Goal: Task Accomplishment & Management: Manage account settings

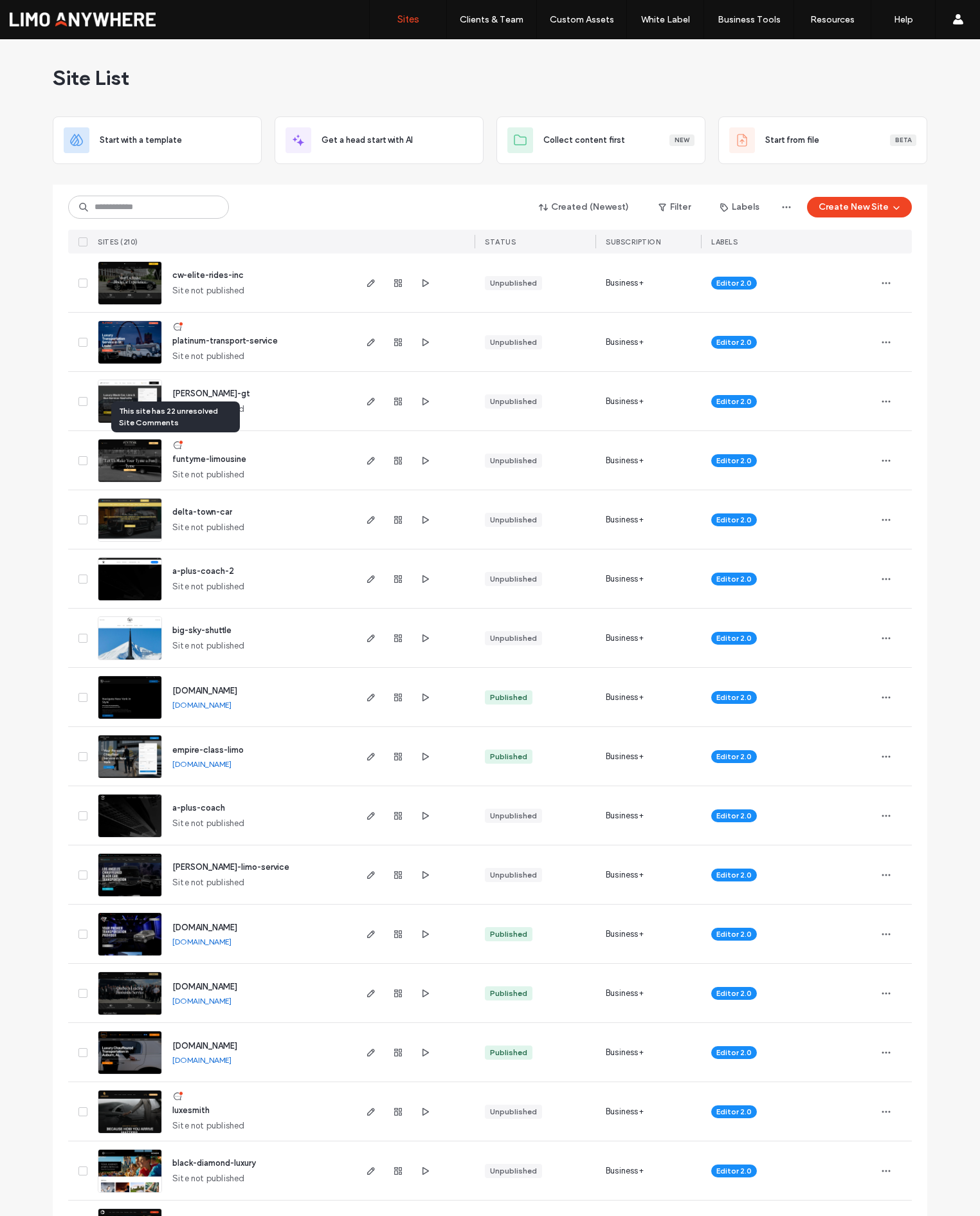
click at [175, 445] on icon at bounding box center [177, 445] width 10 height 10
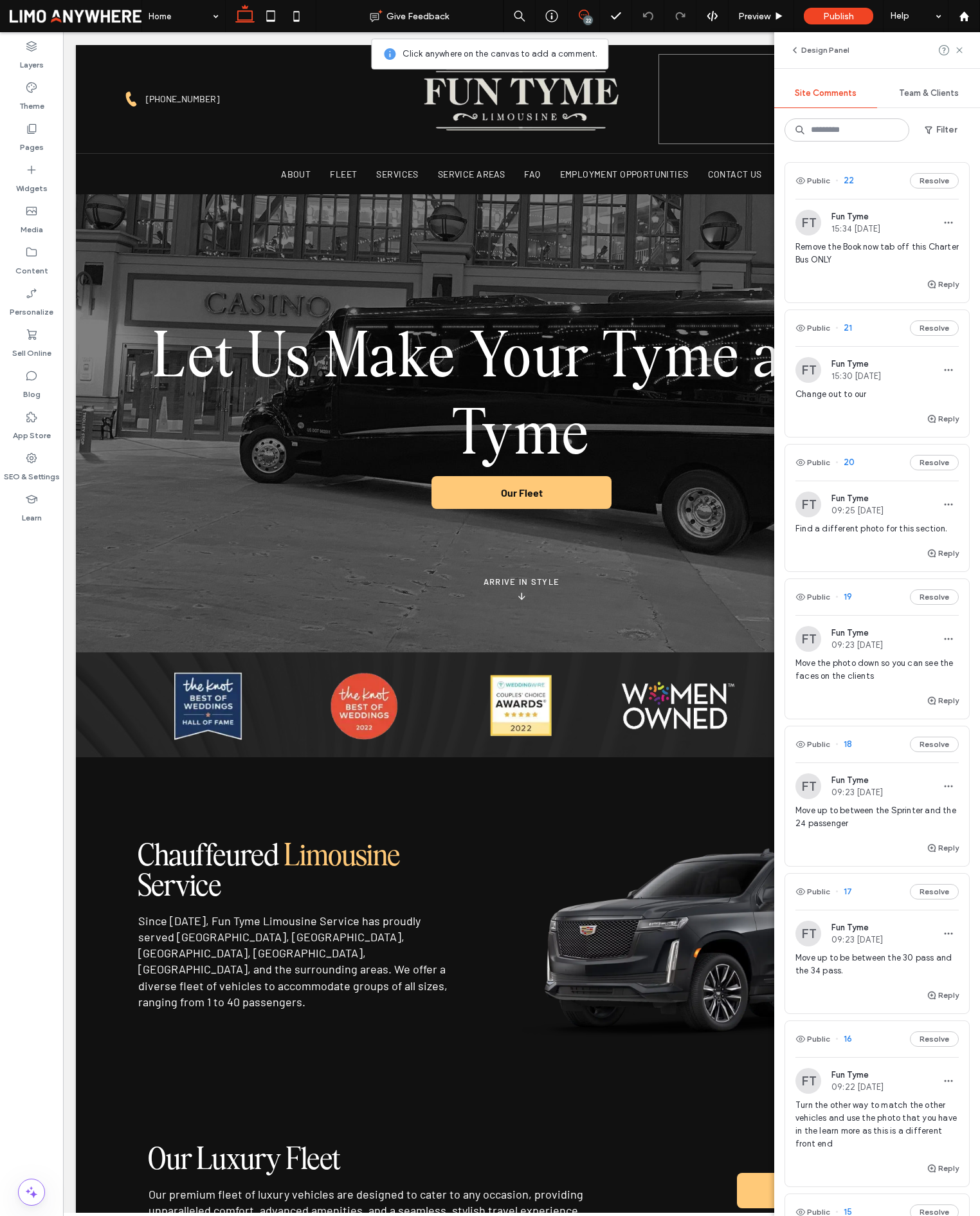
click at [850, 182] on span "22" at bounding box center [844, 181] width 19 height 13
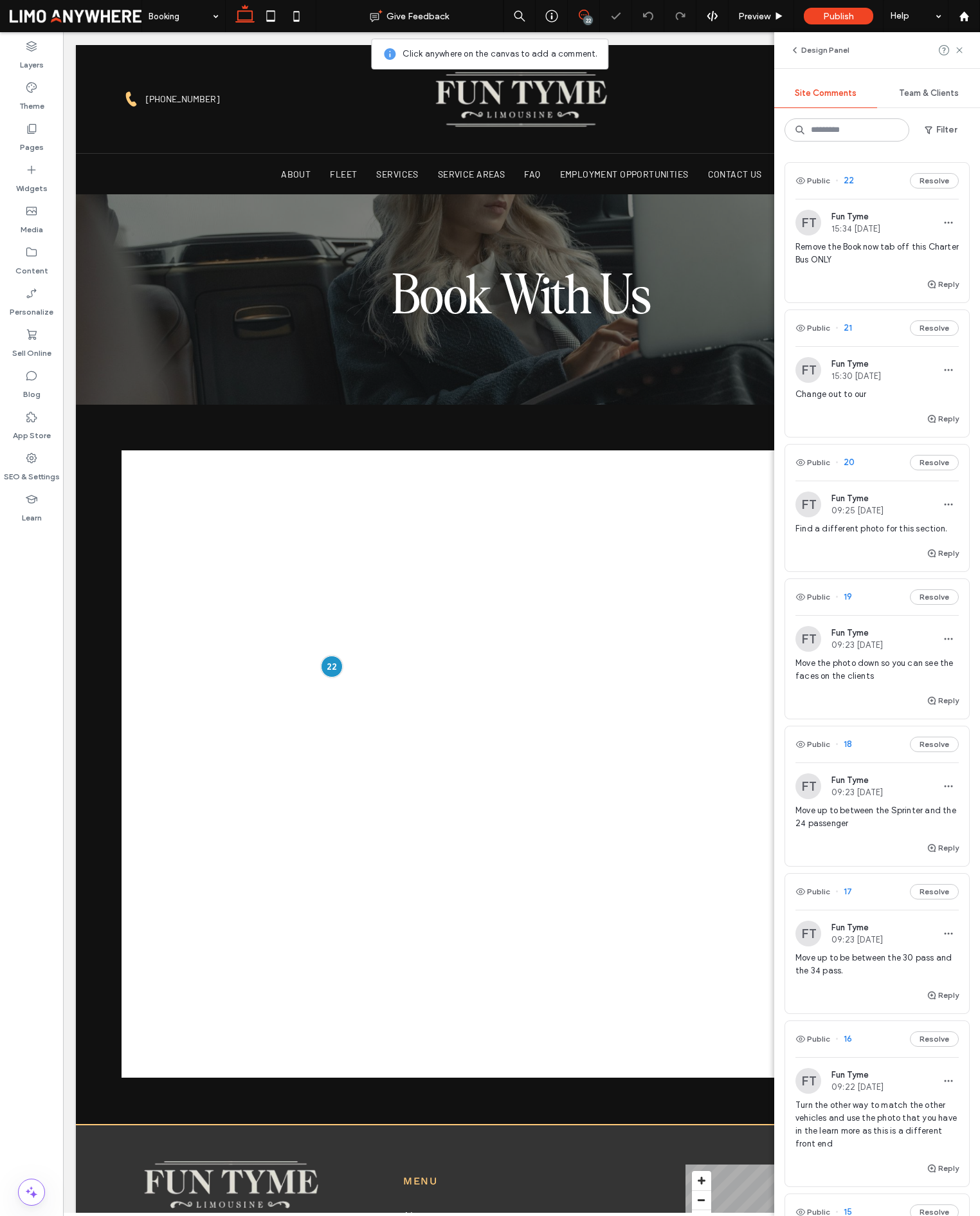
scroll to position [93, 0]
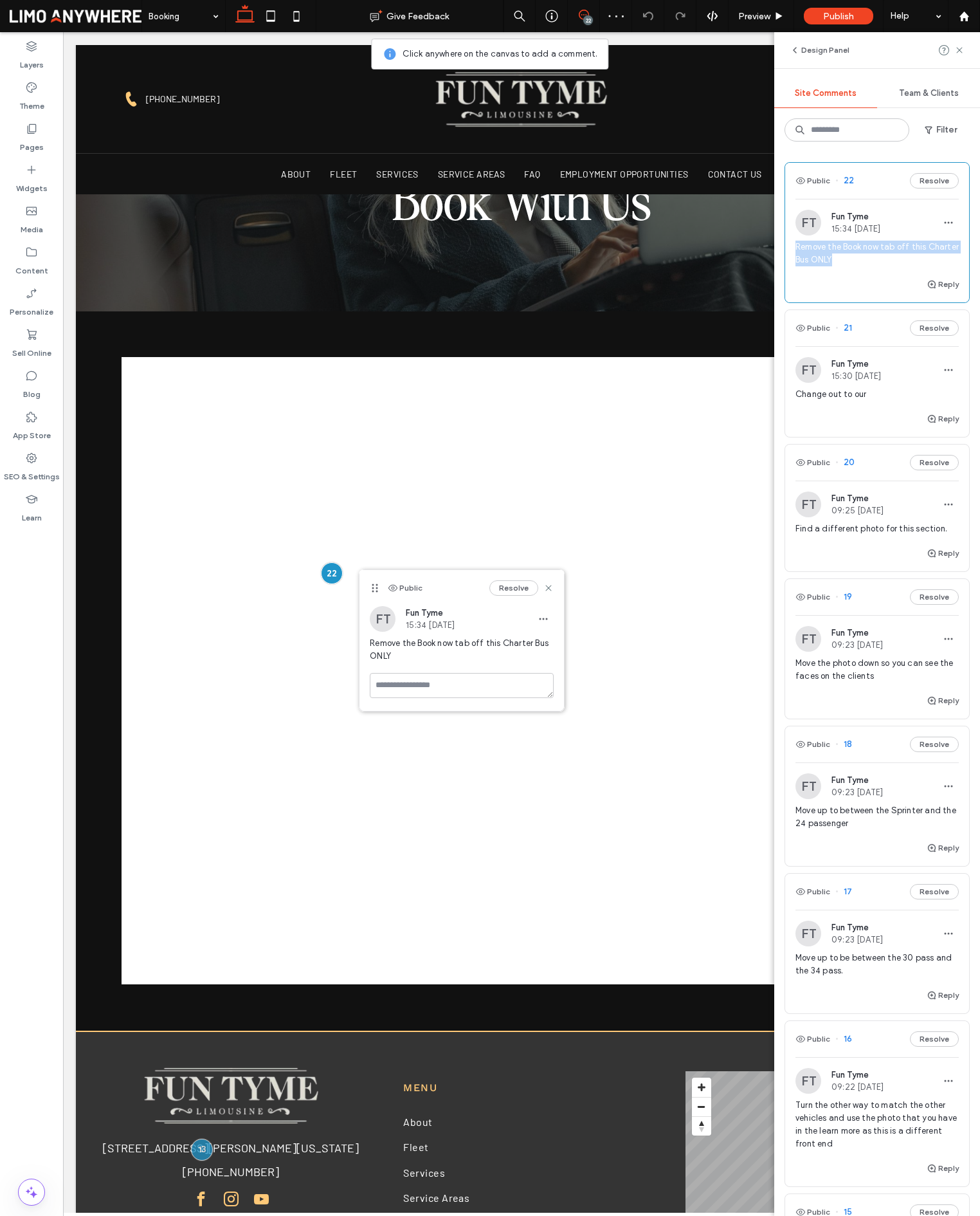
drag, startPoint x: 854, startPoint y: 263, endPoint x: 797, endPoint y: 248, distance: 58.9
click at [797, 248] on span "Remove the Book now tab off this Charter Bus ONLY" at bounding box center [877, 254] width 163 height 26
copy span "Remove the Book now tab off this Charter Bus ONLY"
drag, startPoint x: 976, startPoint y: 245, endPoint x: 934, endPoint y: 212, distance: 53.4
click at [934, 212] on div "FT Fun Tyme 15:34 [DATE]" at bounding box center [877, 223] width 163 height 26
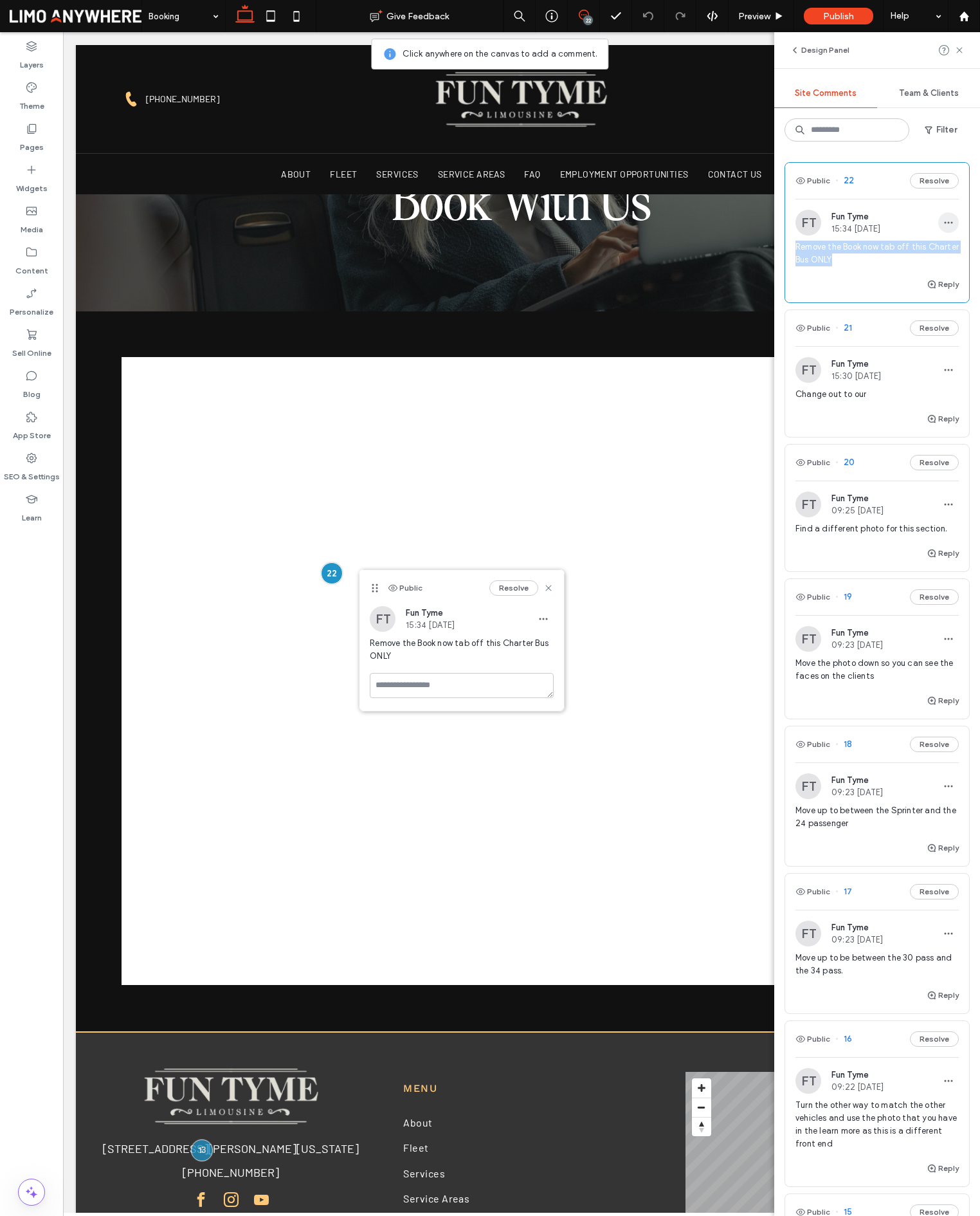
click at [943, 220] on span "button" at bounding box center [949, 223] width 21 height 21
click at [937, 280] on div "Delete" at bounding box center [901, 280] width 114 height 24
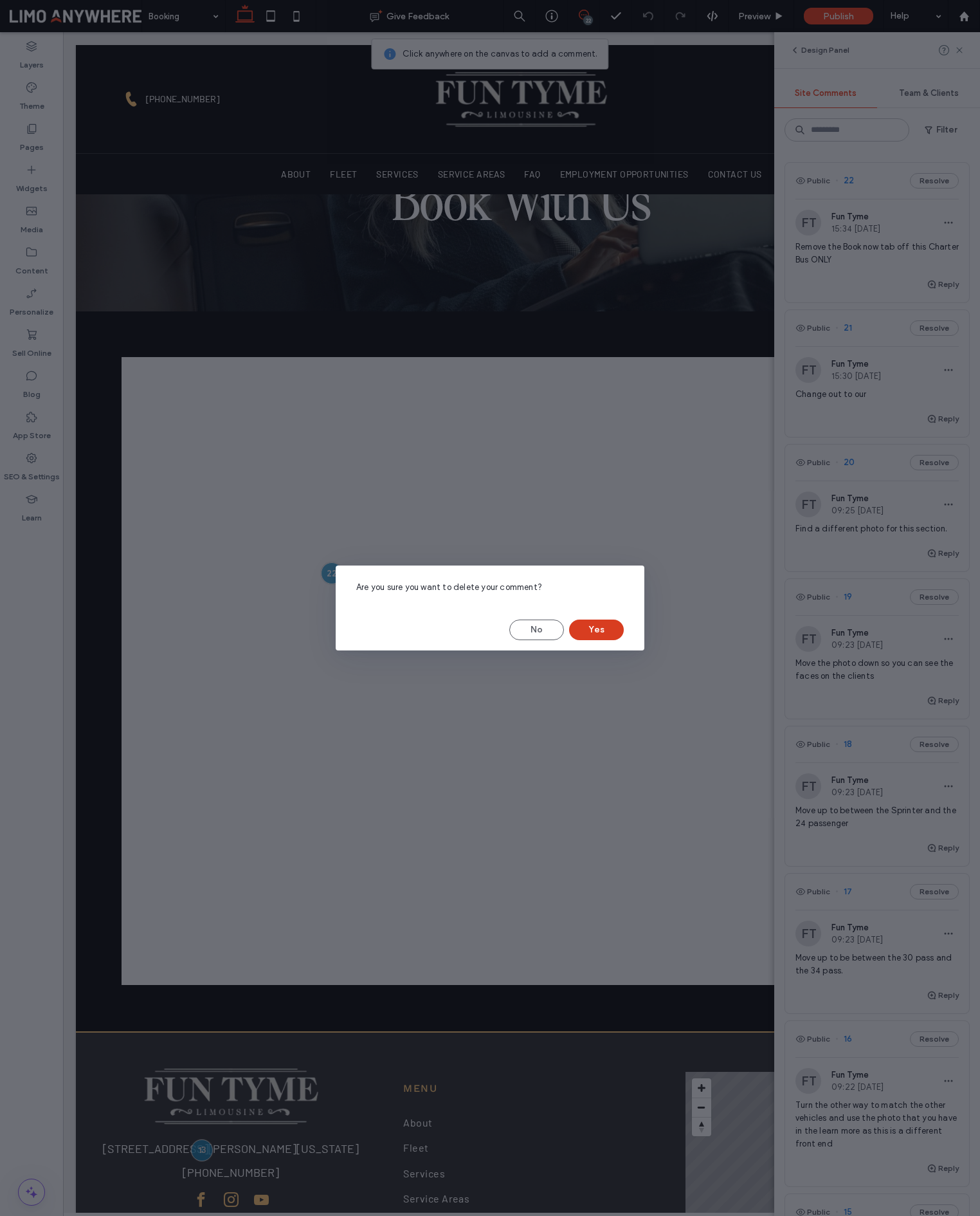
click at [601, 629] on button "Yes" at bounding box center [596, 630] width 55 height 21
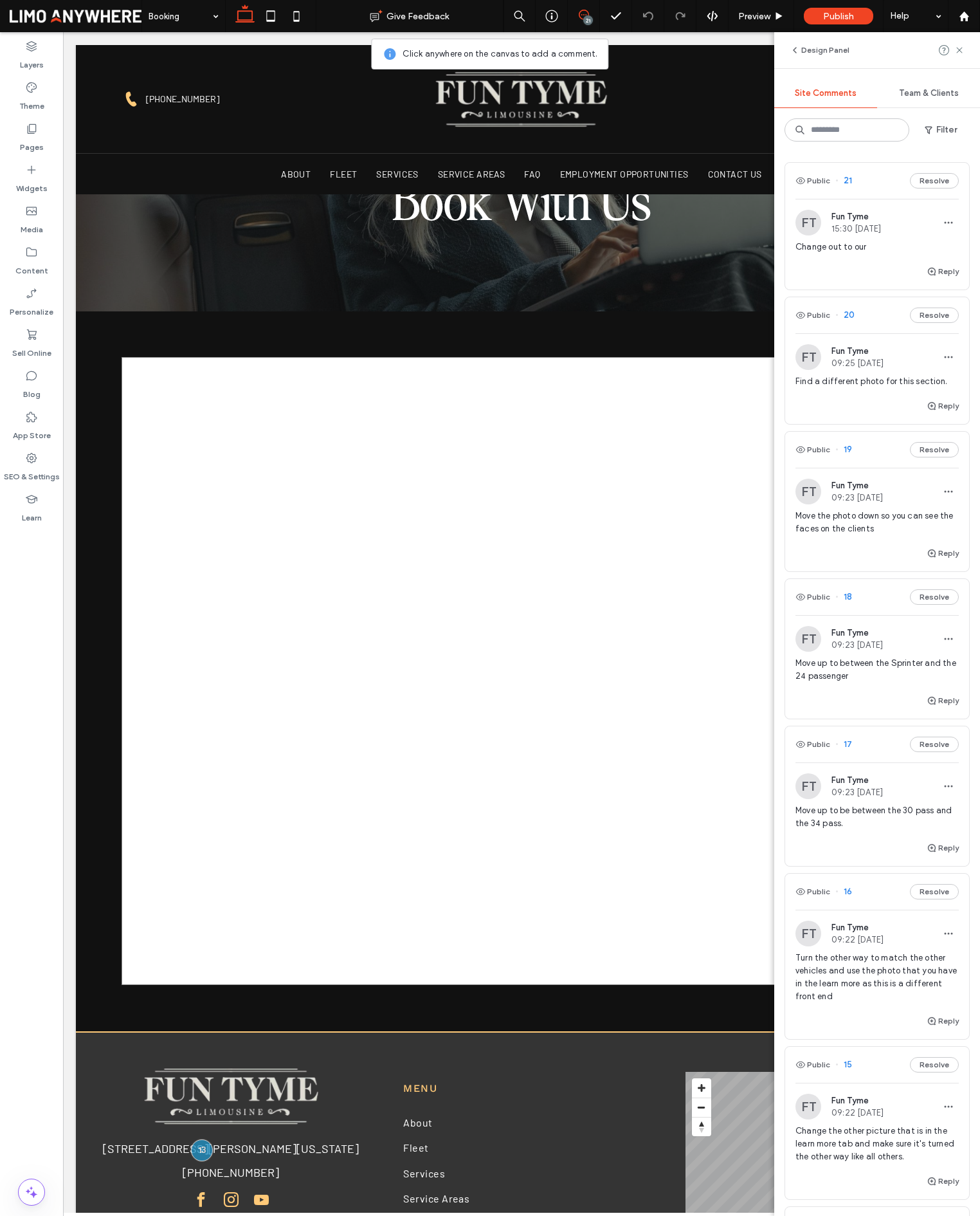
click at [847, 180] on span "21" at bounding box center [843, 181] width 17 height 13
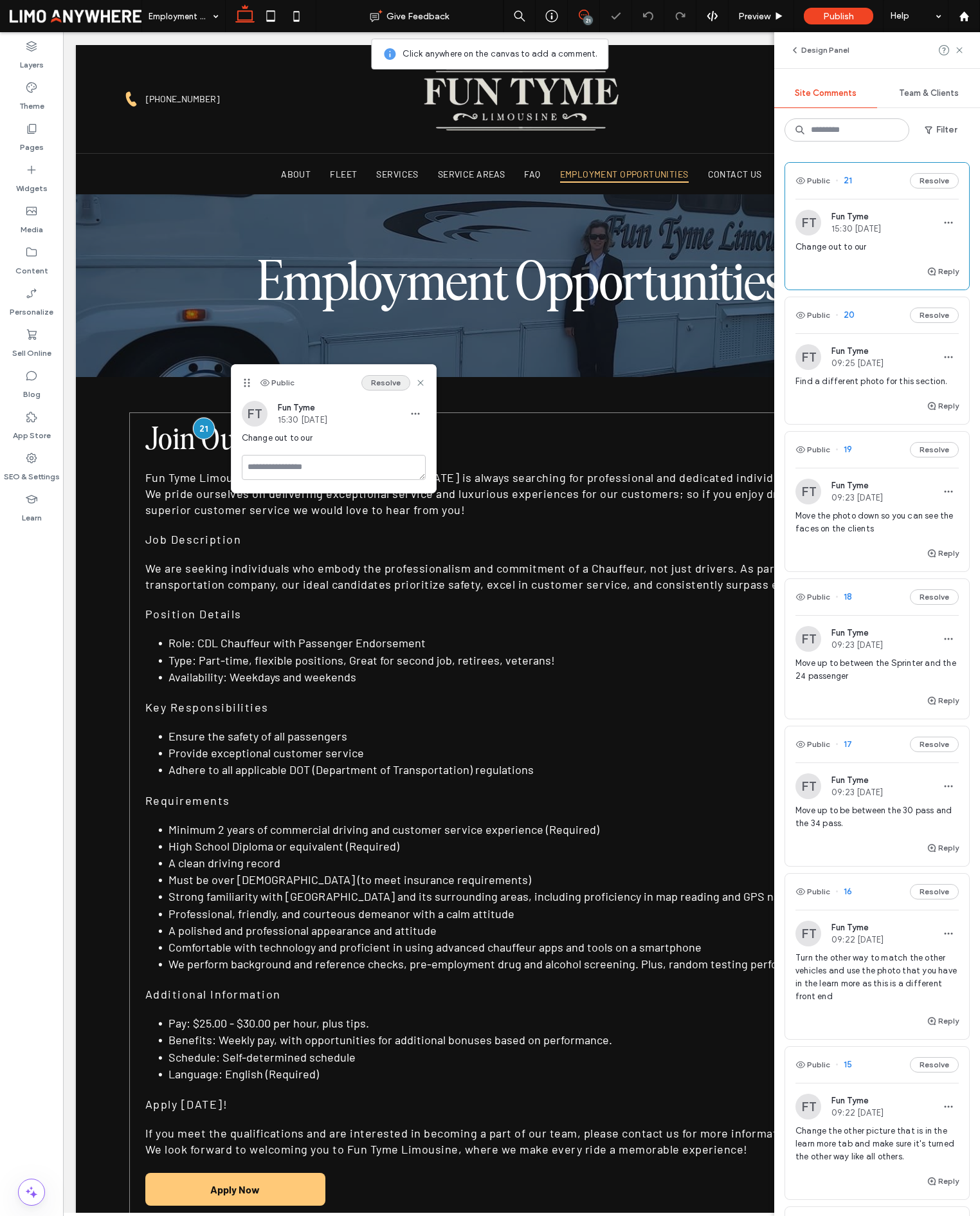
click at [381, 377] on button "Resolve" at bounding box center [385, 382] width 49 height 15
drag, startPoint x: 959, startPoint y: 50, endPoint x: 884, endPoint y: 99, distance: 89.6
click at [959, 50] on use at bounding box center [959, 49] width 6 height 6
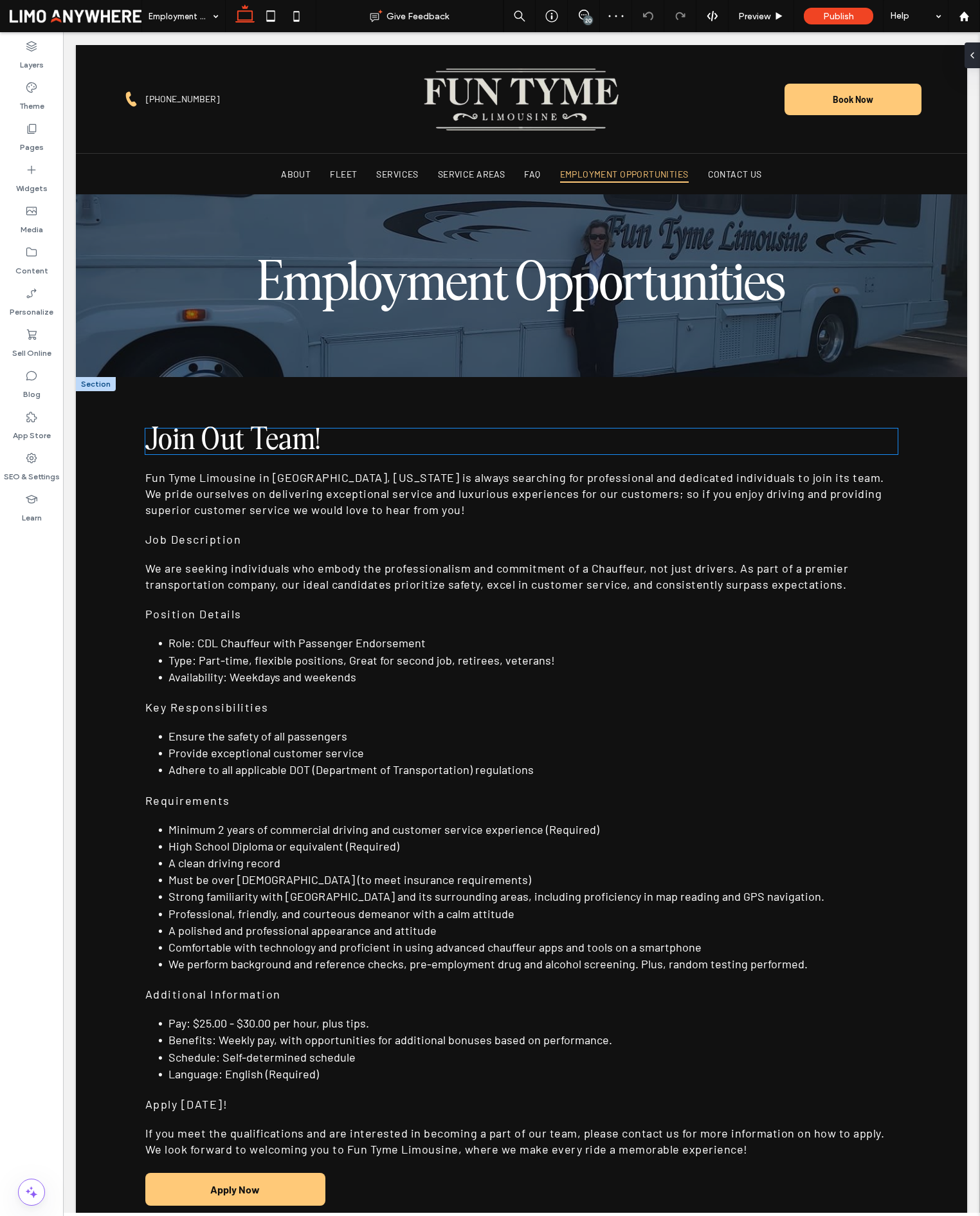
click at [220, 435] on span "Join Out Team!" at bounding box center [233, 441] width 175 height 29
click at [220, 435] on div "Join Out Team!" at bounding box center [522, 441] width 753 height 26
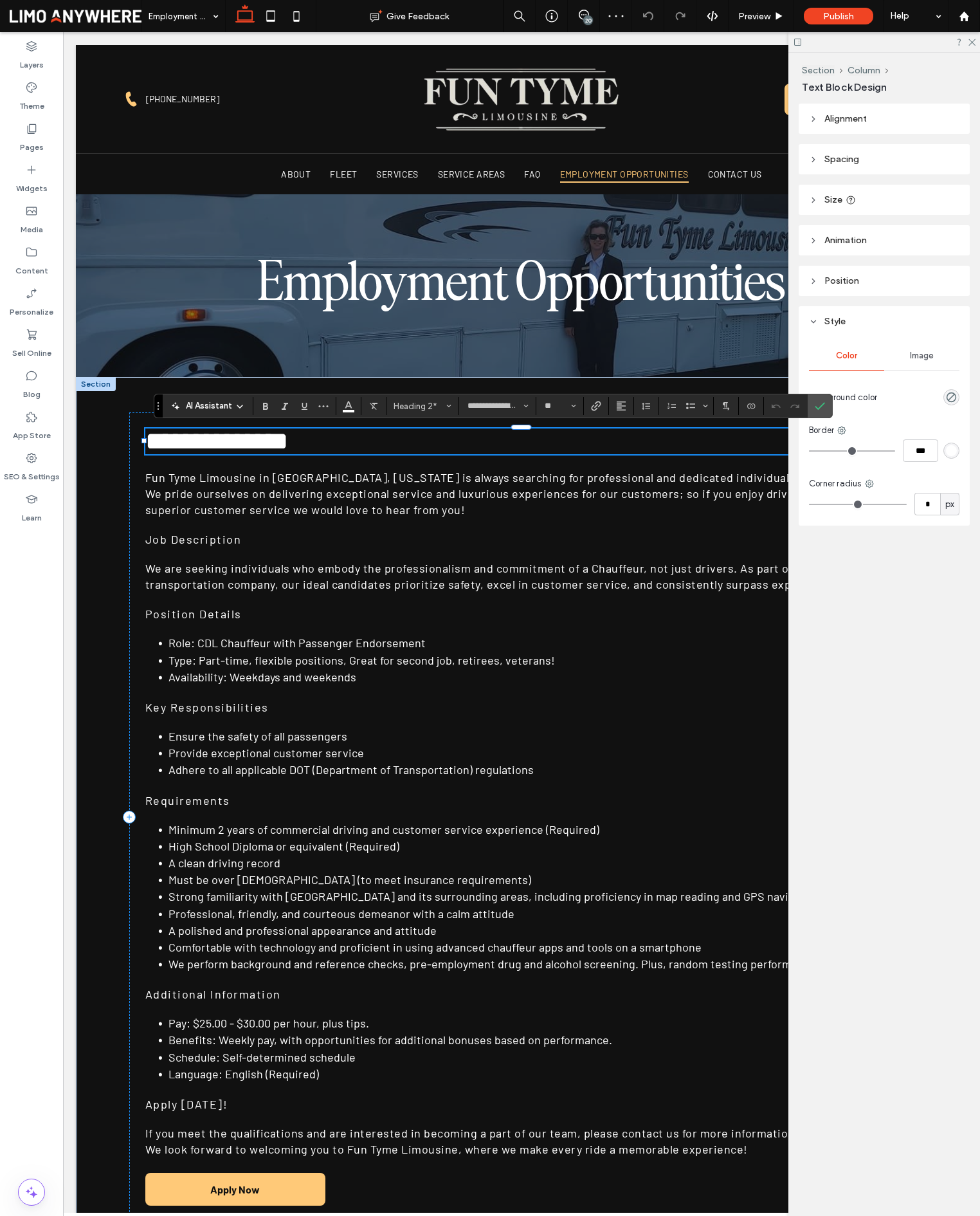
click at [239, 438] on span "**********" at bounding box center [216, 440] width 142 height 25
drag, startPoint x: 242, startPoint y: 438, endPoint x: 244, endPoint y: 444, distance: 6.3
click at [242, 438] on span "**********" at bounding box center [216, 440] width 142 height 25
click at [826, 399] on label "Confirm" at bounding box center [820, 406] width 19 height 23
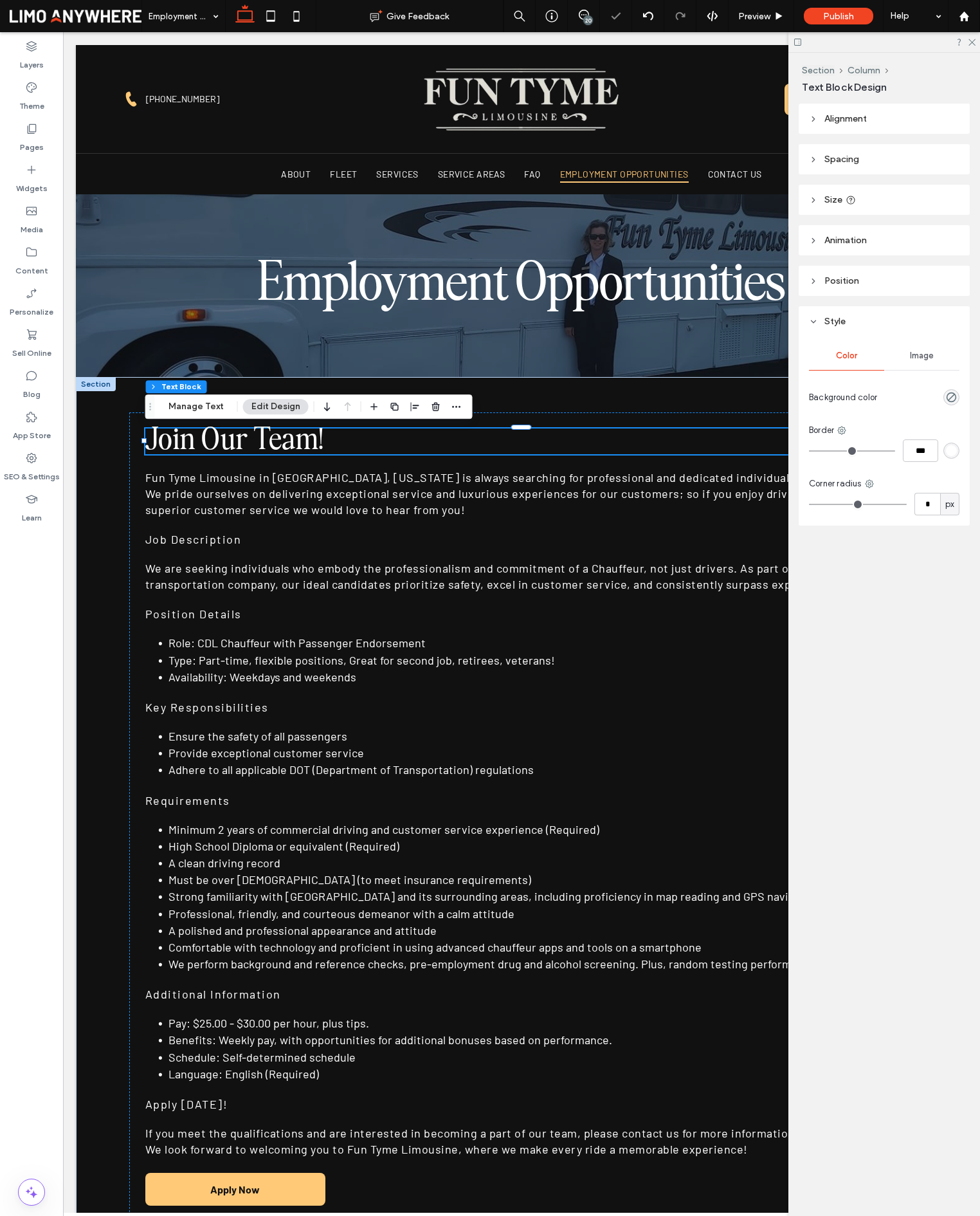
click at [595, 10] on span at bounding box center [583, 14] width 31 height 10
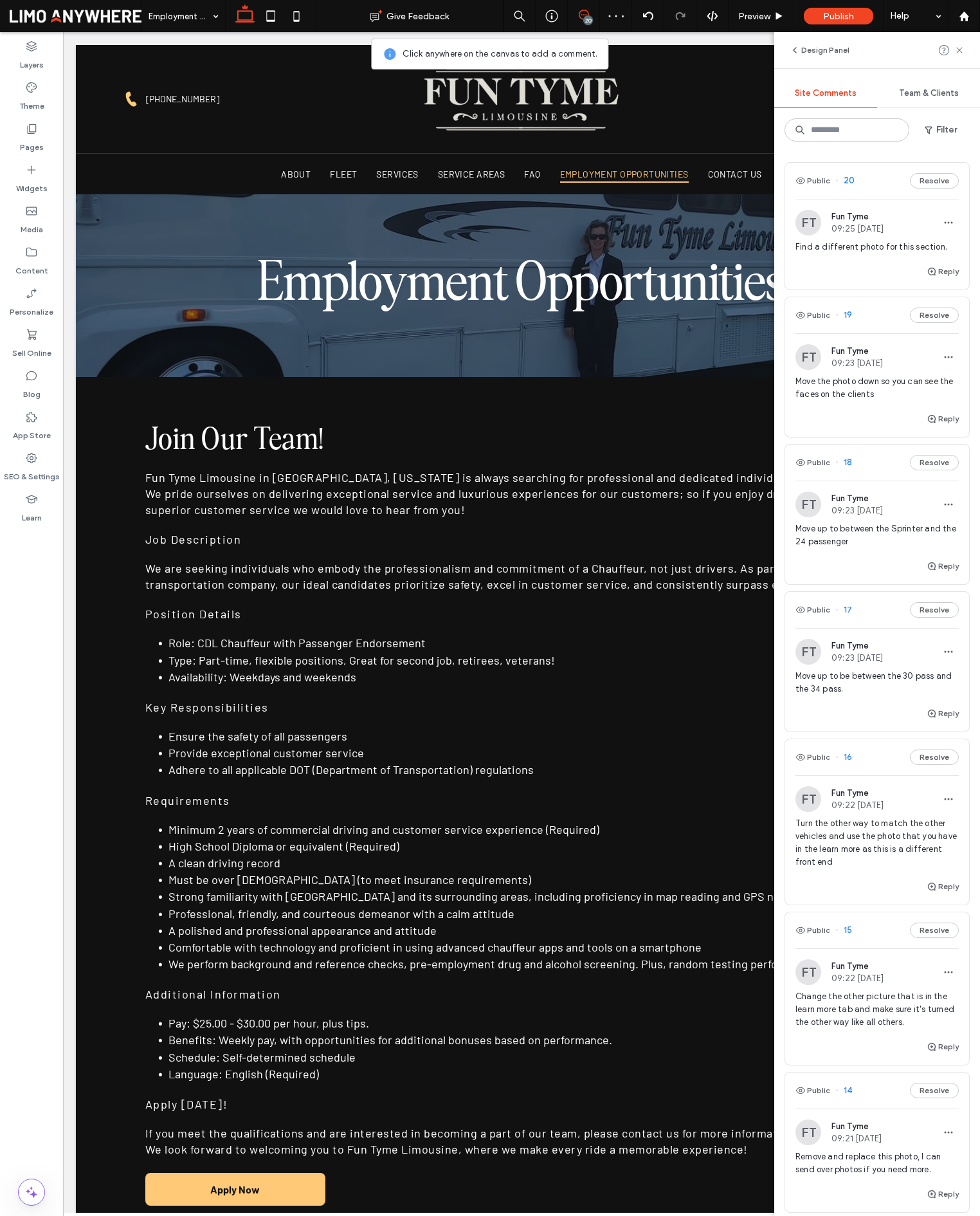
click at [854, 178] on span "20" at bounding box center [845, 181] width 19 height 13
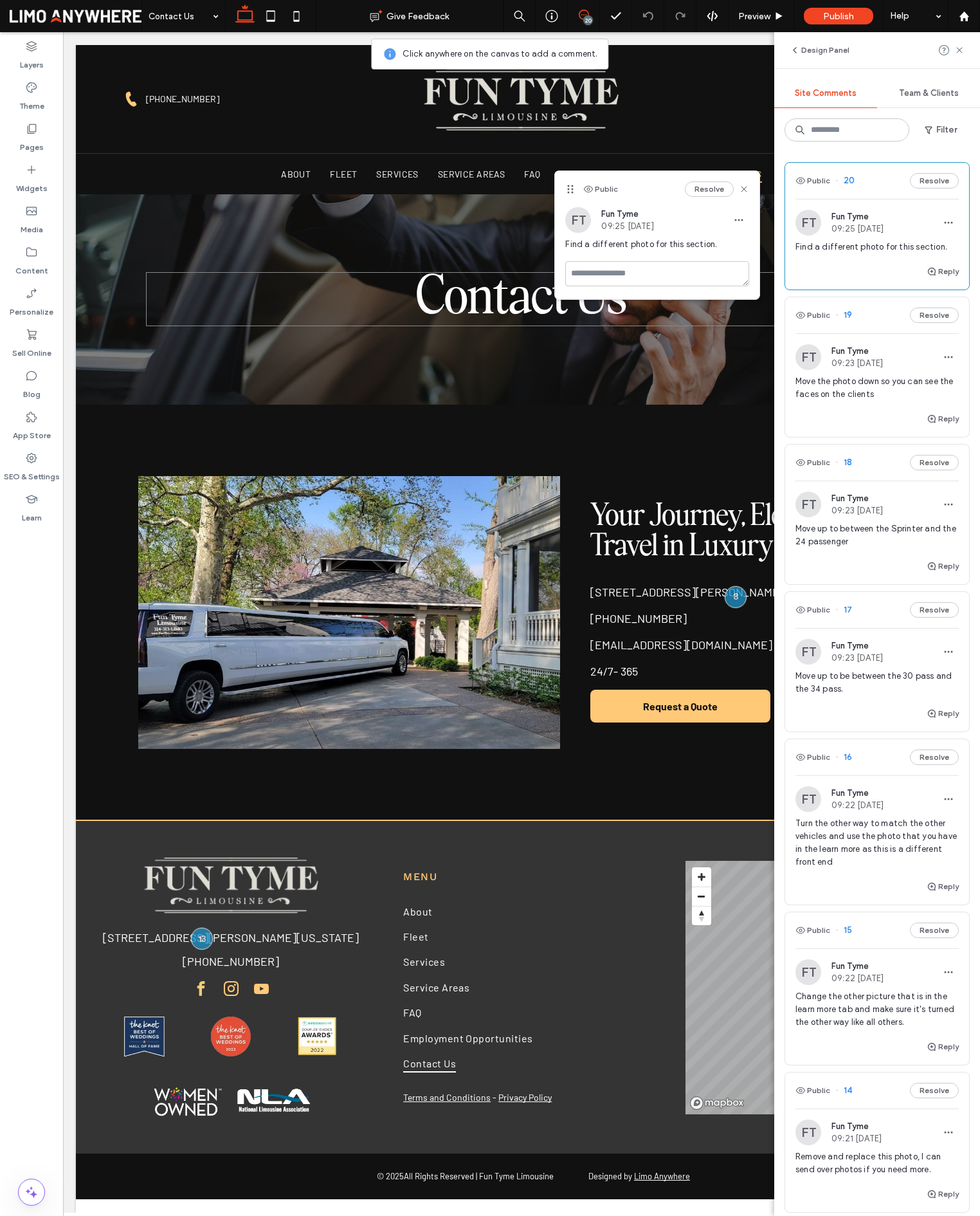
click at [846, 180] on span "20" at bounding box center [845, 181] width 19 height 13
click at [847, 181] on span "20" at bounding box center [845, 181] width 19 height 13
click at [960, 51] on use at bounding box center [959, 49] width 6 height 6
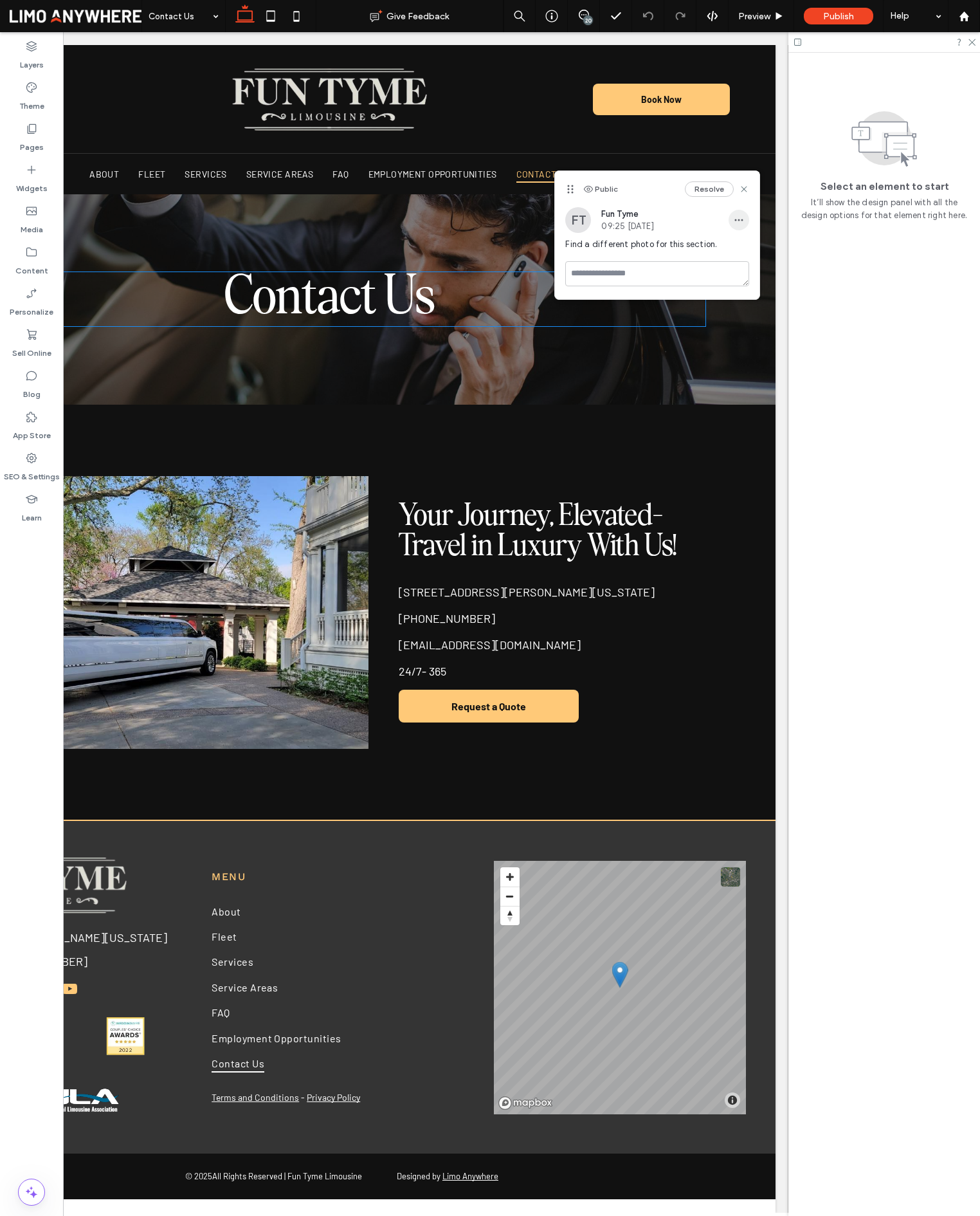
scroll to position [0, 191]
click at [745, 190] on use at bounding box center [744, 188] width 6 height 6
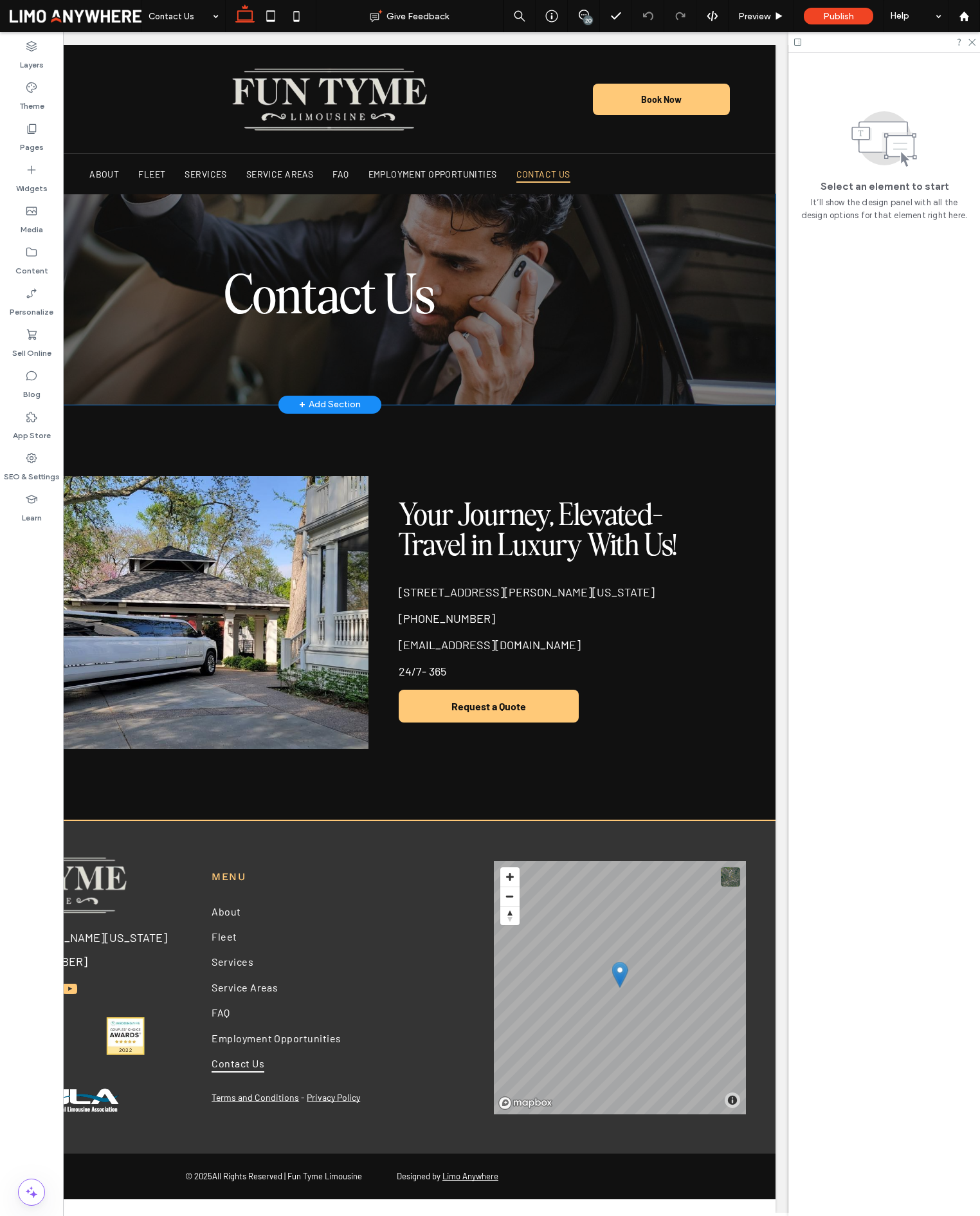
click at [727, 274] on div "Contact Us" at bounding box center [330, 299] width 891 height 210
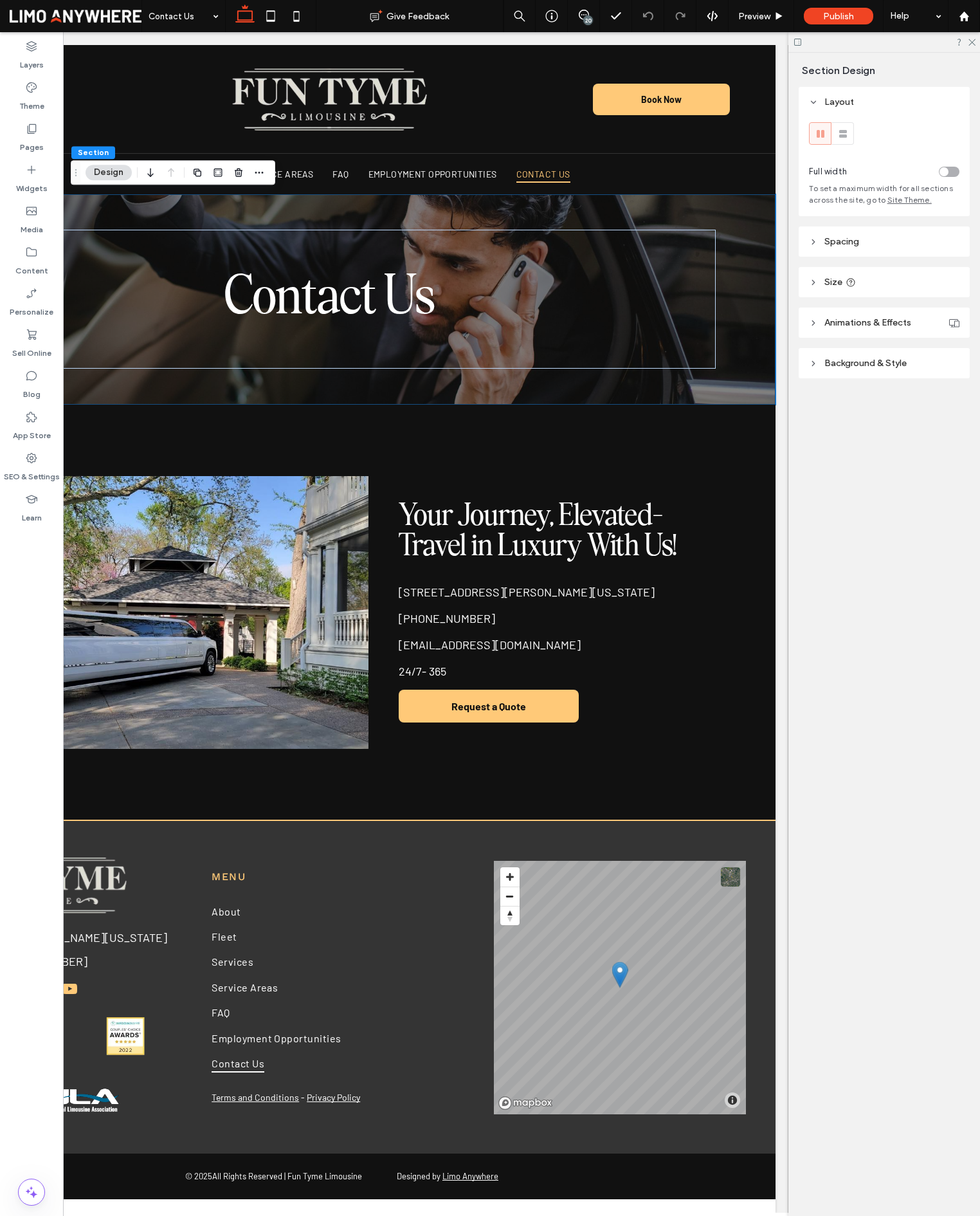
click at [845, 379] on div "Layout Full width To set a maximum width for all sections across the site, go t…" at bounding box center [888, 258] width 179 height 343
click at [847, 373] on header "Background & Style" at bounding box center [884, 363] width 171 height 31
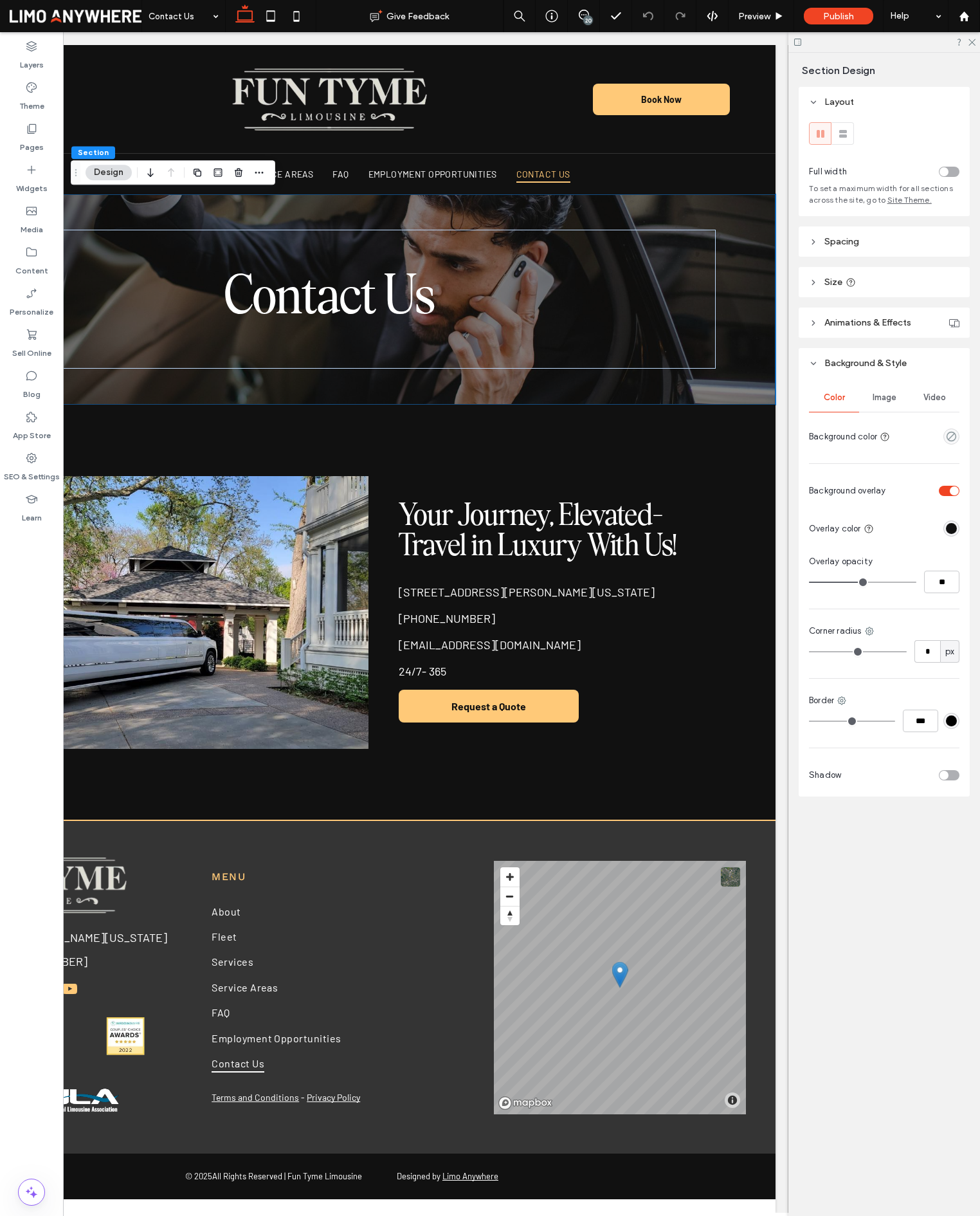
click at [891, 396] on span "Image" at bounding box center [885, 398] width 24 height 10
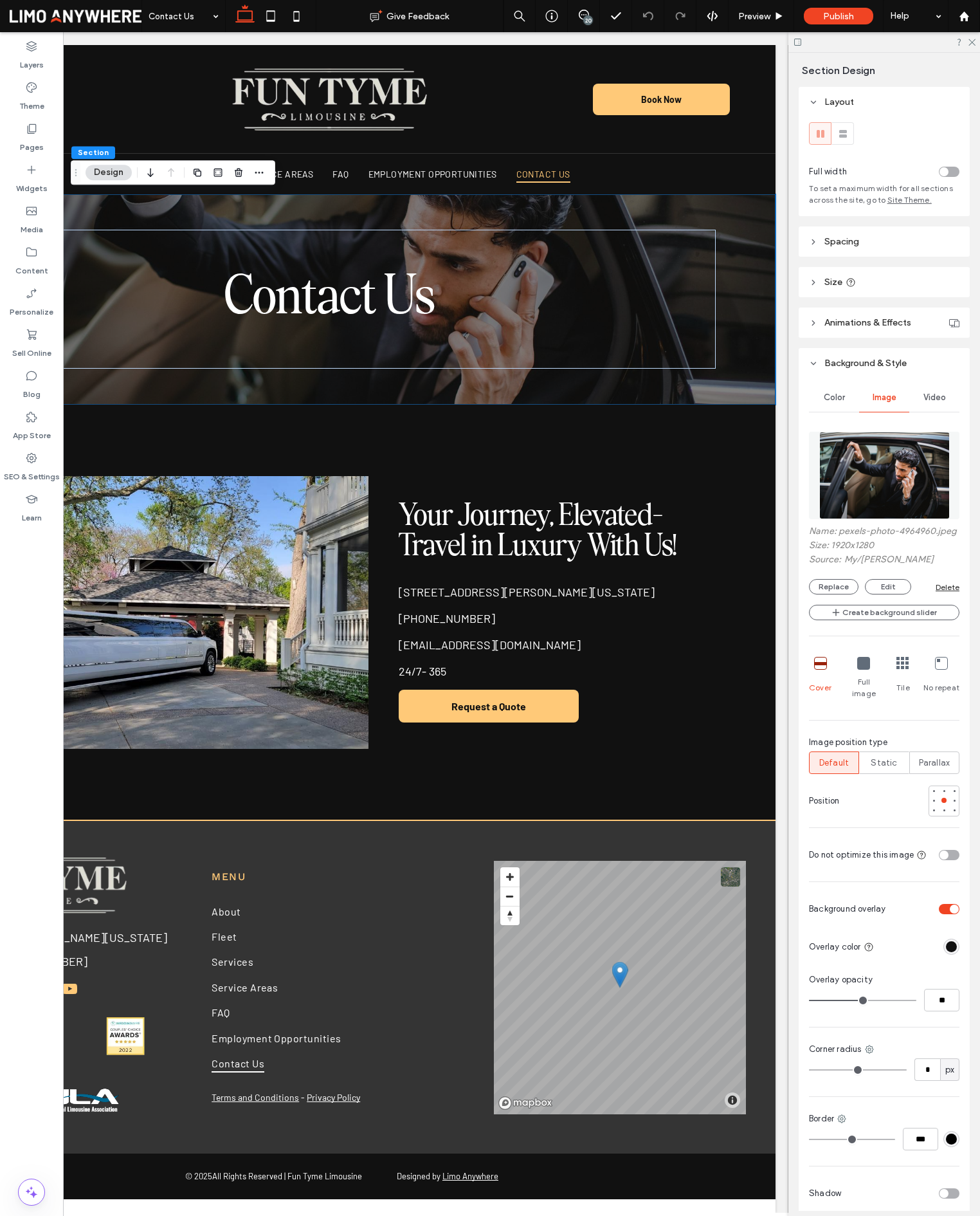
drag, startPoint x: 891, startPoint y: 415, endPoint x: 891, endPoint y: 448, distance: 33.0
click at [891, 448] on img at bounding box center [884, 475] width 130 height 88
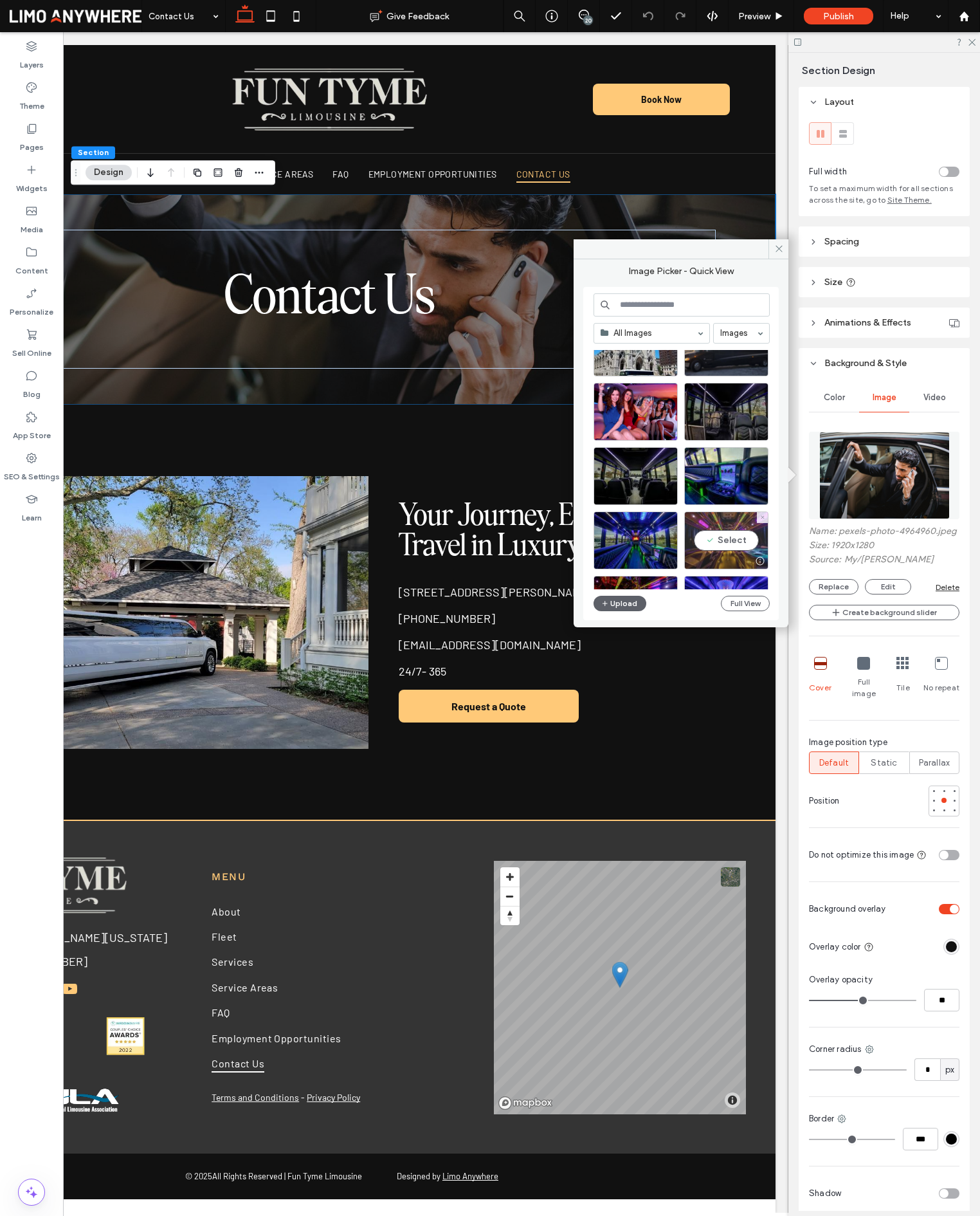
scroll to position [249, 0]
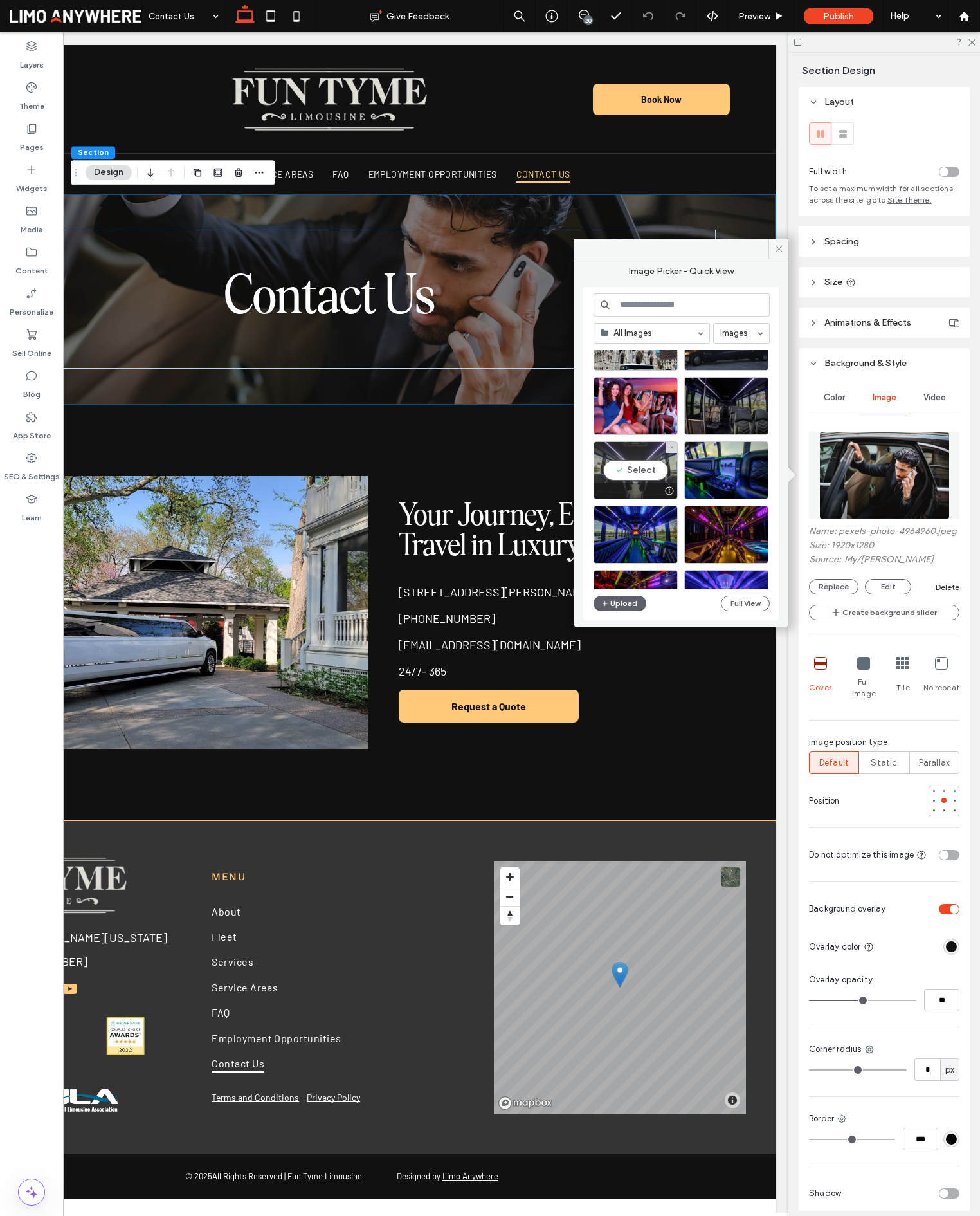
drag, startPoint x: 620, startPoint y: 469, endPoint x: 748, endPoint y: 437, distance: 131.9
click at [620, 469] on div "Select" at bounding box center [636, 470] width 84 height 58
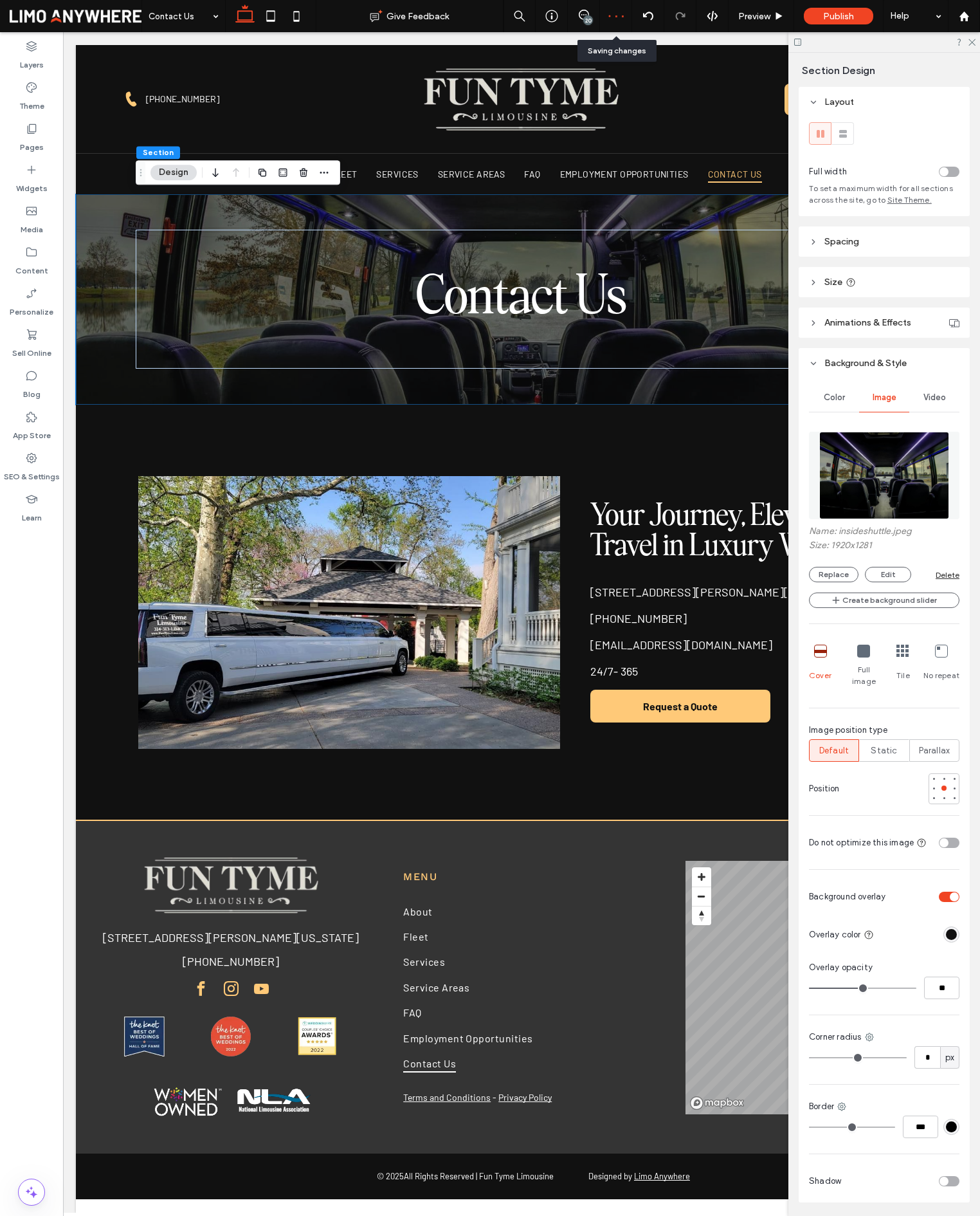
scroll to position [0, 0]
click at [588, 14] on use at bounding box center [583, 14] width 10 height 10
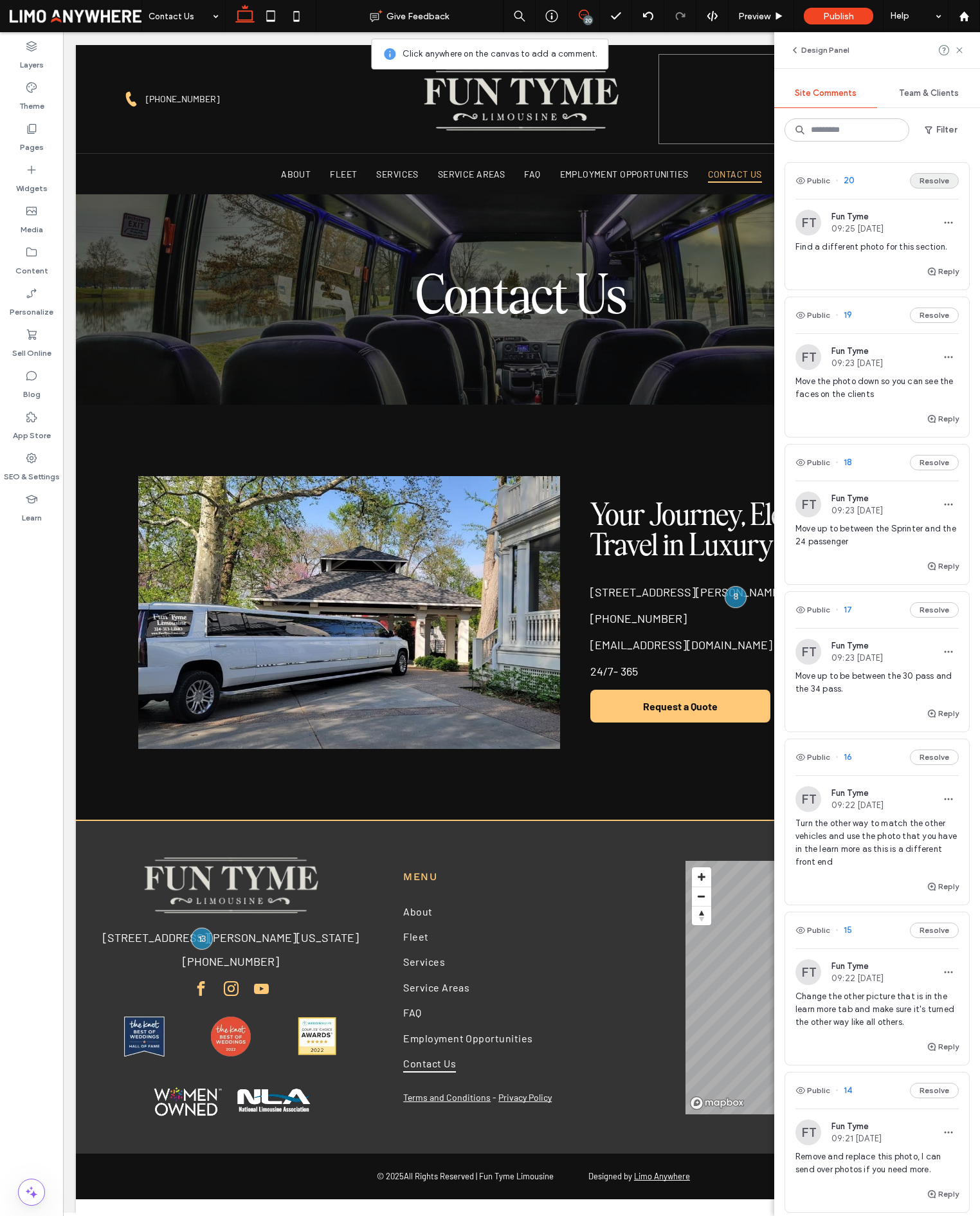
click at [933, 181] on button "Resolve" at bounding box center [934, 180] width 49 height 15
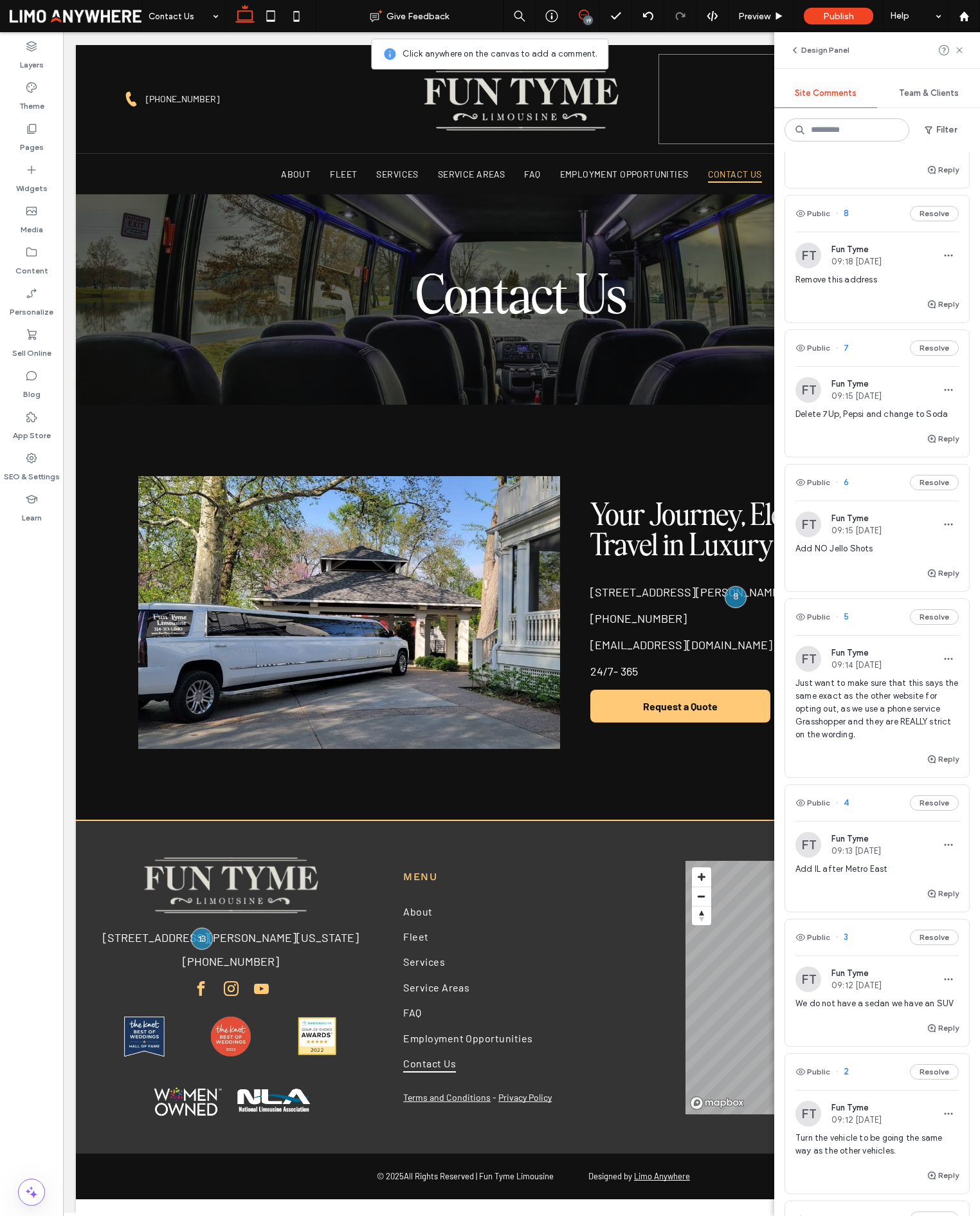
scroll to position [1588, 0]
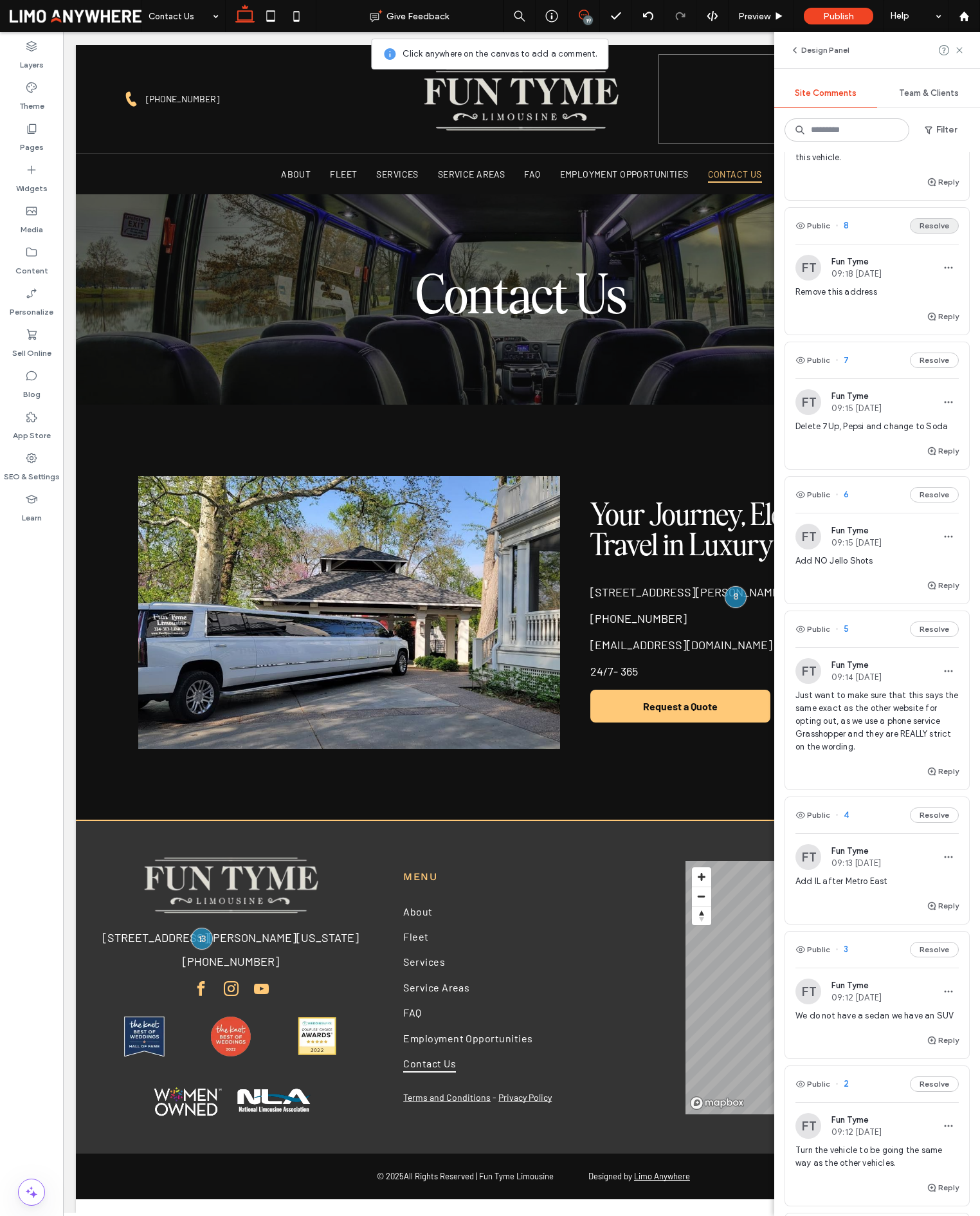
click at [933, 229] on button "Resolve" at bounding box center [934, 225] width 49 height 15
click at [957, 49] on icon at bounding box center [959, 50] width 10 height 10
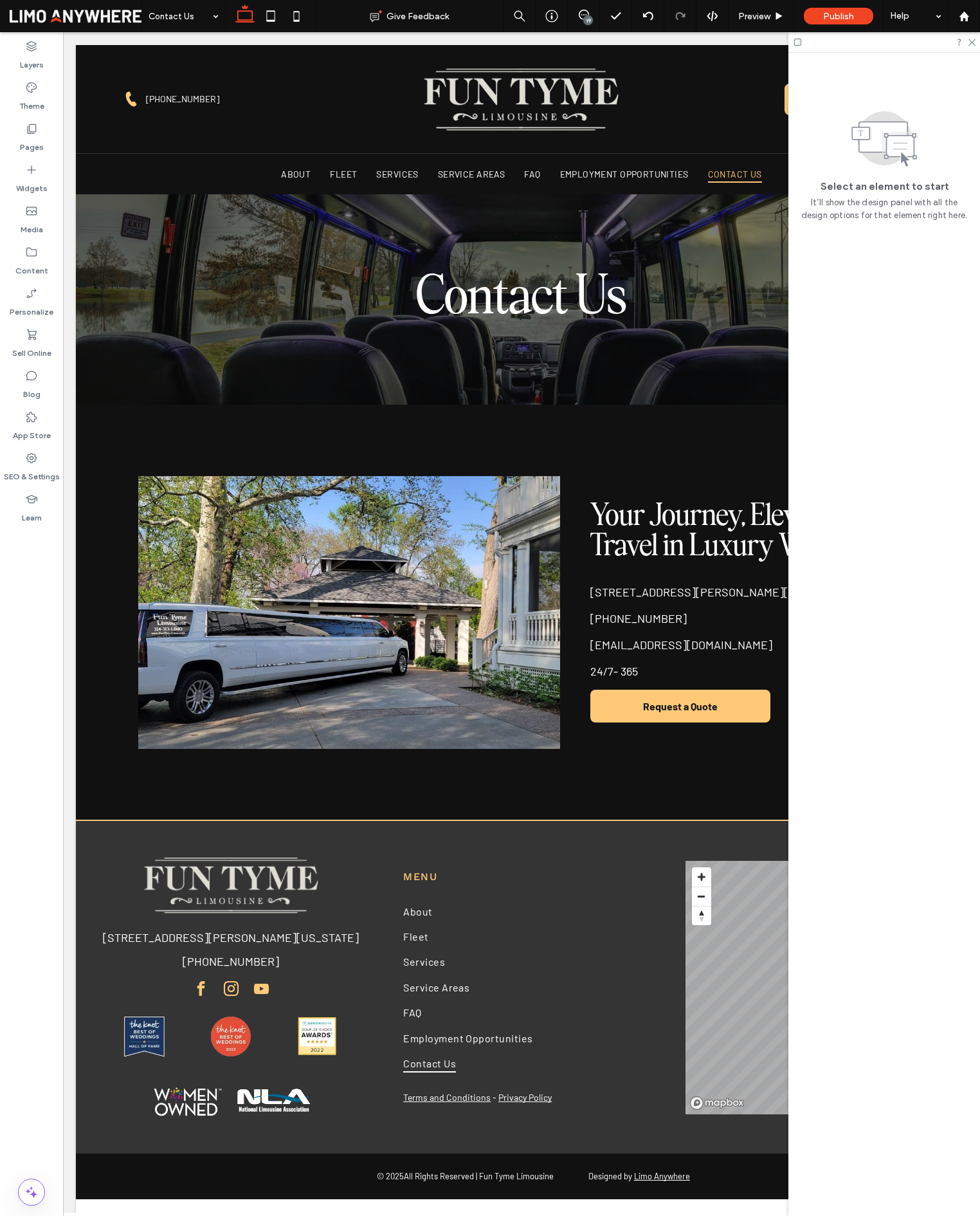
scroll to position [0, 0]
click at [641, 585] on span "[STREET_ADDRESS][PERSON_NAME][US_STATE]" at bounding box center [719, 592] width 256 height 14
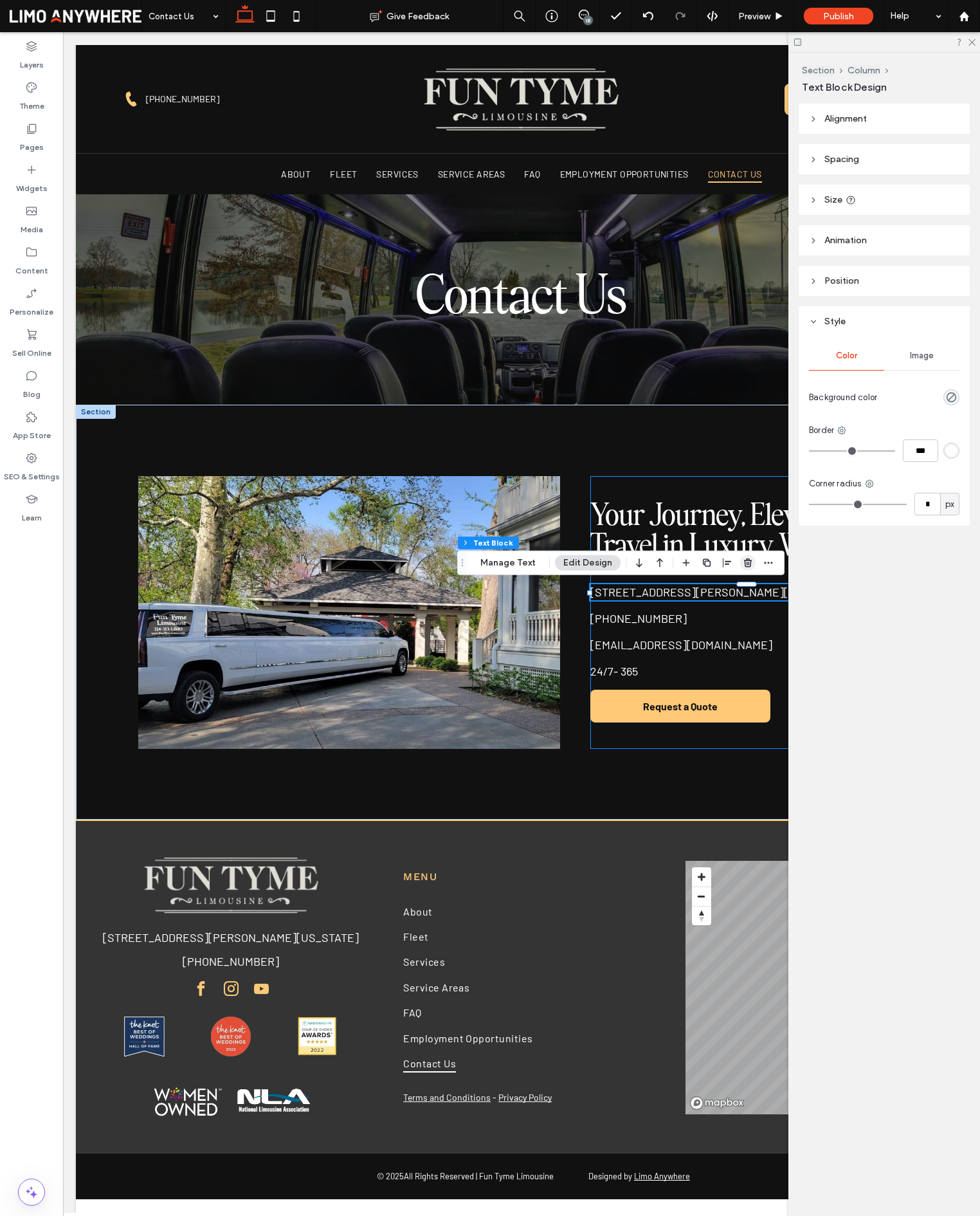
click at [749, 562] on icon "button" at bounding box center [747, 563] width 10 height 10
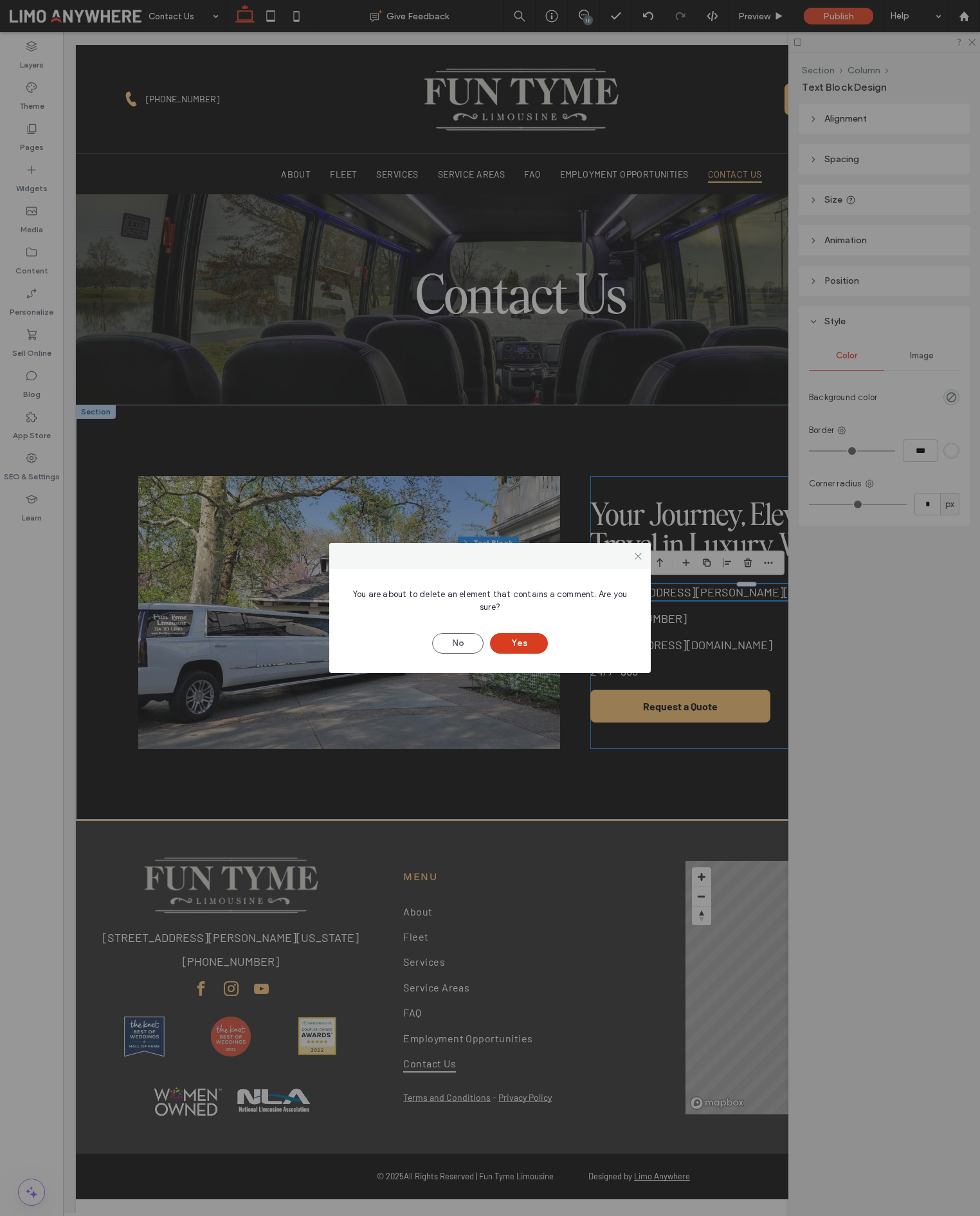
click at [507, 649] on button "Yes" at bounding box center [519, 644] width 58 height 21
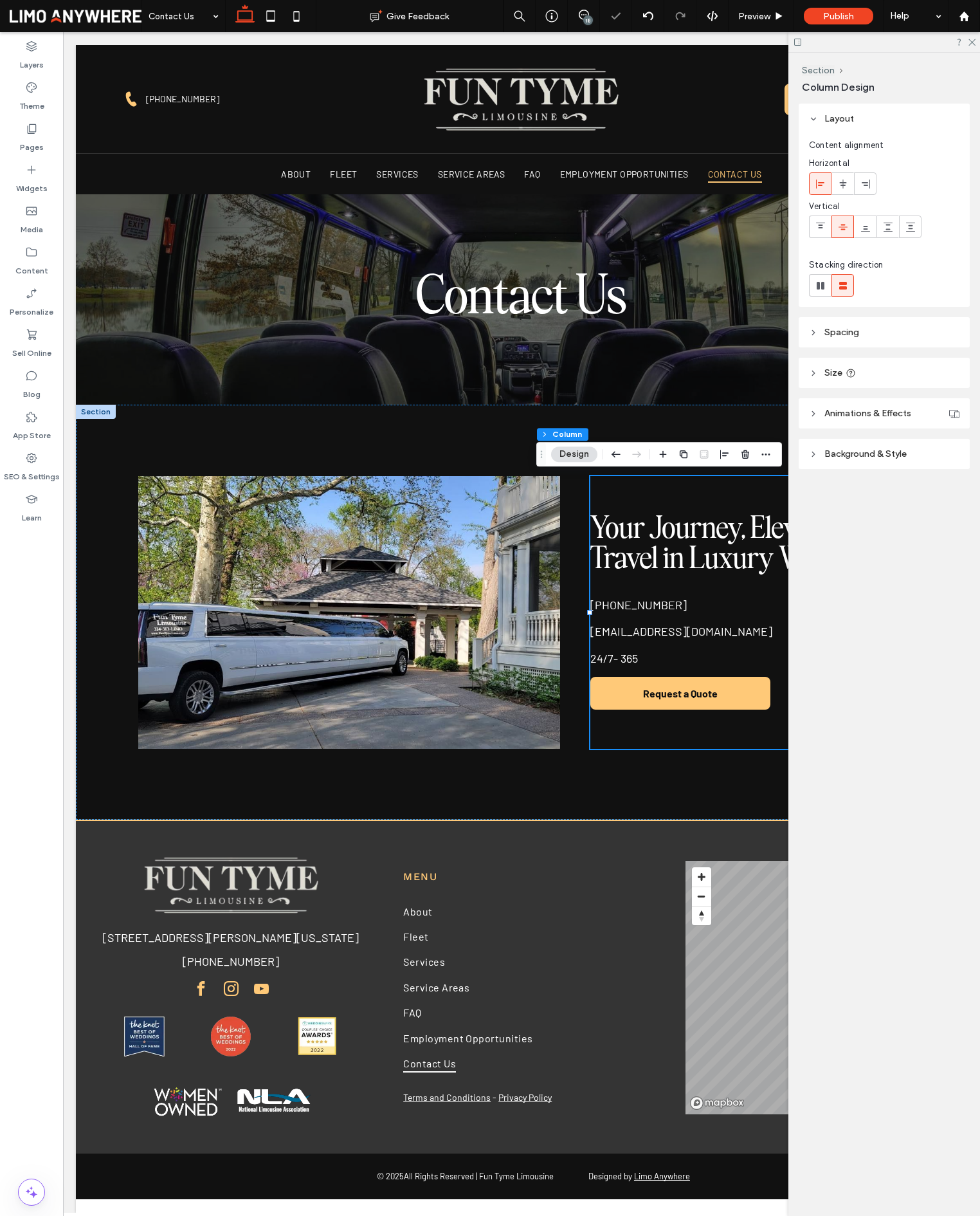
click at [581, 9] on div "18" at bounding box center [584, 16] width 32 height 32
click at [584, 21] on div "18" at bounding box center [588, 20] width 10 height 10
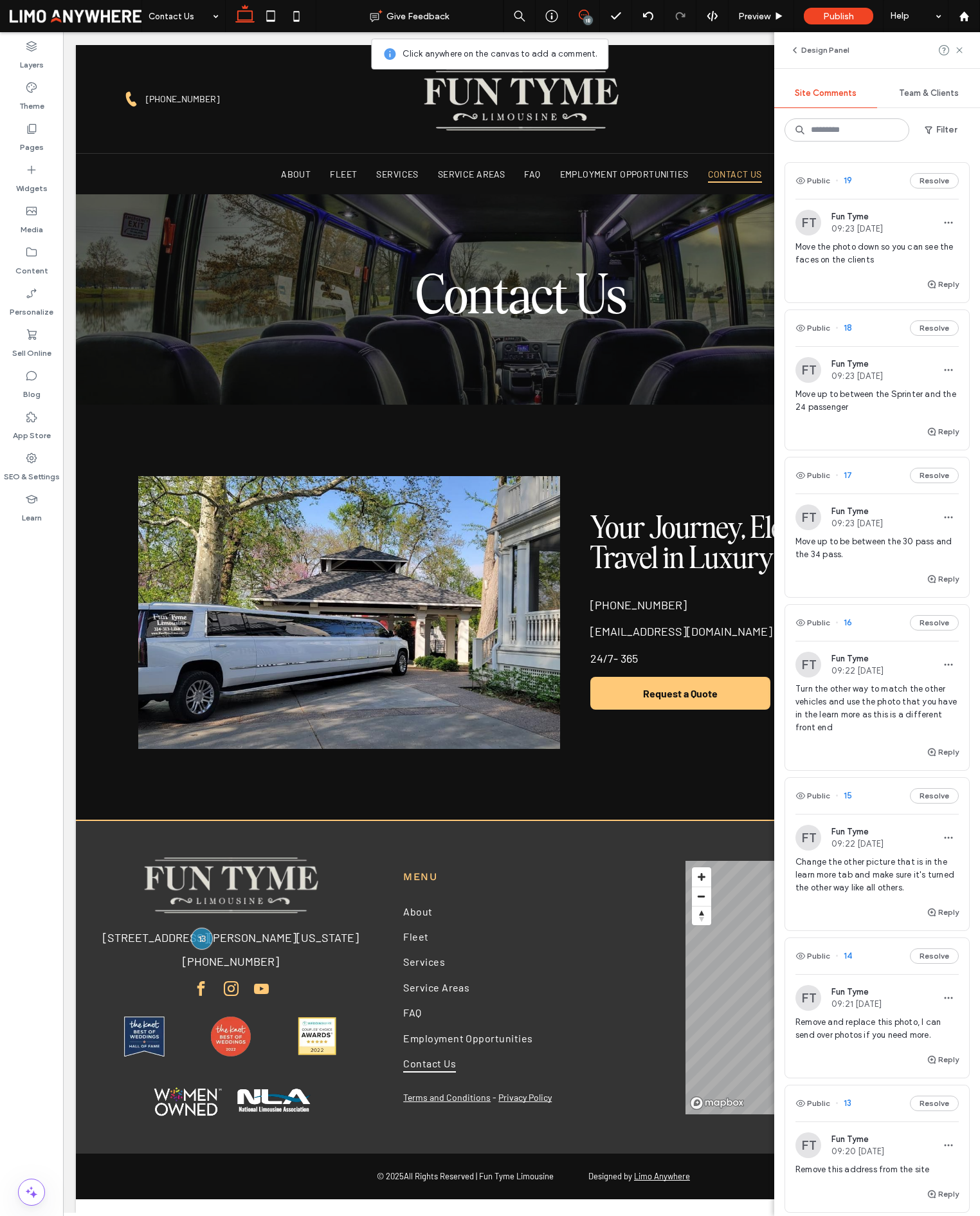
scroll to position [7, 0]
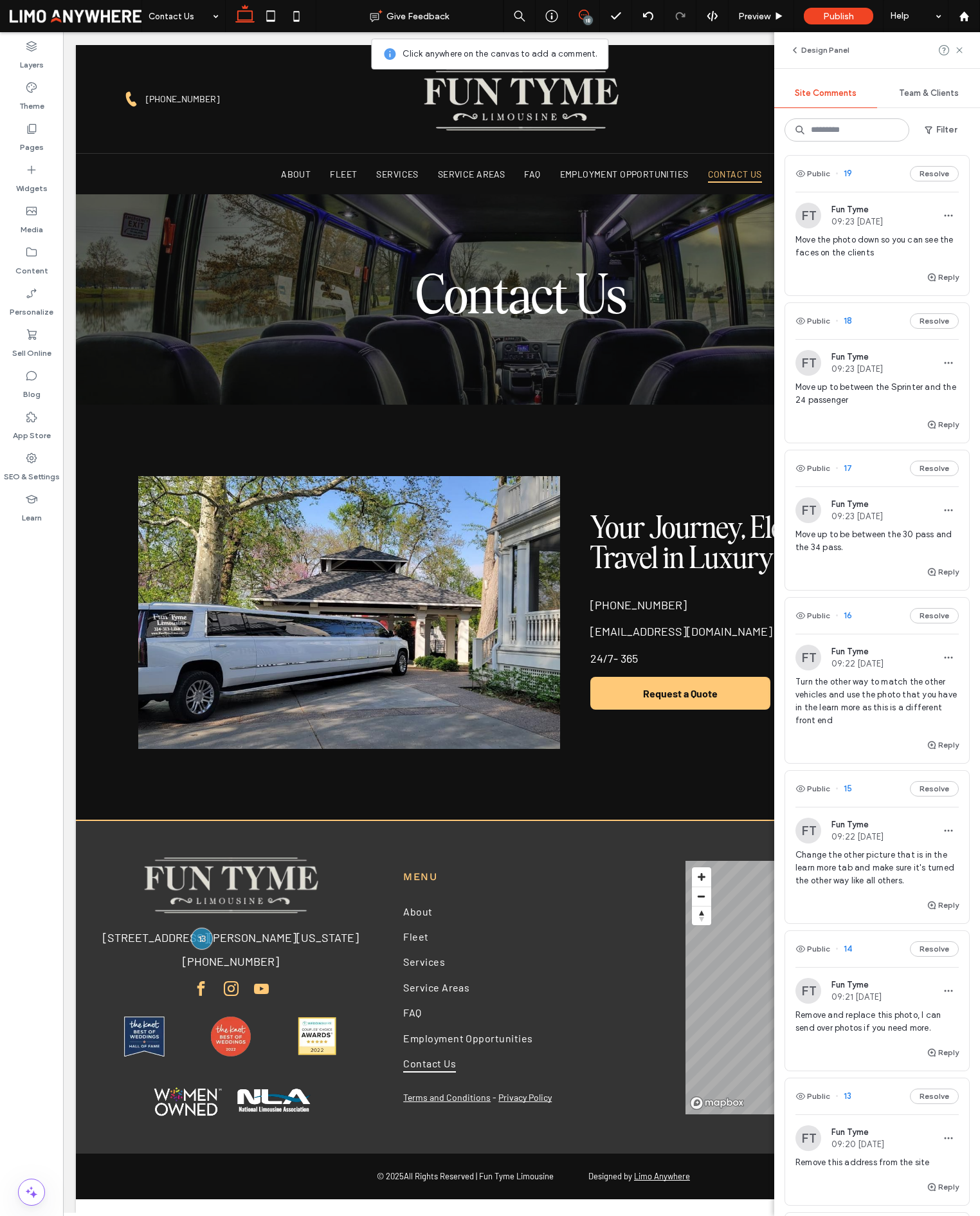
click at [847, 172] on span "19" at bounding box center [843, 174] width 17 height 13
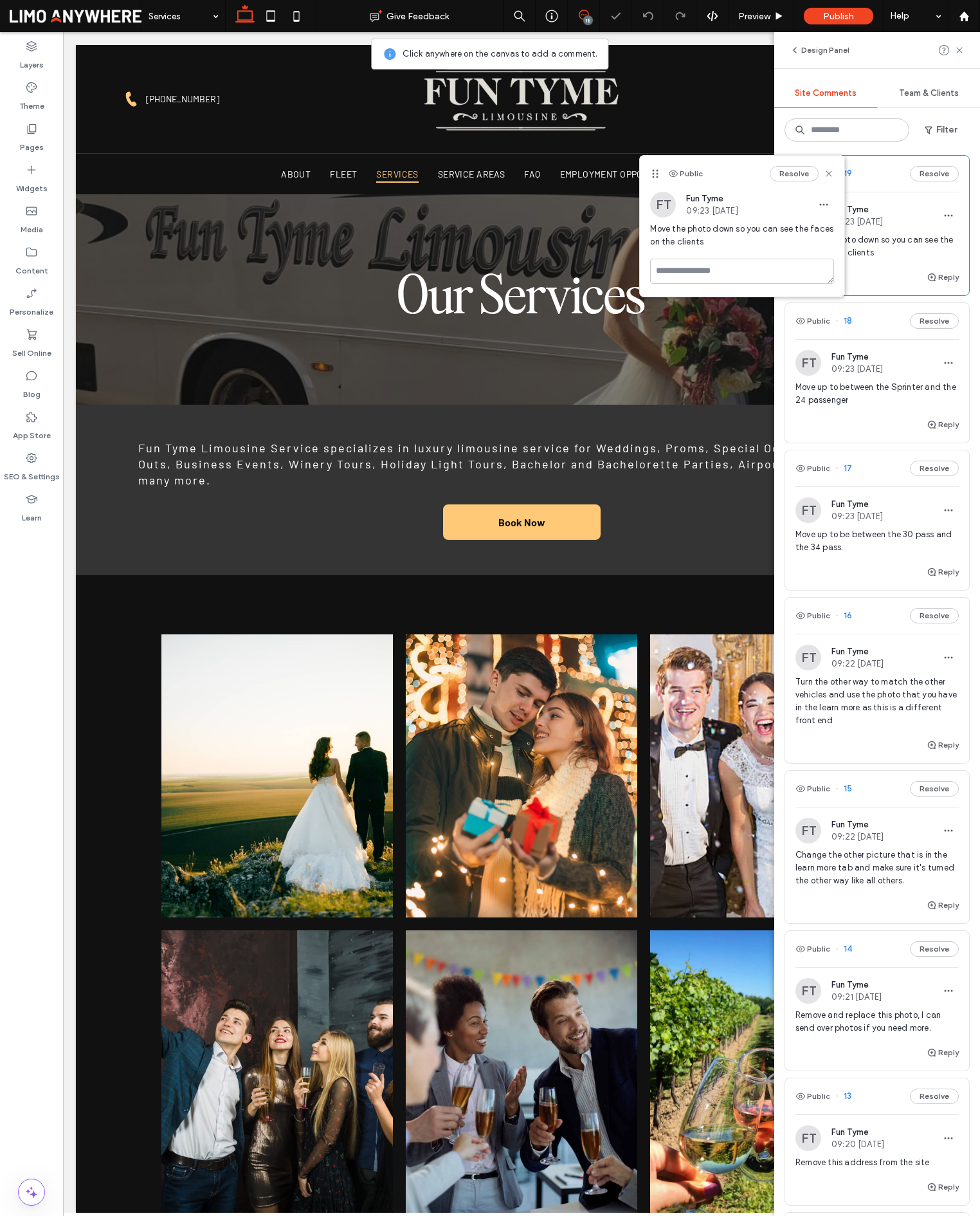
click at [806, 175] on button "Resolve" at bounding box center [794, 173] width 49 height 15
click at [963, 50] on icon at bounding box center [959, 50] width 10 height 10
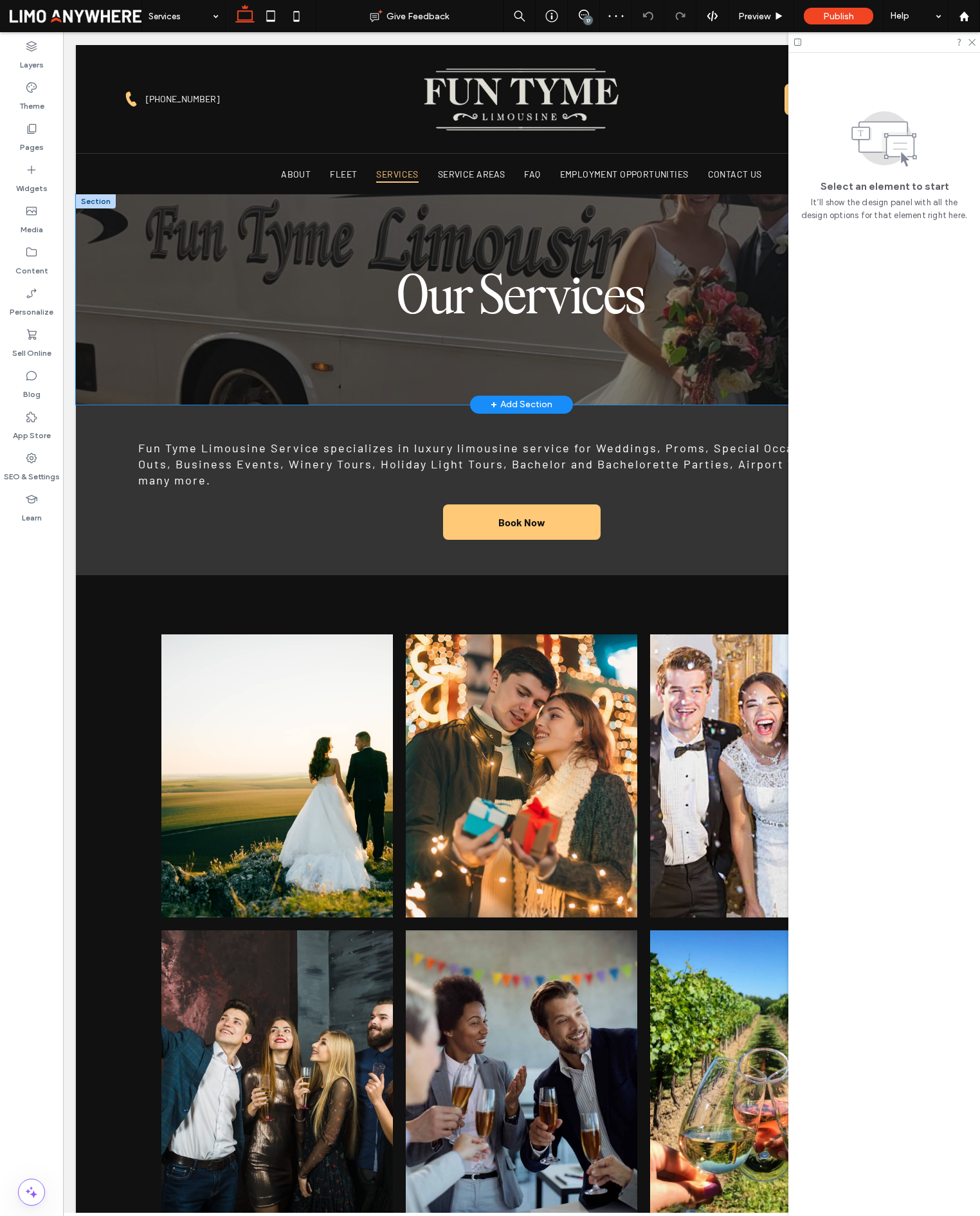
click at [671, 374] on div "Our Services" at bounding box center [521, 299] width 772 height 210
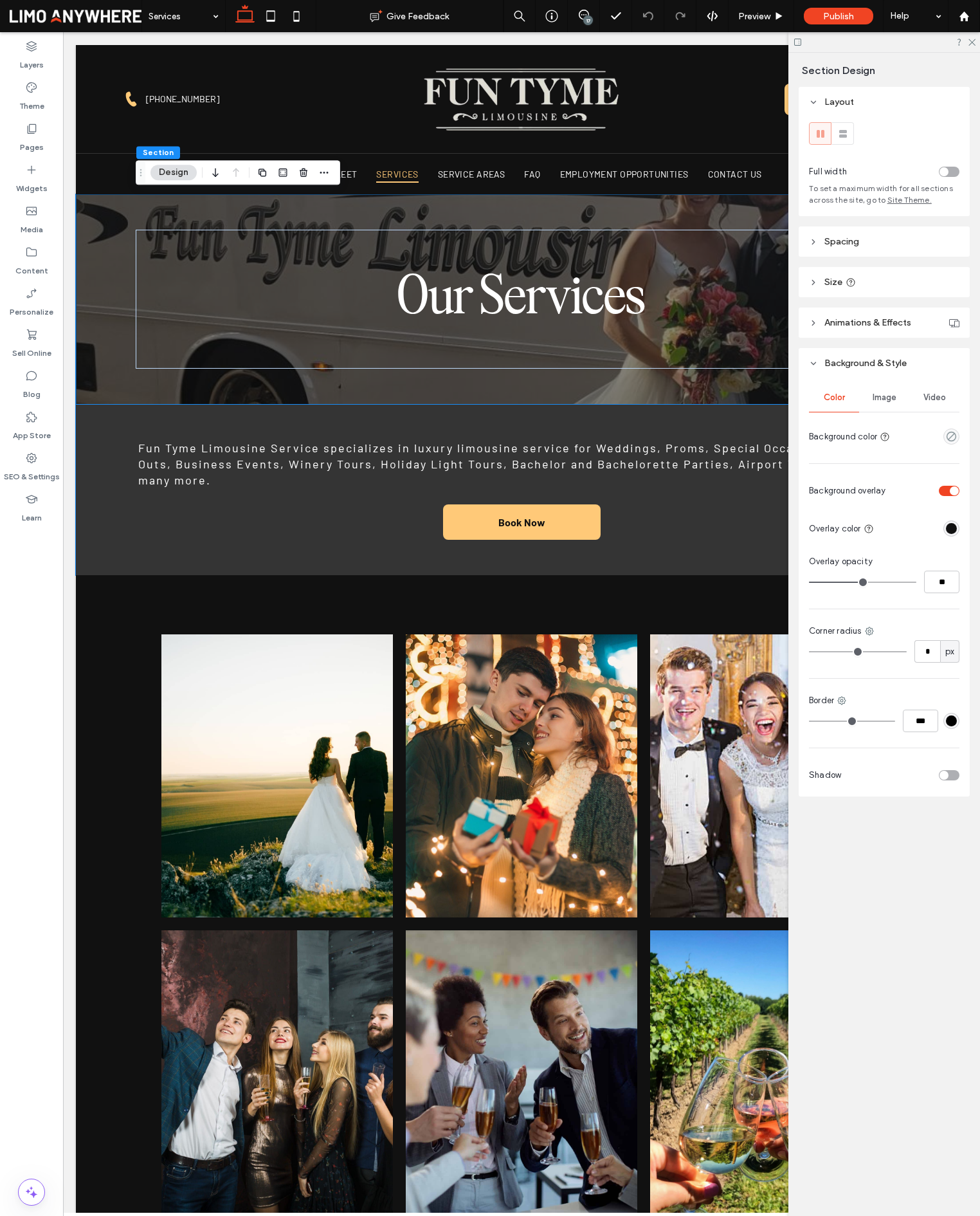
drag, startPoint x: 883, startPoint y: 397, endPoint x: 900, endPoint y: 409, distance: 20.8
click at [883, 397] on span "Image" at bounding box center [885, 398] width 24 height 10
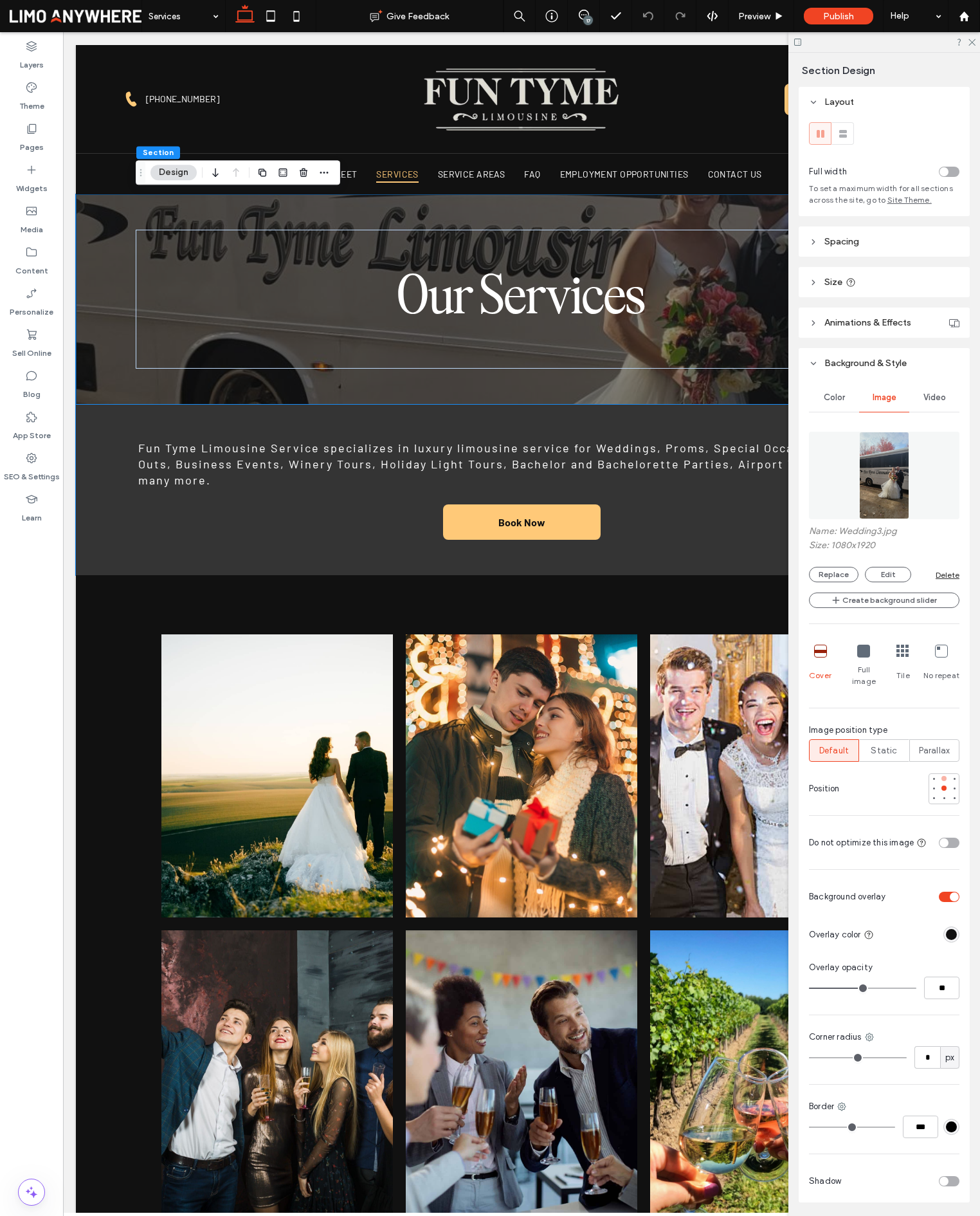
click at [941, 776] on div at bounding box center [944, 778] width 5 height 5
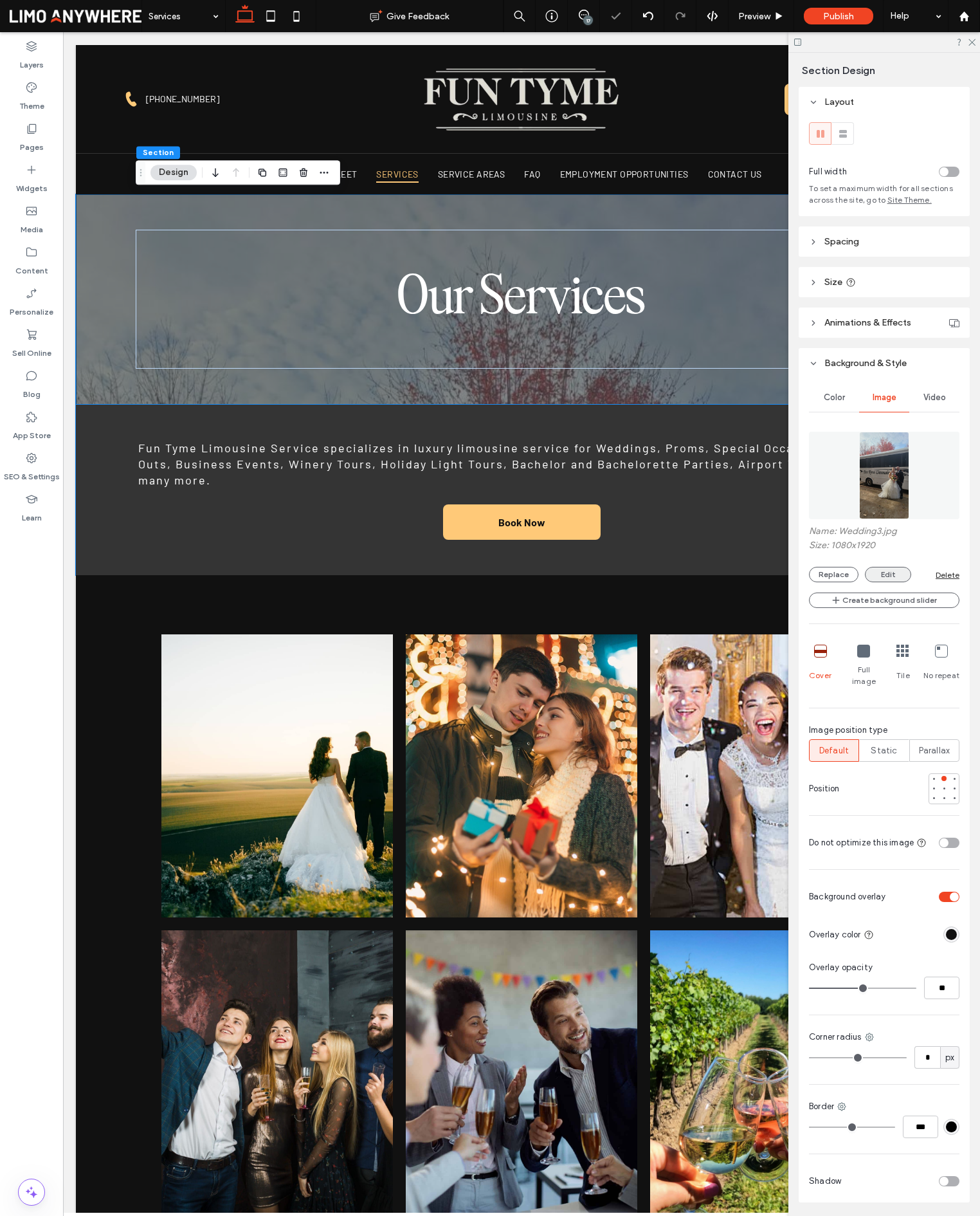
click at [873, 574] on button "Edit" at bounding box center [888, 574] width 47 height 15
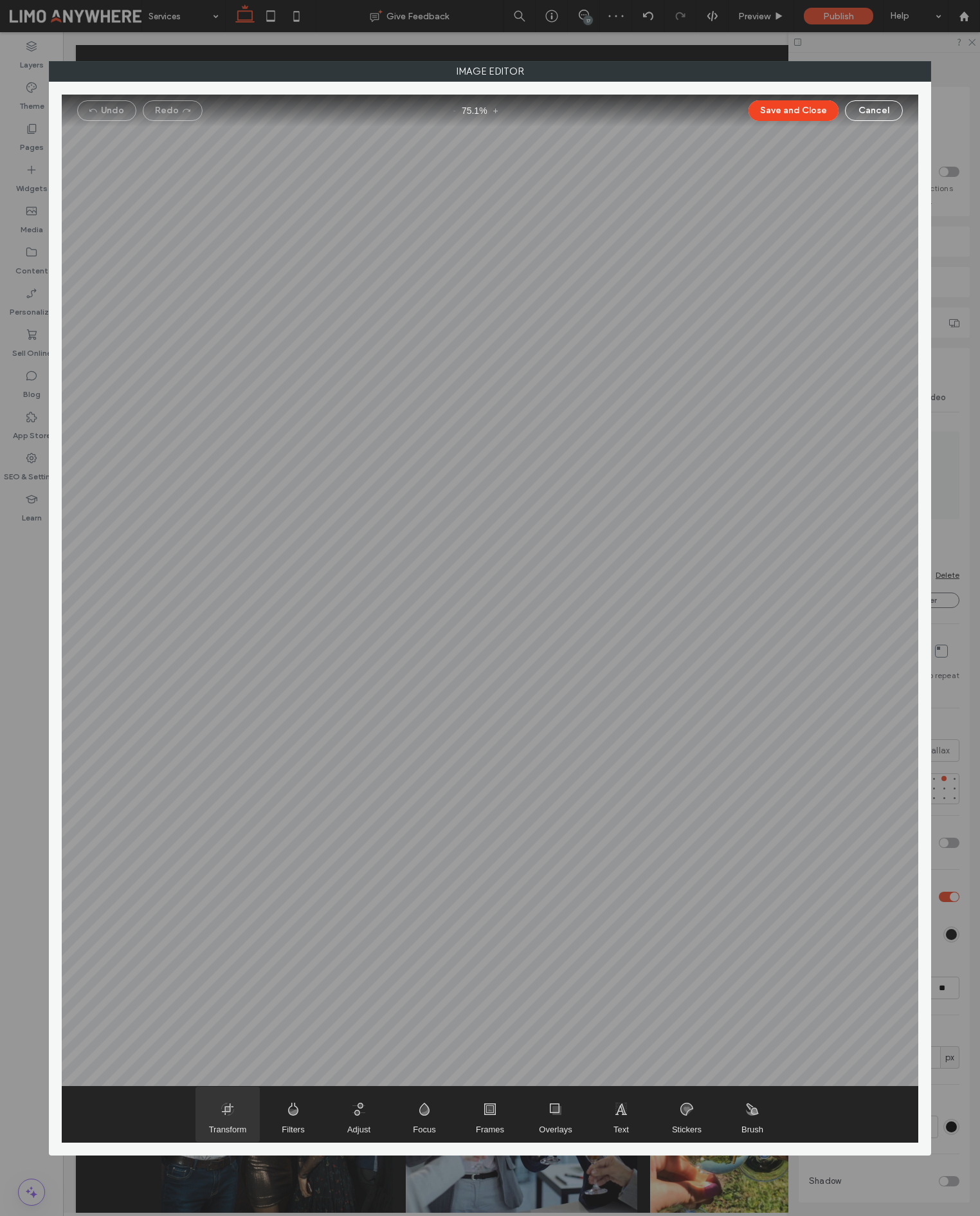
click at [215, 1133] on span "Transform" at bounding box center [228, 1129] width 38 height 10
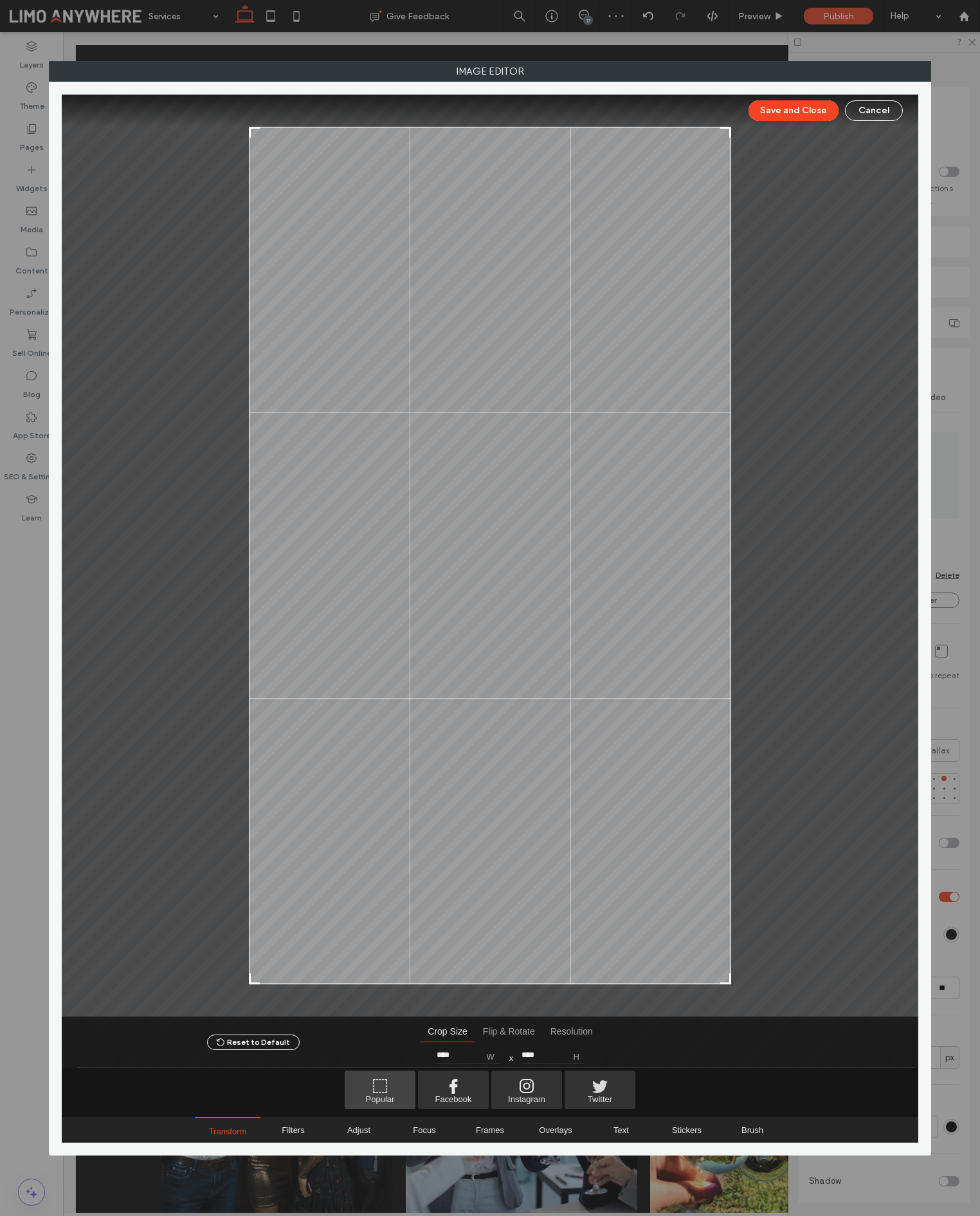
click at [375, 1103] on span "Popular" at bounding box center [380, 1090] width 71 height 39
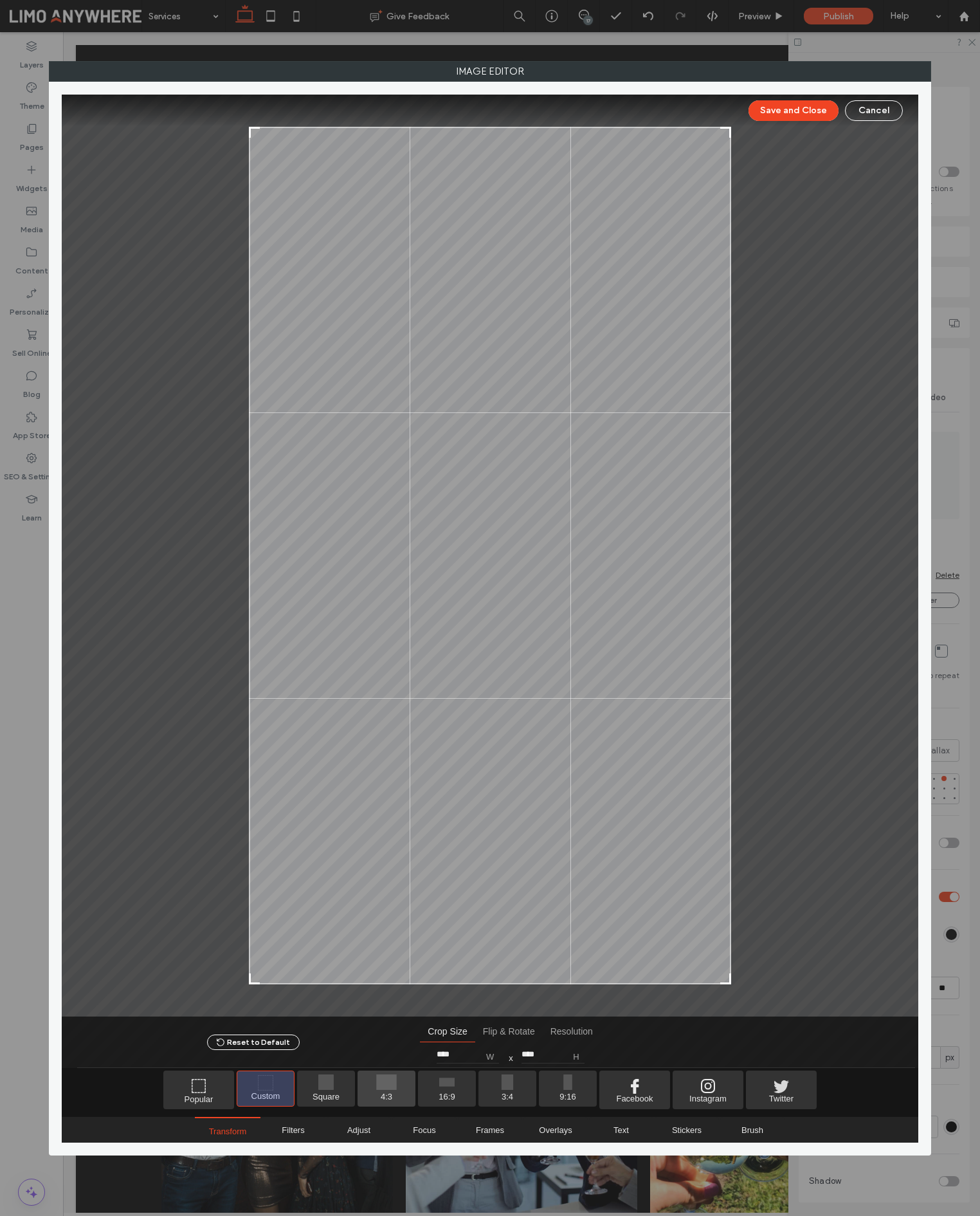
click at [391, 1089] on span "4:3" at bounding box center [386, 1088] width 58 height 36
type input "***"
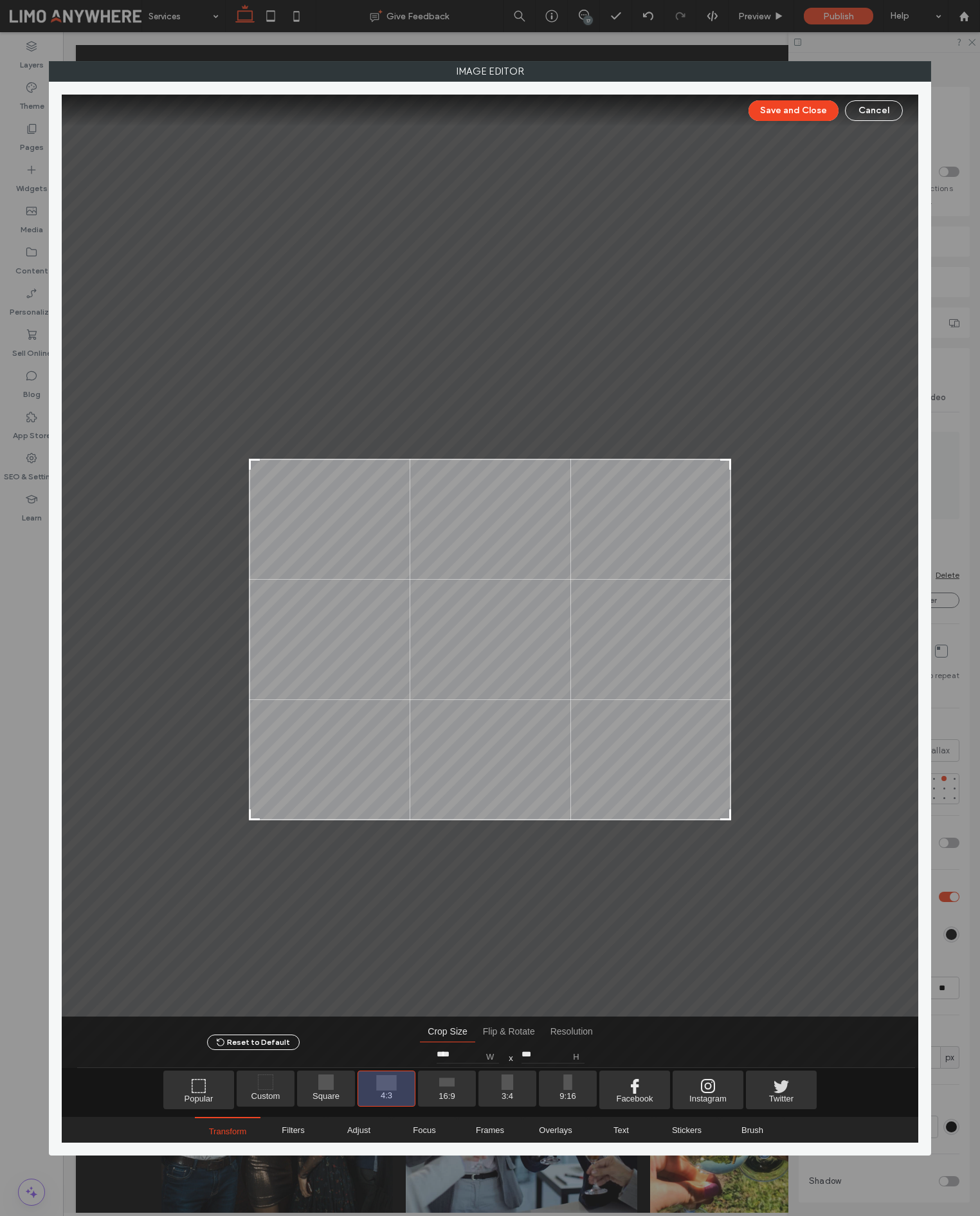
drag, startPoint x: 664, startPoint y: 470, endPoint x: 677, endPoint y: 554, distance: 85.0
click at [677, 554] on div at bounding box center [489, 639] width 482 height 361
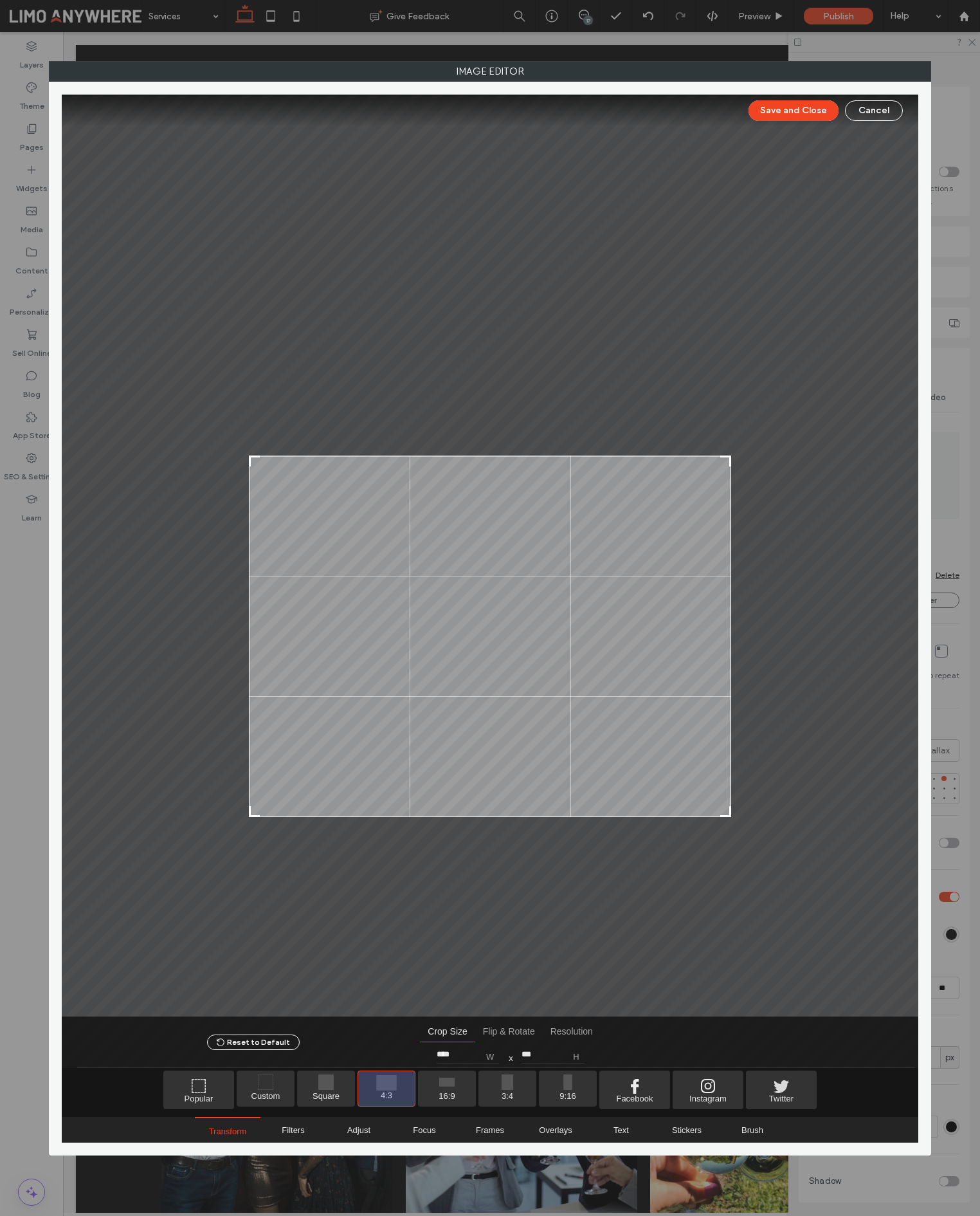
drag, startPoint x: 621, startPoint y: 559, endPoint x: 681, endPoint y: 444, distance: 129.7
click at [621, 554] on div at bounding box center [489, 636] width 482 height 361
click at [789, 113] on button "Save and Close" at bounding box center [793, 111] width 90 height 21
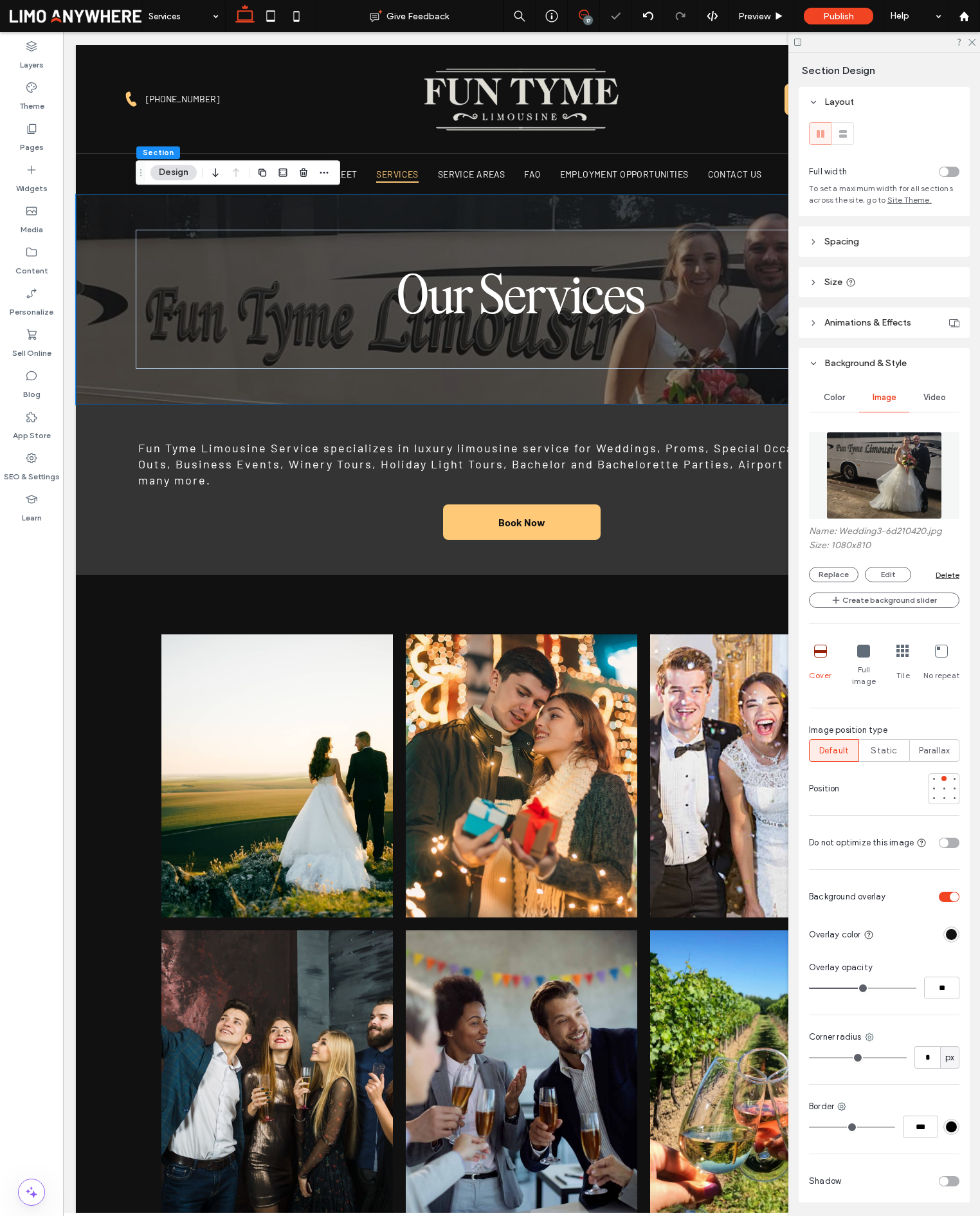
click at [592, 15] on span at bounding box center [583, 14] width 31 height 10
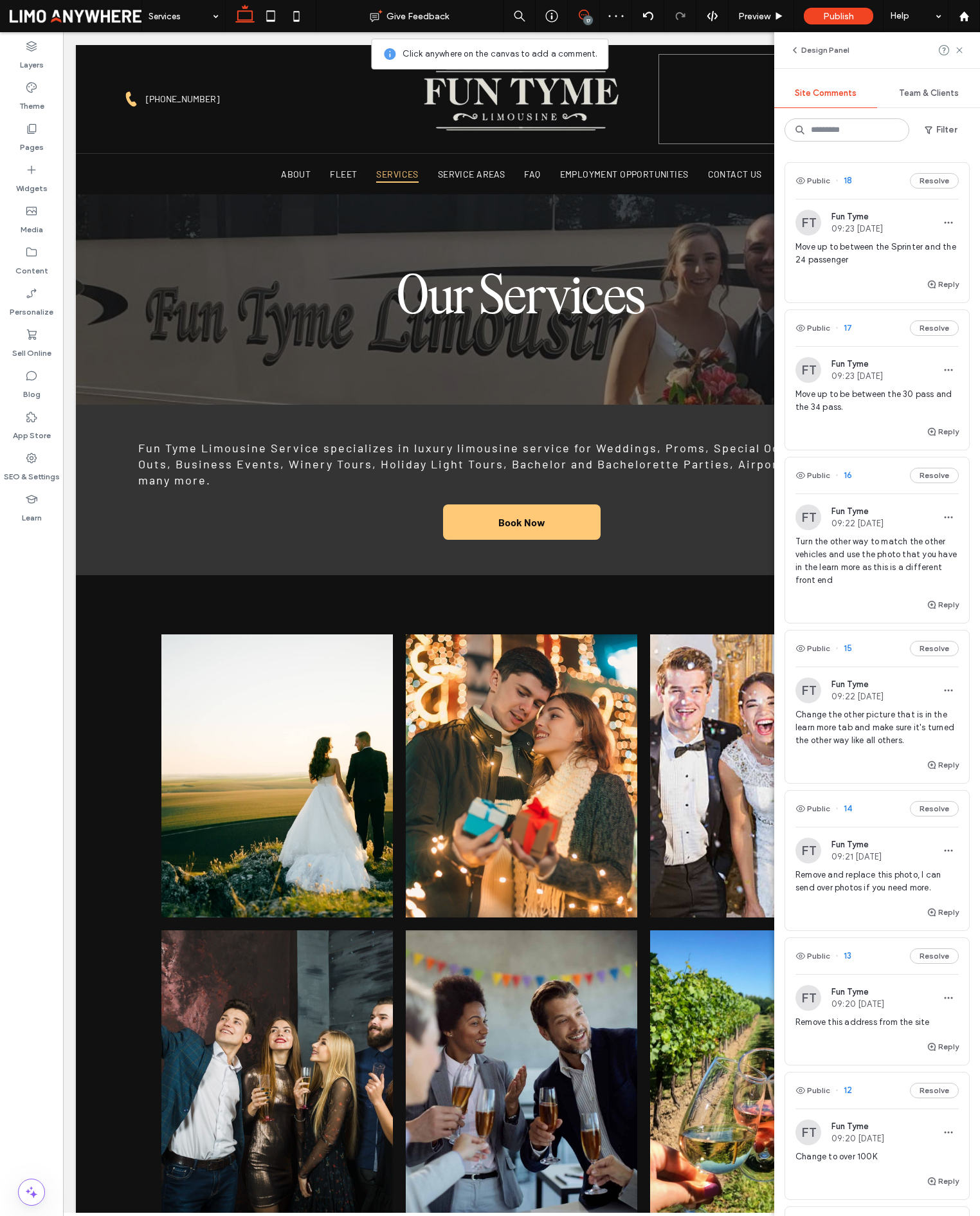
click at [846, 183] on span "18" at bounding box center [843, 181] width 17 height 13
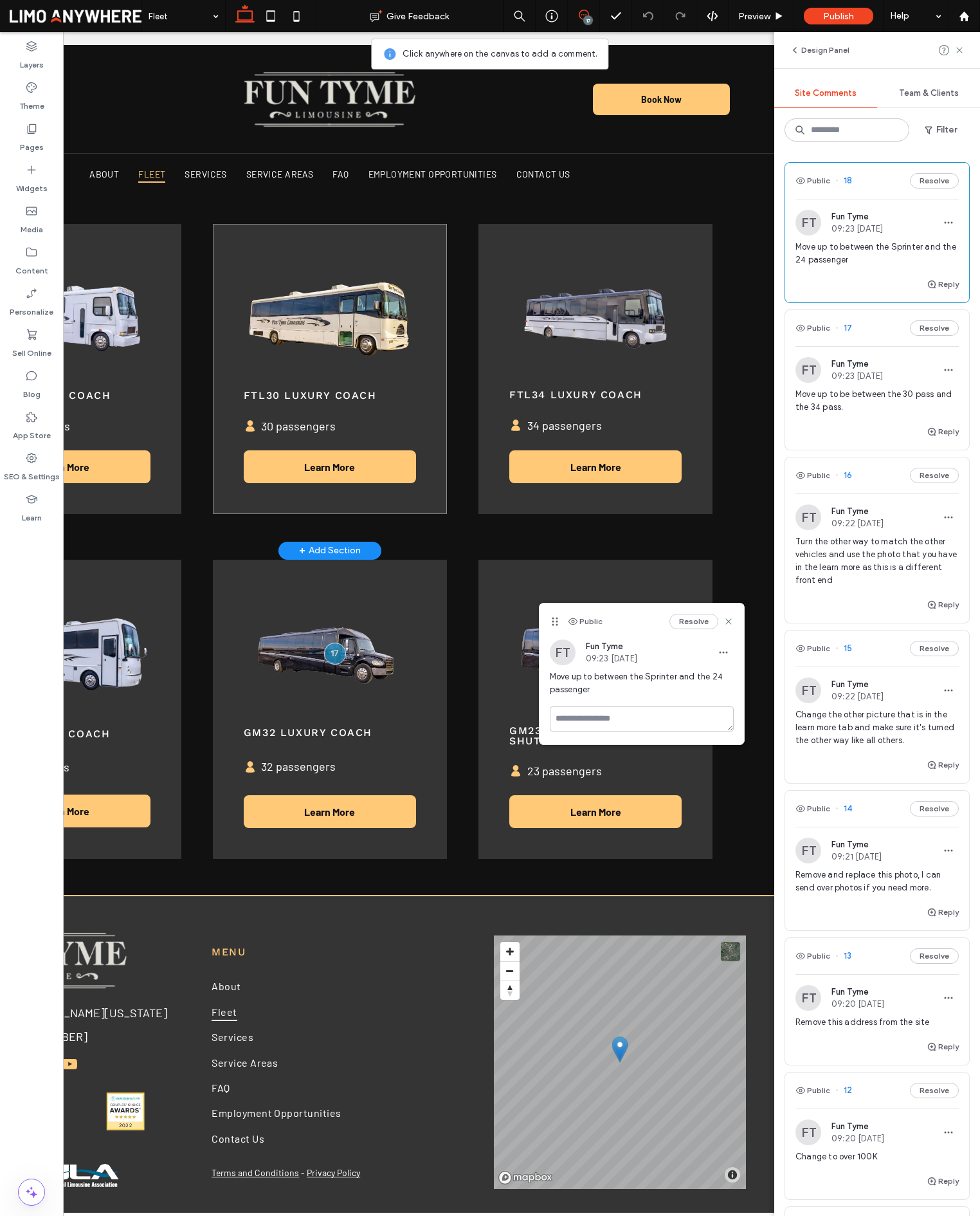
scroll to position [0, 191]
click at [850, 472] on span "16" at bounding box center [843, 476] width 17 height 13
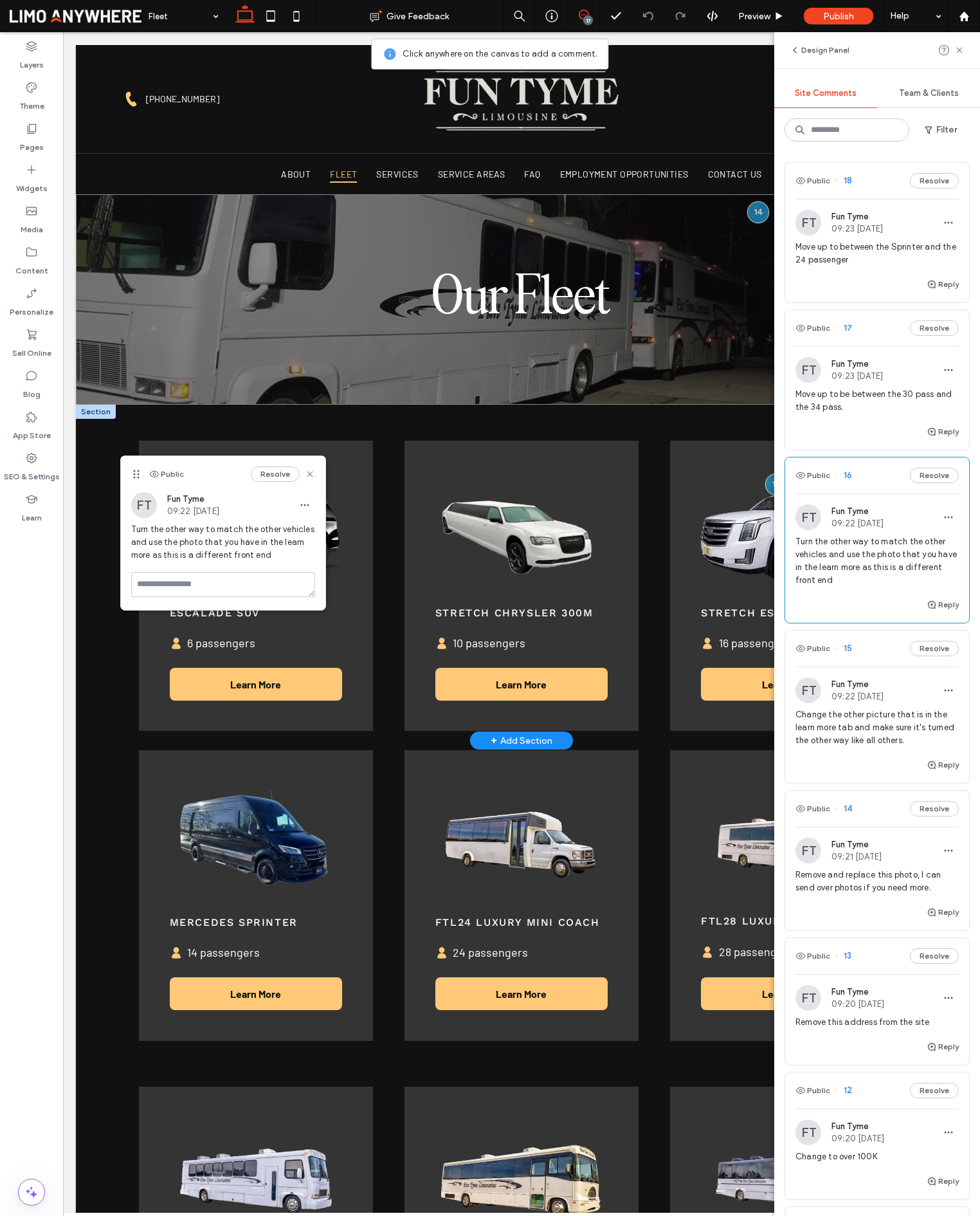
scroll to position [0, 0]
click at [849, 806] on span "14" at bounding box center [843, 809] width 17 height 13
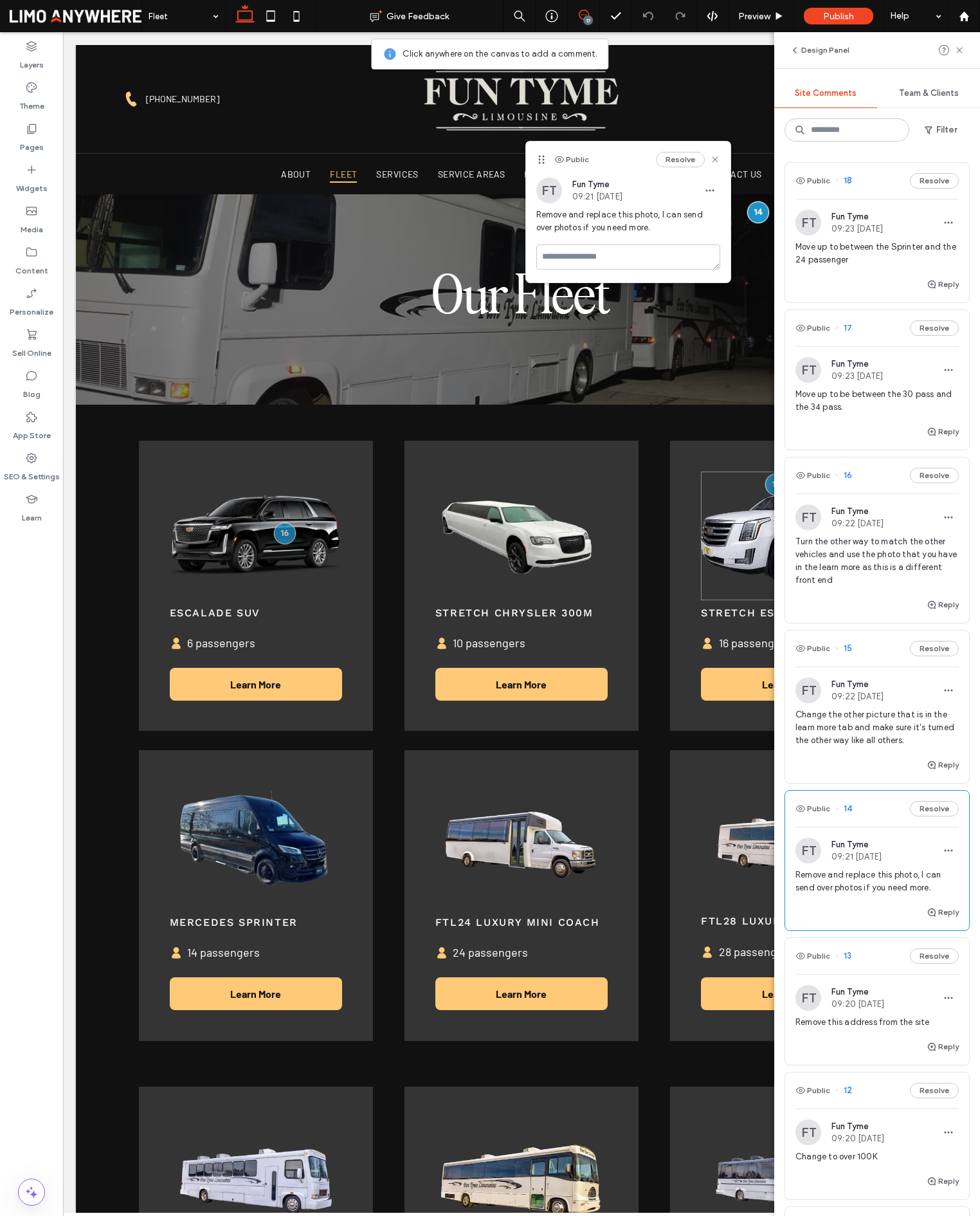
click at [844, 953] on span "13" at bounding box center [843, 956] width 16 height 13
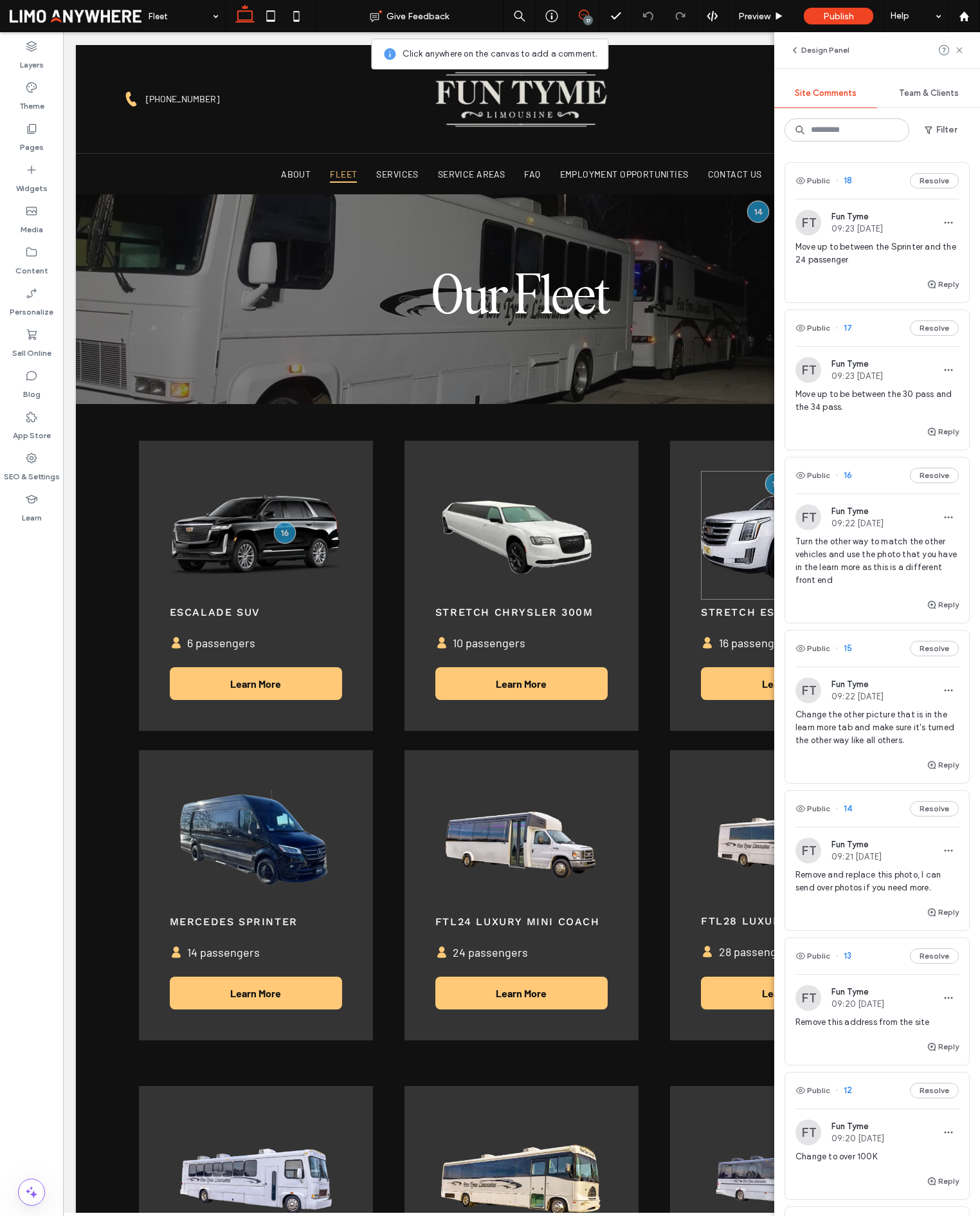
scroll to position [943, 0]
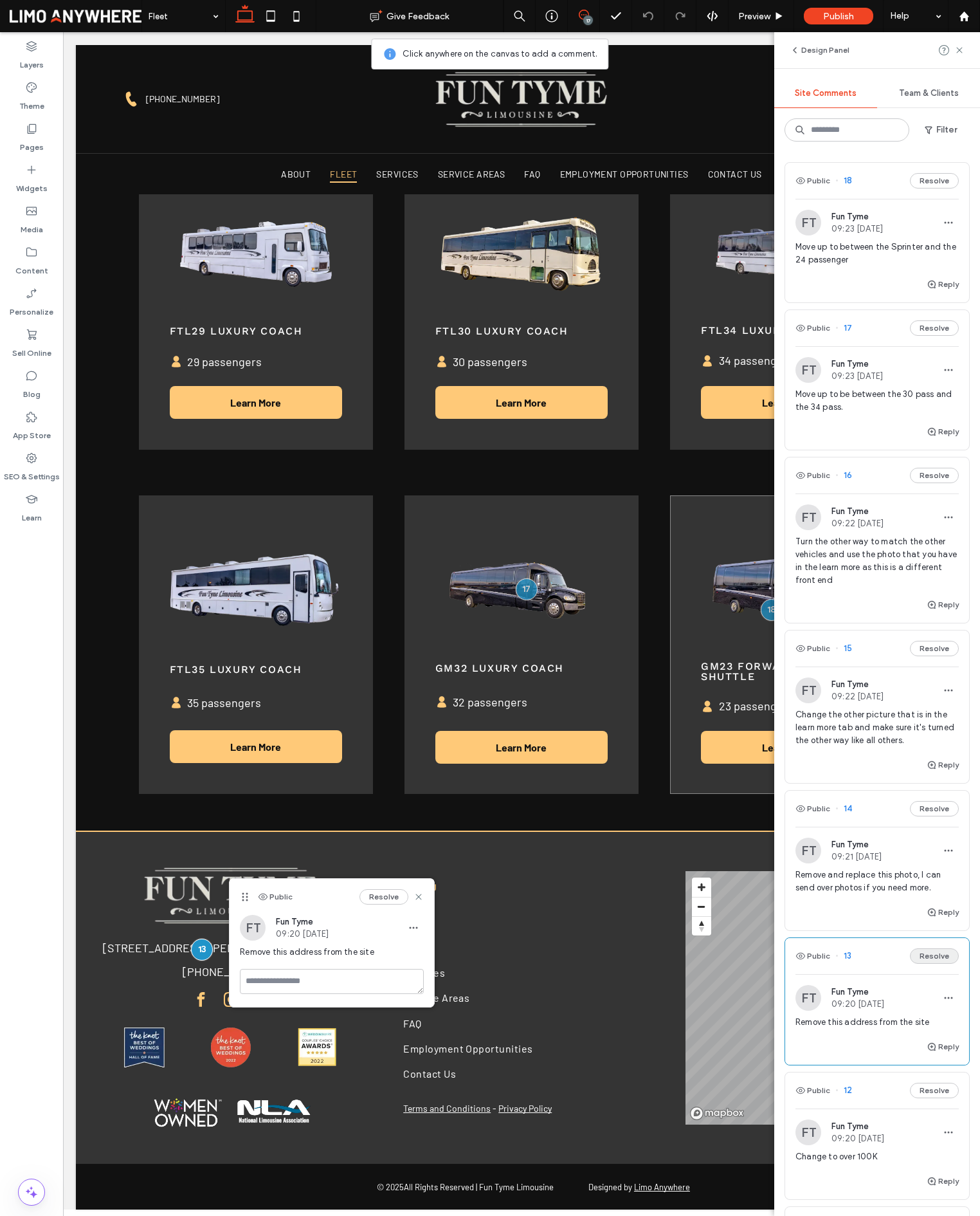
click at [933, 954] on button "Resolve" at bounding box center [934, 955] width 49 height 15
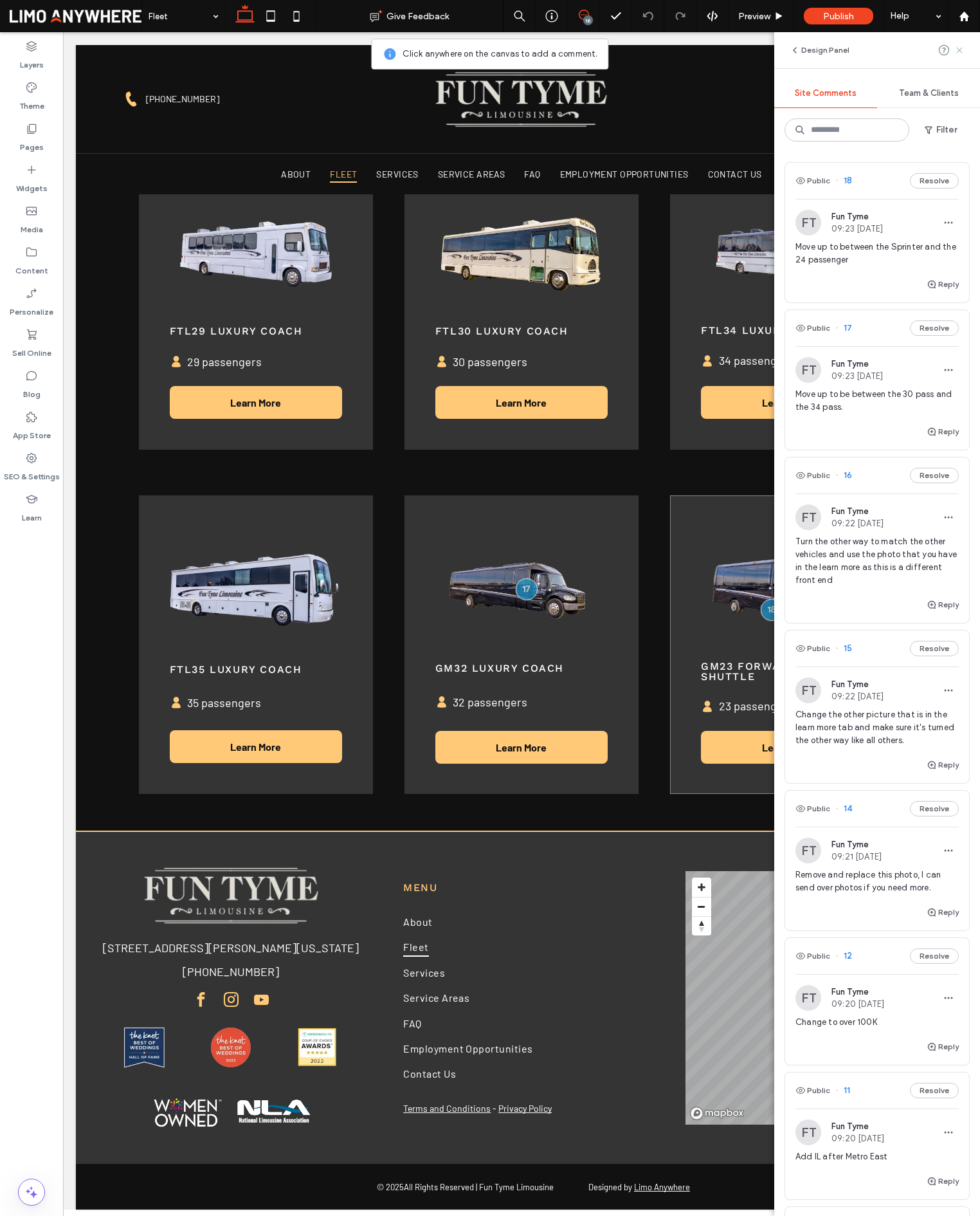
click at [960, 52] on use at bounding box center [959, 49] width 6 height 6
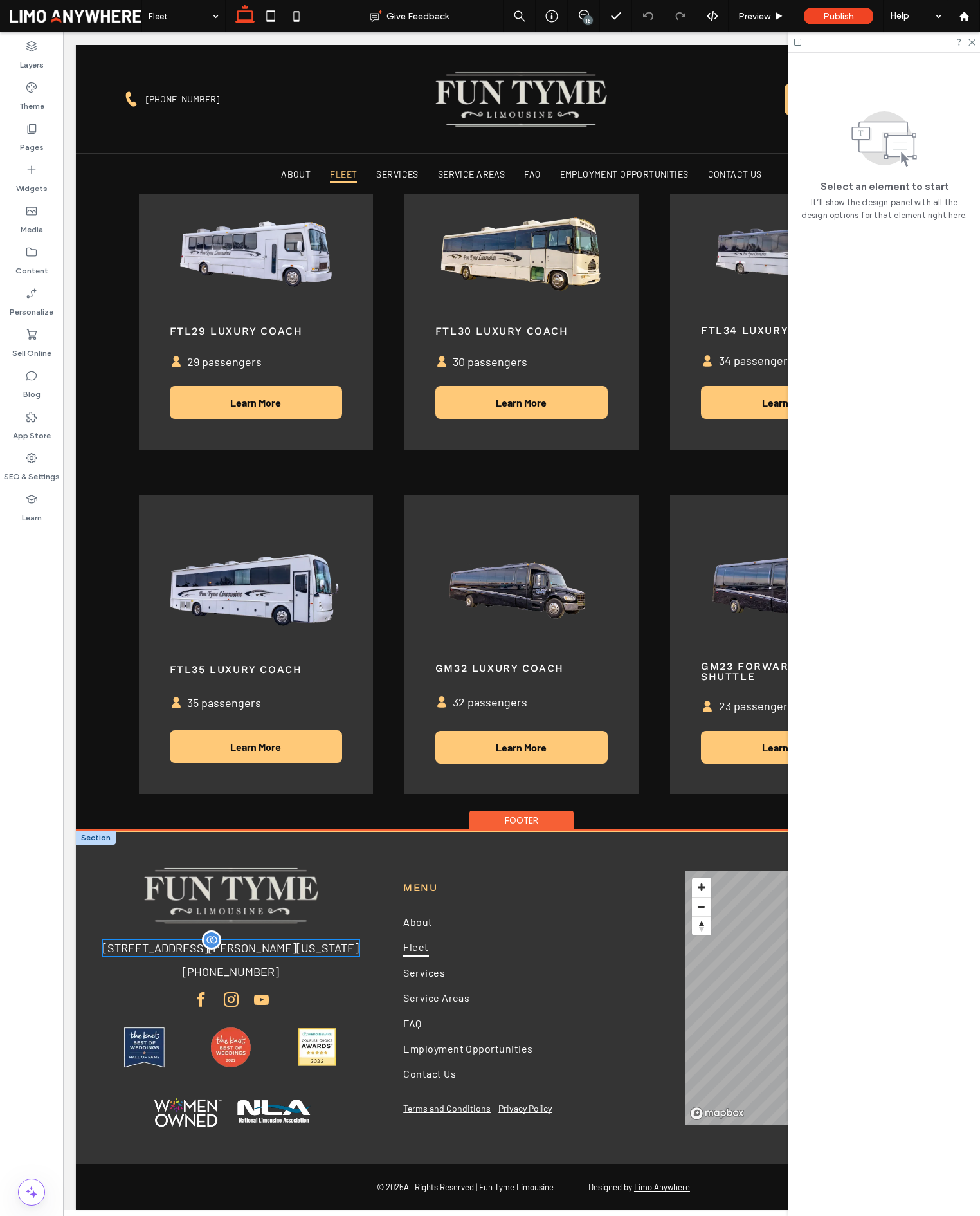
click at [278, 941] on span "[STREET_ADDRESS][PERSON_NAME][US_STATE]" at bounding box center [231, 948] width 256 height 14
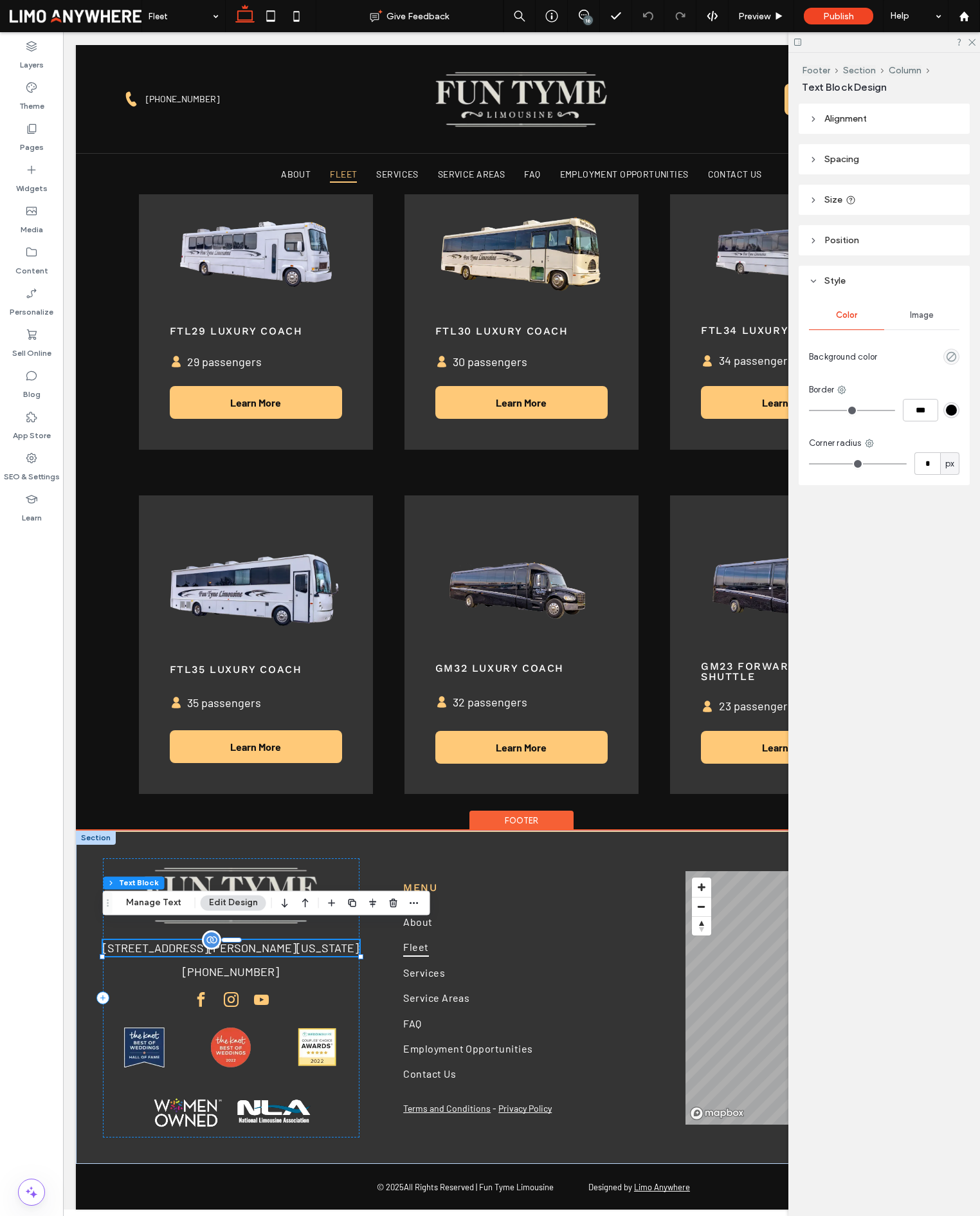
scroll to position [917, 0]
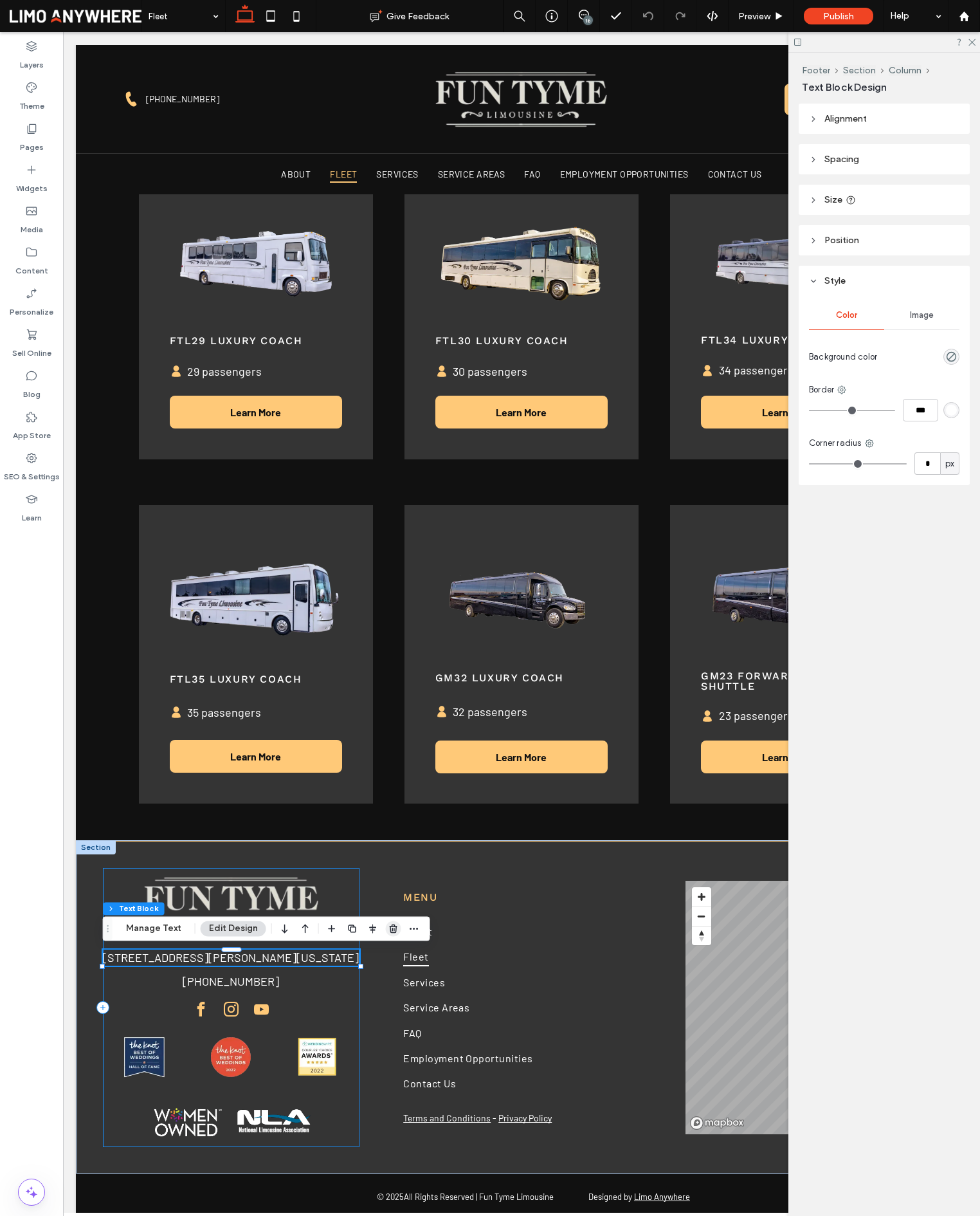
click at [395, 925] on icon "button" at bounding box center [393, 928] width 10 height 10
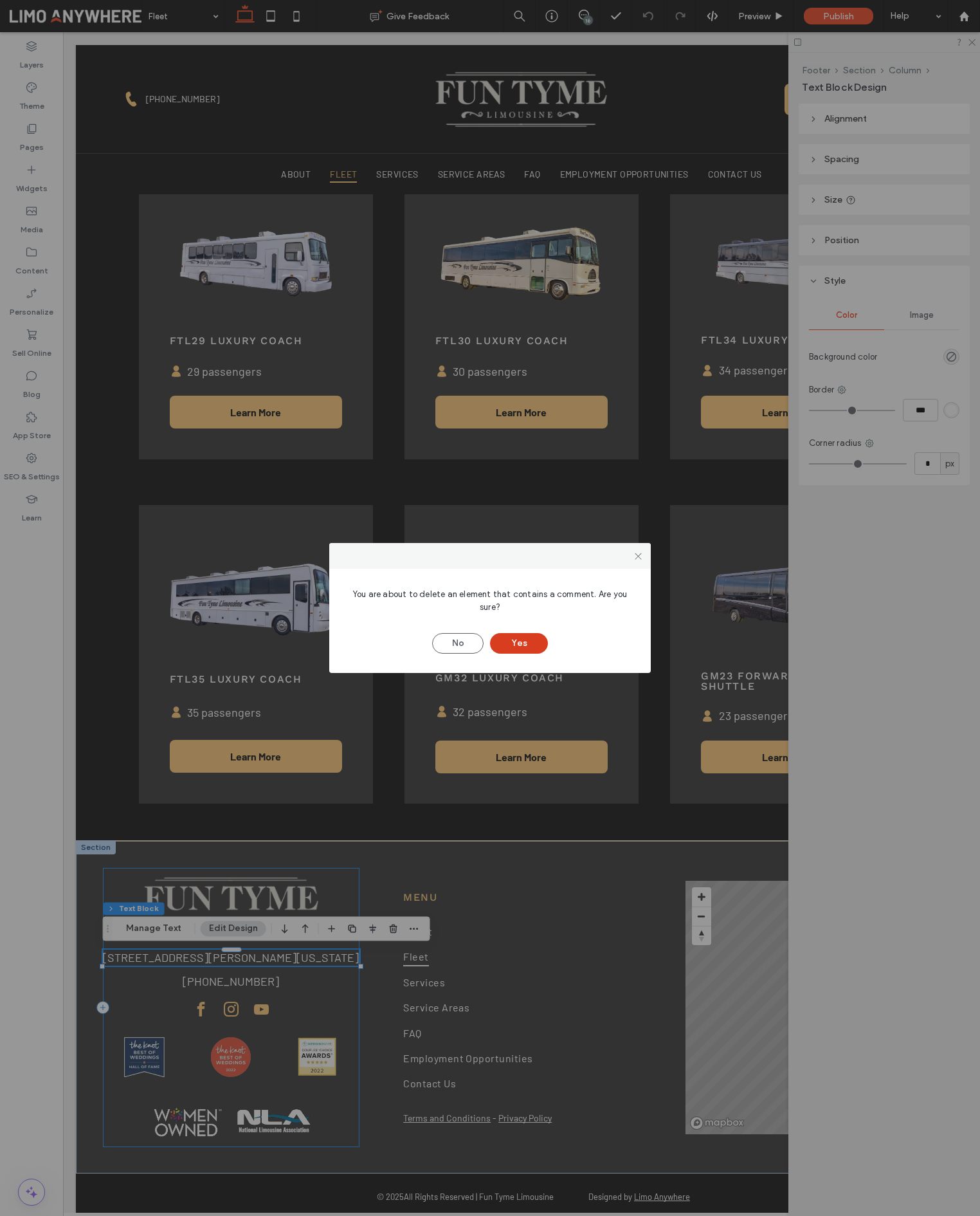
click at [541, 644] on button "Yes" at bounding box center [519, 644] width 58 height 21
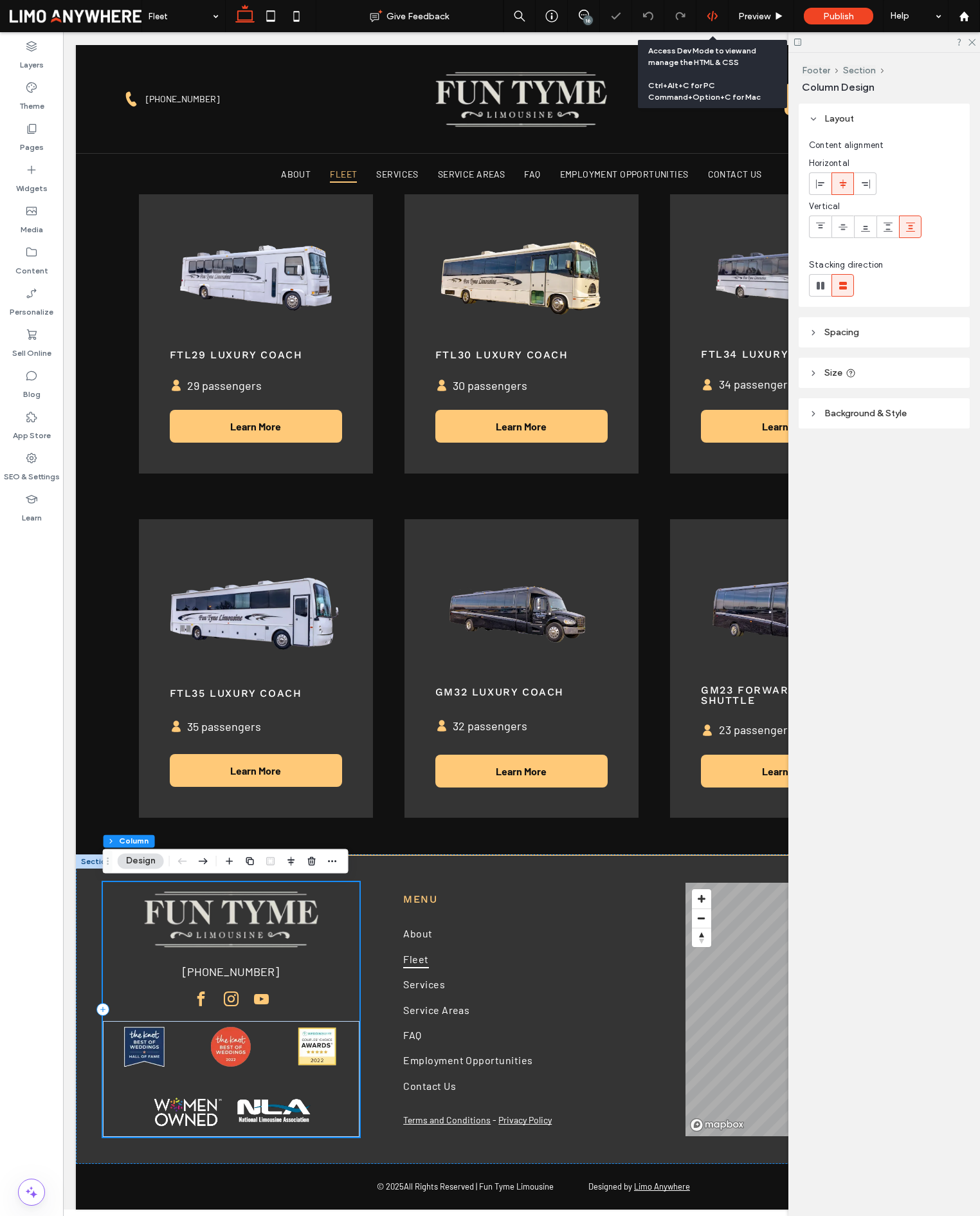
scroll to position [903, 0]
click at [591, 24] on div "16" at bounding box center [588, 20] width 10 height 10
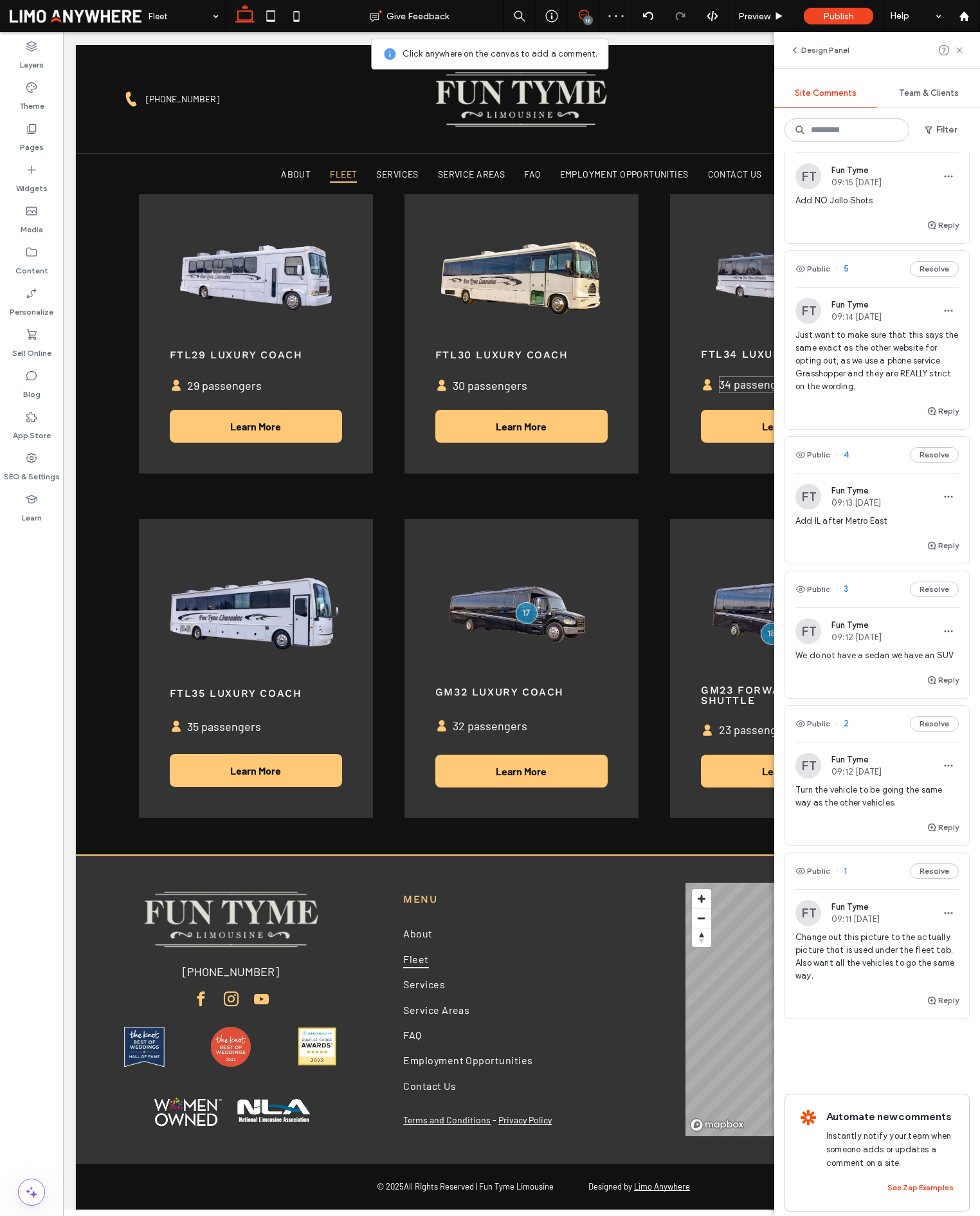
scroll to position [1531, 0]
click at [845, 723] on span "2" at bounding box center [842, 724] width 14 height 13
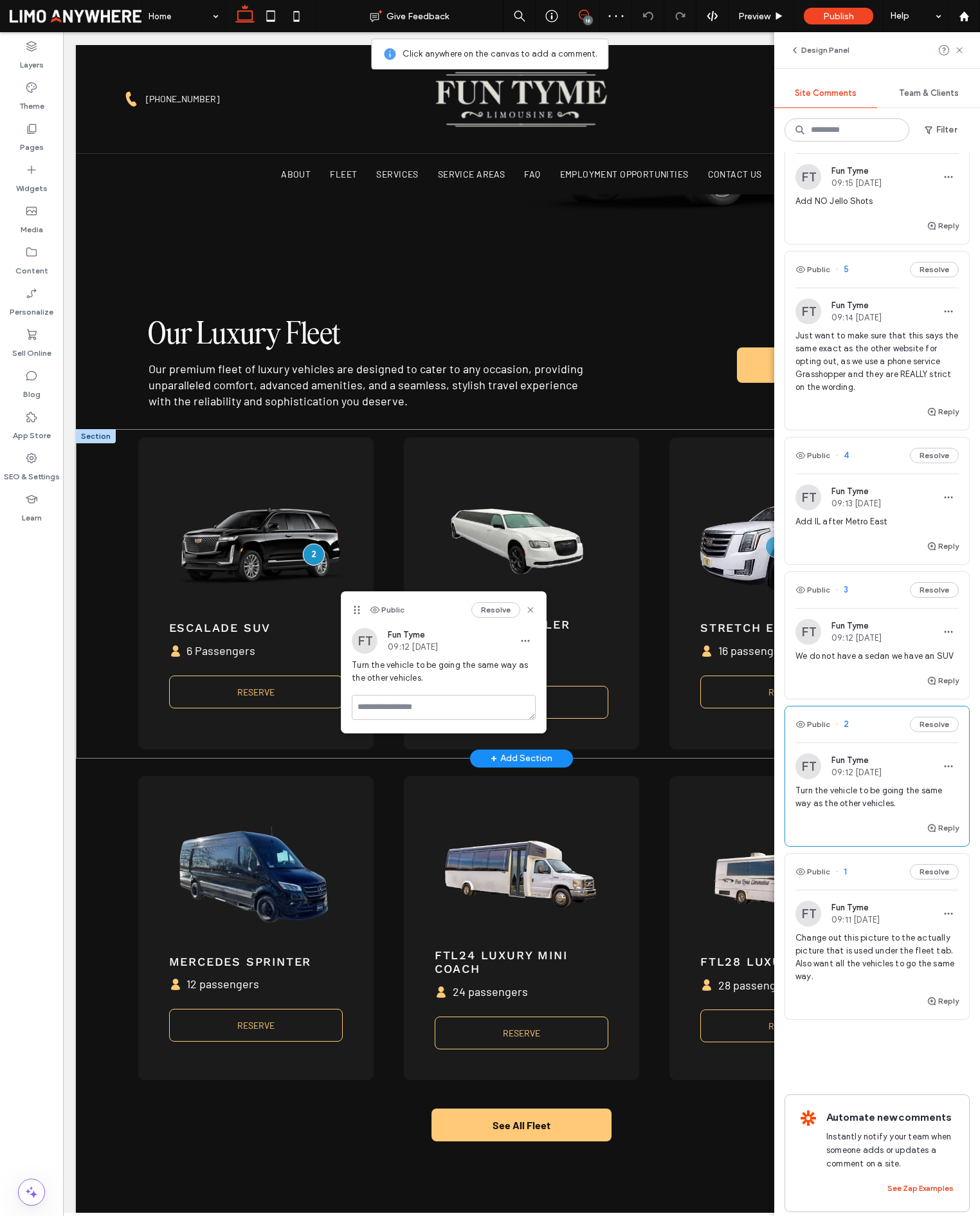
scroll to position [826, 0]
click at [943, 723] on button "Resolve" at bounding box center [934, 723] width 49 height 15
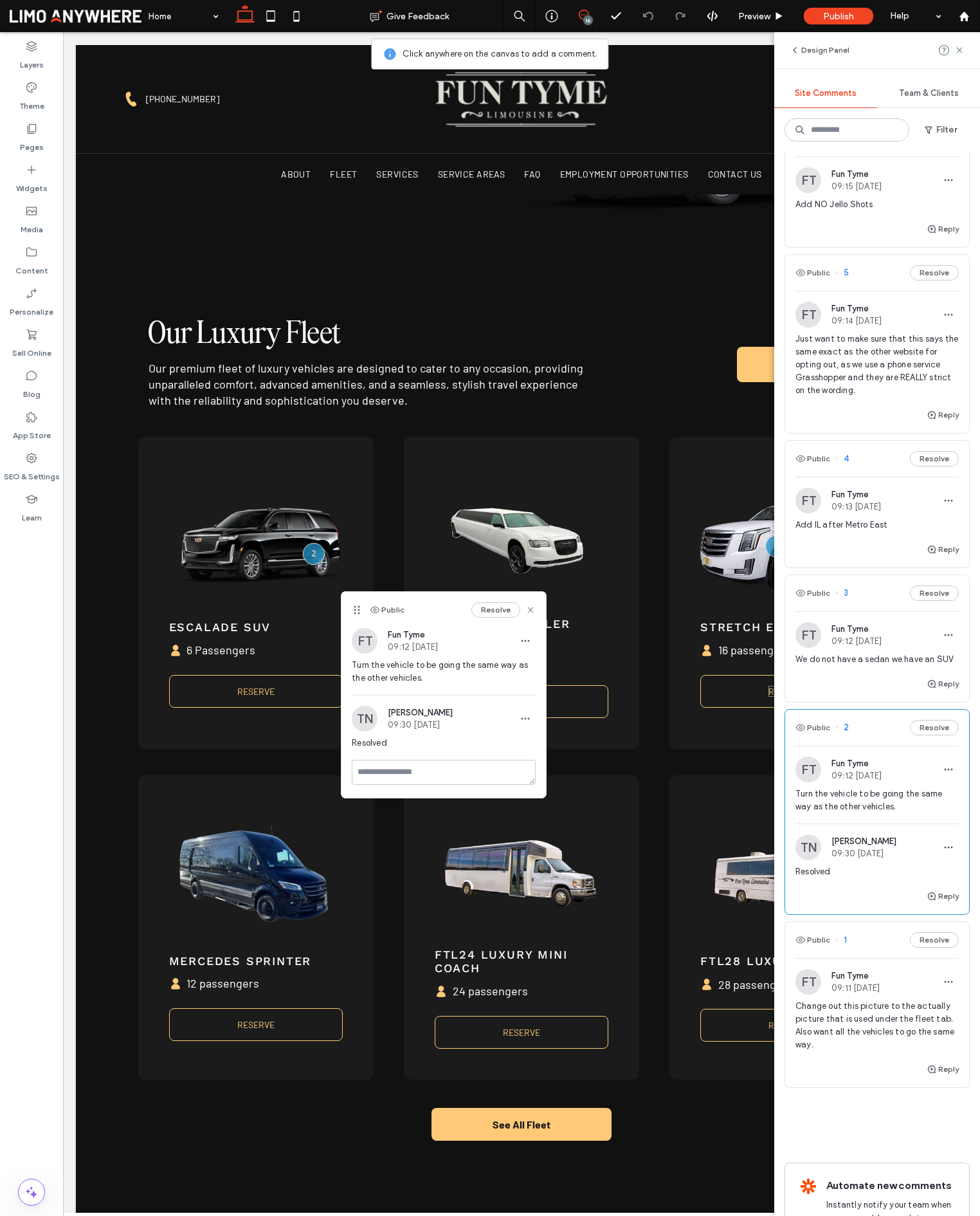
scroll to position [1384, 0]
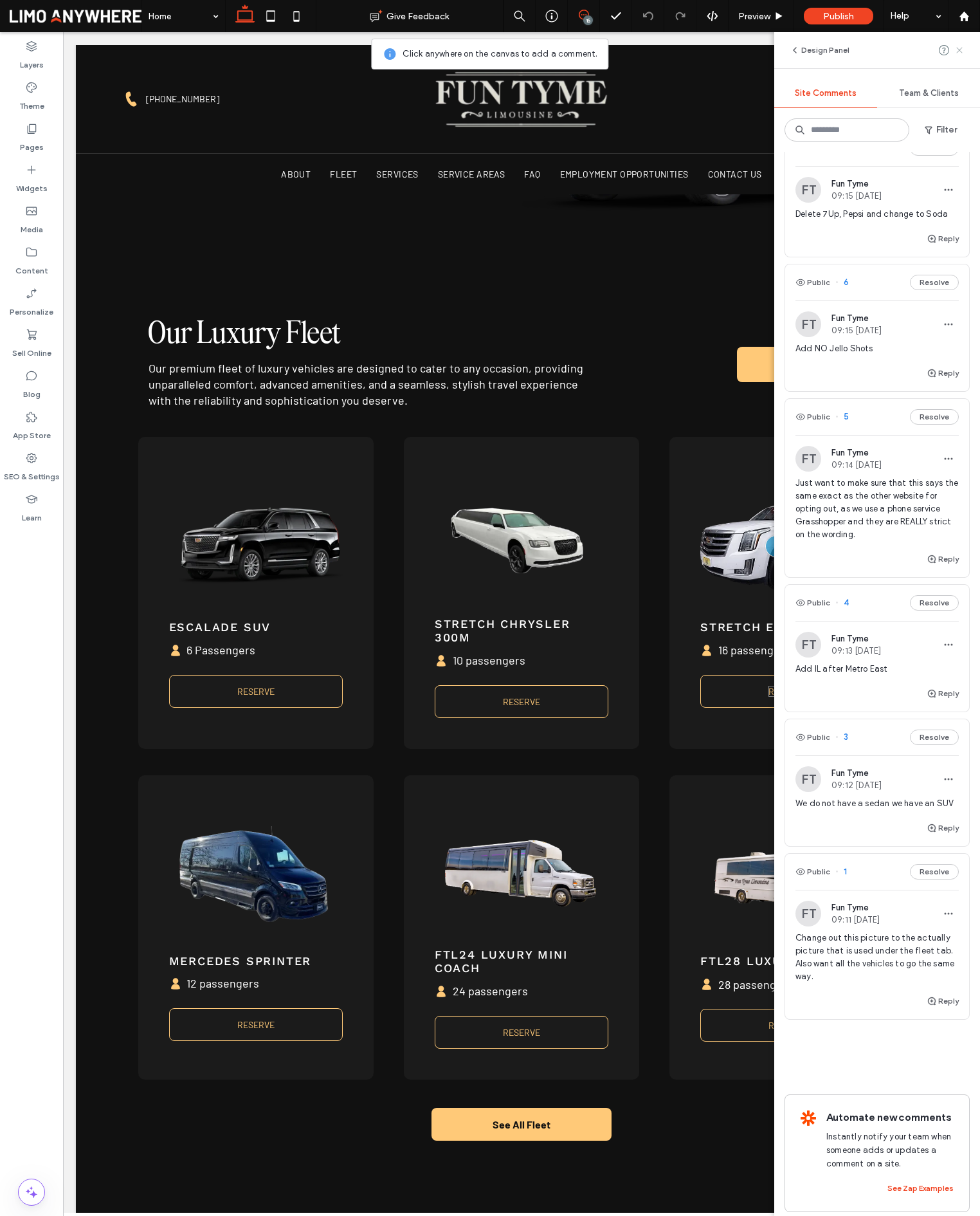
click at [961, 53] on icon at bounding box center [959, 50] width 10 height 10
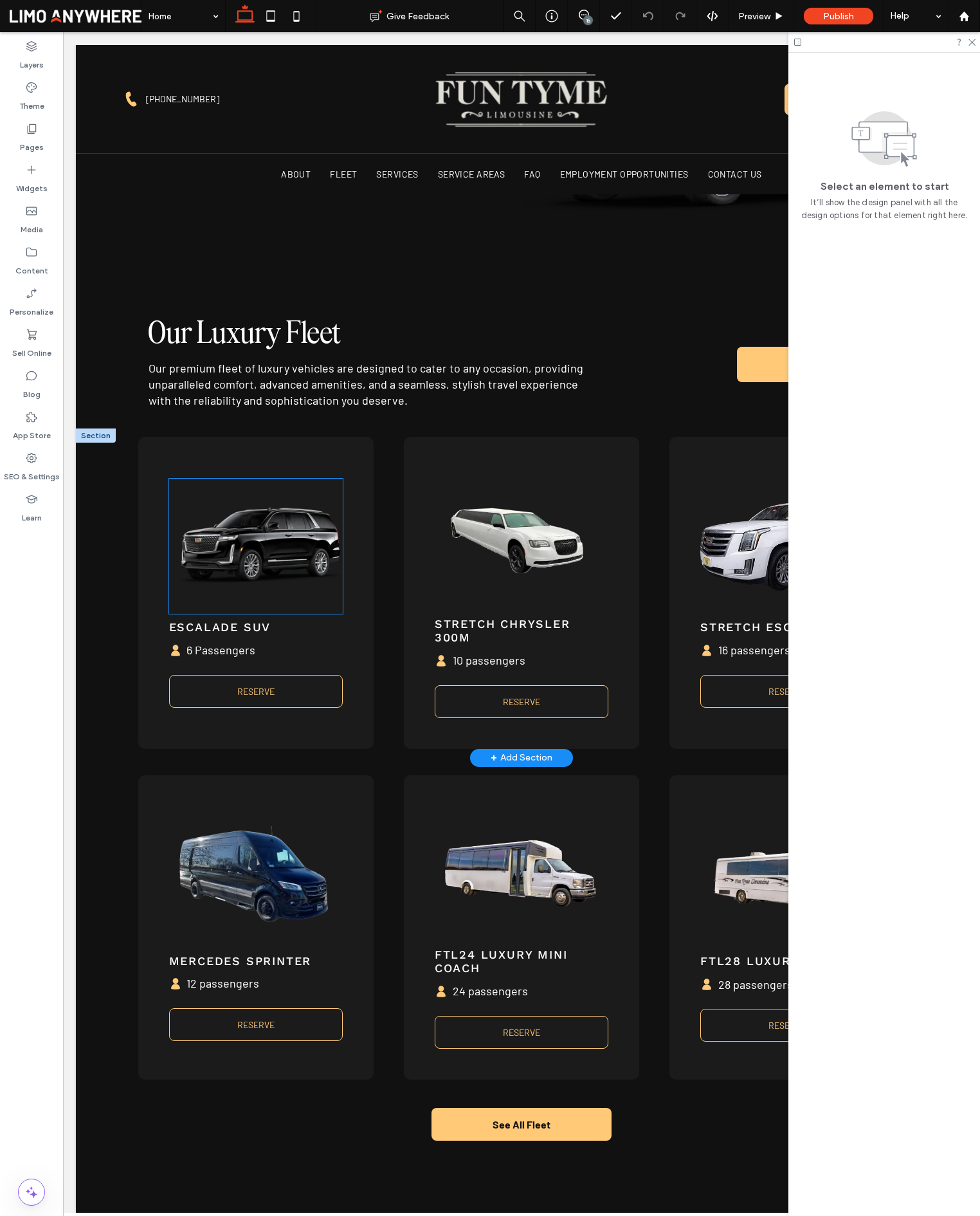
click at [228, 579] on img at bounding box center [261, 546] width 163 height 114
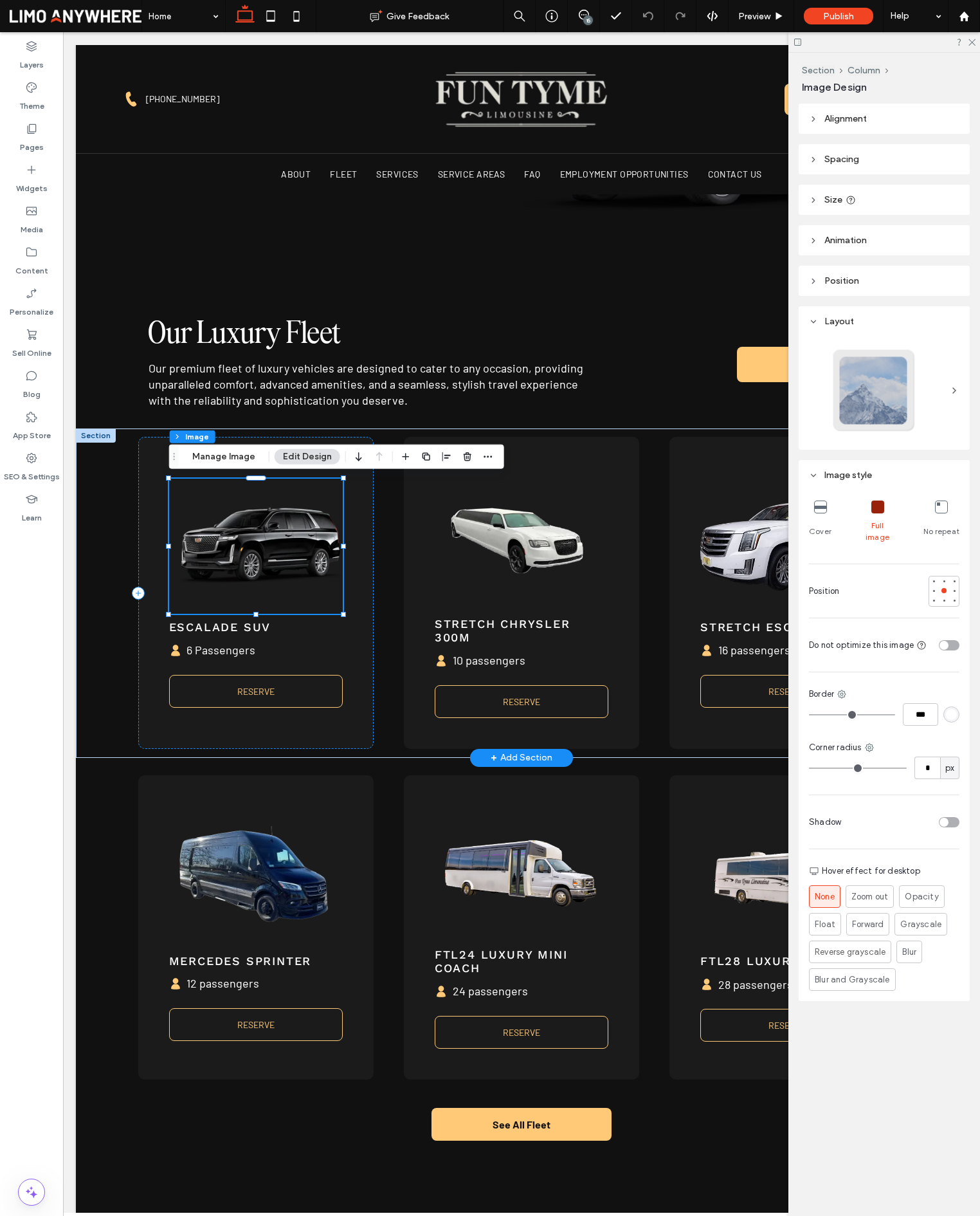
click at [228, 579] on div at bounding box center [256, 546] width 174 height 135
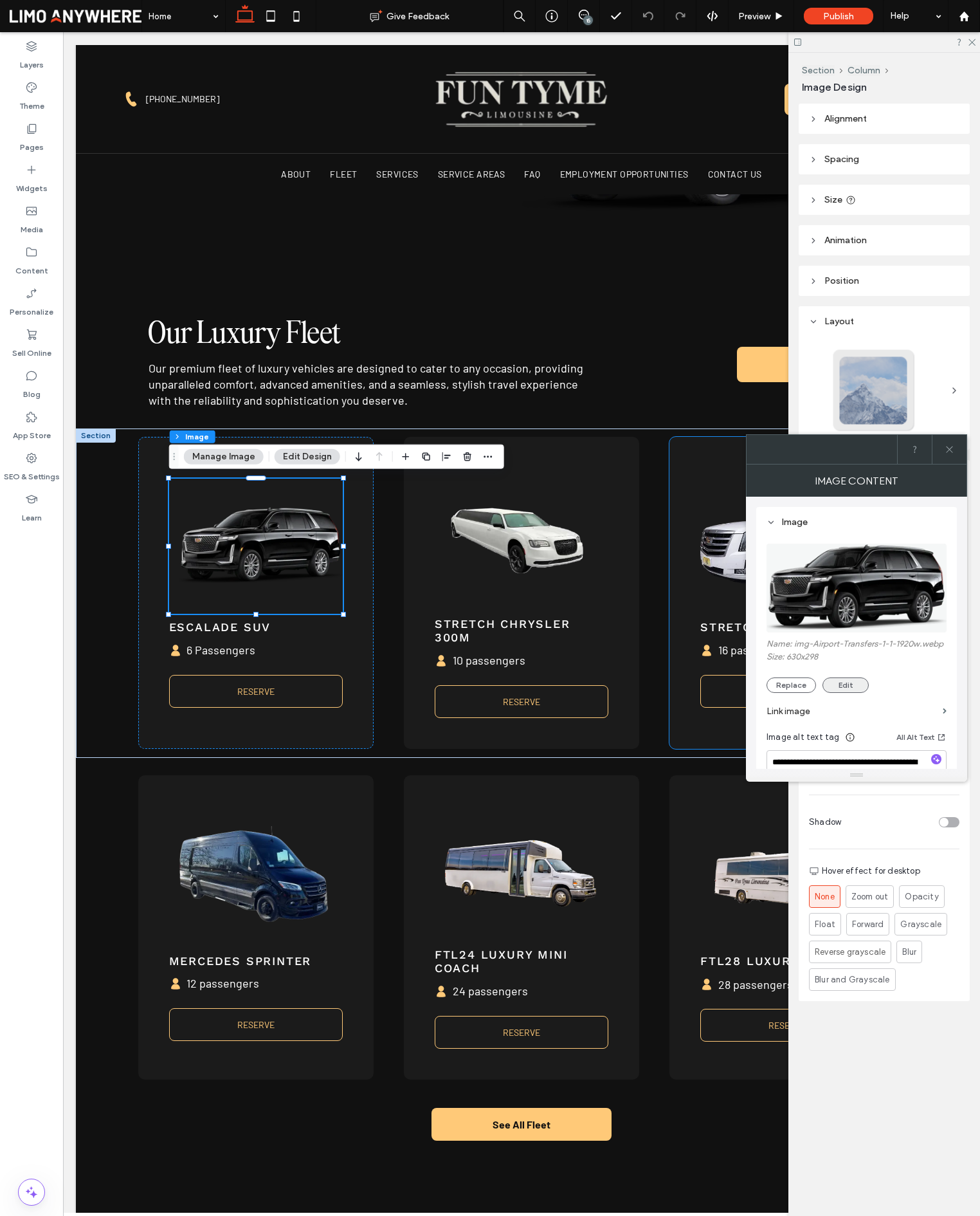
click at [846, 684] on button "Edit" at bounding box center [846, 685] width 47 height 15
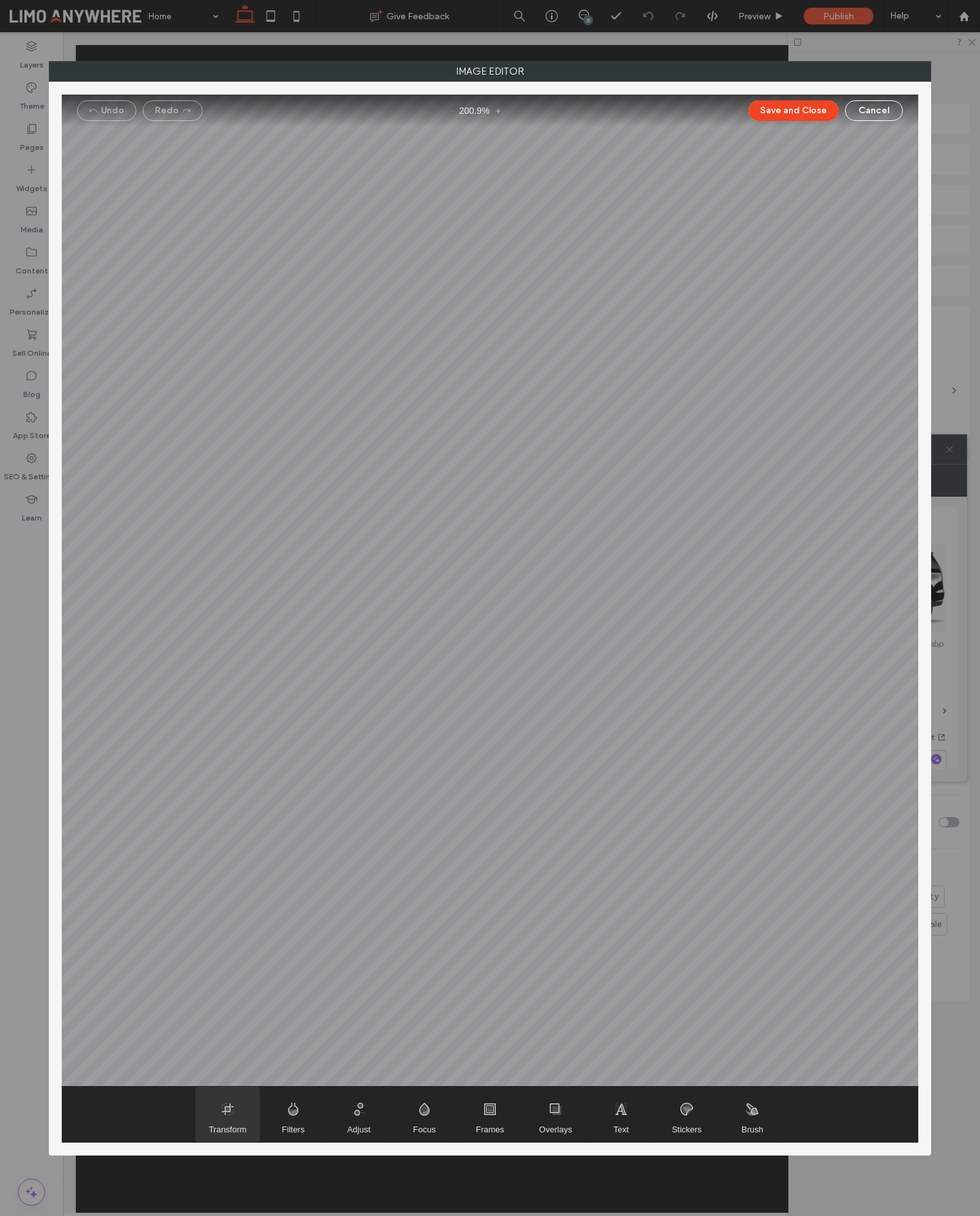
click at [212, 1120] on span "Transform" at bounding box center [228, 1114] width 64 height 56
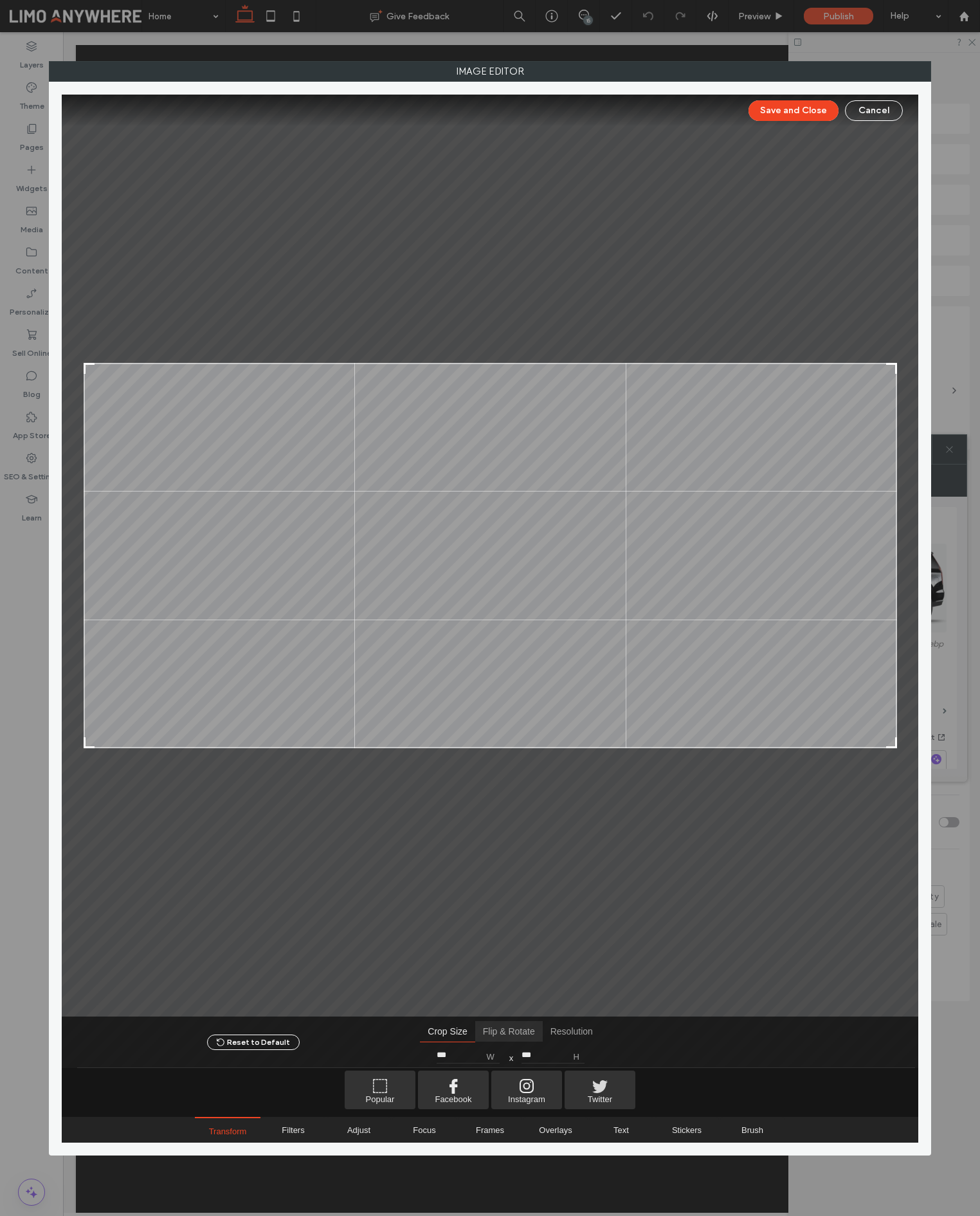
click at [505, 1034] on span "Flip & Rotate" at bounding box center [509, 1031] width 68 height 21
click at [409, 1056] on span "Flip Horizontal" at bounding box center [411, 1054] width 19 height 19
click at [781, 110] on button "Save and Close" at bounding box center [793, 111] width 90 height 21
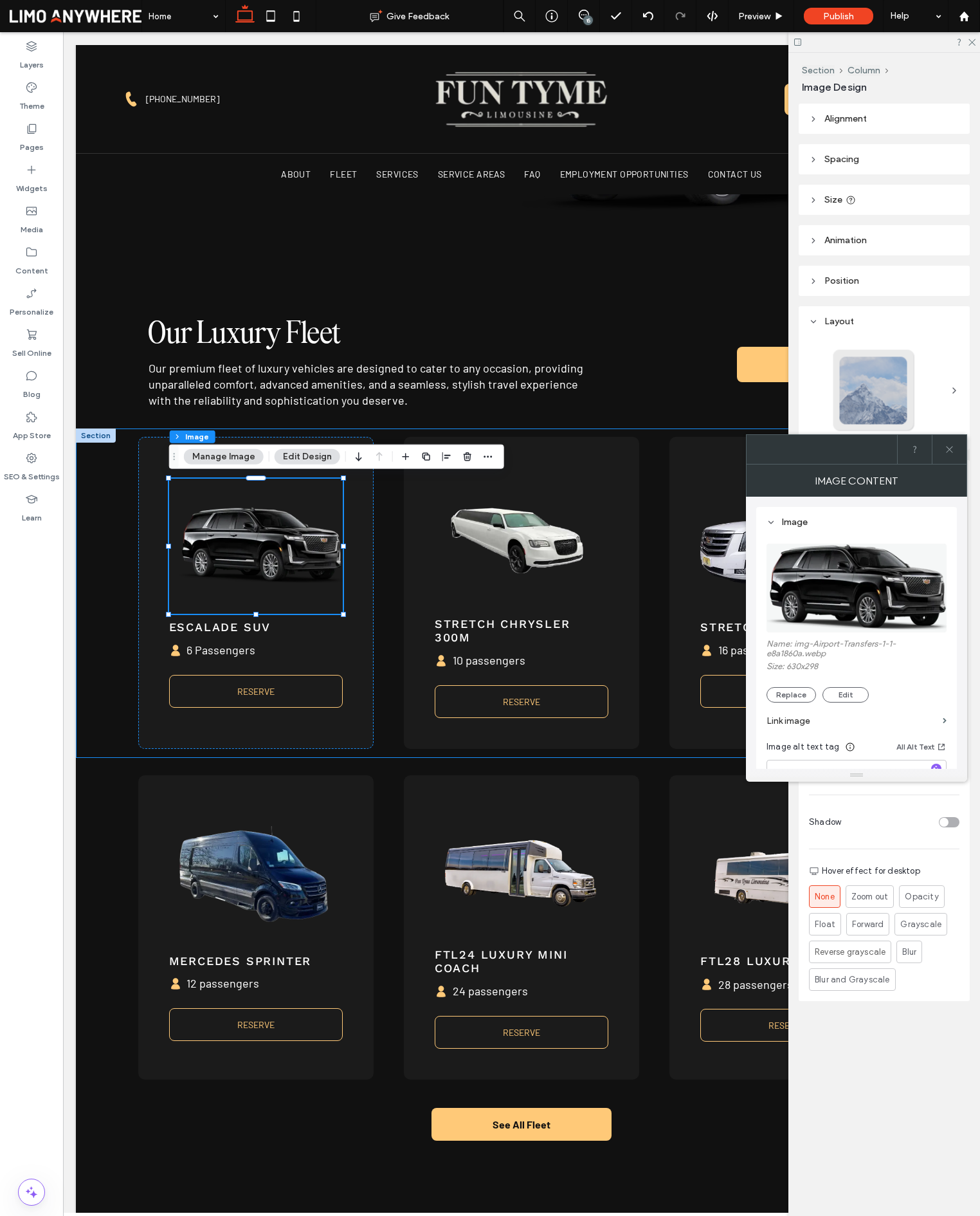
click at [947, 451] on icon at bounding box center [949, 449] width 10 height 10
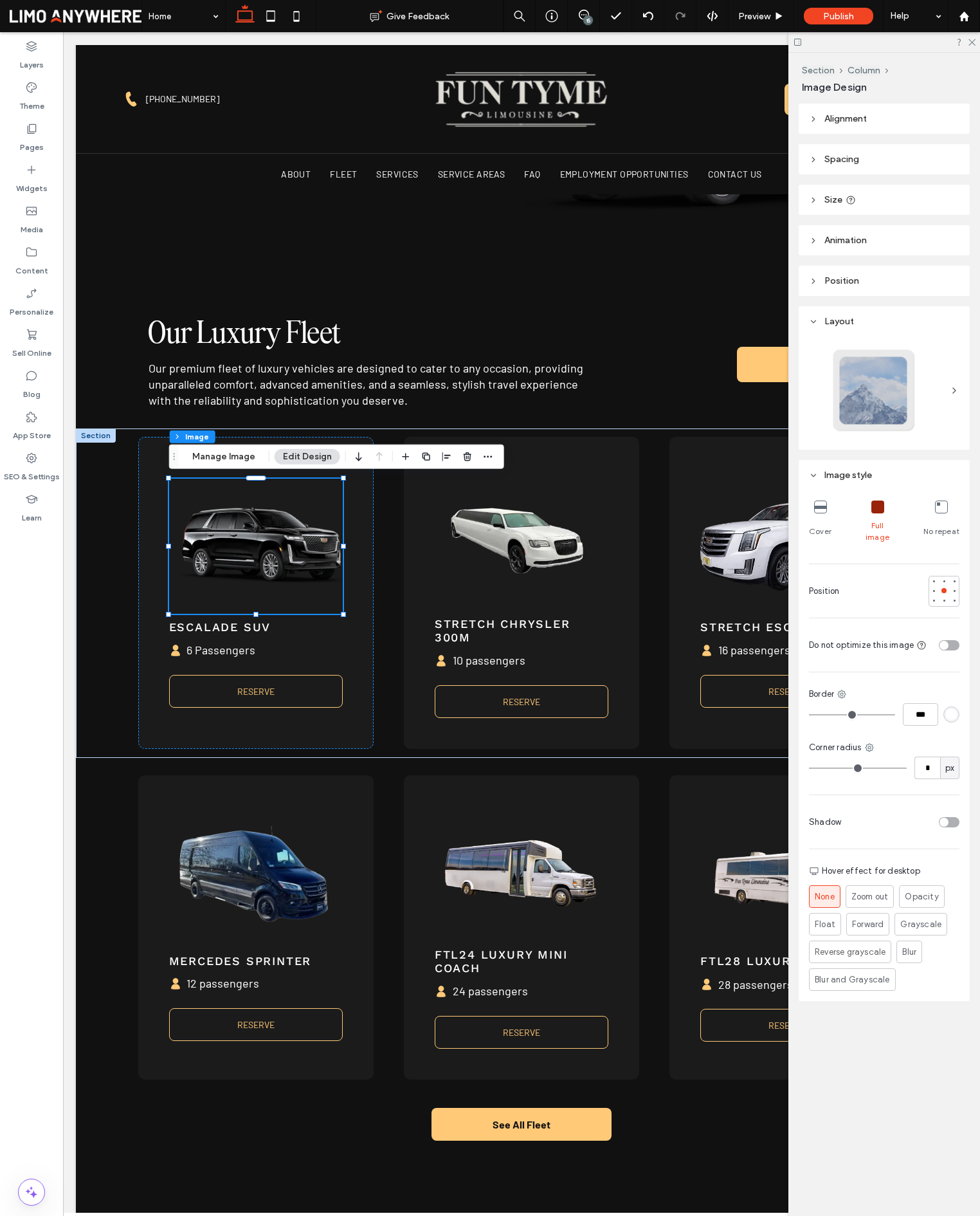
click at [591, 23] on div "15" at bounding box center [588, 20] width 10 height 10
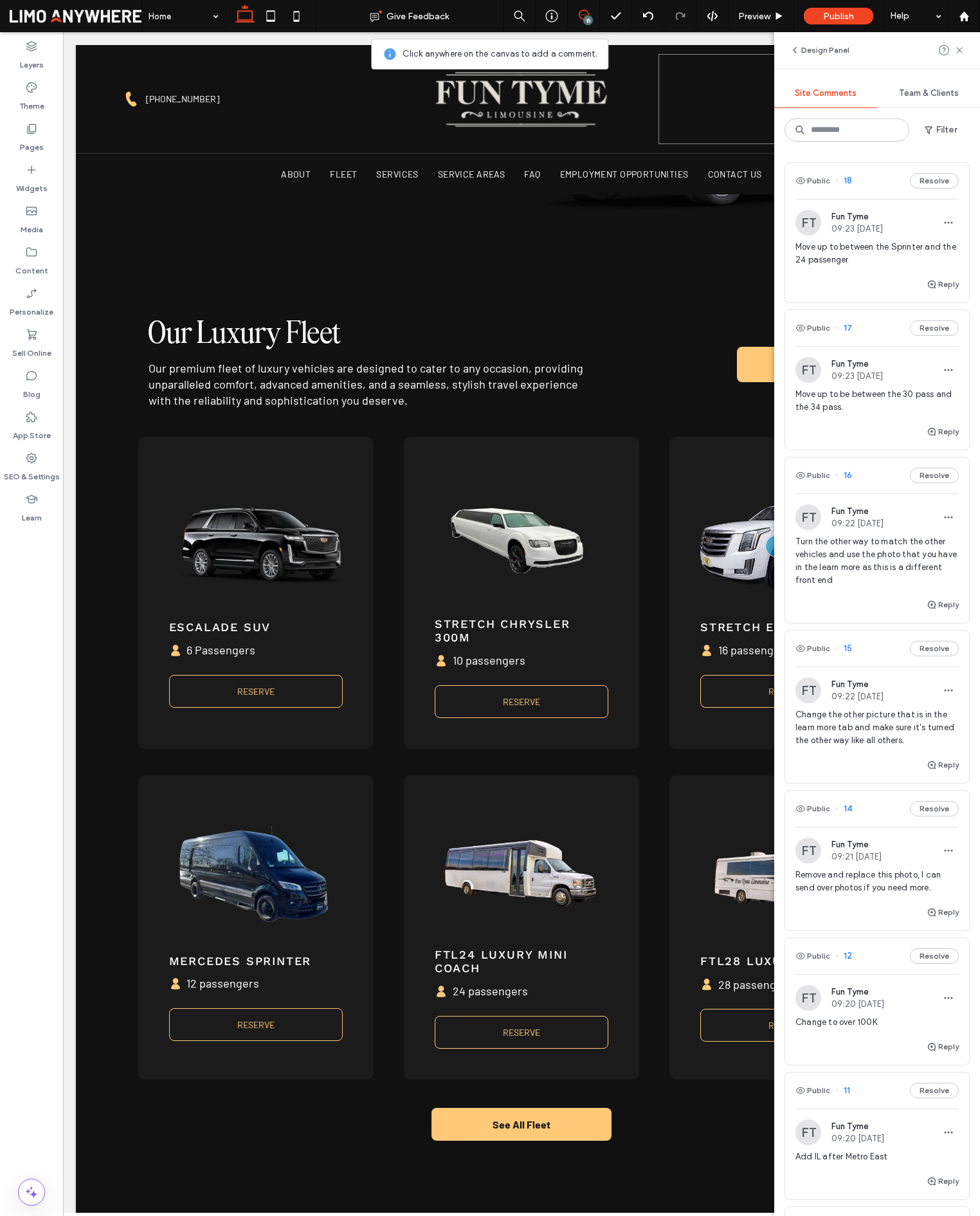
click at [850, 648] on span "15" at bounding box center [843, 649] width 17 height 13
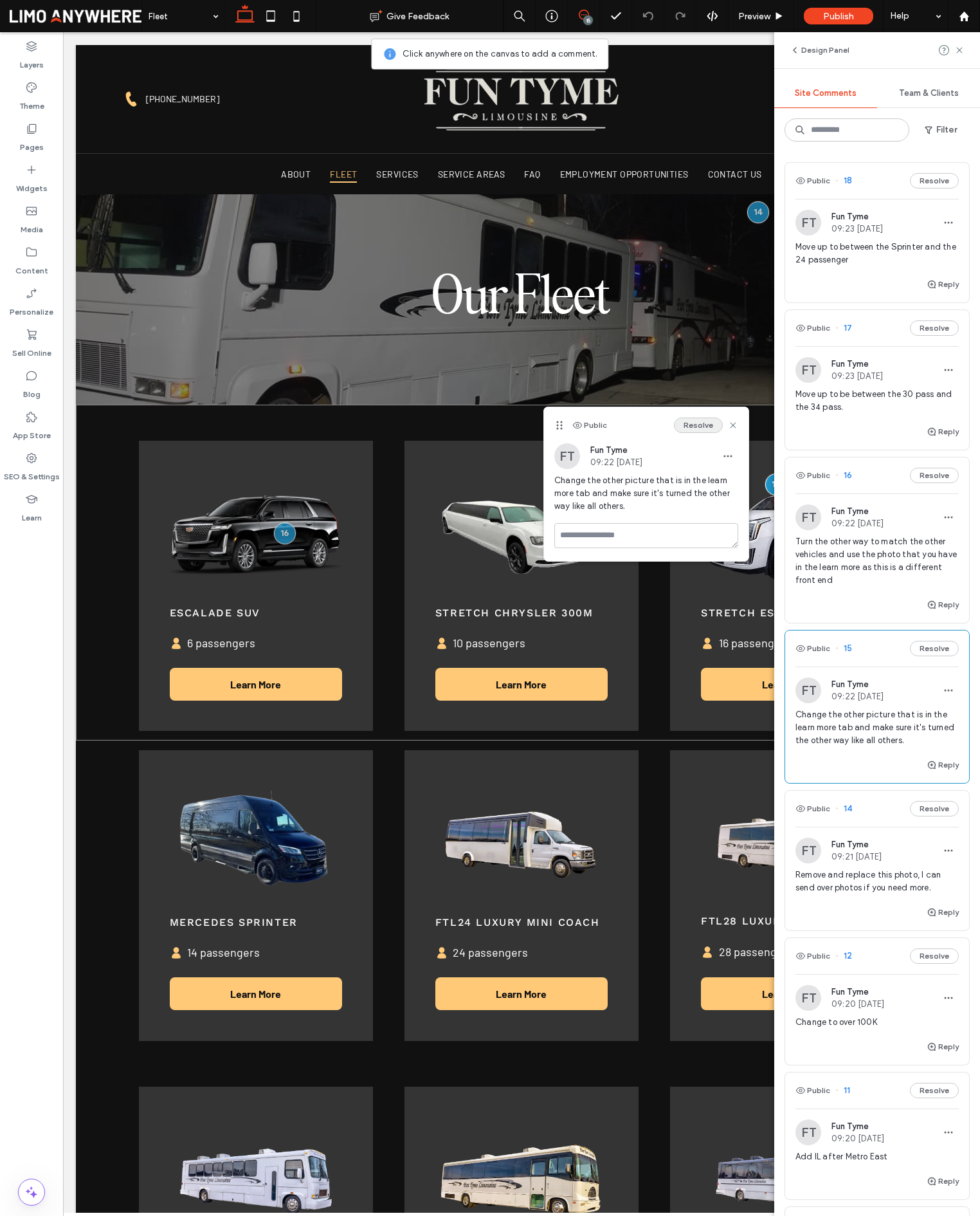
click at [709, 425] on button "Resolve" at bounding box center [698, 425] width 49 height 15
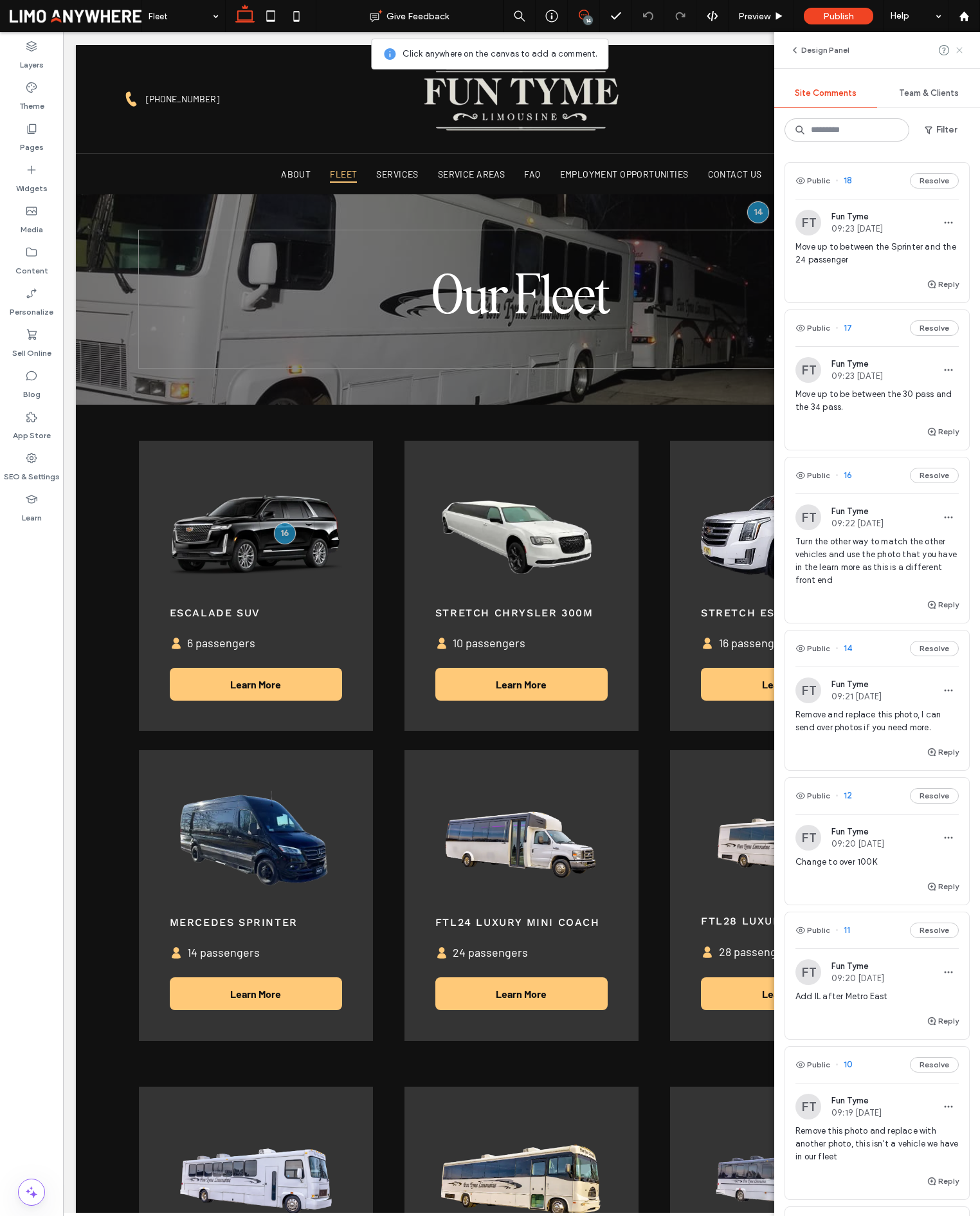
click at [959, 52] on use at bounding box center [959, 49] width 6 height 6
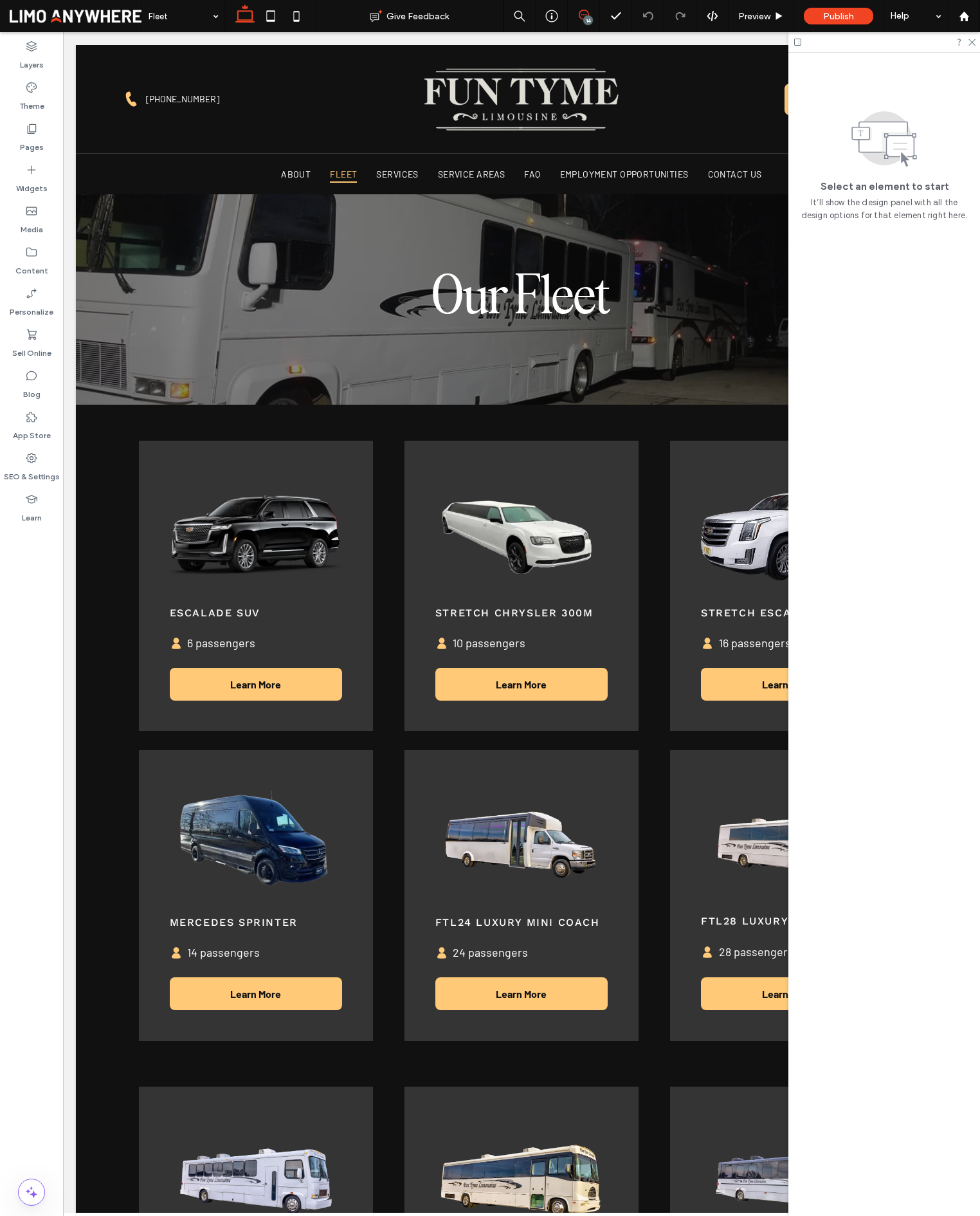
click at [589, 14] on span at bounding box center [583, 14] width 31 height 10
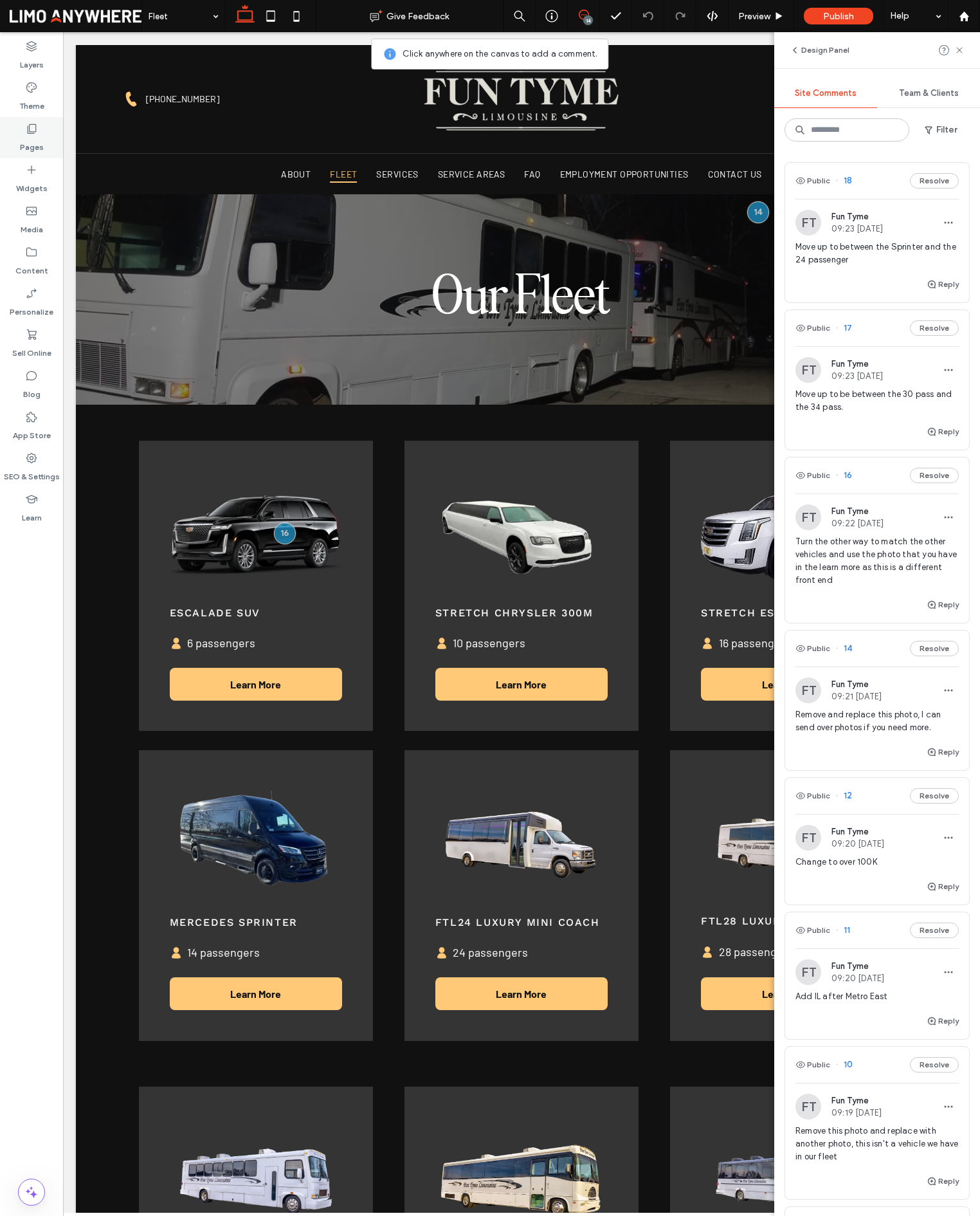
click at [25, 149] on label "Pages" at bounding box center [32, 144] width 24 height 18
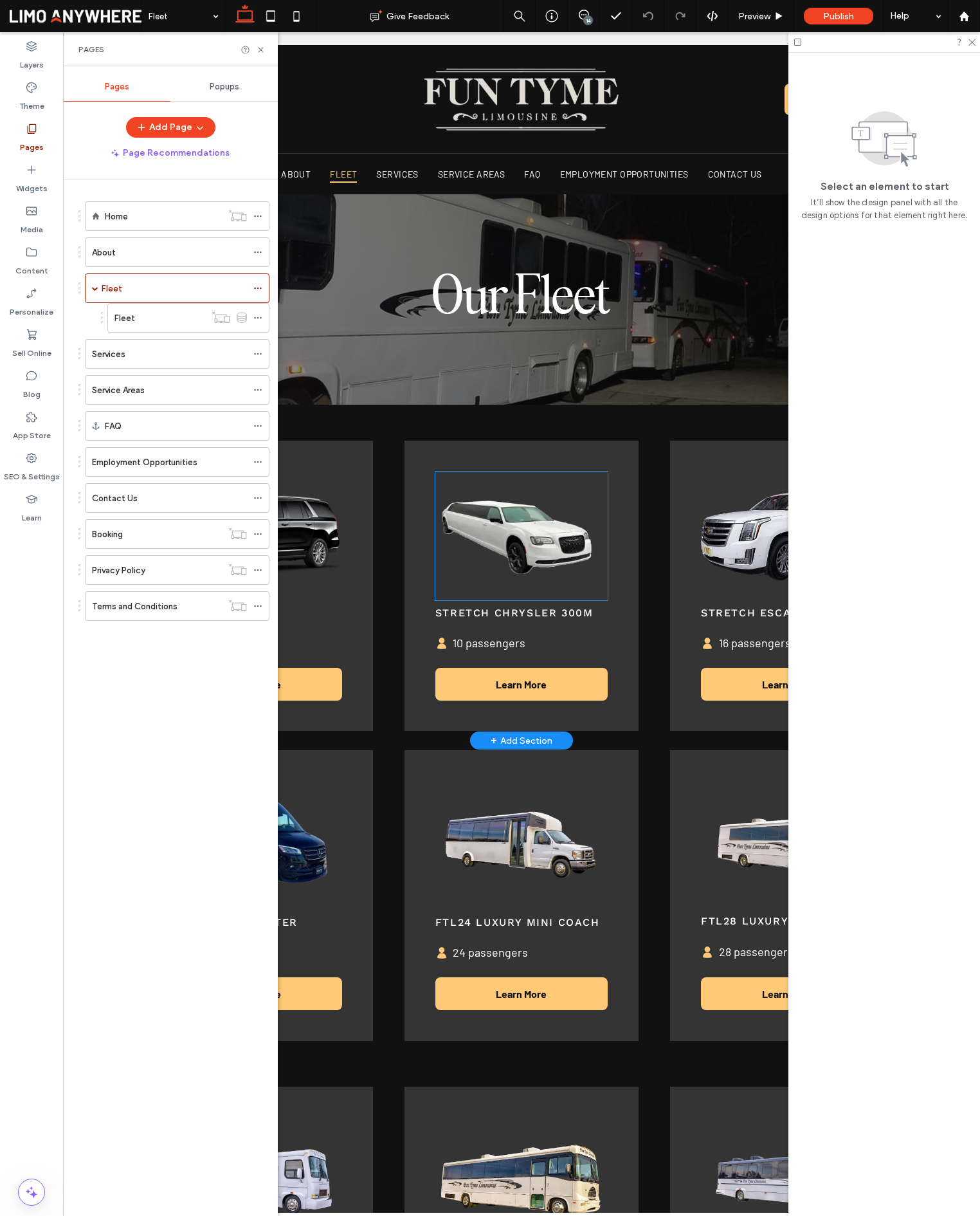
click at [485, 480] on img at bounding box center [521, 536] width 172 height 129
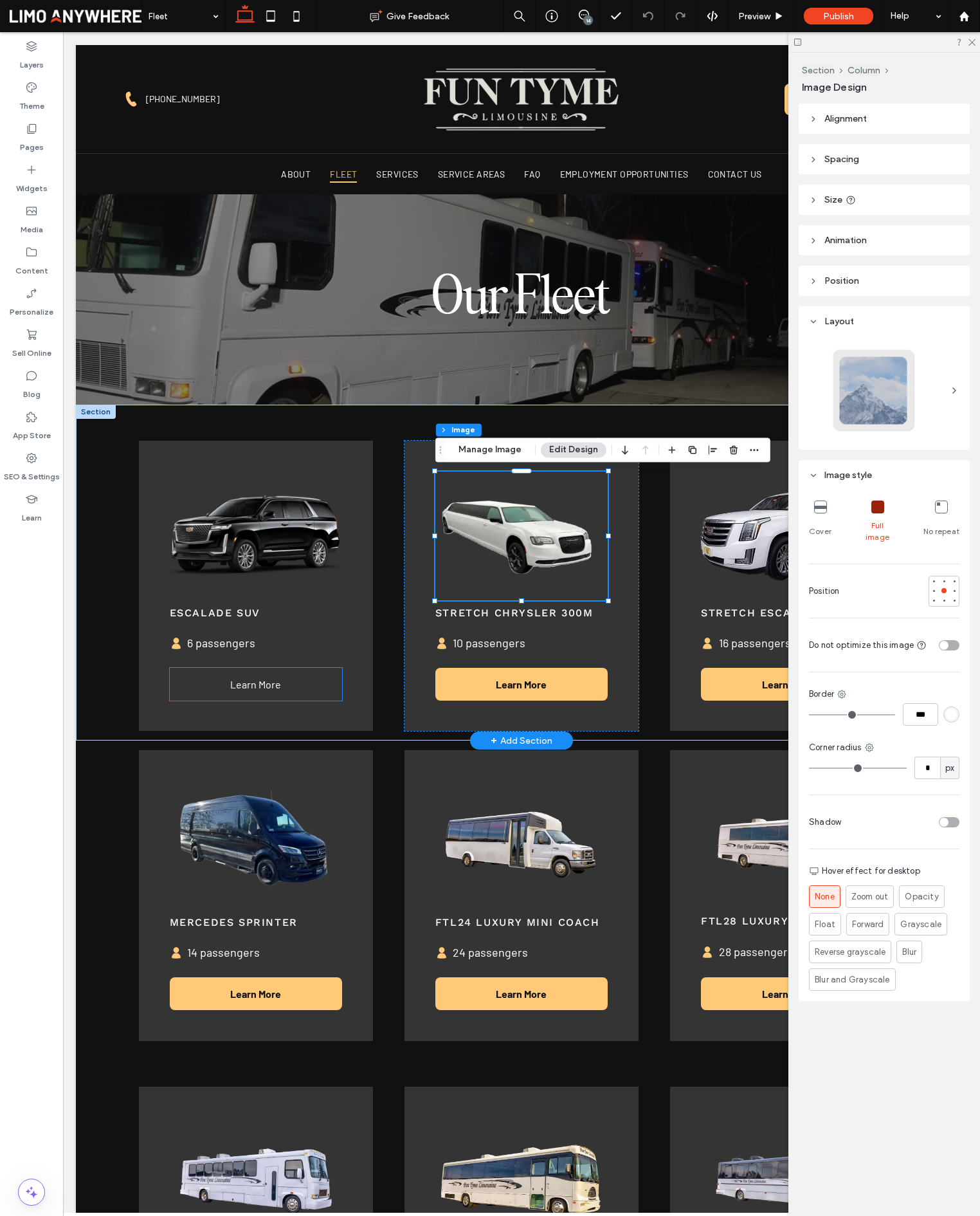
click at [275, 684] on span "Learn More" at bounding box center [255, 683] width 51 height 12
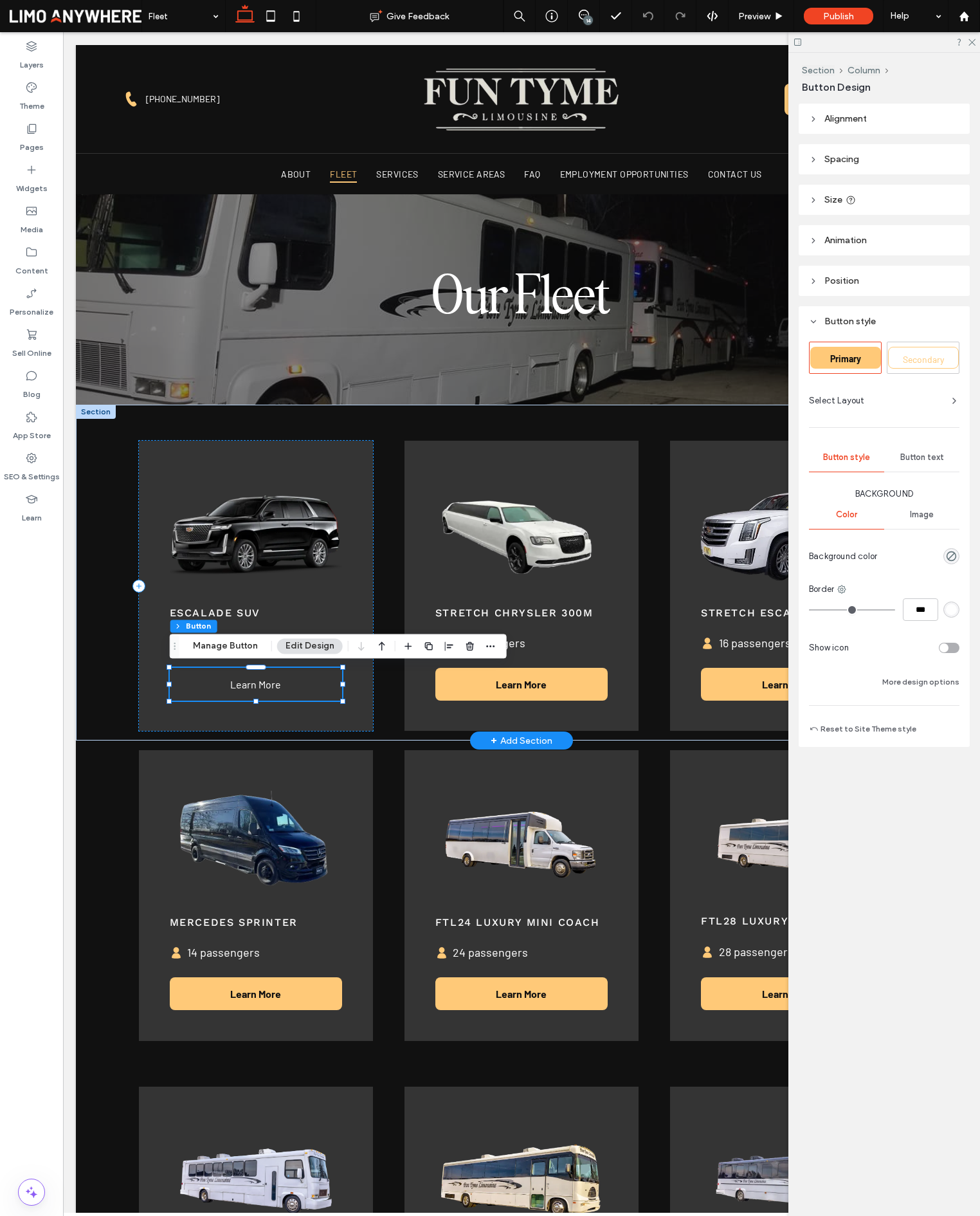
click at [275, 684] on span "Learn More" at bounding box center [255, 683] width 51 height 12
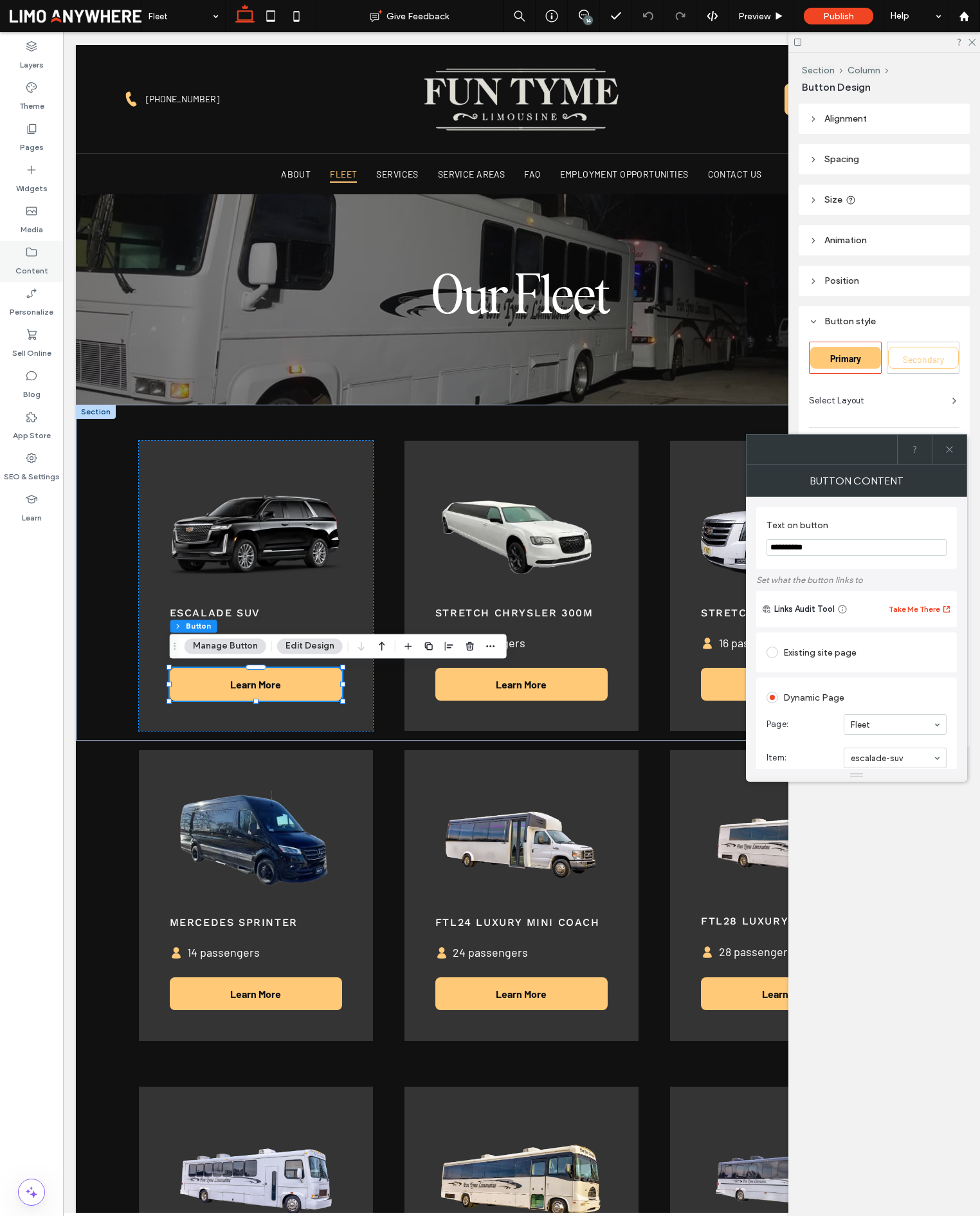
click at [40, 259] on label "Content" at bounding box center [31, 267] width 33 height 18
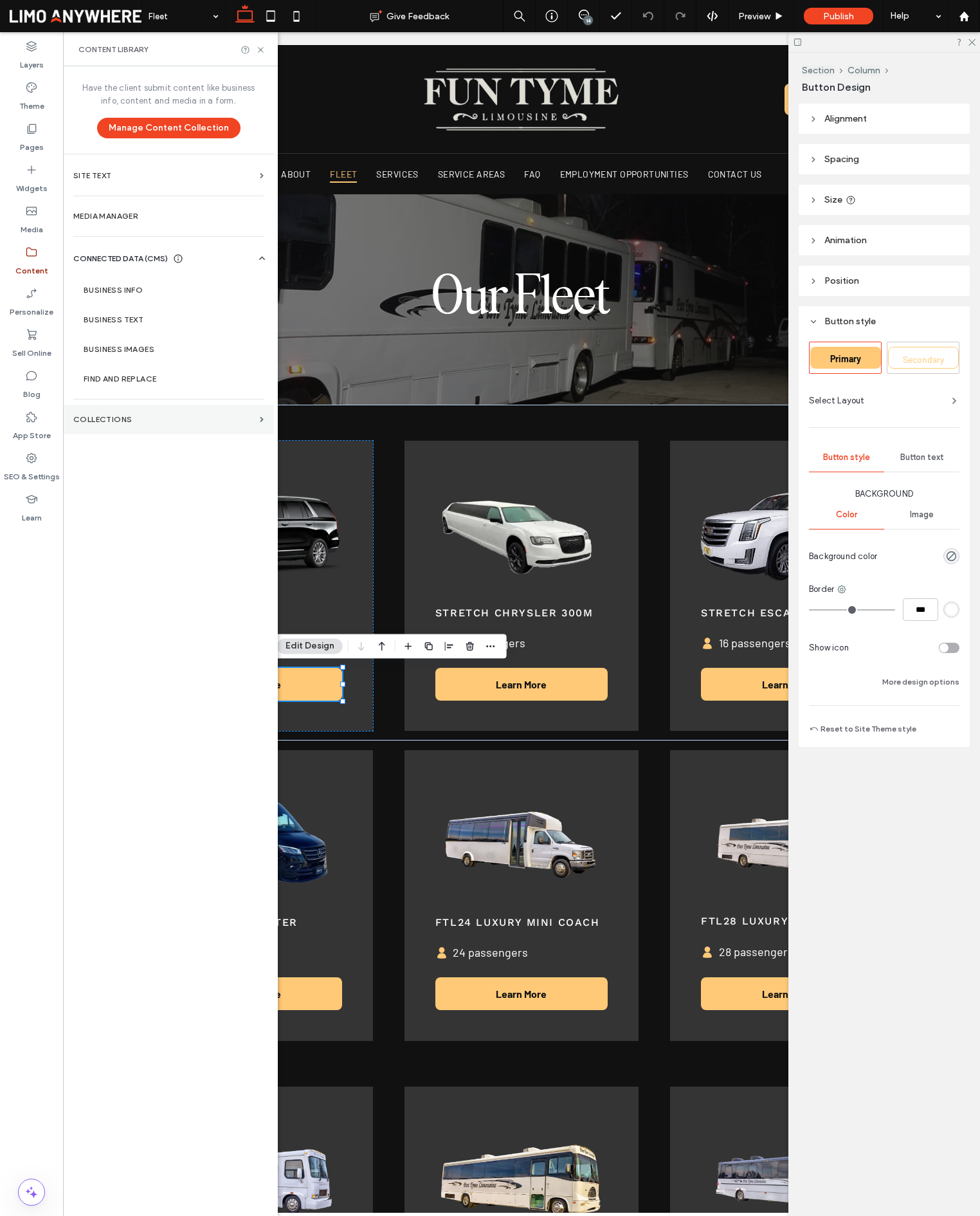
click at [196, 417] on label "Collections" at bounding box center [163, 419] width 181 height 9
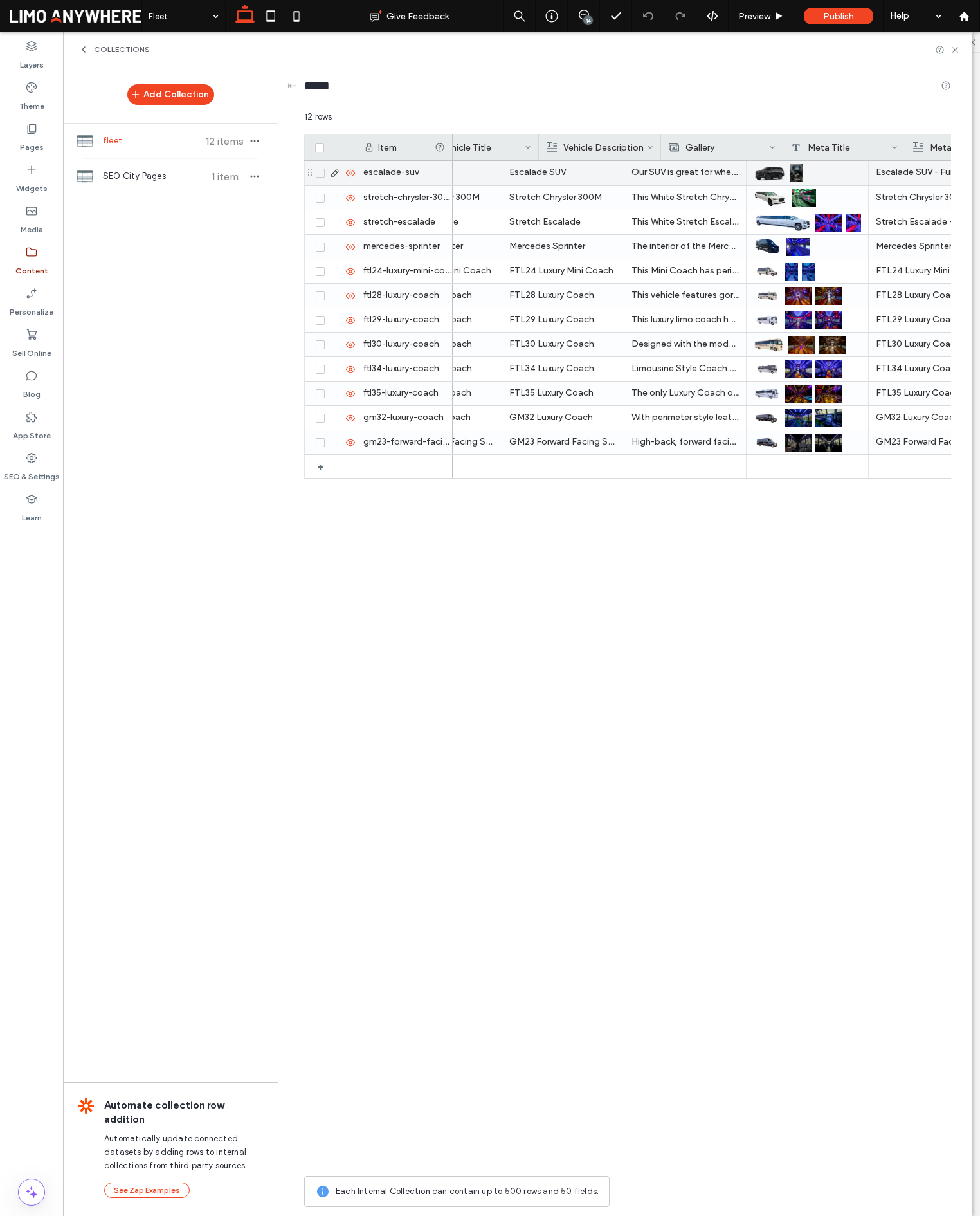
scroll to position [0, 435]
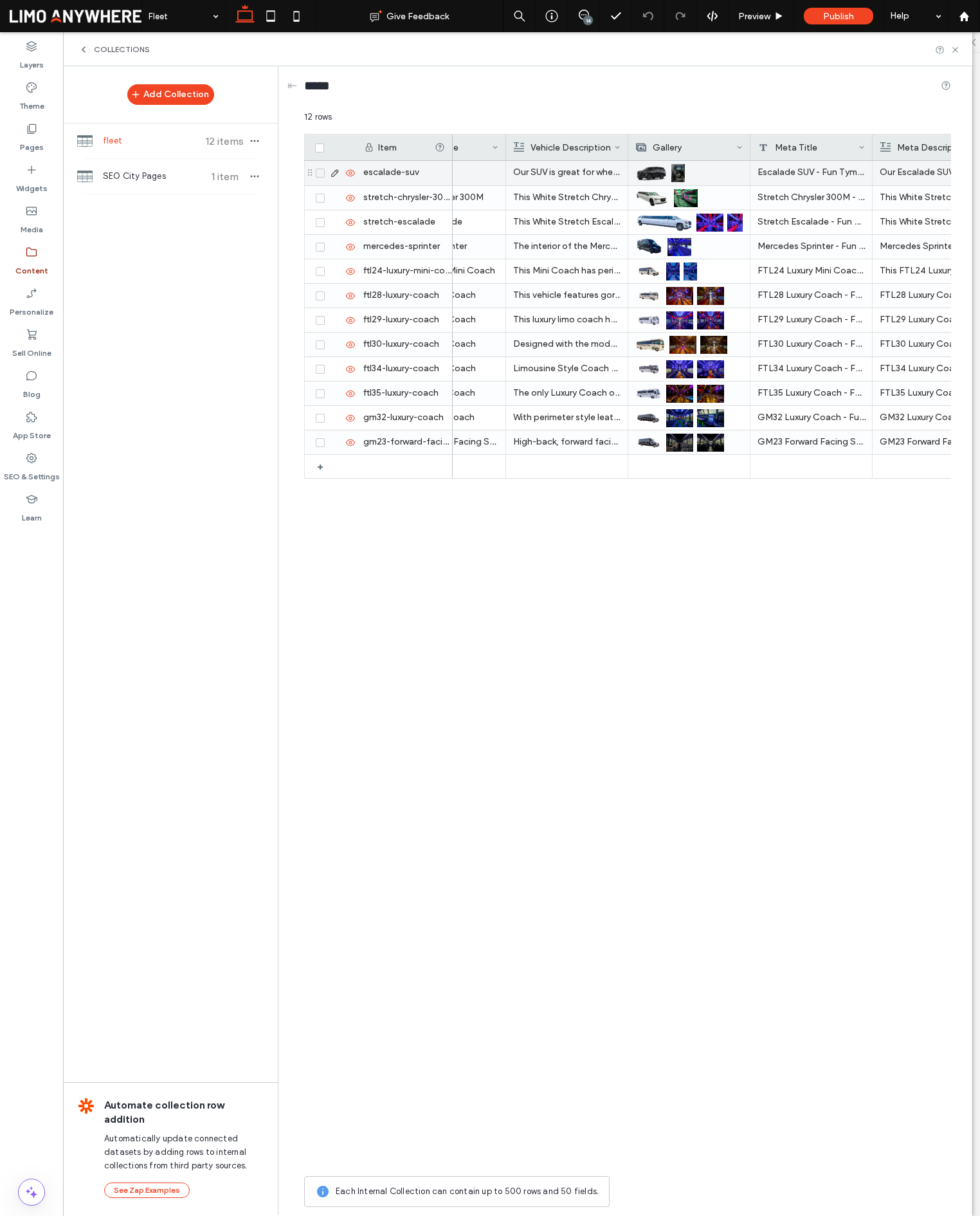
click at [652, 175] on img at bounding box center [652, 173] width 32 height 18
click at [652, 175] on img at bounding box center [653, 174] width 32 height 18
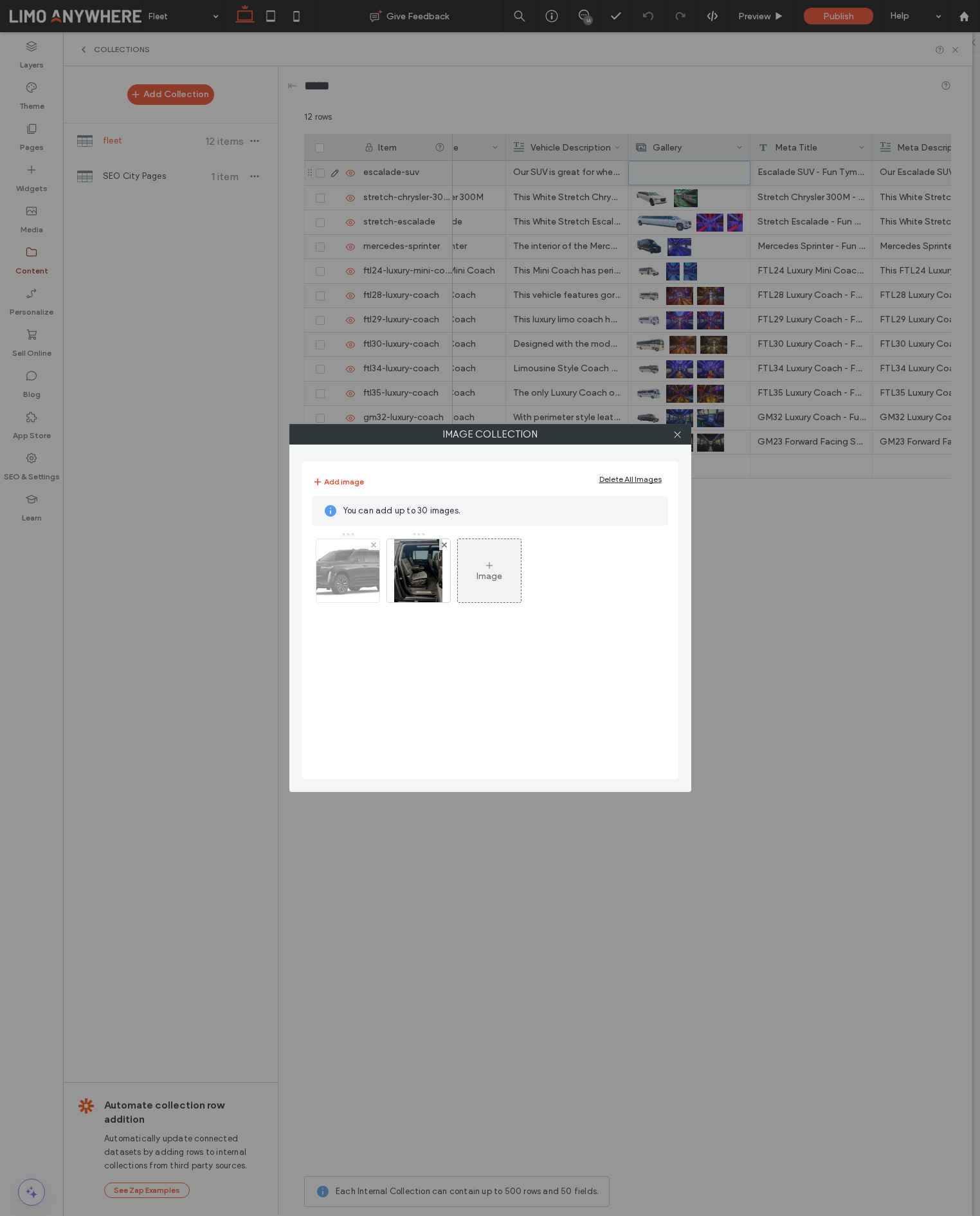
click at [319, 580] on img at bounding box center [347, 571] width 112 height 63
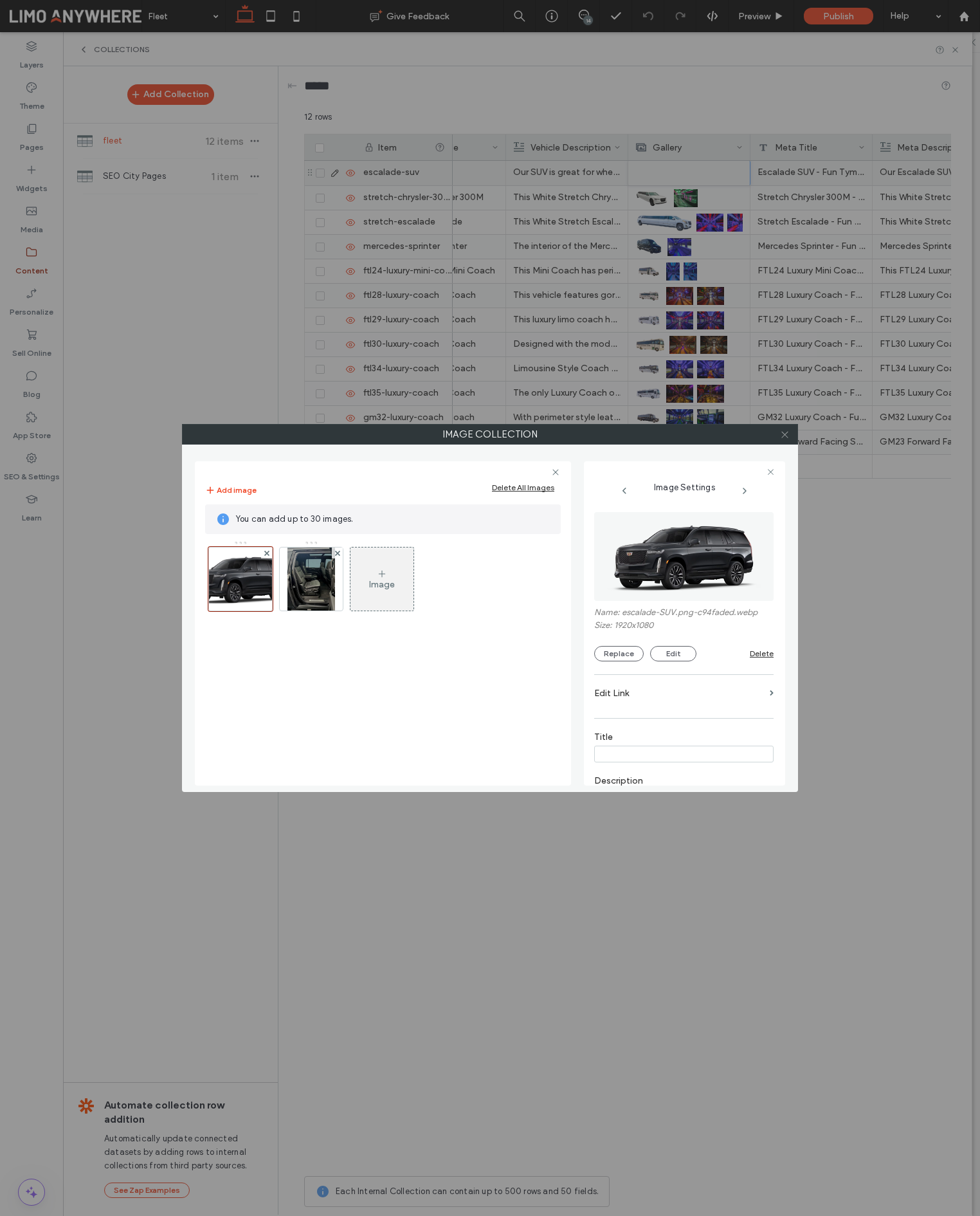
click at [785, 436] on icon at bounding box center [785, 435] width 10 height 10
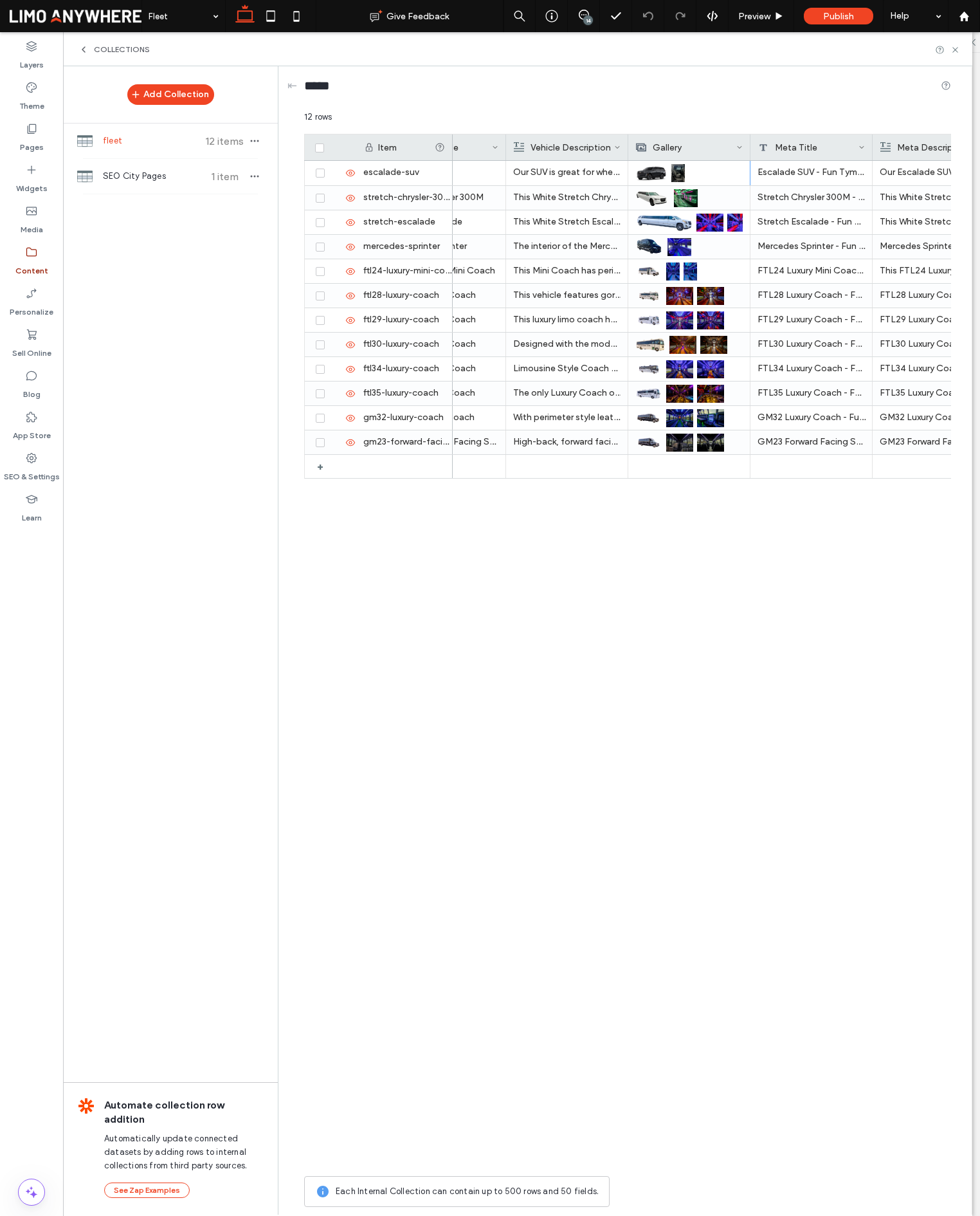
click at [953, 54] on icon at bounding box center [955, 50] width 10 height 10
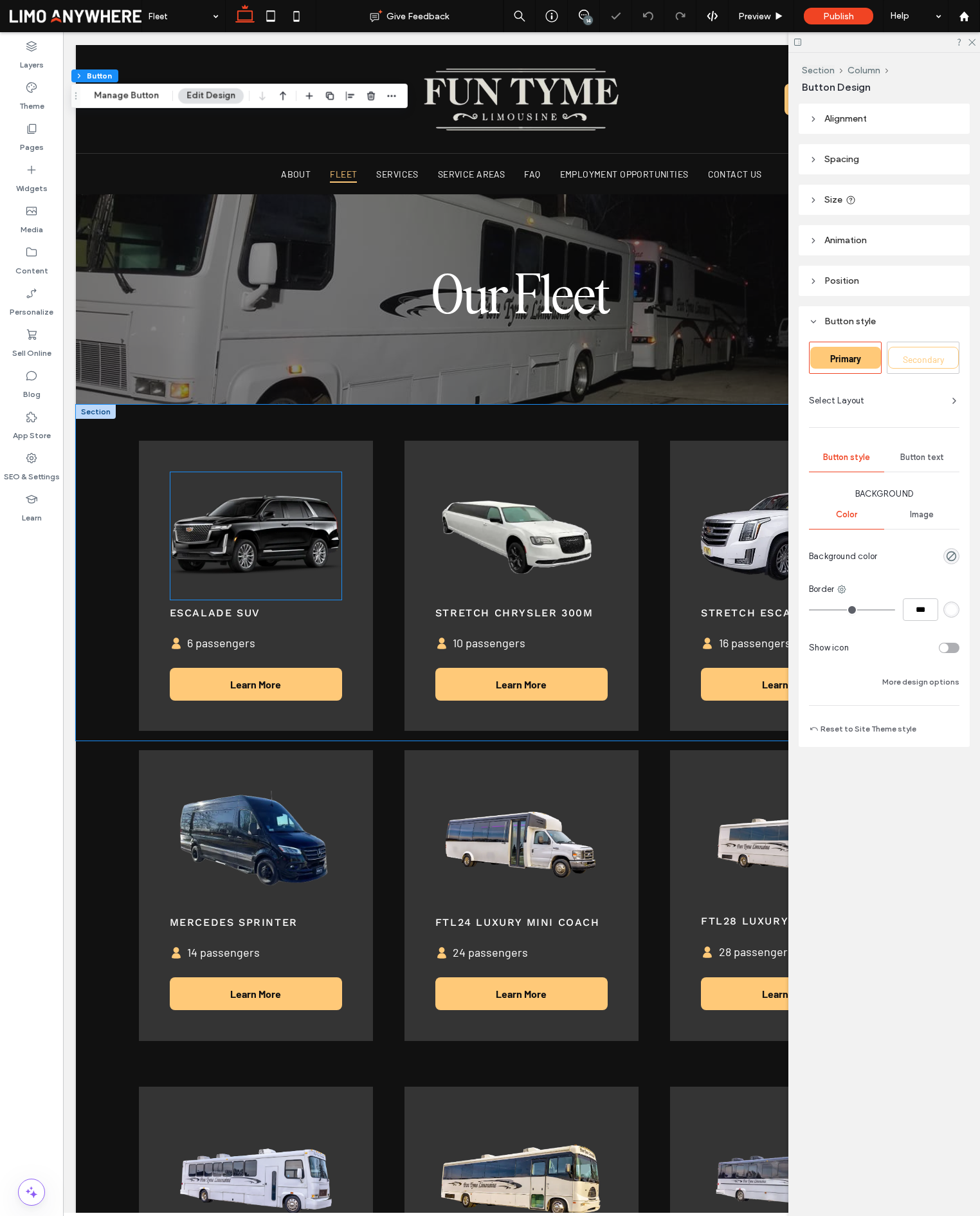
scroll to position [0, 0]
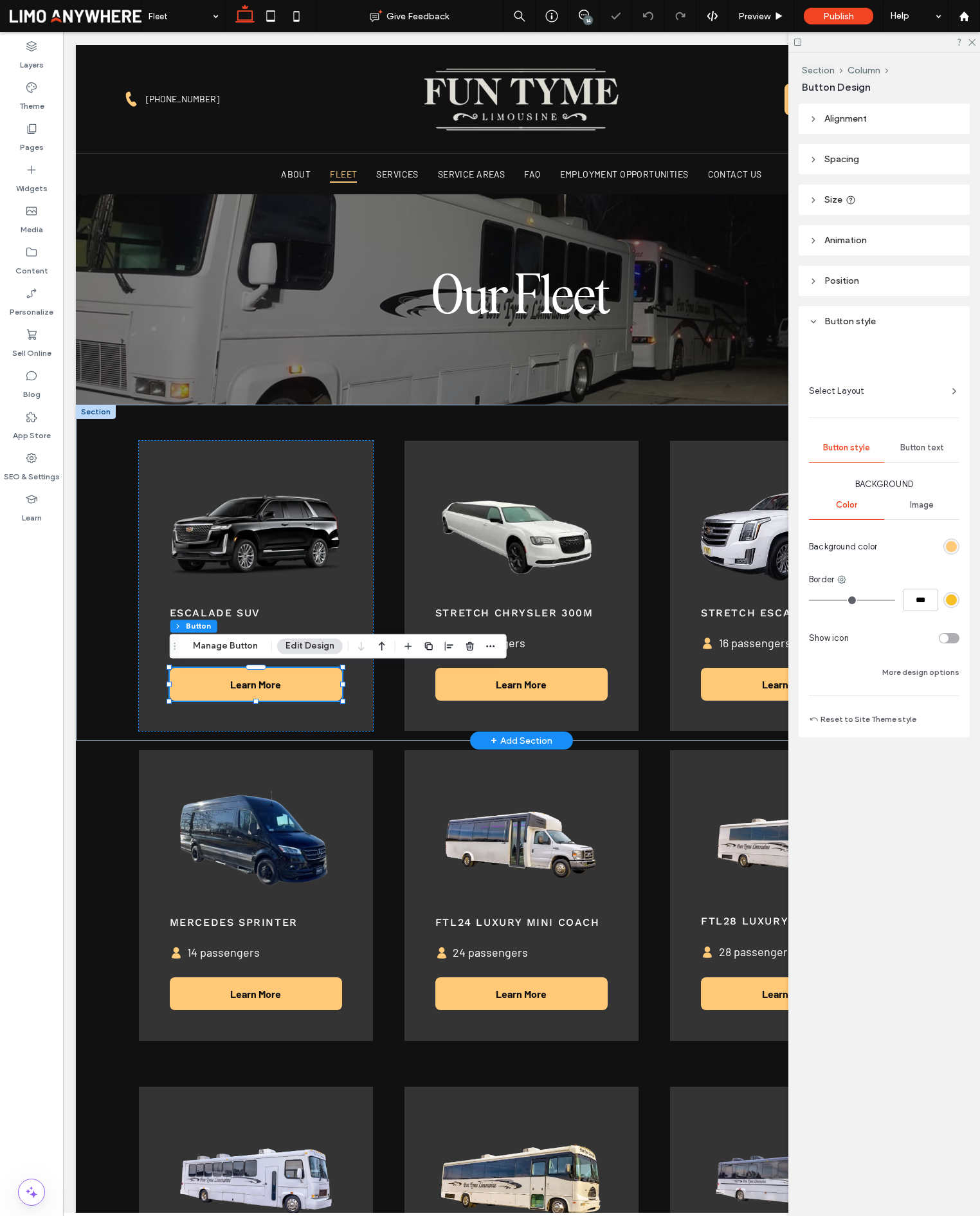
type input "**"
click at [270, 539] on img at bounding box center [256, 536] width 172 height 129
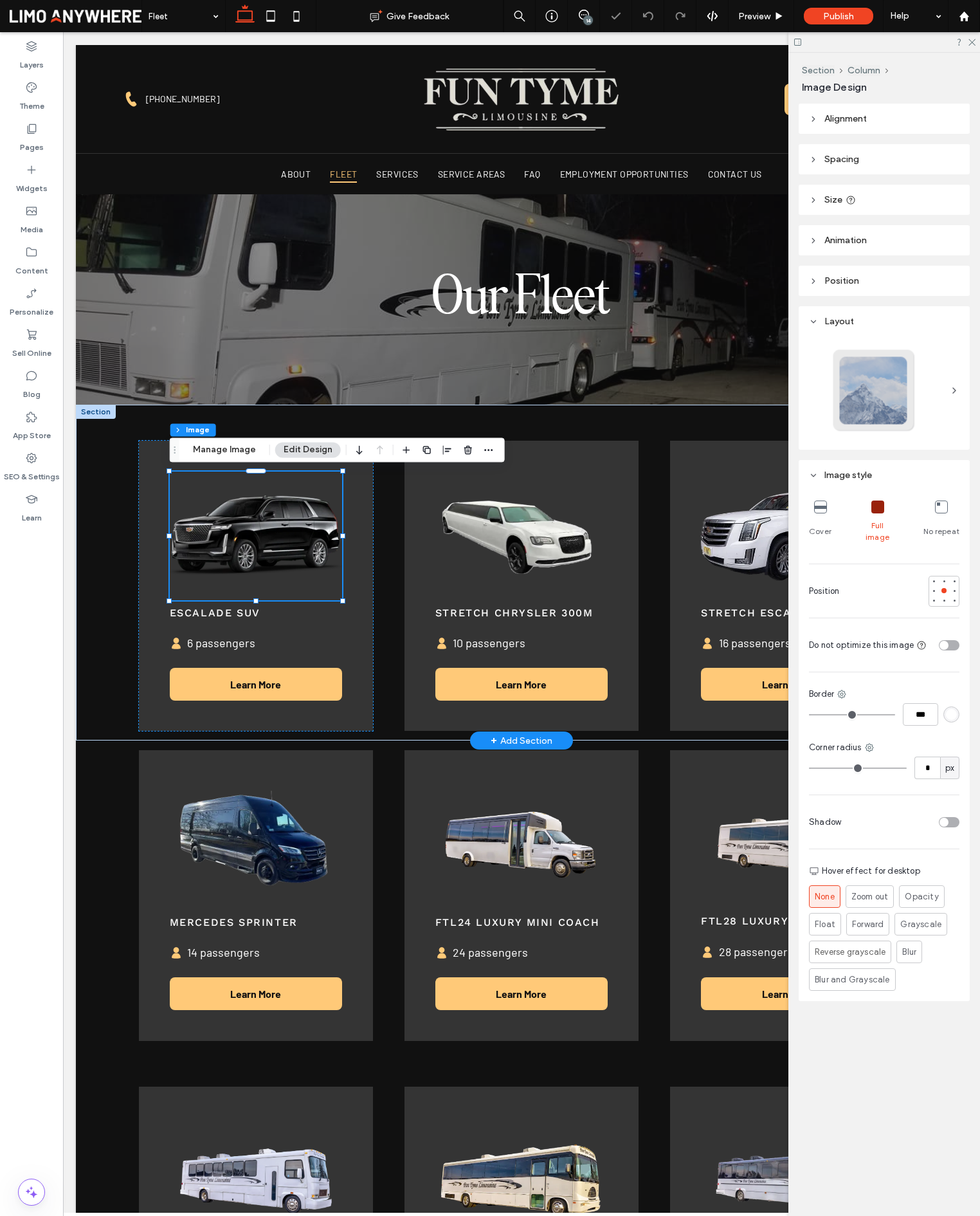
click at [270, 539] on div at bounding box center [256, 536] width 172 height 129
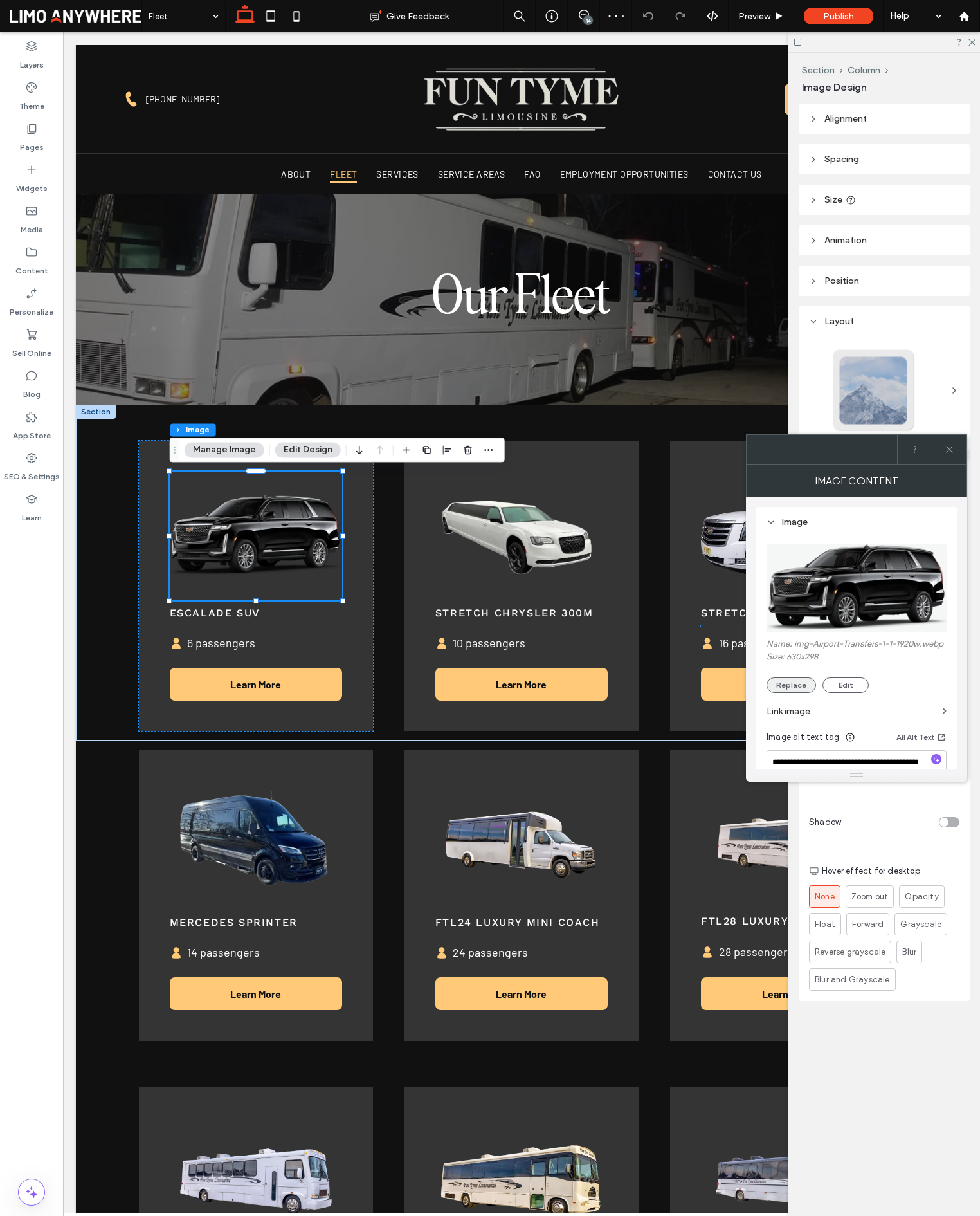
click at [794, 688] on button "Replace" at bounding box center [792, 685] width 50 height 15
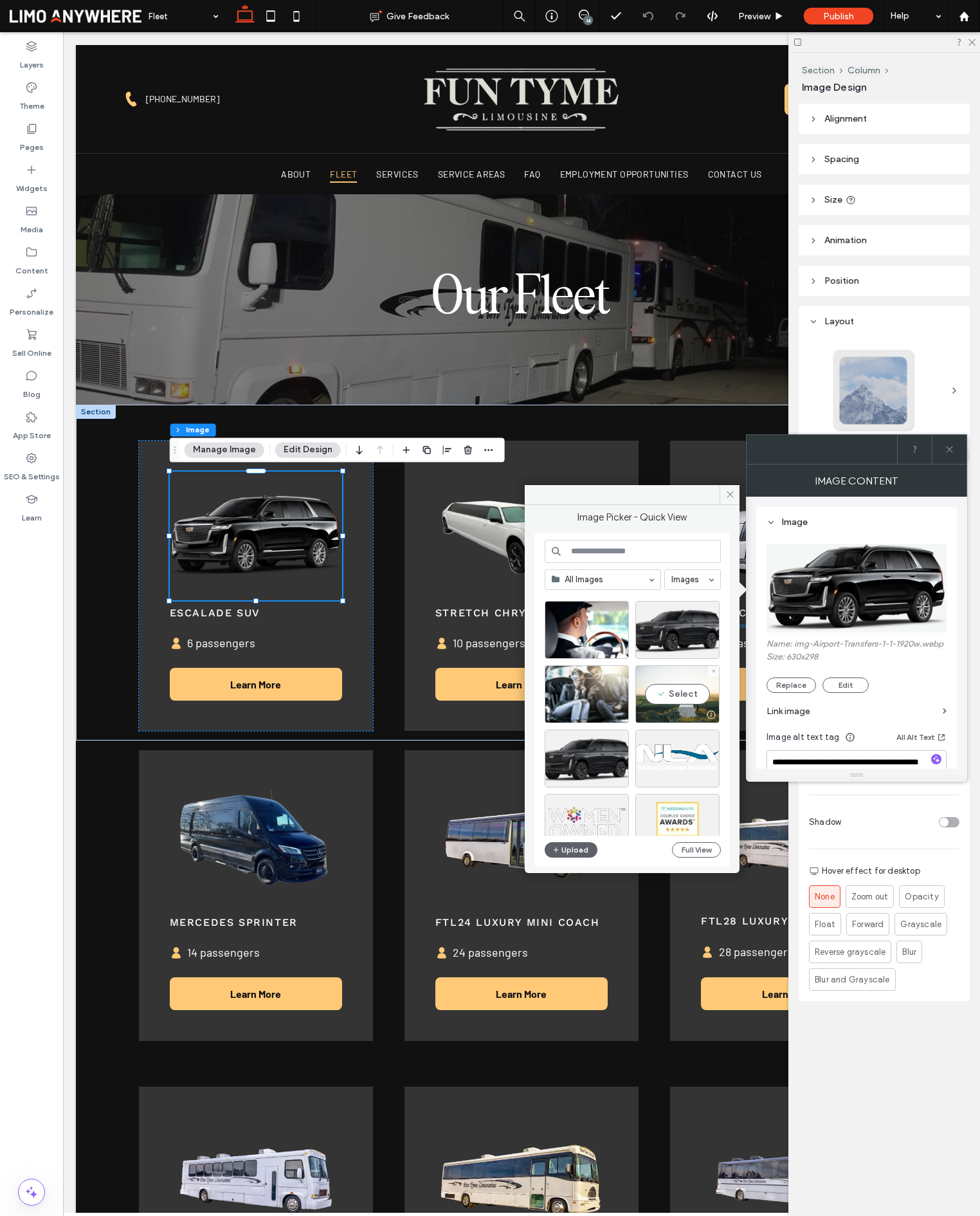
scroll to position [1685, 0]
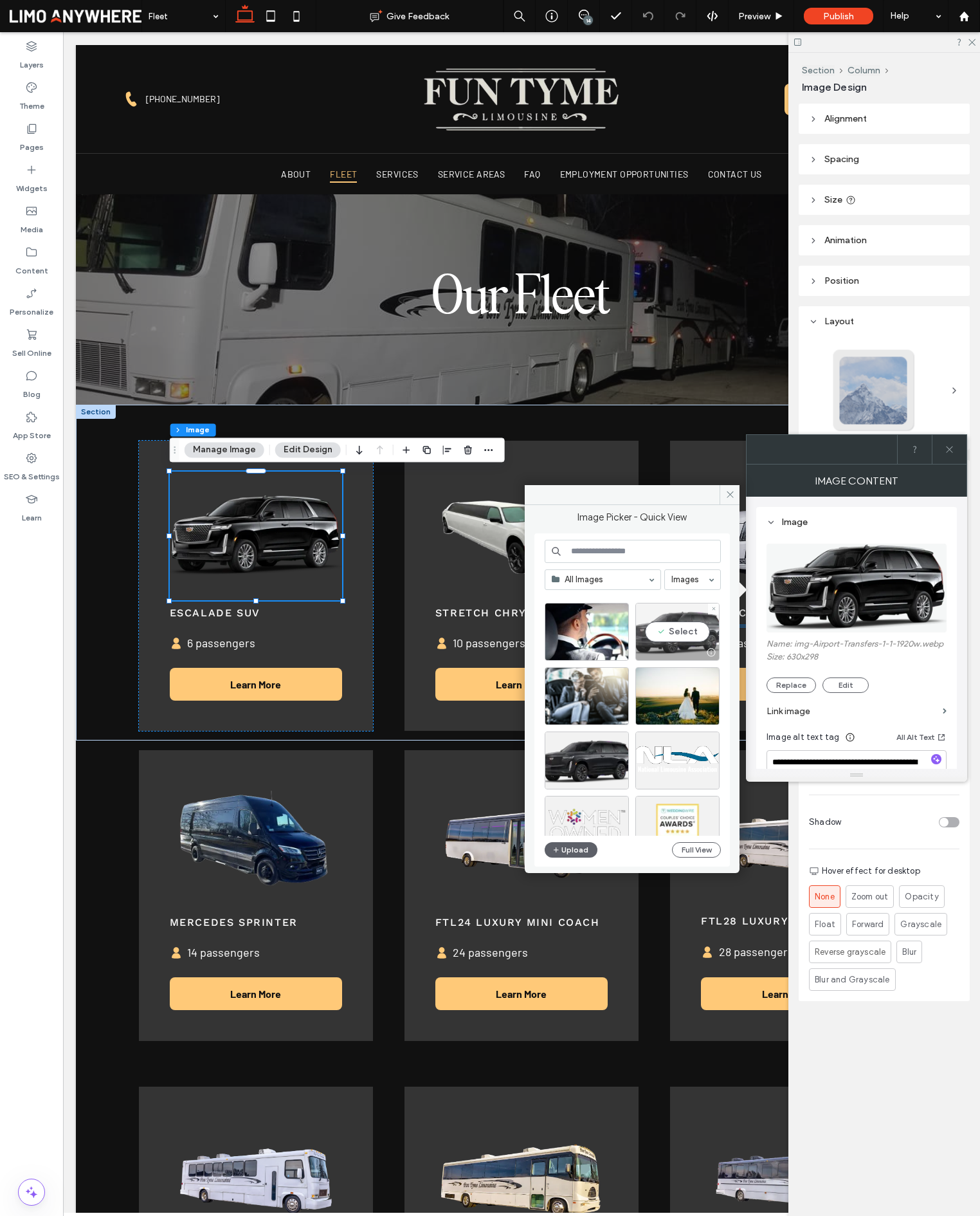
click at [677, 633] on div "Select" at bounding box center [677, 632] width 84 height 58
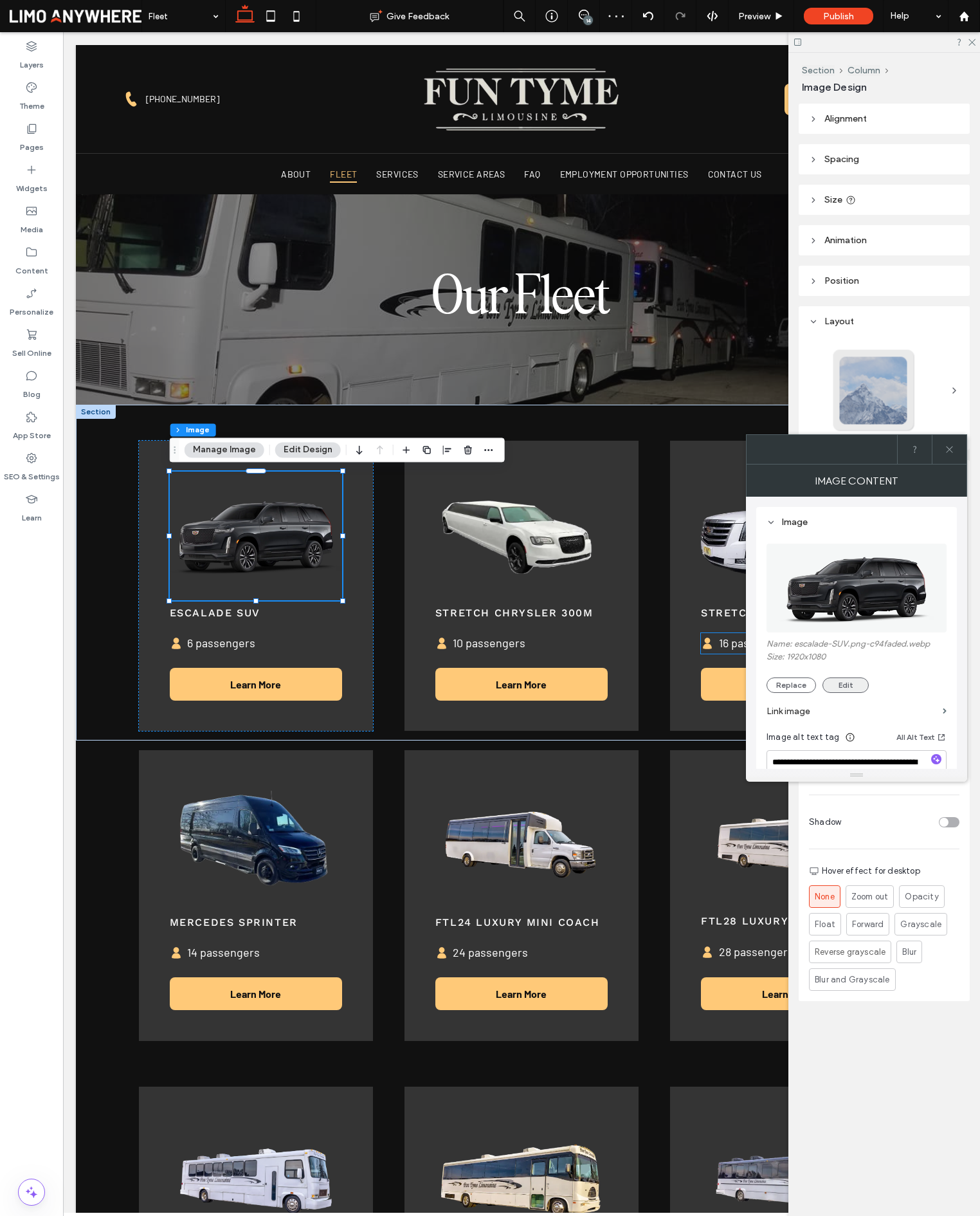
click at [847, 685] on button "Edit" at bounding box center [846, 685] width 47 height 15
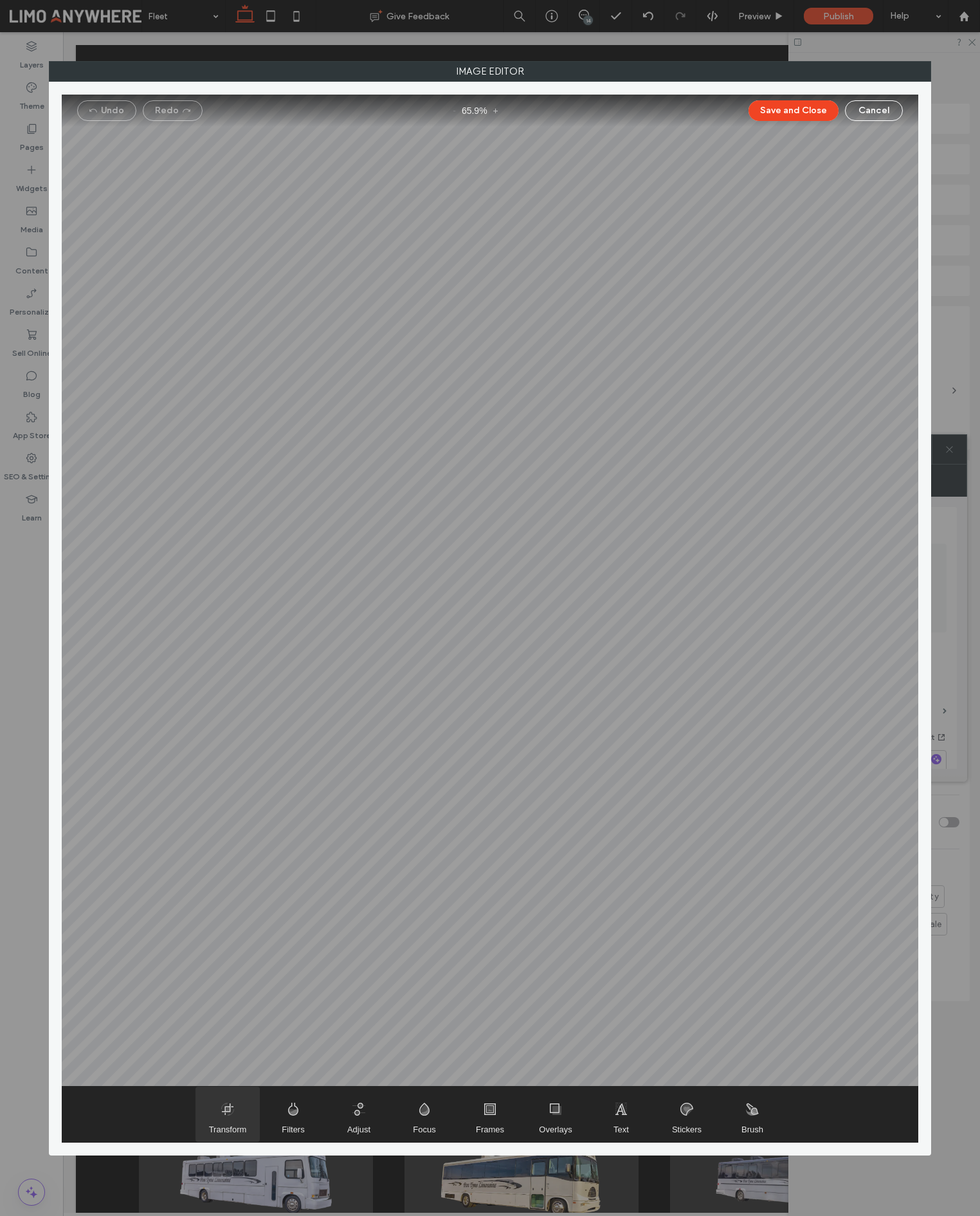
click at [234, 1114] on span "Transform" at bounding box center [228, 1114] width 64 height 56
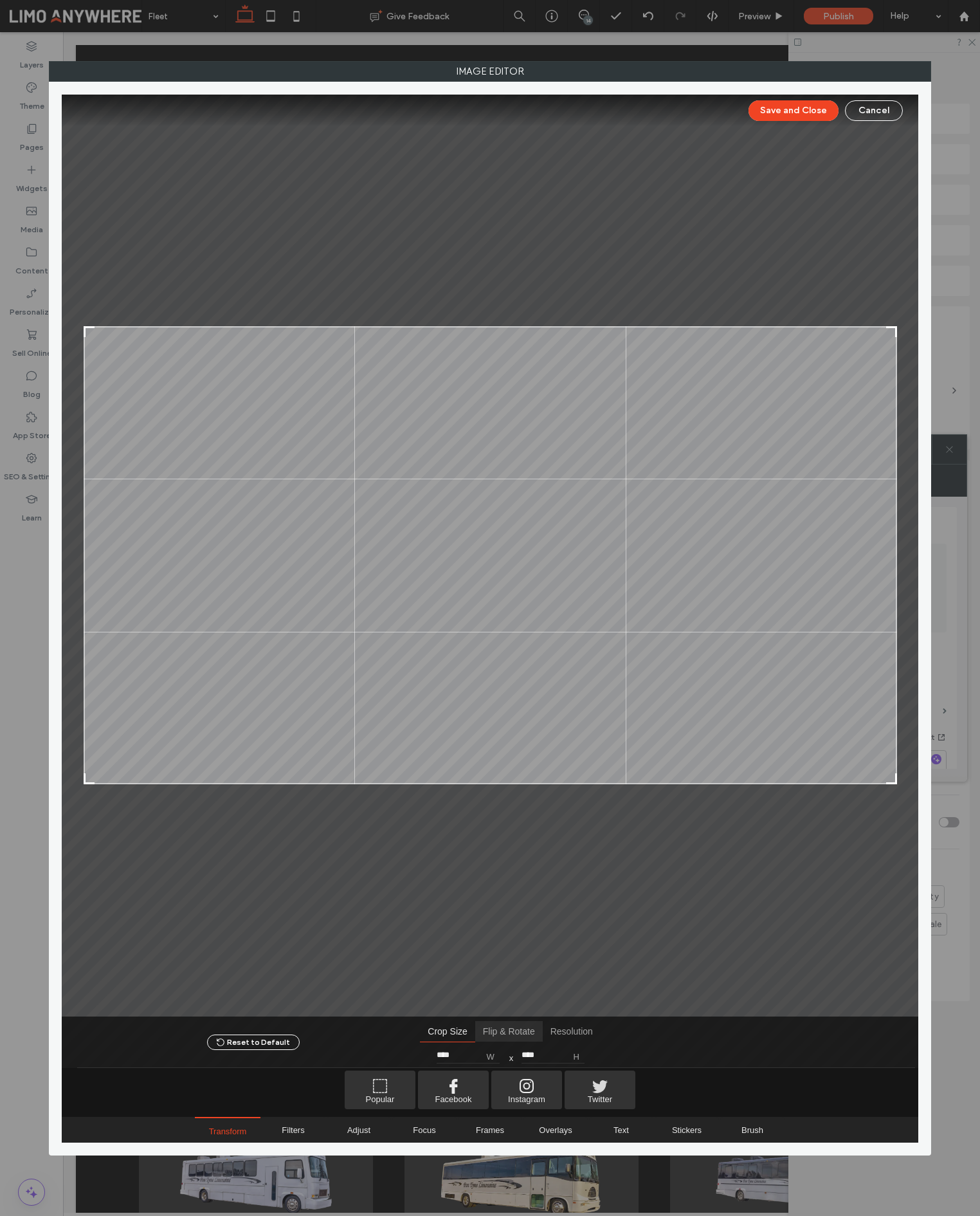
click at [497, 1031] on span "Flip & Rotate" at bounding box center [509, 1031] width 68 height 21
click at [409, 1057] on span "Flip Horizontal" at bounding box center [411, 1054] width 19 height 19
click at [793, 112] on button "Save and Close" at bounding box center [793, 111] width 90 height 21
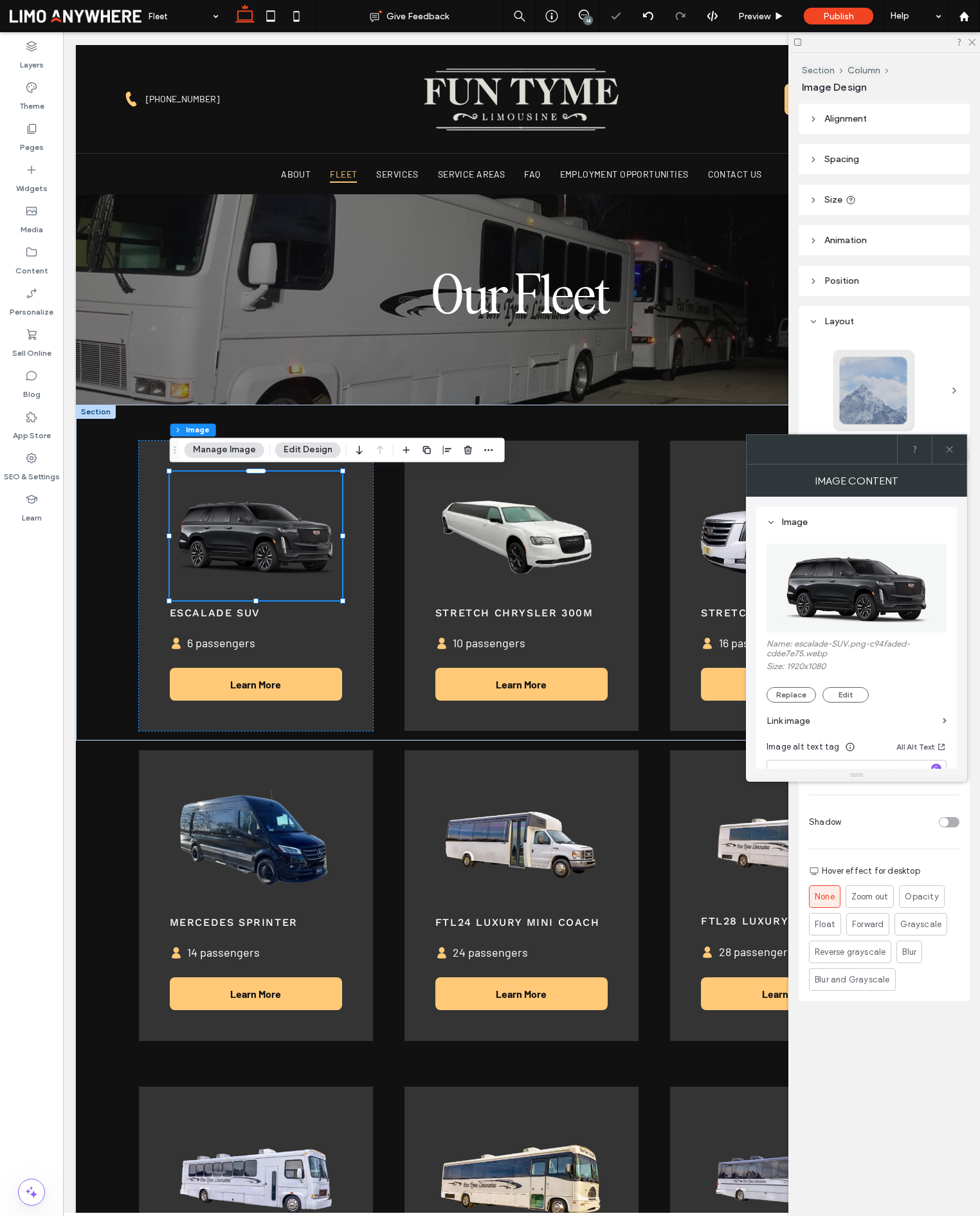
click at [588, 21] on div "14" at bounding box center [588, 20] width 10 height 10
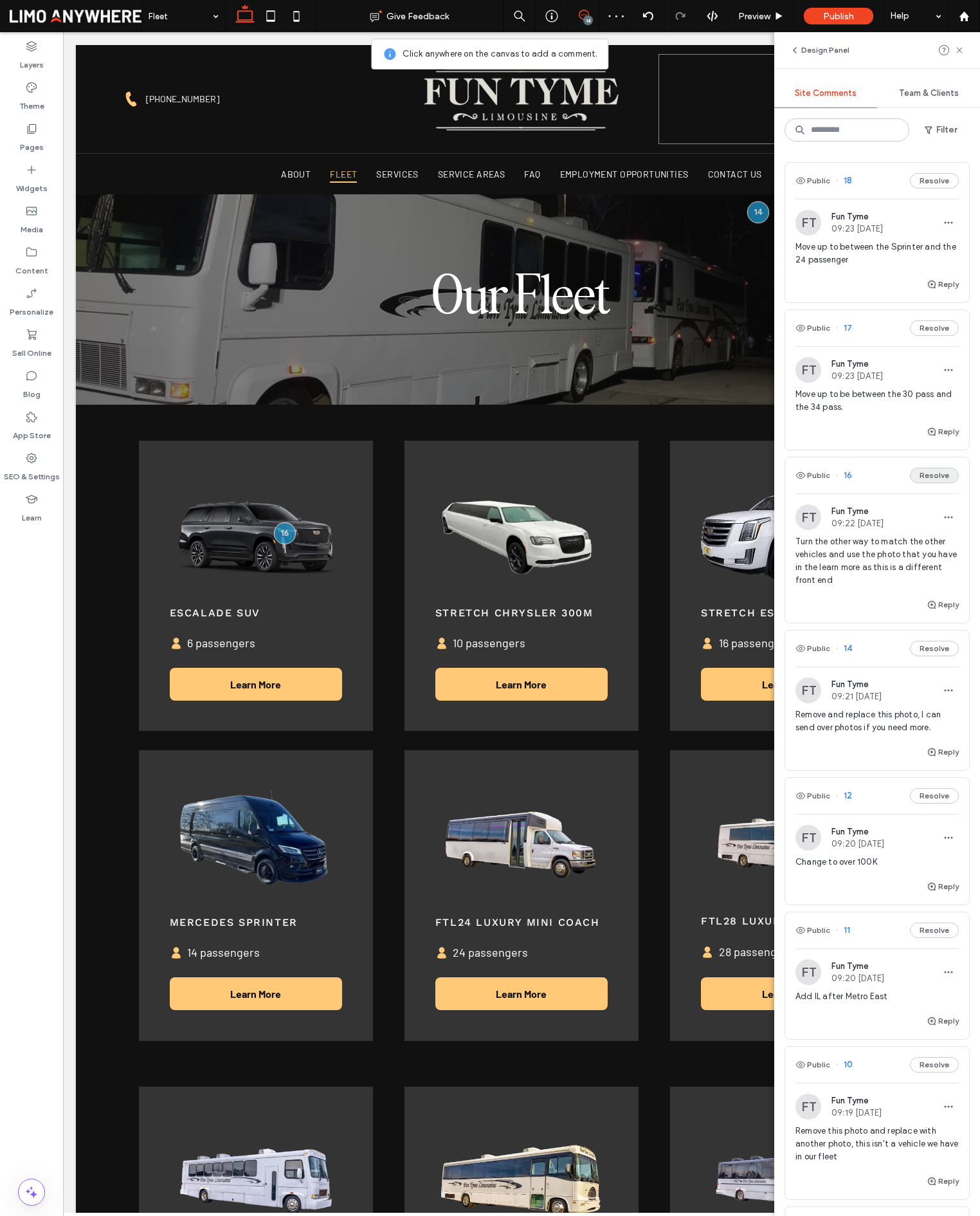
click at [930, 477] on button "Resolve" at bounding box center [934, 475] width 49 height 15
click at [19, 149] on div "Pages" at bounding box center [31, 137] width 63 height 41
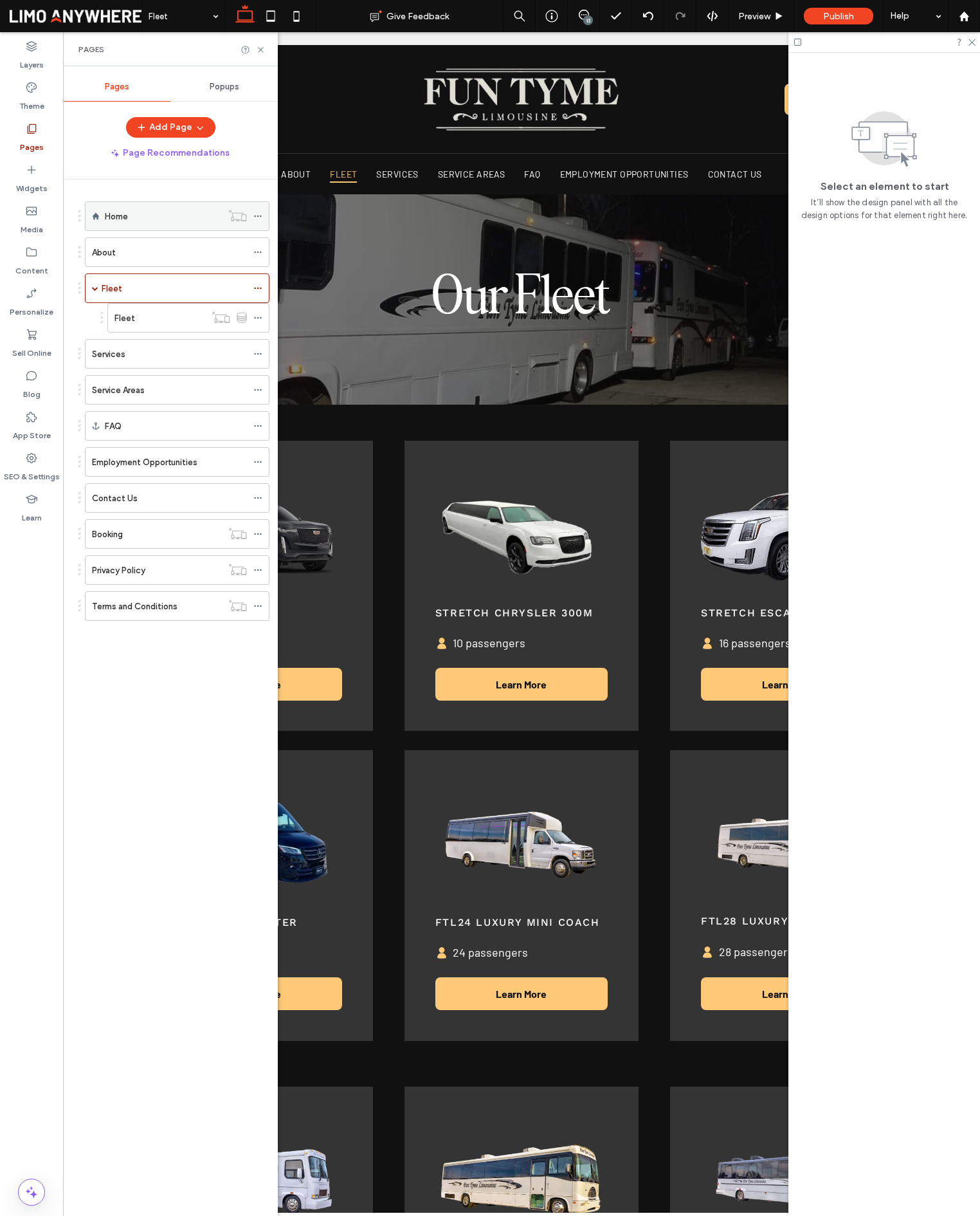
click at [155, 225] on div "Home" at bounding box center [163, 216] width 117 height 28
click at [261, 50] on use at bounding box center [261, 49] width 5 height 5
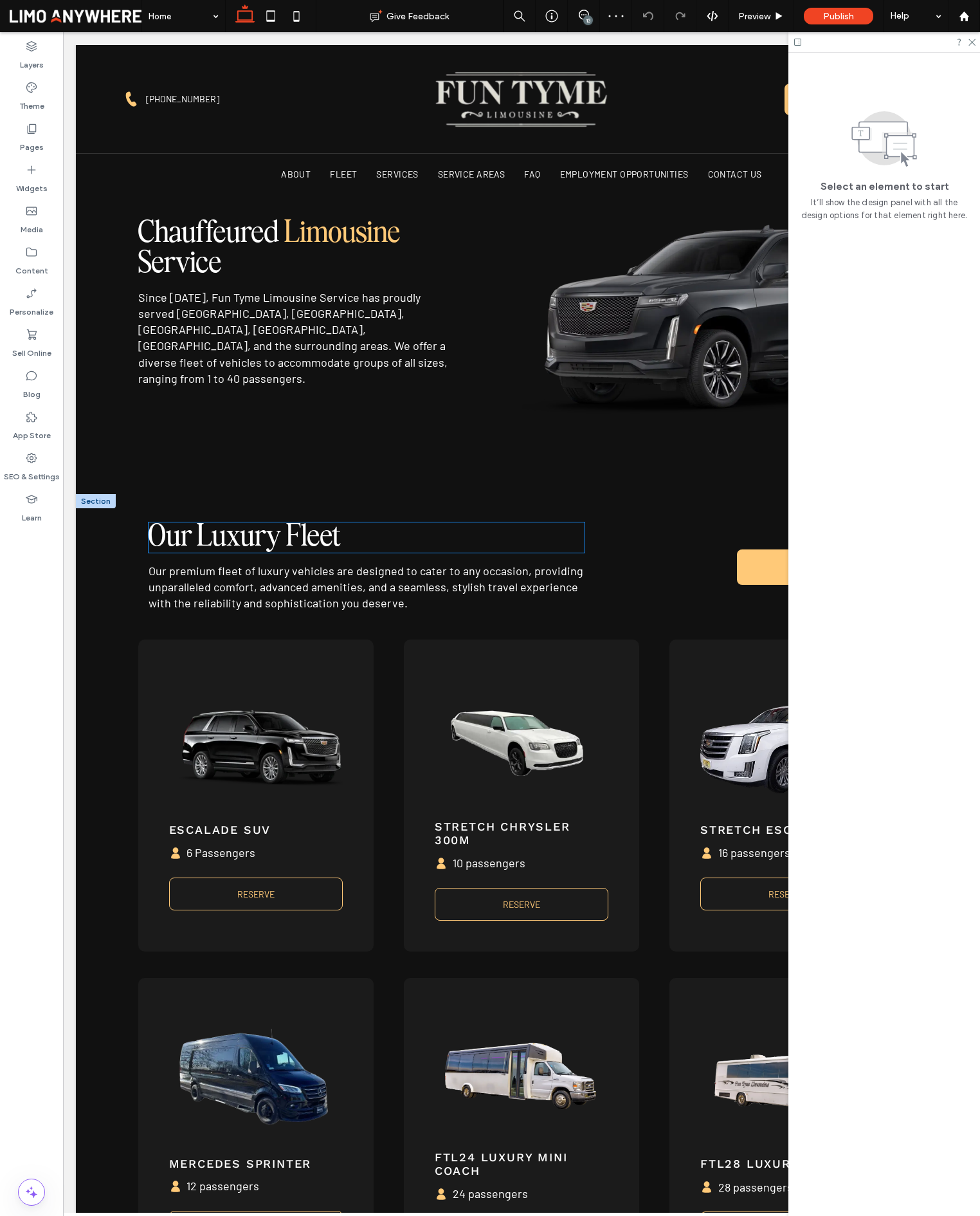
scroll to position [624, 0]
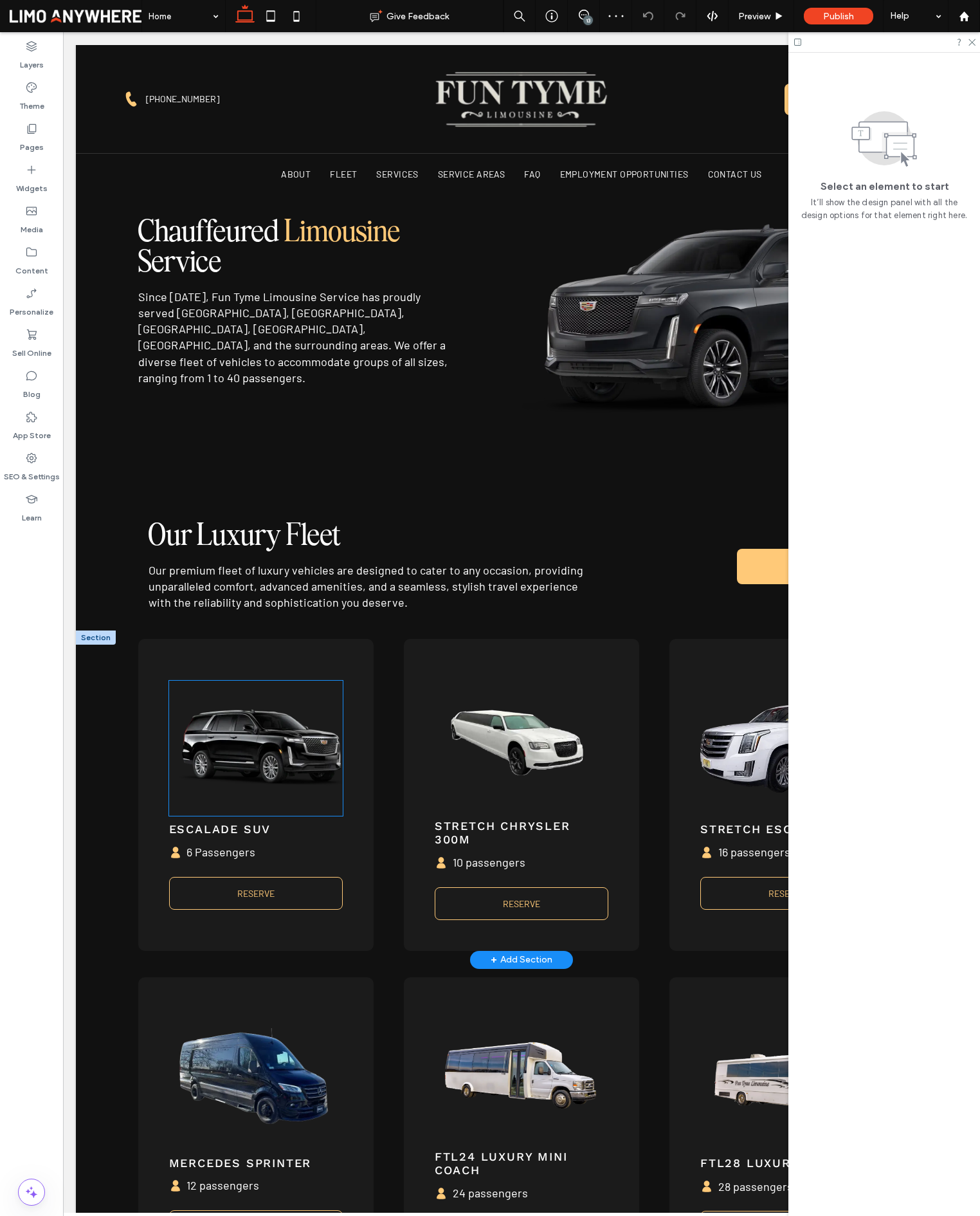
click at [277, 741] on img at bounding box center [261, 748] width 163 height 114
click at [277, 741] on div at bounding box center [256, 748] width 174 height 135
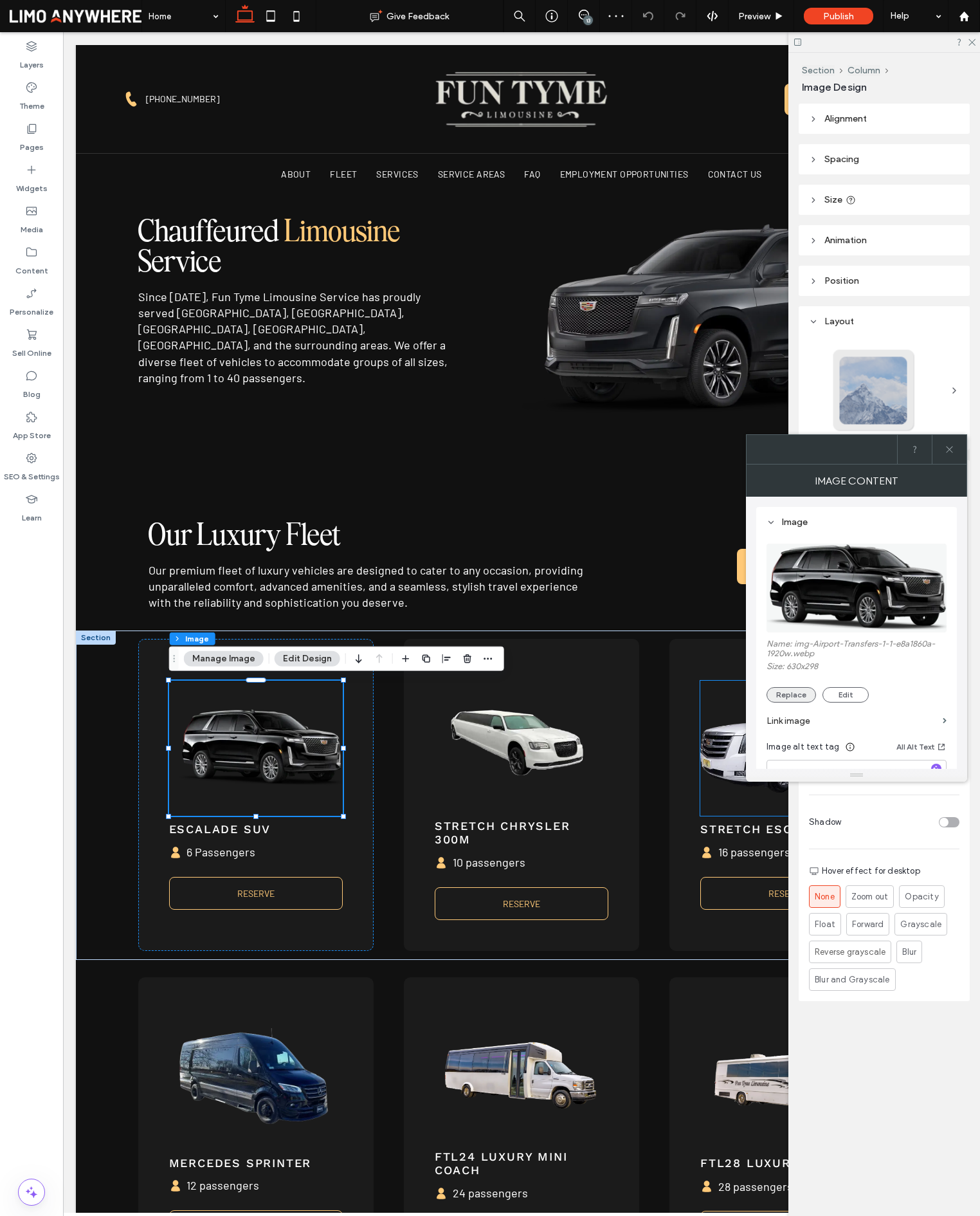
click at [803, 693] on button "Replace" at bounding box center [792, 695] width 50 height 15
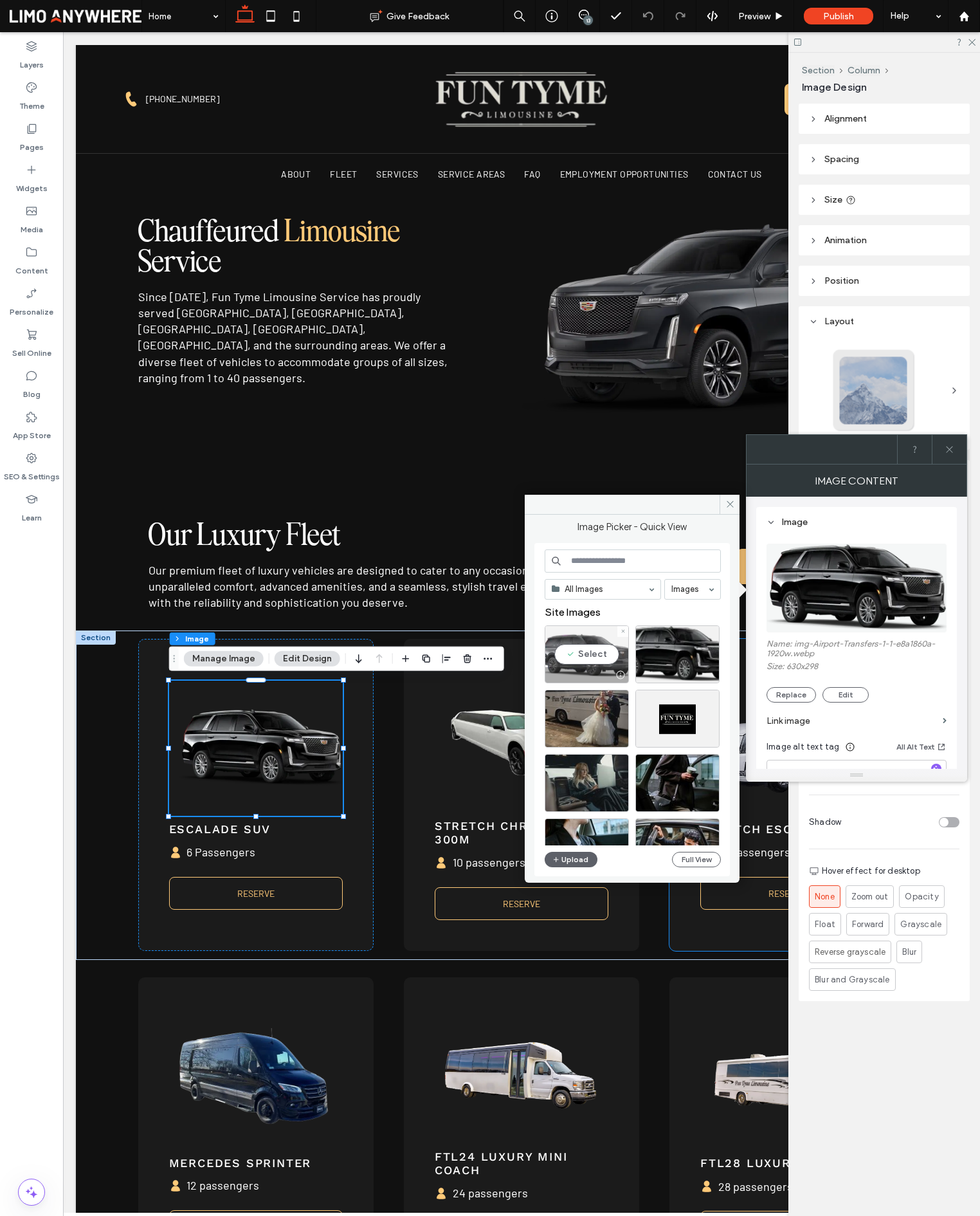
click at [615, 670] on div at bounding box center [620, 674] width 16 height 10
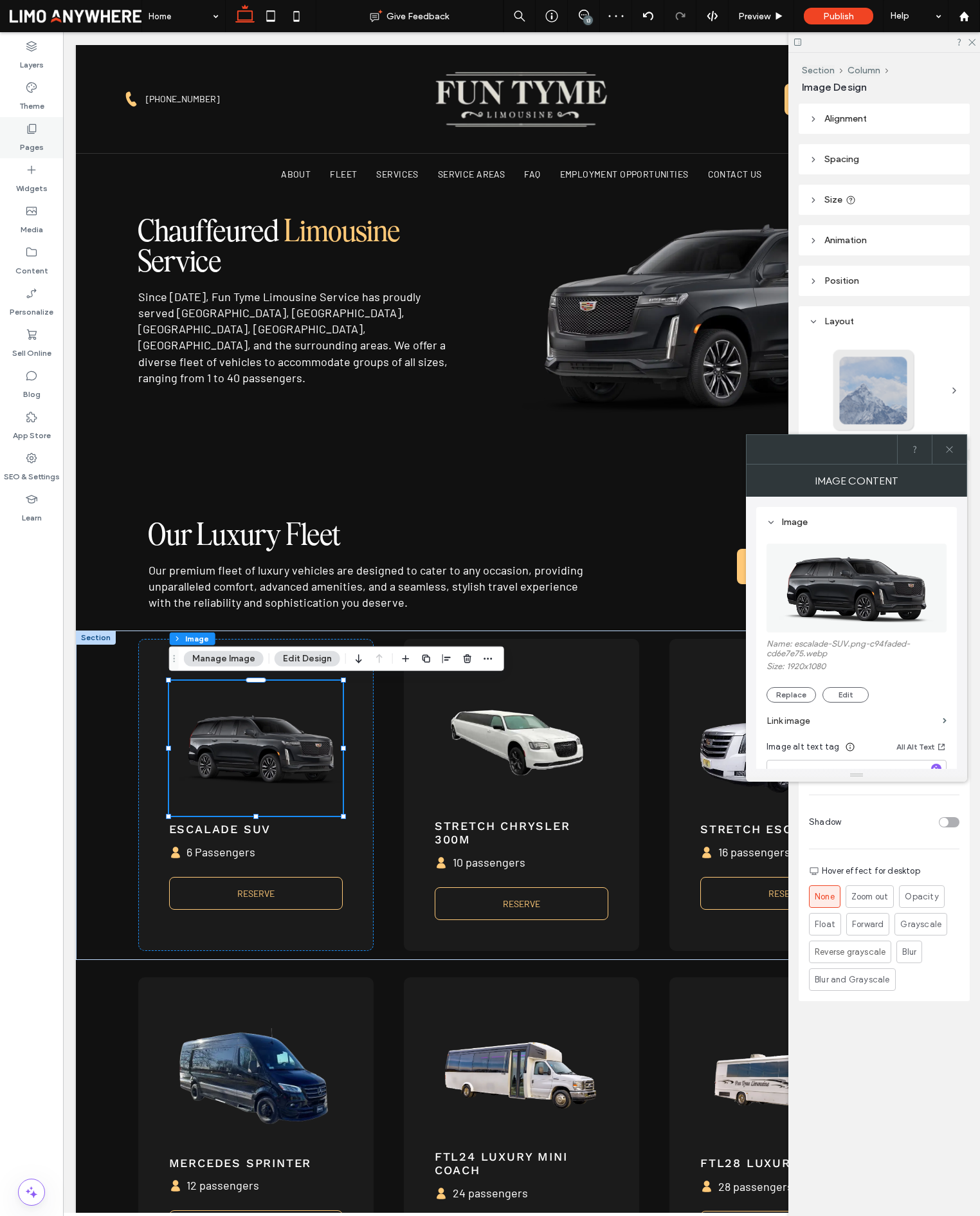
click at [37, 152] on label "Pages" at bounding box center [32, 144] width 24 height 18
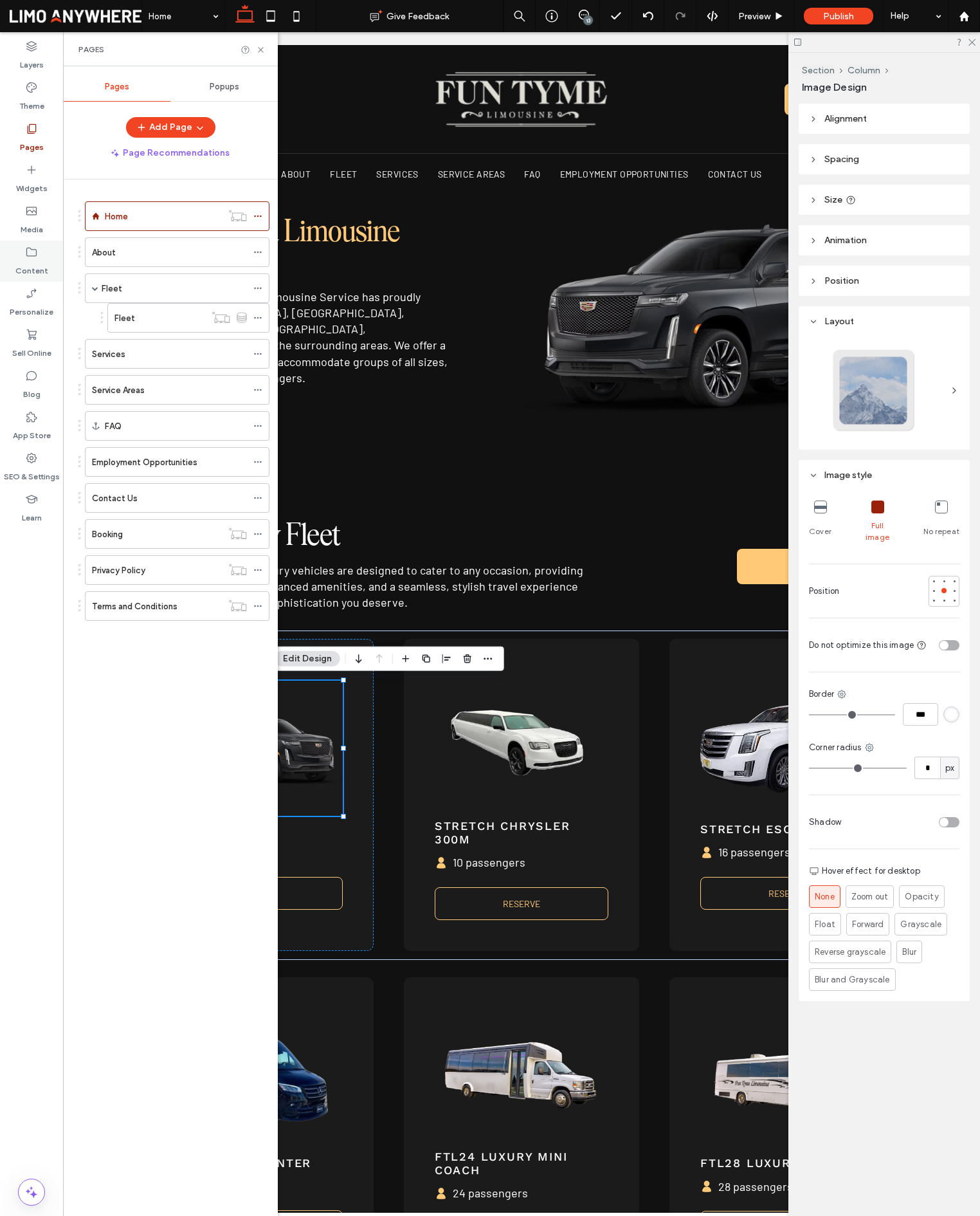
click at [32, 268] on label "Content" at bounding box center [31, 267] width 33 height 18
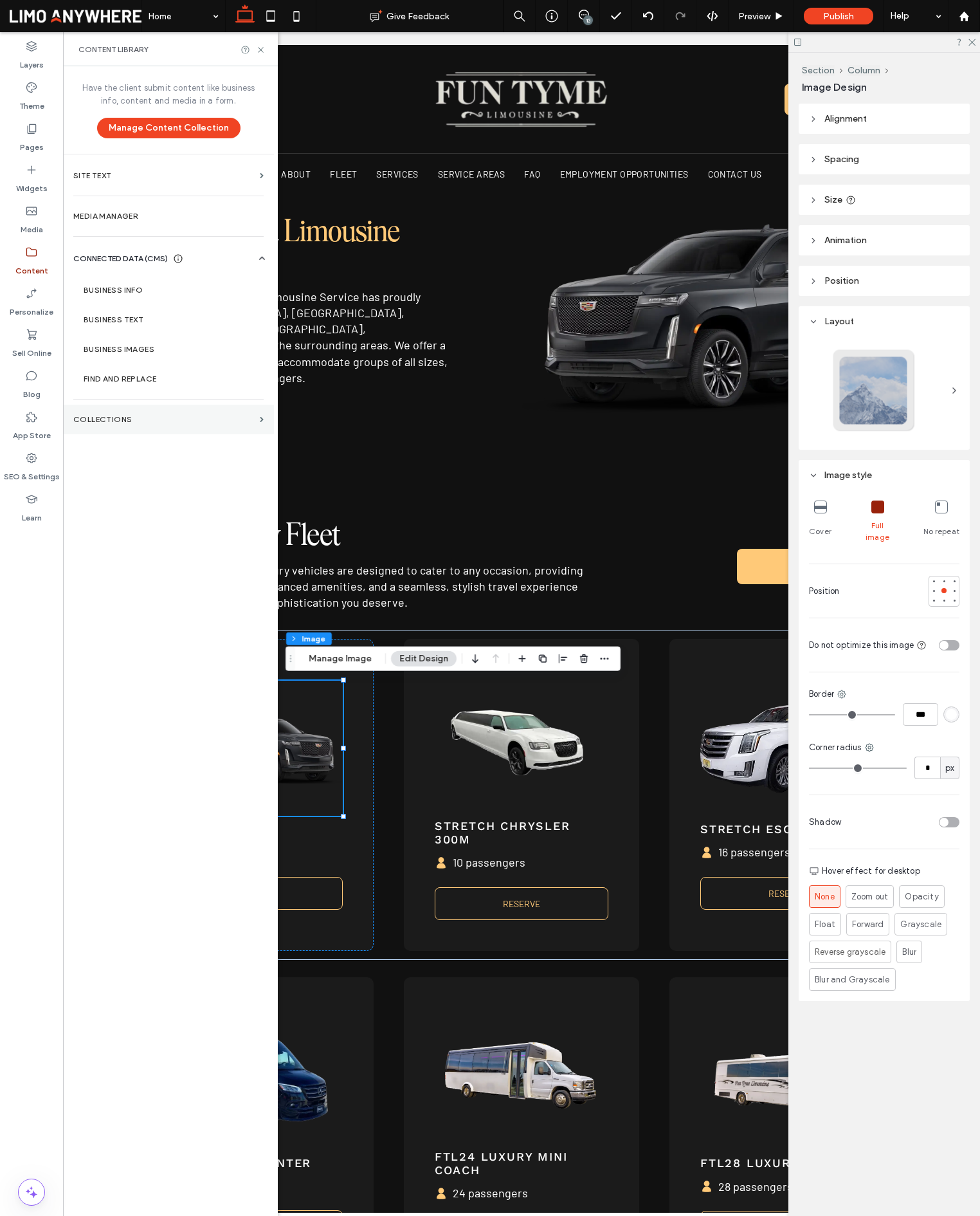
click at [152, 427] on section "Collections" at bounding box center [168, 419] width 211 height 30
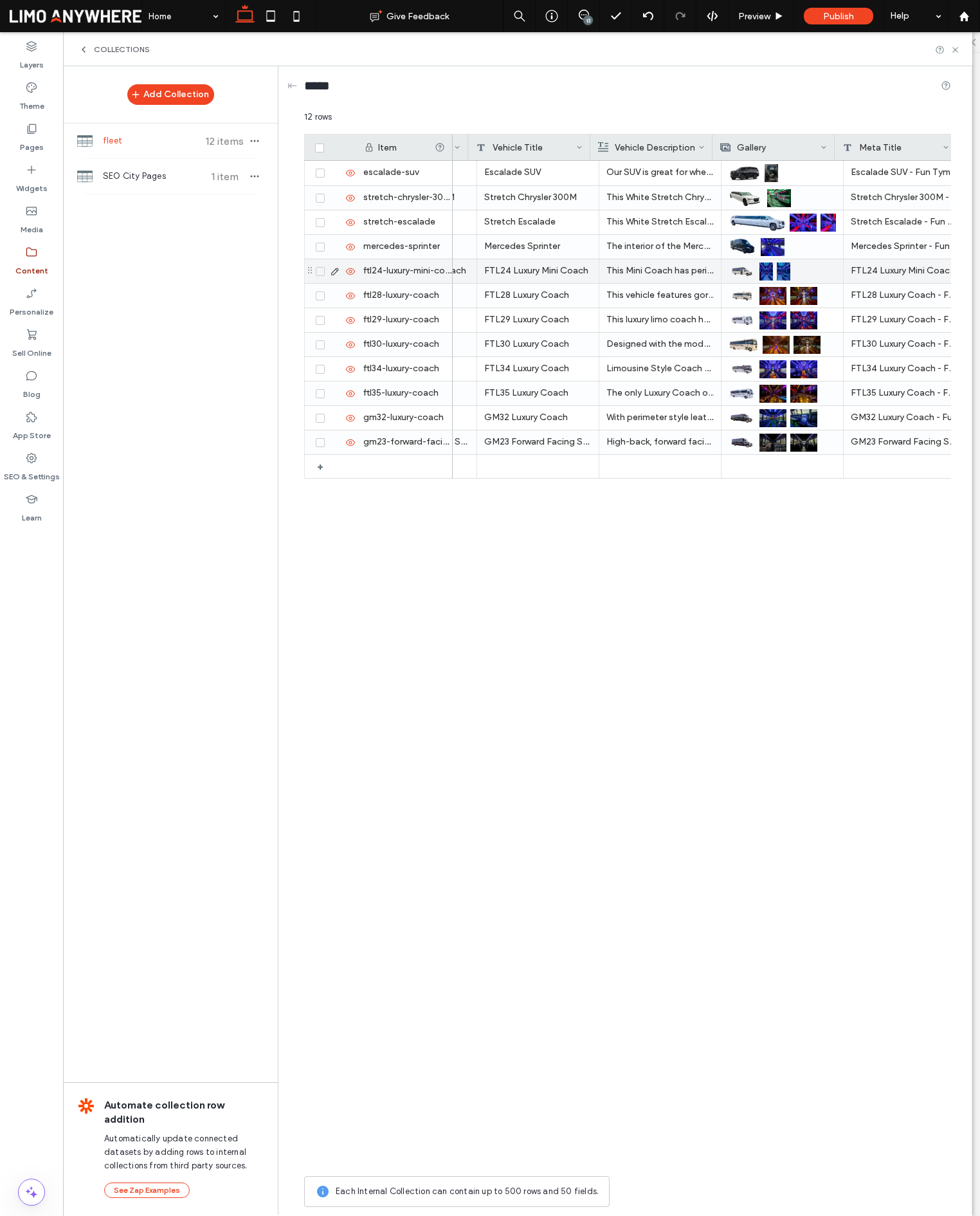
scroll to position [0, 408]
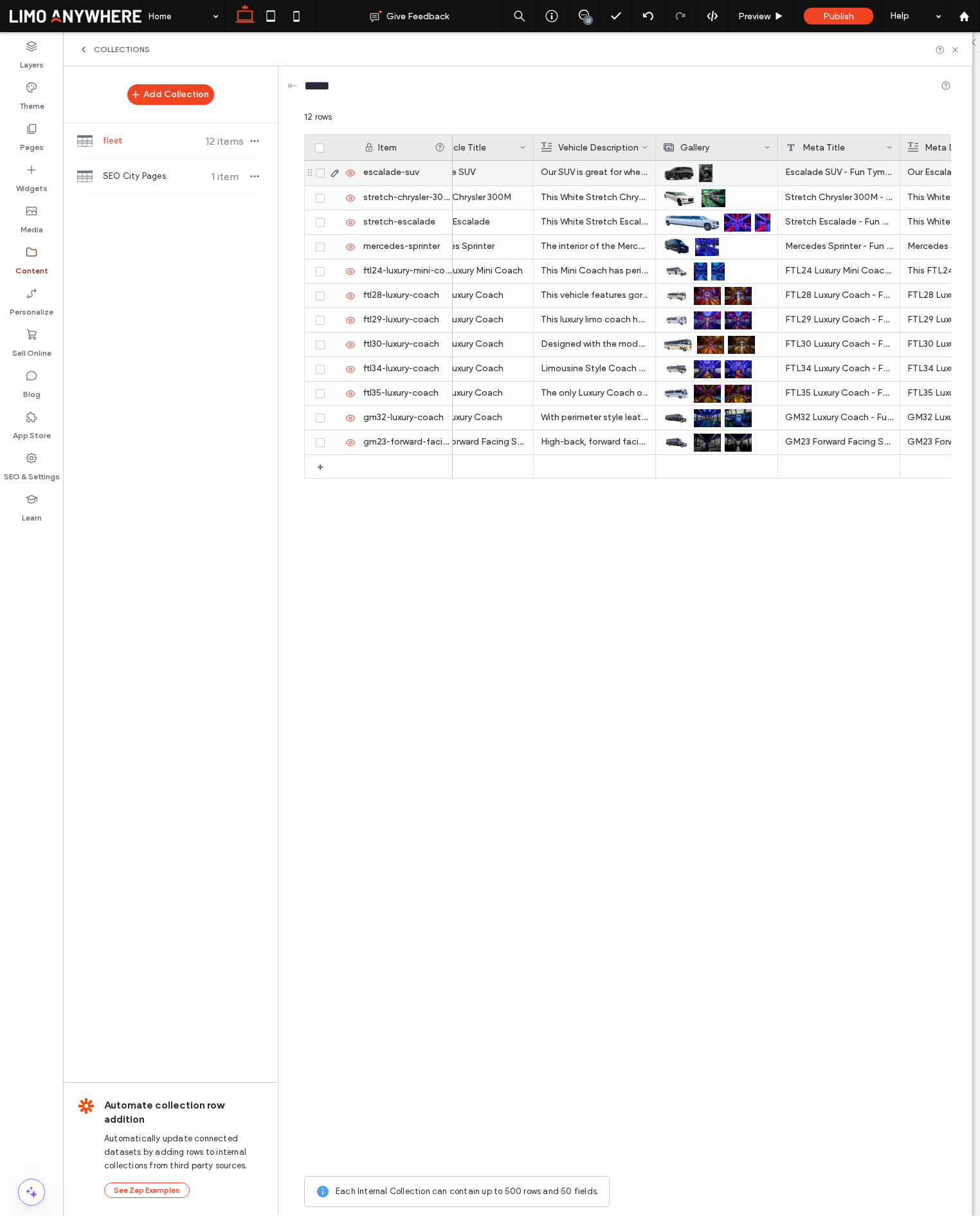
click at [677, 175] on img at bounding box center [679, 173] width 32 height 18
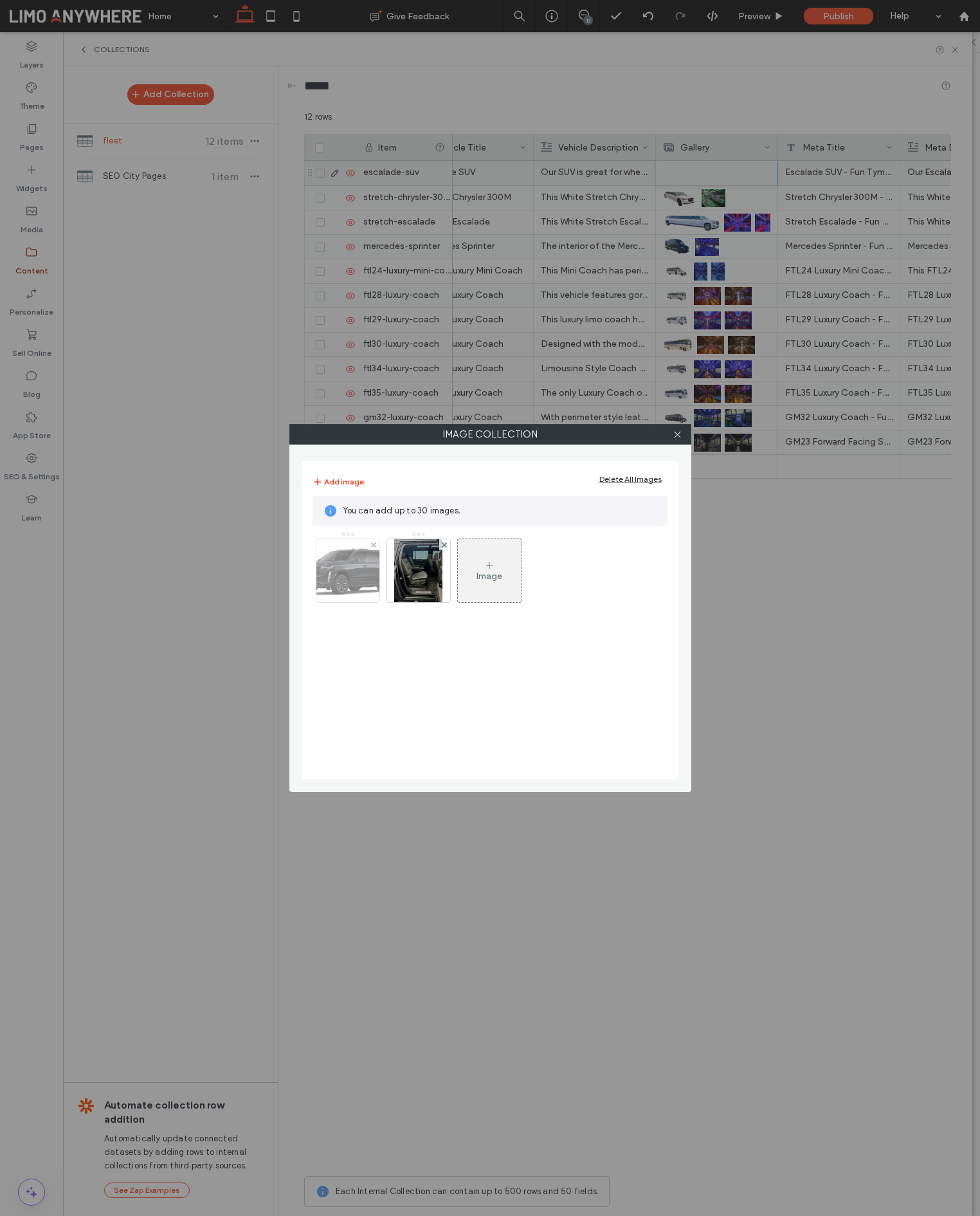
click at [338, 600] on img at bounding box center [347, 571] width 112 height 63
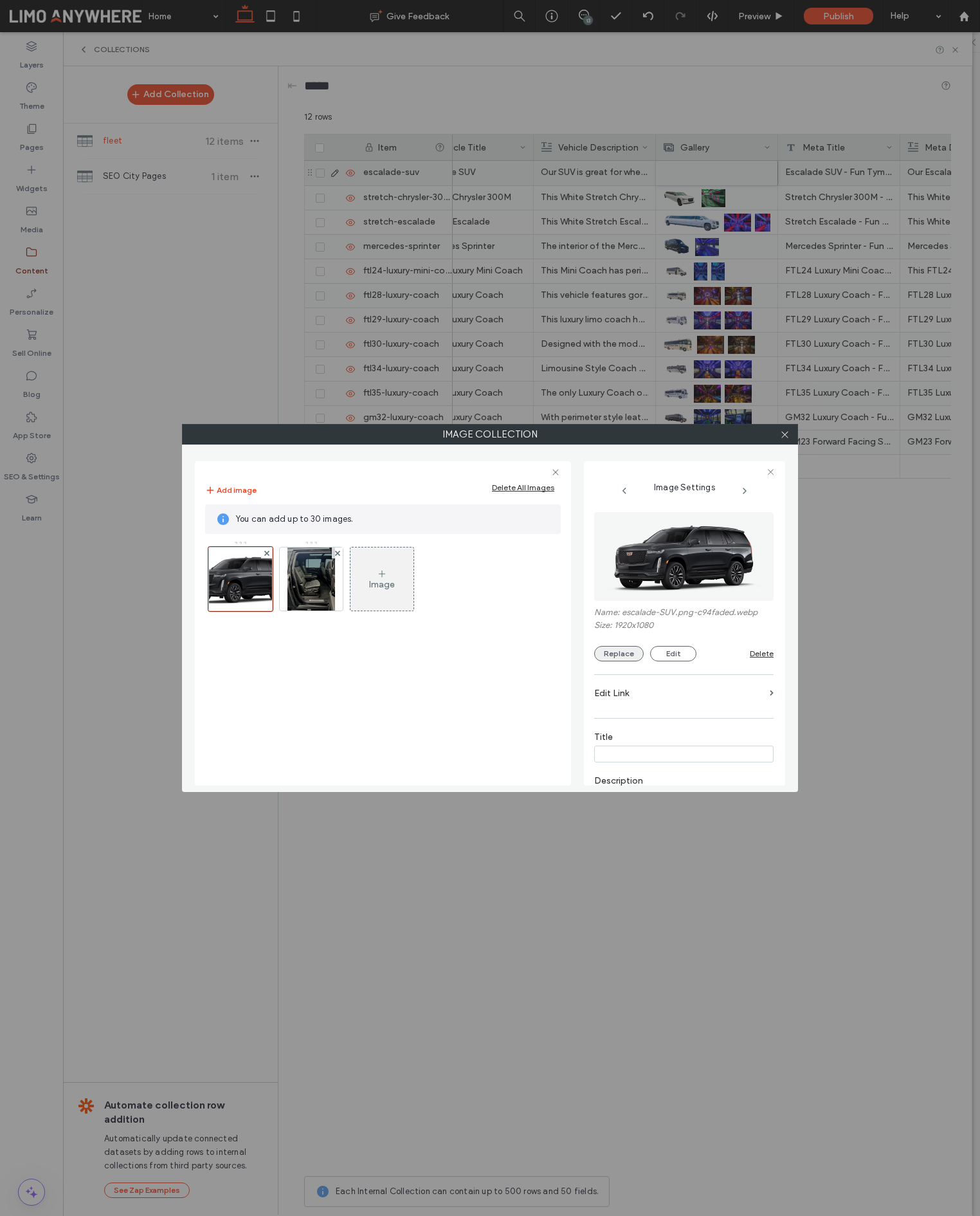
click at [625, 654] on button "Replace" at bounding box center [620, 653] width 50 height 15
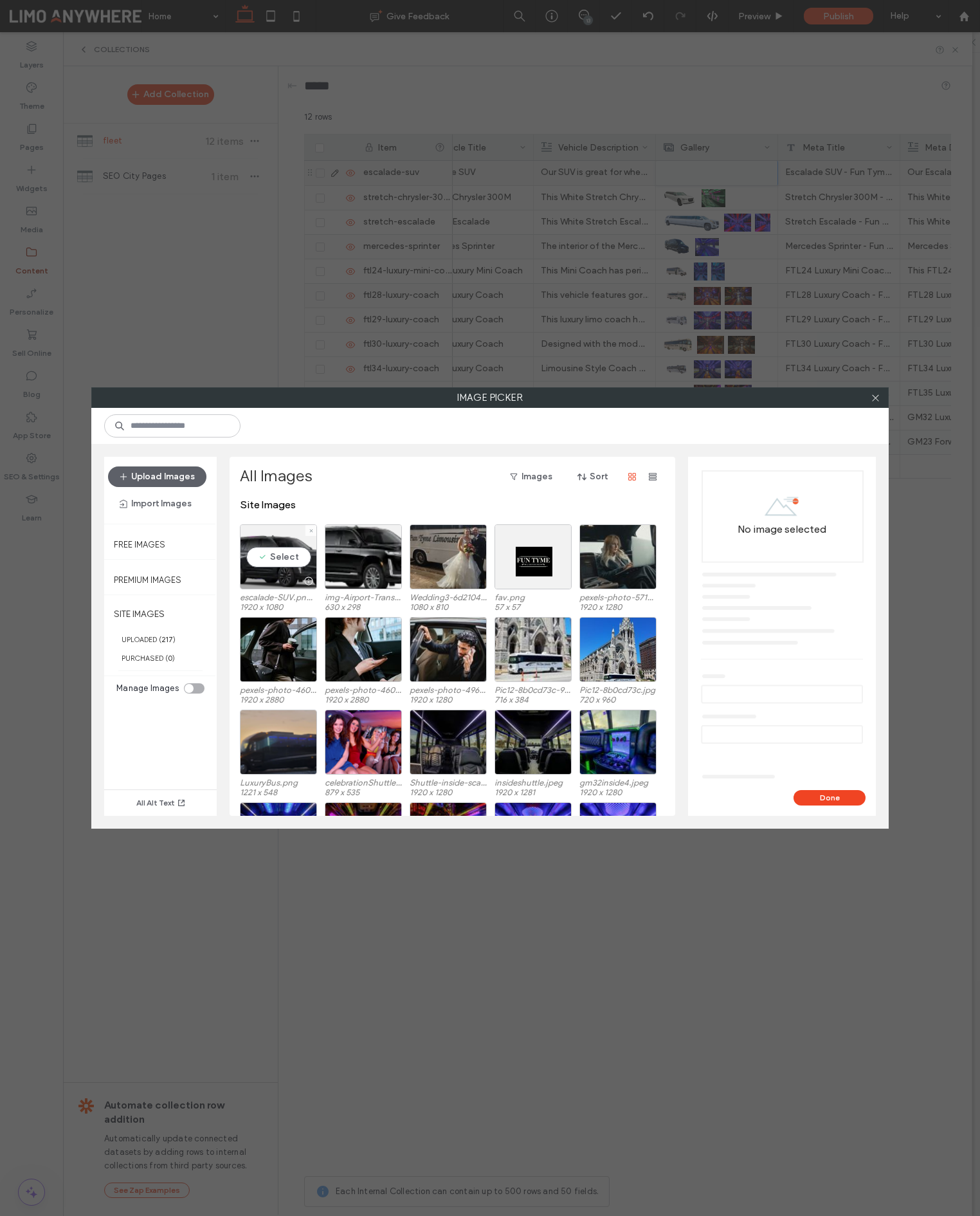
click at [278, 574] on div at bounding box center [278, 580] width 76 height 15
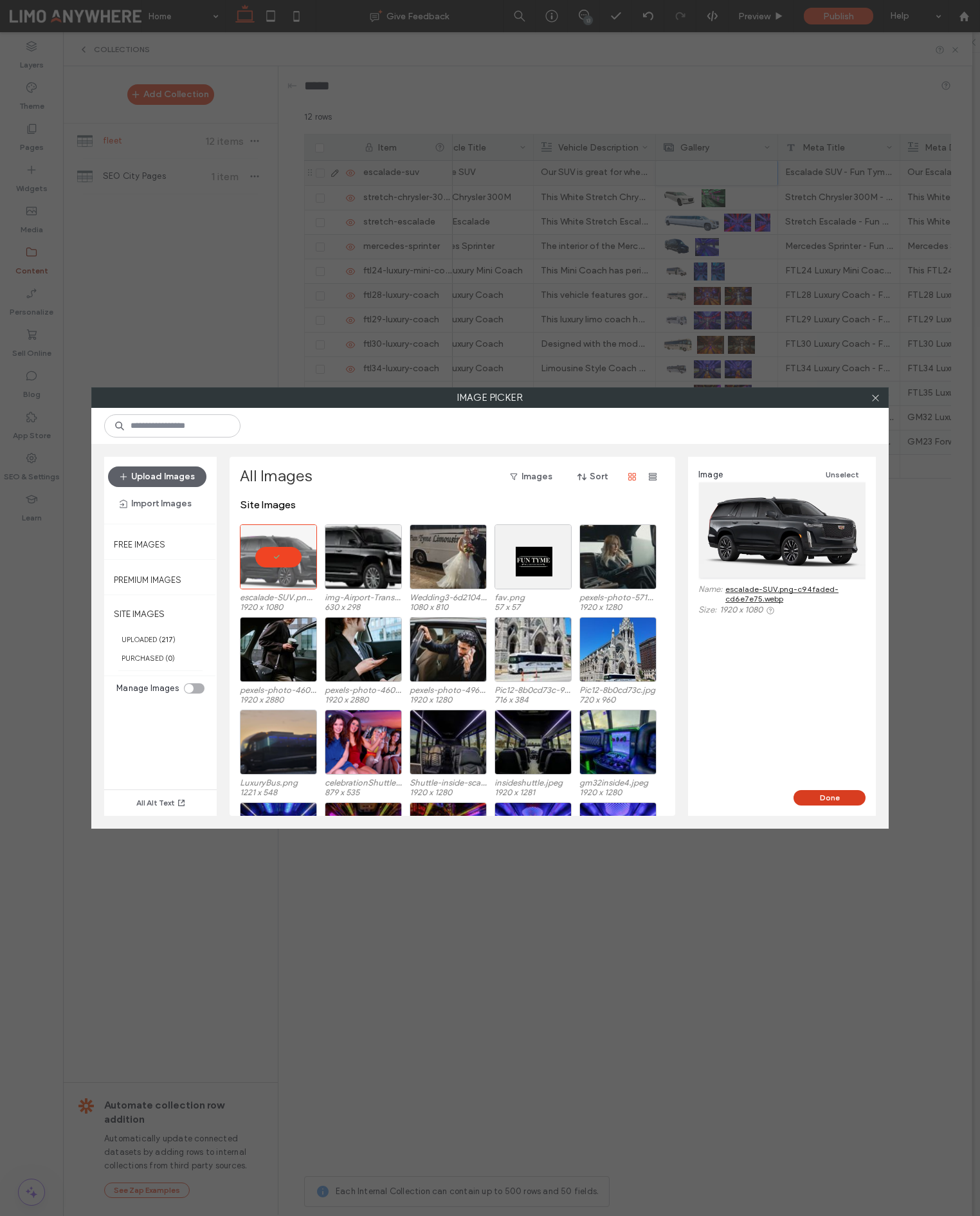
click at [844, 795] on button "Done" at bounding box center [830, 798] width 72 height 15
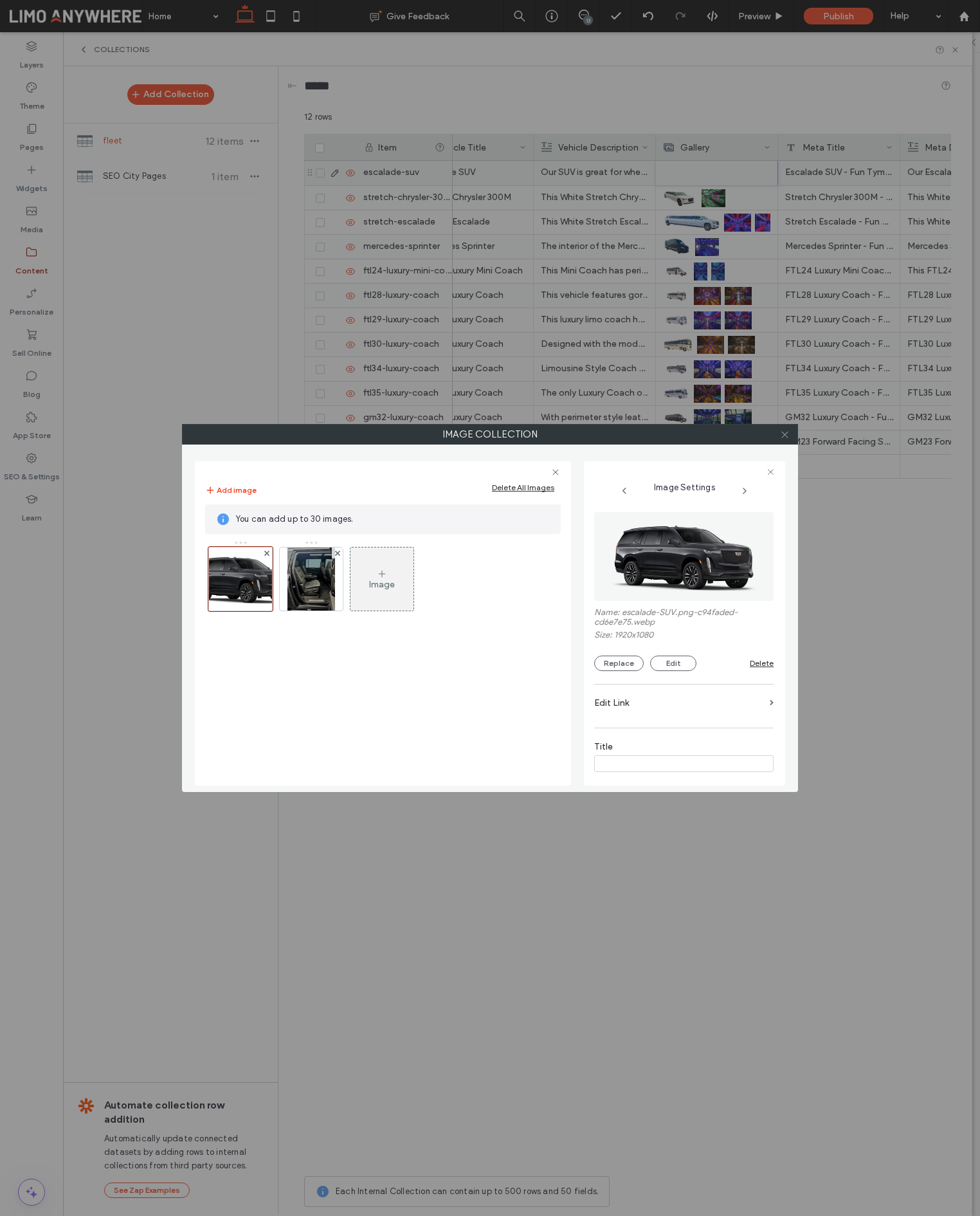
click at [788, 435] on icon at bounding box center [785, 435] width 10 height 10
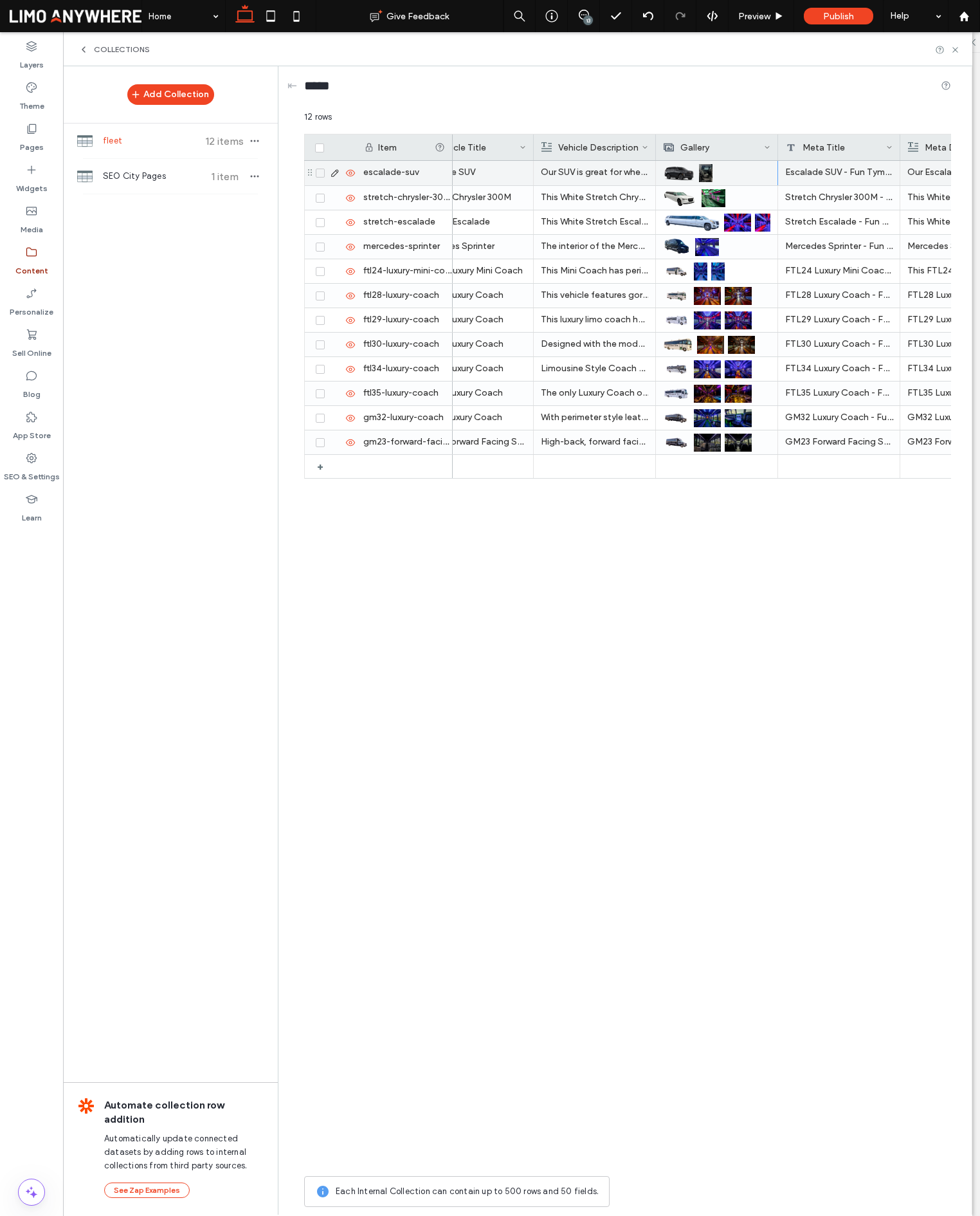
drag, startPoint x: 934, startPoint y: 687, endPoint x: 958, endPoint y: 596, distance: 94.1
click at [933, 687] on div "Our Escalade SUV is great for when you need to transport groups of 6 in style a…" at bounding box center [702, 665] width 498 height 1008
click at [957, 50] on icon at bounding box center [955, 50] width 10 height 10
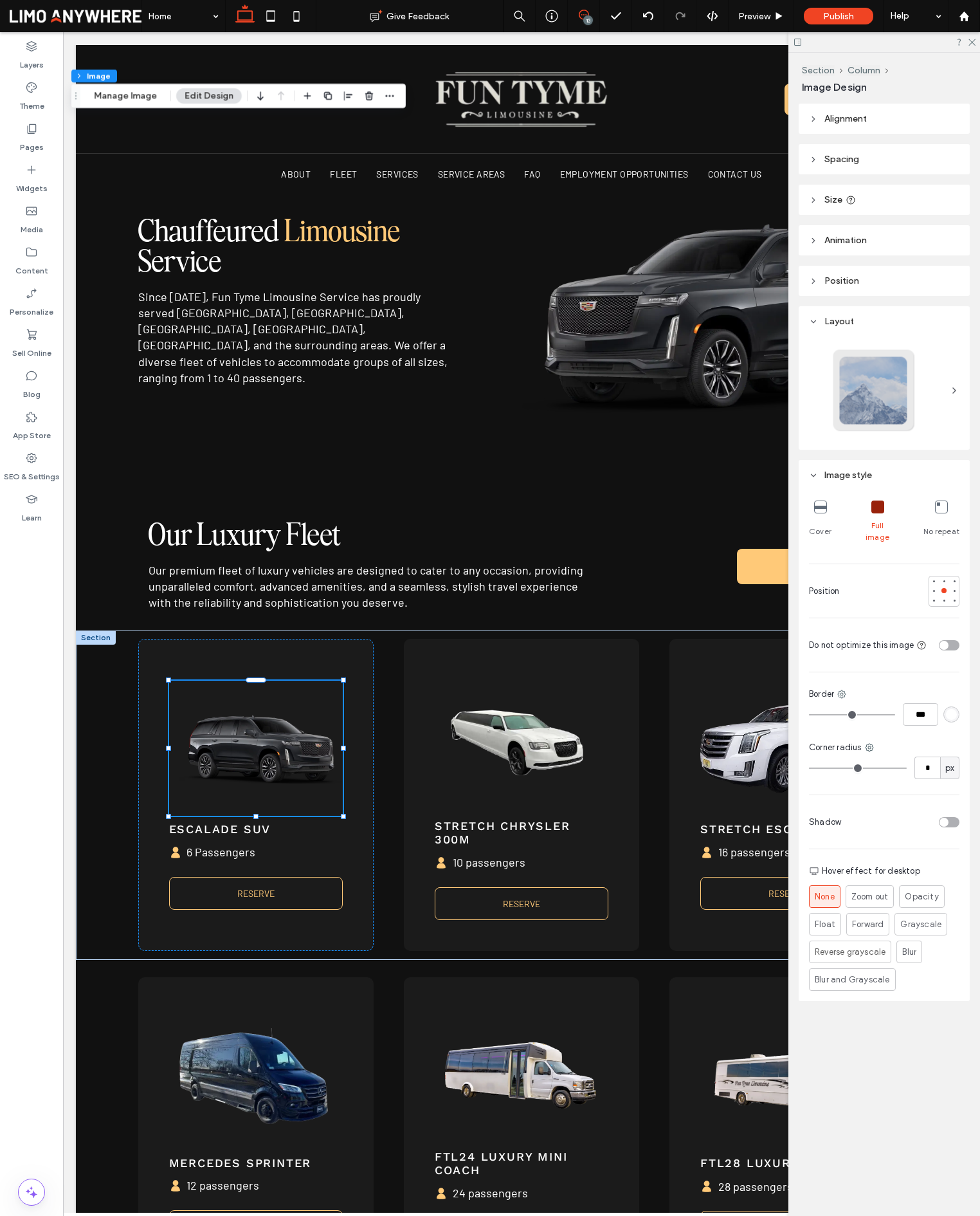
click at [579, 18] on icon at bounding box center [583, 14] width 10 height 10
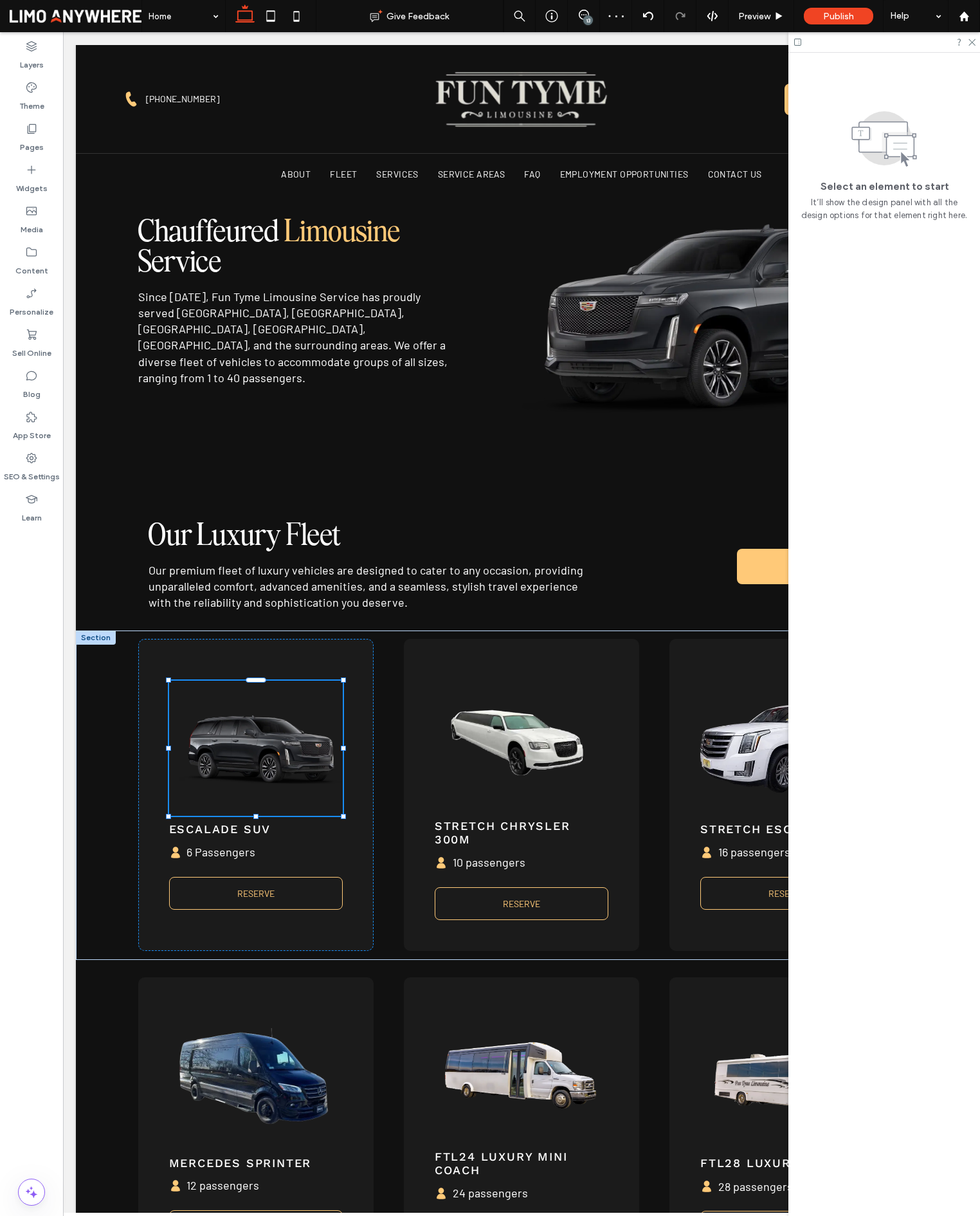
click at [586, 21] on div "13" at bounding box center [588, 20] width 10 height 10
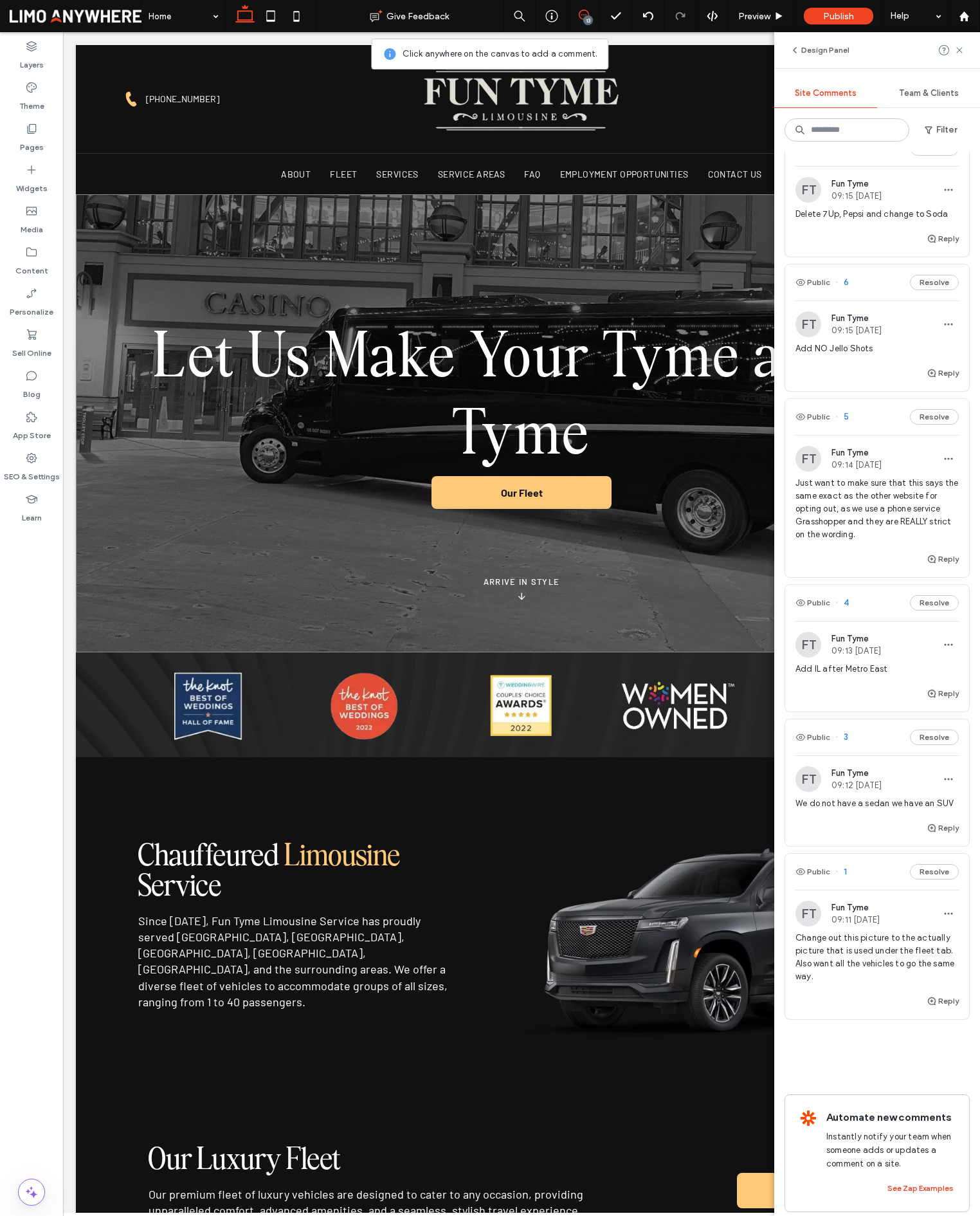
scroll to position [1050, 0]
click at [846, 738] on span "3" at bounding box center [842, 738] width 13 height 13
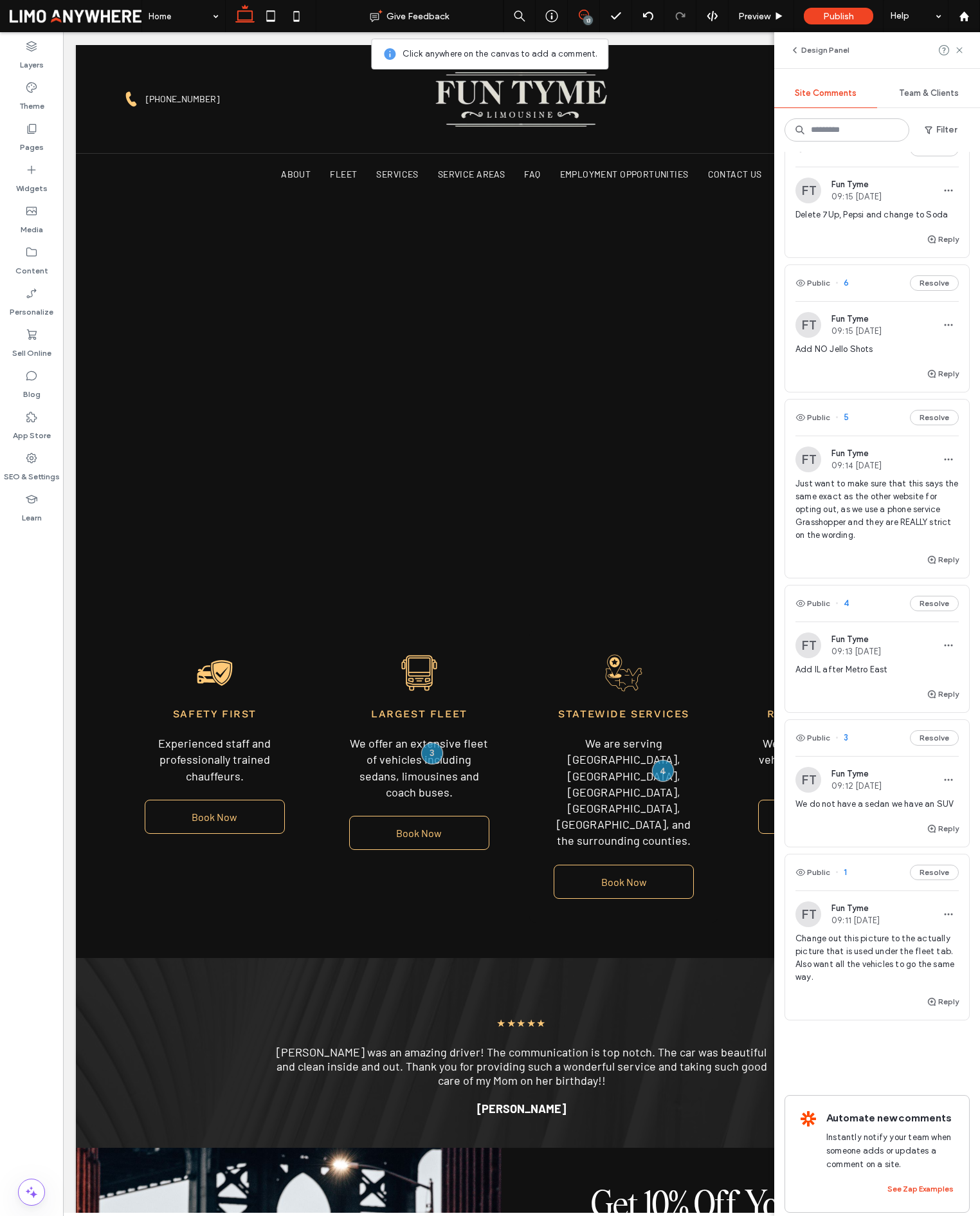
scroll to position [2220, 0]
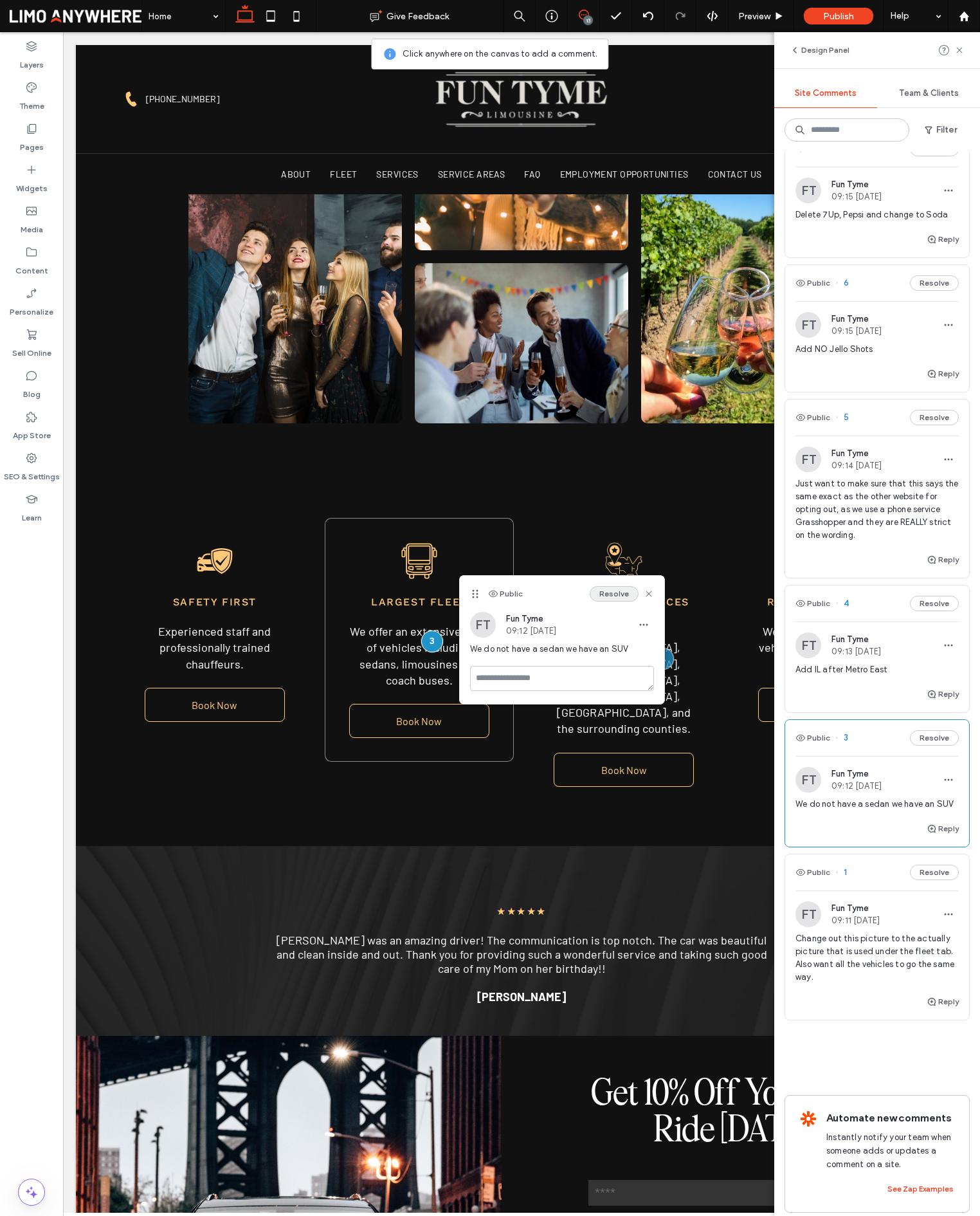
click at [611, 594] on button "Resolve" at bounding box center [614, 593] width 49 height 15
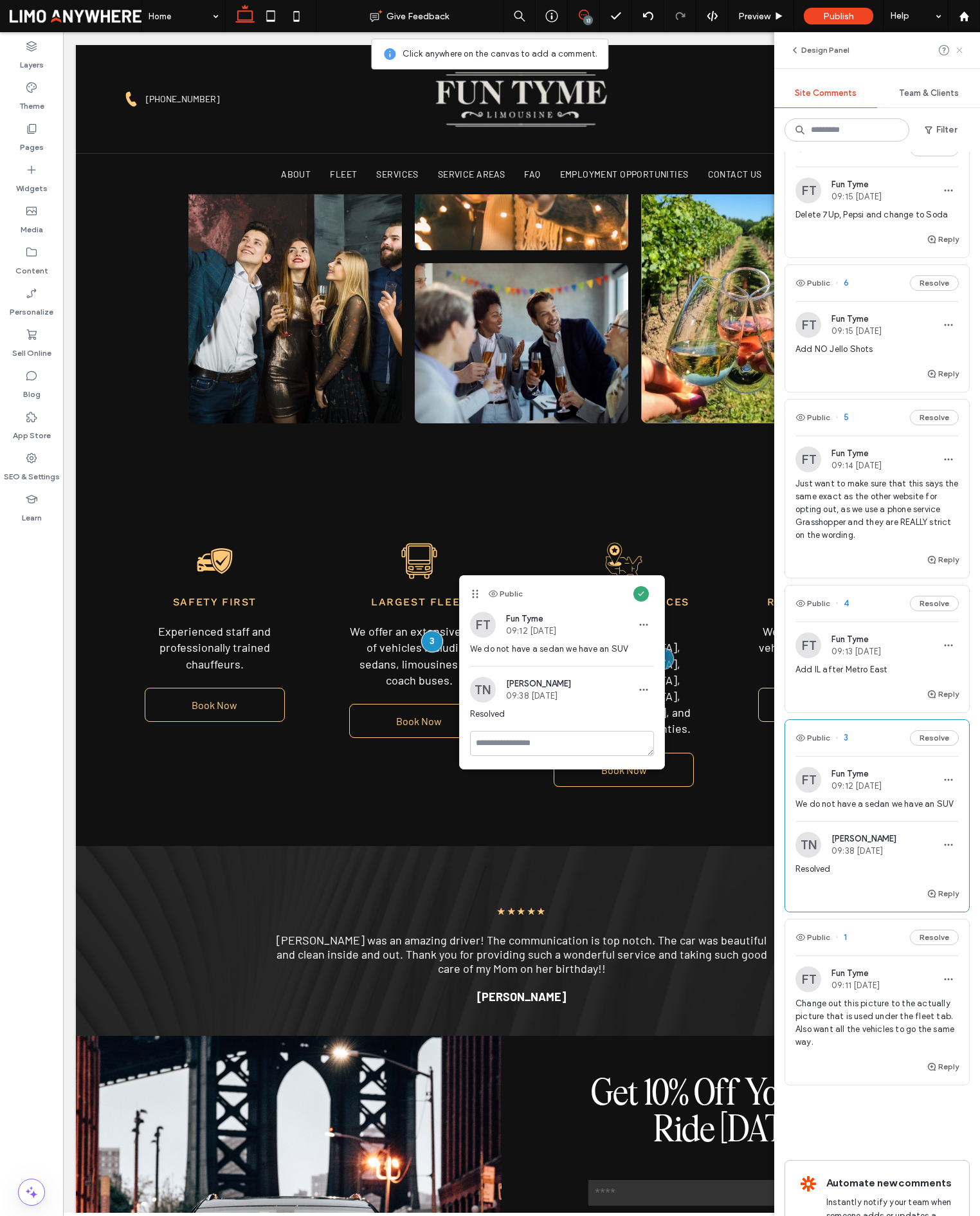
click at [962, 50] on icon at bounding box center [959, 50] width 10 height 10
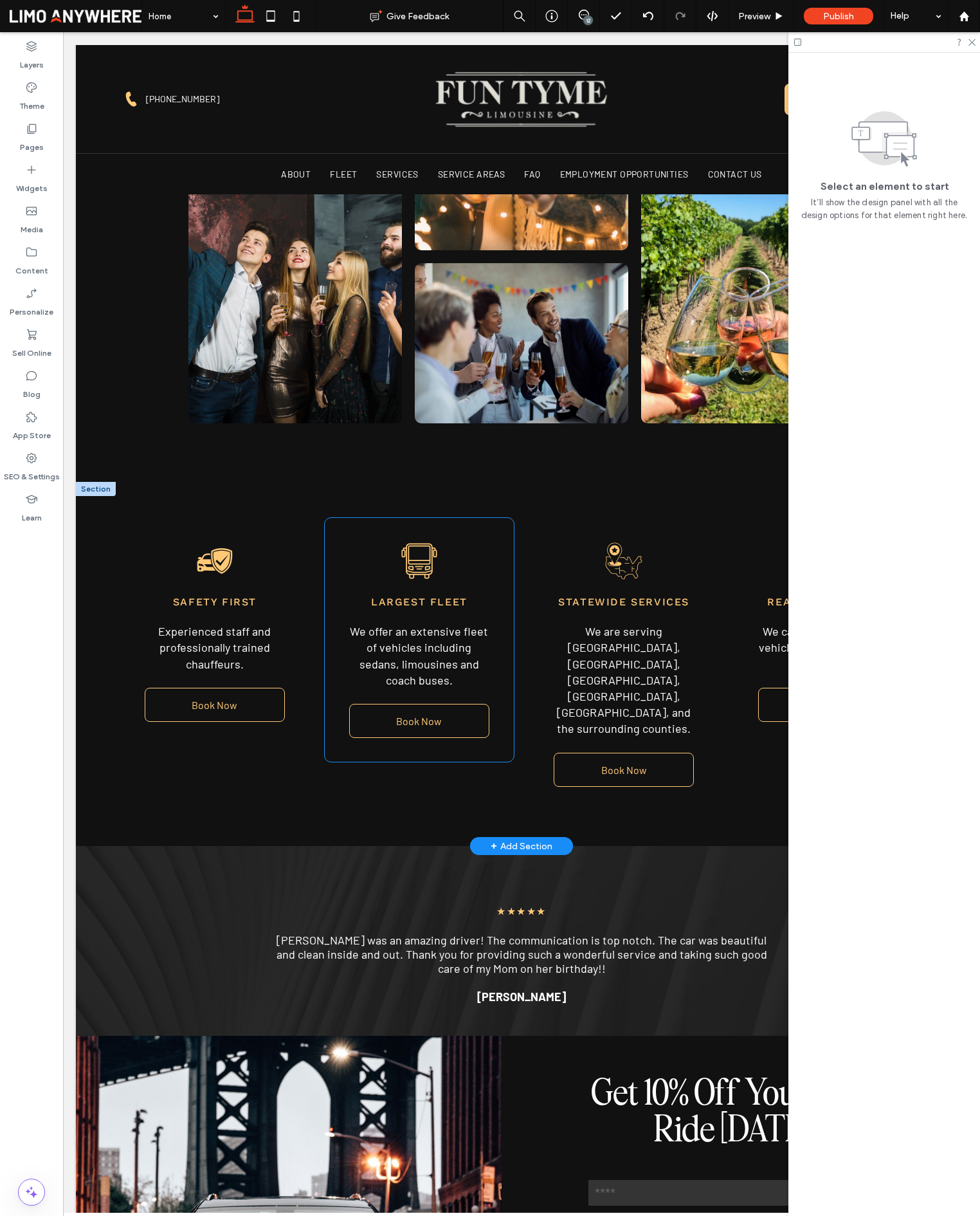
click at [441, 658] on span "We offer an extensive fleet of vehicles including sedans, limousines and coach …" at bounding box center [419, 655] width 138 height 63
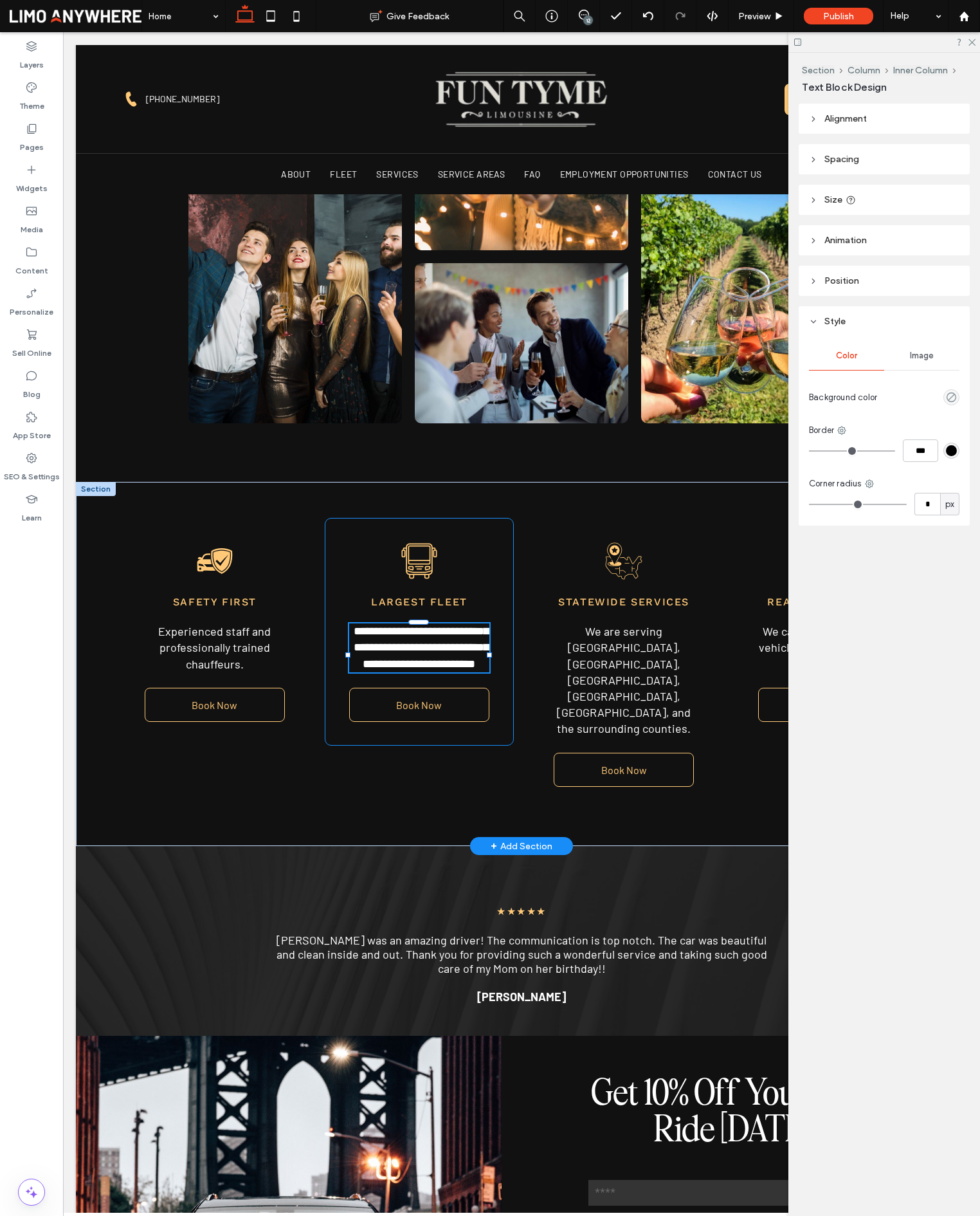
type input "******"
type input "**"
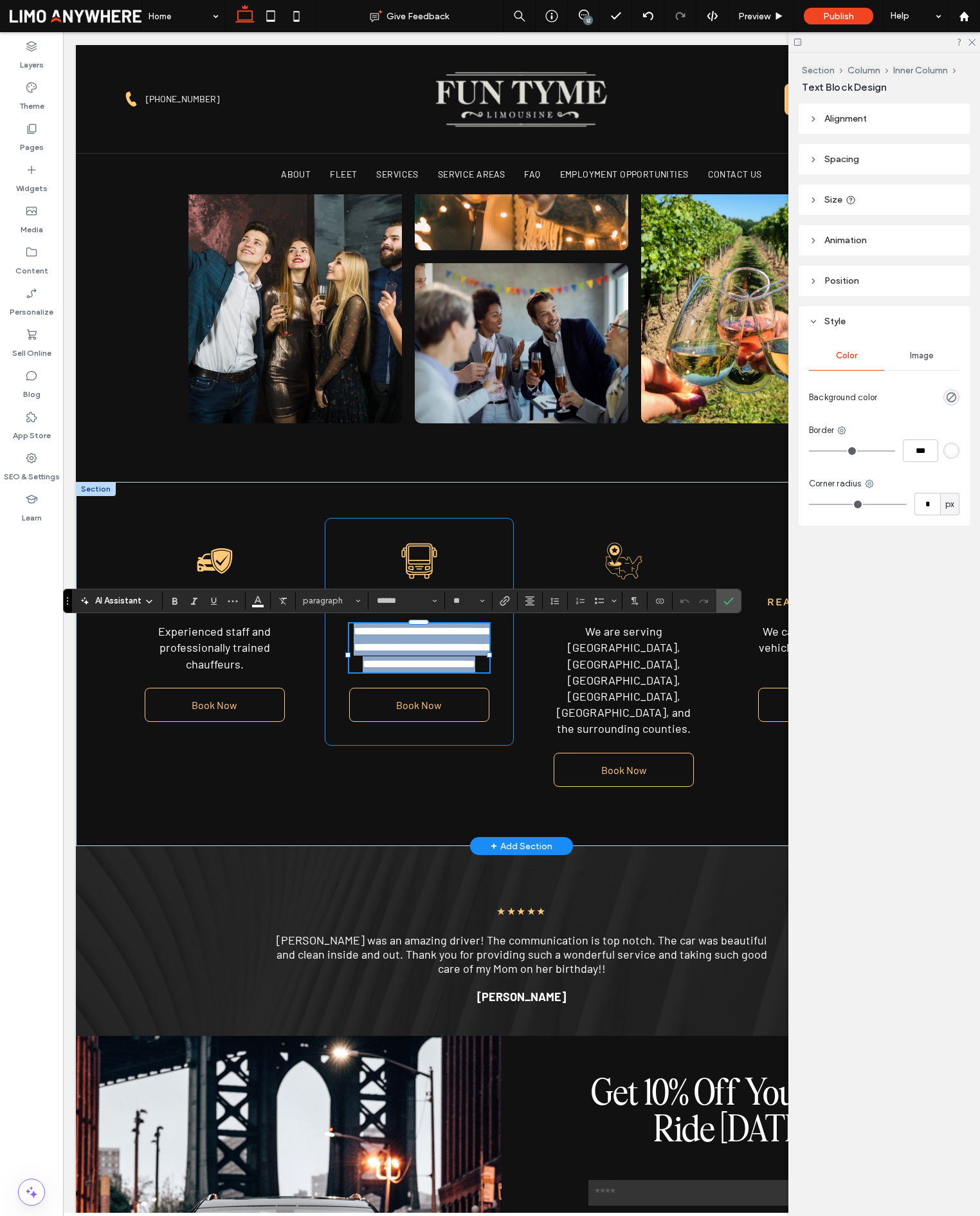
click at [379, 662] on span "**********" at bounding box center [422, 647] width 135 height 43
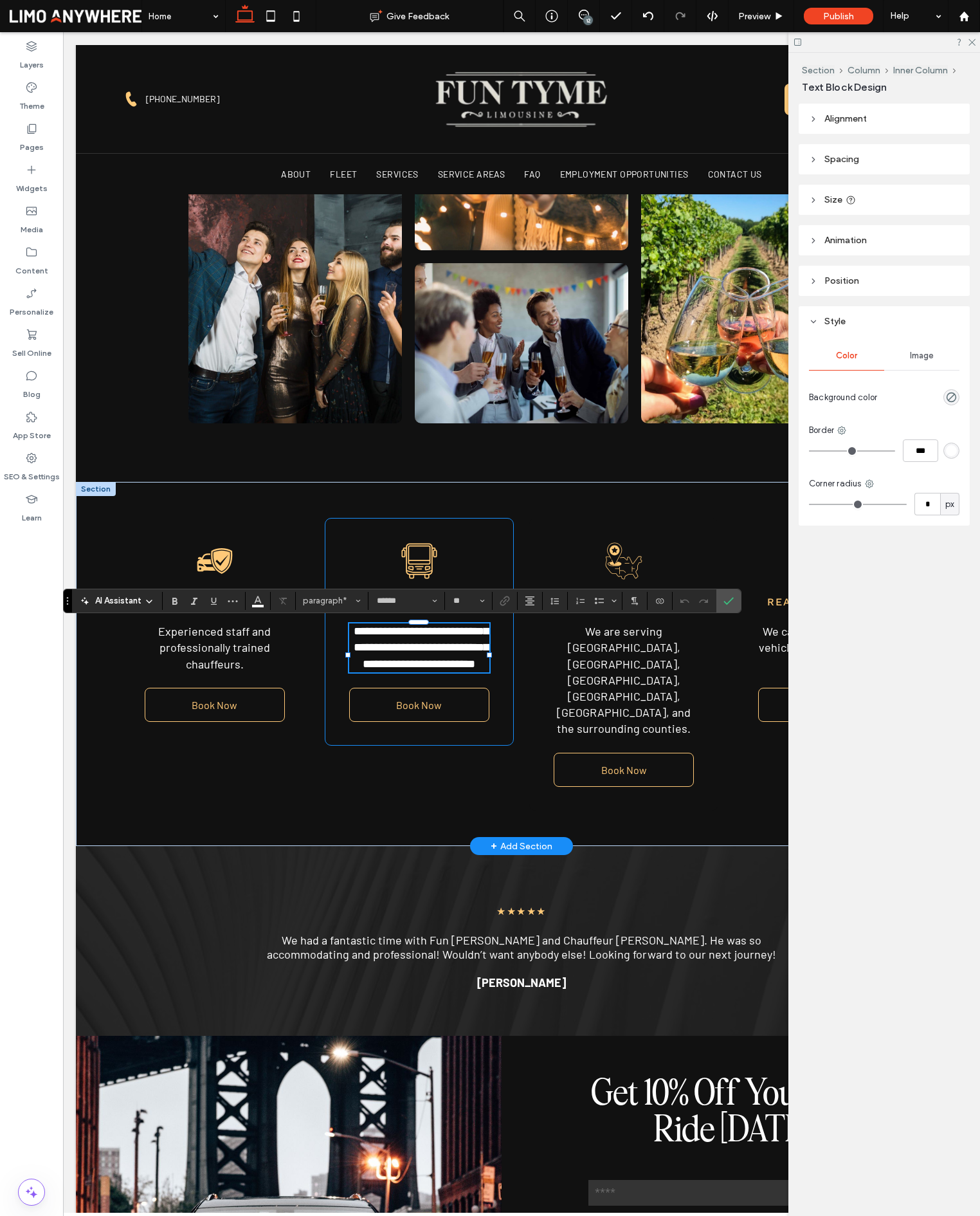
click at [379, 662] on span "**********" at bounding box center [422, 647] width 135 height 43
click at [380, 662] on span "**********" at bounding box center [422, 647] width 135 height 43
click at [719, 603] on label "Confirm" at bounding box center [729, 600] width 19 height 23
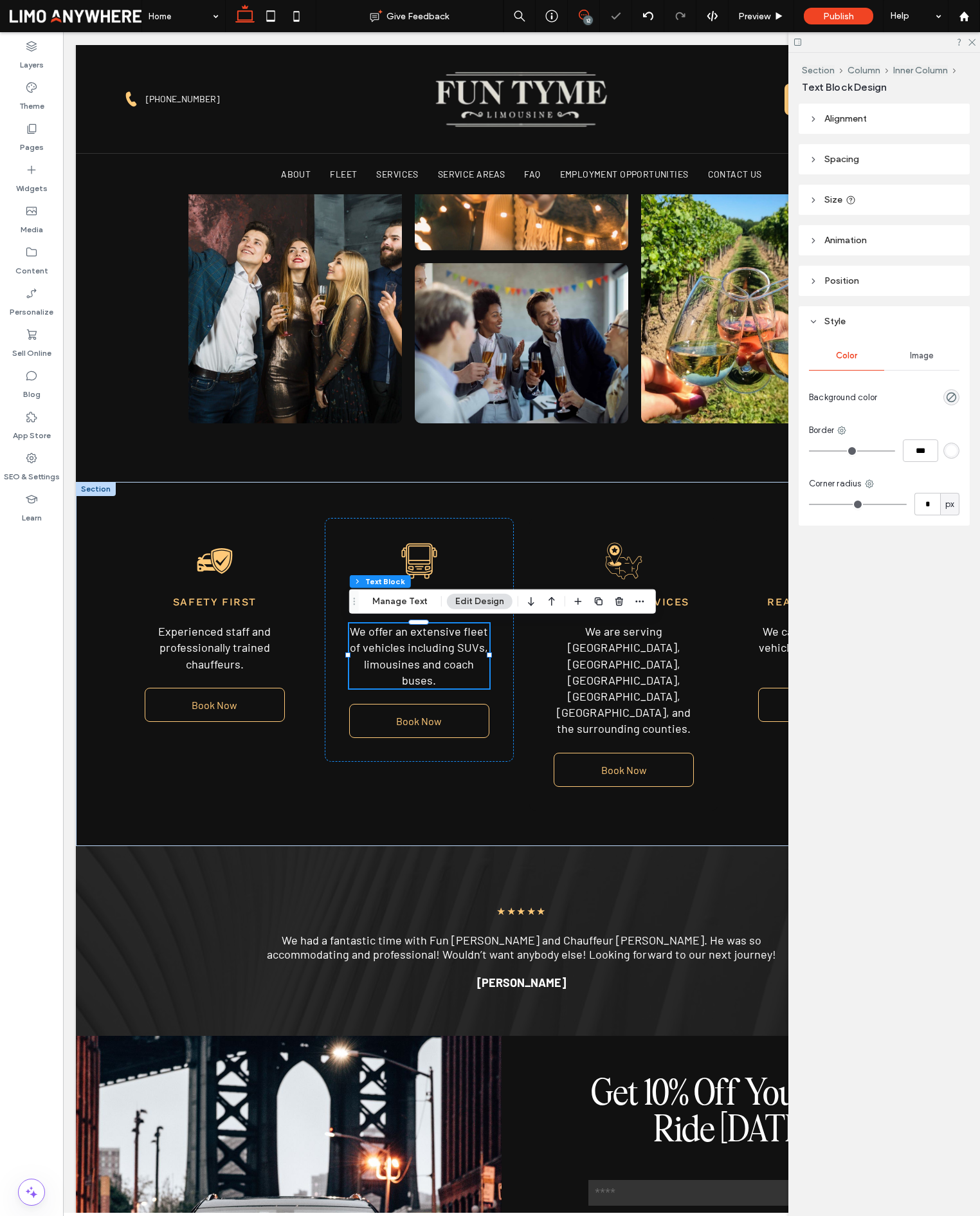
click at [582, 18] on icon at bounding box center [583, 14] width 10 height 10
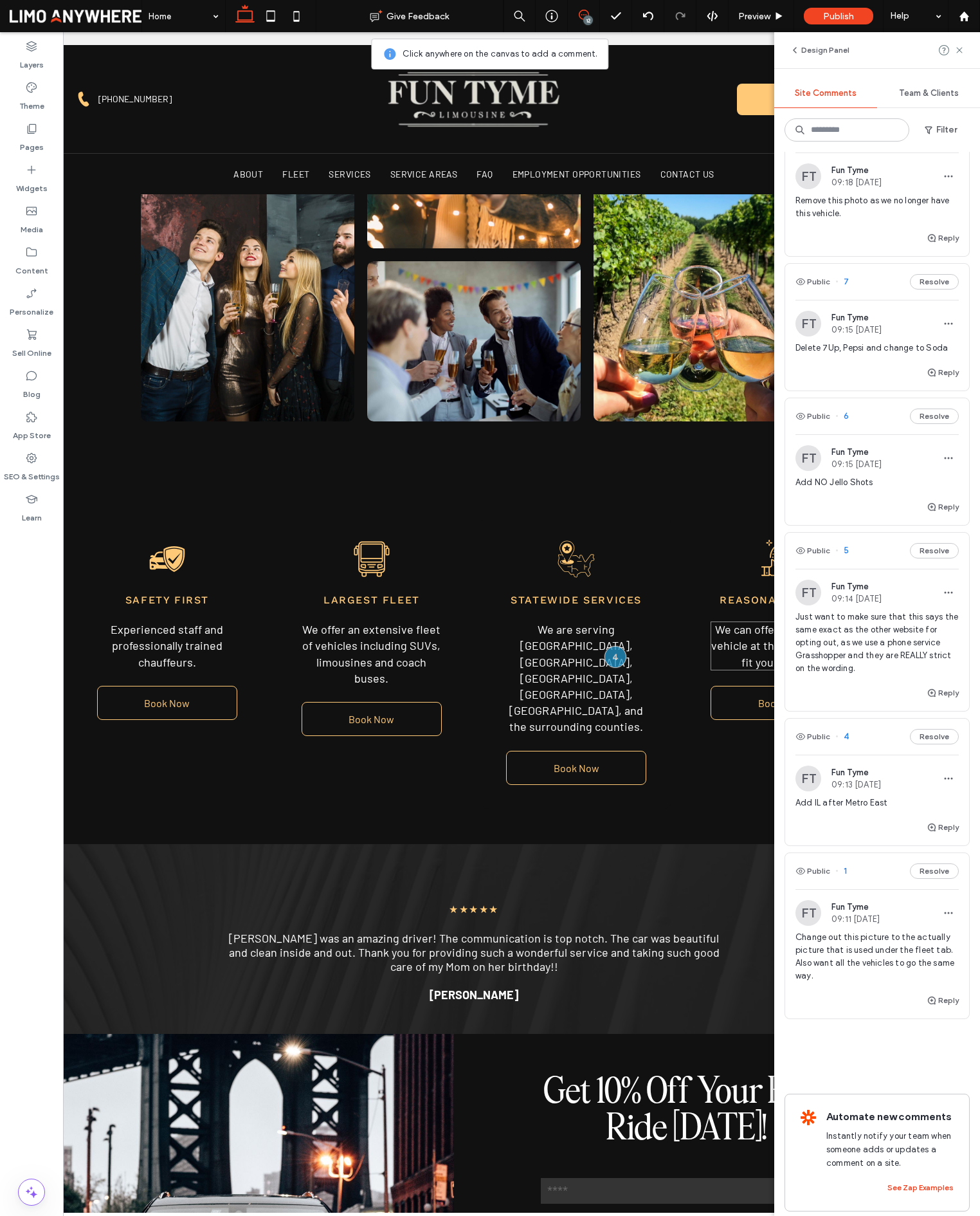
scroll to position [917, 0]
click at [928, 739] on button "Resolve" at bounding box center [934, 736] width 49 height 15
click at [959, 52] on use at bounding box center [959, 49] width 6 height 6
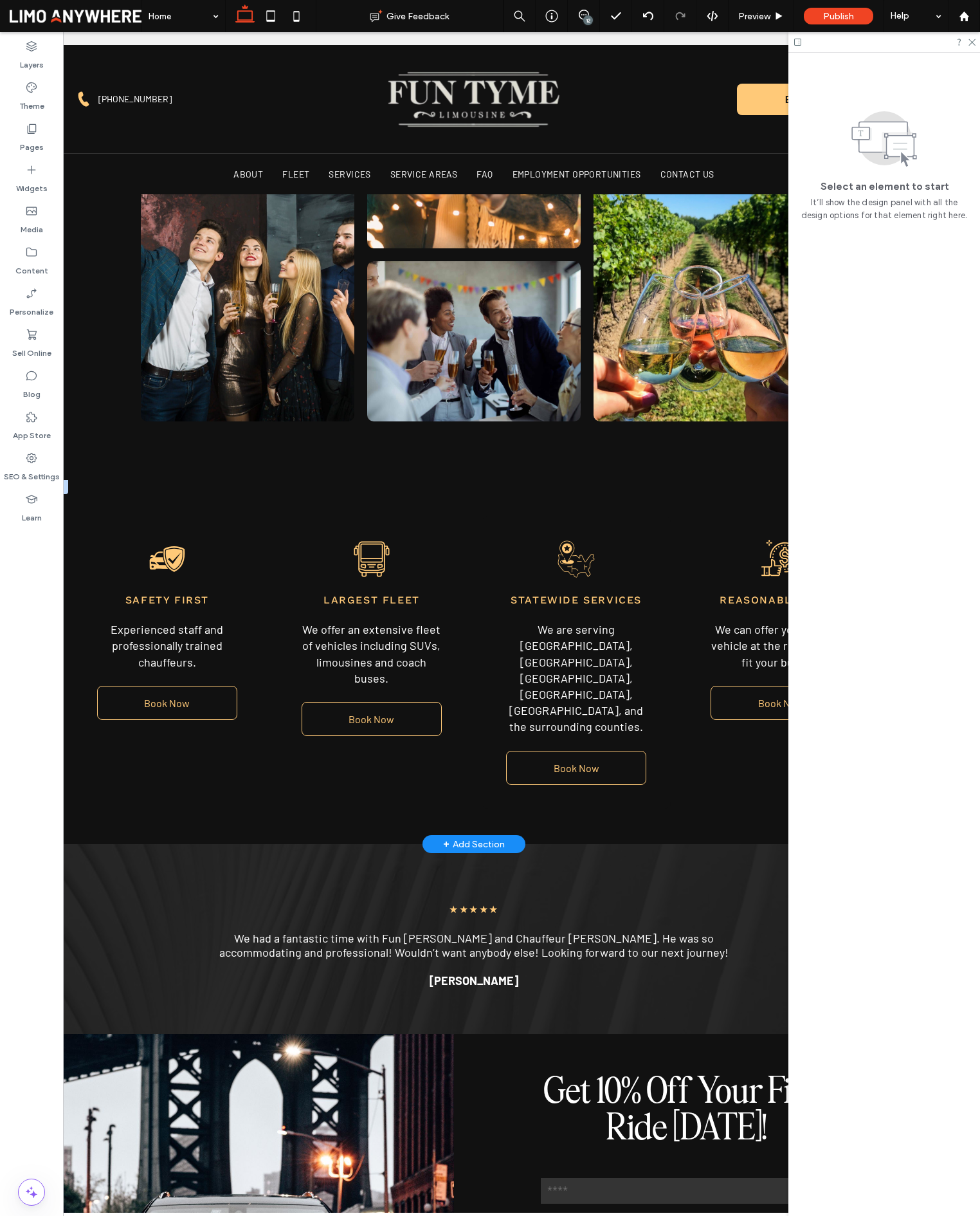
scroll to position [0, 0]
click at [583, 672] on span "We are serving [GEOGRAPHIC_DATA], [GEOGRAPHIC_DATA], [GEOGRAPHIC_DATA], [GEOGRA…" at bounding box center [576, 678] width 134 height 111
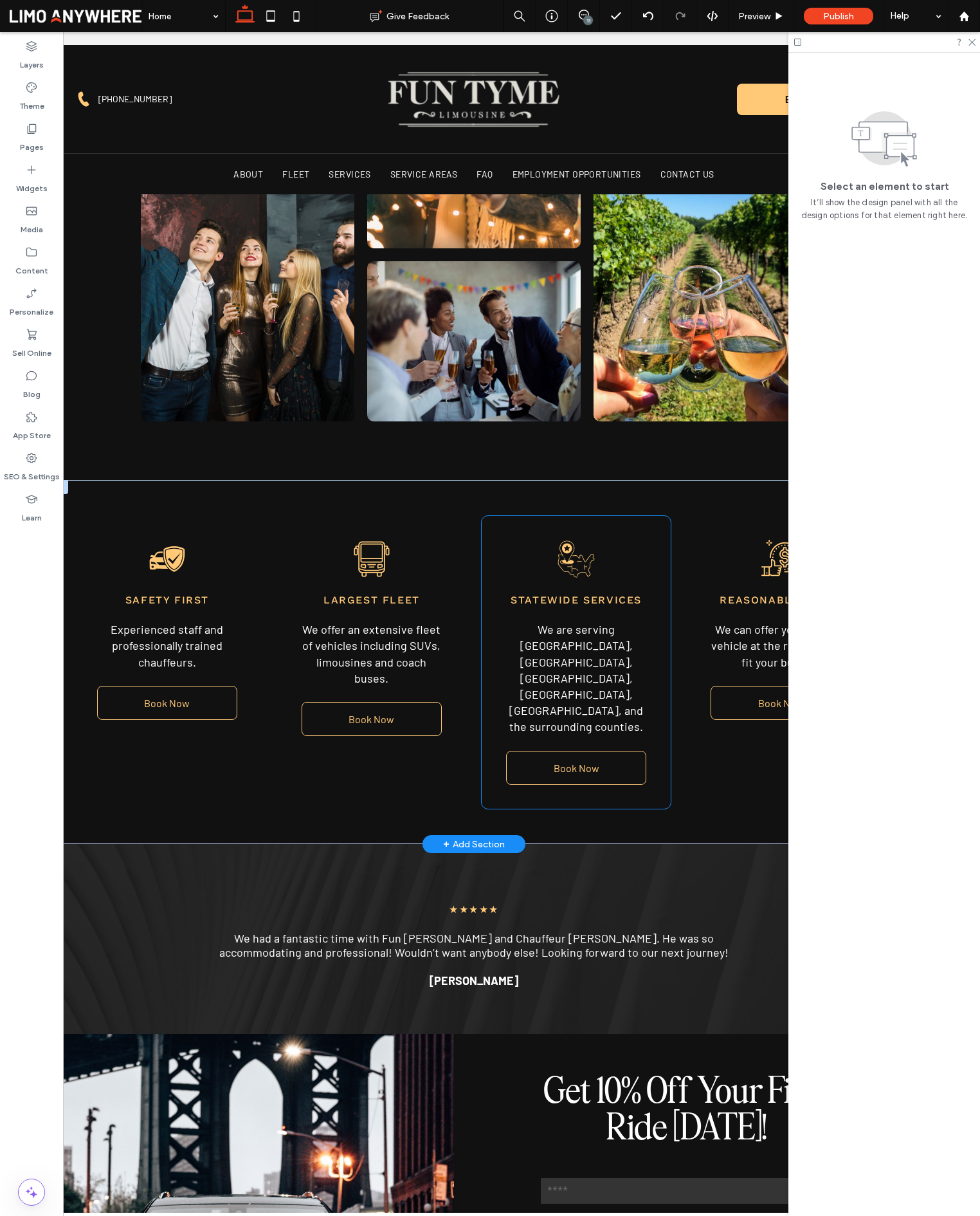
click at [583, 672] on span "We are serving [GEOGRAPHIC_DATA], [GEOGRAPHIC_DATA], [GEOGRAPHIC_DATA], [GEOGRA…" at bounding box center [576, 678] width 134 height 111
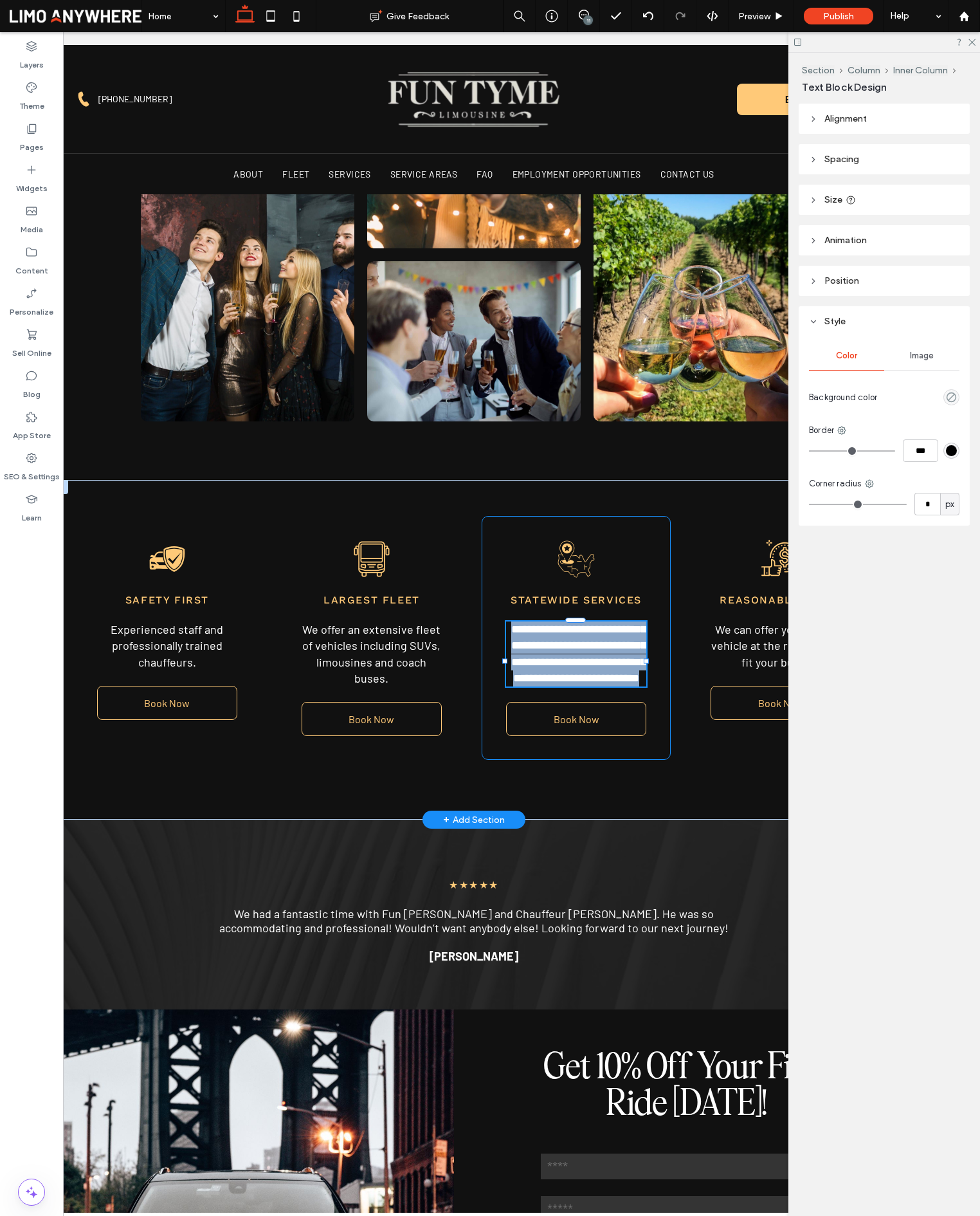
type input "******"
type input "**"
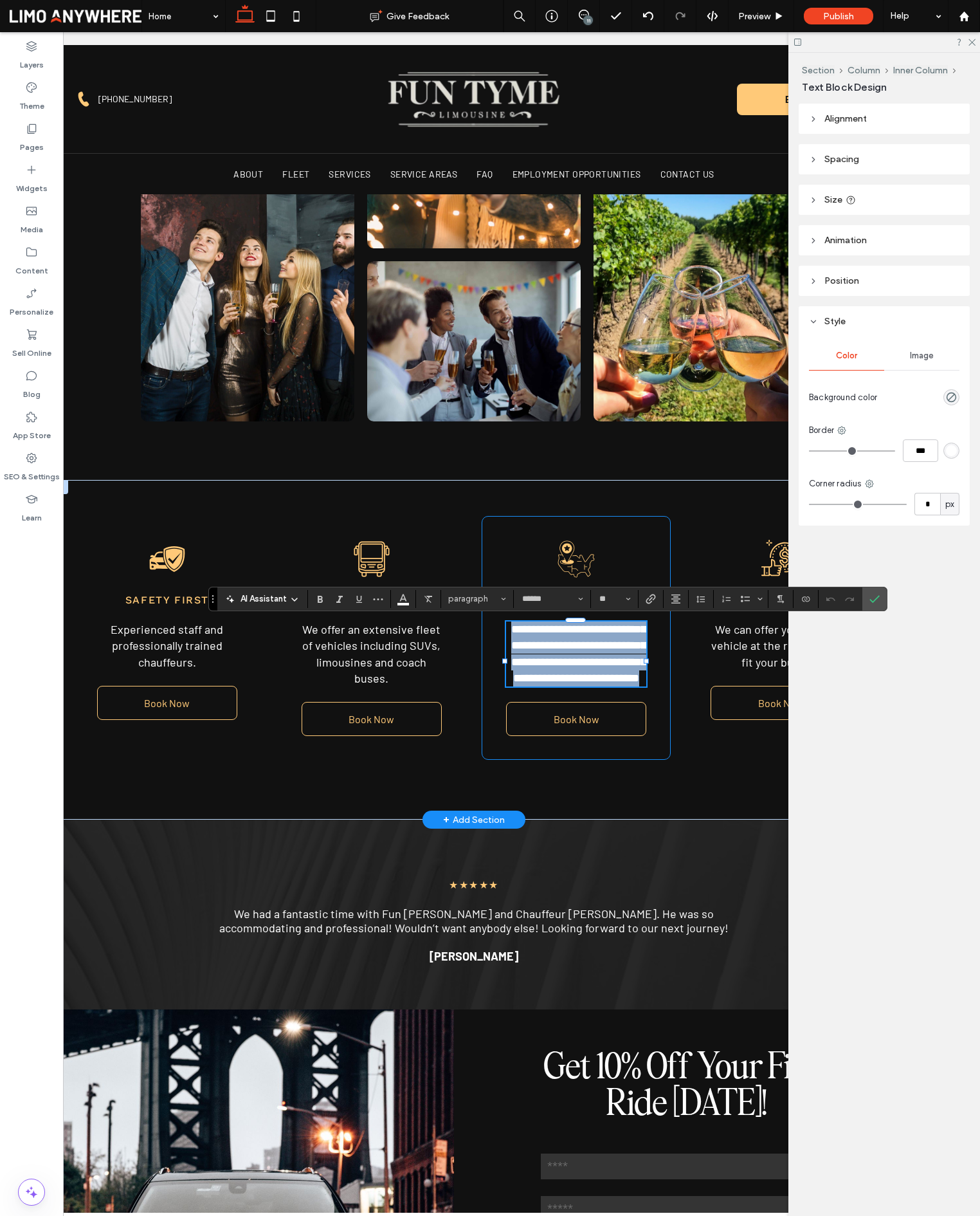
click at [586, 677] on span "**********" at bounding box center [579, 653] width 135 height 60
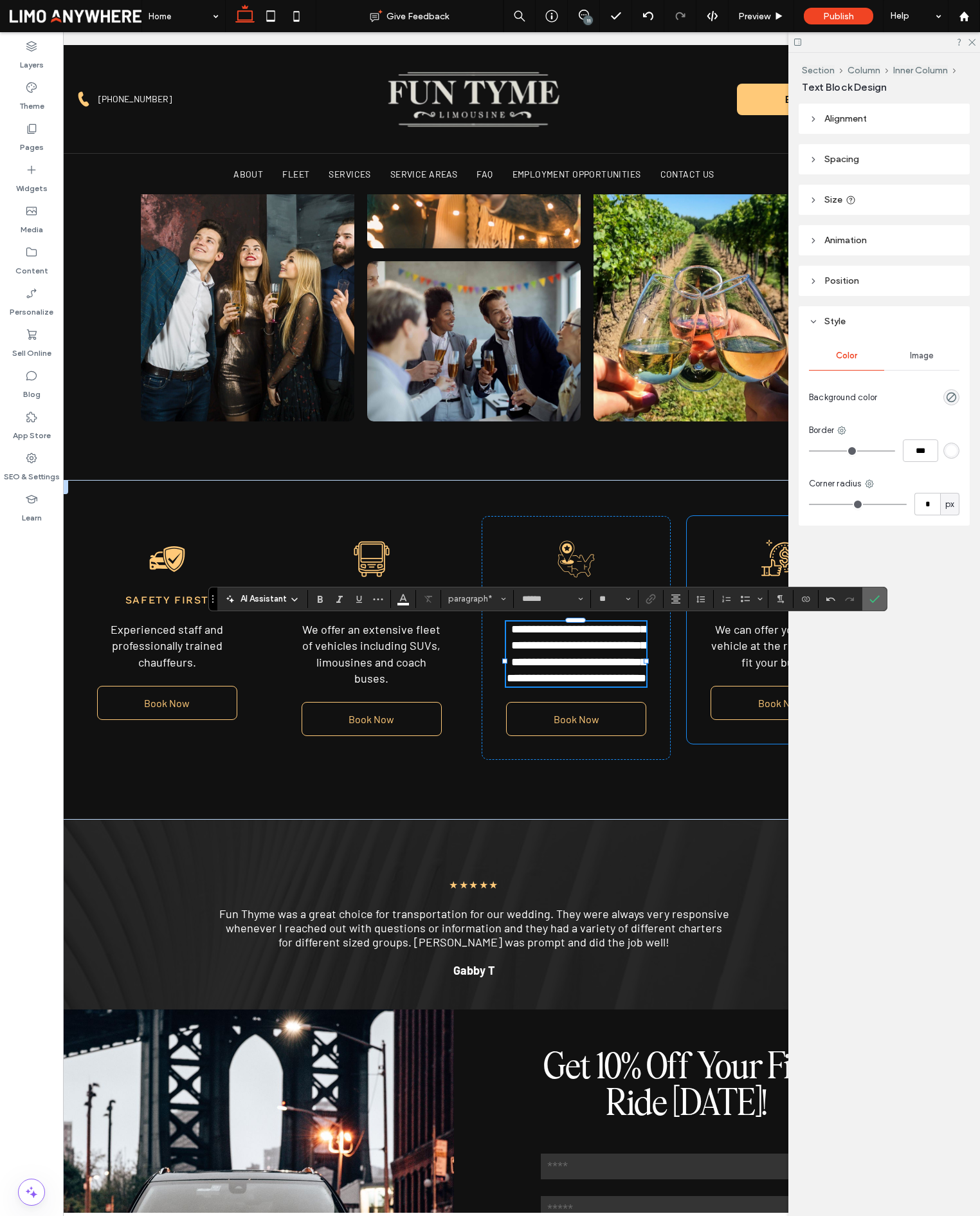
click at [877, 604] on span "Confirm" at bounding box center [875, 599] width 10 height 22
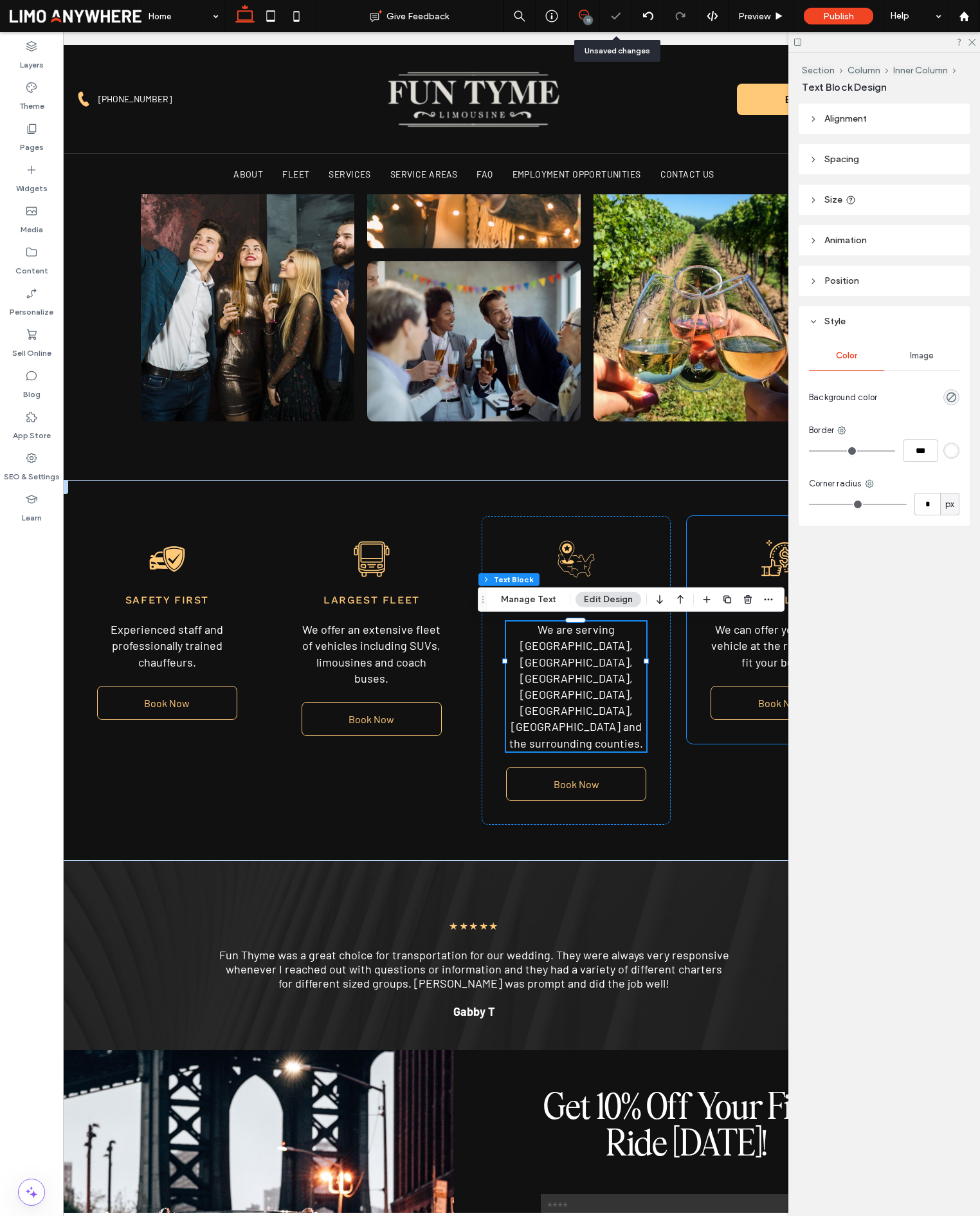
click at [572, 14] on span at bounding box center [583, 14] width 31 height 10
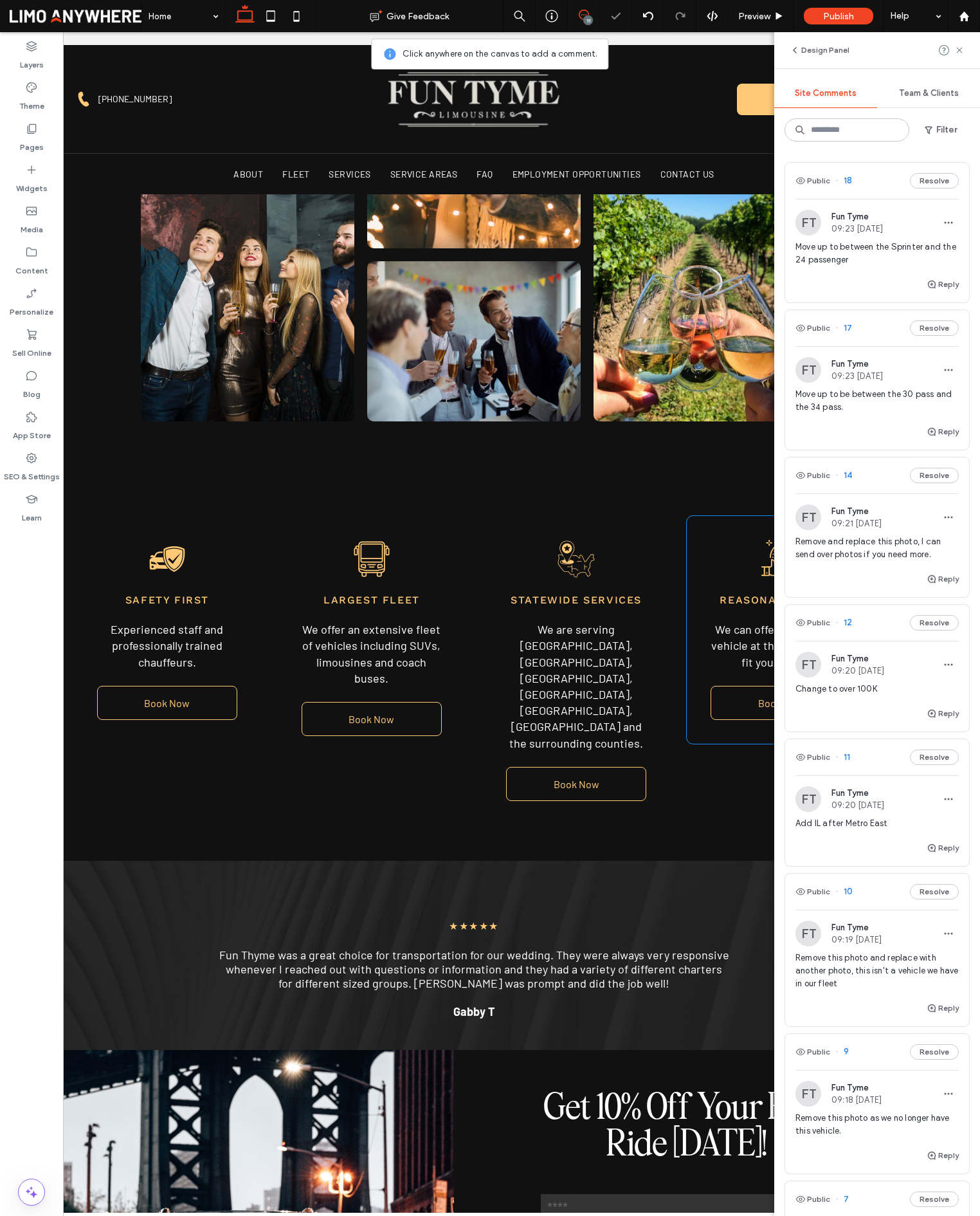
click at [576, 14] on span at bounding box center [583, 14] width 31 height 10
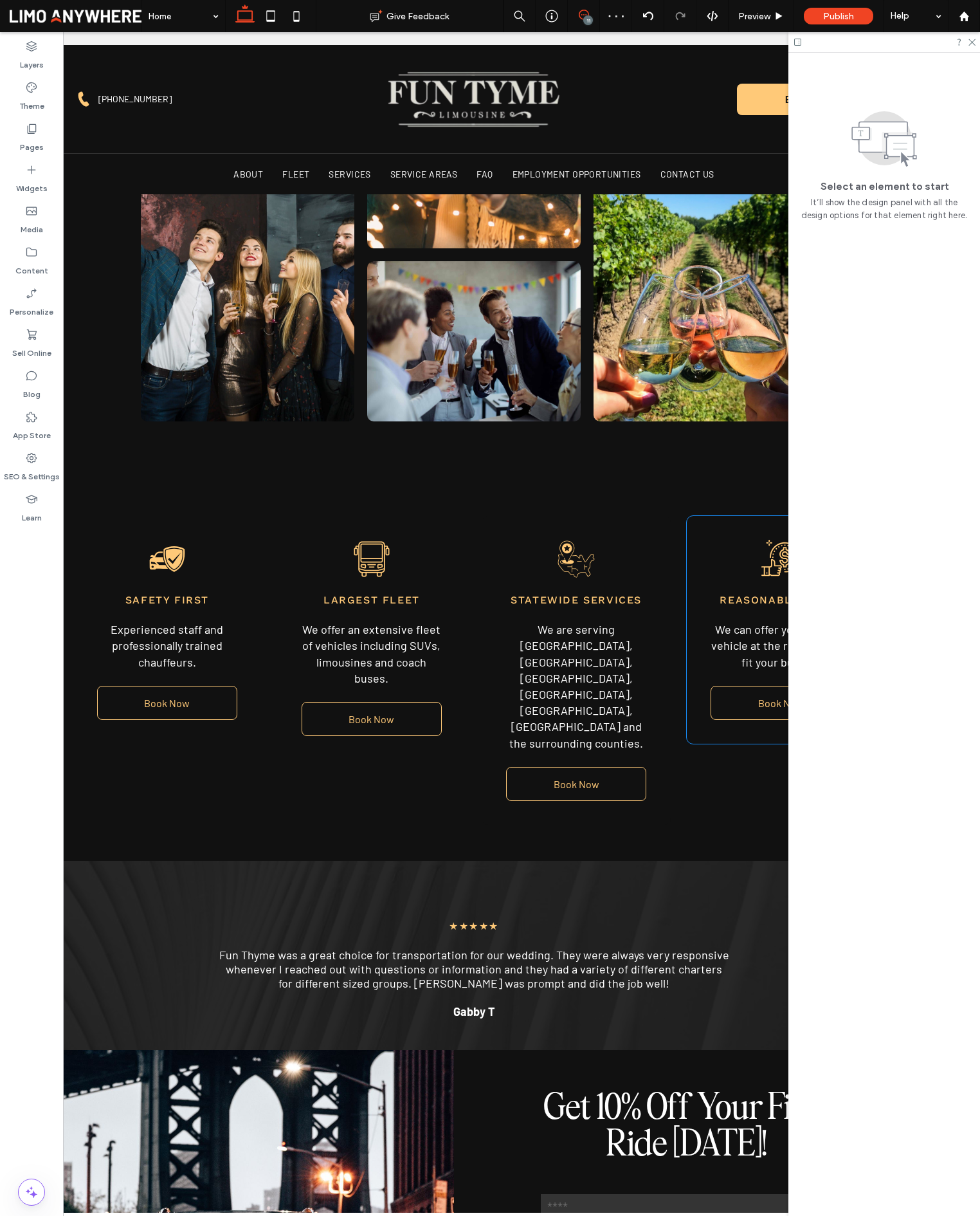
click at [576, 14] on span at bounding box center [583, 14] width 31 height 10
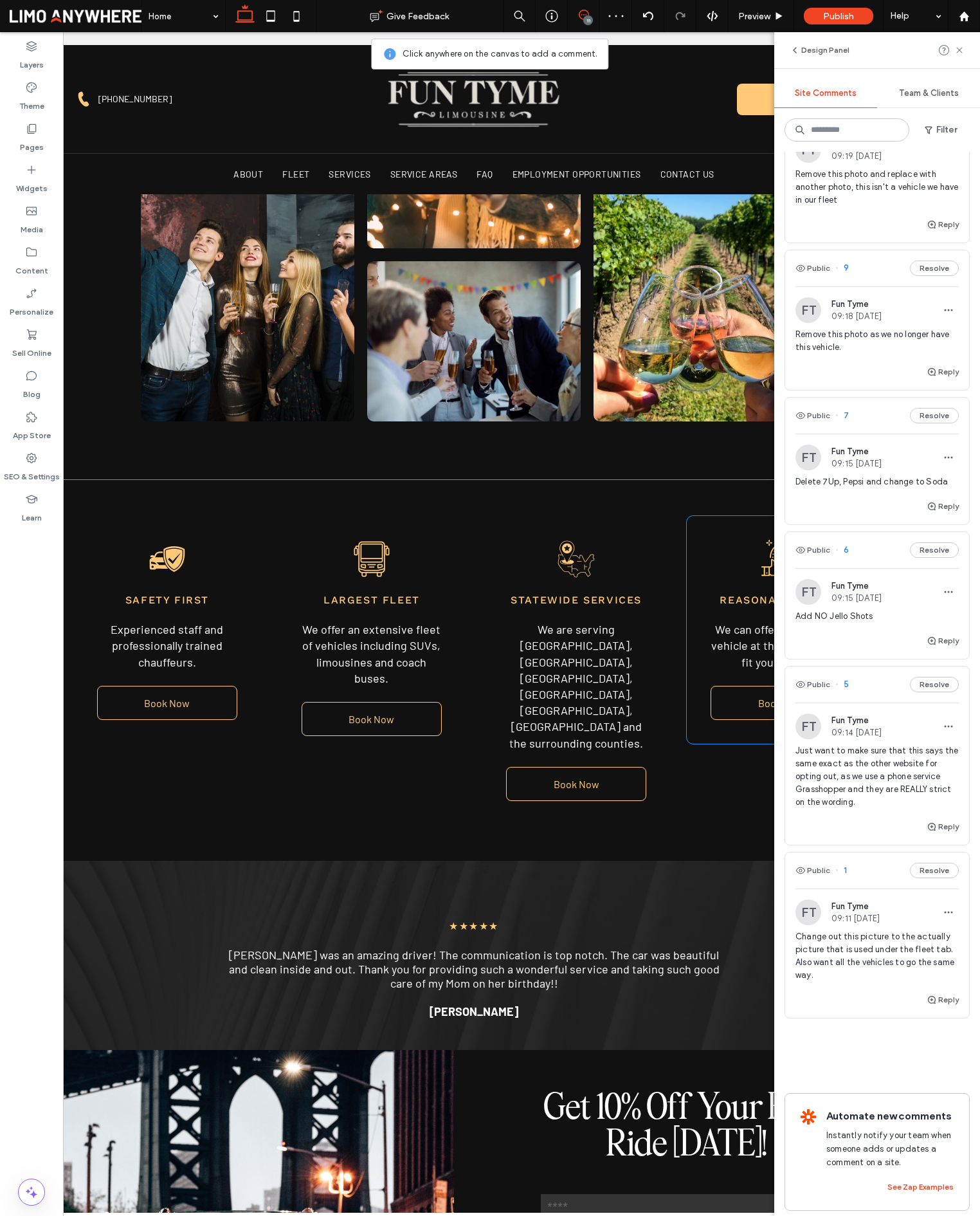
scroll to position [782, 0]
click at [845, 873] on span "1" at bounding box center [841, 872] width 11 height 13
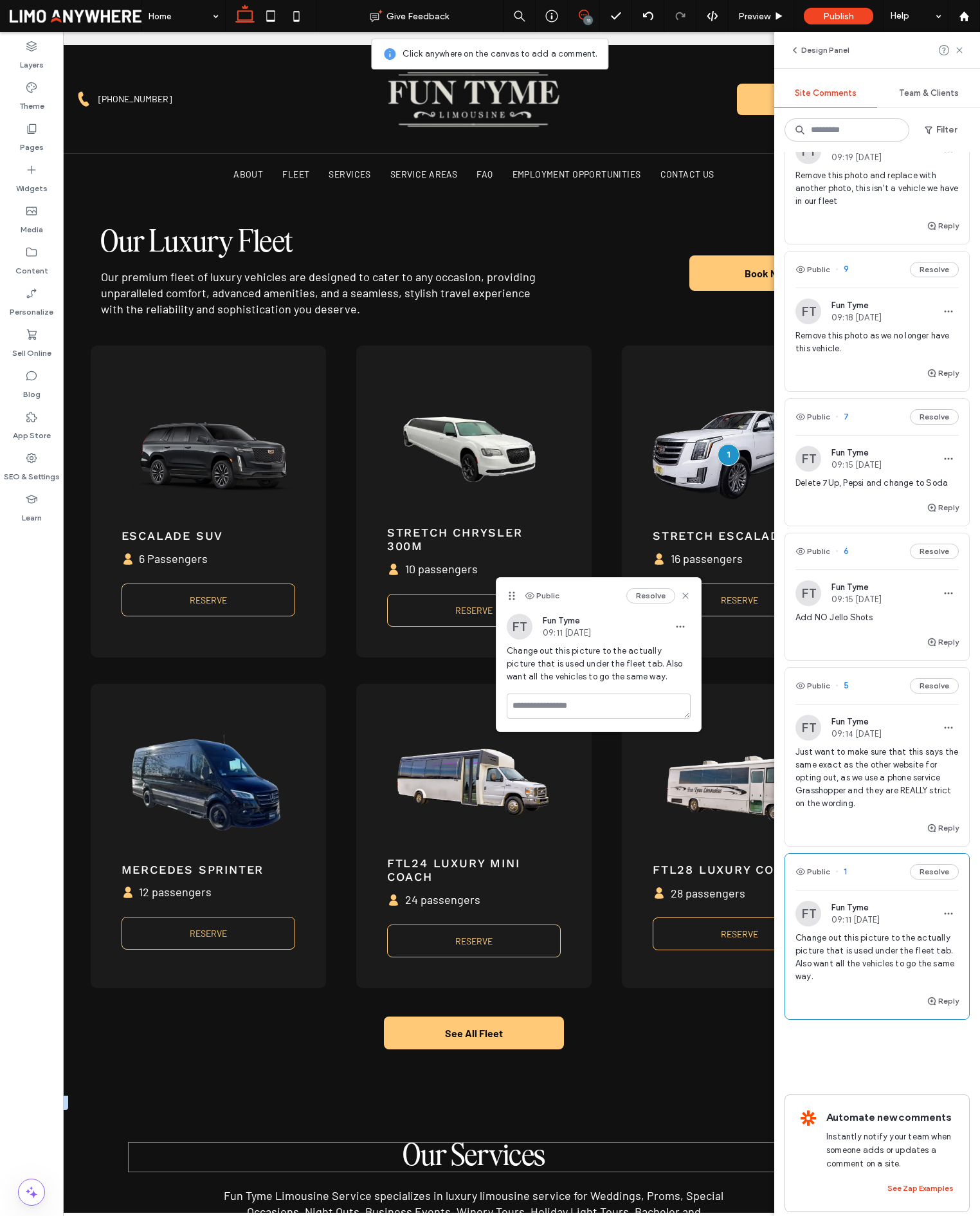
scroll to position [915, 0]
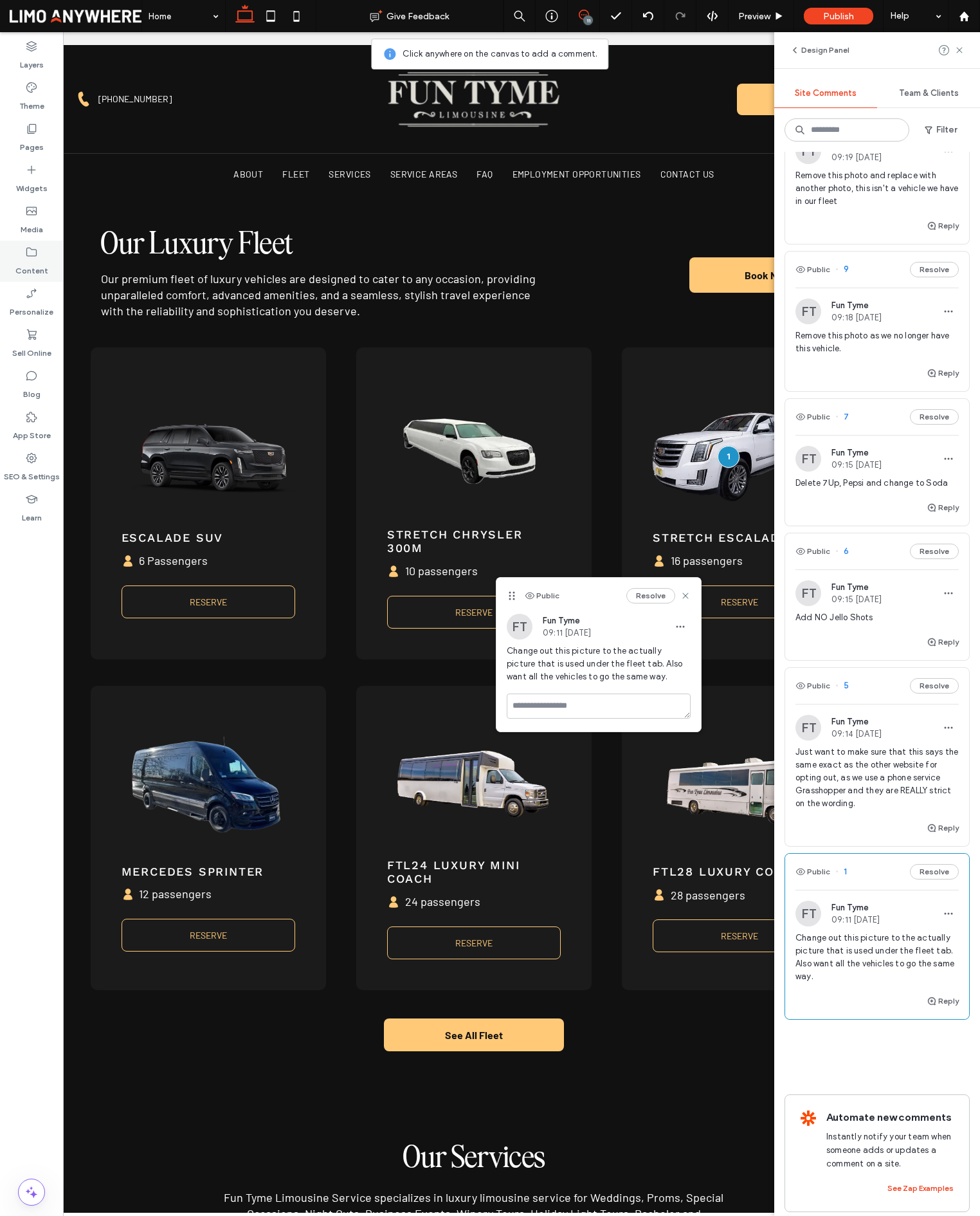
click at [37, 263] on label "Content" at bounding box center [31, 267] width 33 height 18
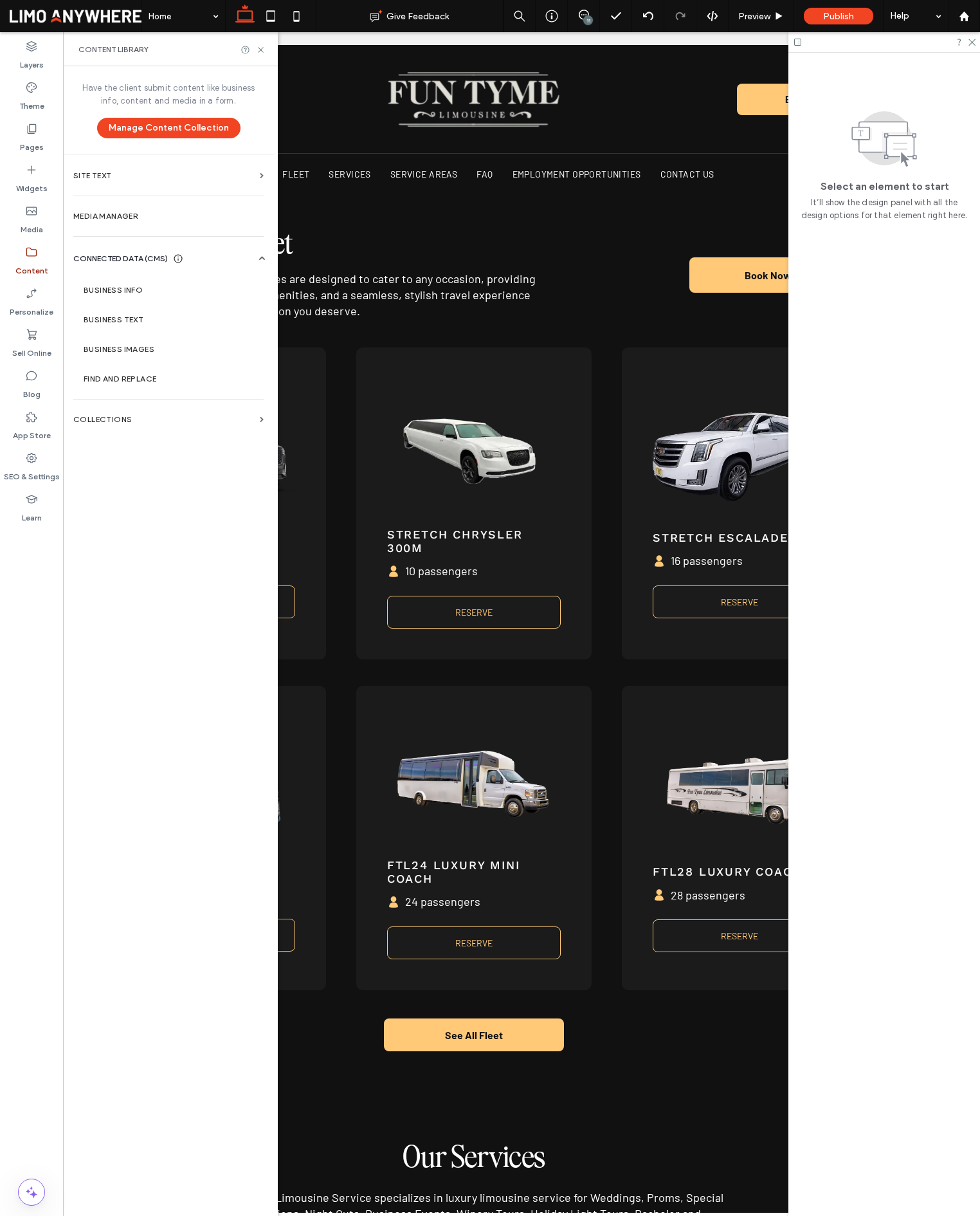
scroll to position [0, 0]
click at [194, 421] on label "Collections" at bounding box center [163, 419] width 181 height 9
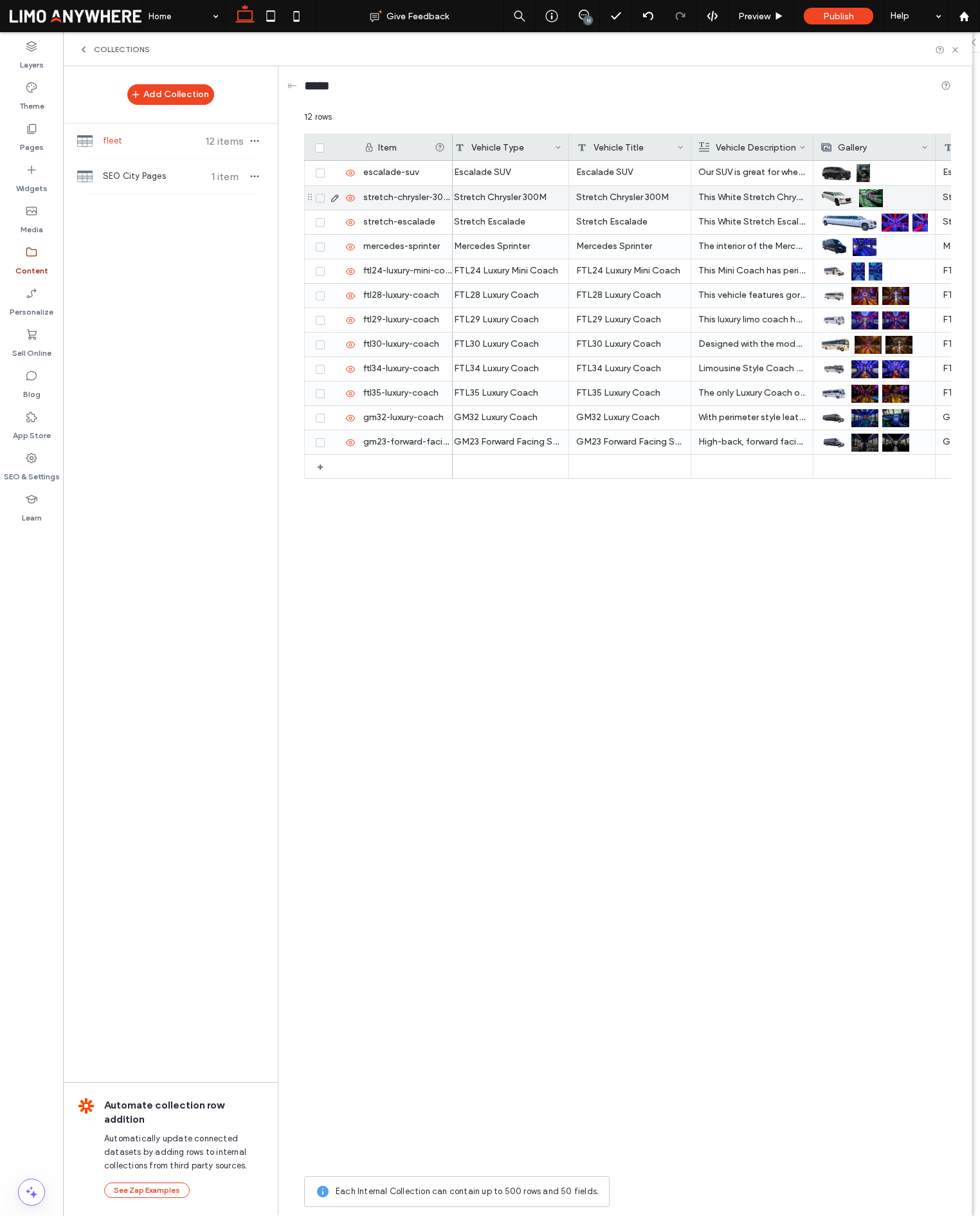
scroll to position [0, 250]
click at [957, 52] on use at bounding box center [955, 49] width 5 height 5
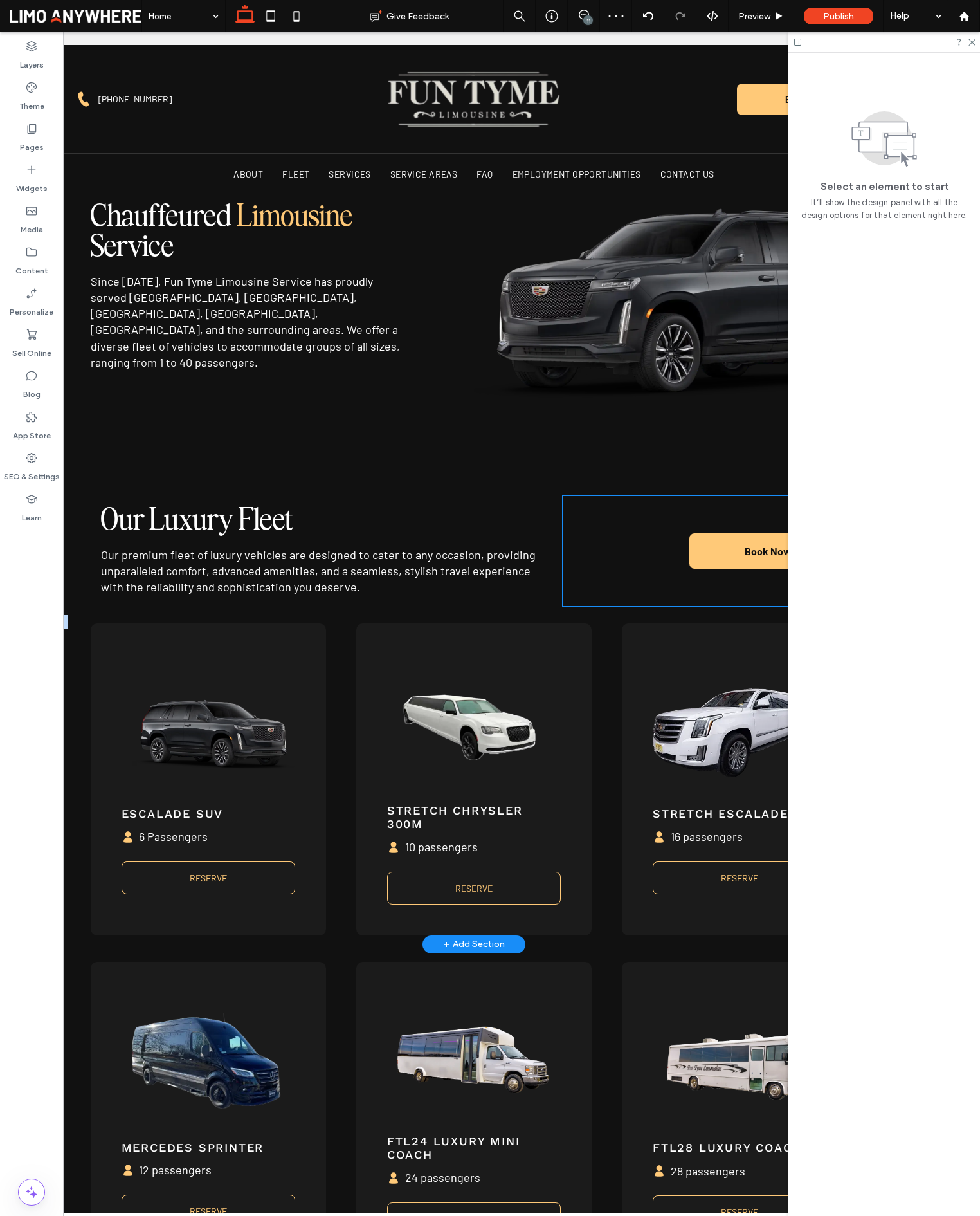
scroll to position [0, 47]
click at [722, 704] on img at bounding box center [739, 732] width 173 height 135
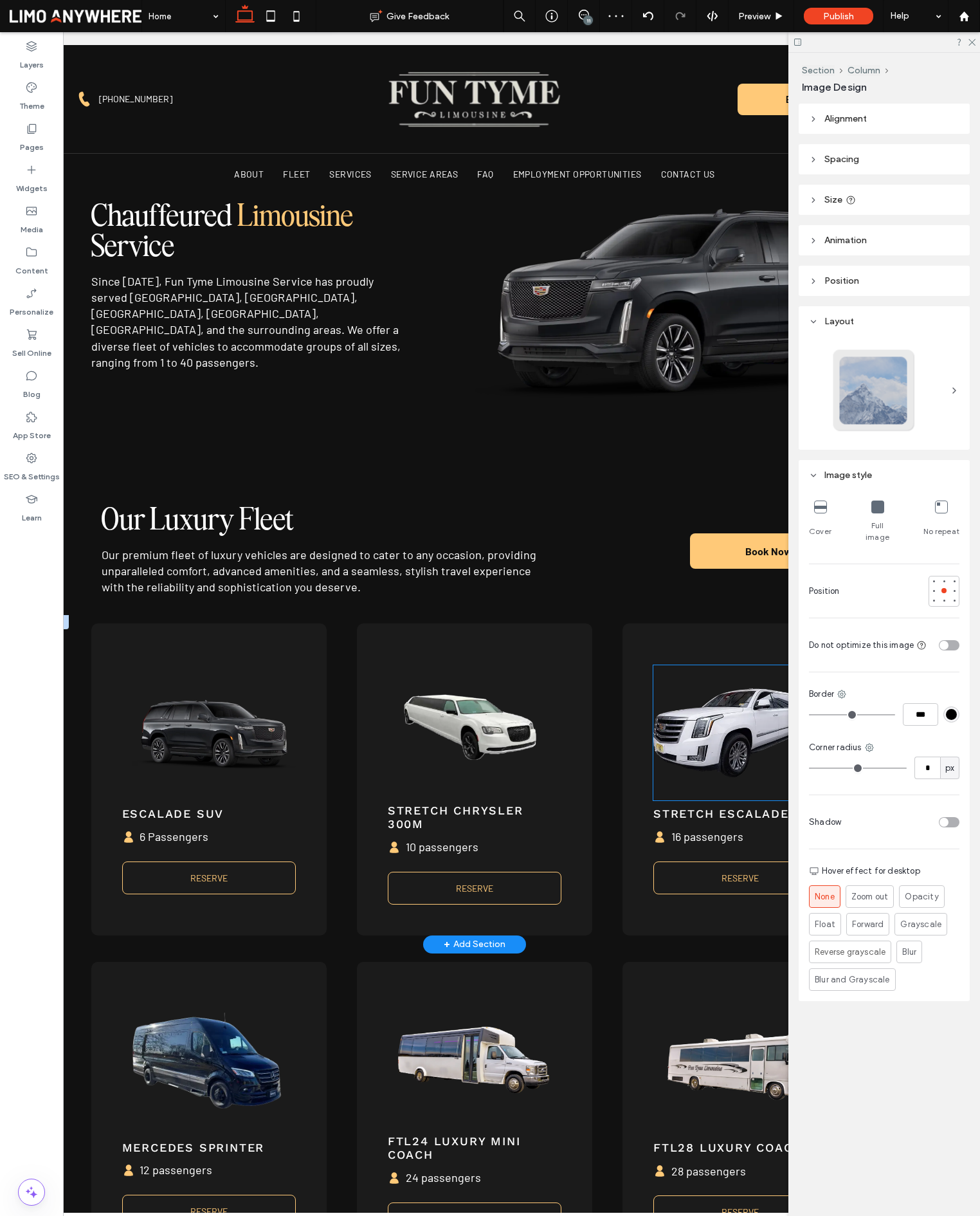
click at [722, 704] on div at bounding box center [739, 732] width 173 height 135
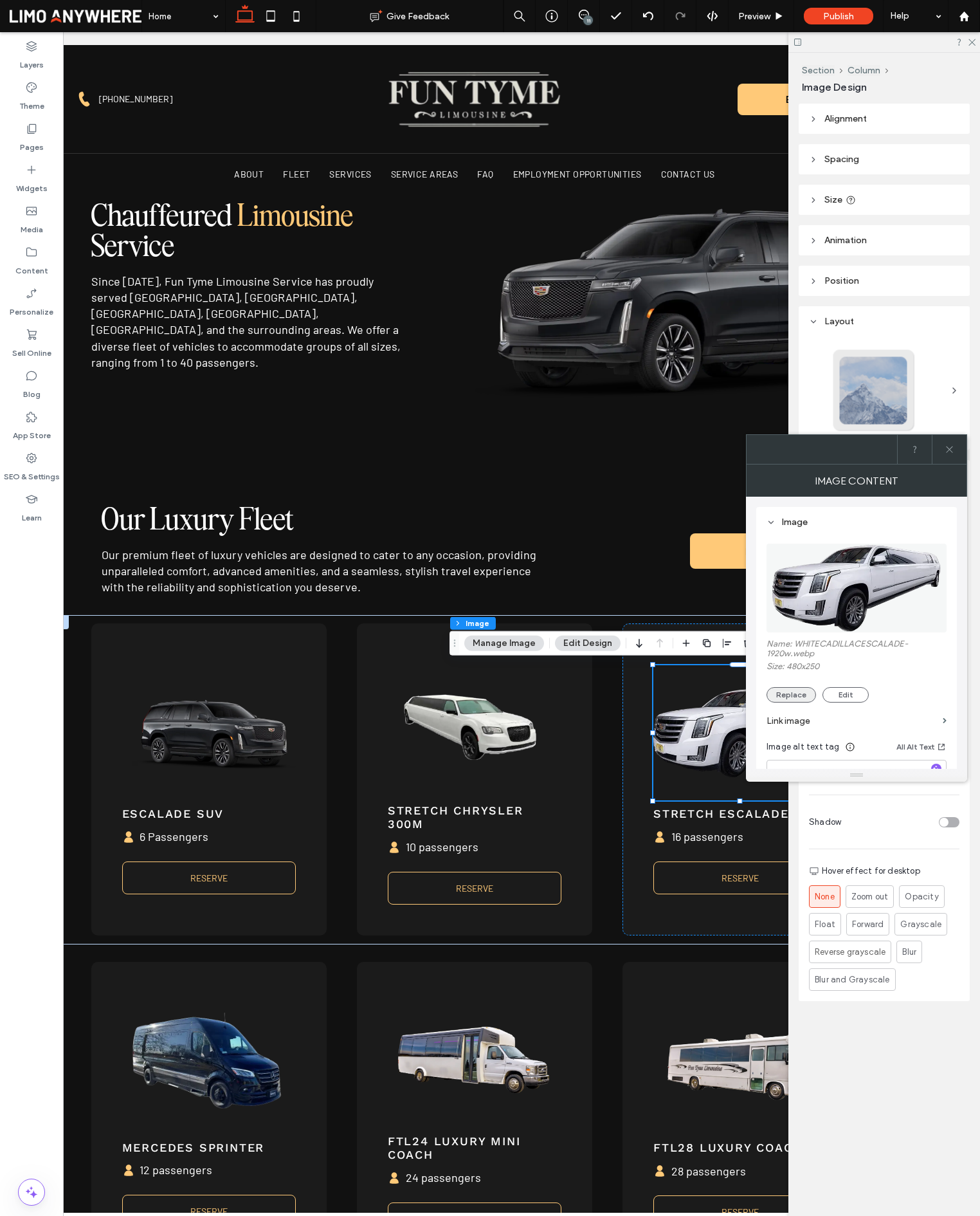
click at [792, 699] on button "Replace" at bounding box center [792, 695] width 50 height 15
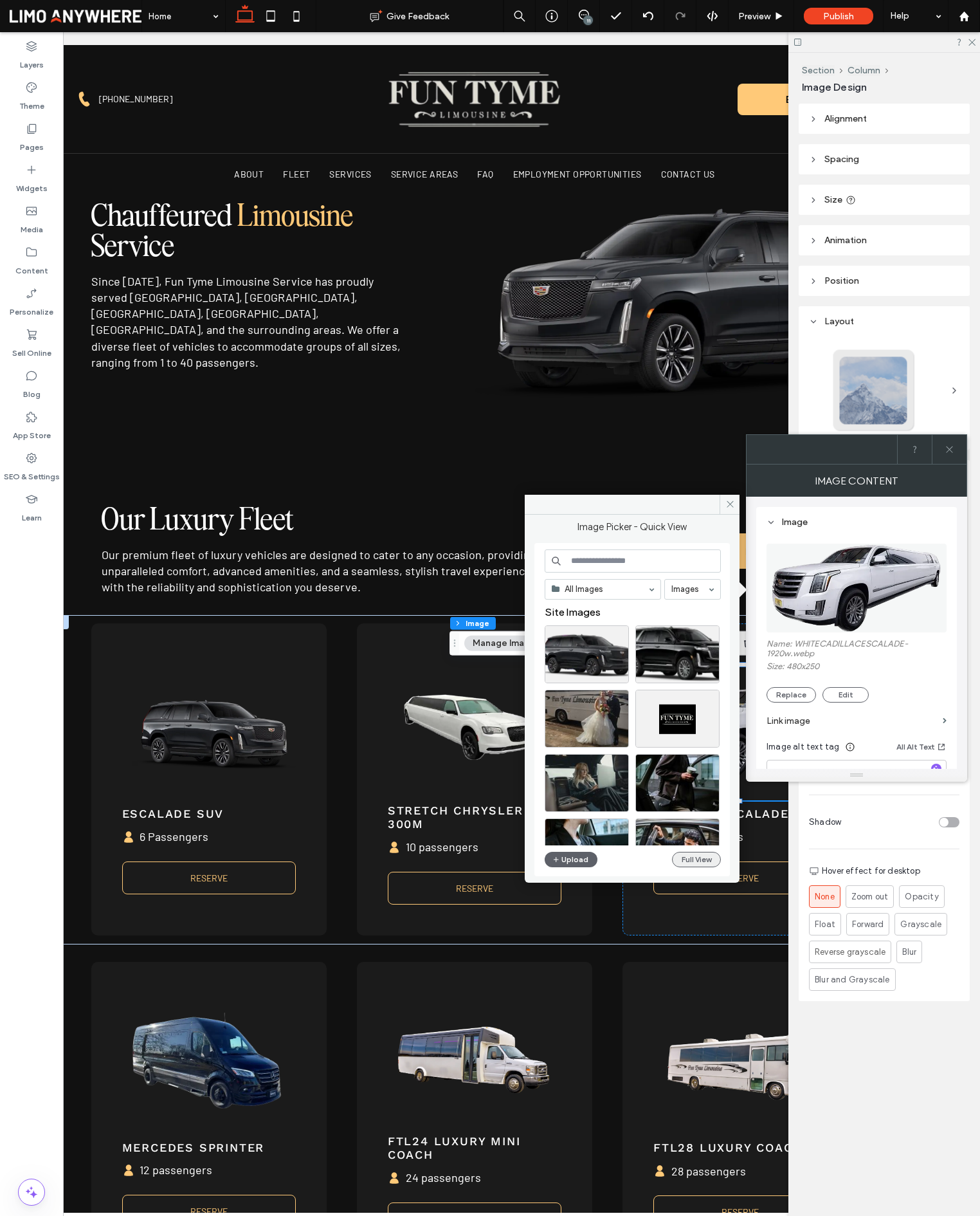
click at [681, 860] on button "Full View" at bounding box center [696, 859] width 49 height 15
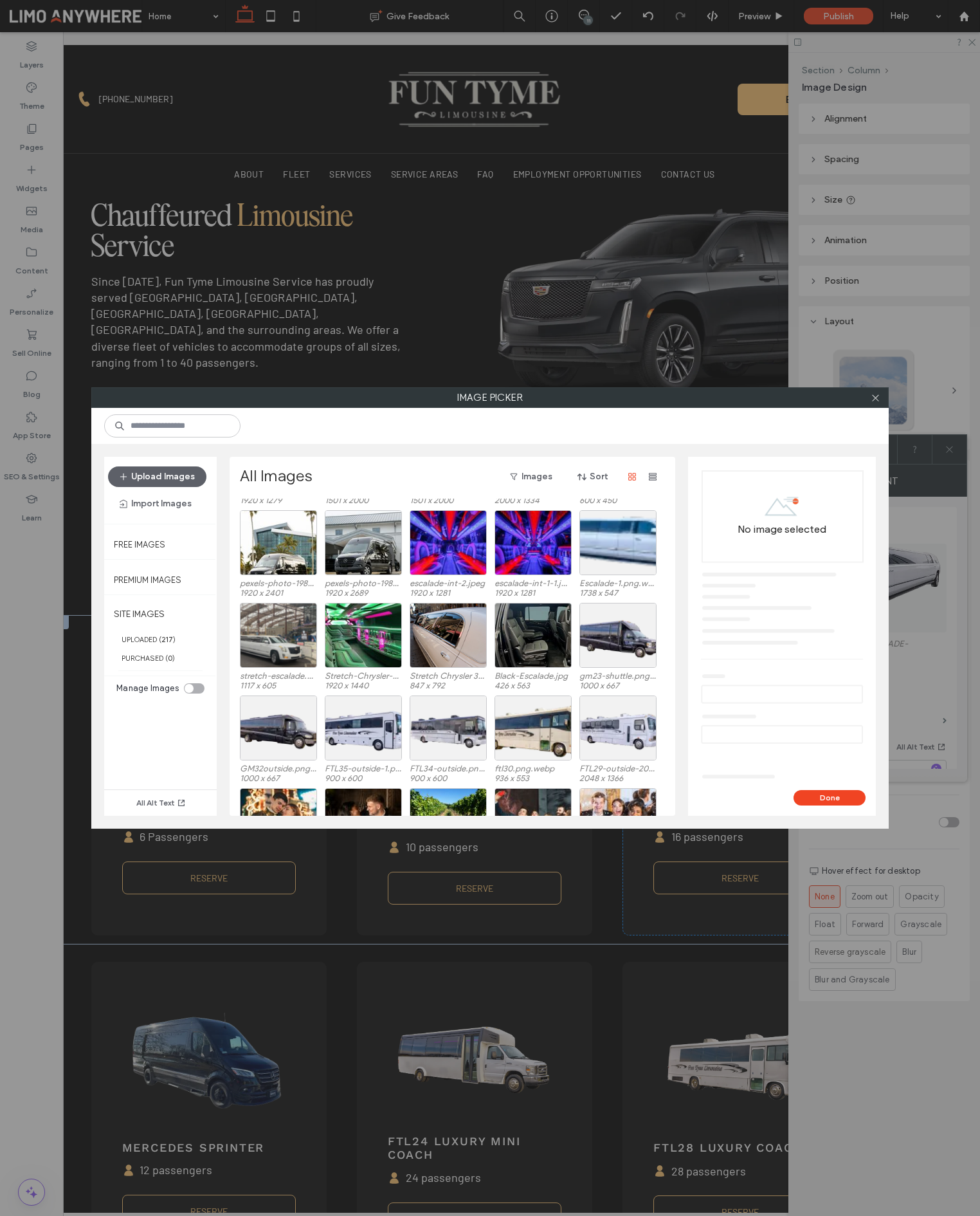
scroll to position [582, 0]
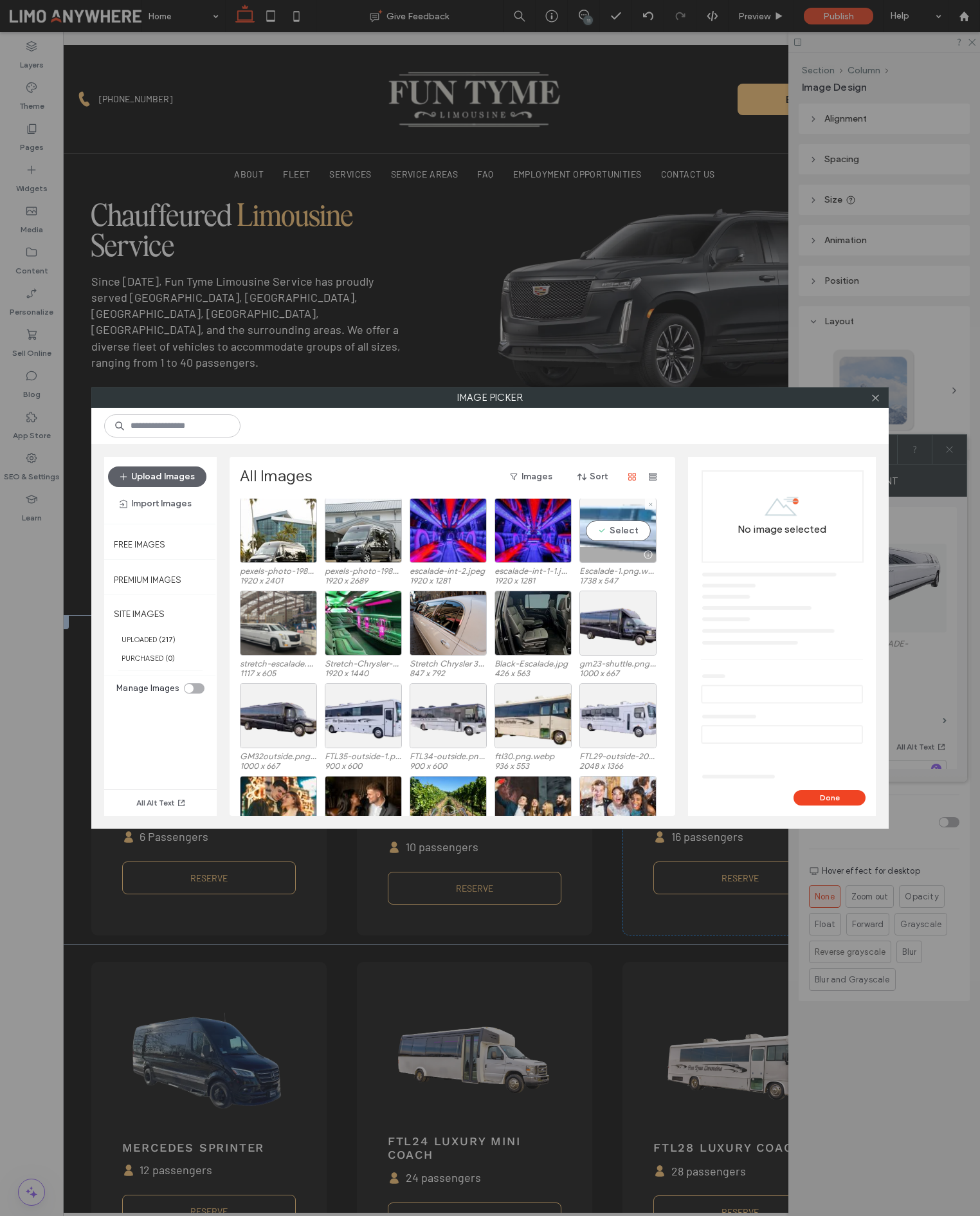
click at [620, 530] on div "Select" at bounding box center [618, 530] width 77 height 65
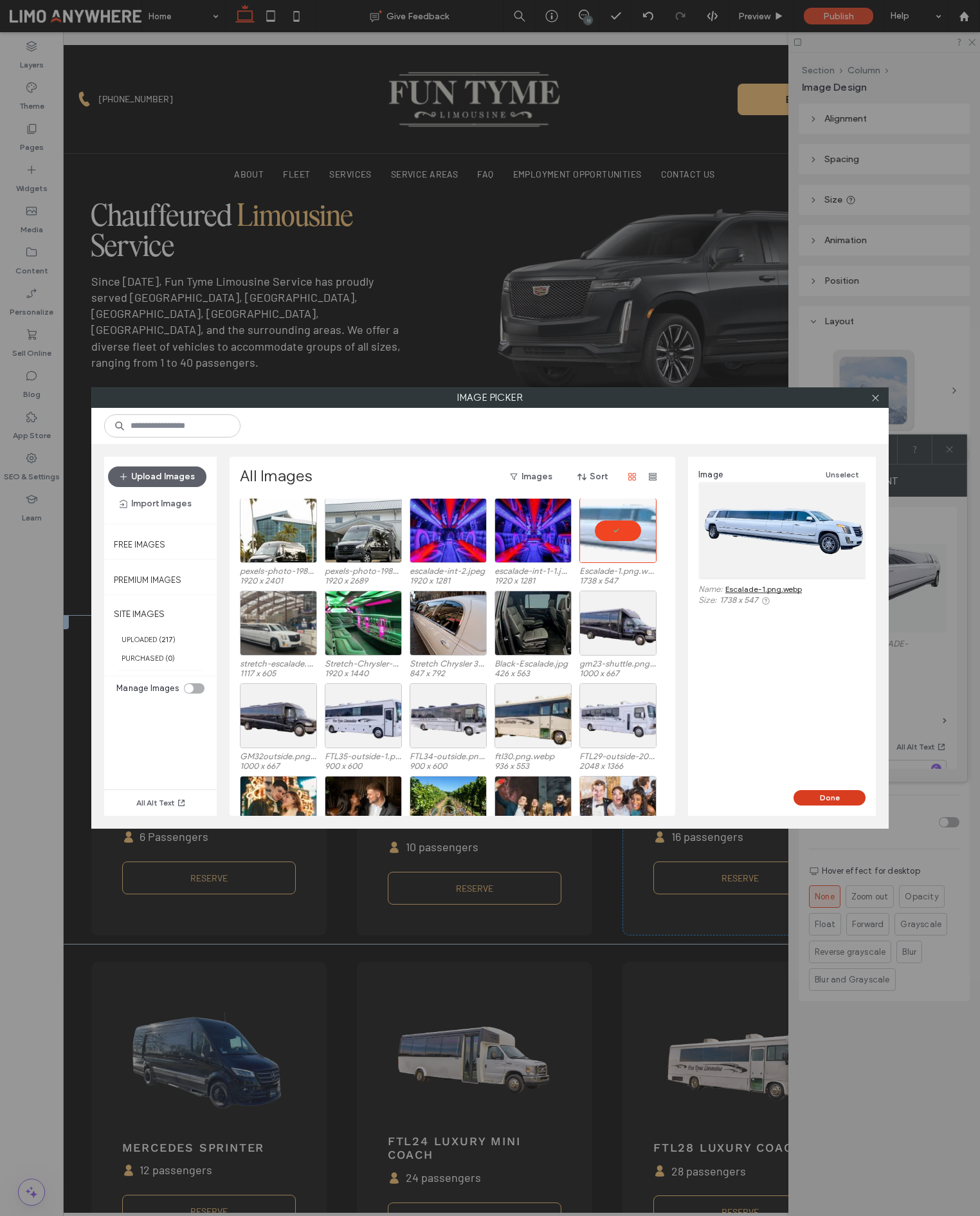
click at [827, 799] on button "Done" at bounding box center [830, 798] width 72 height 15
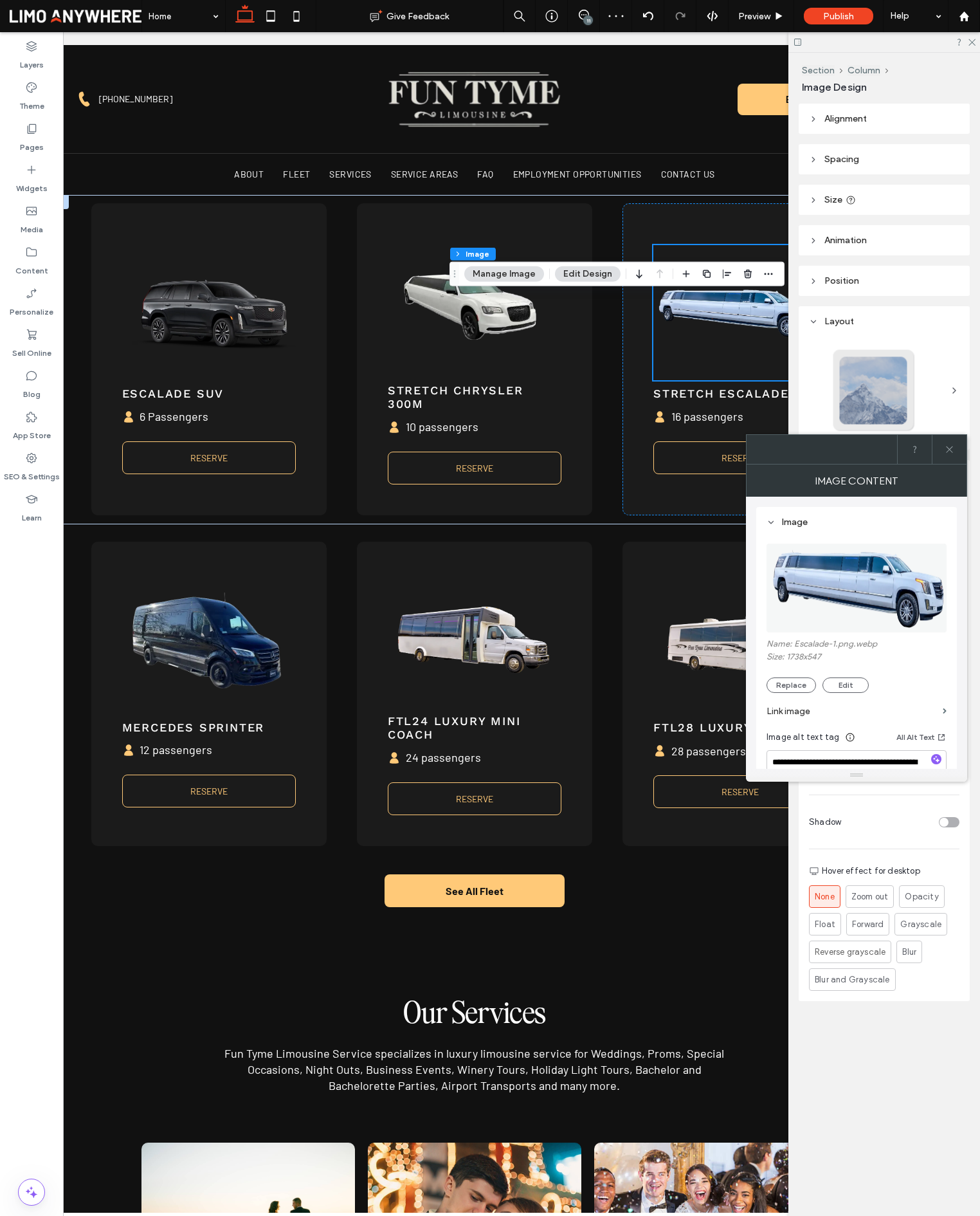
scroll to position [1008, 0]
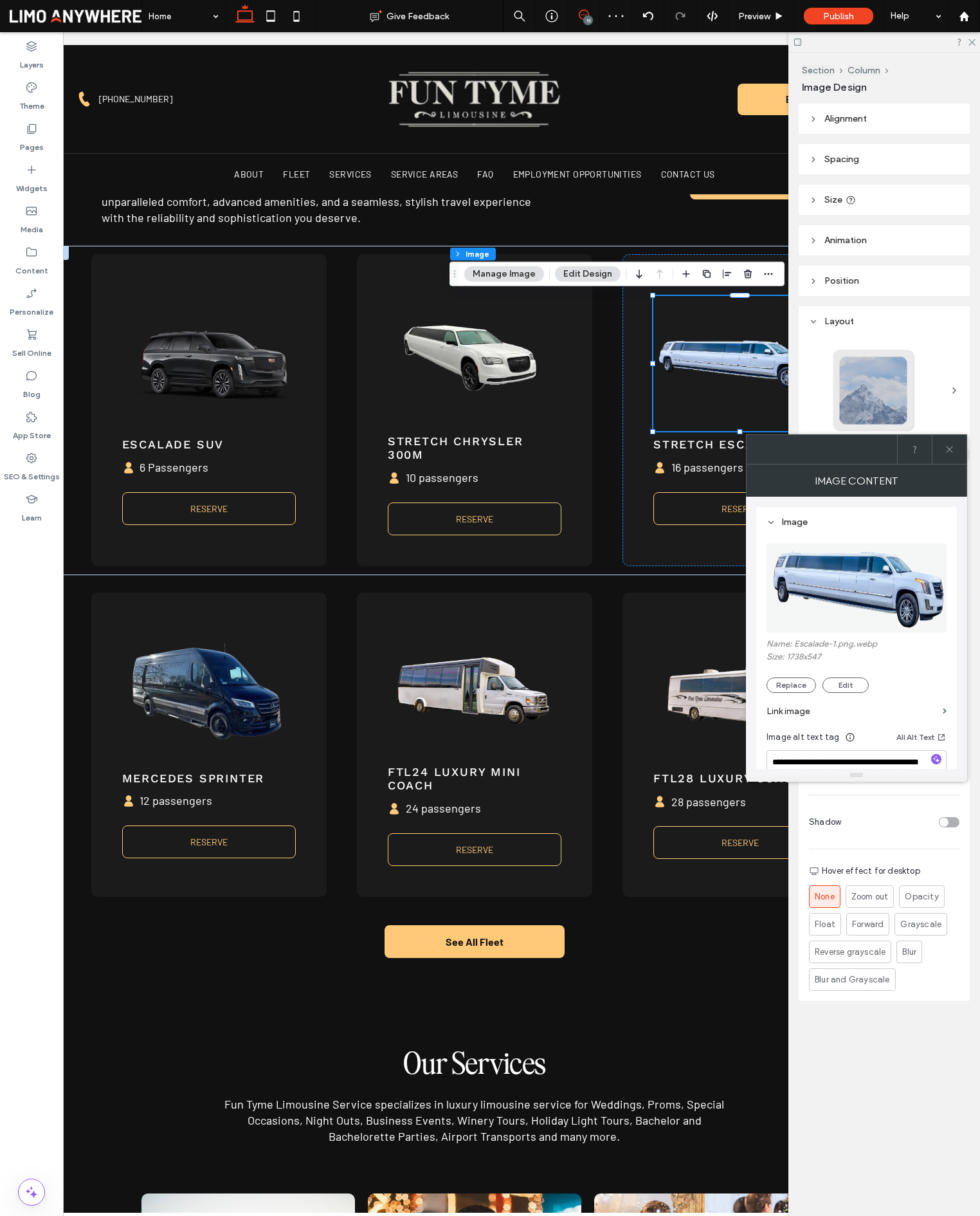
click at [588, 11] on icon at bounding box center [583, 14] width 10 height 10
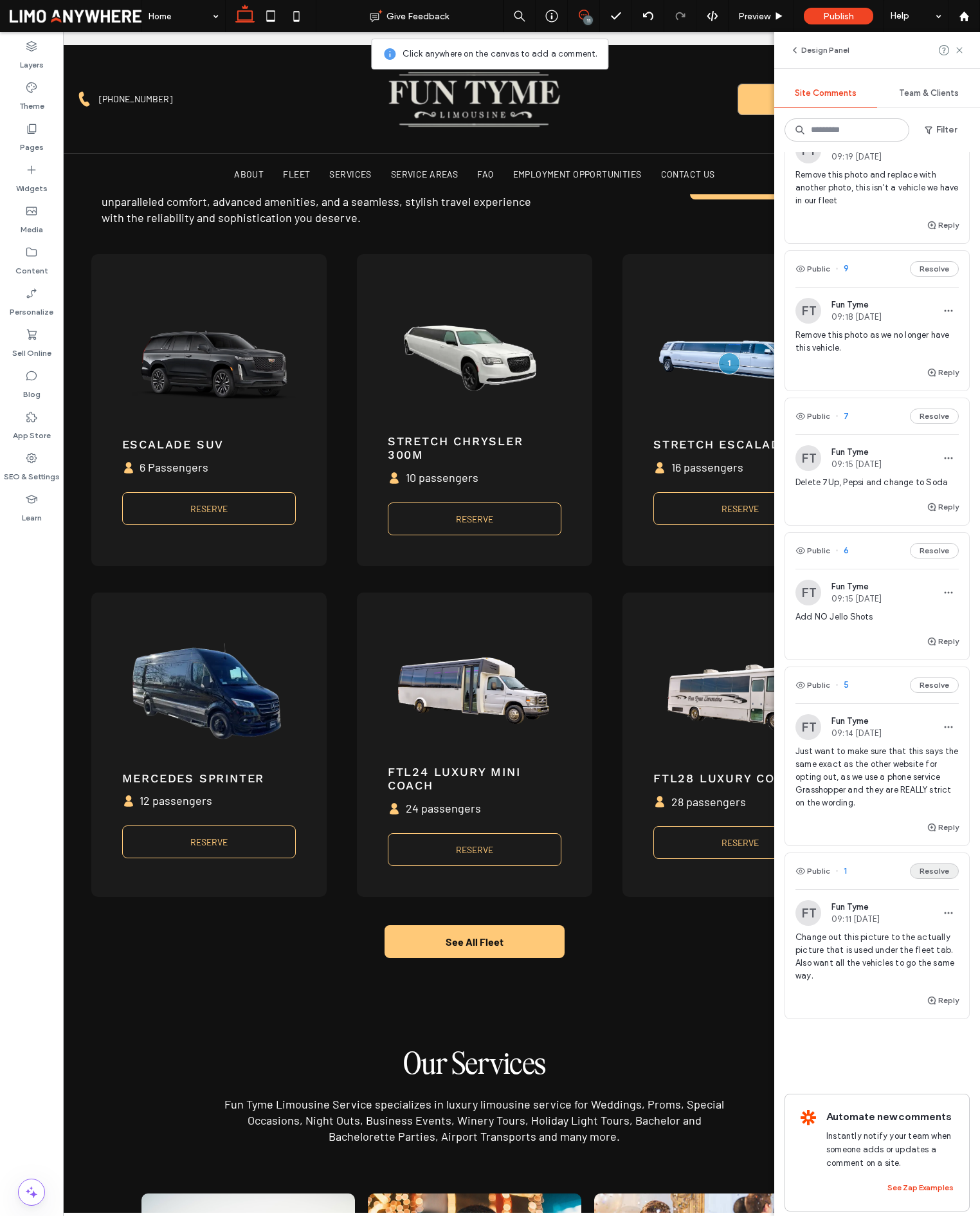
scroll to position [782, 0]
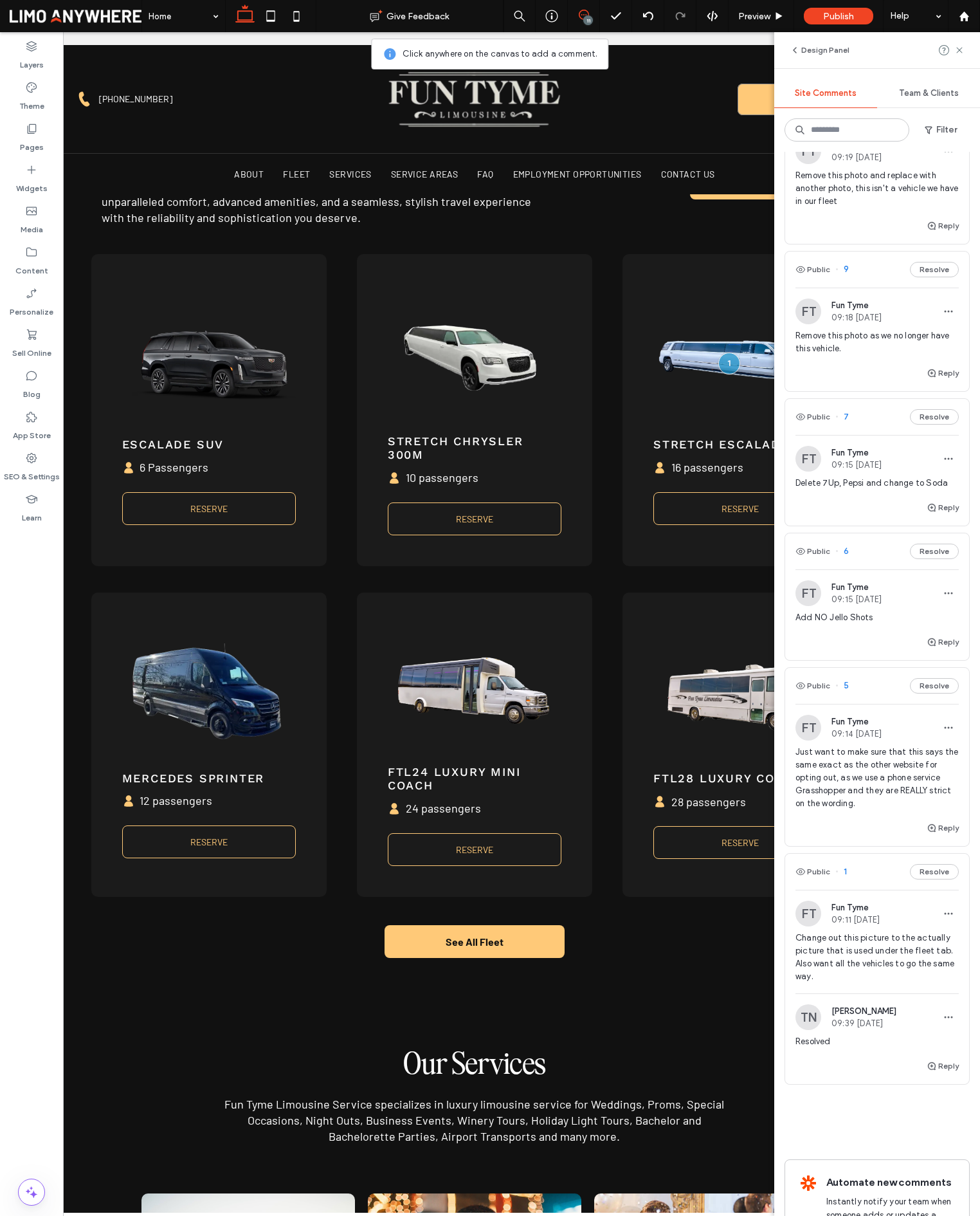
scroll to position [609, 0]
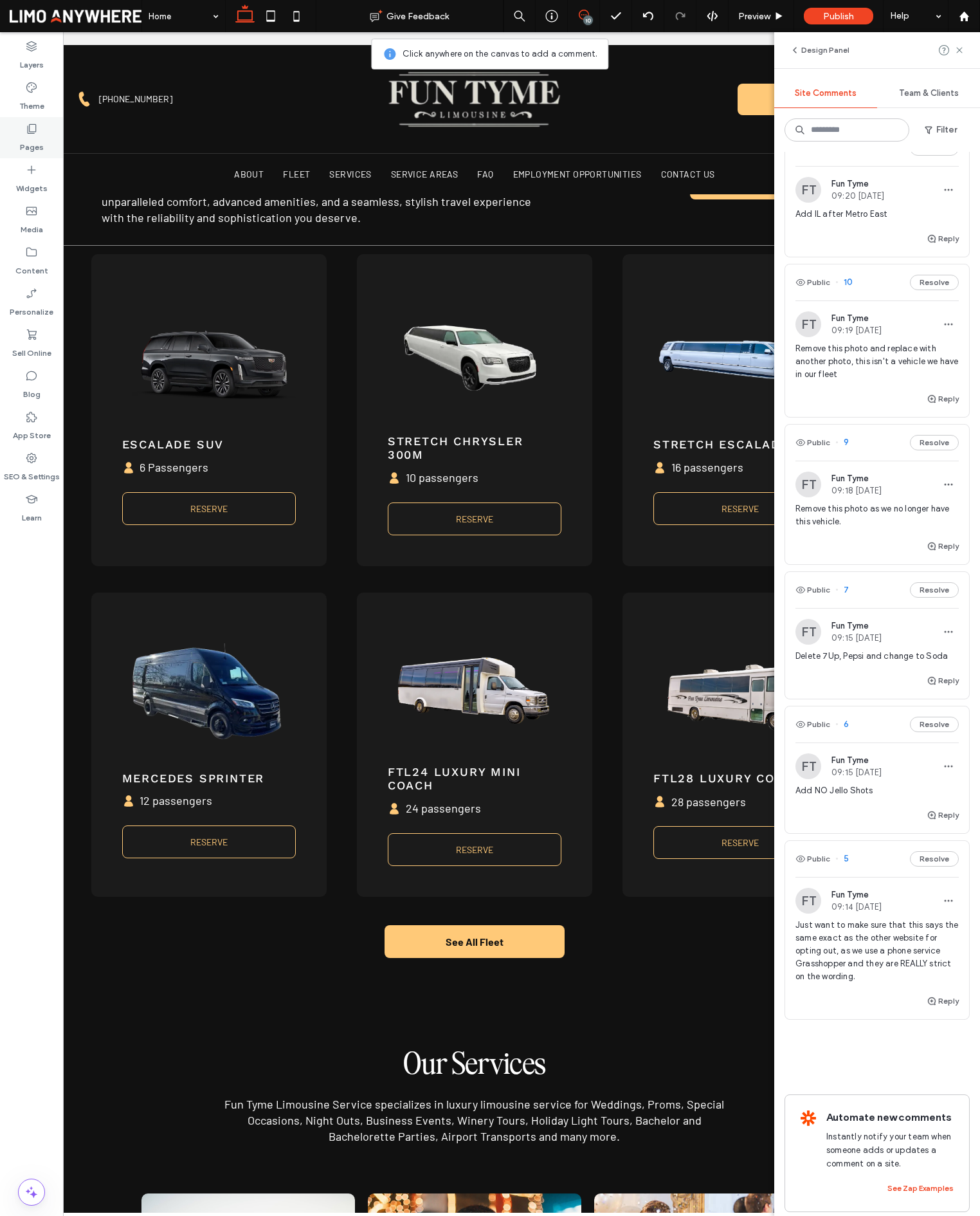
click at [31, 140] on label "Pages" at bounding box center [32, 144] width 24 height 18
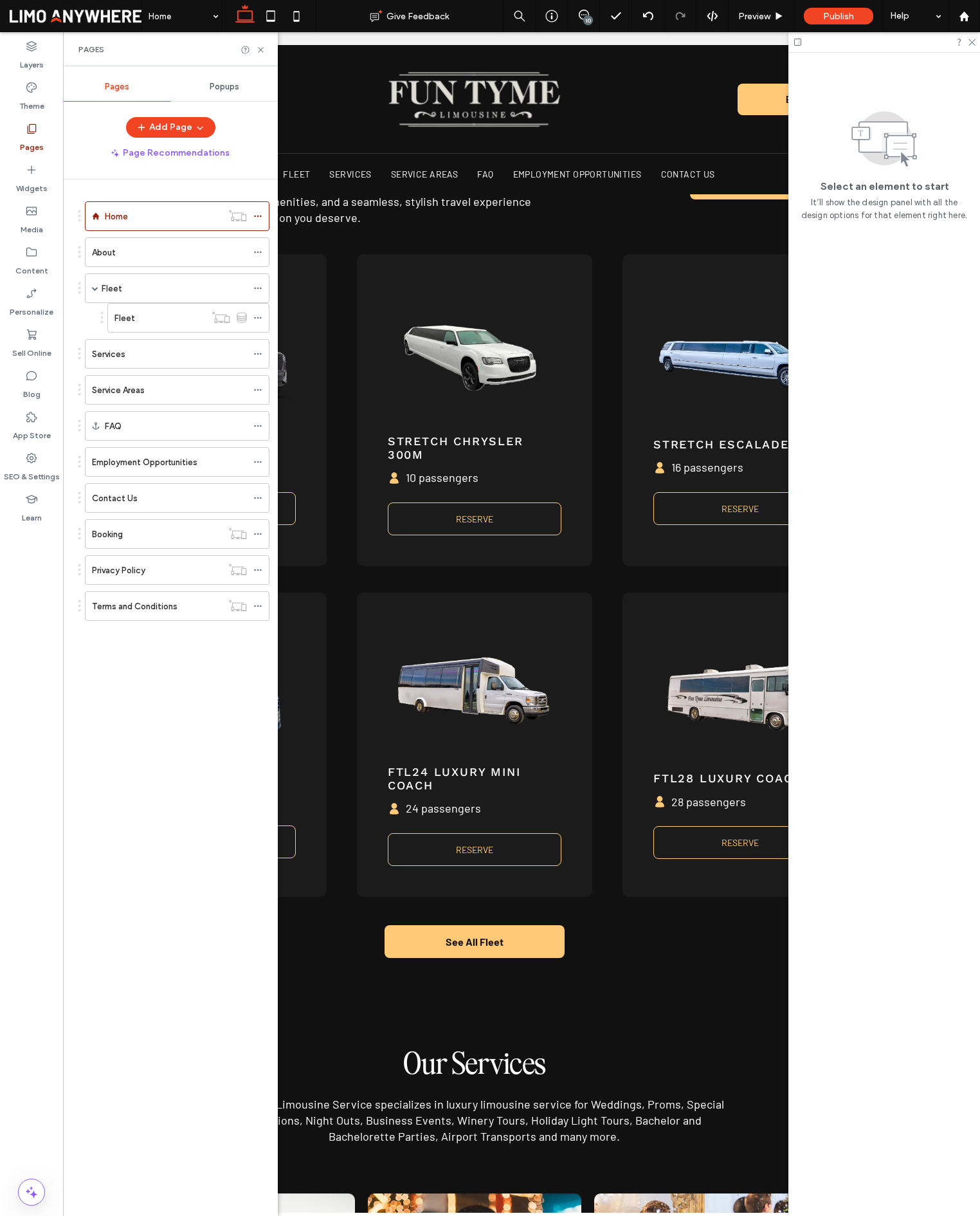
scroll to position [0, 0]
click at [133, 289] on div "Fleet" at bounding box center [174, 288] width 146 height 14
click at [585, 10] on use at bounding box center [583, 14] width 10 height 10
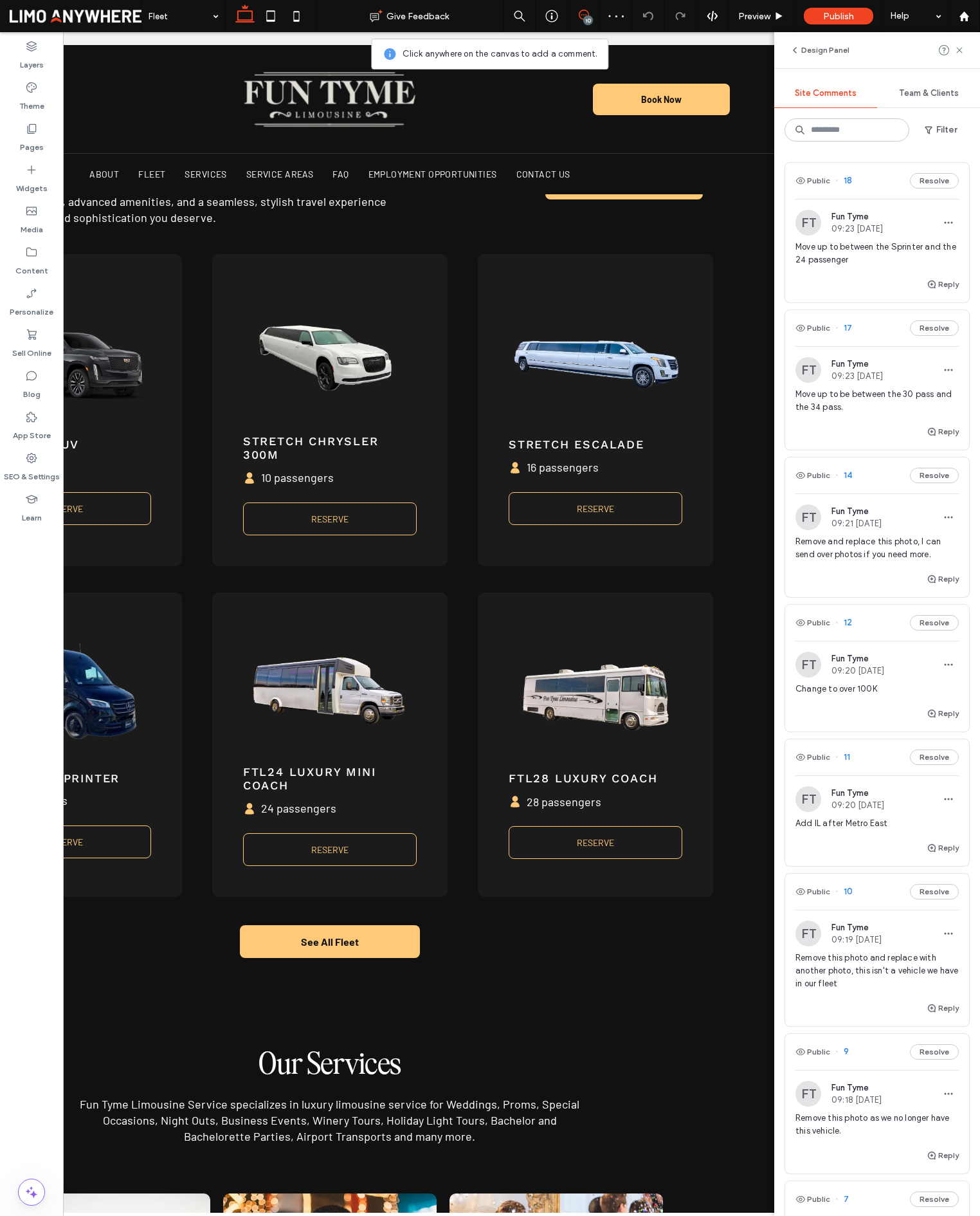
scroll to position [0, 191]
drag, startPoint x: 960, startPoint y: 49, endPoint x: 941, endPoint y: 81, distance: 37.2
click at [960, 48] on icon at bounding box center [959, 50] width 10 height 10
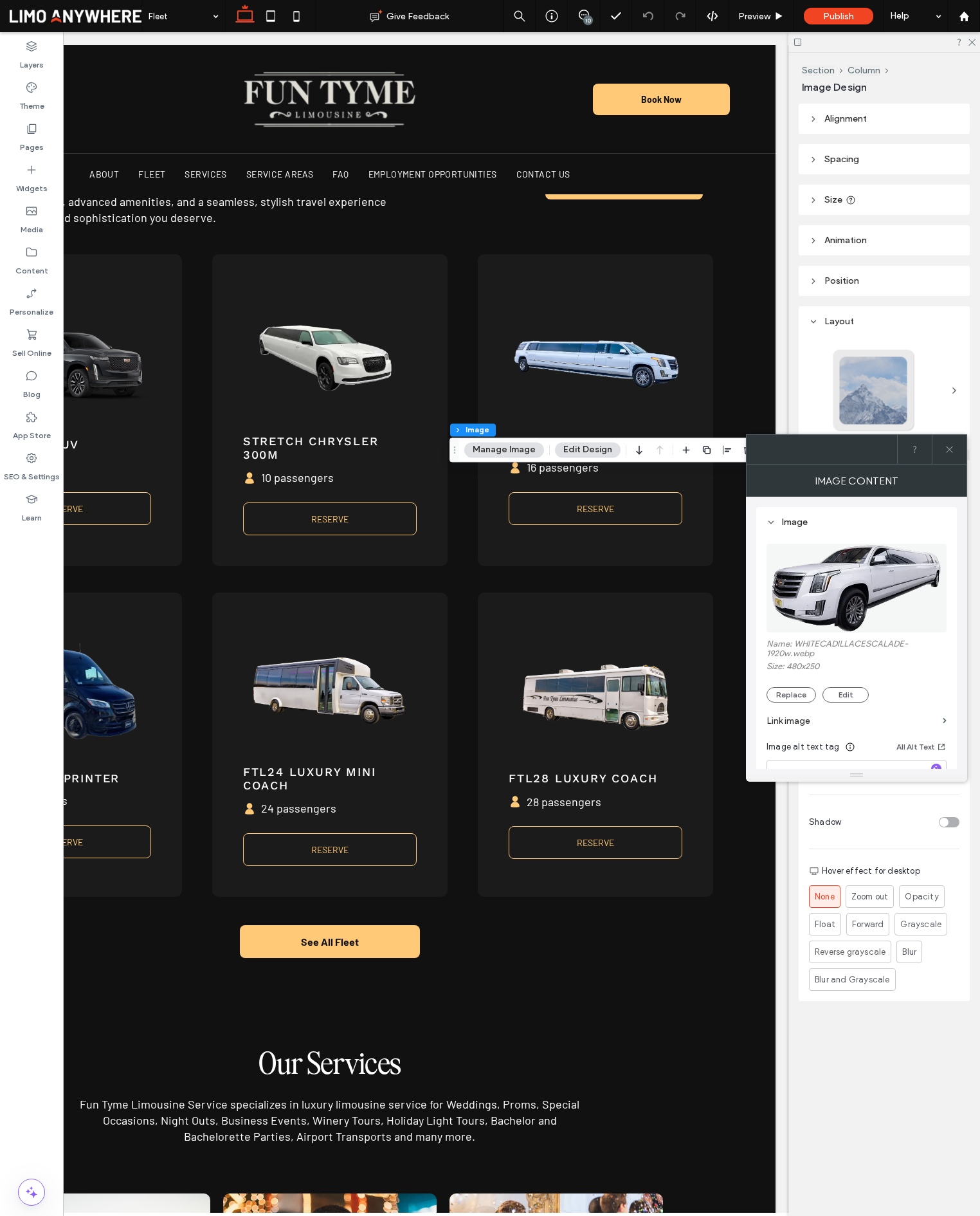
scroll to position [0, 0]
drag, startPoint x: 795, startPoint y: 697, endPoint x: 803, endPoint y: 696, distance: 8.1
click at [795, 697] on button "Replace" at bounding box center [792, 695] width 50 height 15
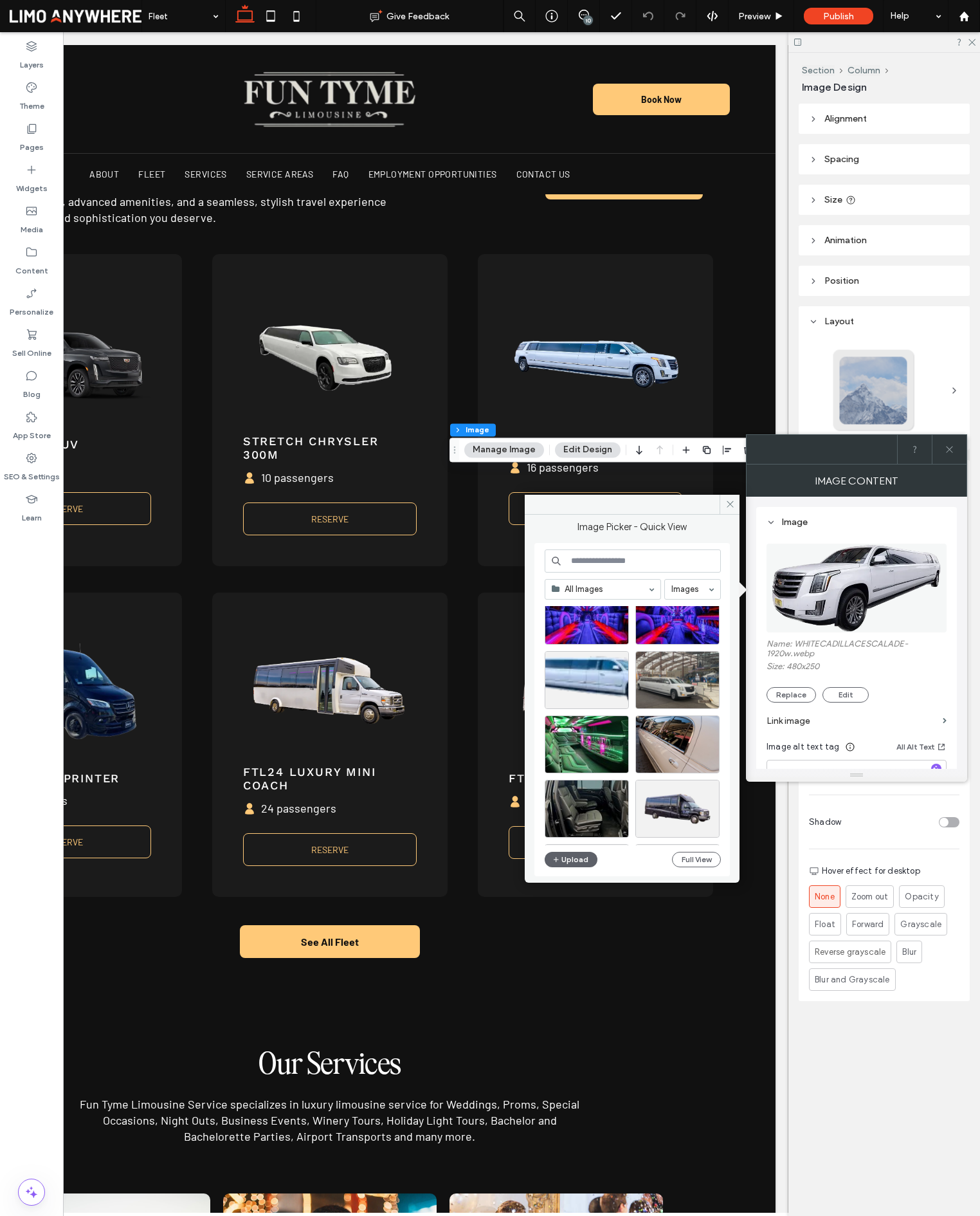
scroll to position [1083, 0]
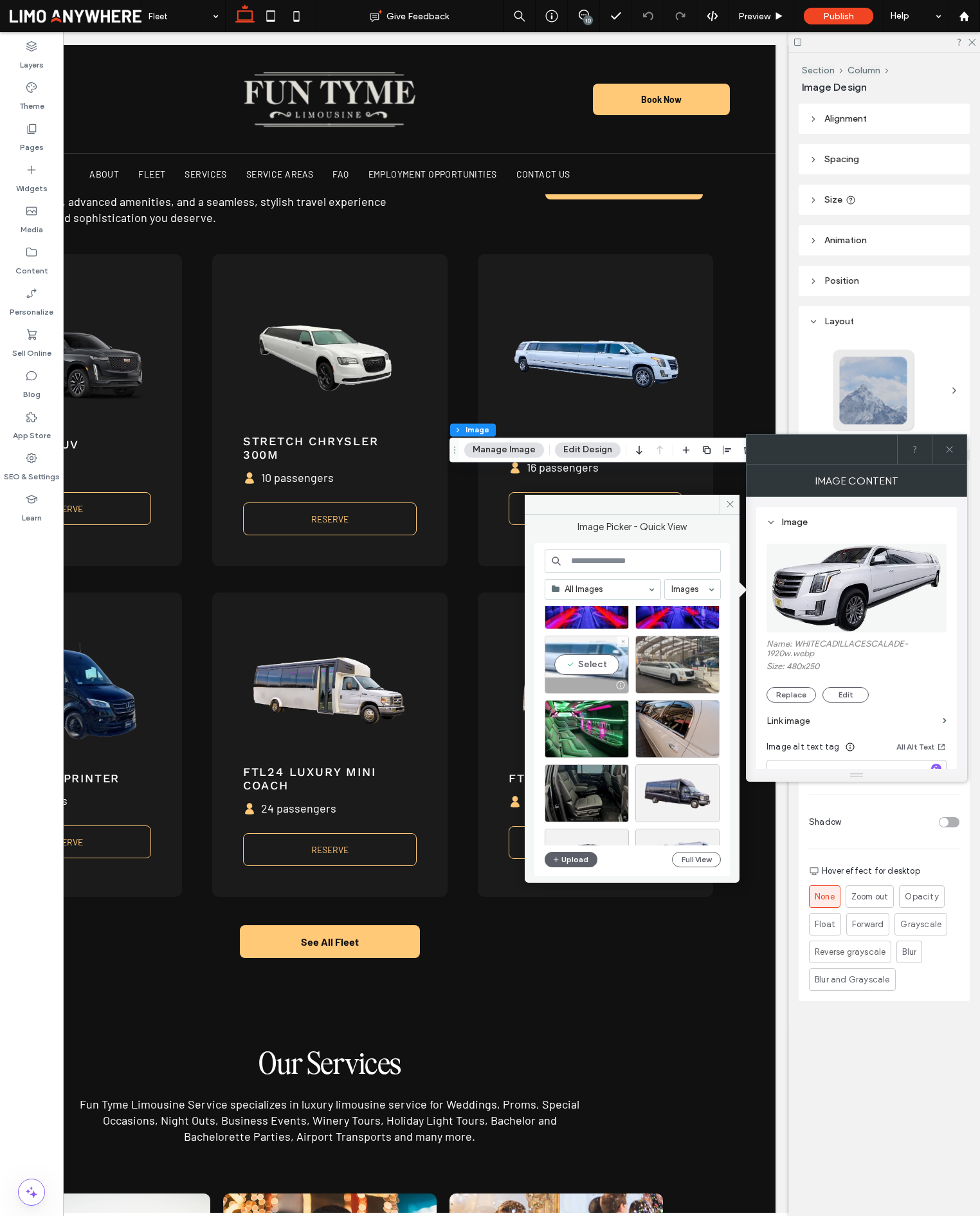
click at [612, 680] on div at bounding box center [620, 685] width 16 height 10
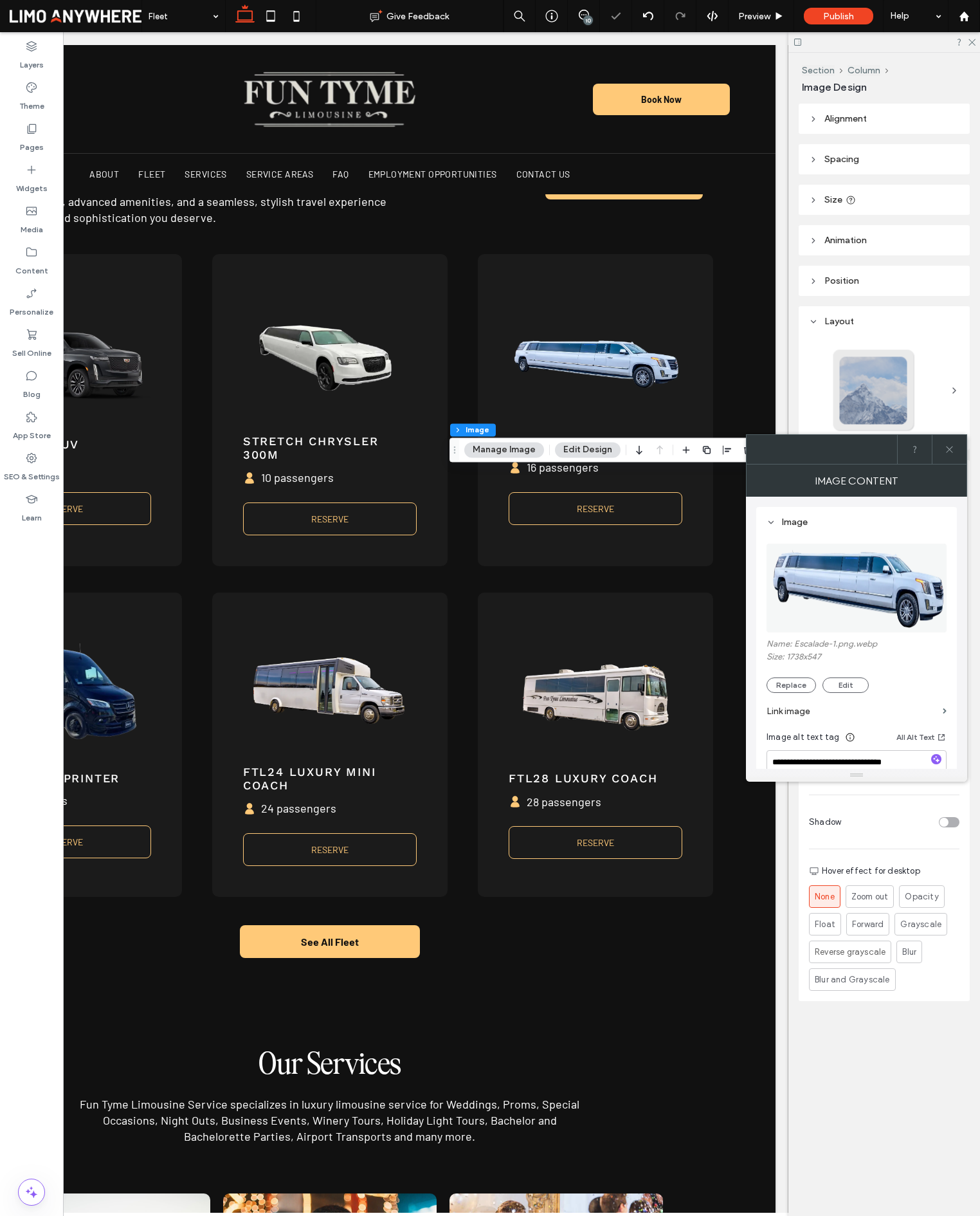
click at [588, 19] on div "10" at bounding box center [588, 20] width 10 height 10
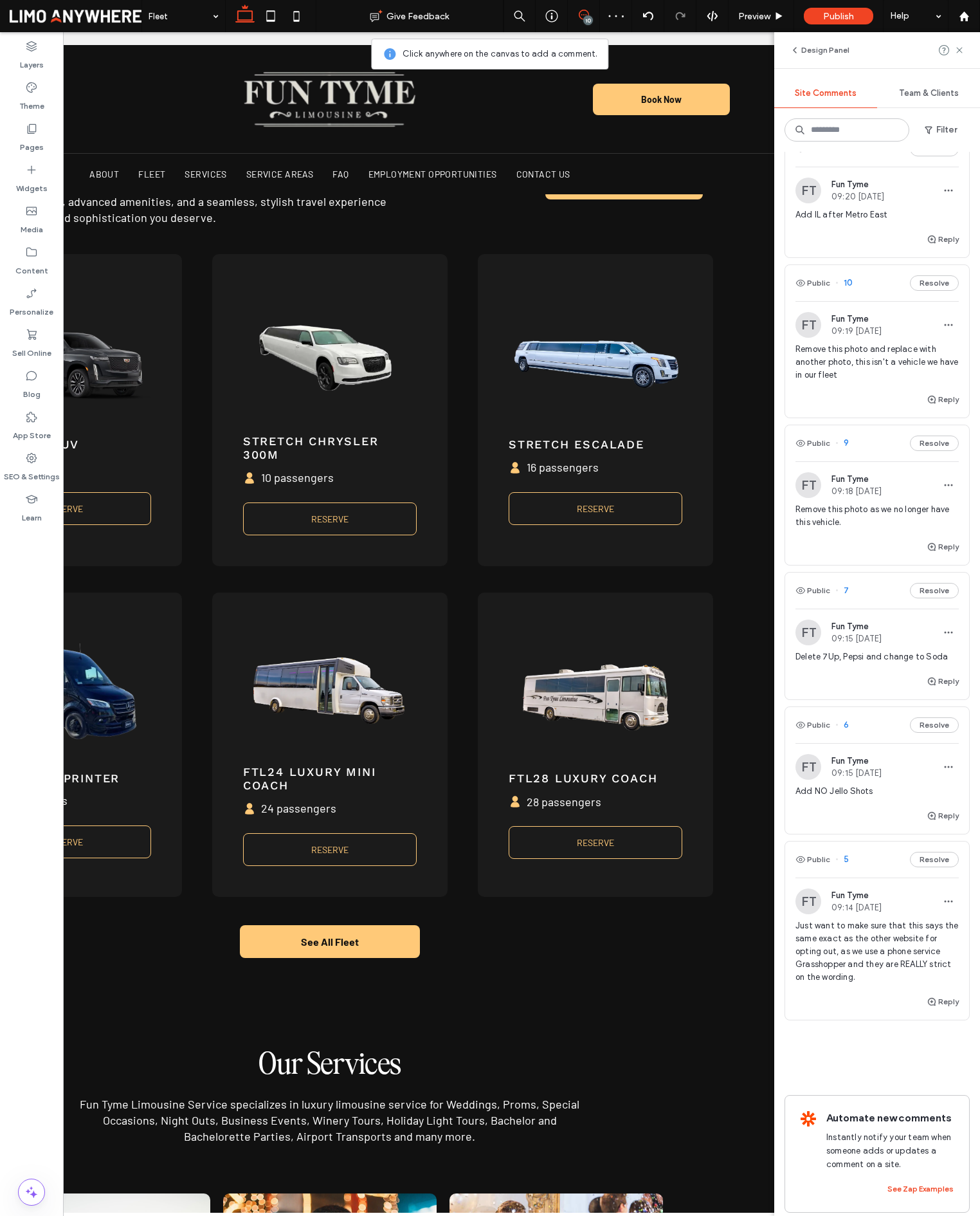
scroll to position [421, 0]
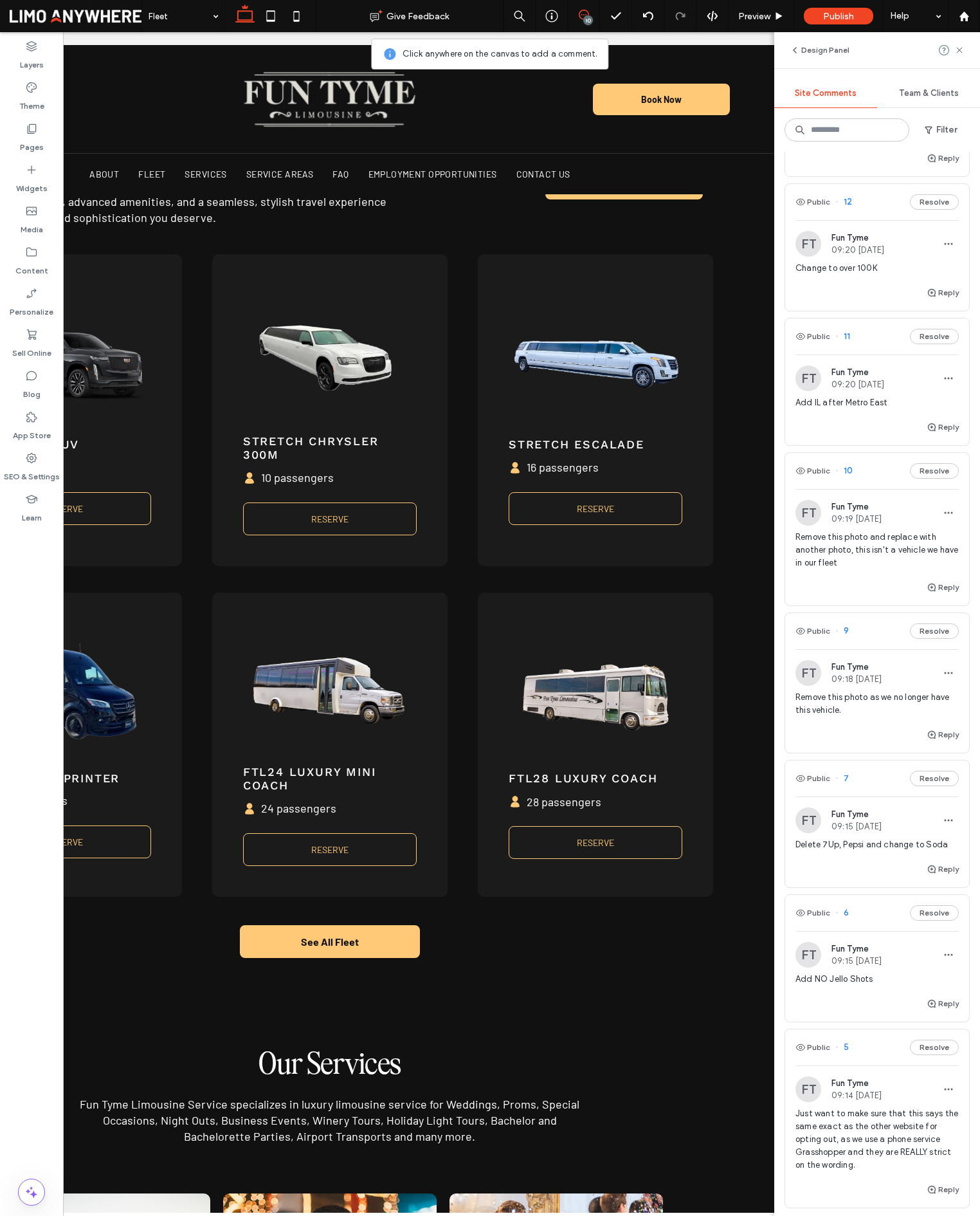
click at [851, 335] on div "Public 11 Resolve" at bounding box center [877, 336] width 184 height 36
click at [848, 336] on div "About Give Feedback 10 Preview Publish Help Design Panel Site Comments Team & C…" at bounding box center [490, 608] width 980 height 1216
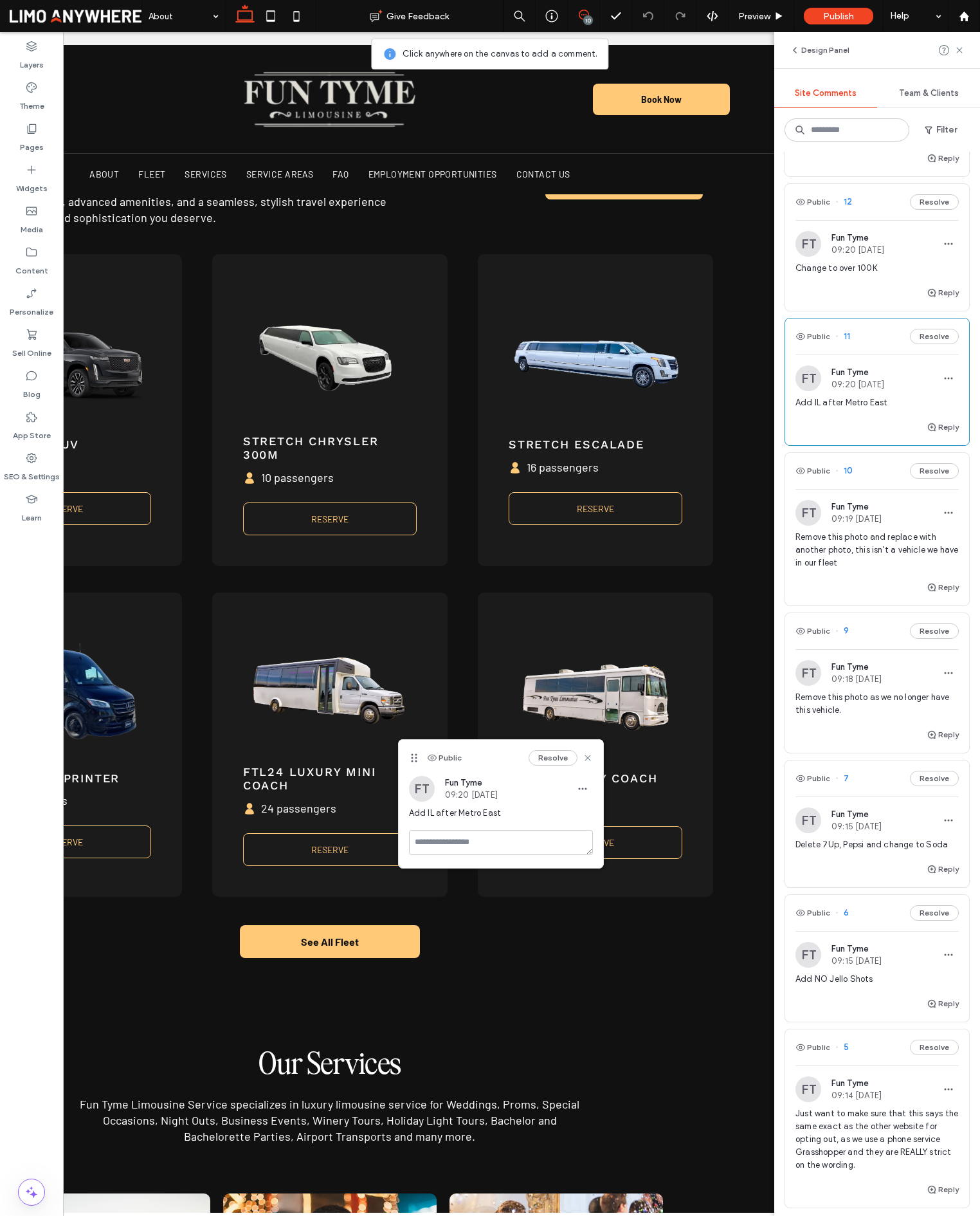
click at [963, 46] on icon at bounding box center [959, 50] width 10 height 10
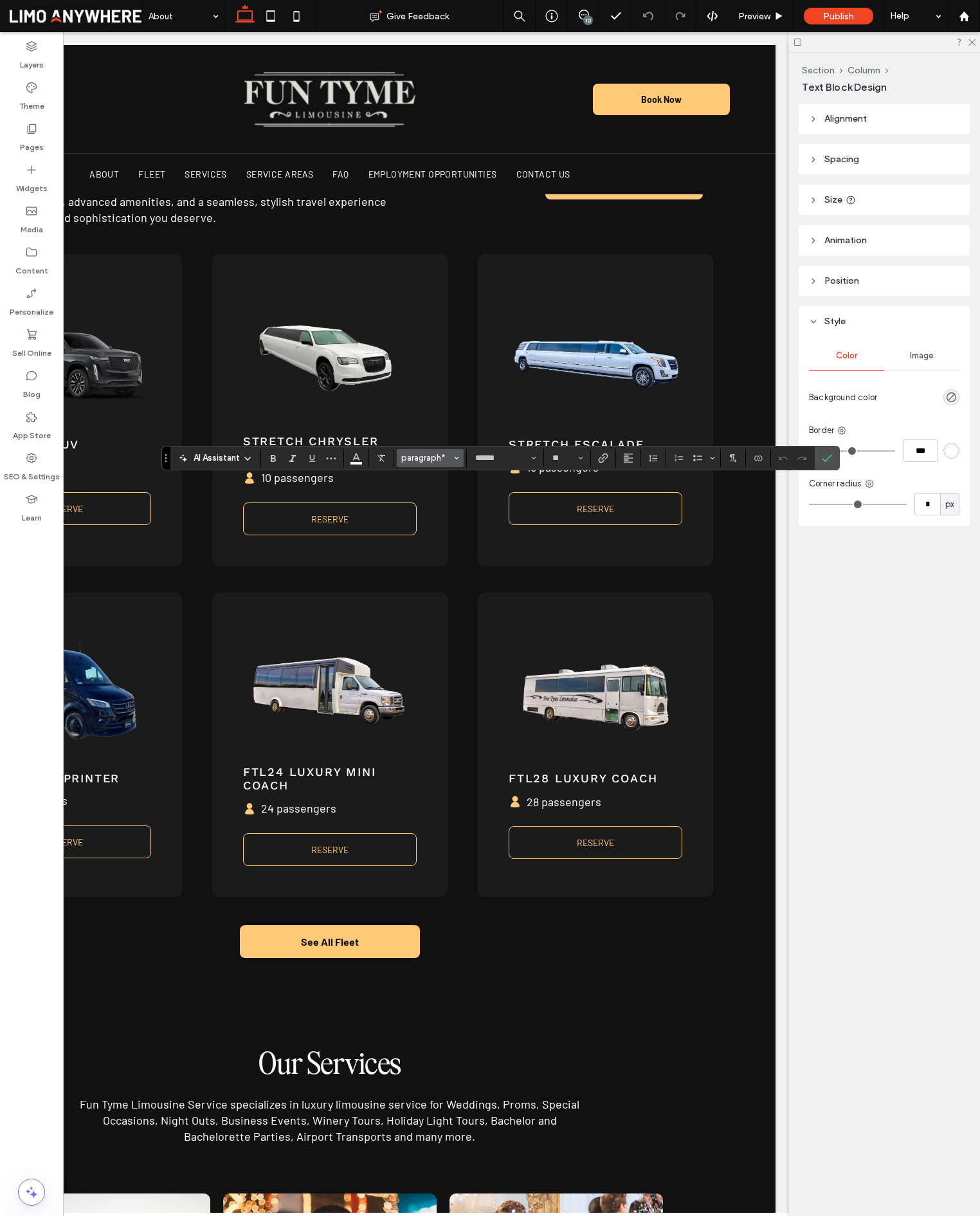
click at [428, 459] on span "paragraph*" at bounding box center [426, 458] width 50 height 10
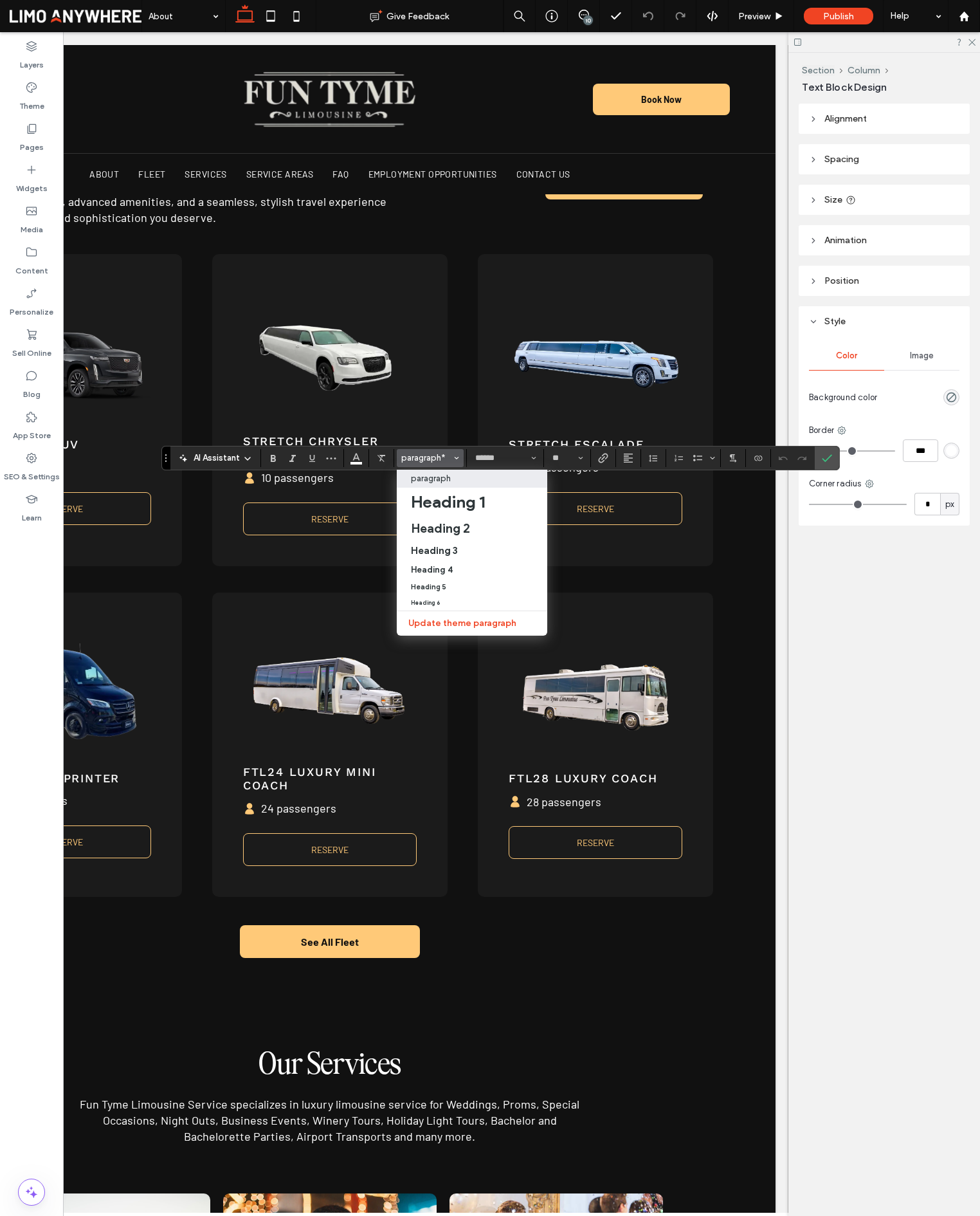
click at [441, 479] on p "paragraph" at bounding box center [431, 478] width 40 height 10
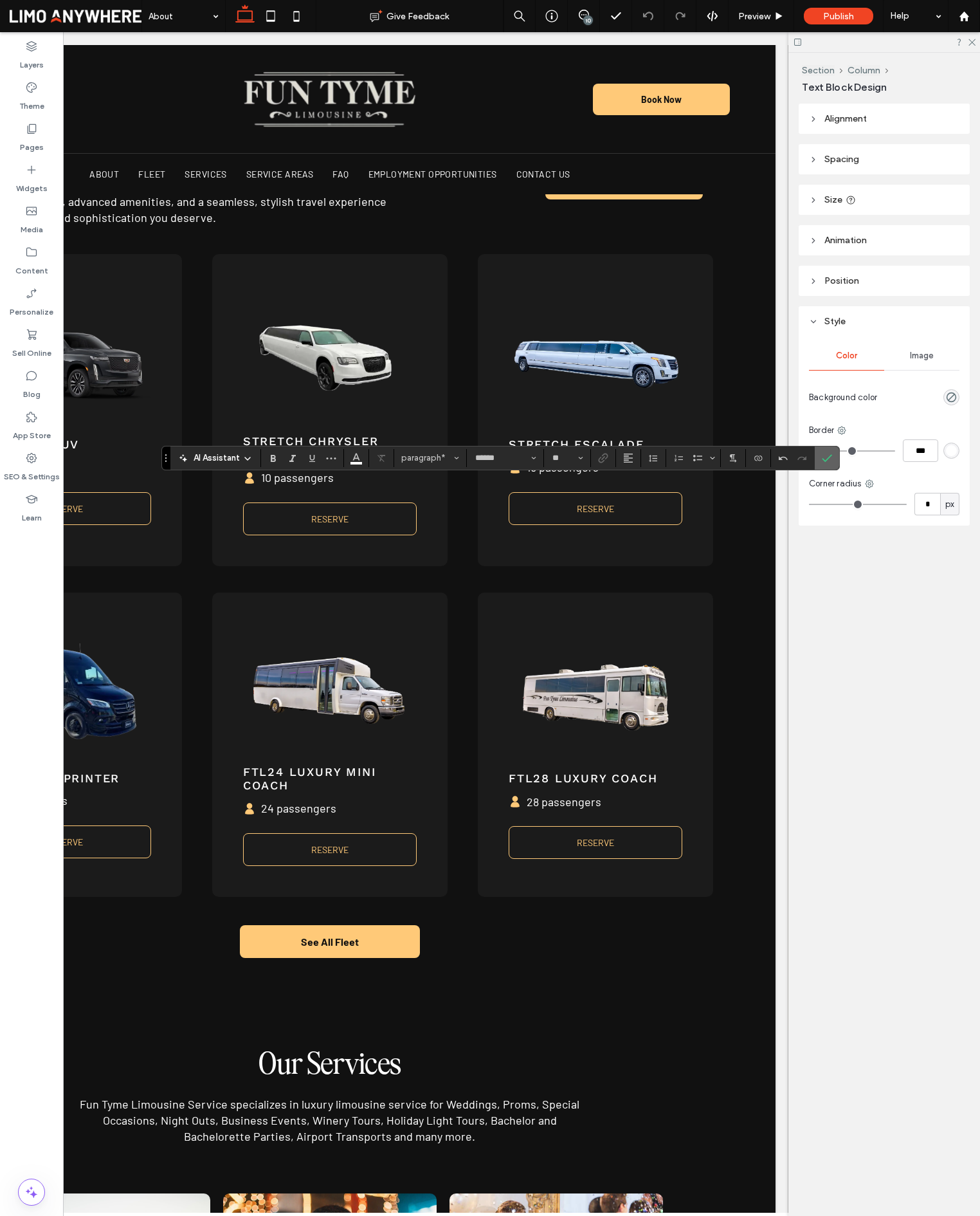
click at [826, 463] on icon "Confirm" at bounding box center [827, 458] width 10 height 10
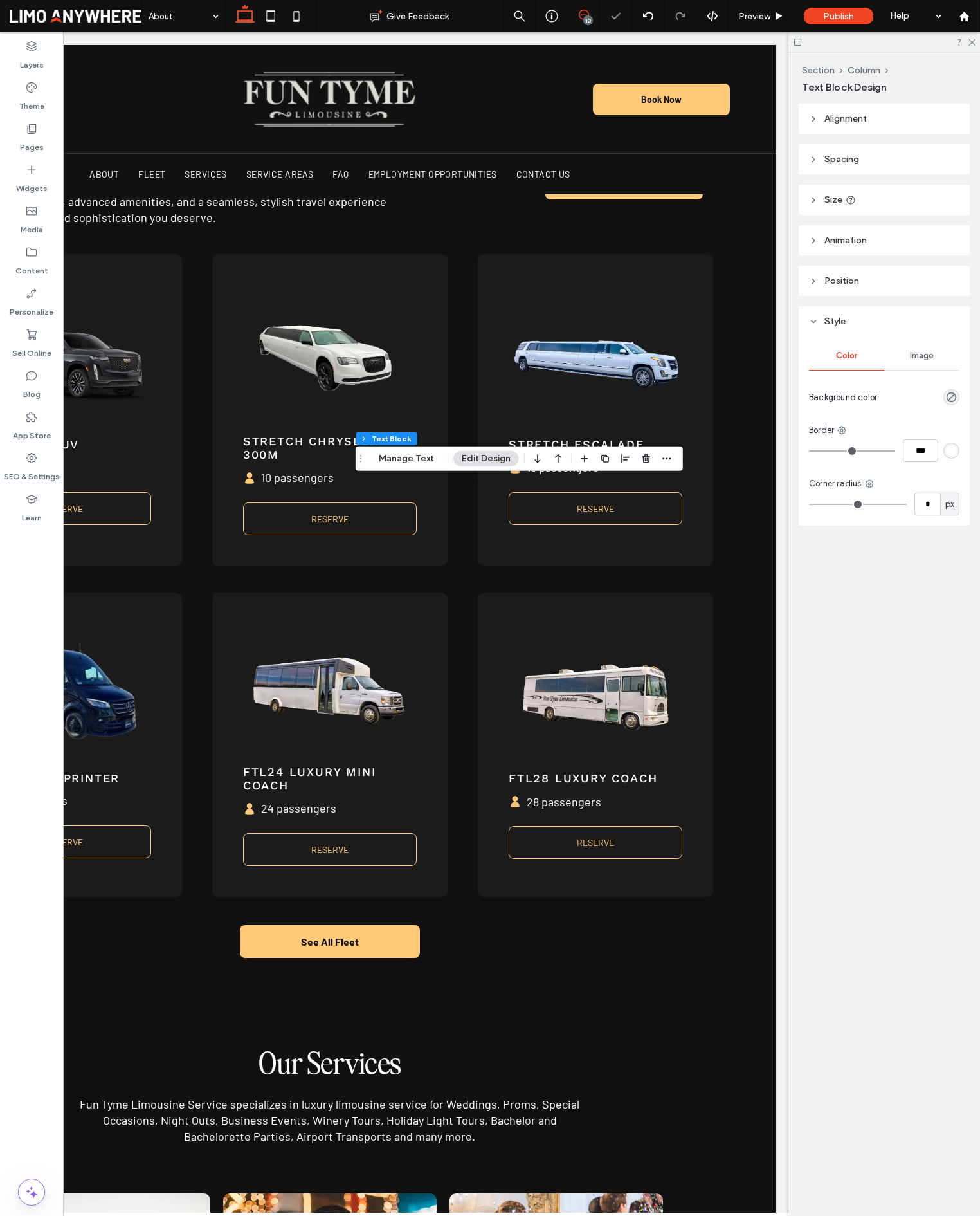
click at [588, 12] on use at bounding box center [583, 14] width 10 height 10
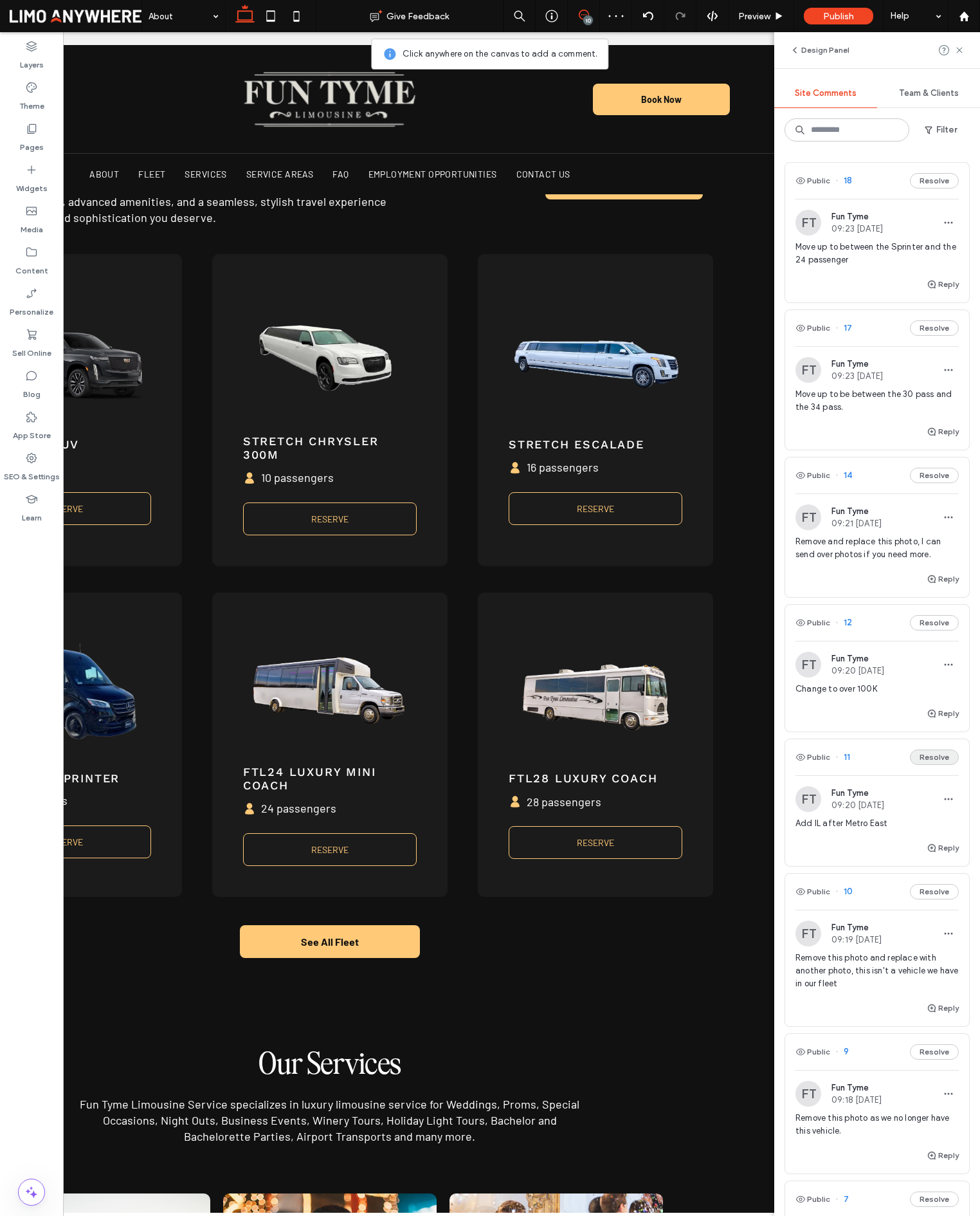
click at [946, 758] on button "Resolve" at bounding box center [934, 756] width 49 height 15
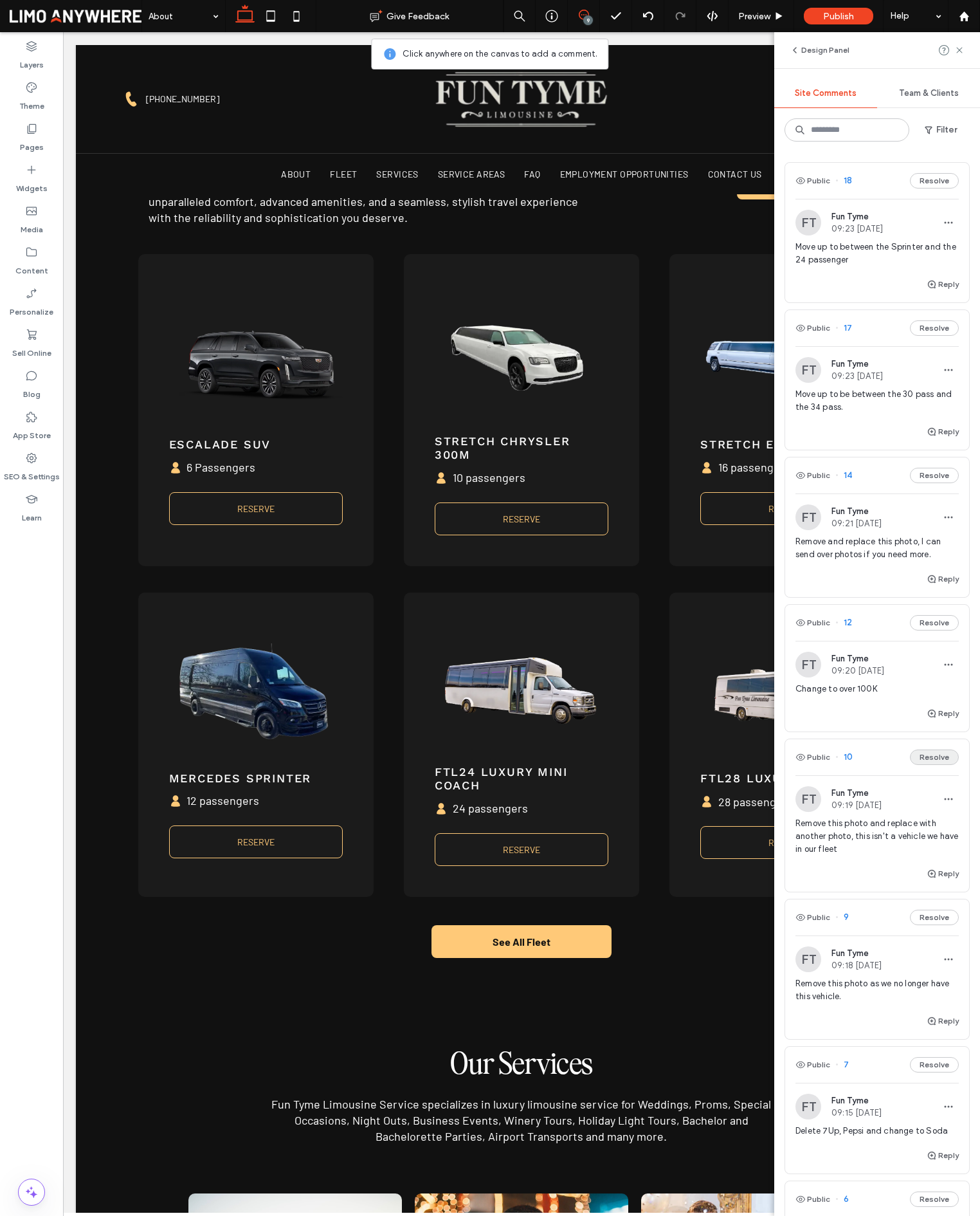
click at [949, 756] on button "Resolve" at bounding box center [934, 756] width 49 height 15
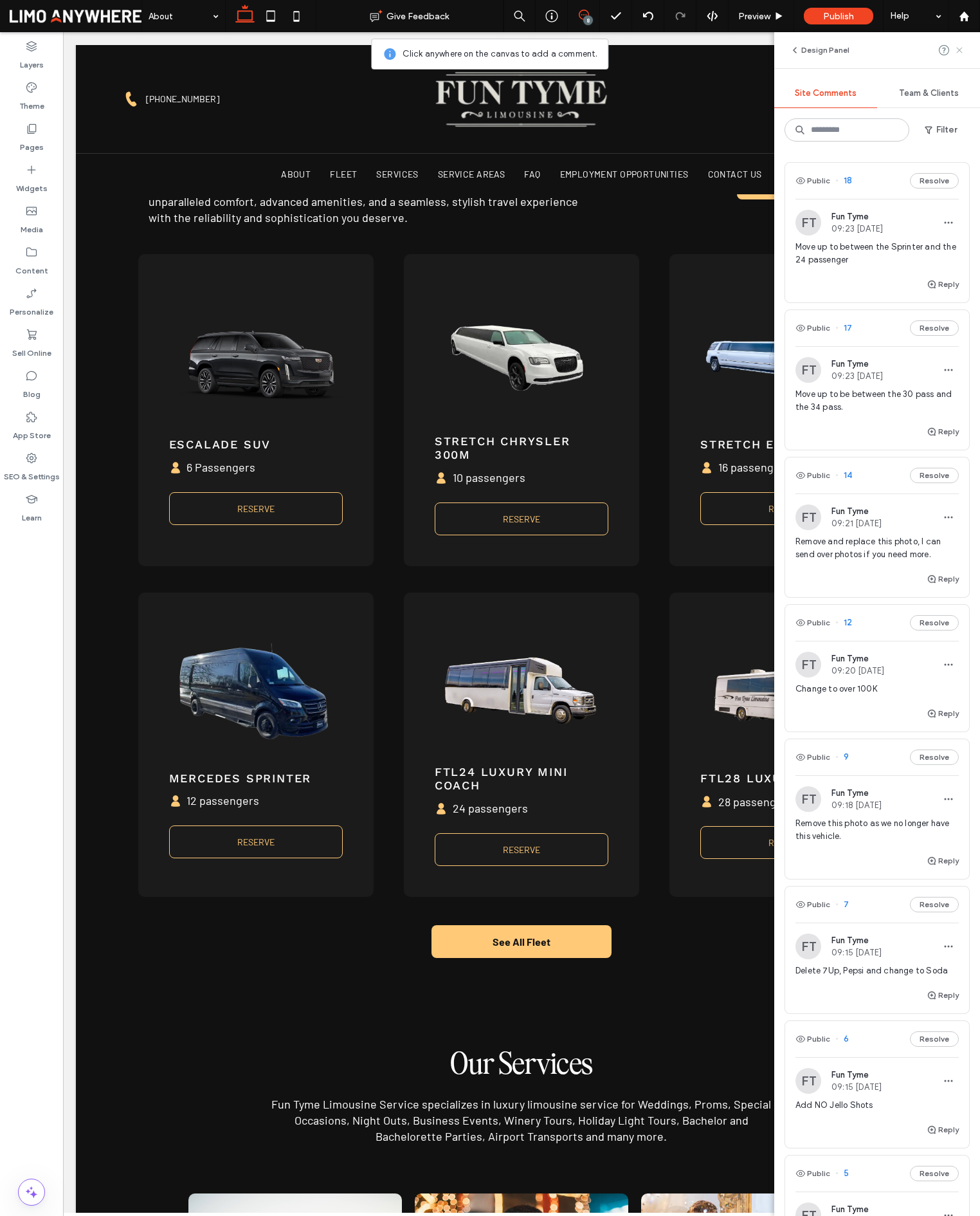
click at [958, 47] on icon at bounding box center [959, 50] width 10 height 10
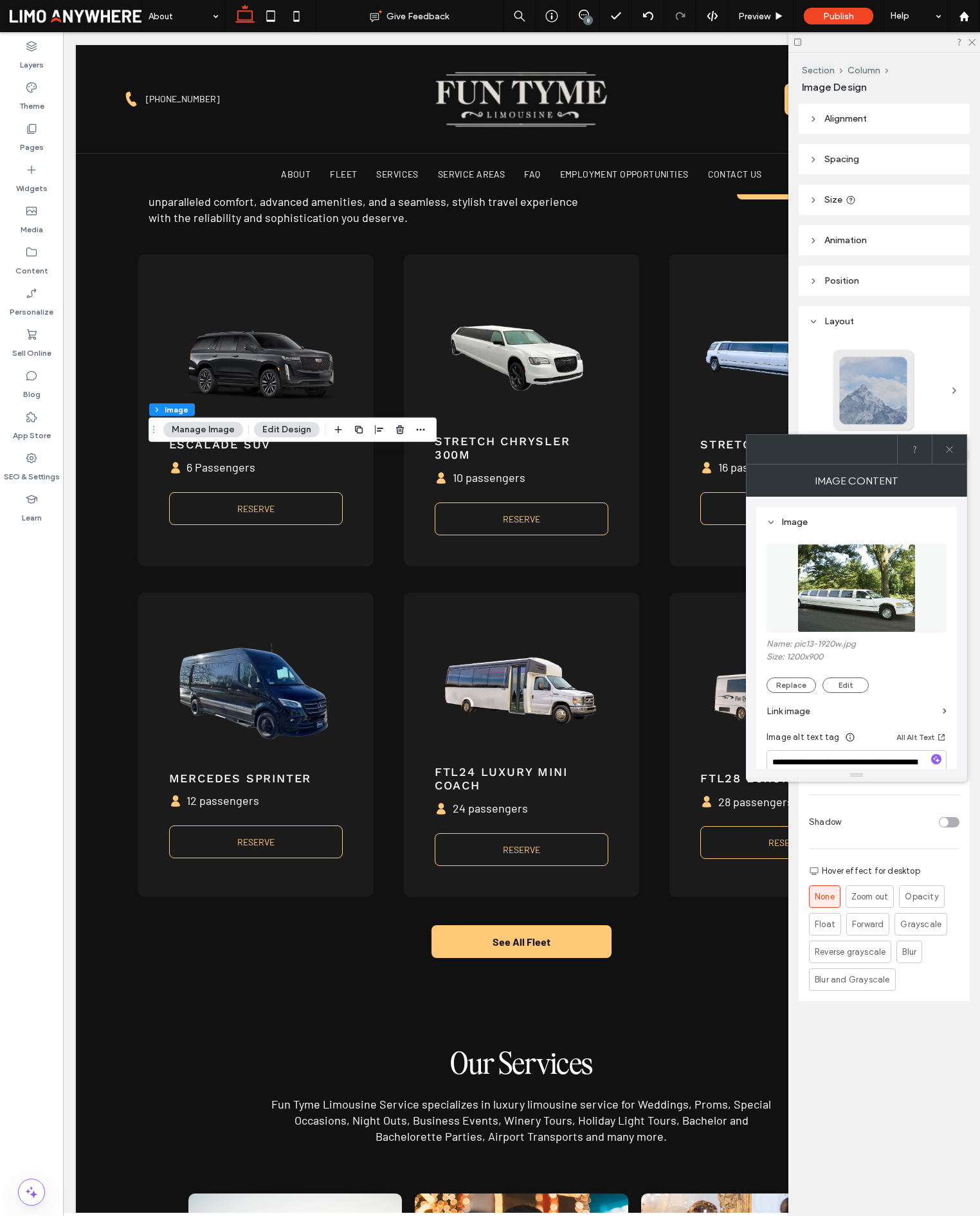
click at [949, 450] on icon at bounding box center [949, 449] width 10 height 10
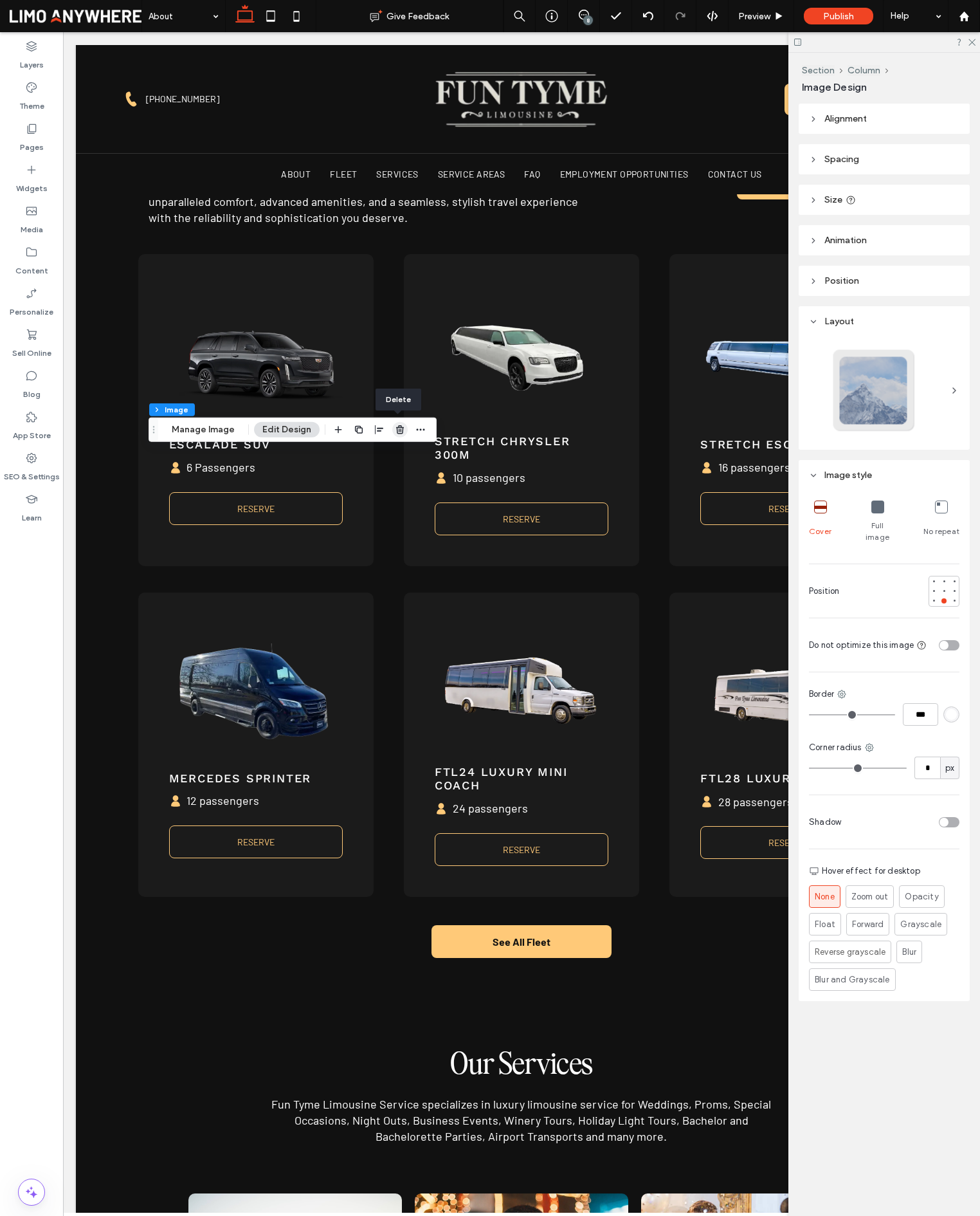
click at [399, 428] on use "button" at bounding box center [400, 429] width 8 height 8
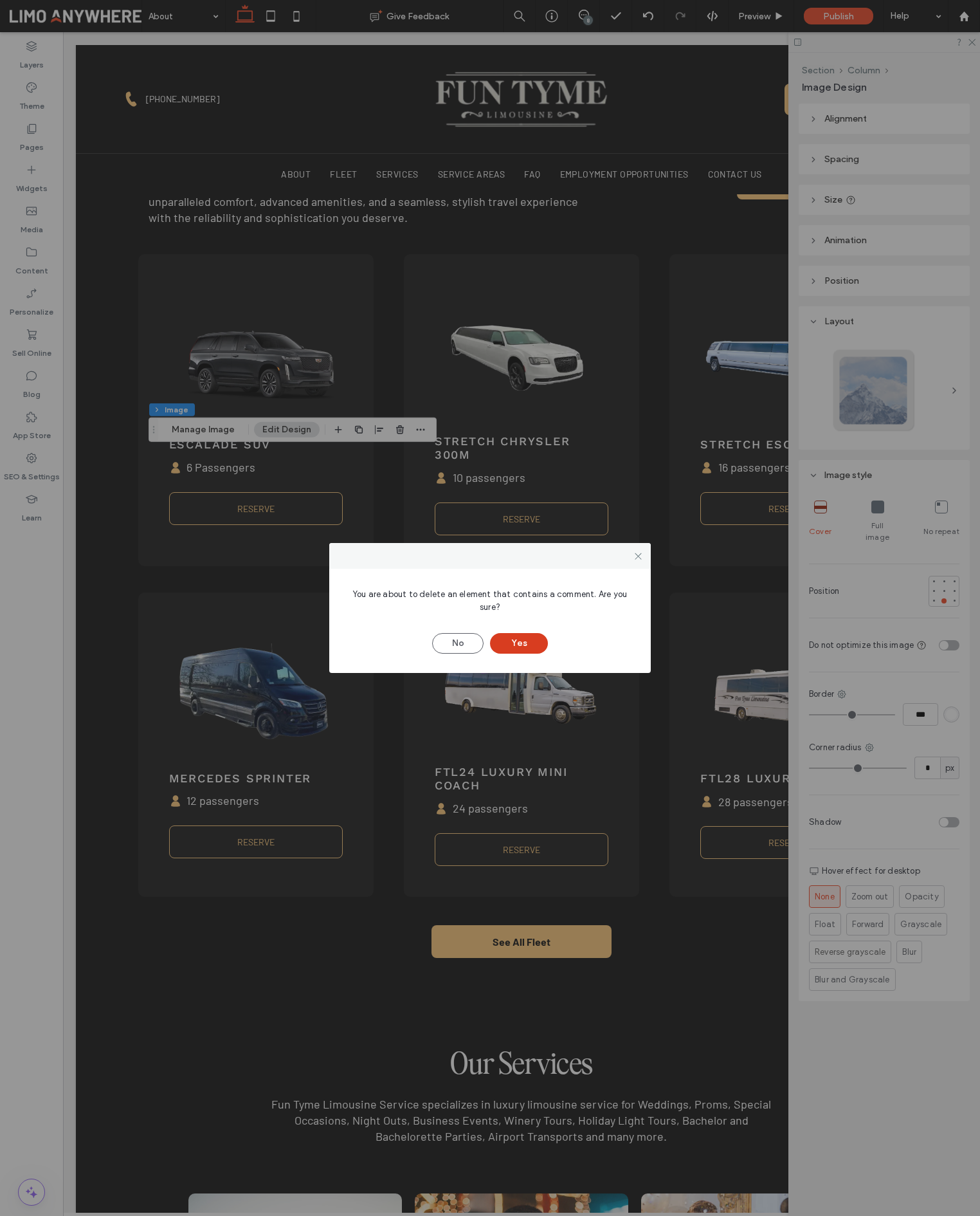
click at [520, 646] on button "Yes" at bounding box center [519, 644] width 58 height 21
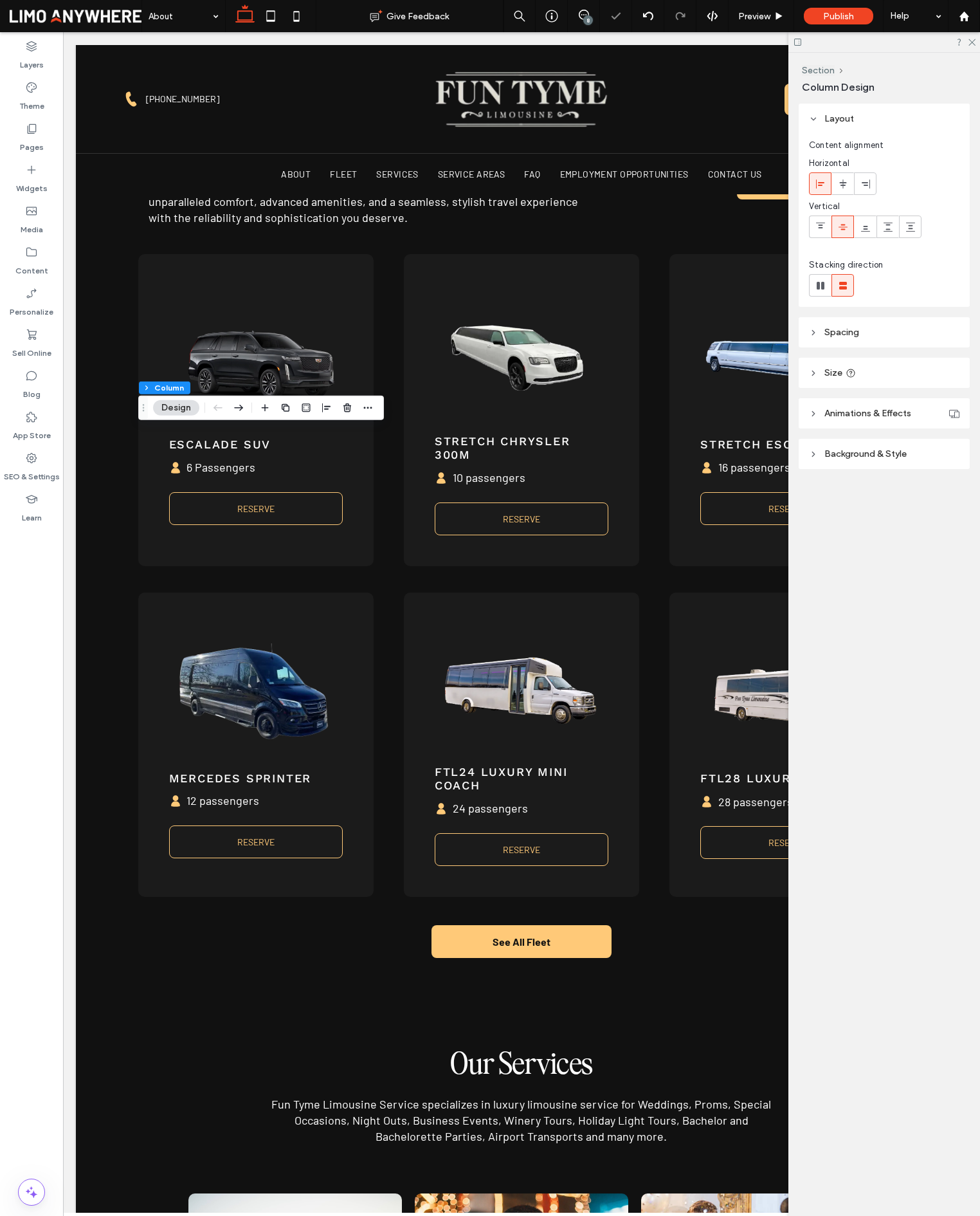
click at [866, 468] on header "Background & Style" at bounding box center [884, 454] width 171 height 31
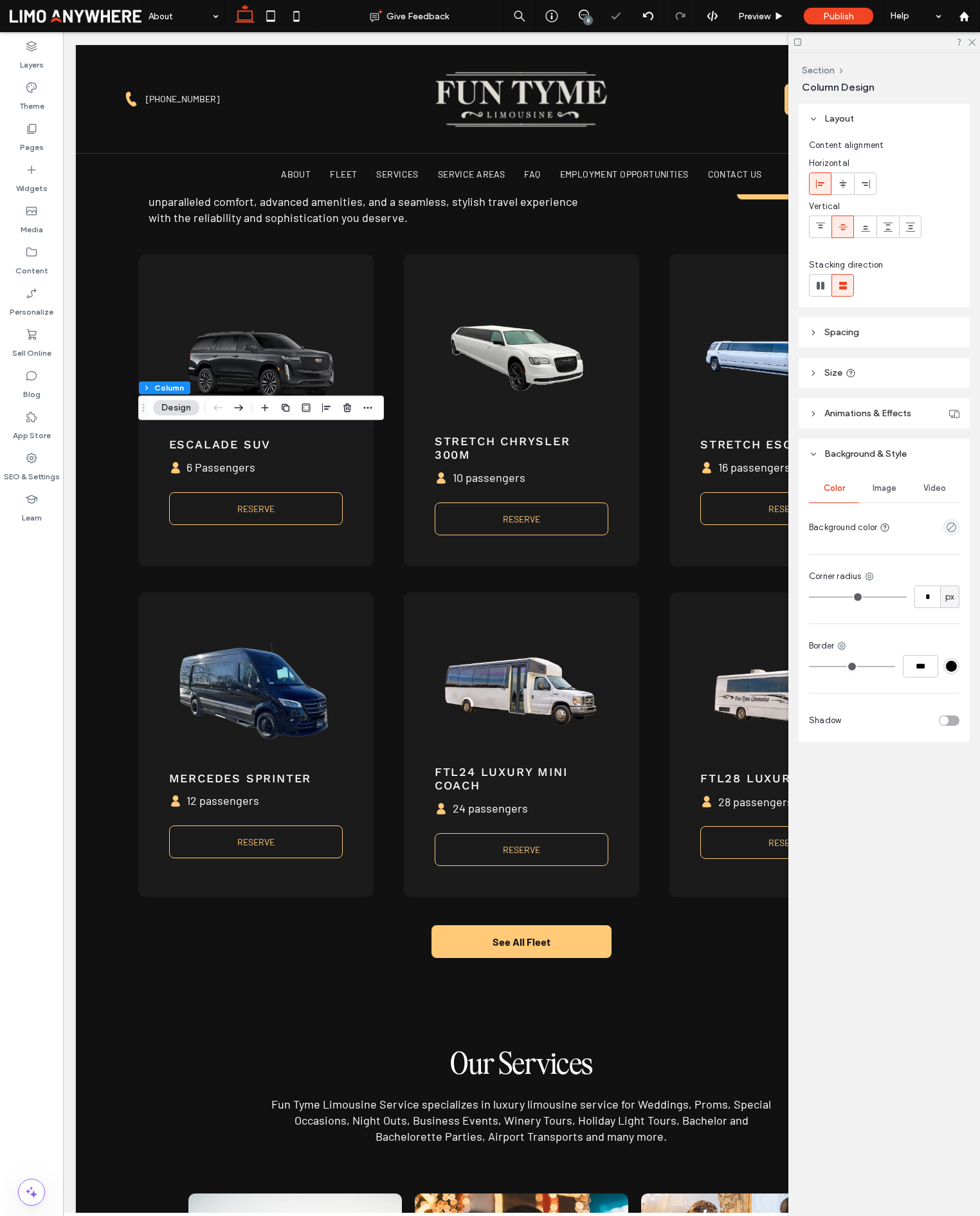
click at [863, 485] on div "Image" at bounding box center [884, 488] width 50 height 28
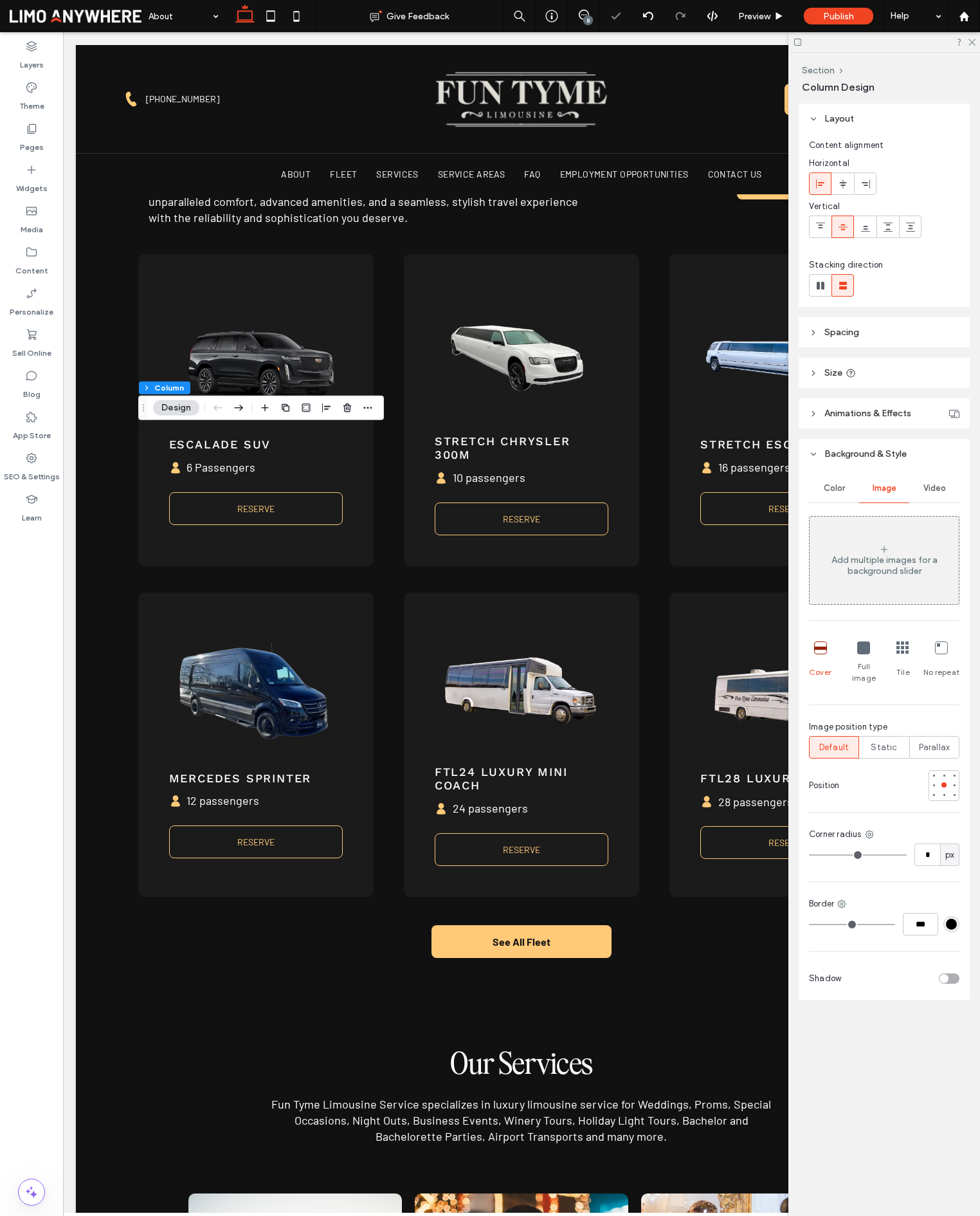
click at [899, 557] on div "Add multiple images for a background slider" at bounding box center [883, 565] width 149 height 22
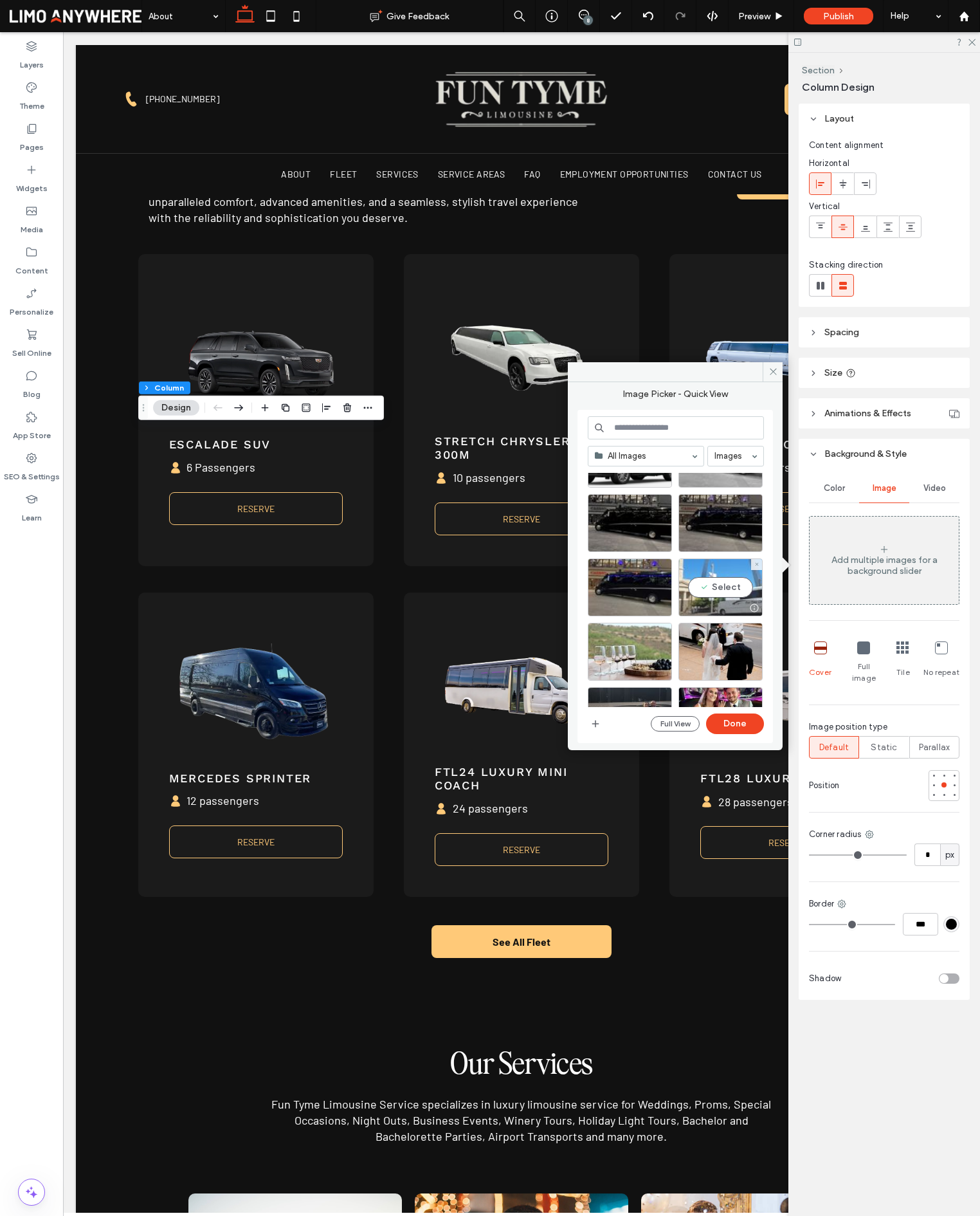
scroll to position [2380, 0]
click at [714, 591] on div "Select" at bounding box center [681, 589] width 186 height 234
click at [741, 719] on button "Done" at bounding box center [735, 723] width 58 height 21
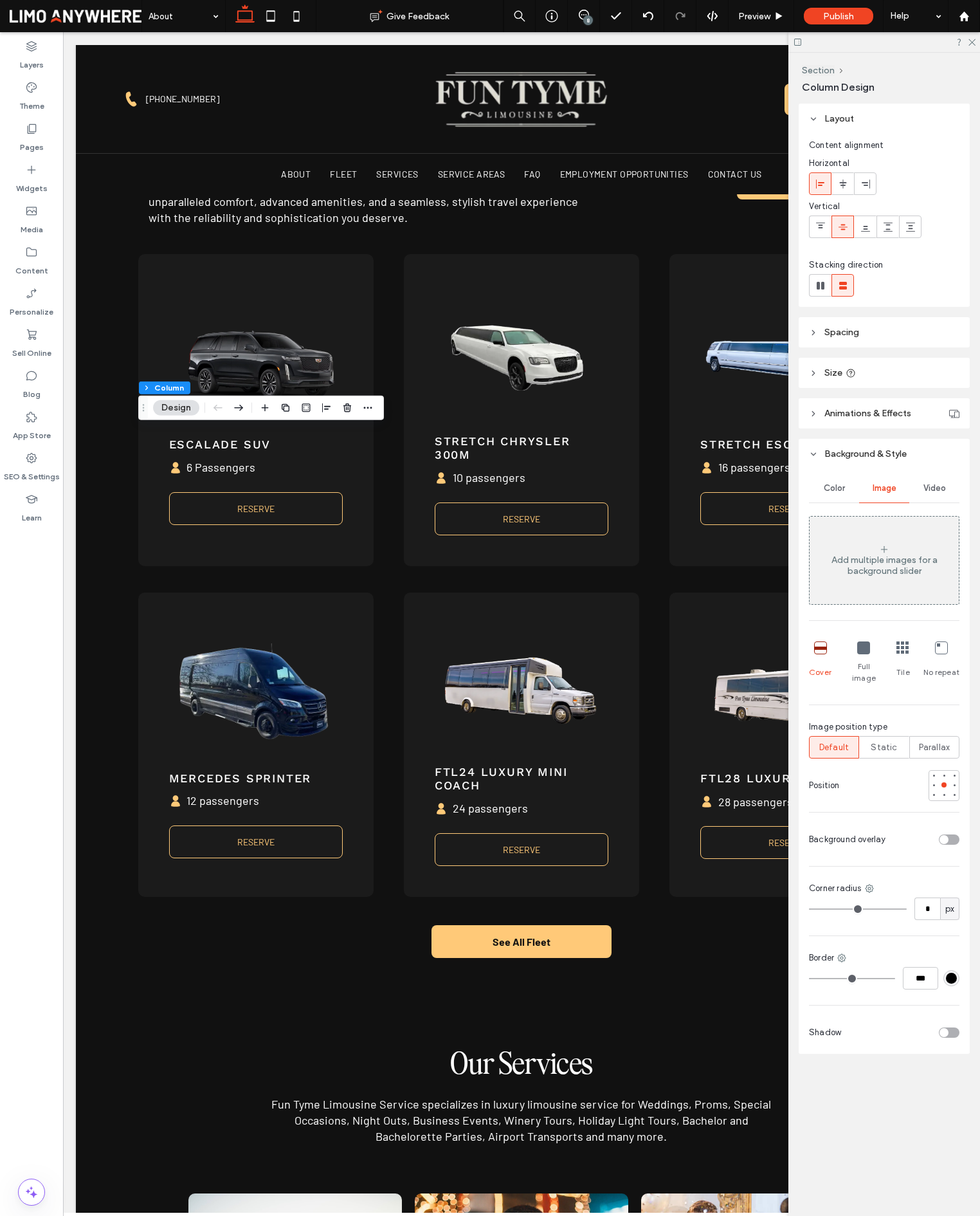
click at [920, 575] on div "Add multiple images for a background slider" at bounding box center [883, 565] width 149 height 22
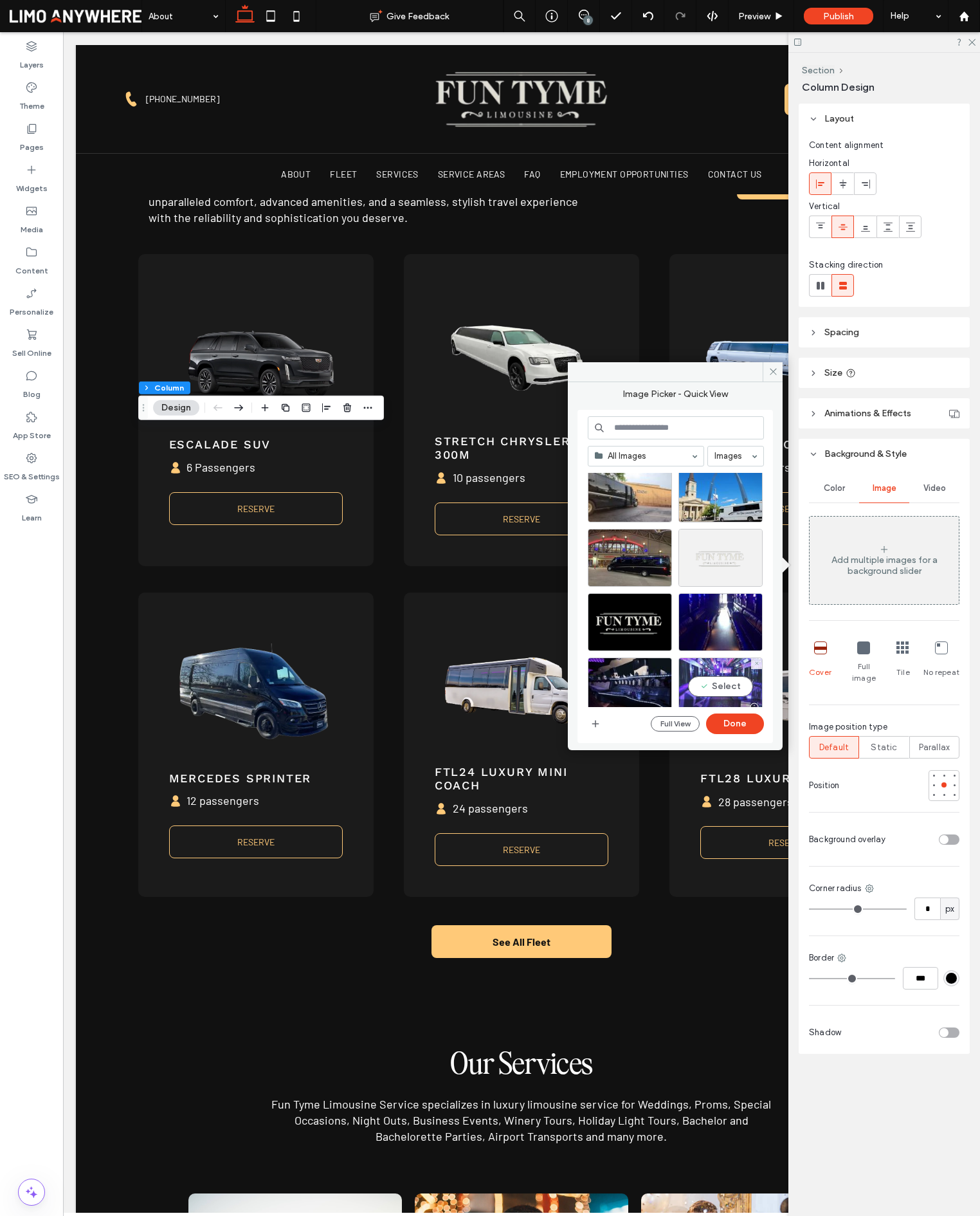
scroll to position [2917, 0]
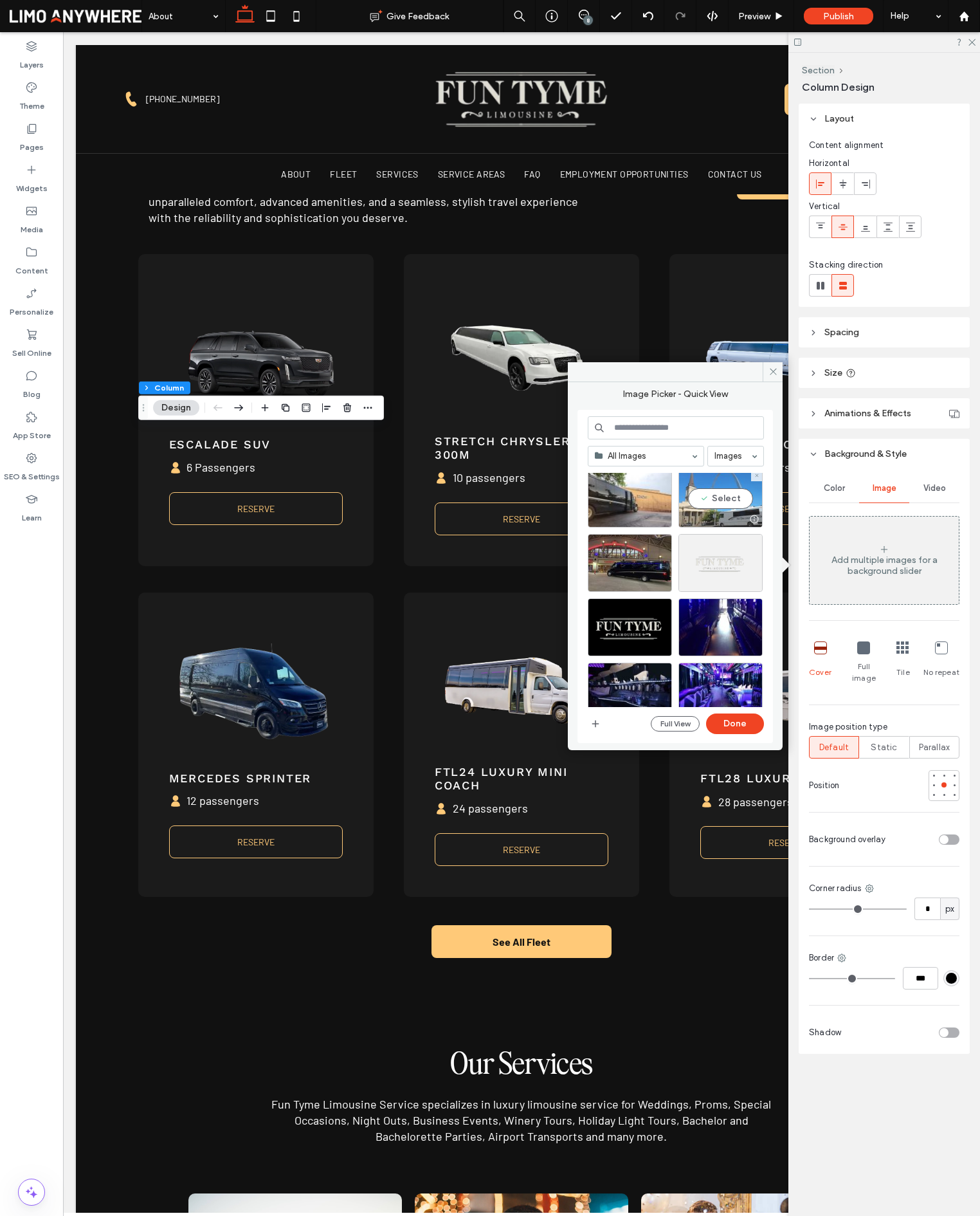
click at [733, 509] on div "Select" at bounding box center [720, 498] width 84 height 58
click at [745, 723] on button "Done" at bounding box center [735, 723] width 58 height 21
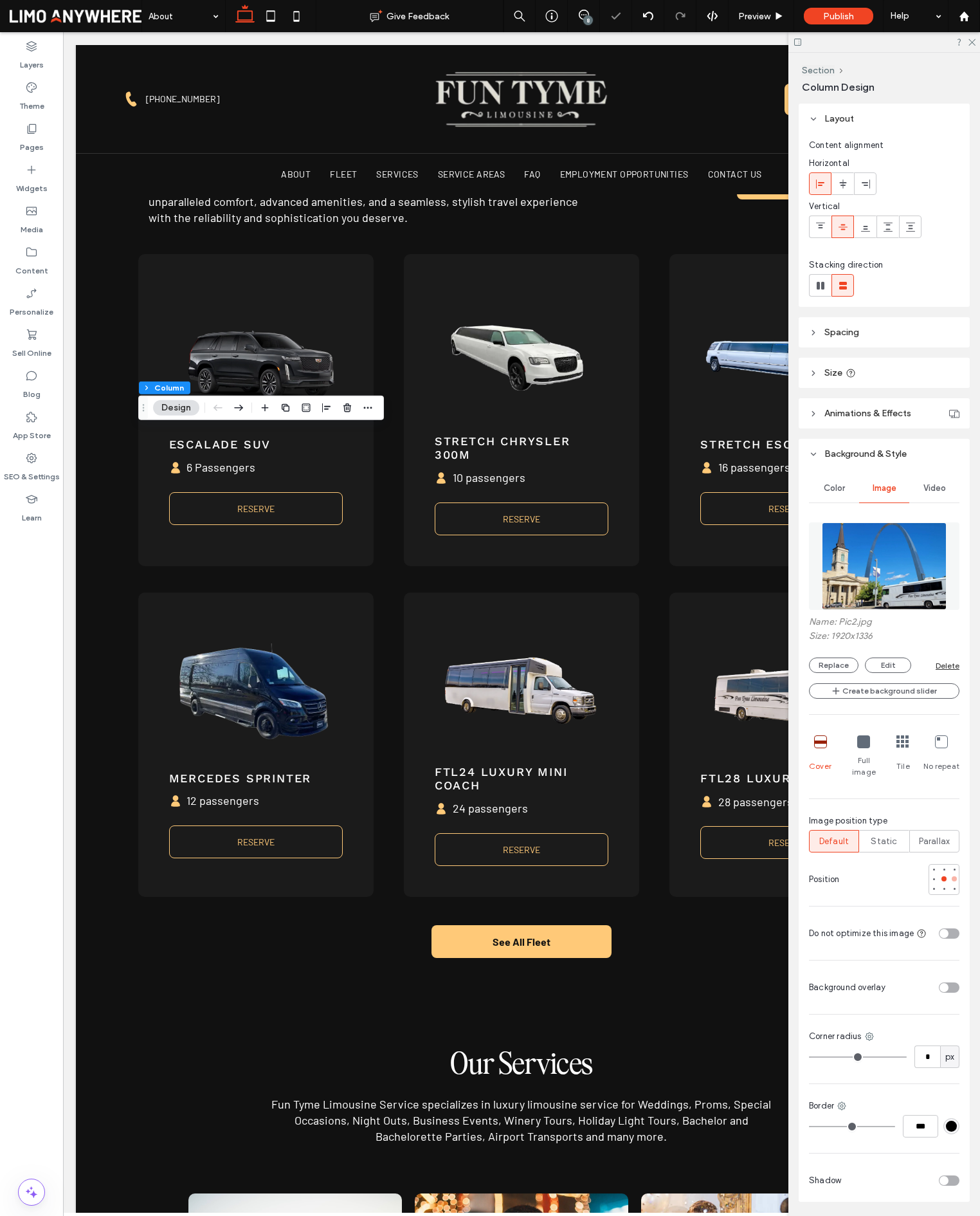
click at [952, 876] on div at bounding box center [954, 879] width 5 height 5
click at [273, 18] on icon at bounding box center [271, 16] width 26 height 26
type input "**"
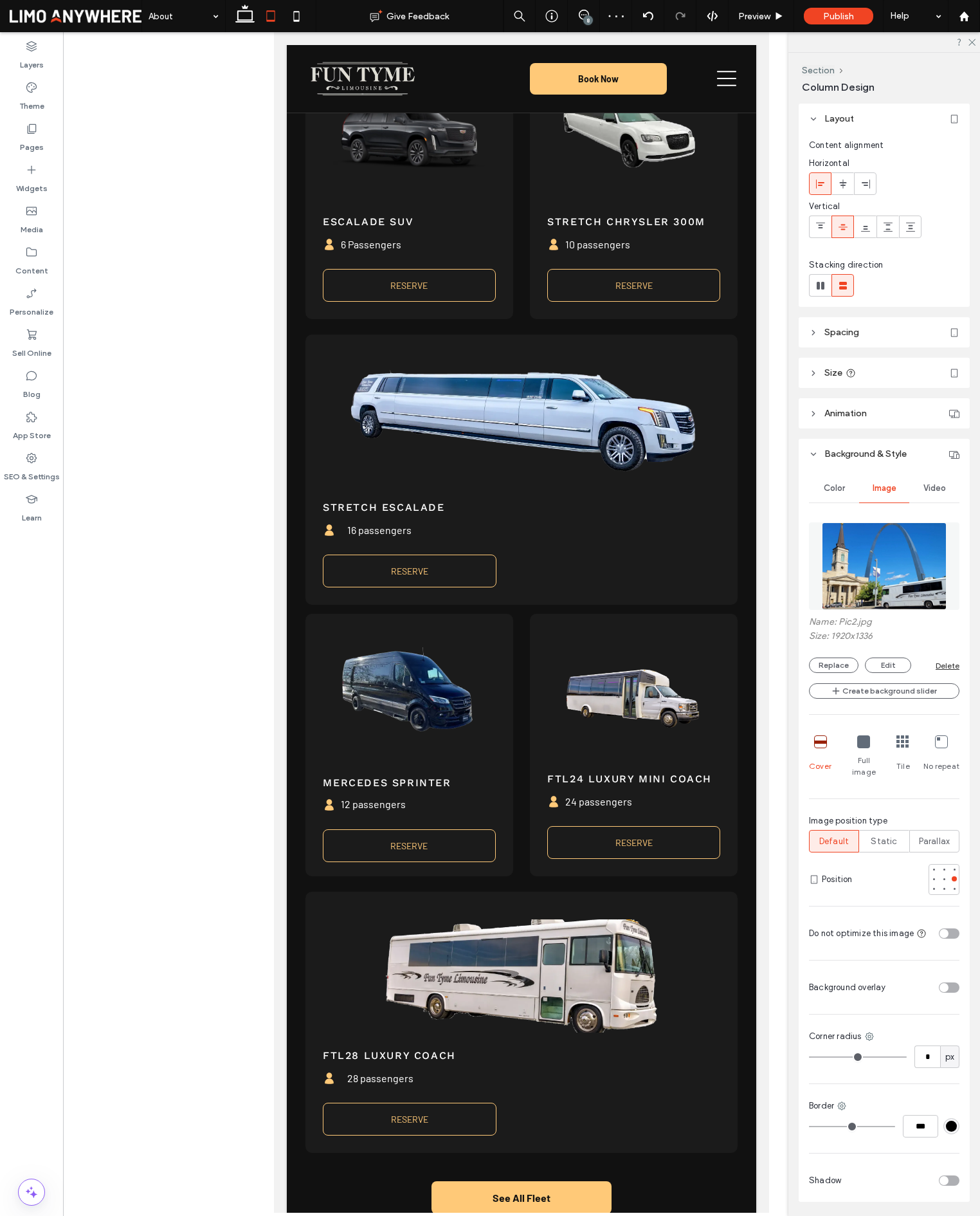
type input "***"
click at [941, 876] on div at bounding box center [944, 879] width 5 height 5
click at [940, 884] on div at bounding box center [944, 888] width 9 height 9
click at [296, 17] on icon at bounding box center [296, 16] width 26 height 26
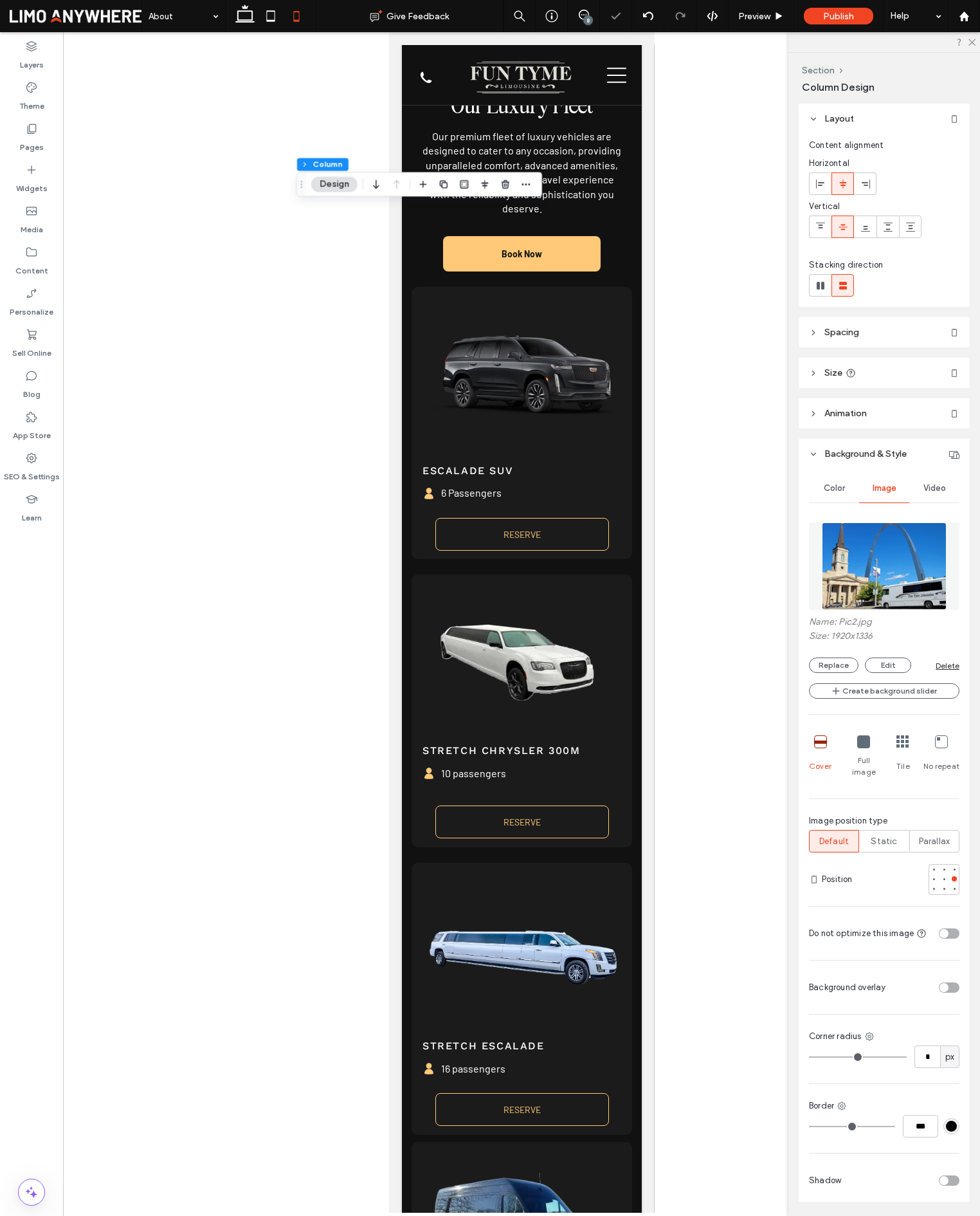
type input "**"
type input "***"
click at [255, 23] on icon at bounding box center [245, 16] width 26 height 26
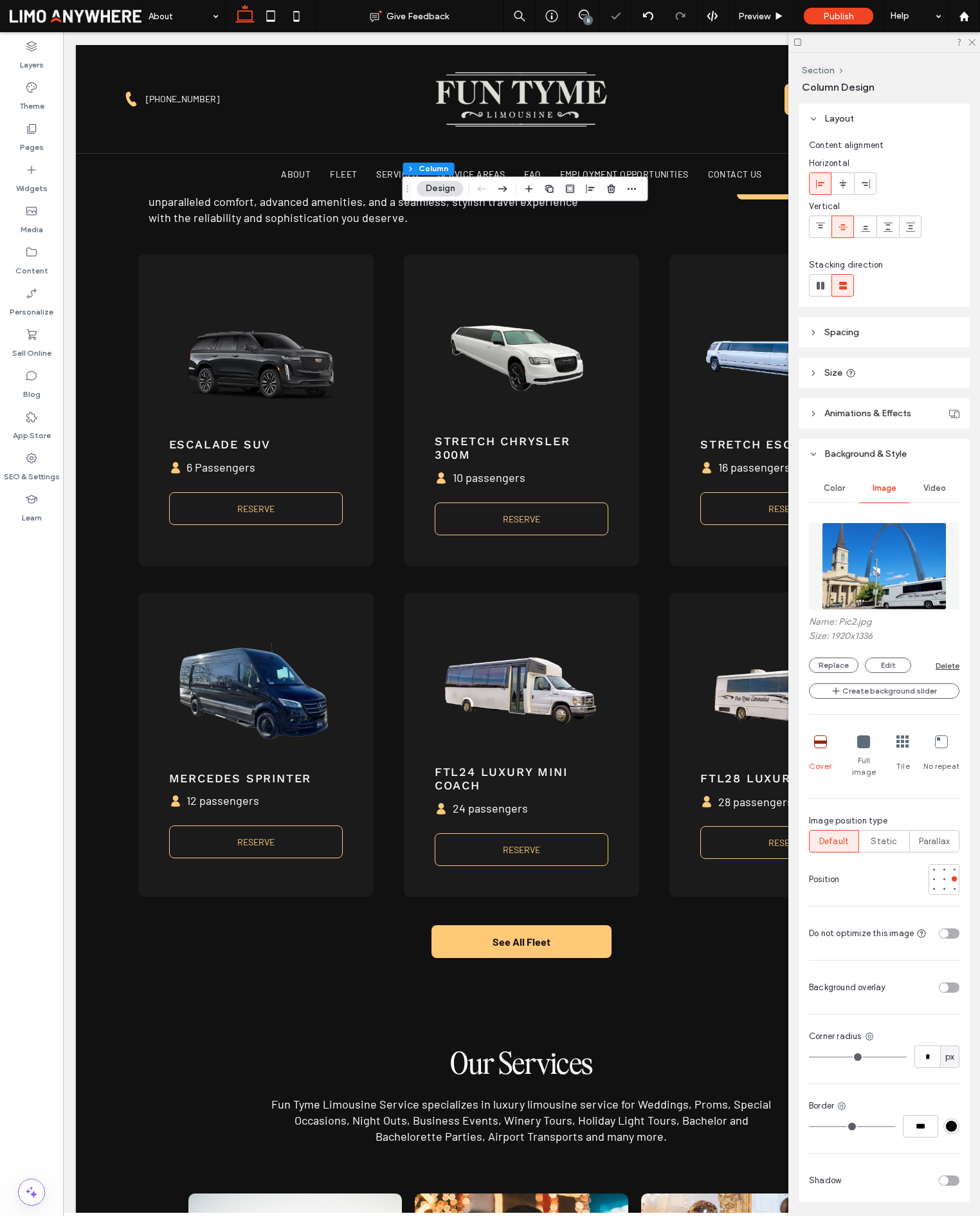
type input "**"
type input "***"
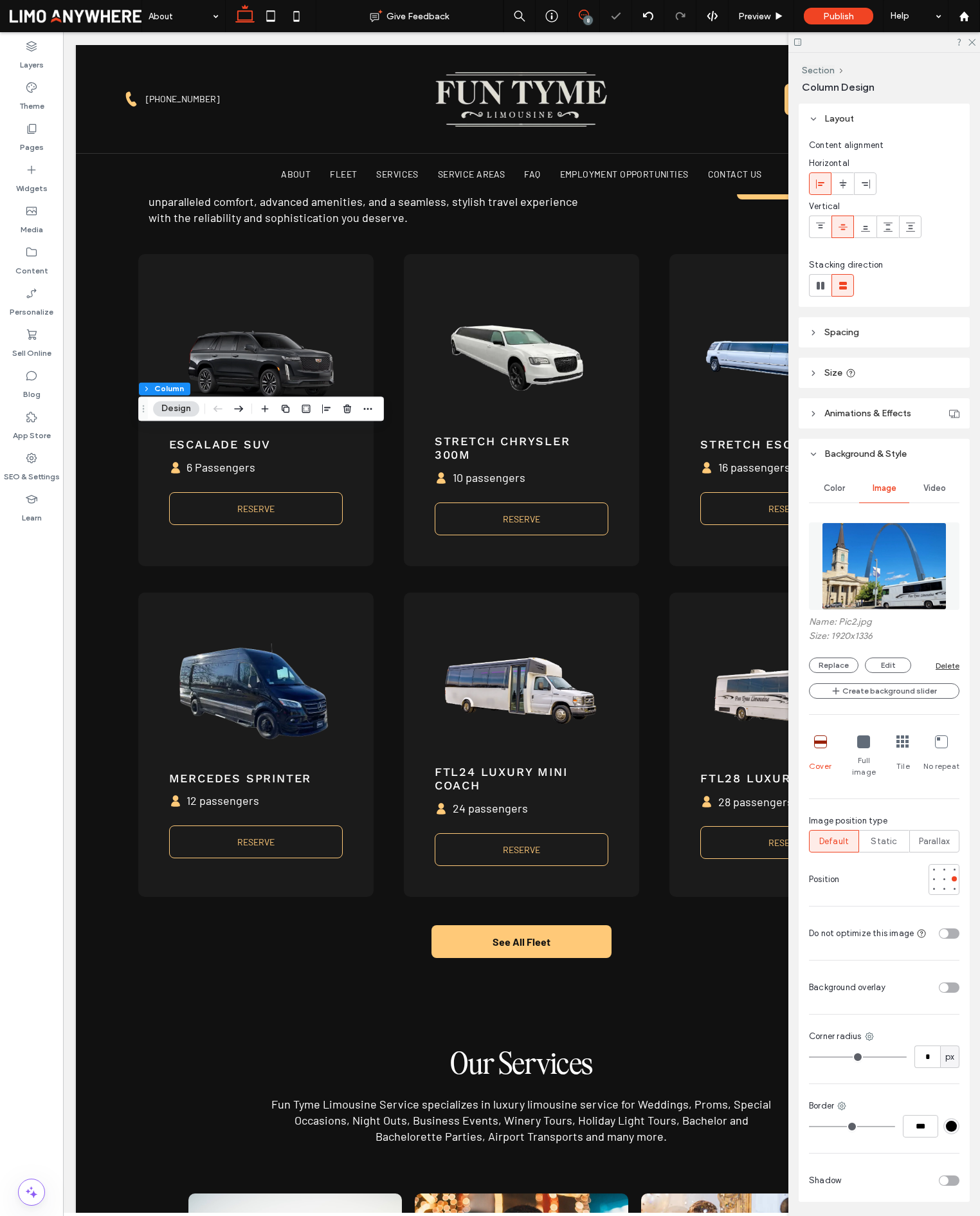
click at [579, 15] on icon at bounding box center [583, 14] width 10 height 10
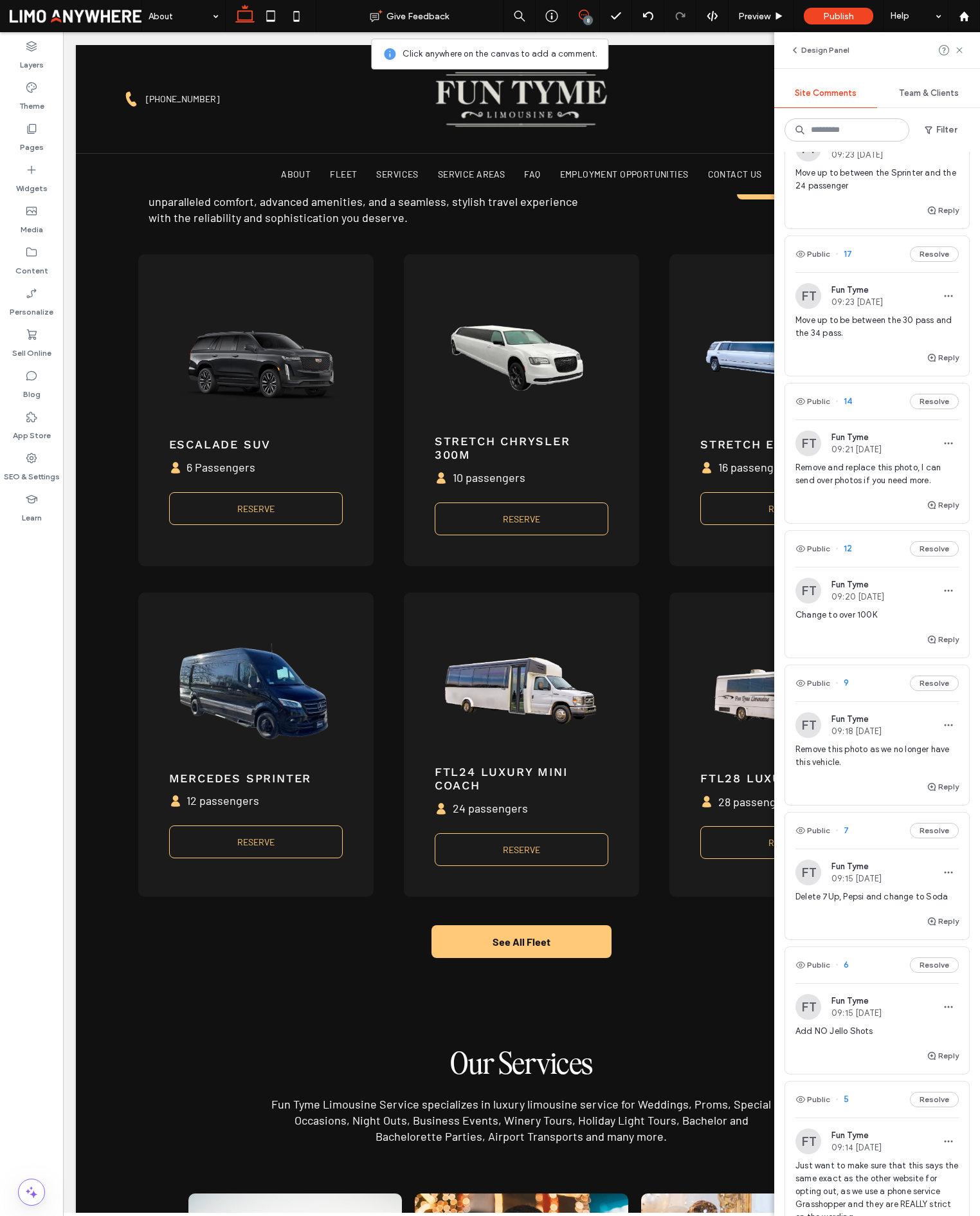
scroll to position [77, 0]
click at [938, 682] on button "Resolve" at bounding box center [934, 679] width 49 height 15
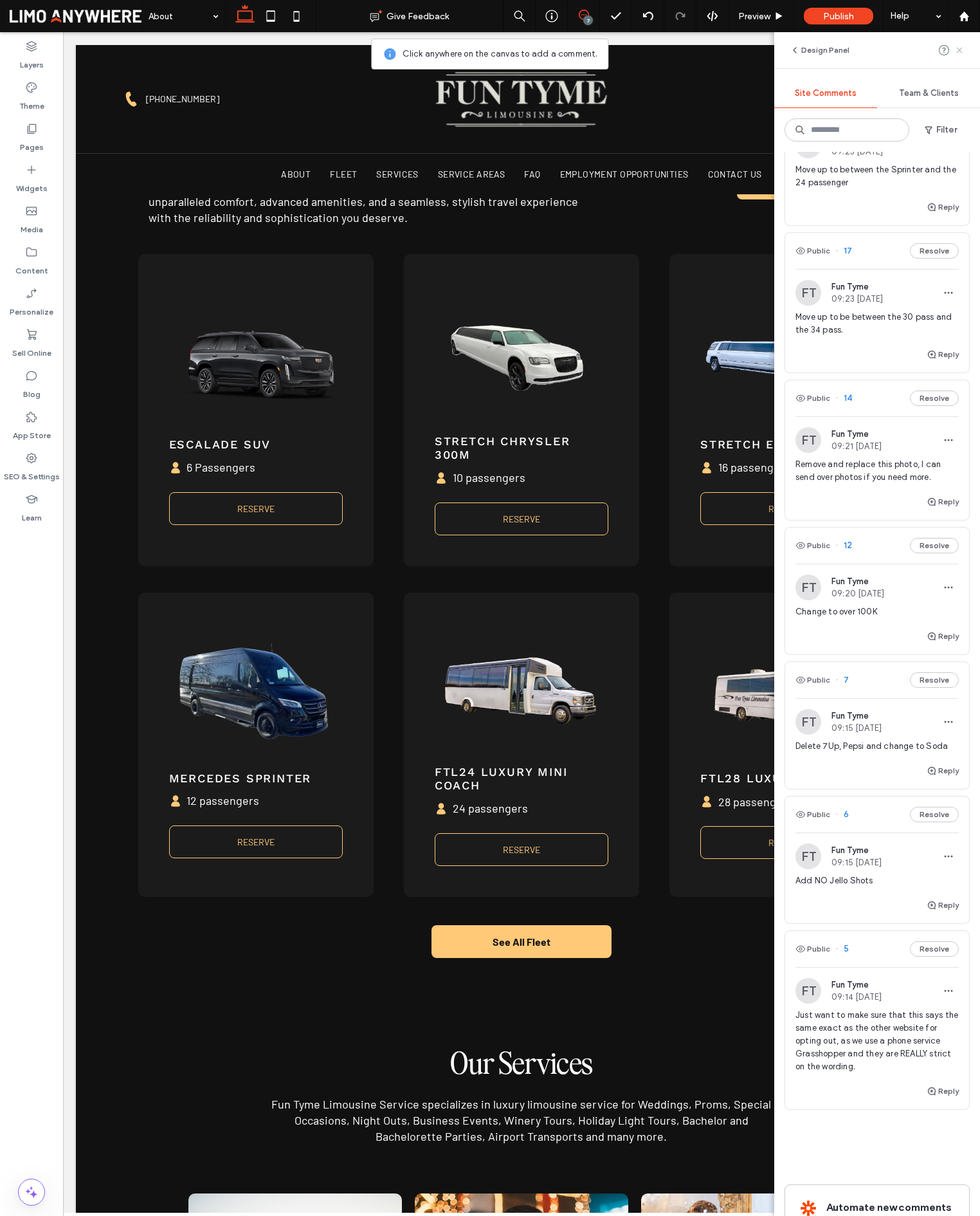
click at [961, 50] on use at bounding box center [959, 49] width 6 height 6
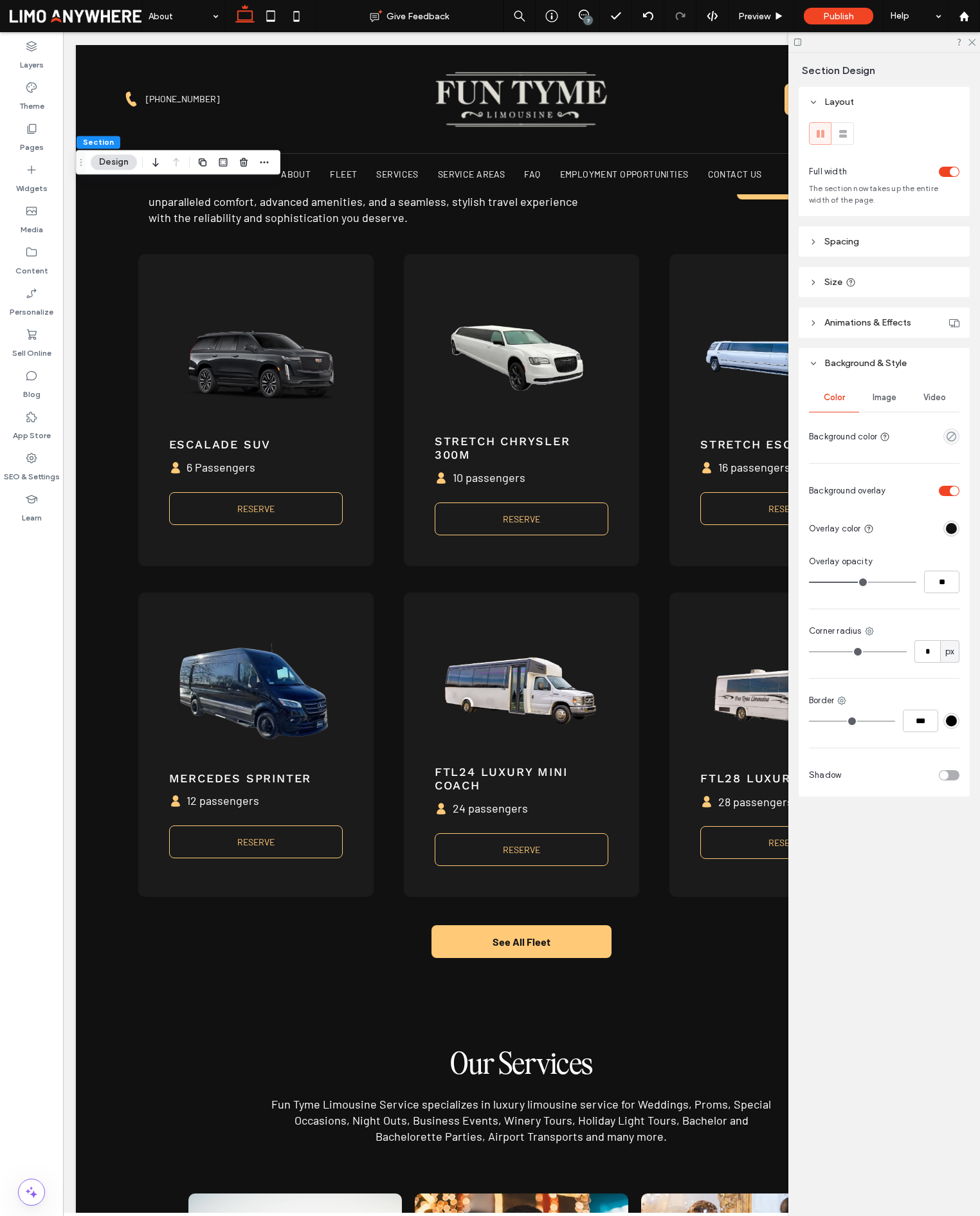
click at [899, 401] on div "Image" at bounding box center [884, 397] width 50 height 28
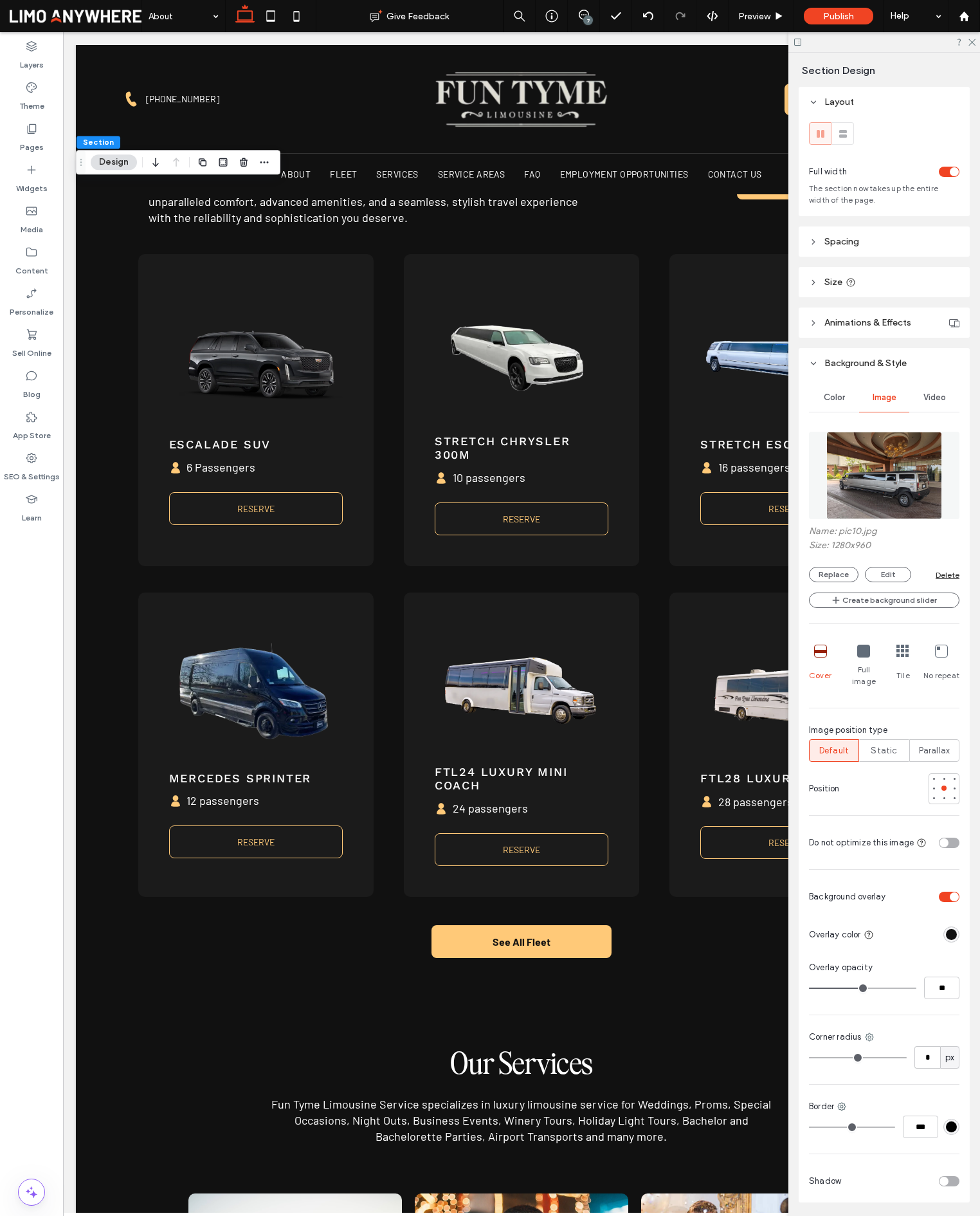
click at [904, 487] on img at bounding box center [884, 475] width 117 height 88
click at [841, 571] on button "Replace" at bounding box center [834, 574] width 50 height 15
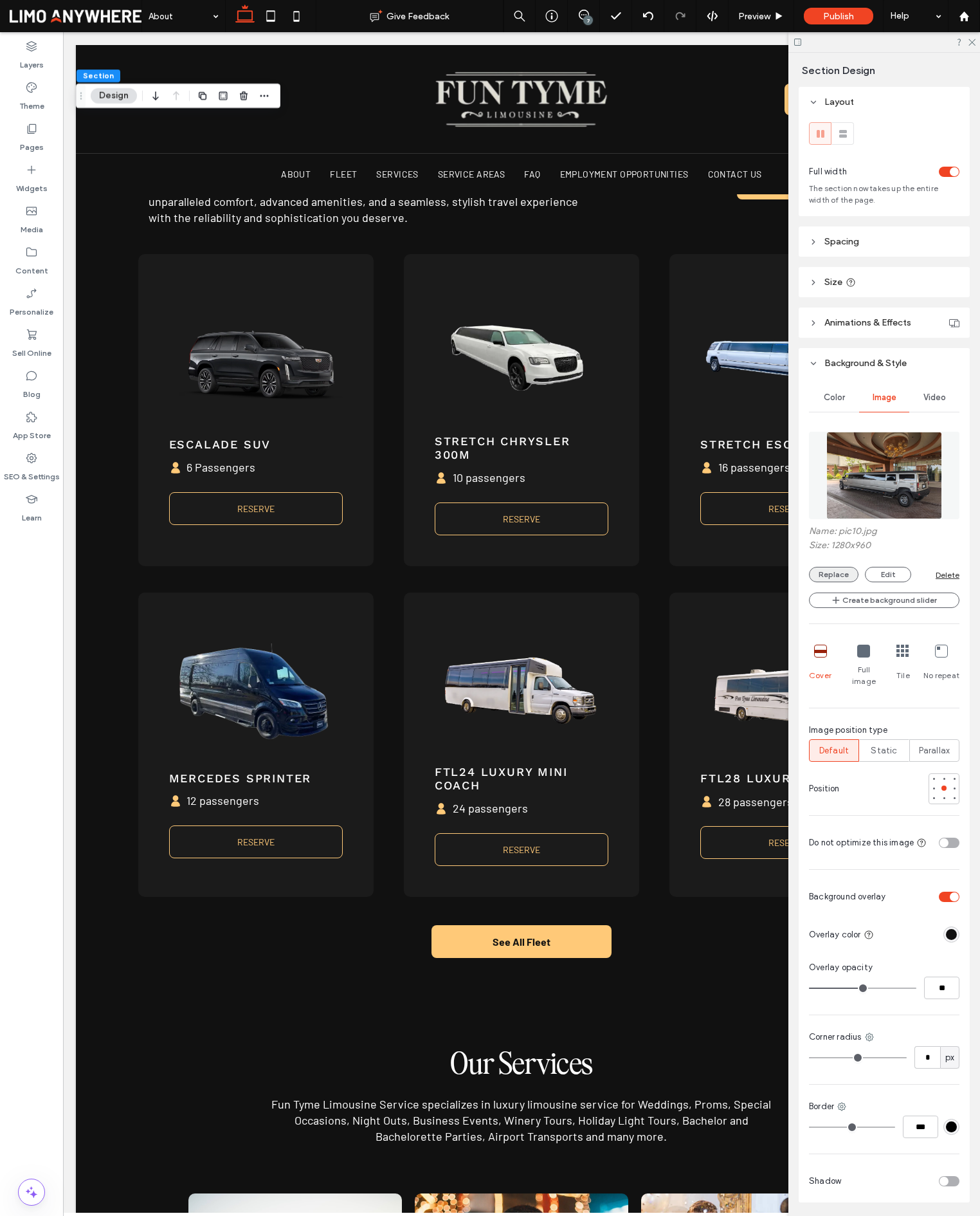
click at [832, 571] on button "Replace" at bounding box center [834, 574] width 50 height 15
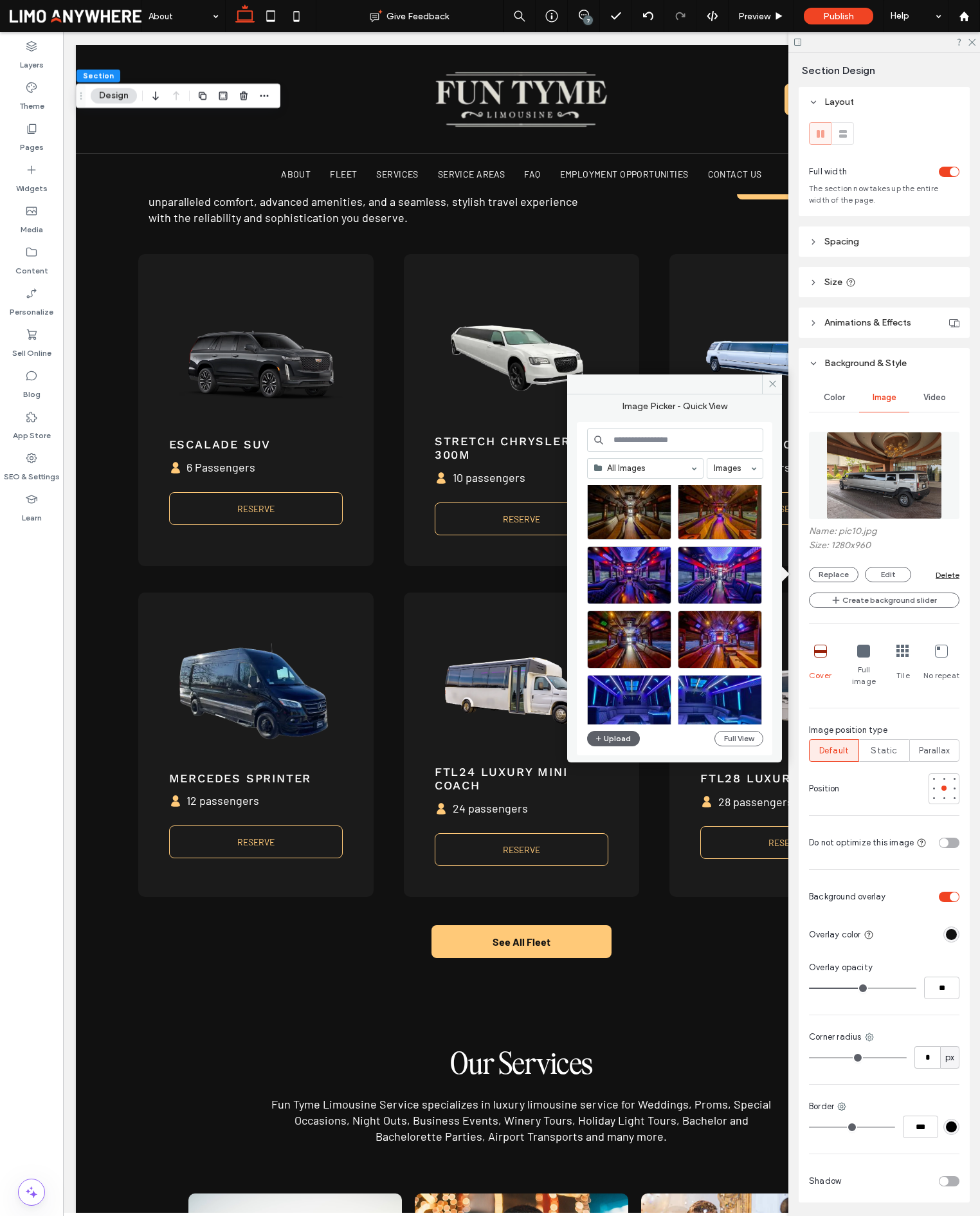
scroll to position [681, 0]
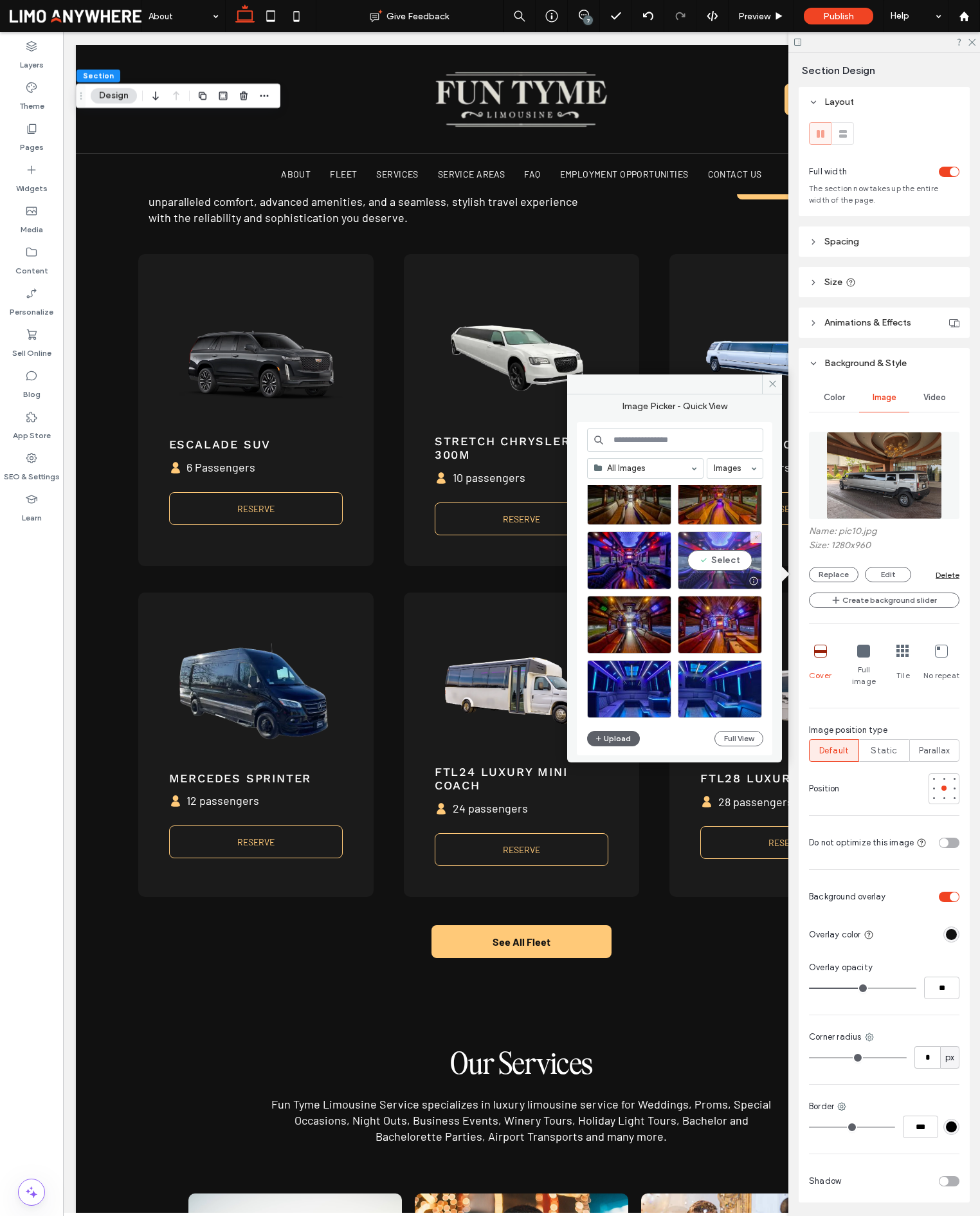
click at [705, 563] on div "Select" at bounding box center [719, 560] width 84 height 58
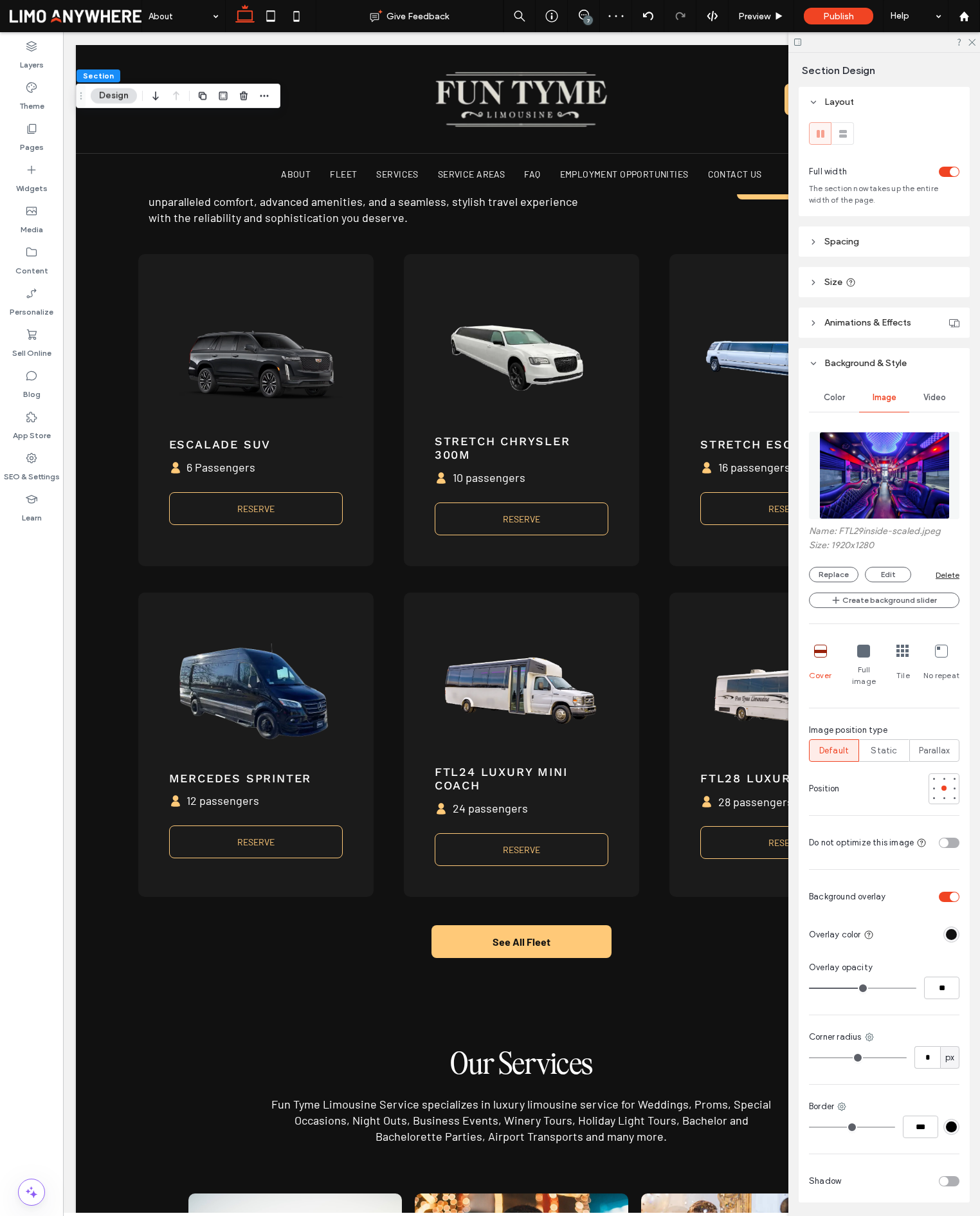
click at [585, 19] on div "7" at bounding box center [588, 20] width 10 height 10
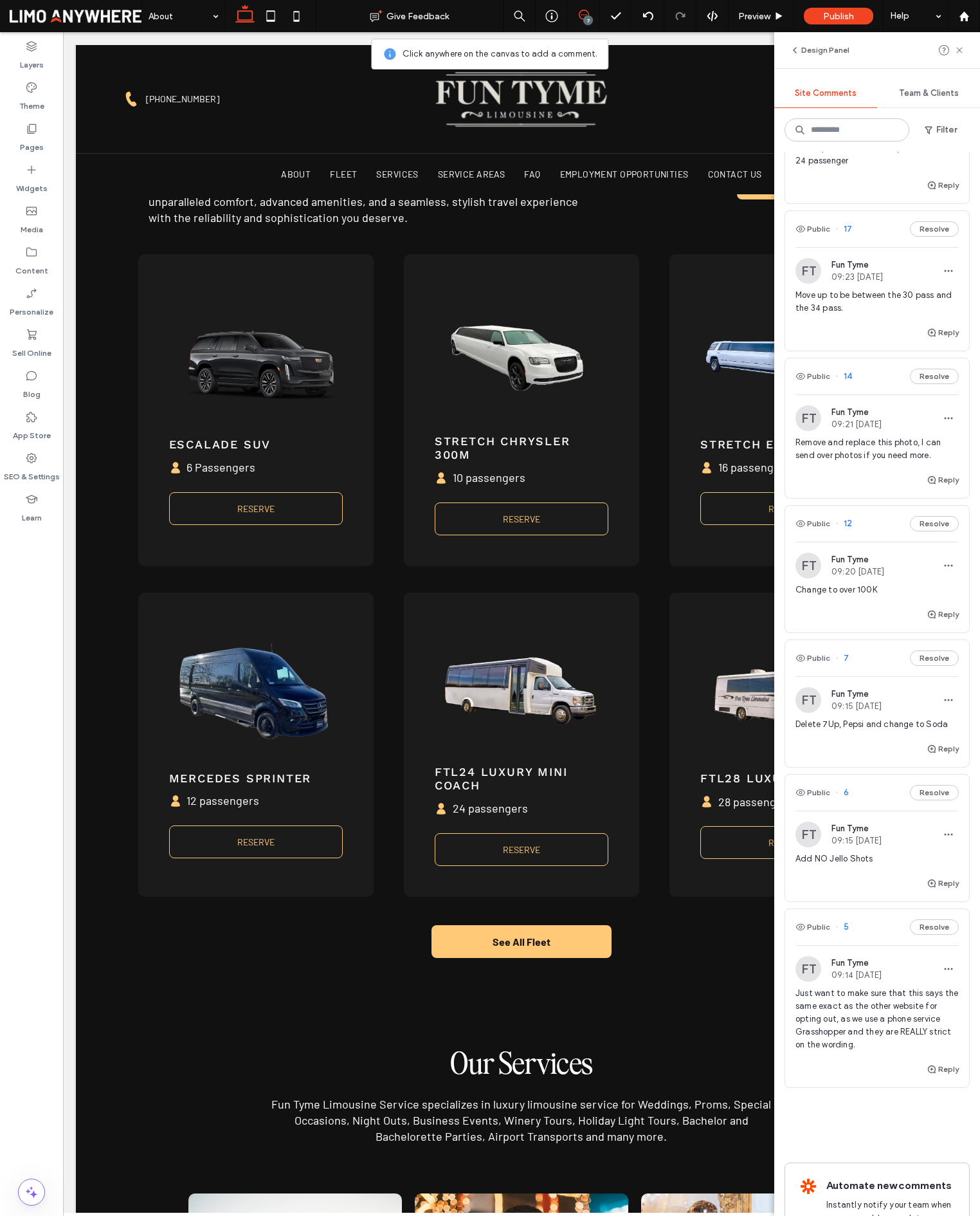
scroll to position [109, 0]
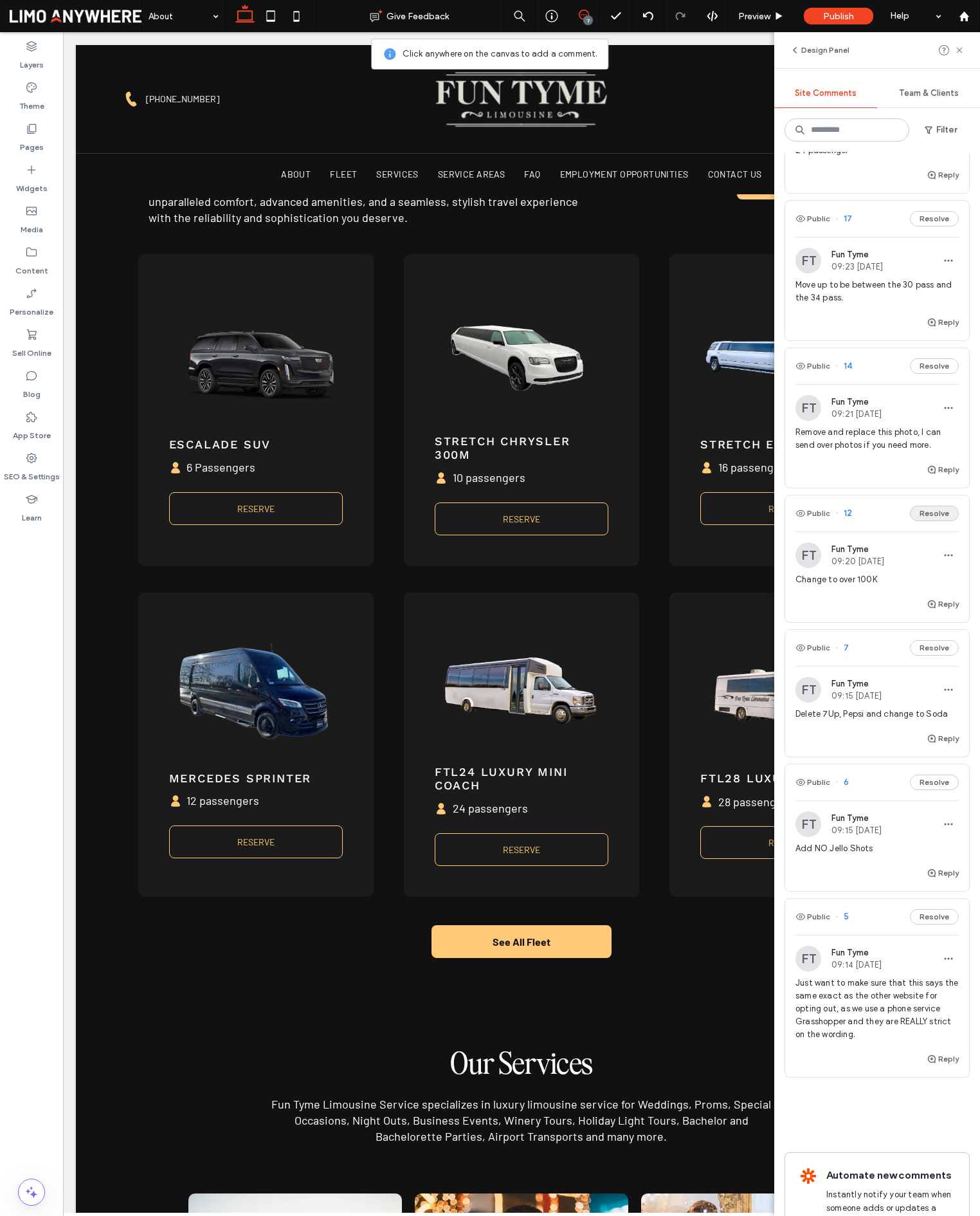
click at [938, 512] on button "Resolve" at bounding box center [934, 513] width 49 height 15
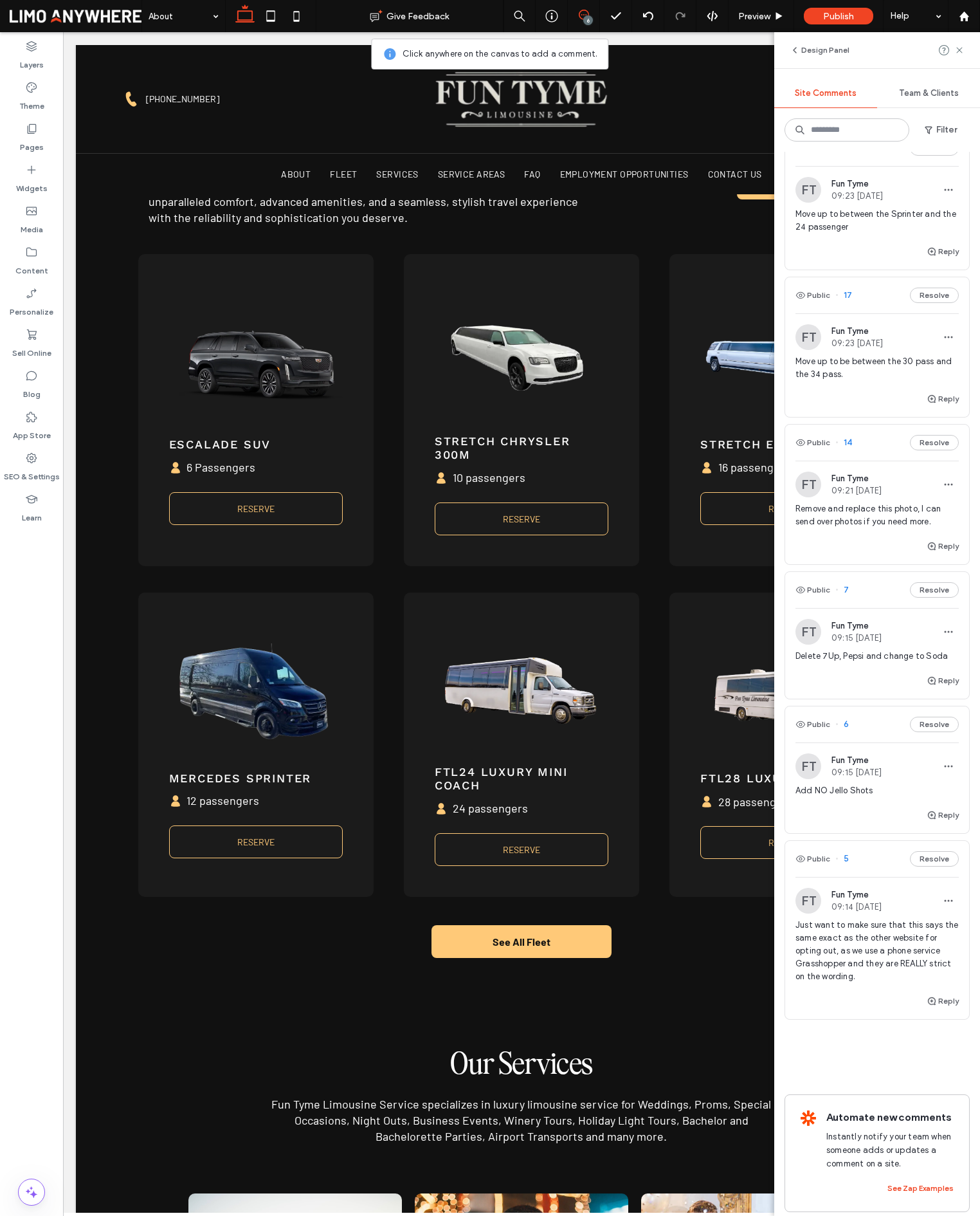
drag, startPoint x: 960, startPoint y: 50, endPoint x: 924, endPoint y: 79, distance: 46.2
click at [960, 50] on use at bounding box center [959, 49] width 6 height 6
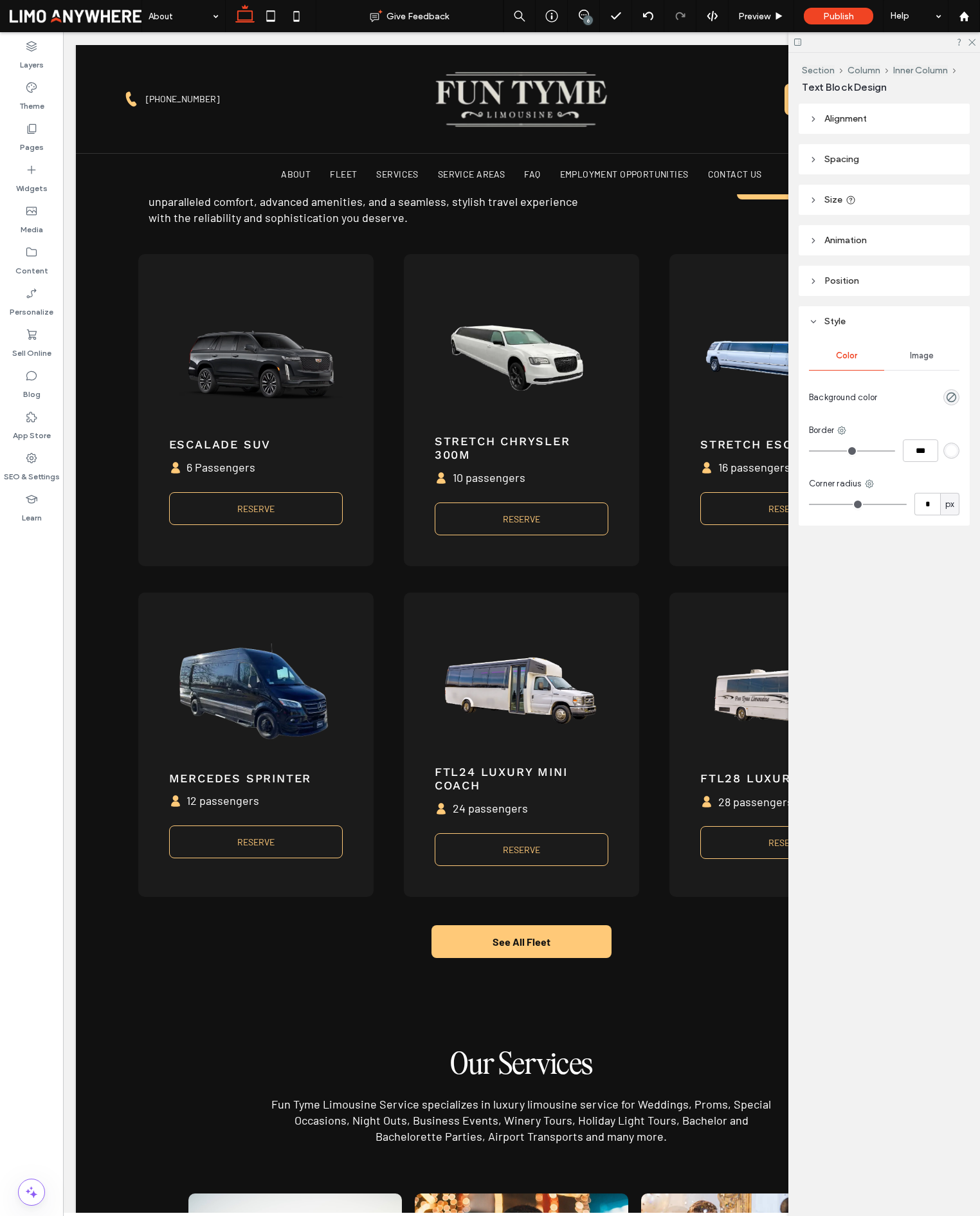
type input "**********"
type input "**"
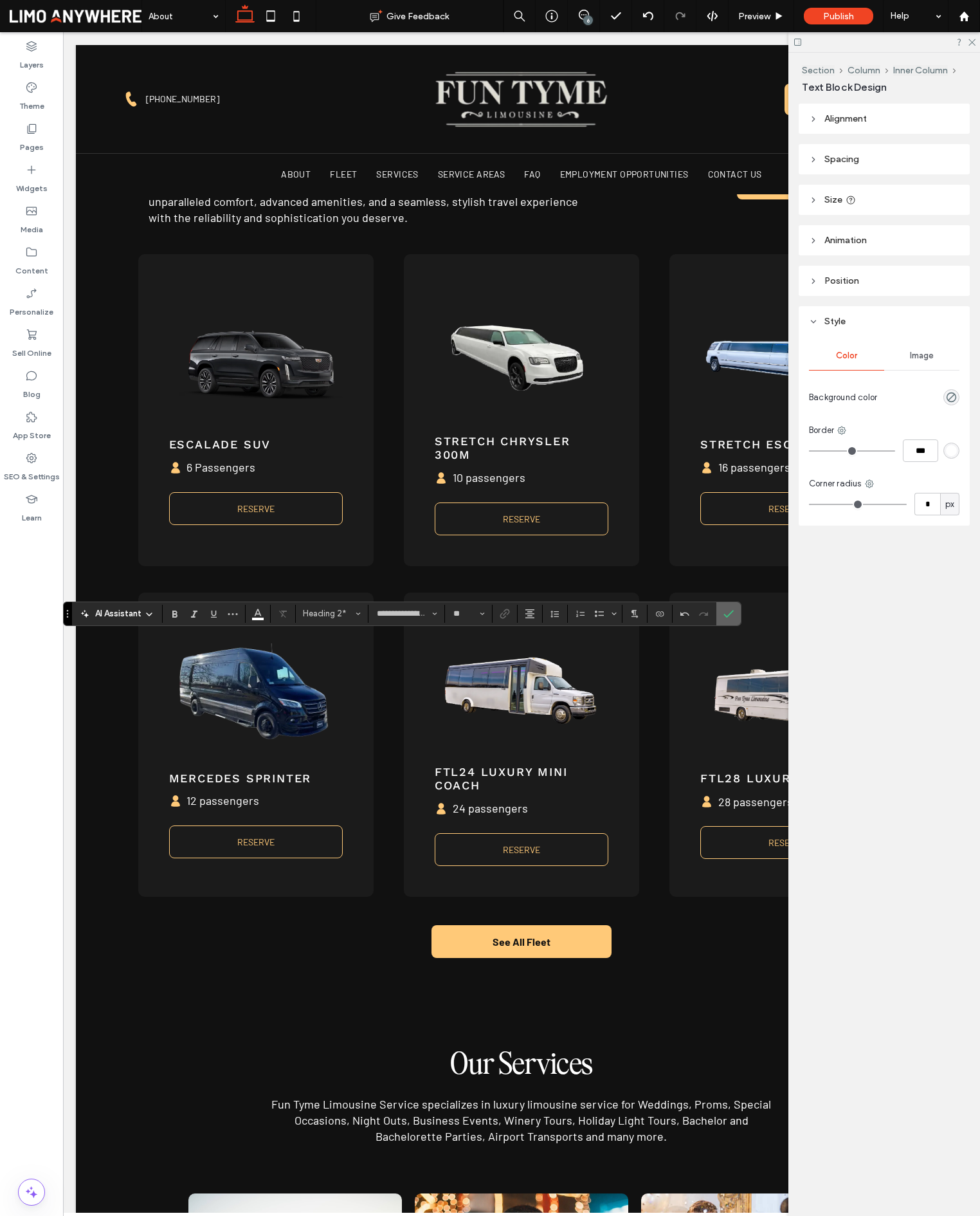
click at [722, 614] on label "Confirm" at bounding box center [729, 613] width 19 height 23
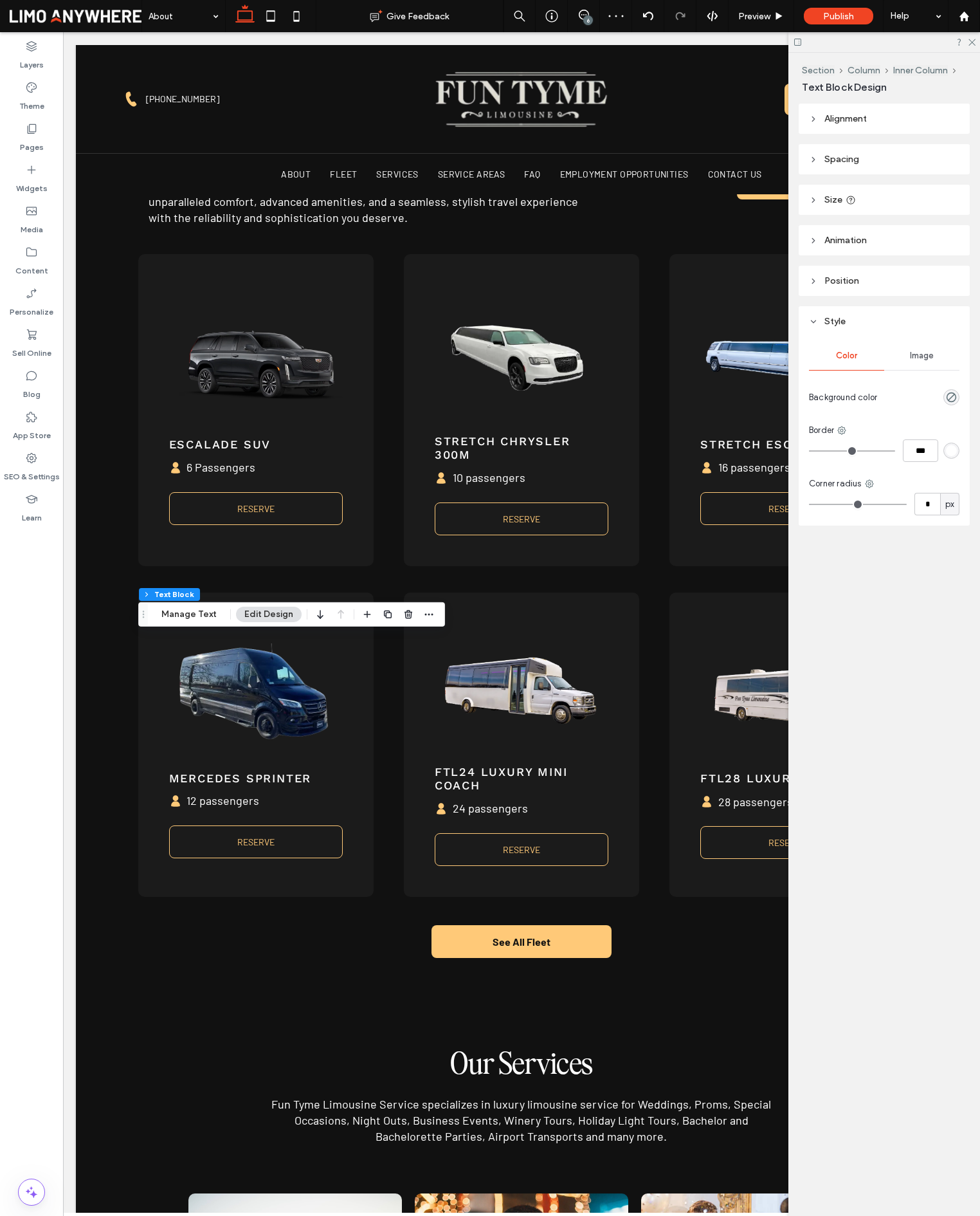
click at [588, 22] on div "6" at bounding box center [588, 20] width 10 height 10
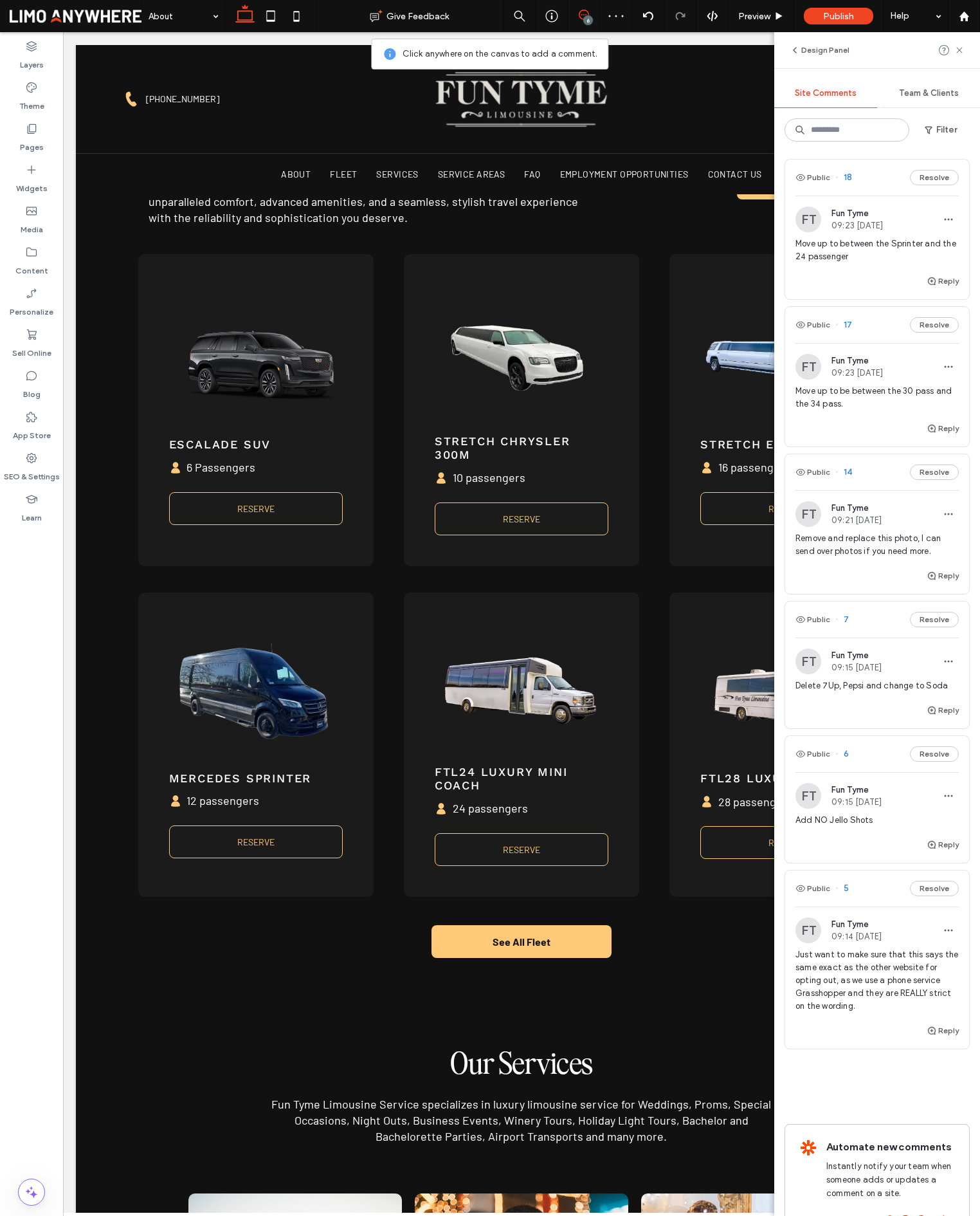
click at [846, 621] on span "7" at bounding box center [842, 620] width 14 height 13
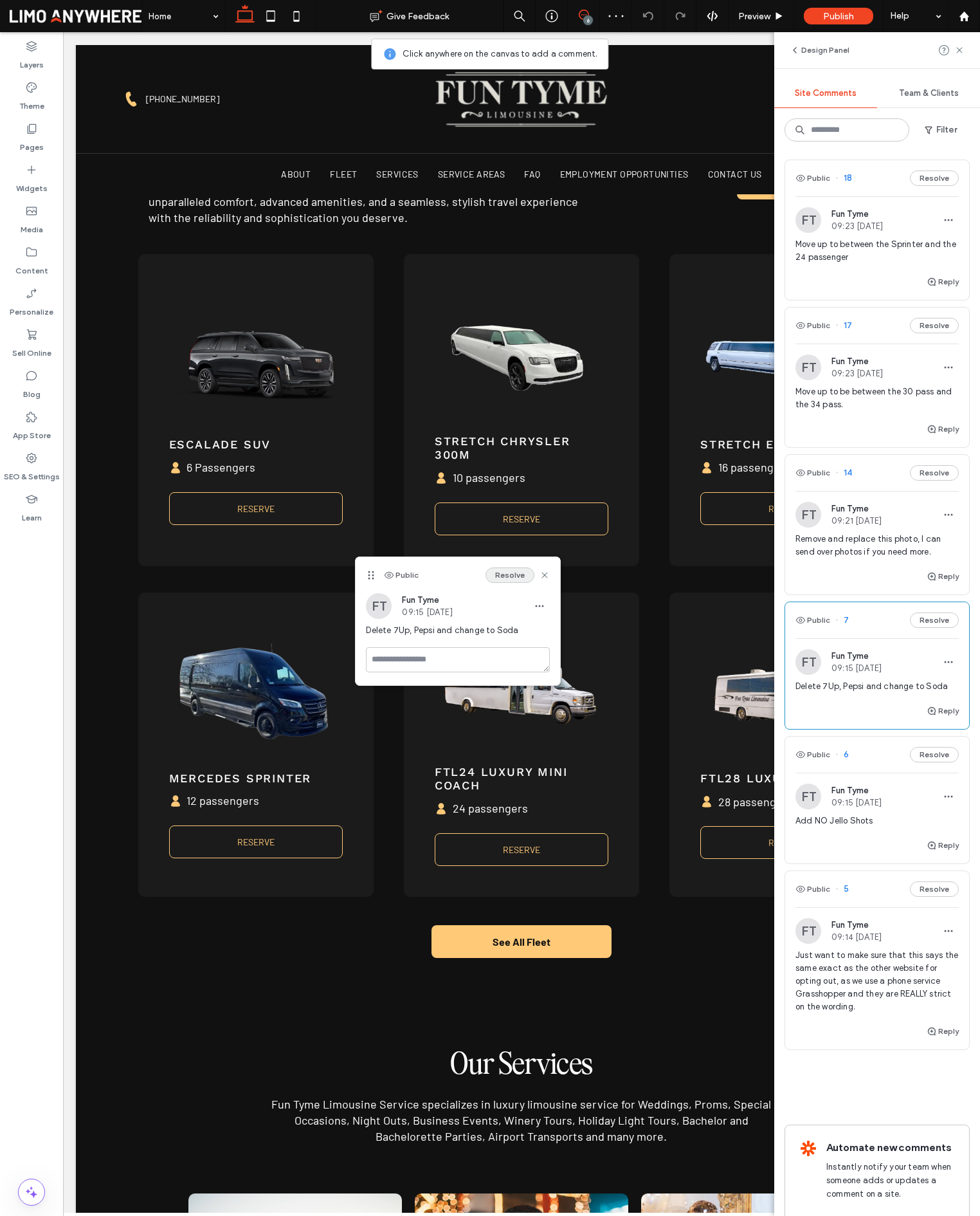
click at [515, 575] on button "Resolve" at bounding box center [509, 575] width 49 height 15
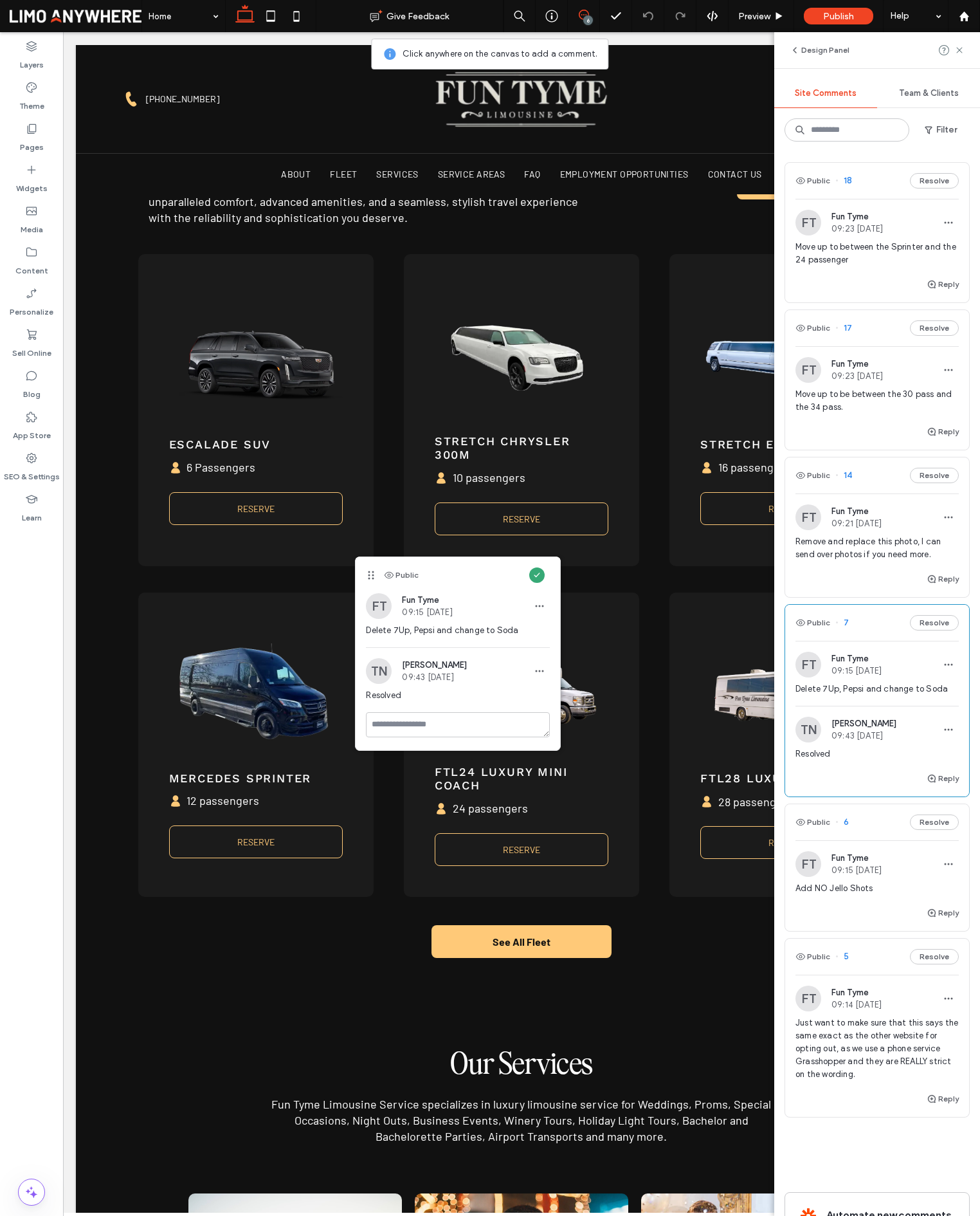
drag, startPoint x: 960, startPoint y: 50, endPoint x: 958, endPoint y: 60, distance: 10.2
click at [960, 50] on use at bounding box center [959, 49] width 6 height 6
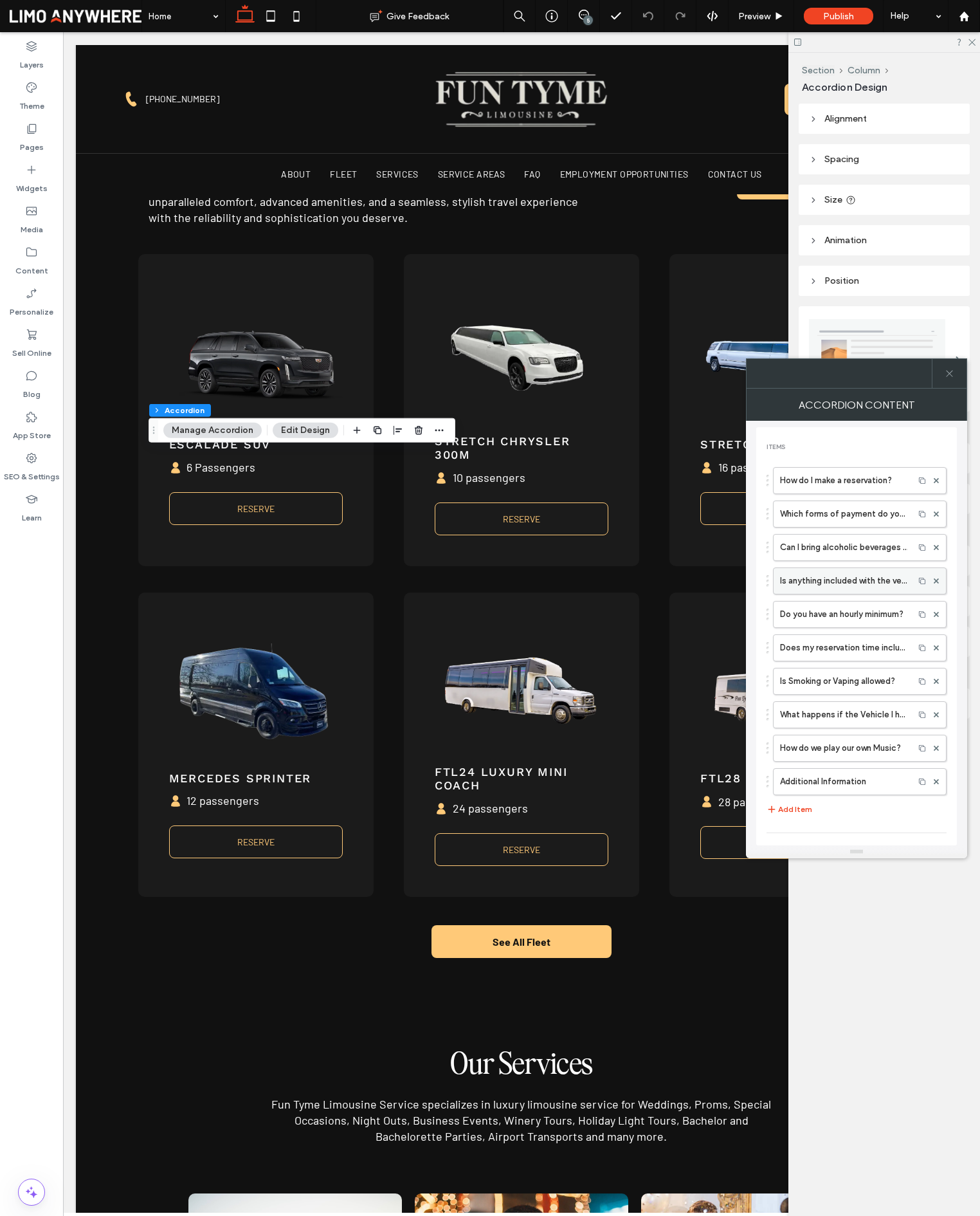
click at [839, 587] on label "Is anything included with the vehicle?" at bounding box center [844, 581] width 127 height 26
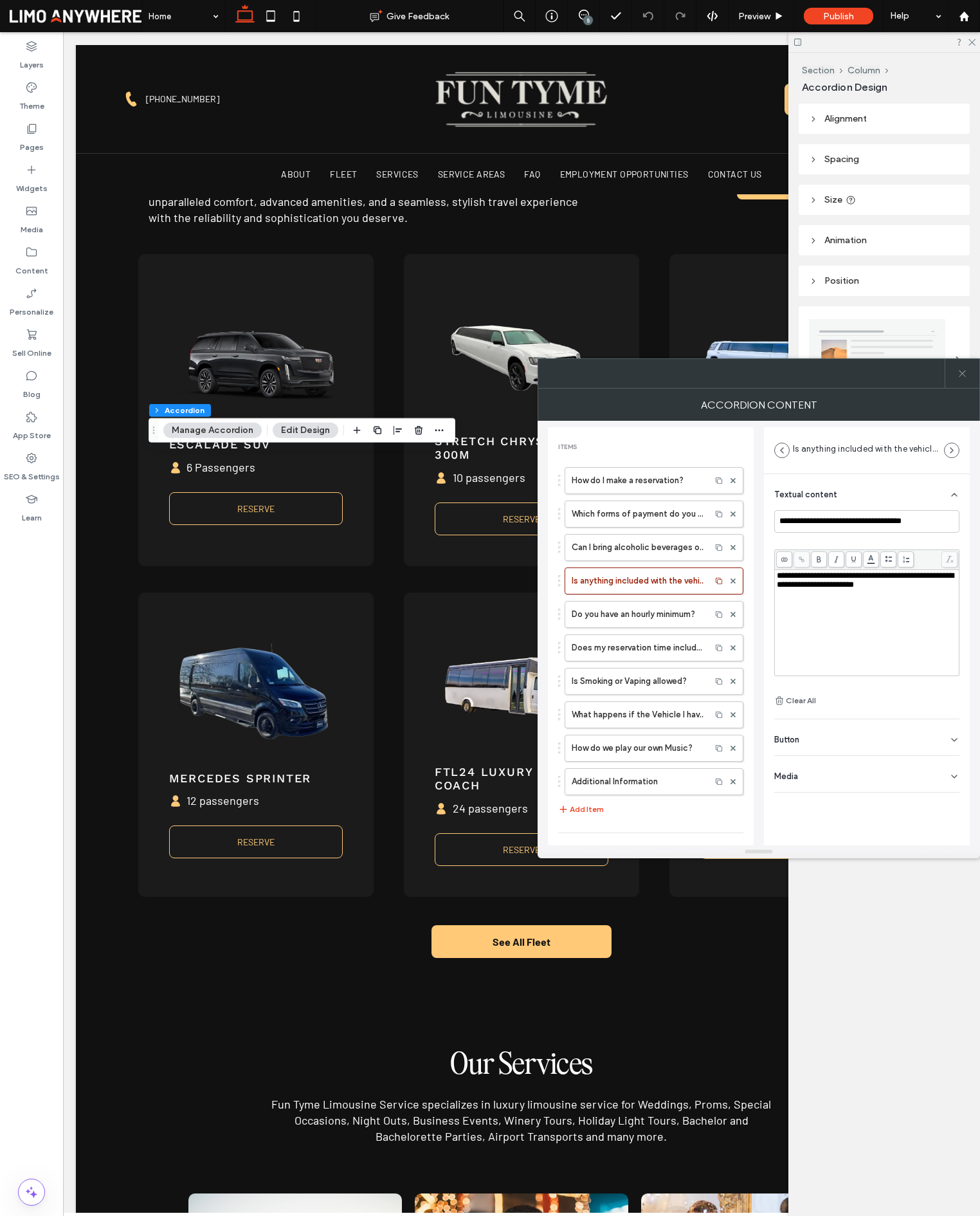
drag, startPoint x: 793, startPoint y: 585, endPoint x: 809, endPoint y: 587, distance: 16.1
click at [795, 586] on span "**********" at bounding box center [866, 580] width 177 height 18
drag, startPoint x: 817, startPoint y: 586, endPoint x: 776, endPoint y: 589, distance: 41.1
click at [776, 589] on div "**********" at bounding box center [867, 623] width 181 height 103
click at [782, 588] on span "**********" at bounding box center [866, 580] width 177 height 18
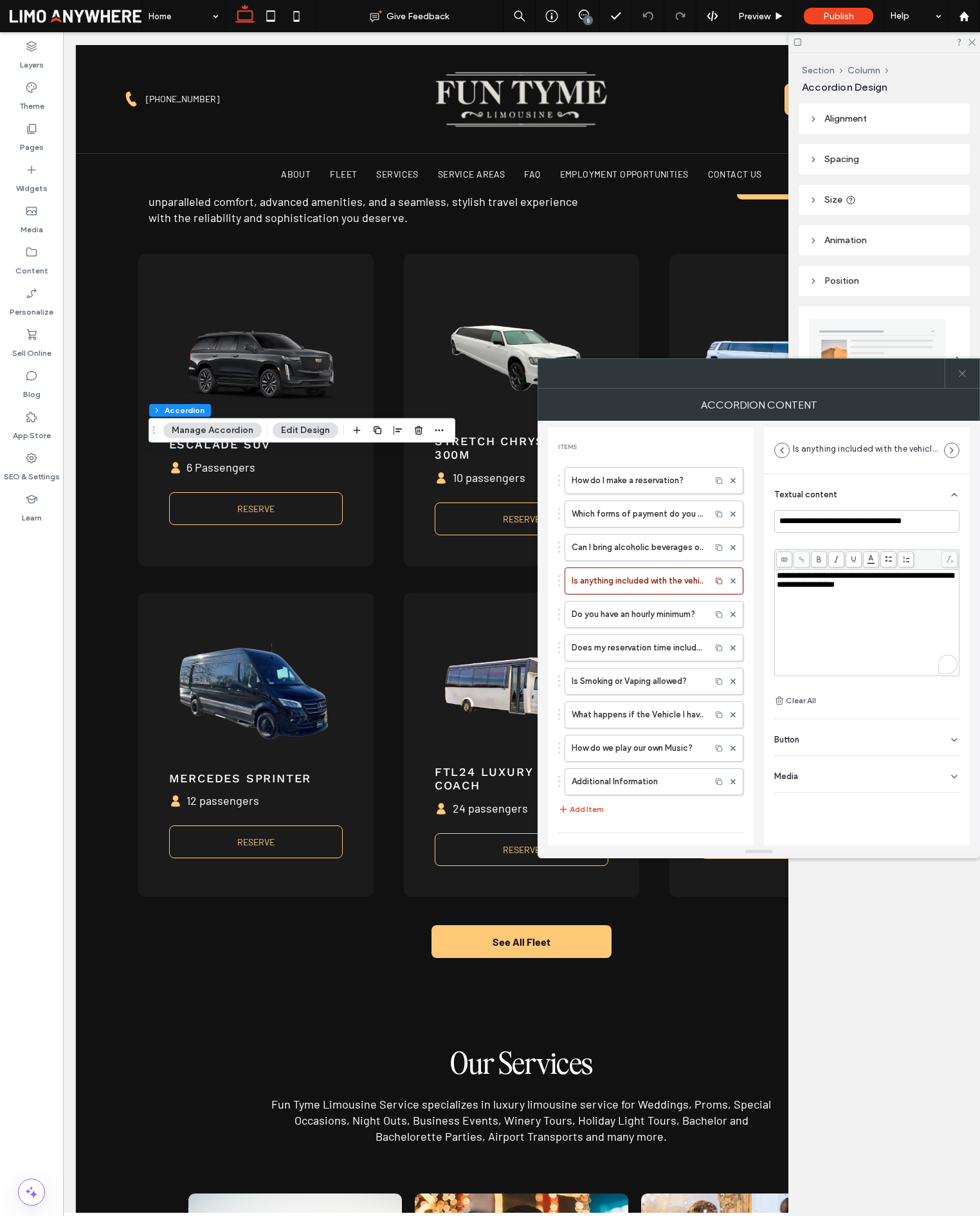
click at [841, 575] on span "**********" at bounding box center [866, 580] width 177 height 18
click at [903, 576] on span "**********" at bounding box center [866, 580] width 177 height 18
click at [934, 576] on span "**********" at bounding box center [866, 580] width 177 height 18
click at [820, 584] on span "**********" at bounding box center [866, 580] width 177 height 18
click at [822, 605] on div "**********" at bounding box center [867, 623] width 181 height 103
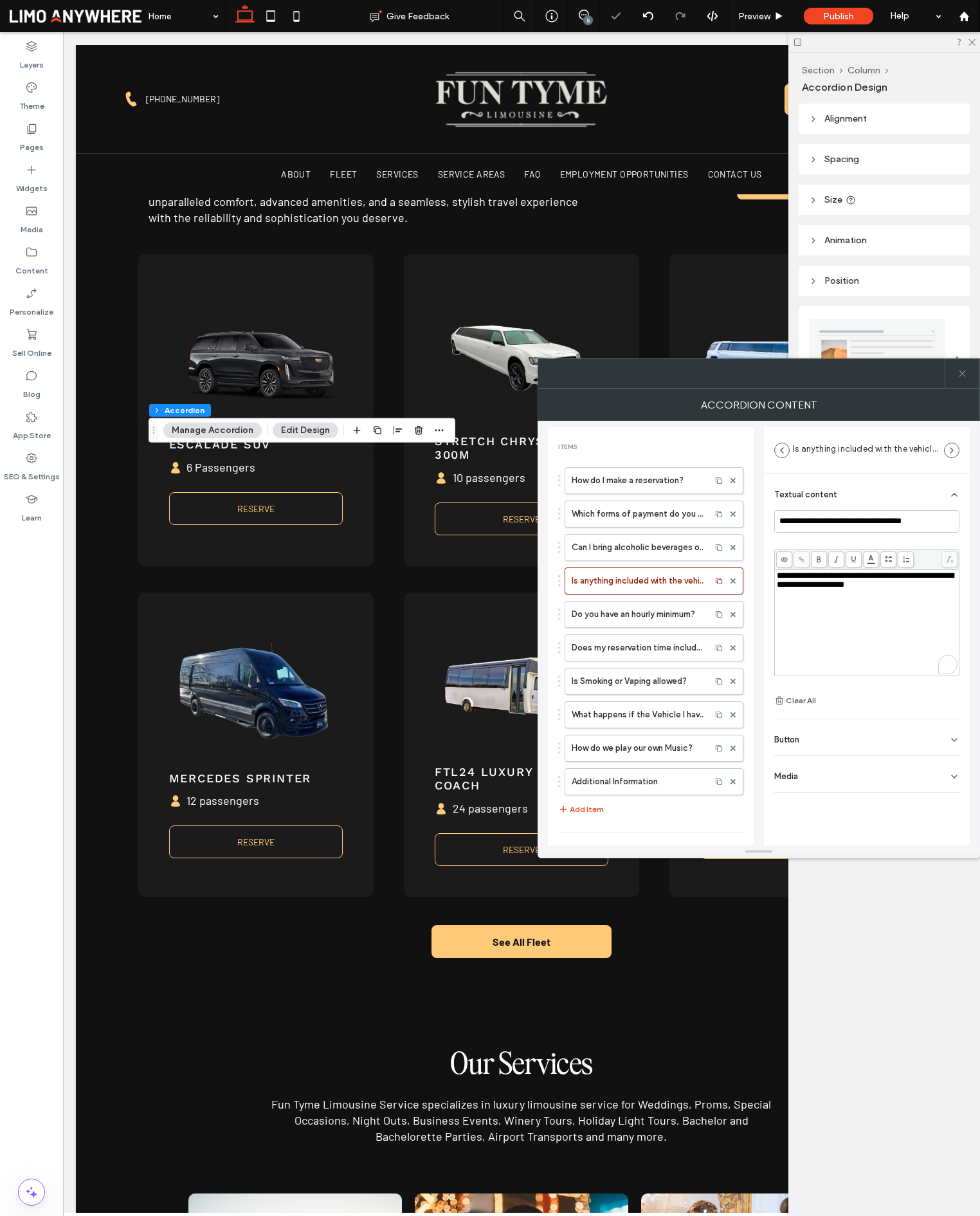
click at [863, 614] on div "**********" at bounding box center [867, 623] width 181 height 103
click at [834, 577] on span "**********" at bounding box center [866, 580] width 177 height 18
click at [937, 599] on div "**********" at bounding box center [867, 623] width 181 height 103
drag, startPoint x: 758, startPoint y: 511, endPoint x: 975, endPoint y: 394, distance: 246.5
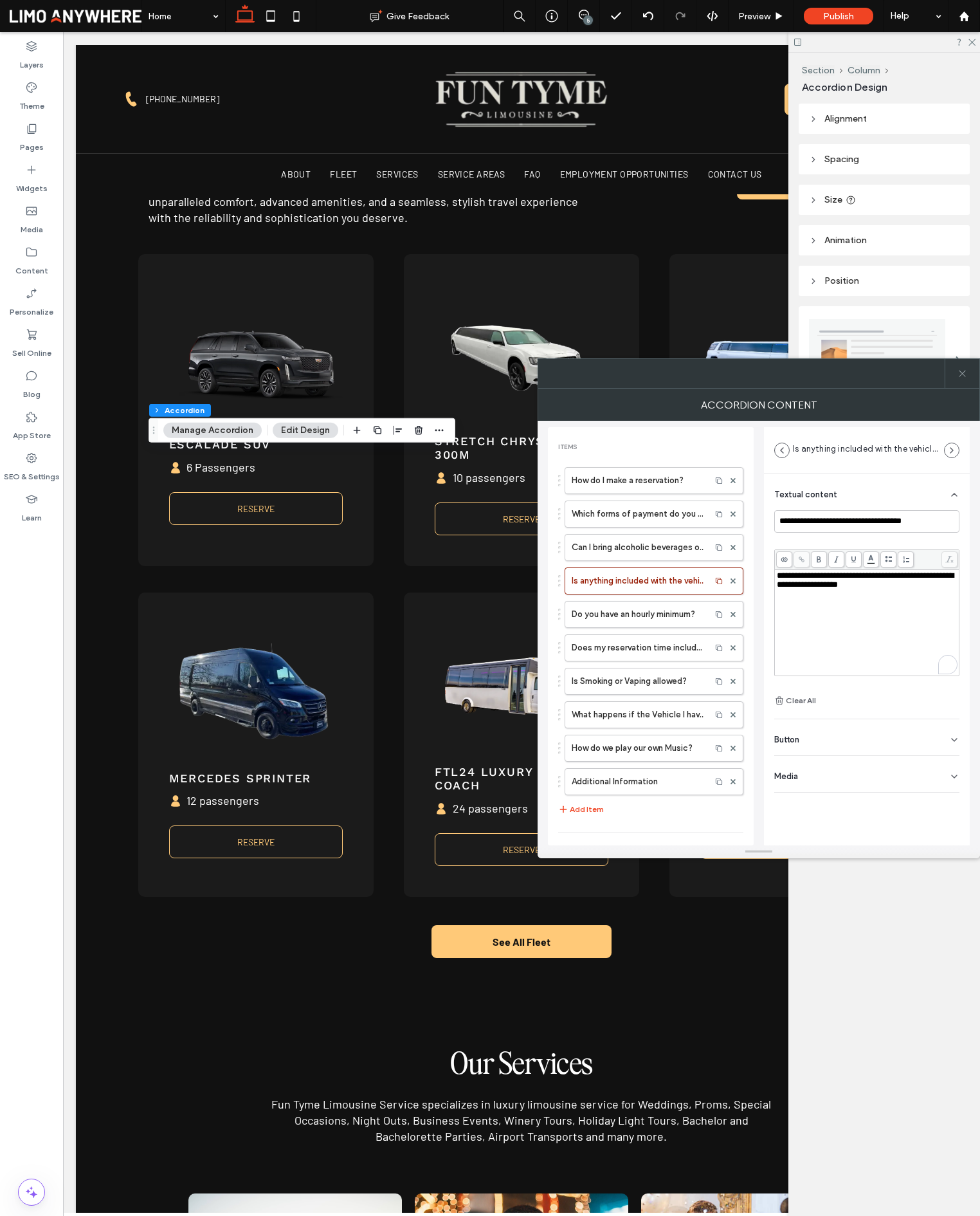
click at [758, 511] on div "**********" at bounding box center [759, 633] width 422 height 425
click at [966, 377] on icon at bounding box center [962, 373] width 10 height 10
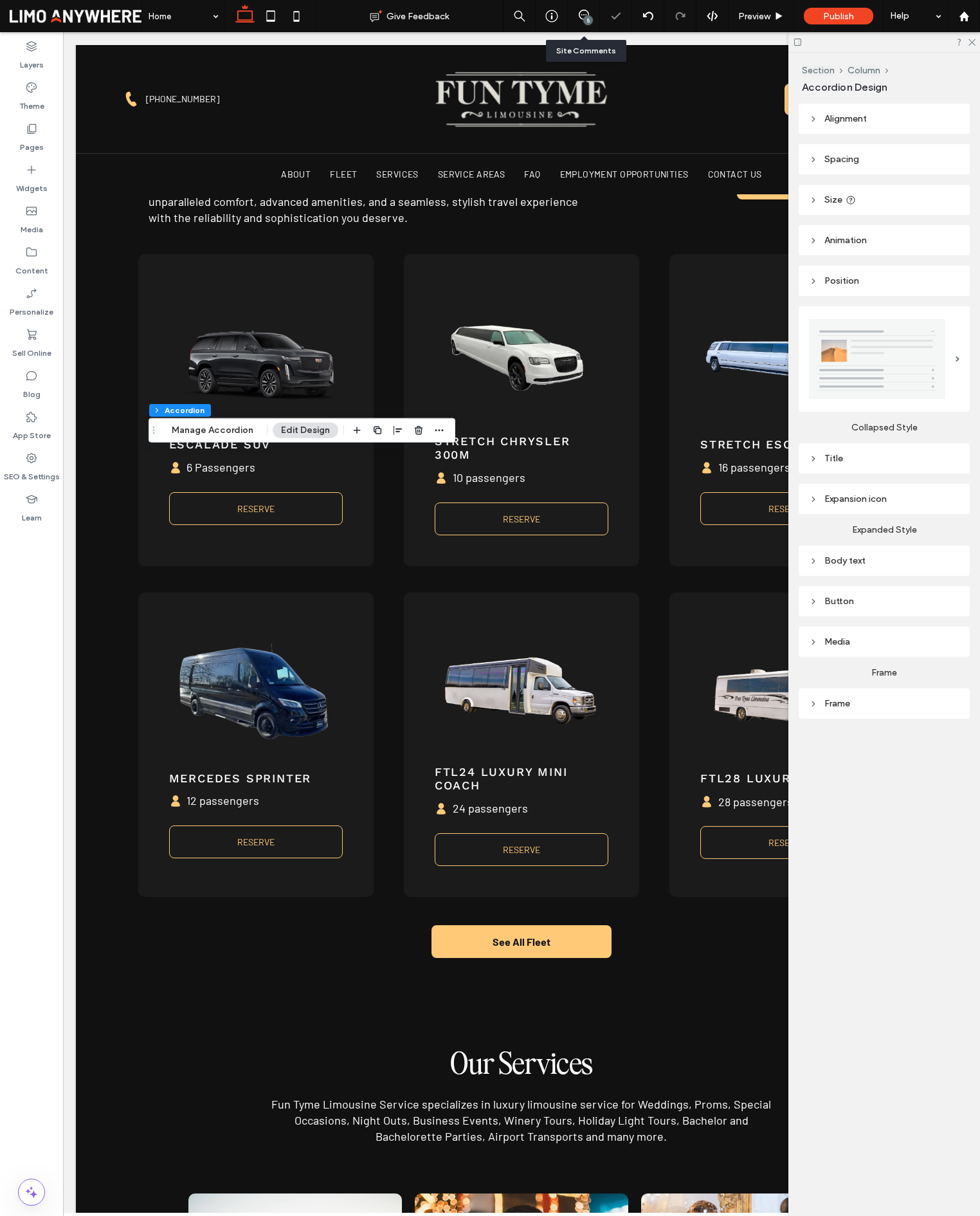
click at [586, 18] on div "5" at bounding box center [588, 20] width 10 height 10
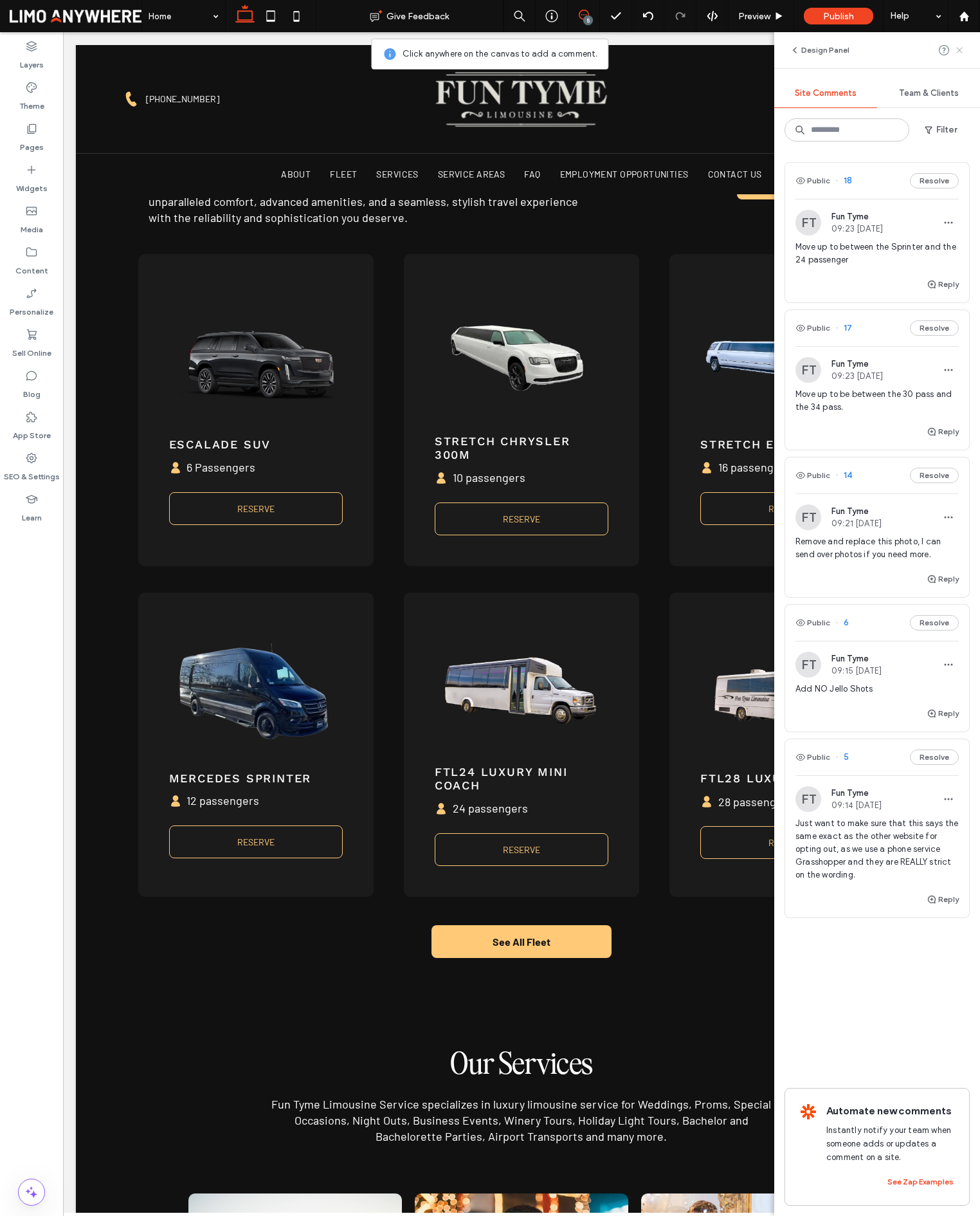
click at [957, 47] on icon at bounding box center [959, 50] width 10 height 10
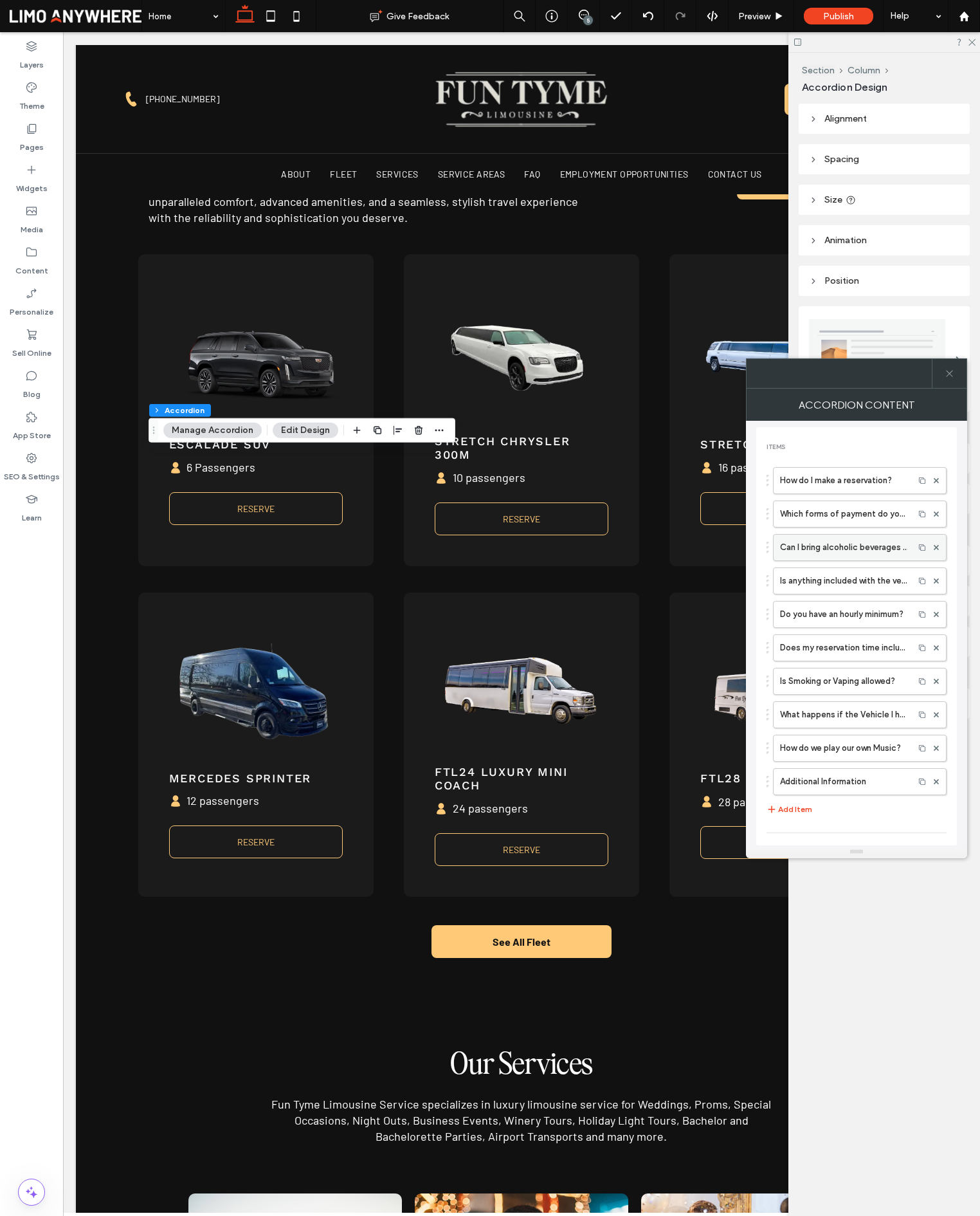
click at [863, 554] on label "Can I bring alcoholic beverages or snacks on board?" at bounding box center [844, 547] width 127 height 26
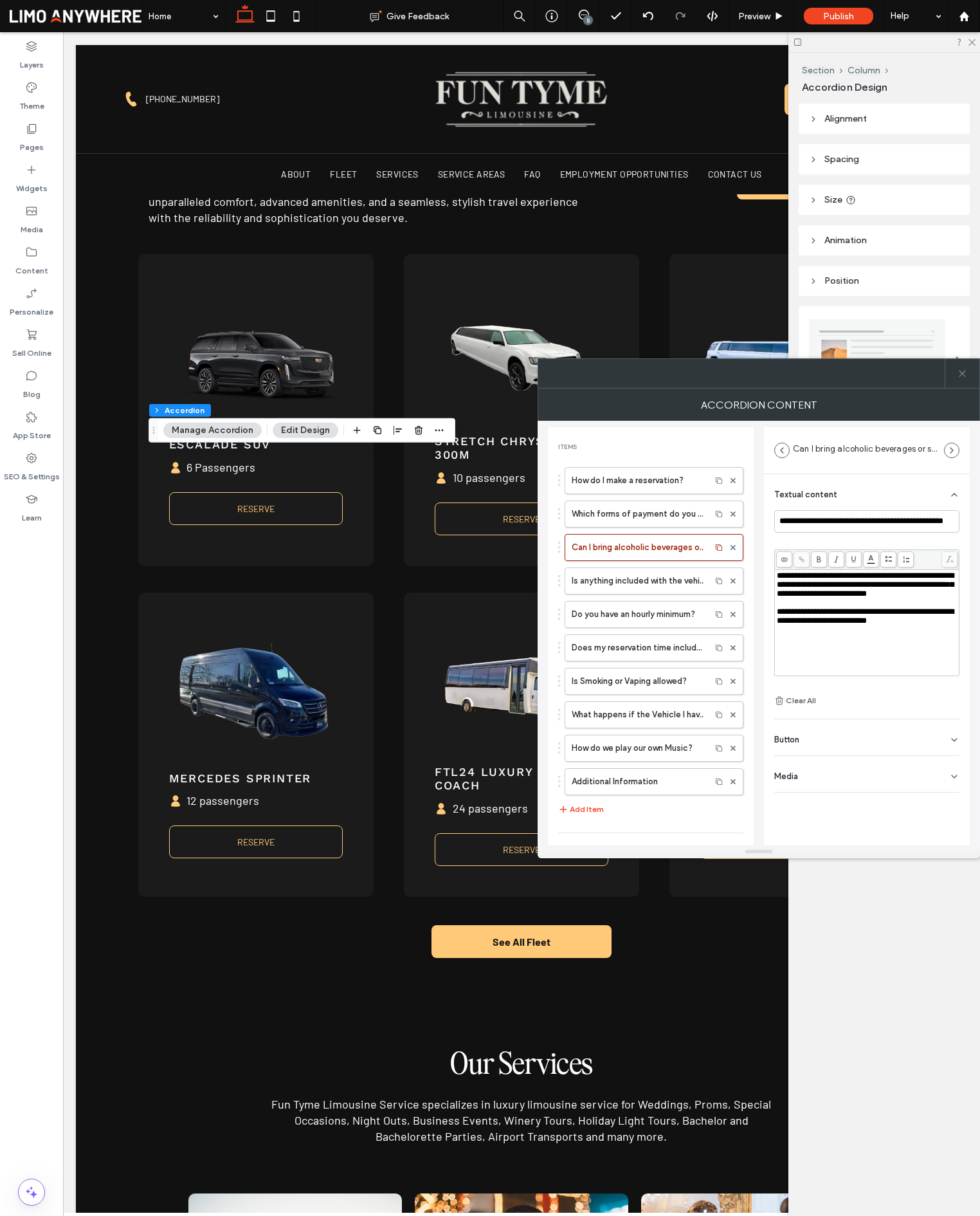
click at [863, 598] on div "**********" at bounding box center [867, 585] width 181 height 27
click at [755, 620] on div "**********" at bounding box center [759, 633] width 422 height 425
click at [964, 373] on icon at bounding box center [962, 373] width 10 height 10
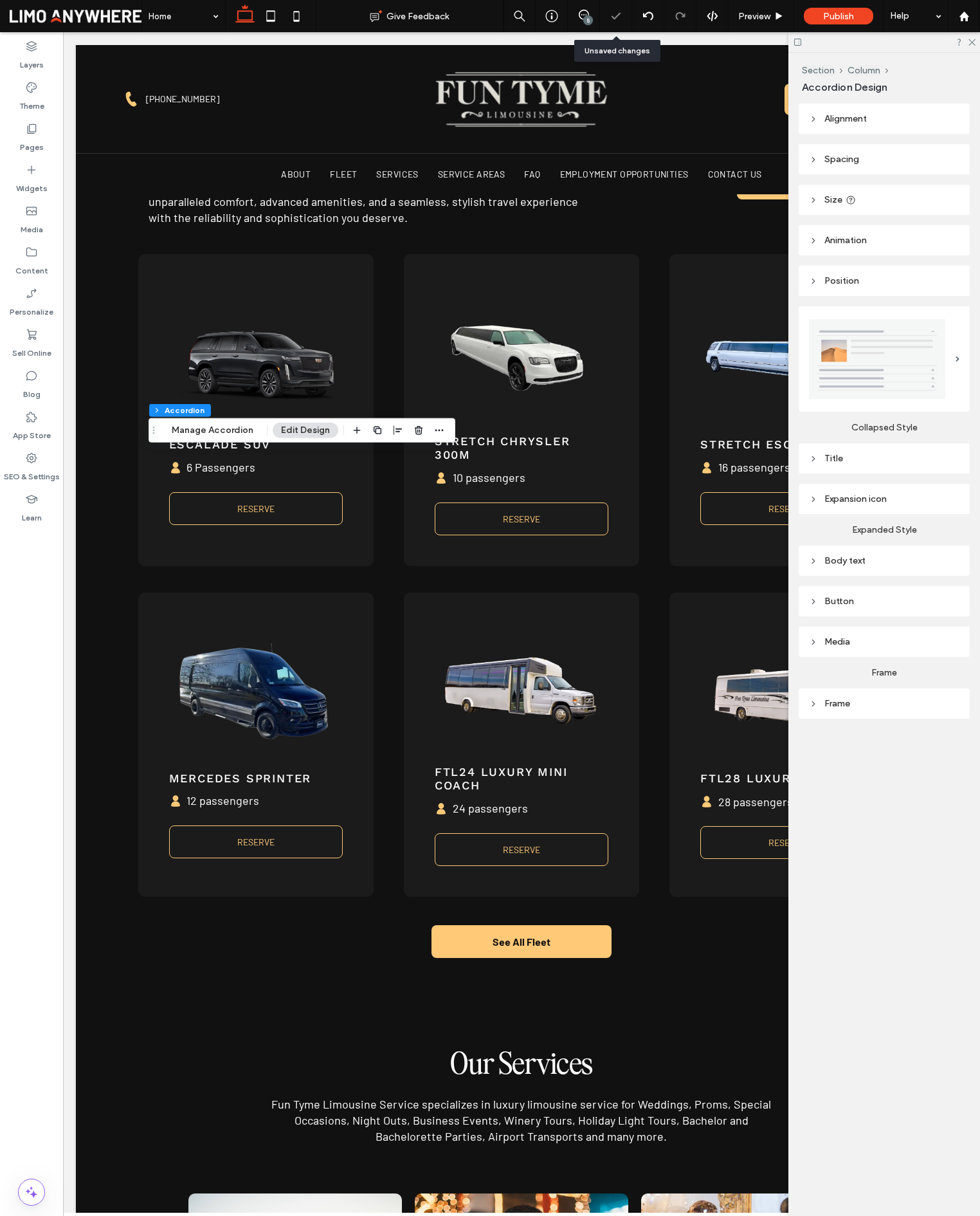
click at [591, 17] on div "5" at bounding box center [588, 20] width 10 height 10
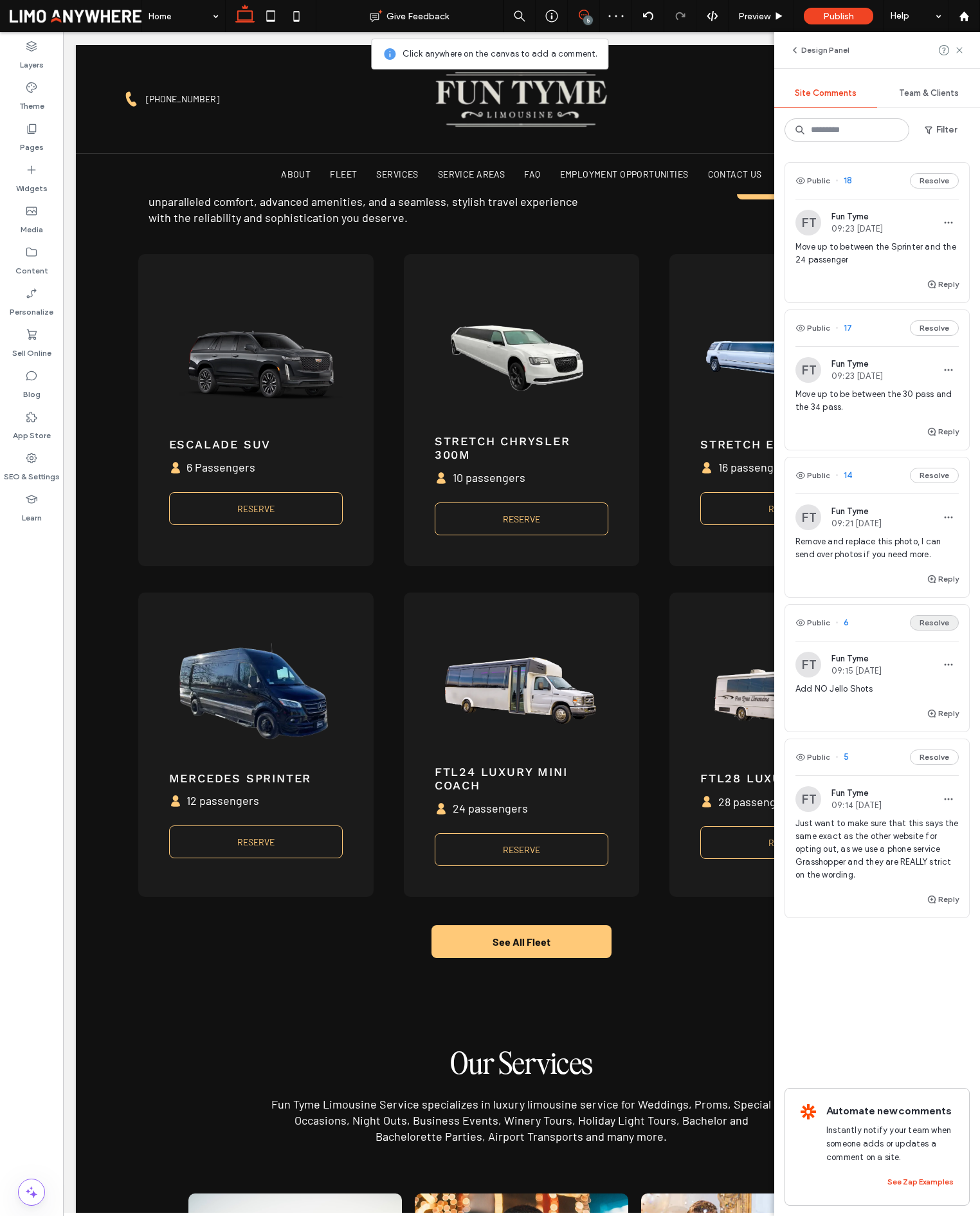
click at [937, 620] on button "Resolve" at bounding box center [934, 622] width 49 height 15
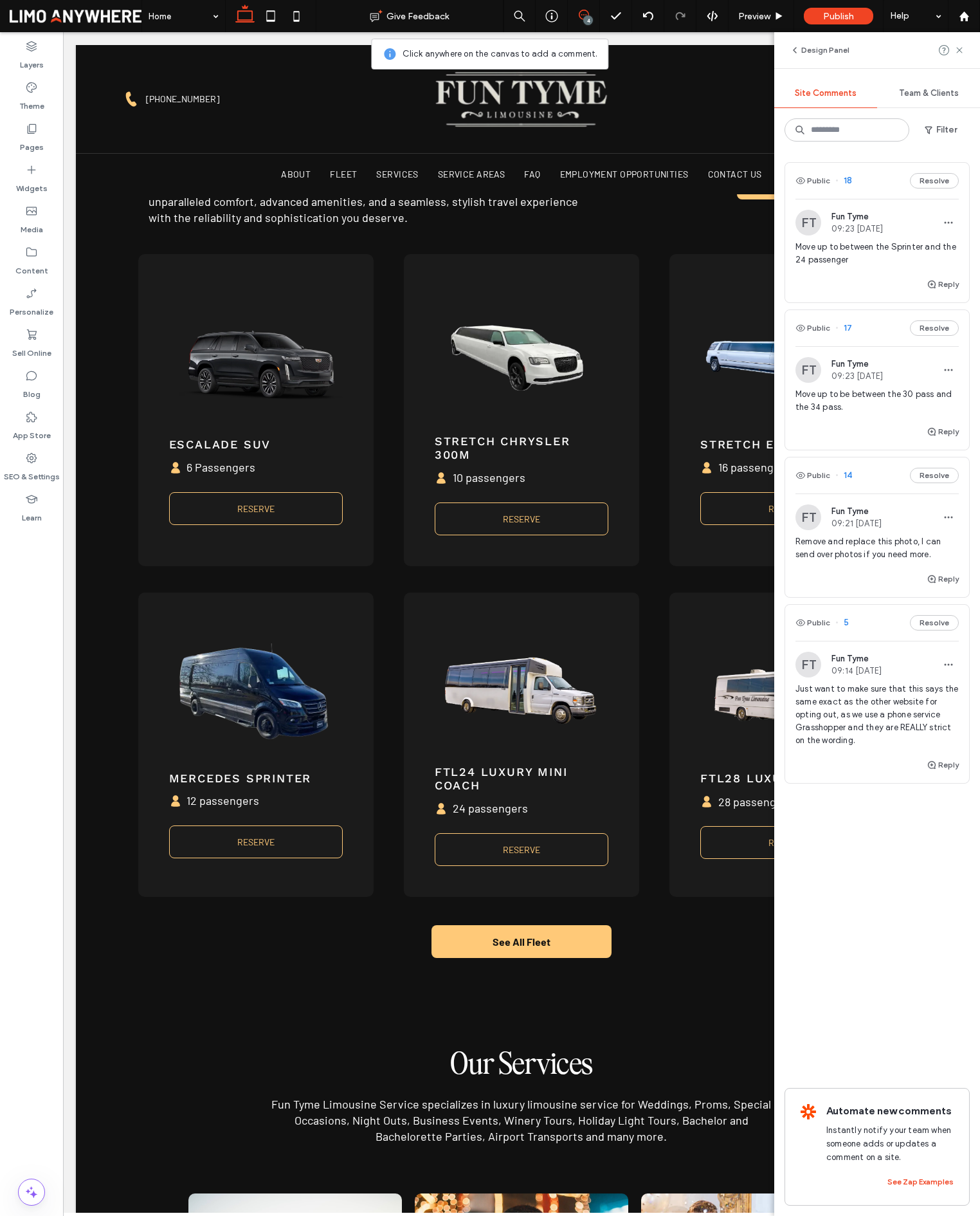
drag, startPoint x: 956, startPoint y: 48, endPoint x: 806, endPoint y: 268, distance: 266.3
click at [956, 48] on icon at bounding box center [959, 50] width 10 height 10
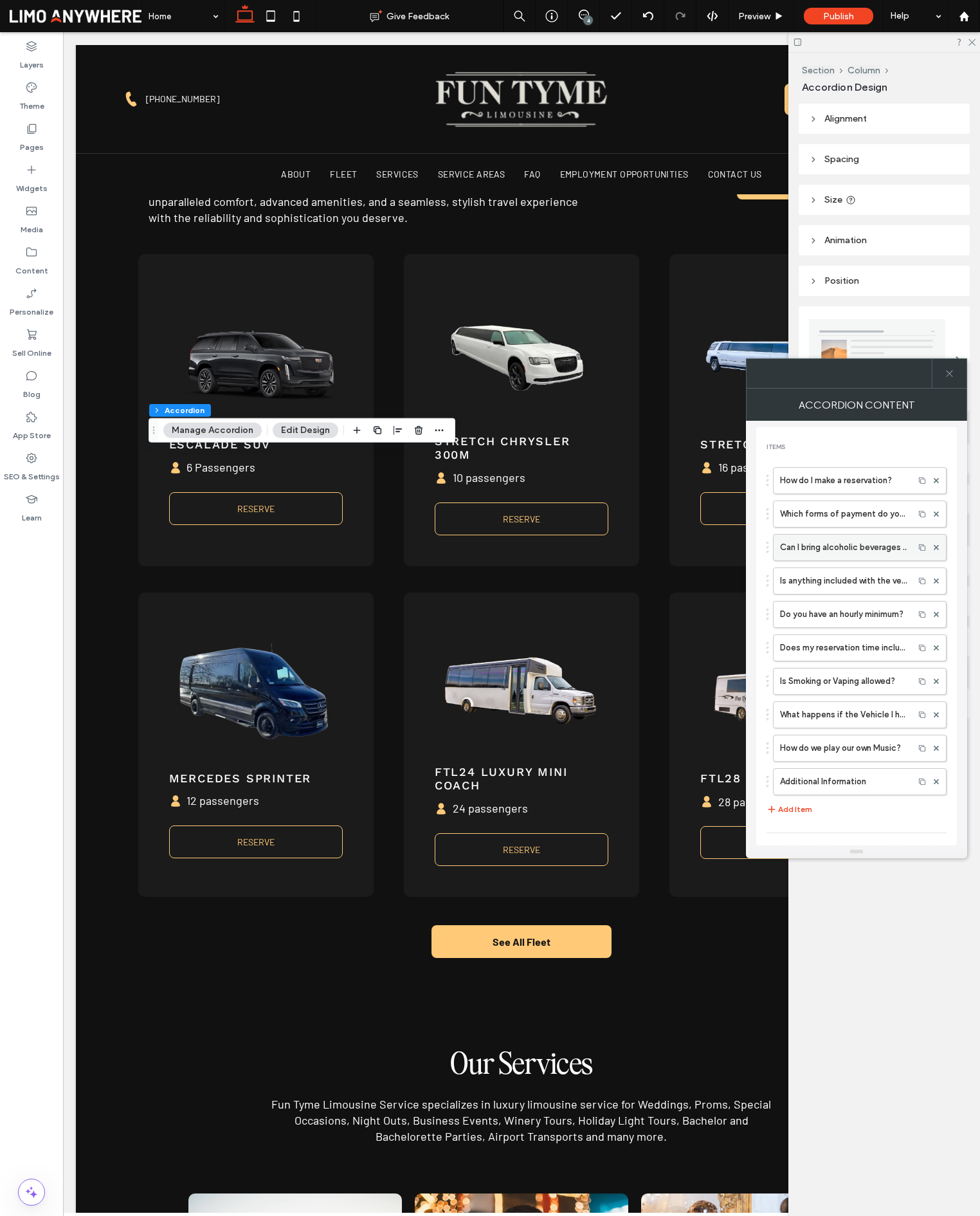
click at [816, 543] on label "Can I bring alcoholic beverages or snacks on board?" at bounding box center [844, 547] width 127 height 26
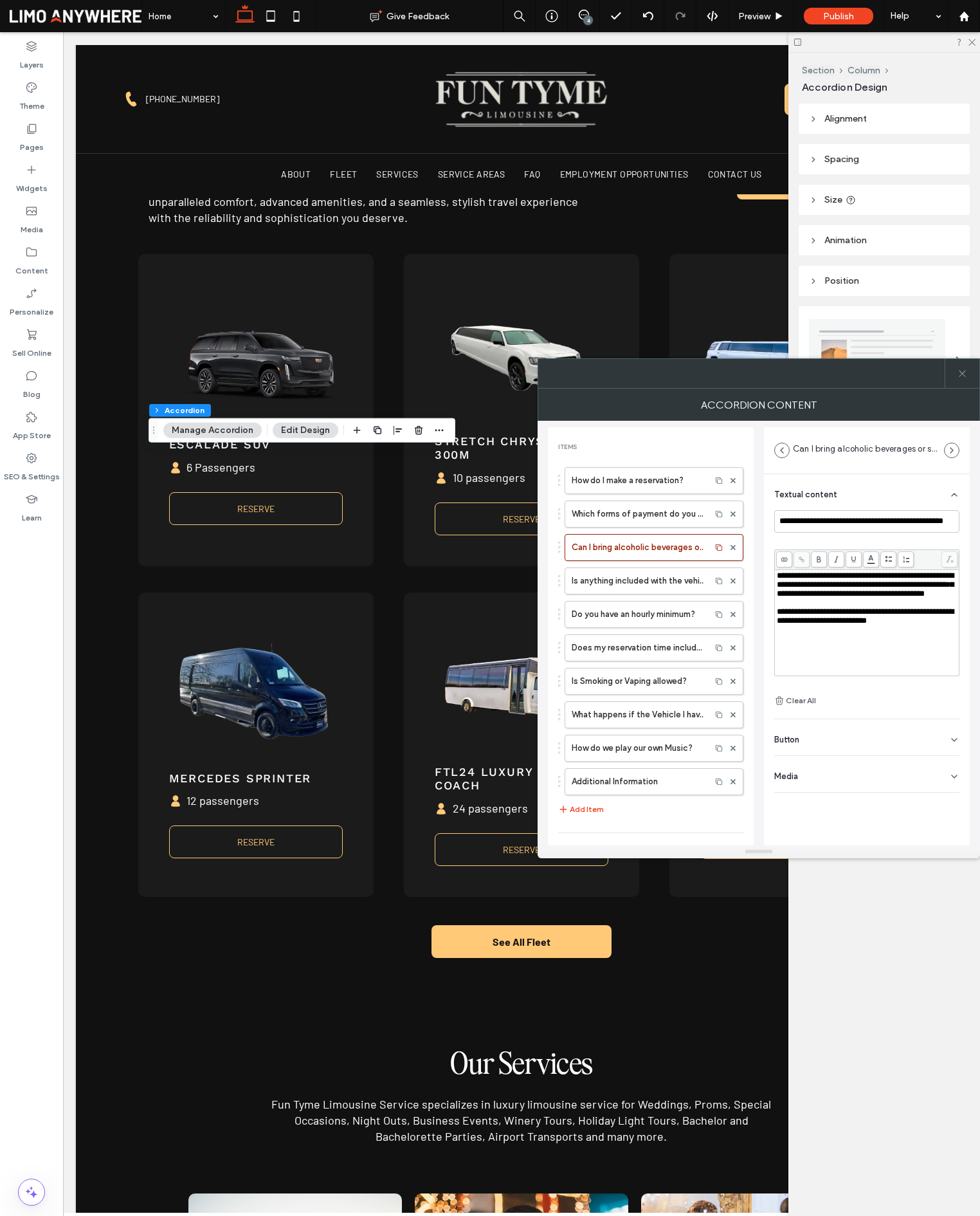
click at [832, 598] on span "**********" at bounding box center [866, 584] width 177 height 27
click at [755, 653] on div "**********" at bounding box center [759, 633] width 422 height 425
drag, startPoint x: 966, startPoint y: 377, endPoint x: 966, endPoint y: 387, distance: 10.0
click at [966, 377] on icon at bounding box center [962, 373] width 10 height 10
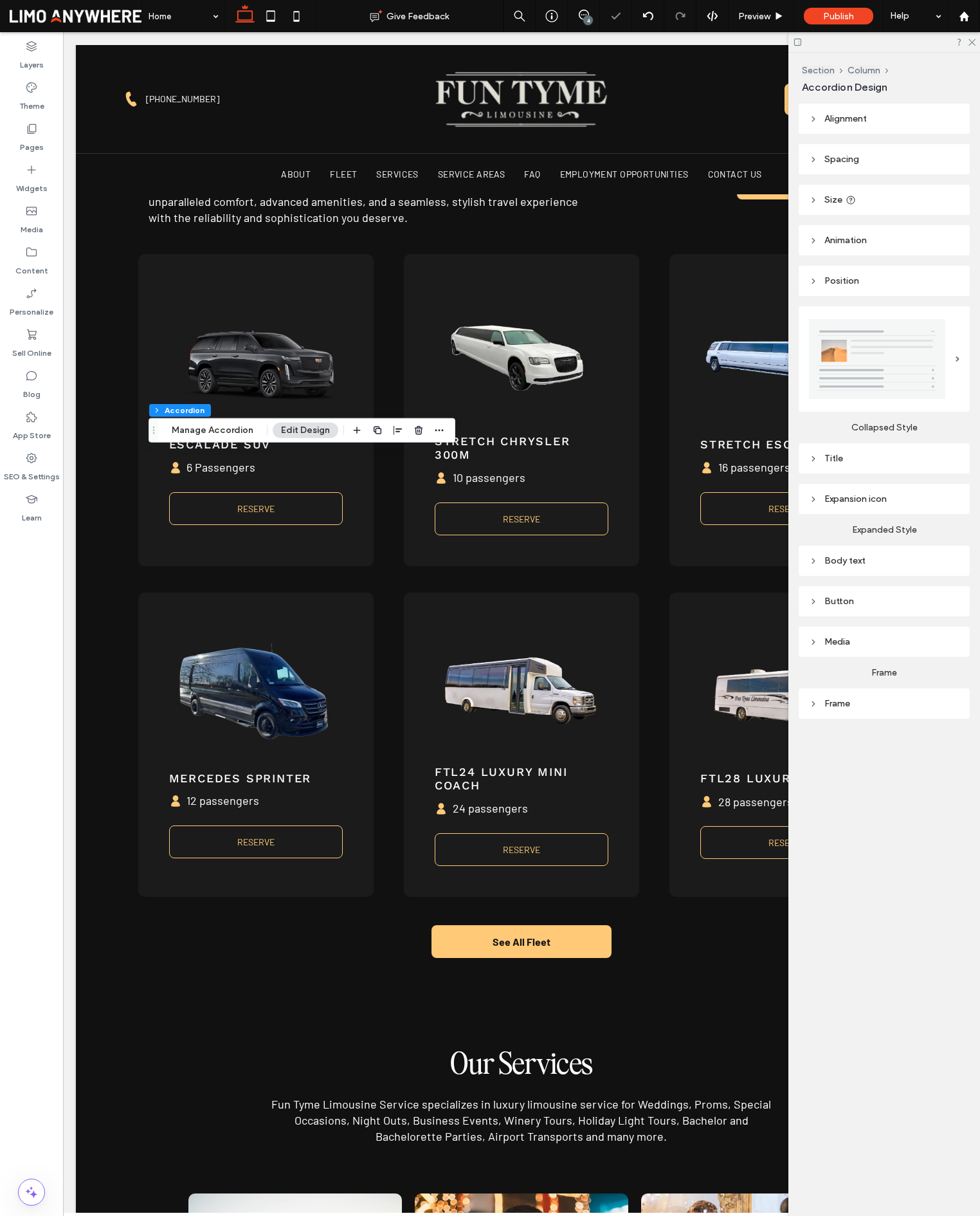
click at [585, 17] on div "4" at bounding box center [588, 20] width 10 height 10
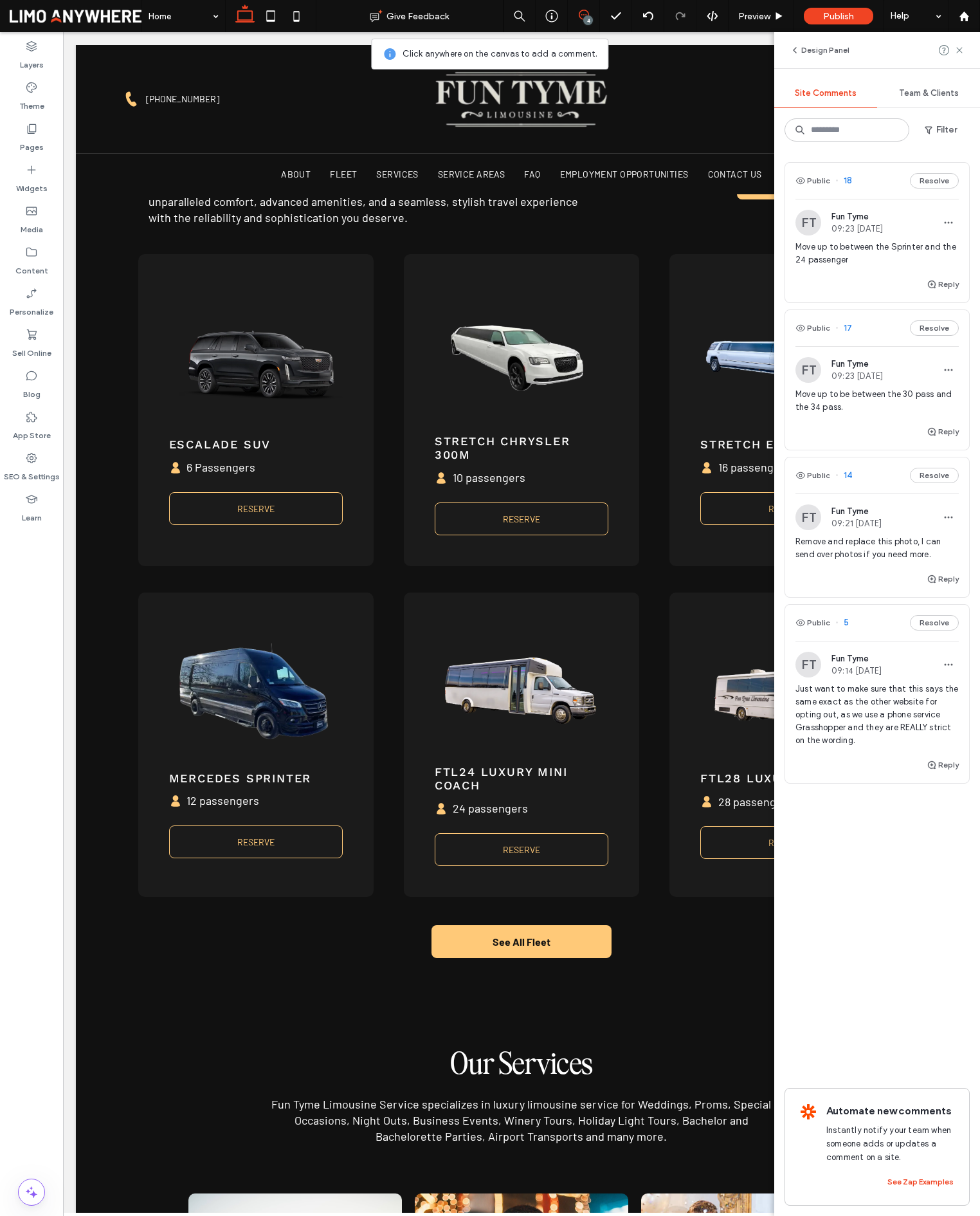
click at [848, 473] on span "14" at bounding box center [843, 476] width 17 height 13
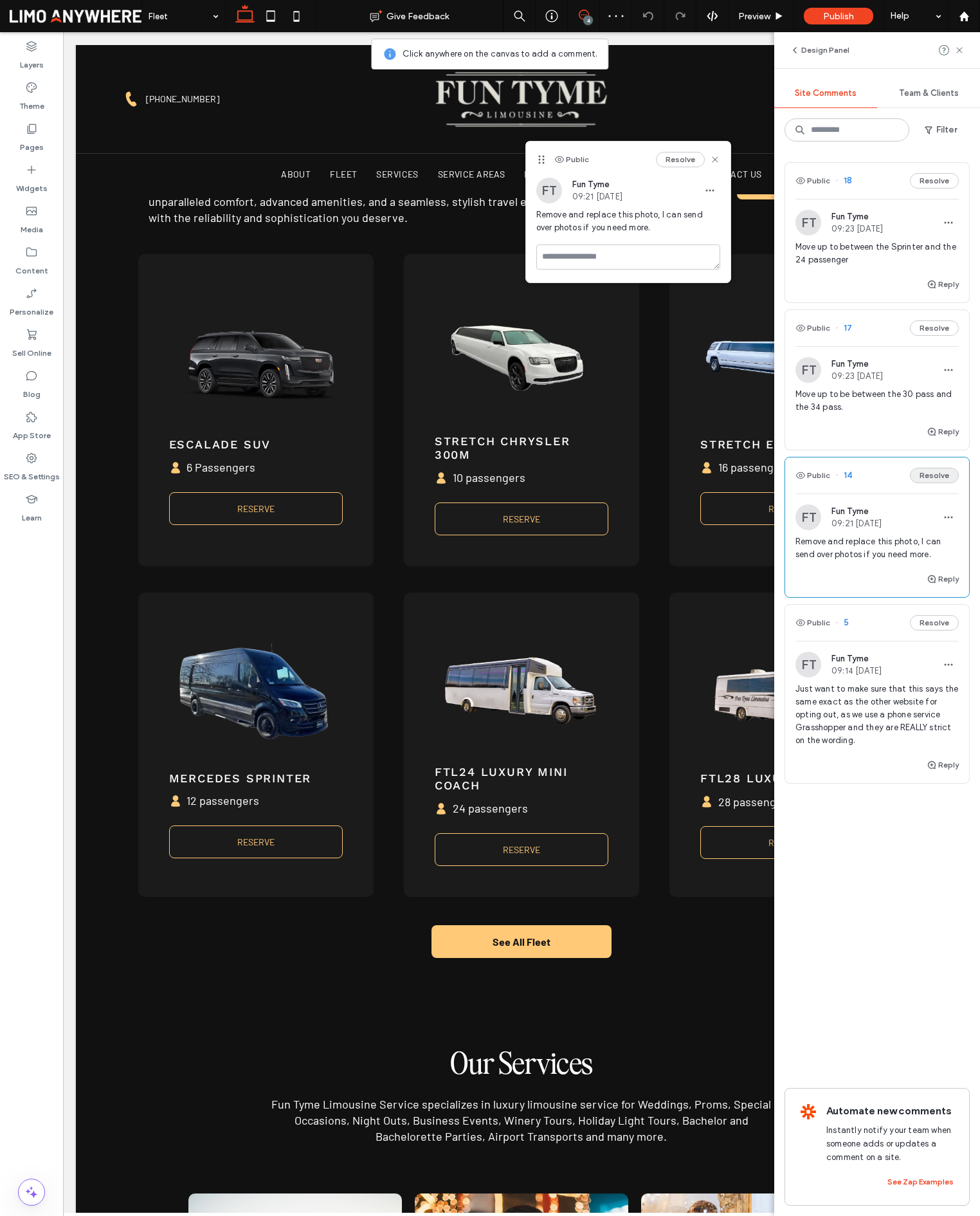
click at [924, 475] on button "Resolve" at bounding box center [934, 475] width 49 height 15
click at [959, 50] on use at bounding box center [959, 49] width 6 height 6
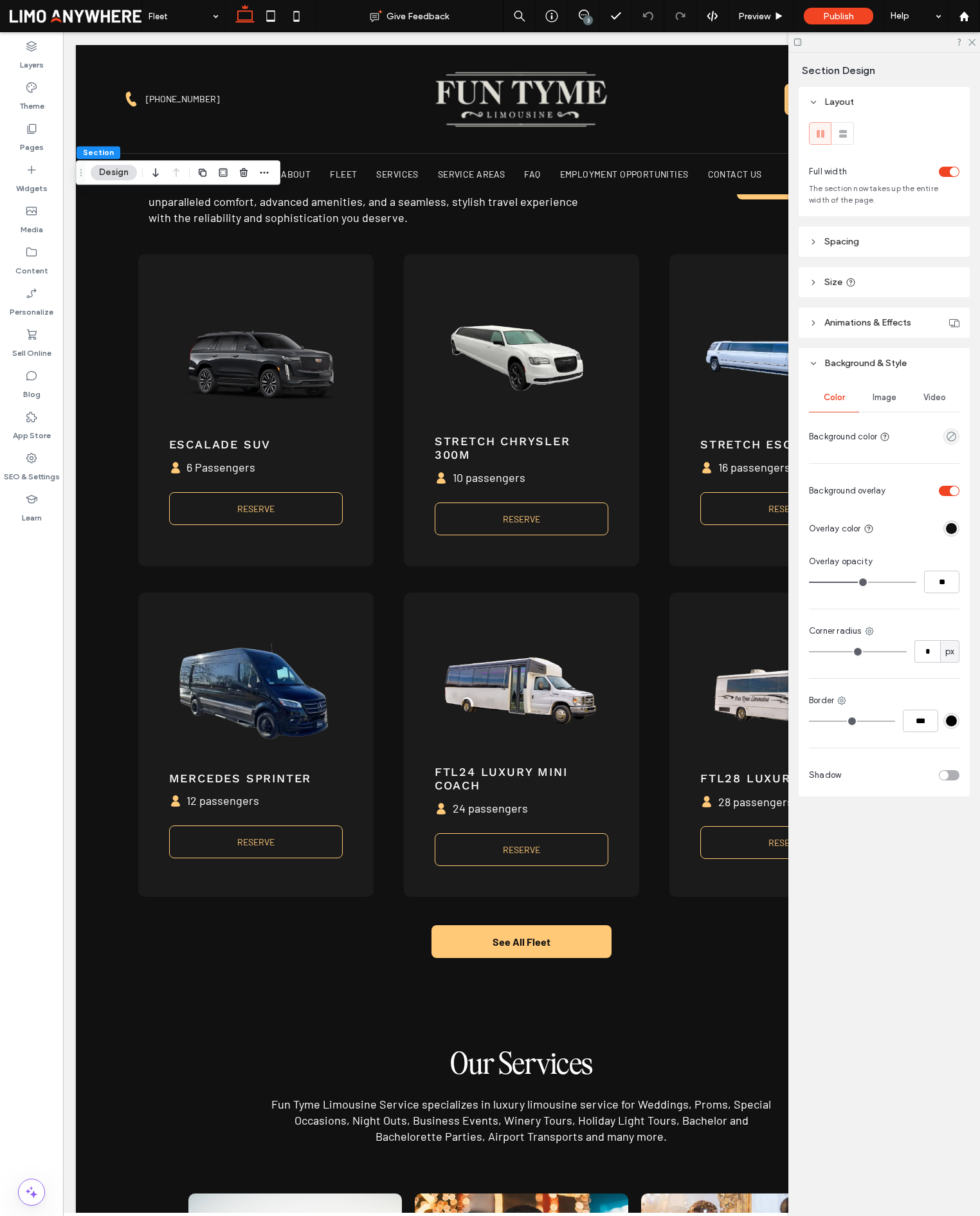
click at [883, 400] on span "Image" at bounding box center [885, 398] width 24 height 10
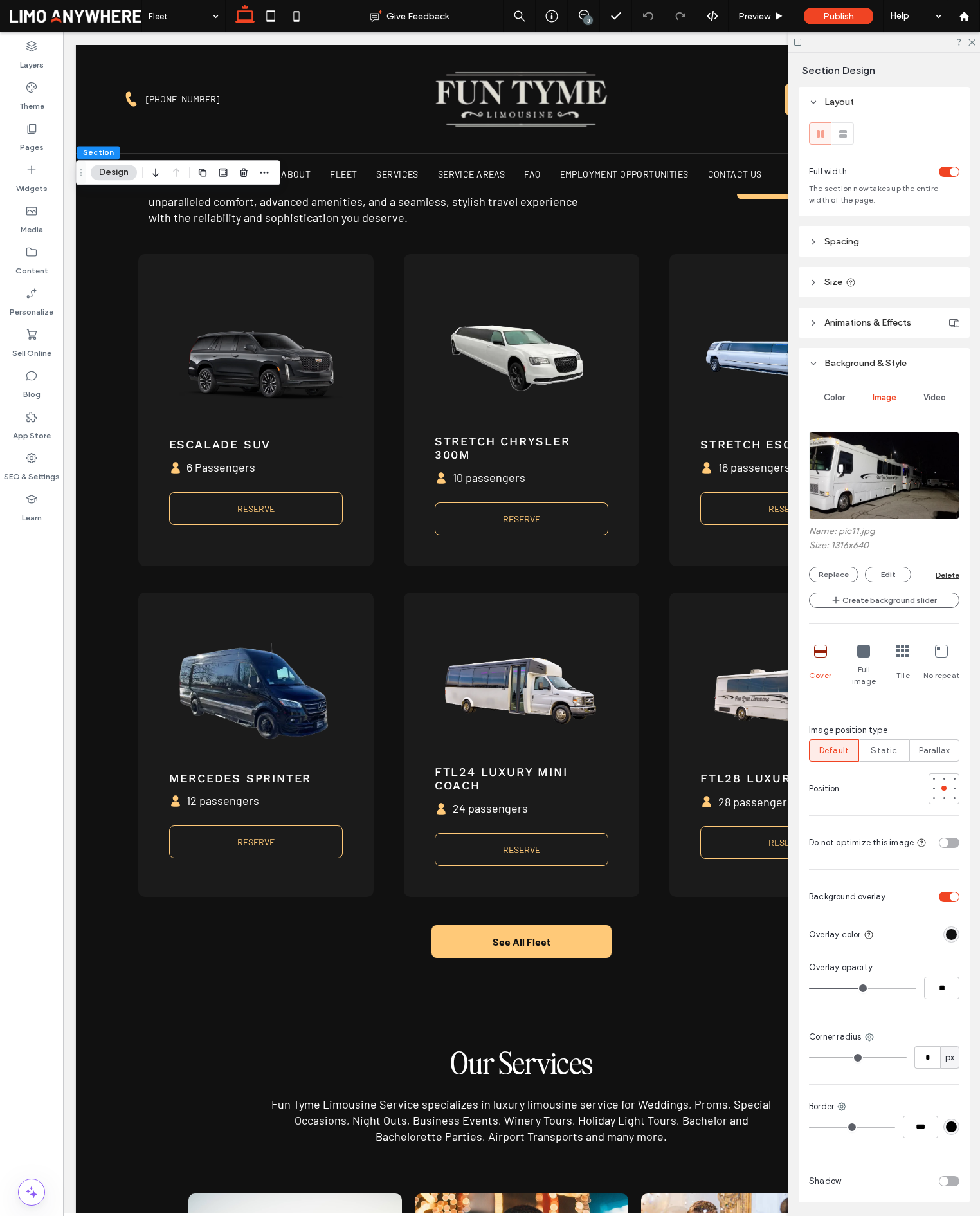
click at [894, 488] on img at bounding box center [884, 475] width 150 height 88
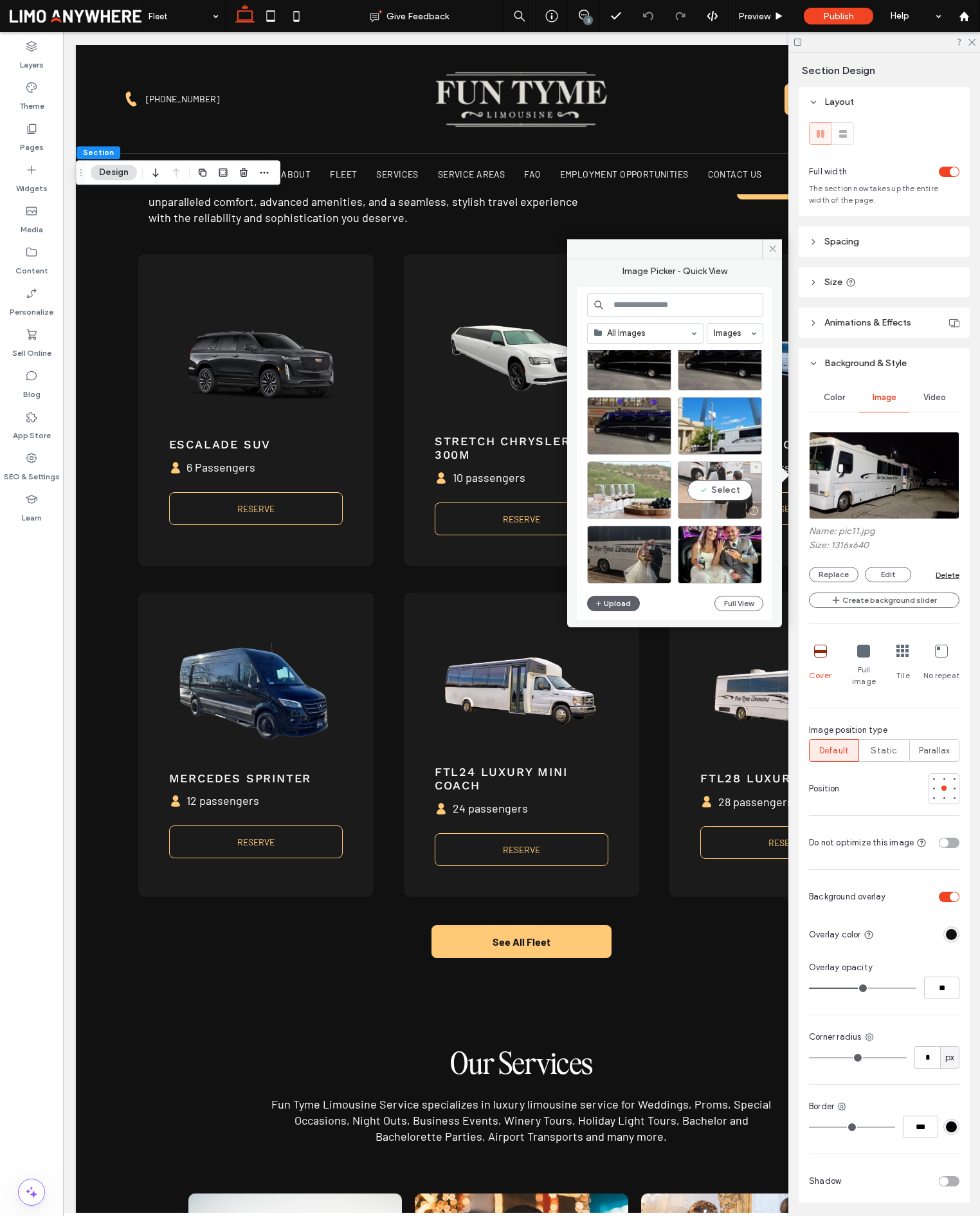
scroll to position [2418, 0]
click at [629, 412] on div "Select" at bounding box center [629, 425] width 84 height 58
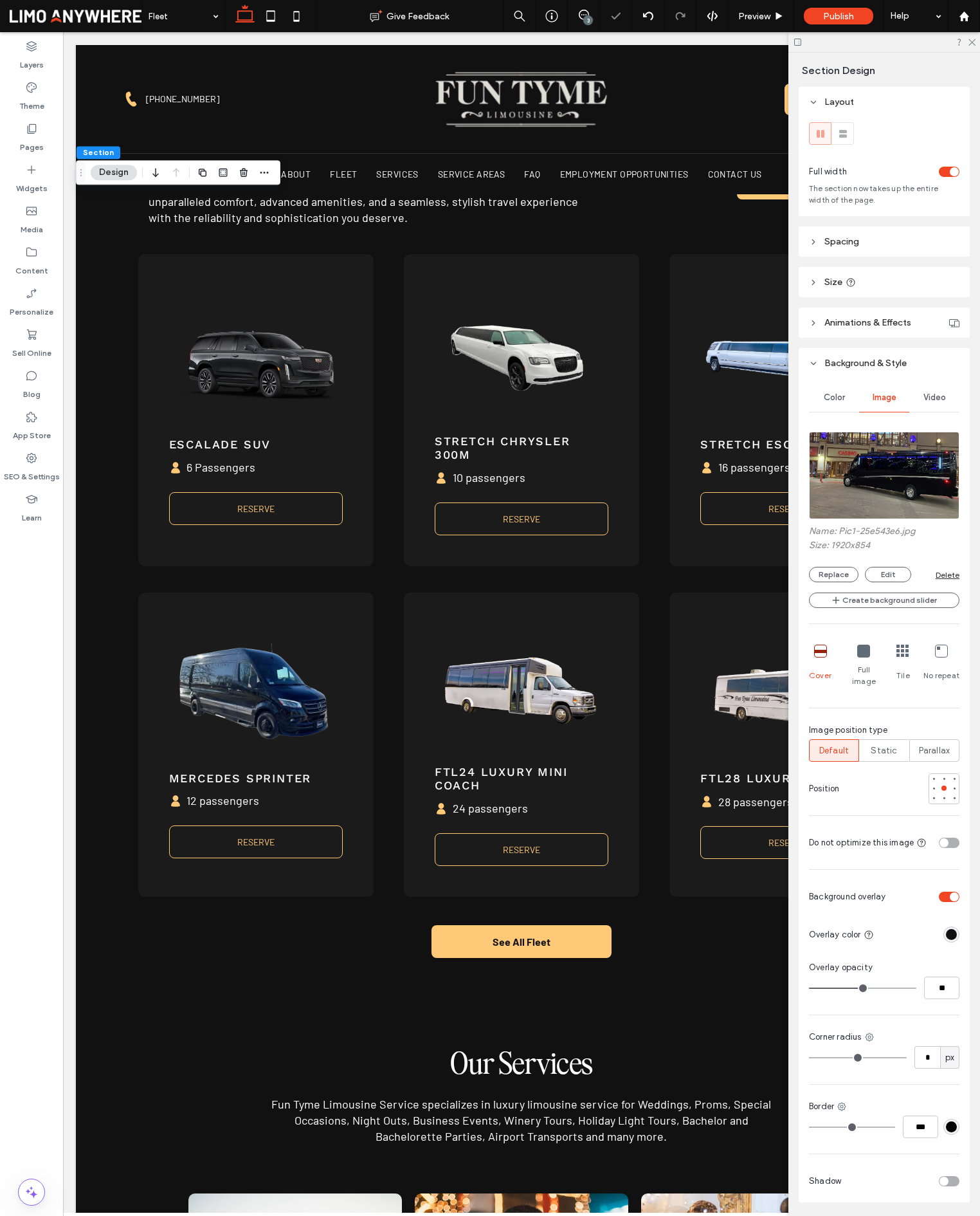
scroll to position [0, 2]
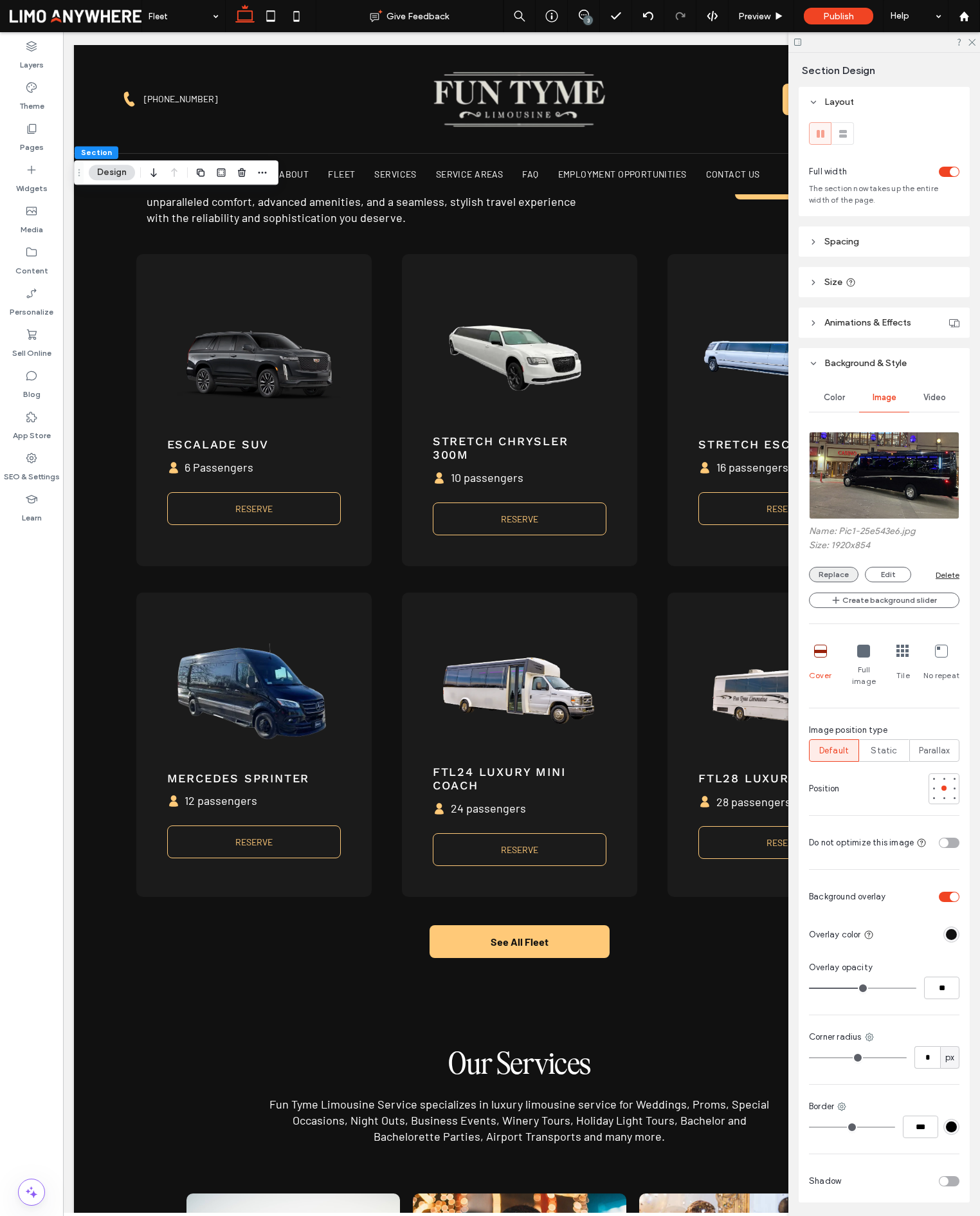
click at [836, 570] on button "Replace" at bounding box center [834, 574] width 50 height 15
click at [830, 578] on button "Replace" at bounding box center [834, 574] width 50 height 15
click at [825, 563] on div "Name: Pic1-25e543e6.jpg Size: 1920x854 Replace Edit Delete" at bounding box center [884, 554] width 150 height 56
click at [829, 572] on button "Replace" at bounding box center [834, 574] width 50 height 15
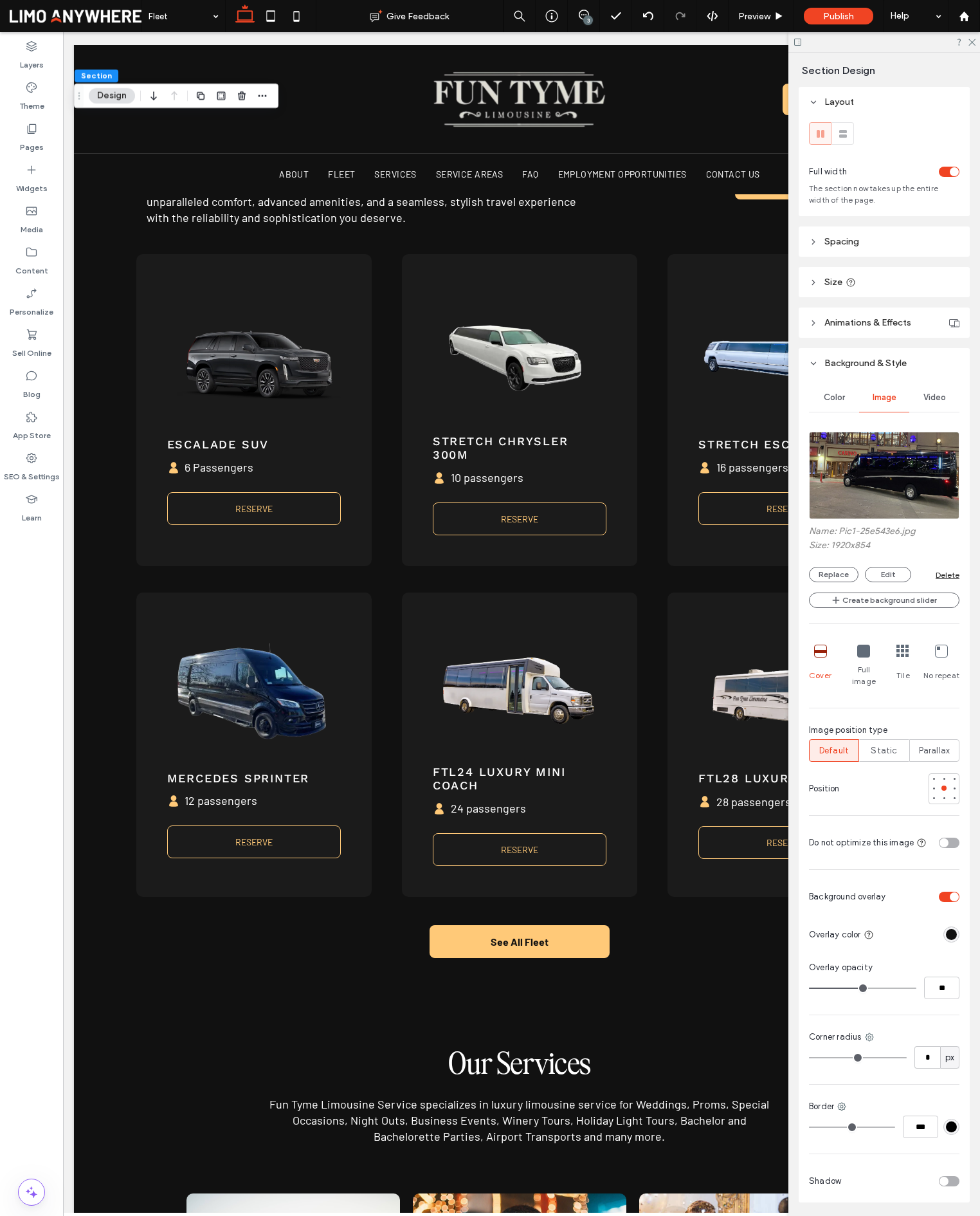
drag, startPoint x: 843, startPoint y: 574, endPoint x: 789, endPoint y: 566, distance: 54.6
click at [843, 574] on button "Replace" at bounding box center [834, 574] width 50 height 15
drag, startPoint x: 834, startPoint y: 575, endPoint x: 805, endPoint y: 576, distance: 29.0
click at [834, 575] on button "Replace" at bounding box center [834, 574] width 50 height 15
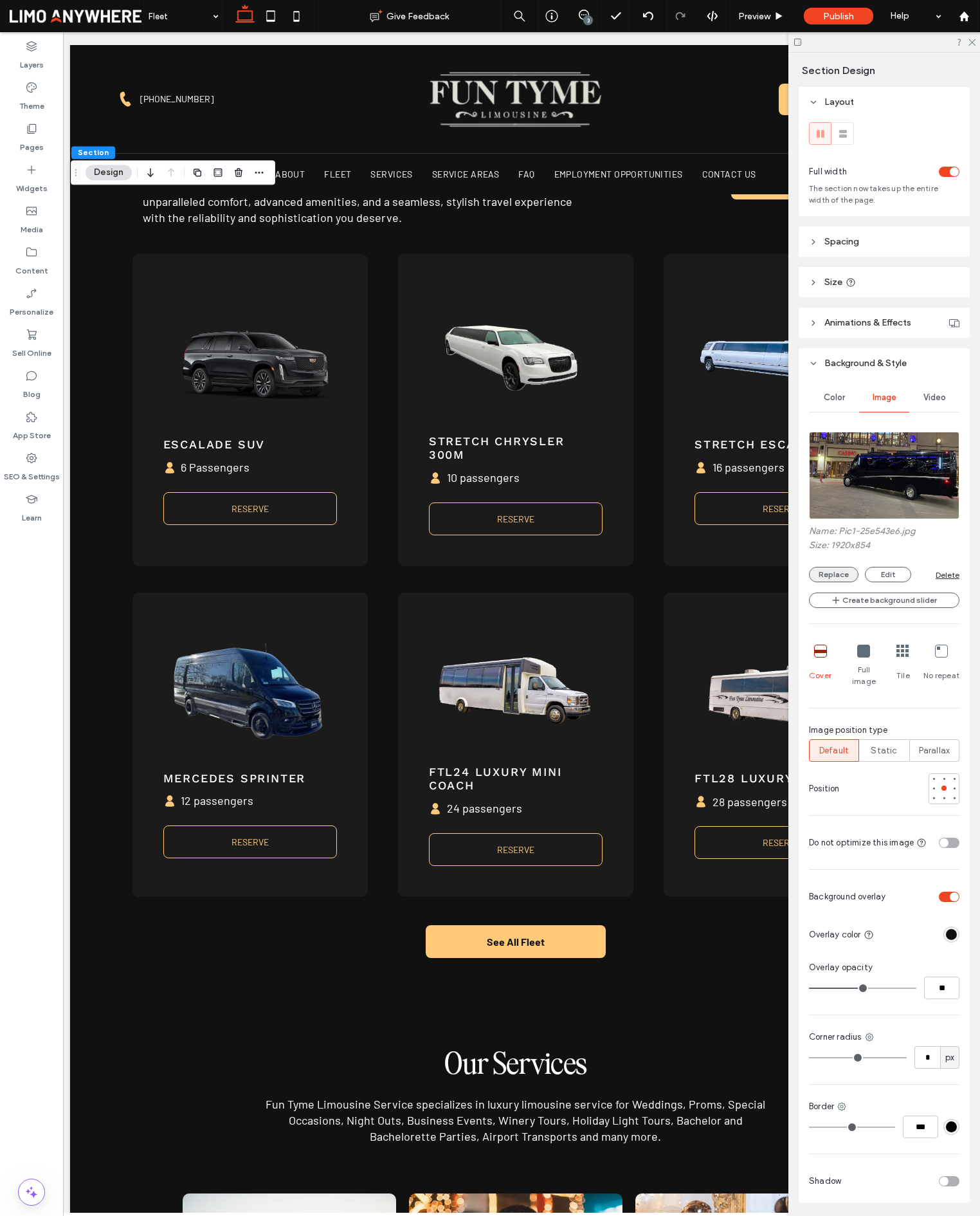
click at [854, 575] on button "Replace" at bounding box center [834, 574] width 50 height 15
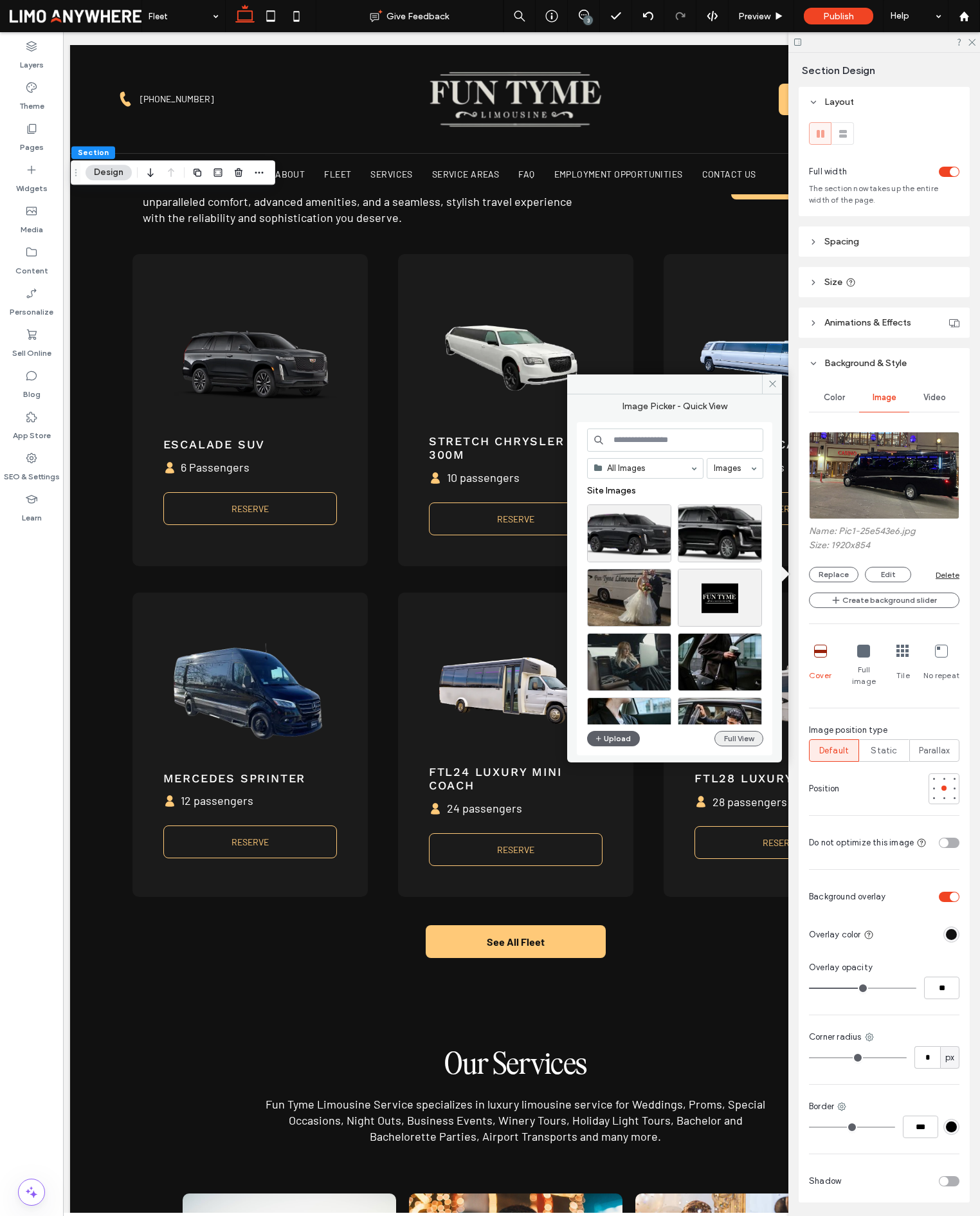
click at [756, 742] on button "Full View" at bounding box center [739, 738] width 49 height 15
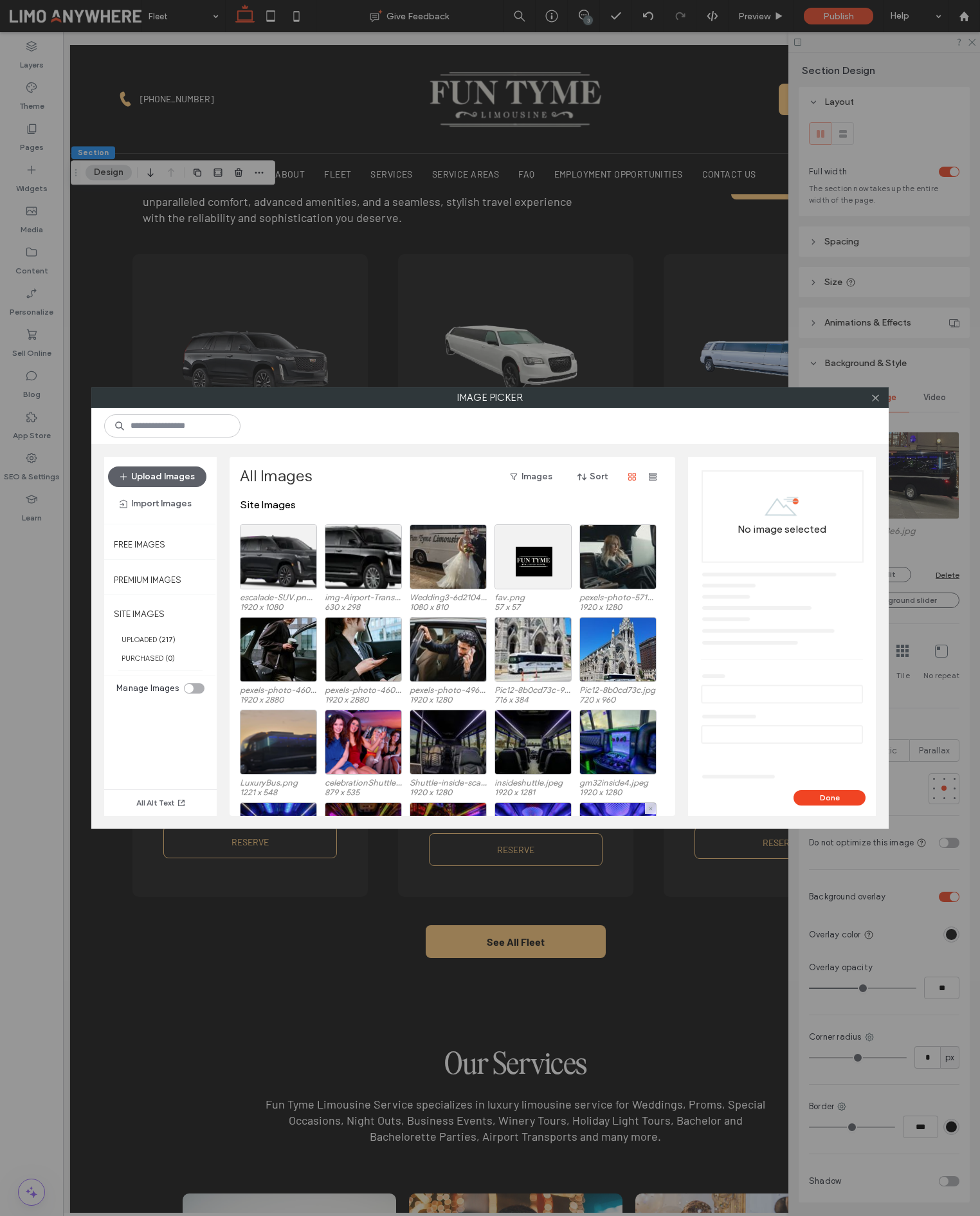
scroll to position [0, 0]
click at [535, 653] on div "Select" at bounding box center [533, 649] width 77 height 65
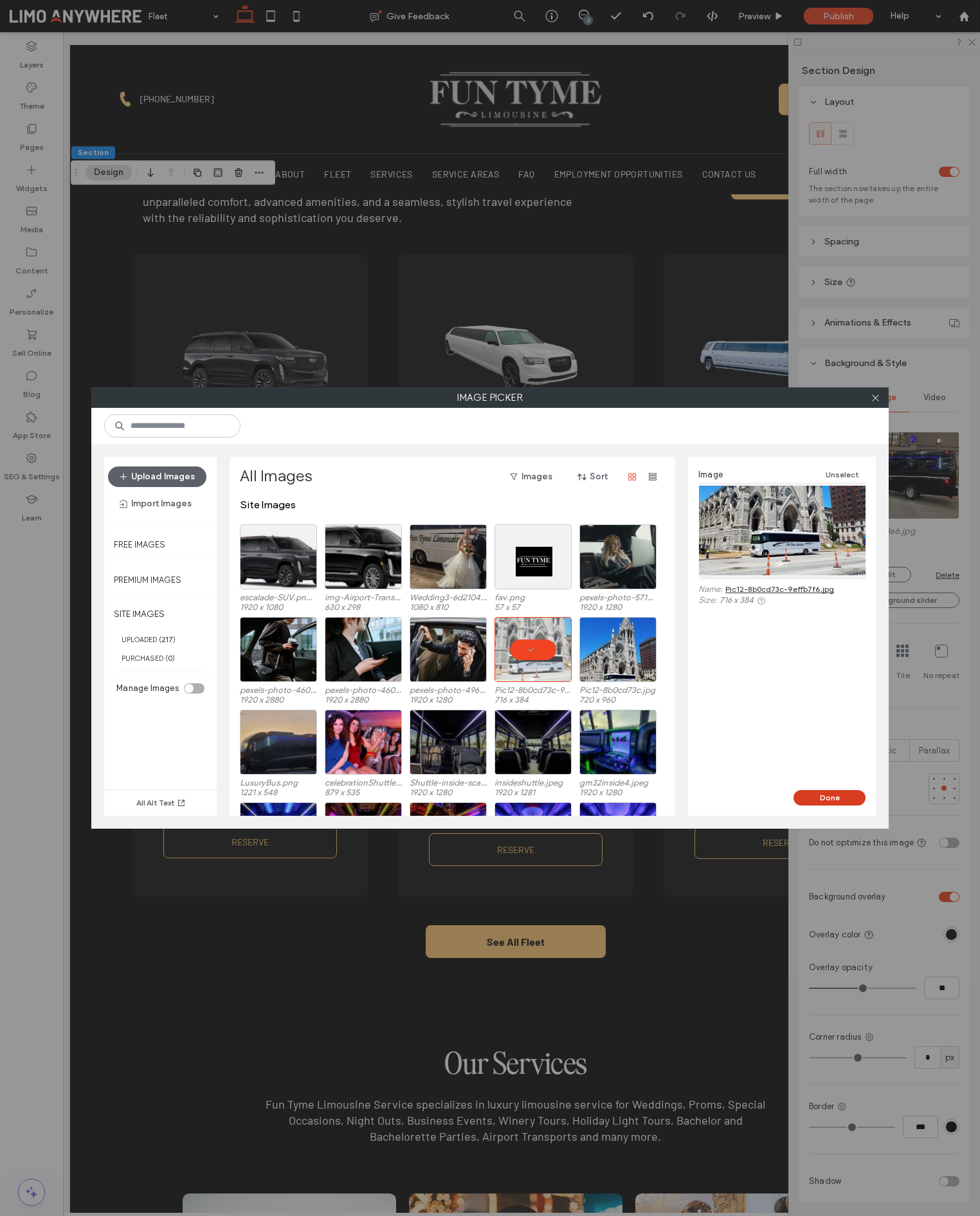
click at [850, 801] on button "Done" at bounding box center [830, 798] width 72 height 15
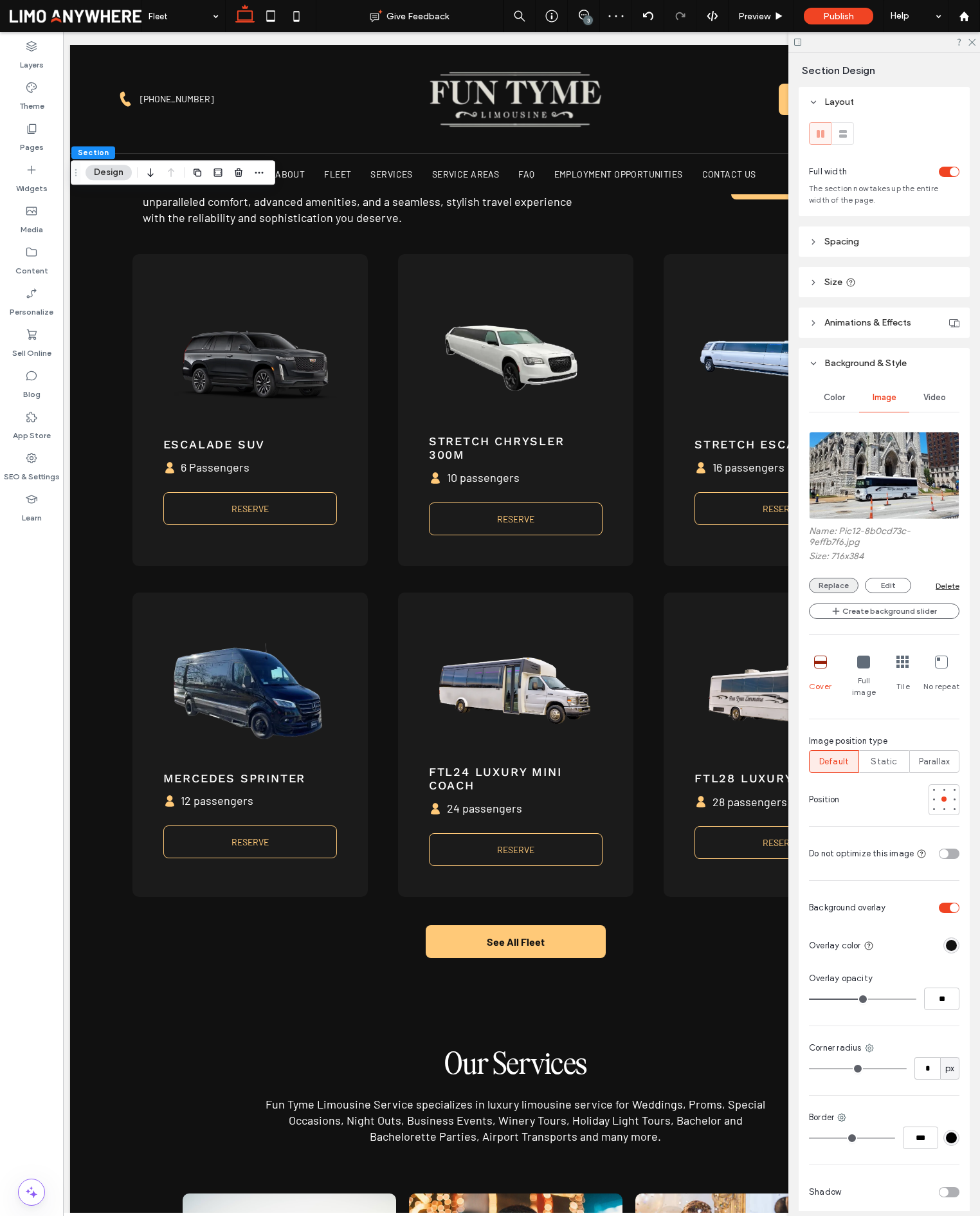
click at [836, 592] on button "Replace" at bounding box center [834, 585] width 50 height 15
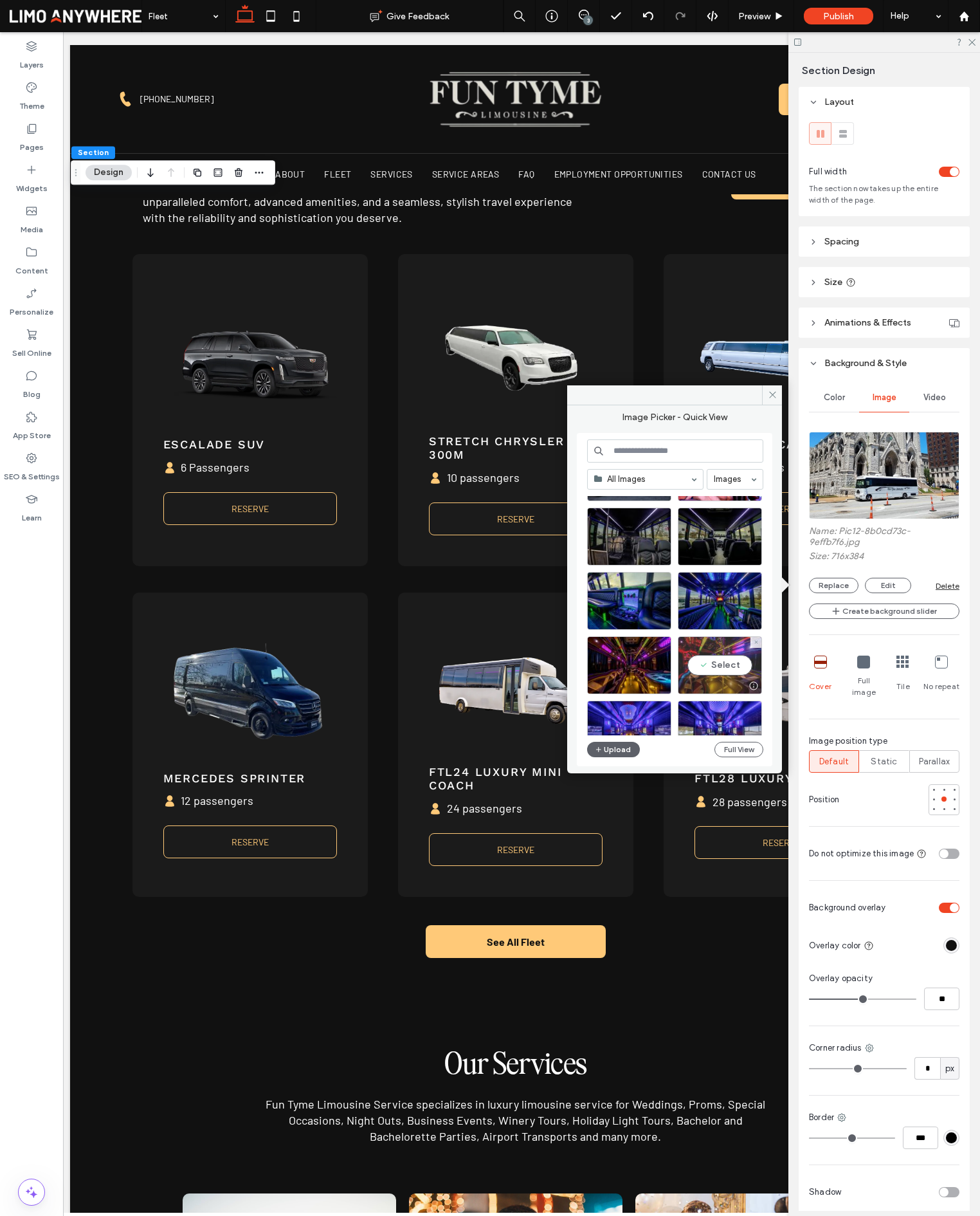
scroll to position [394, 0]
click at [622, 594] on div "Select" at bounding box center [629, 600] width 84 height 58
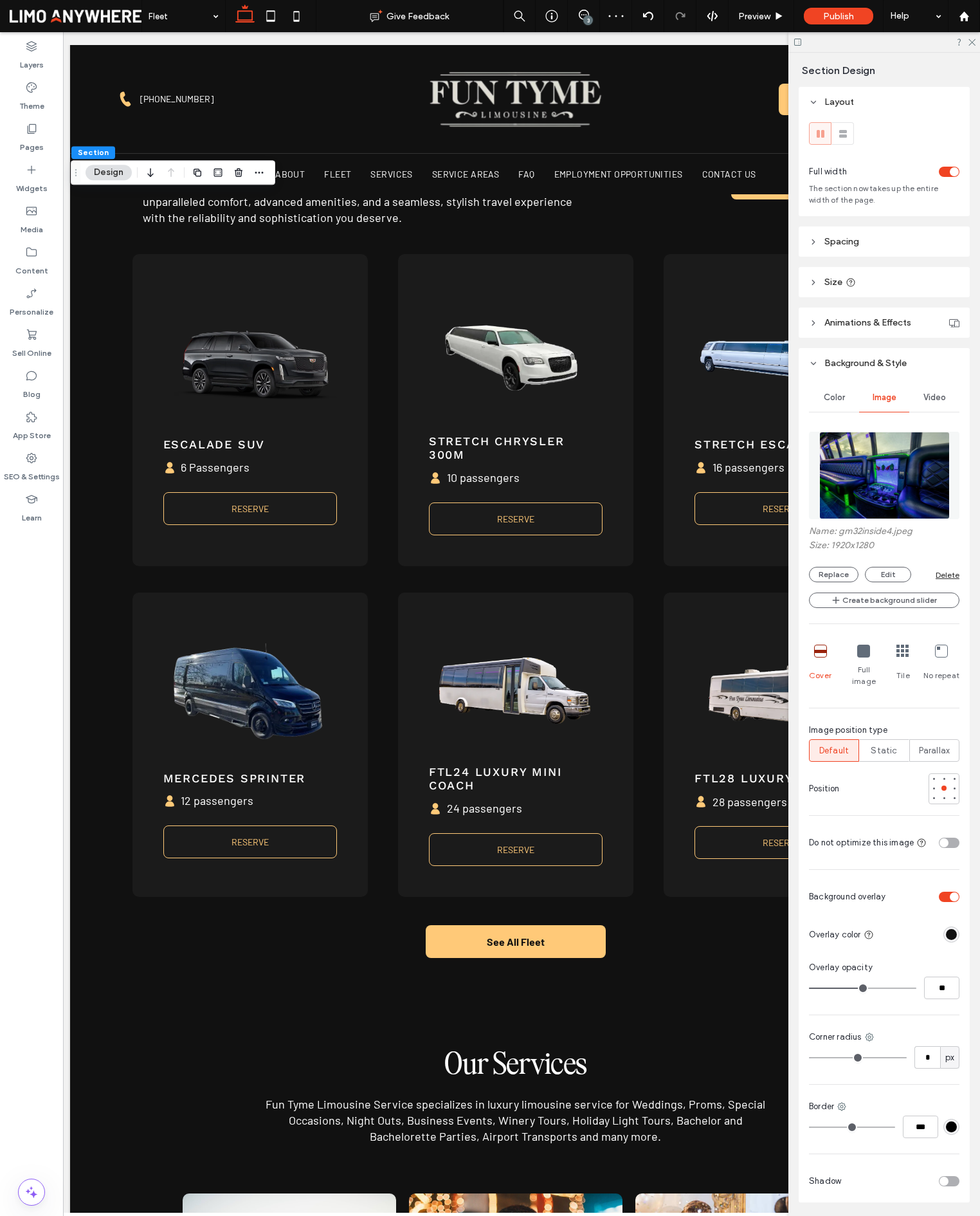
click at [587, 15] on div "3" at bounding box center [588, 20] width 10 height 10
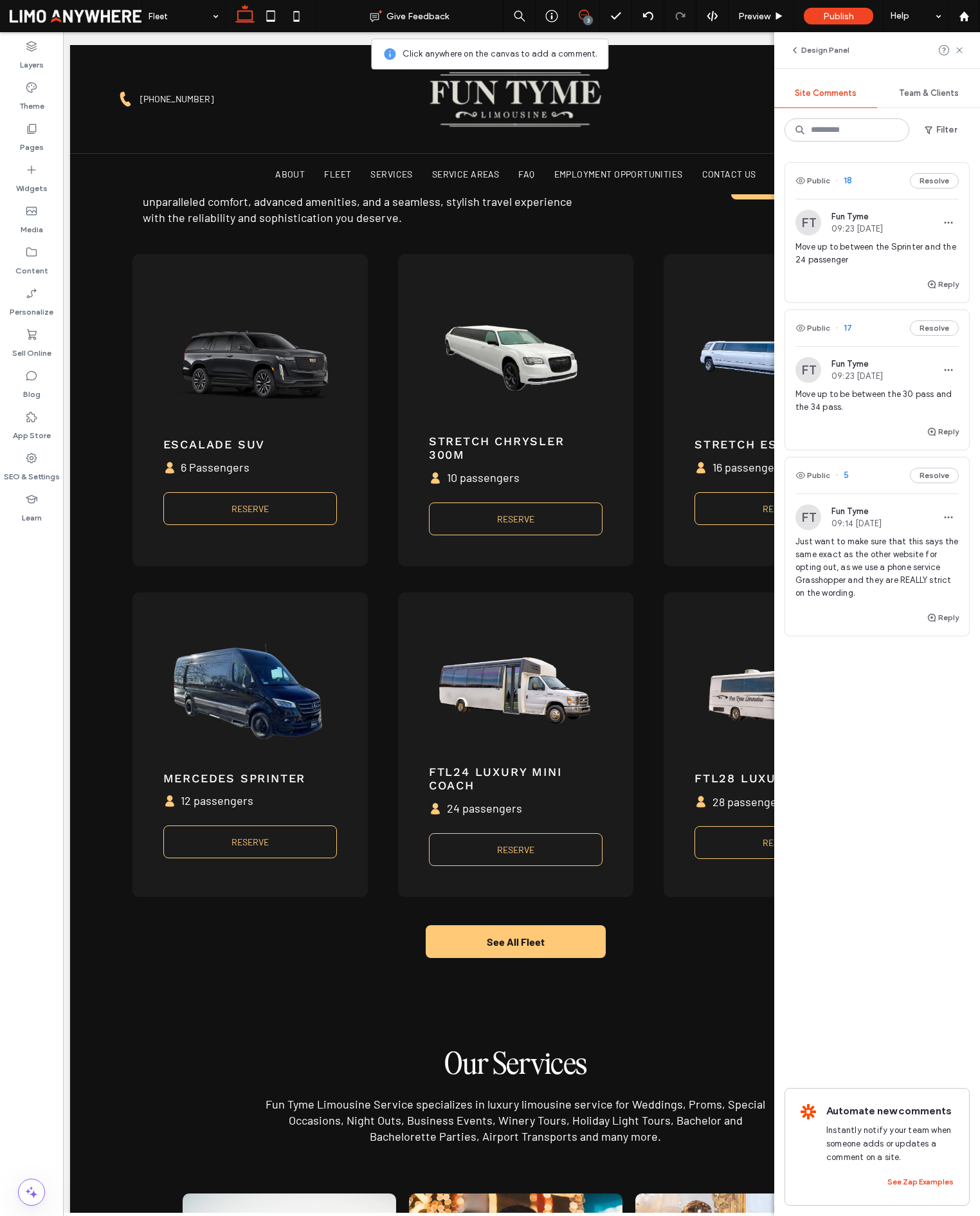
click at [850, 179] on span "18" at bounding box center [843, 181] width 17 height 13
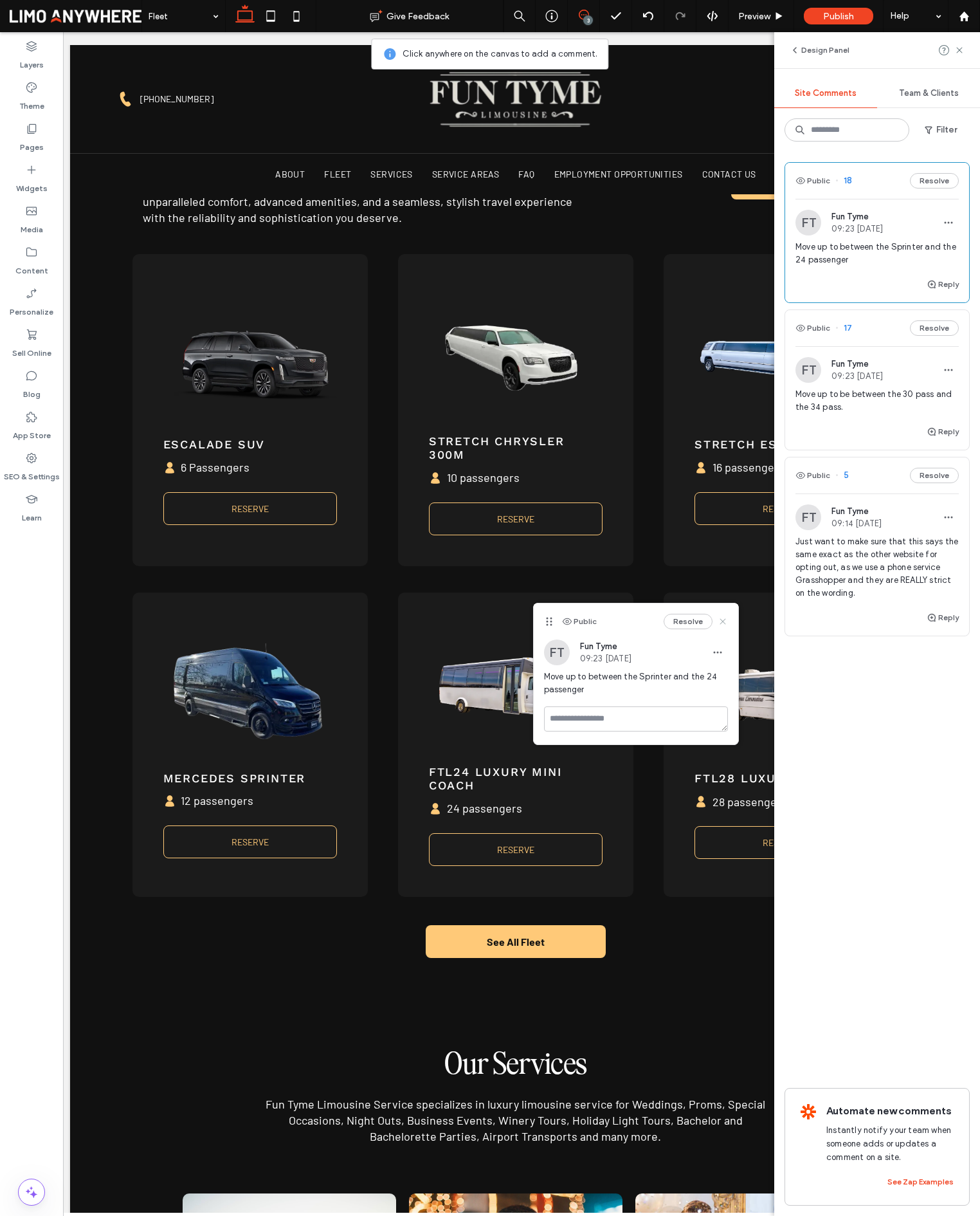
click at [722, 620] on icon at bounding box center [723, 621] width 10 height 10
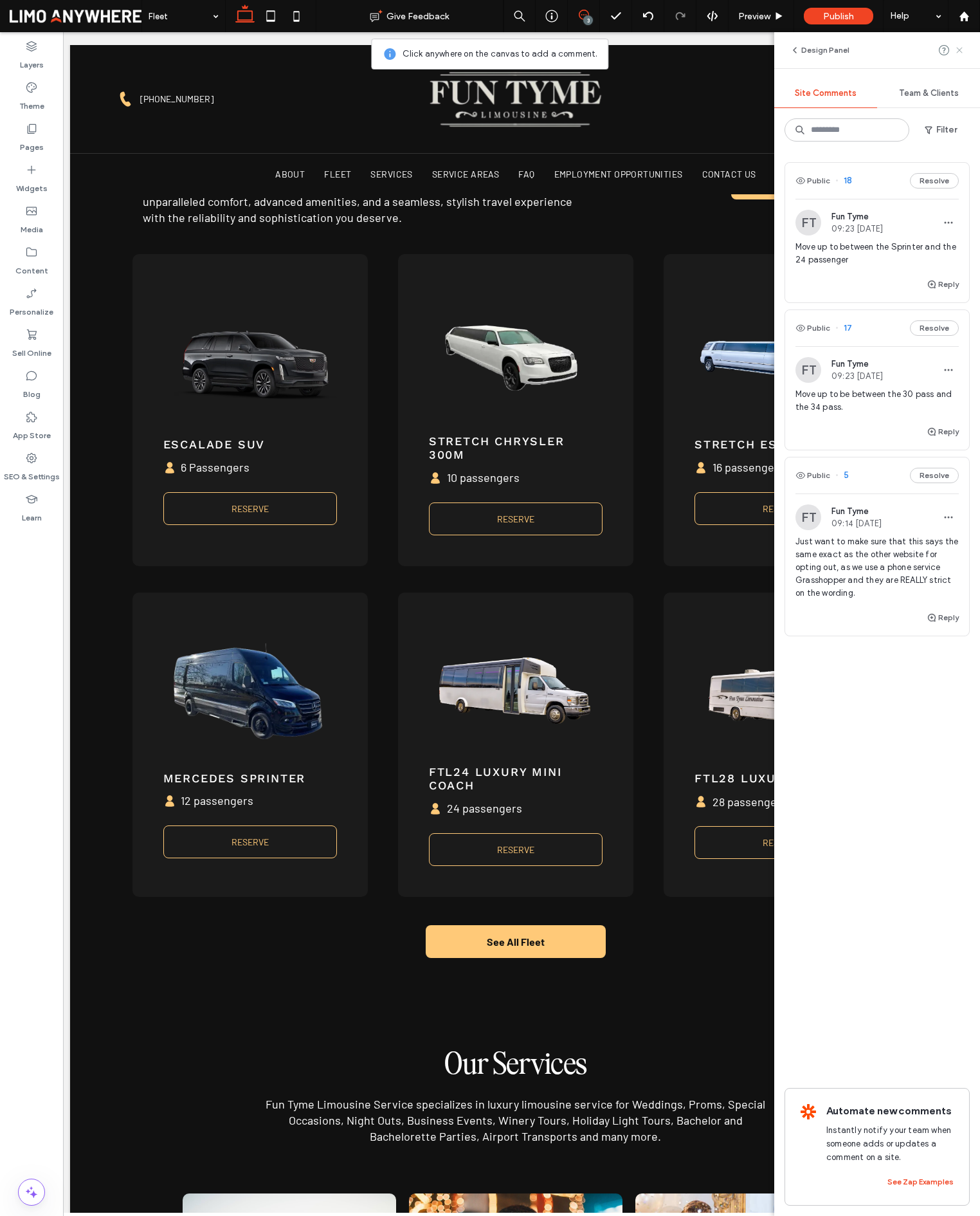
click at [961, 51] on icon at bounding box center [959, 50] width 10 height 10
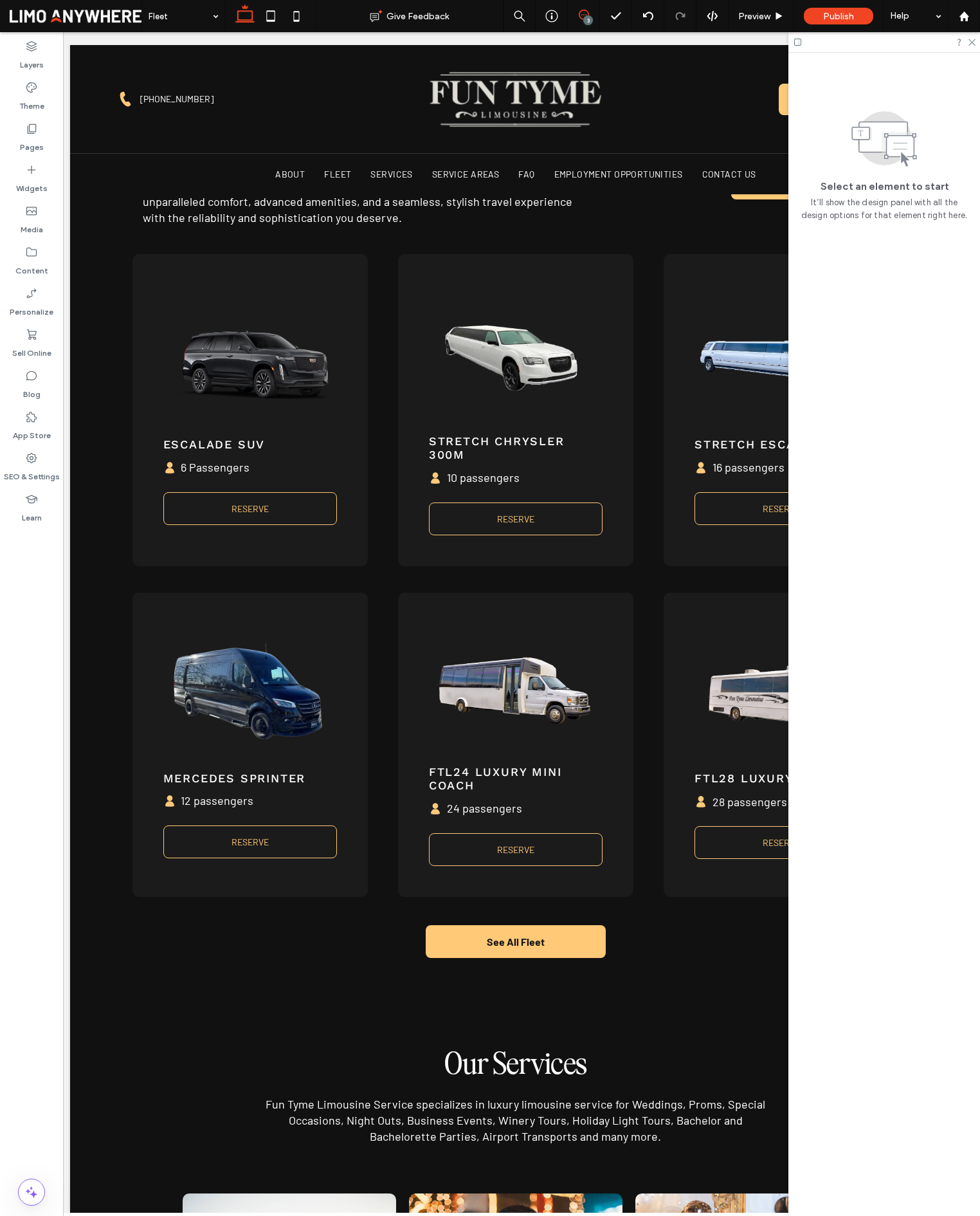
click at [591, 14] on span at bounding box center [583, 14] width 31 height 10
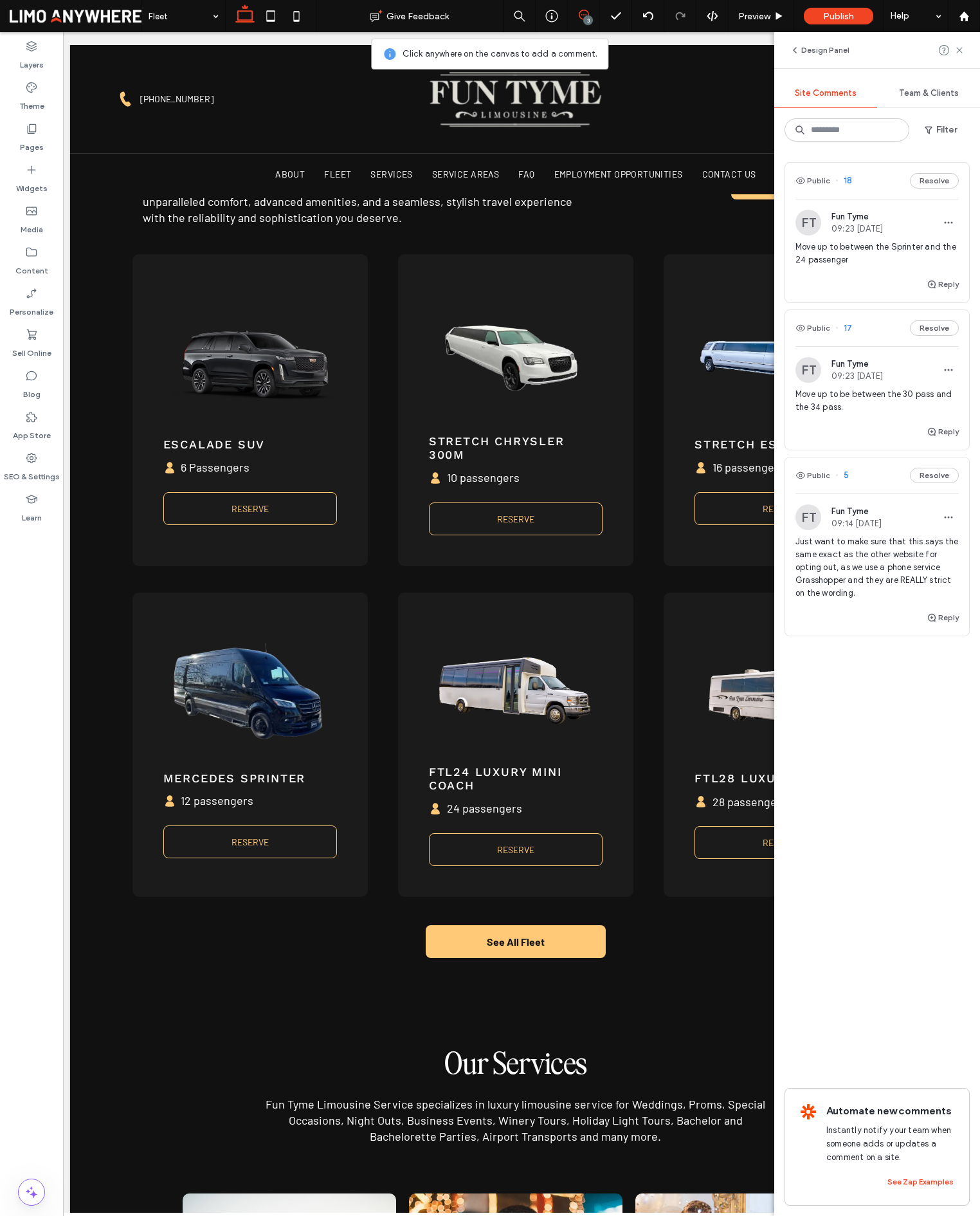
click at [591, 14] on span at bounding box center [583, 14] width 31 height 10
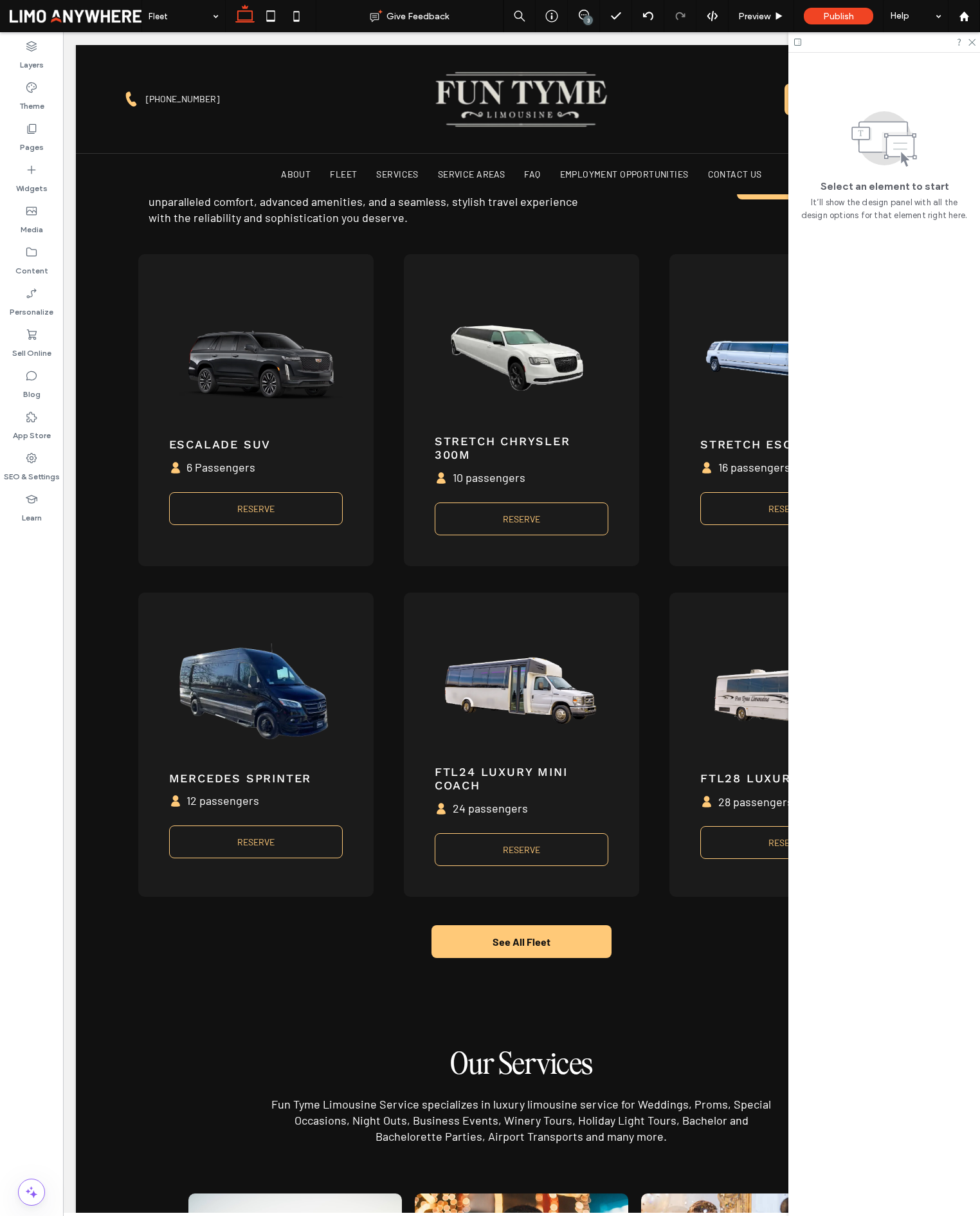
scroll to position [0, 0]
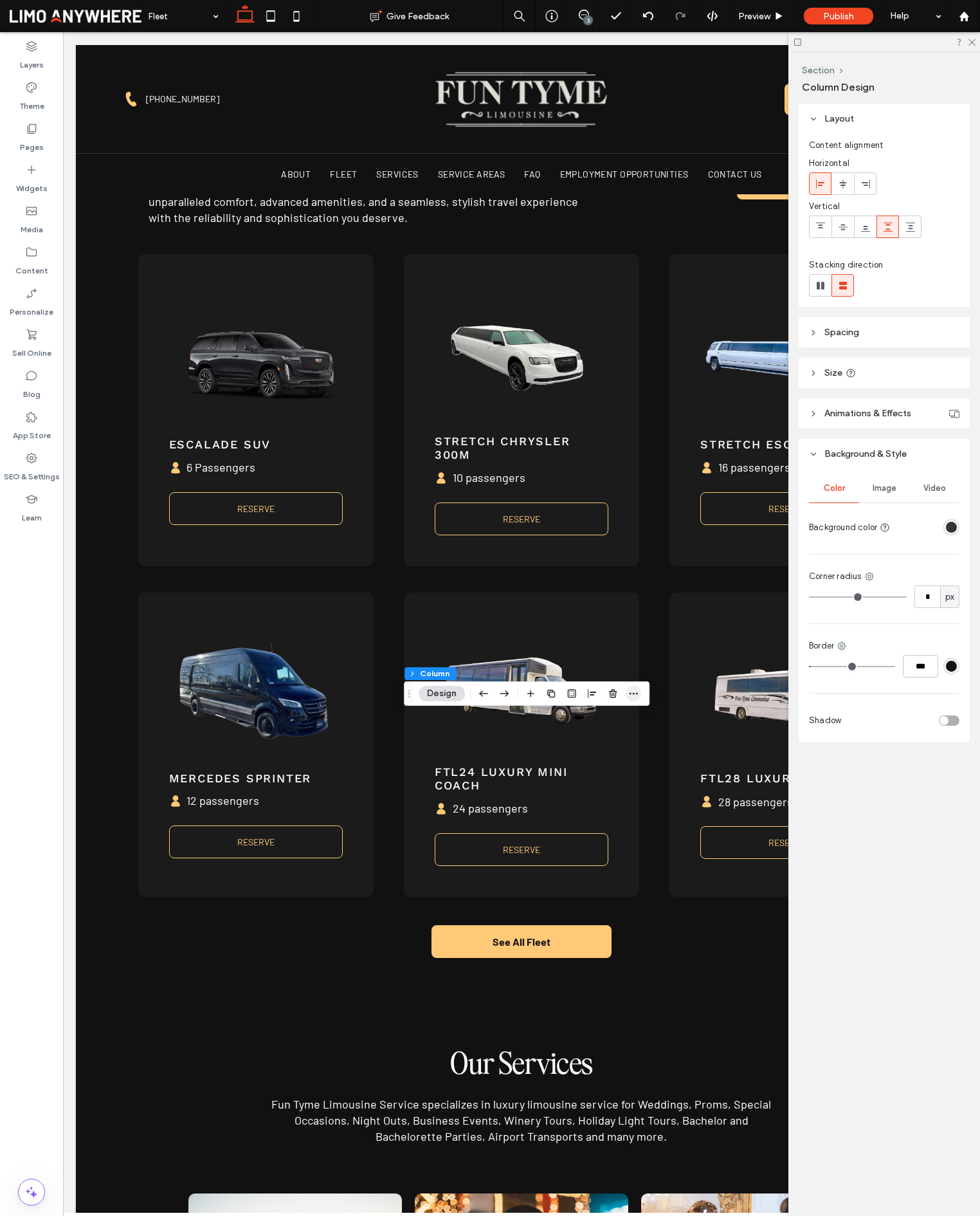
click at [635, 690] on icon "button" at bounding box center [633, 693] width 10 height 10
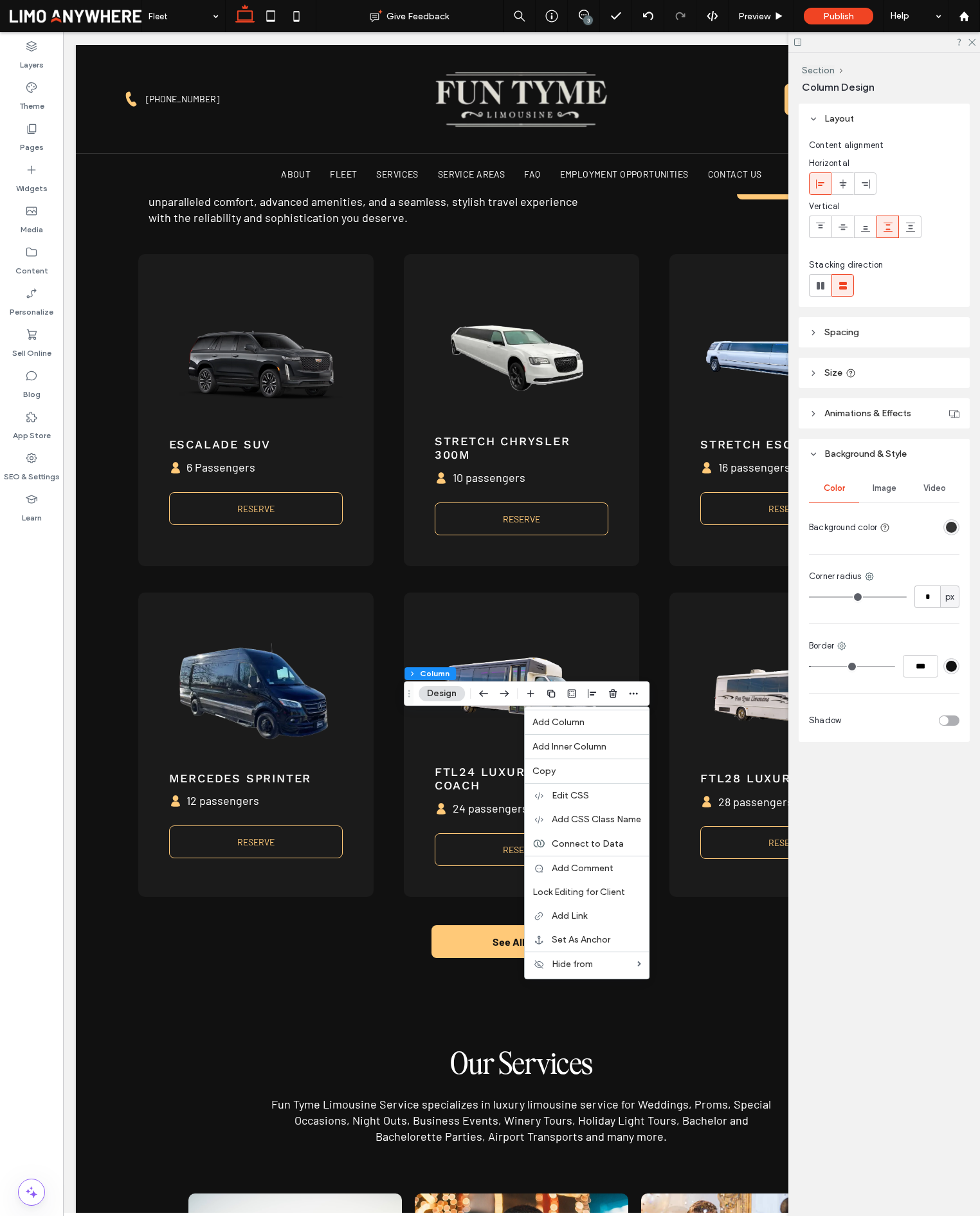
drag, startPoint x: 590, startPoint y: 765, endPoint x: 584, endPoint y: 744, distance: 21.8
click at [590, 765] on div "Copy" at bounding box center [587, 770] width 124 height 24
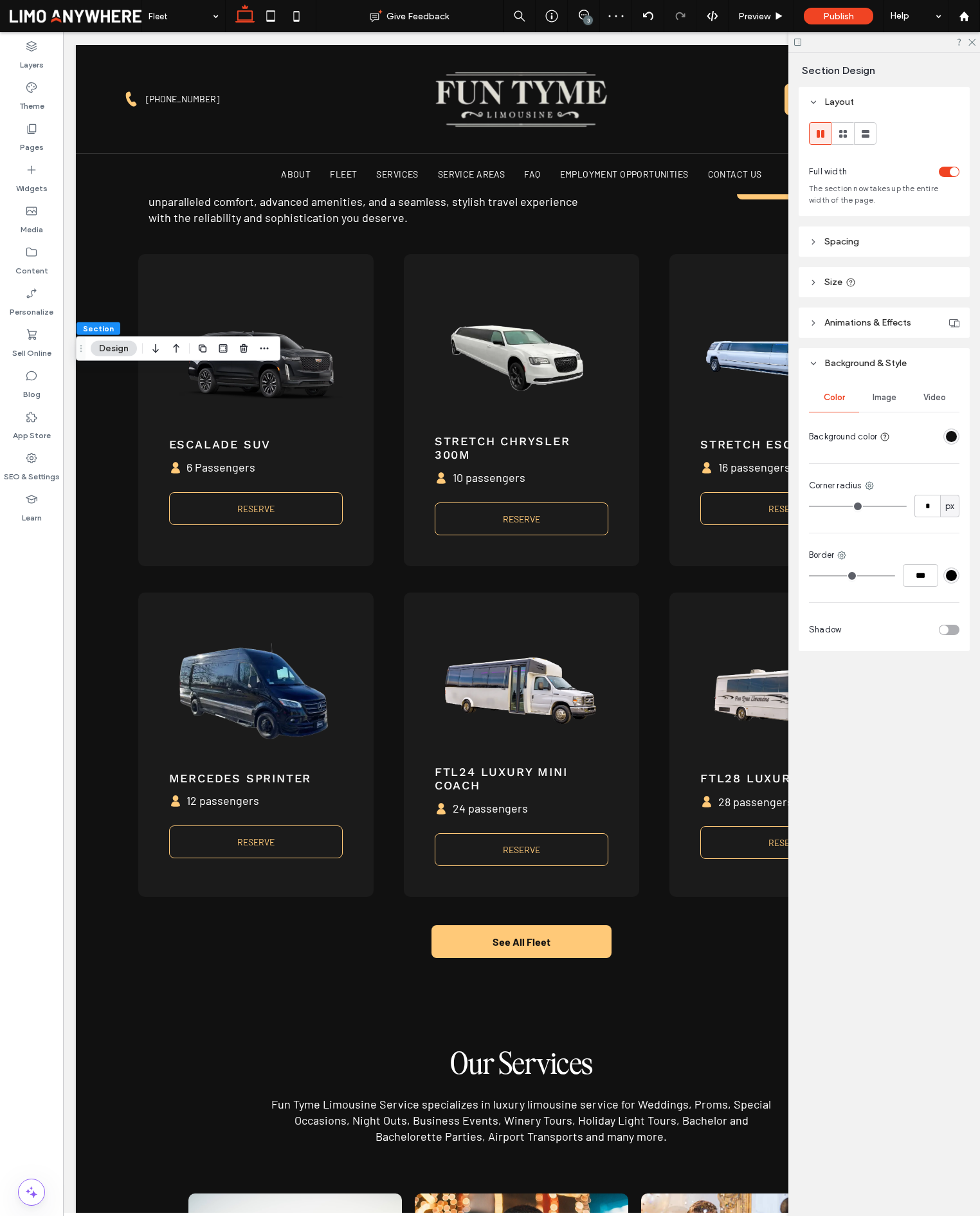
click at [870, 275] on header "Size" at bounding box center [884, 282] width 171 height 31
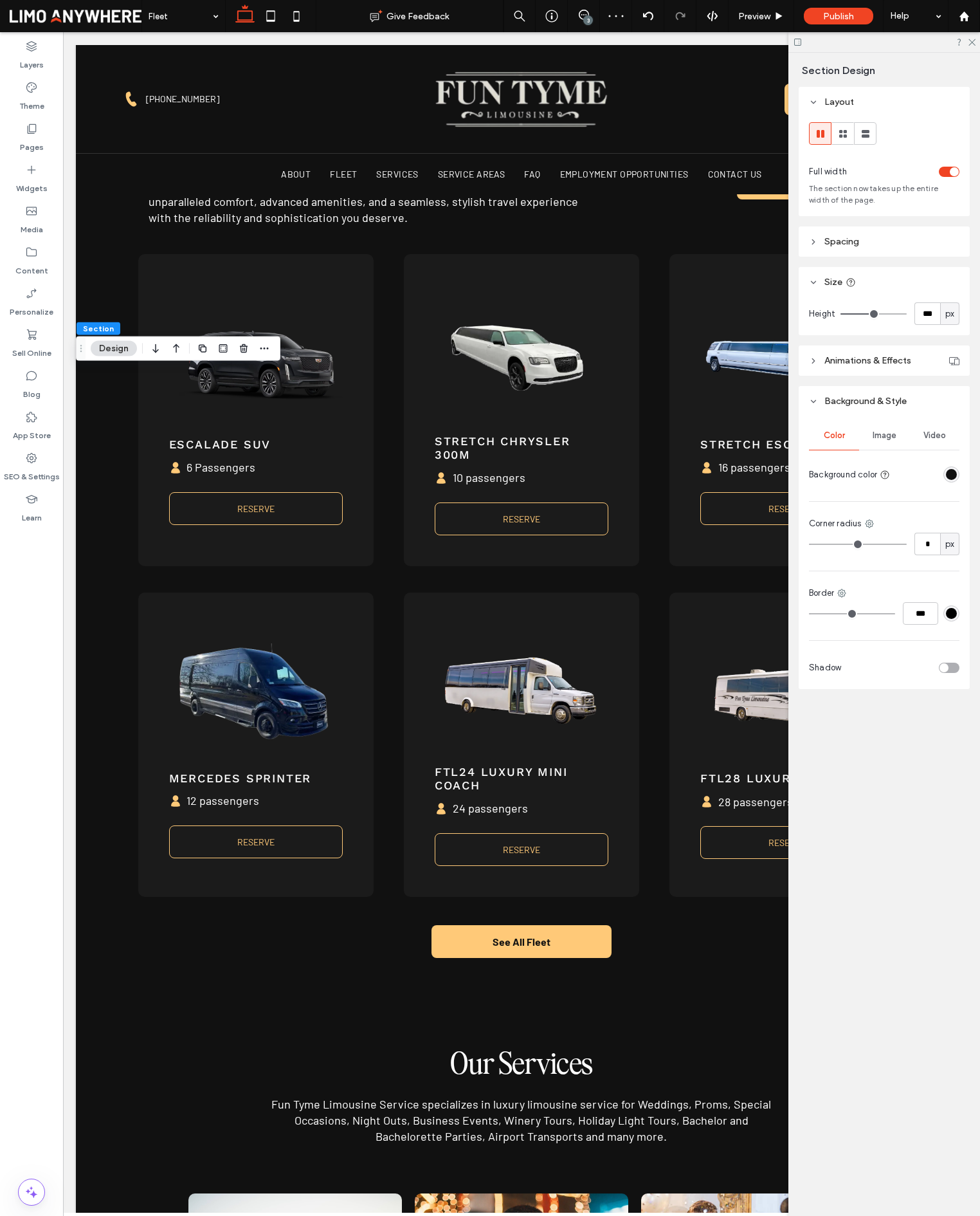
click at [872, 243] on header "Spacing" at bounding box center [884, 241] width 171 height 31
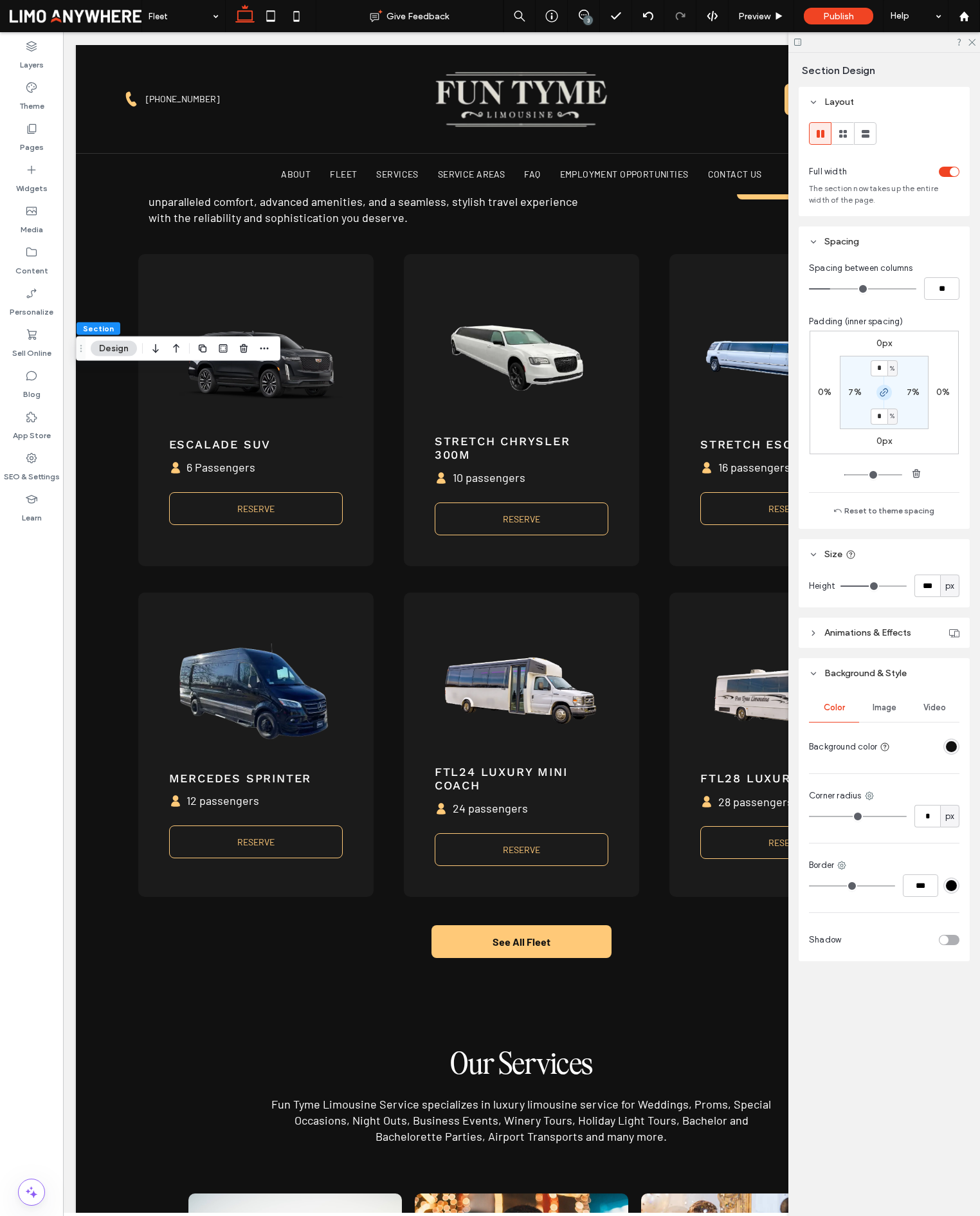
click at [886, 394] on icon "button" at bounding box center [884, 392] width 10 height 10
click at [885, 423] on section "* % 7% 4% 7%" at bounding box center [884, 392] width 89 height 73
click at [883, 413] on label "4%" at bounding box center [883, 416] width 14 height 11
type input "*"
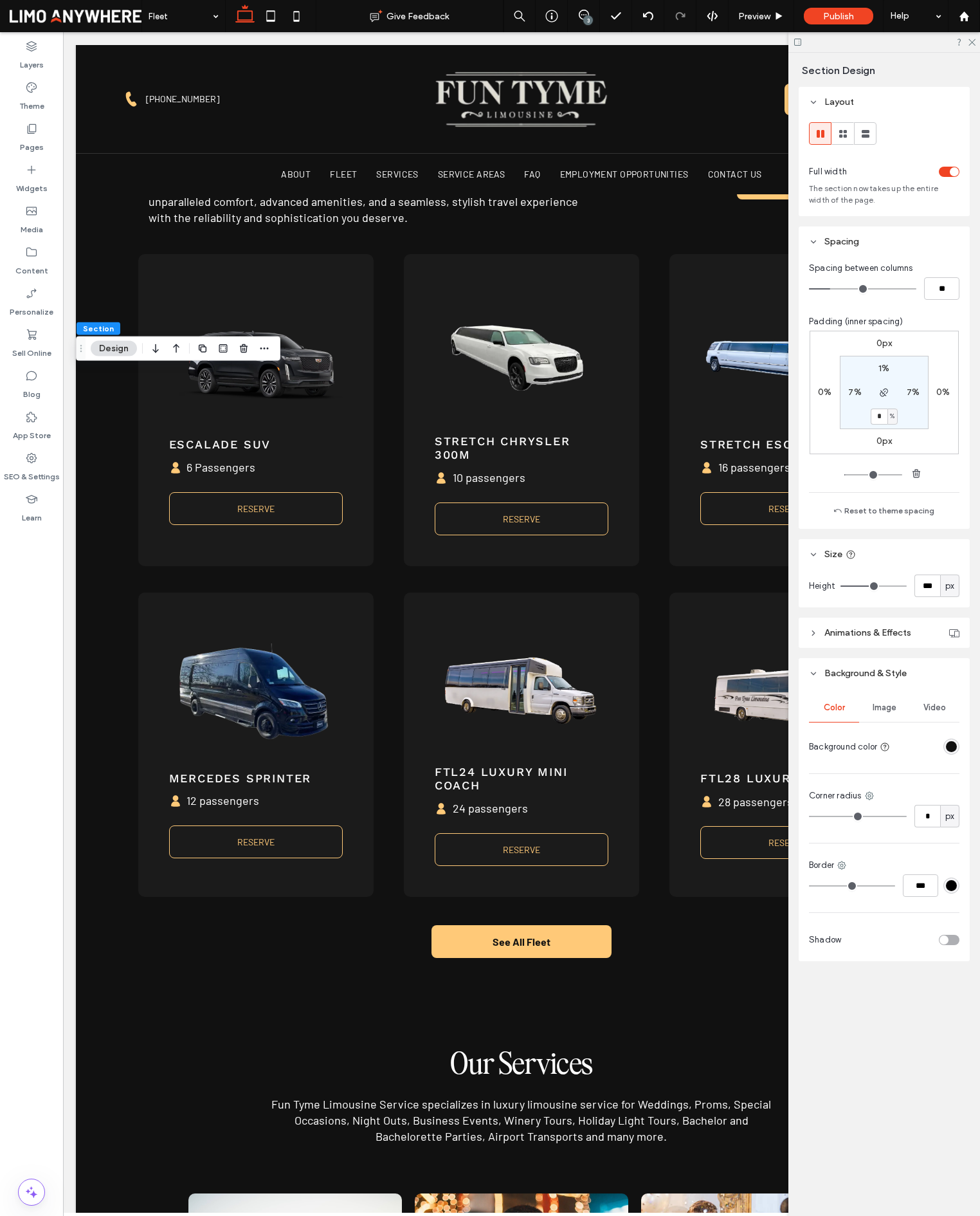
type input "*"
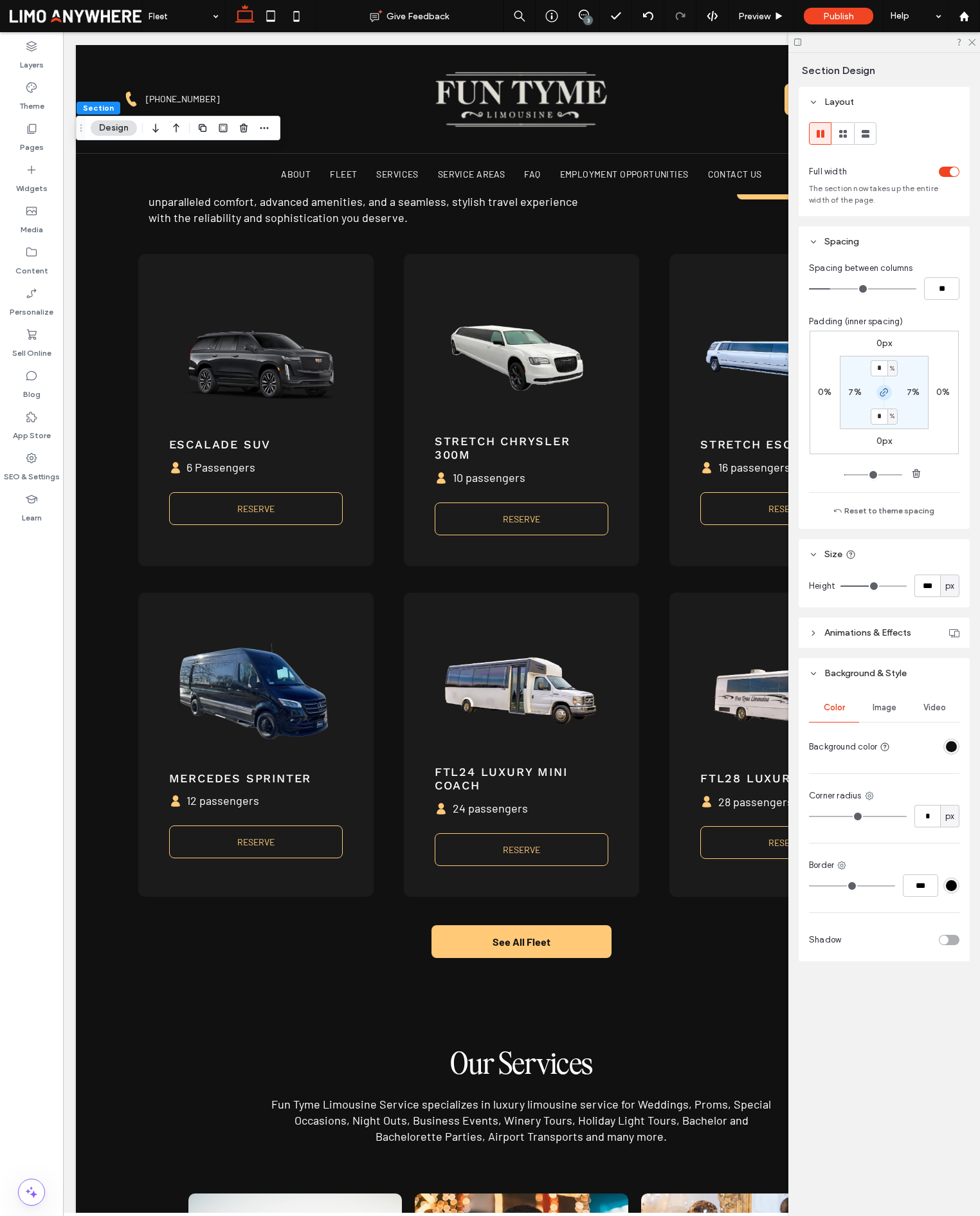
click at [886, 393] on icon "button" at bounding box center [884, 392] width 10 height 10
click at [883, 417] on label "4%" at bounding box center [883, 416] width 14 height 11
type input "*"
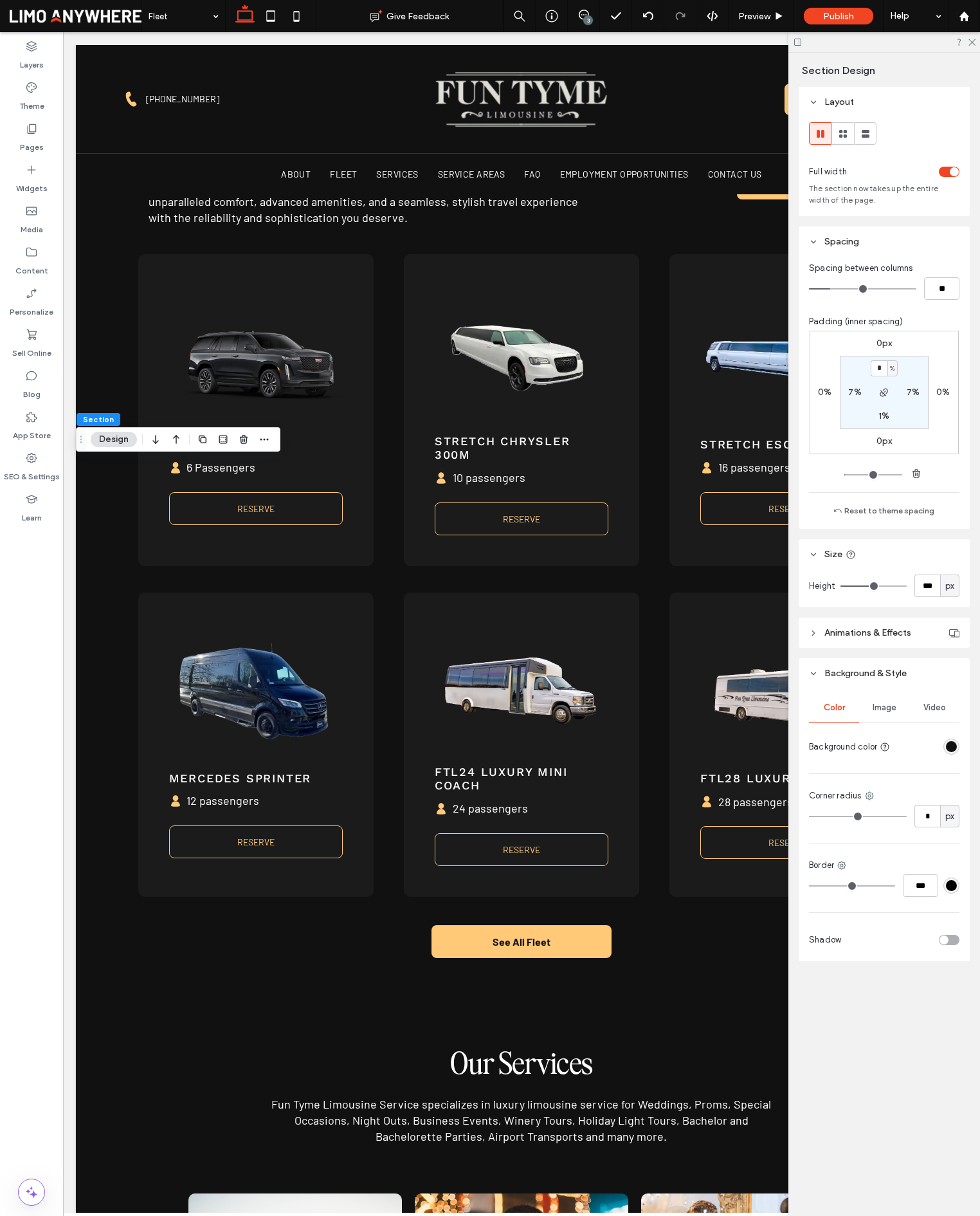
type input "*"
type input "**"
type input "*"
type input "**"
click at [826, 289] on input "range" at bounding box center [863, 289] width 107 height 2
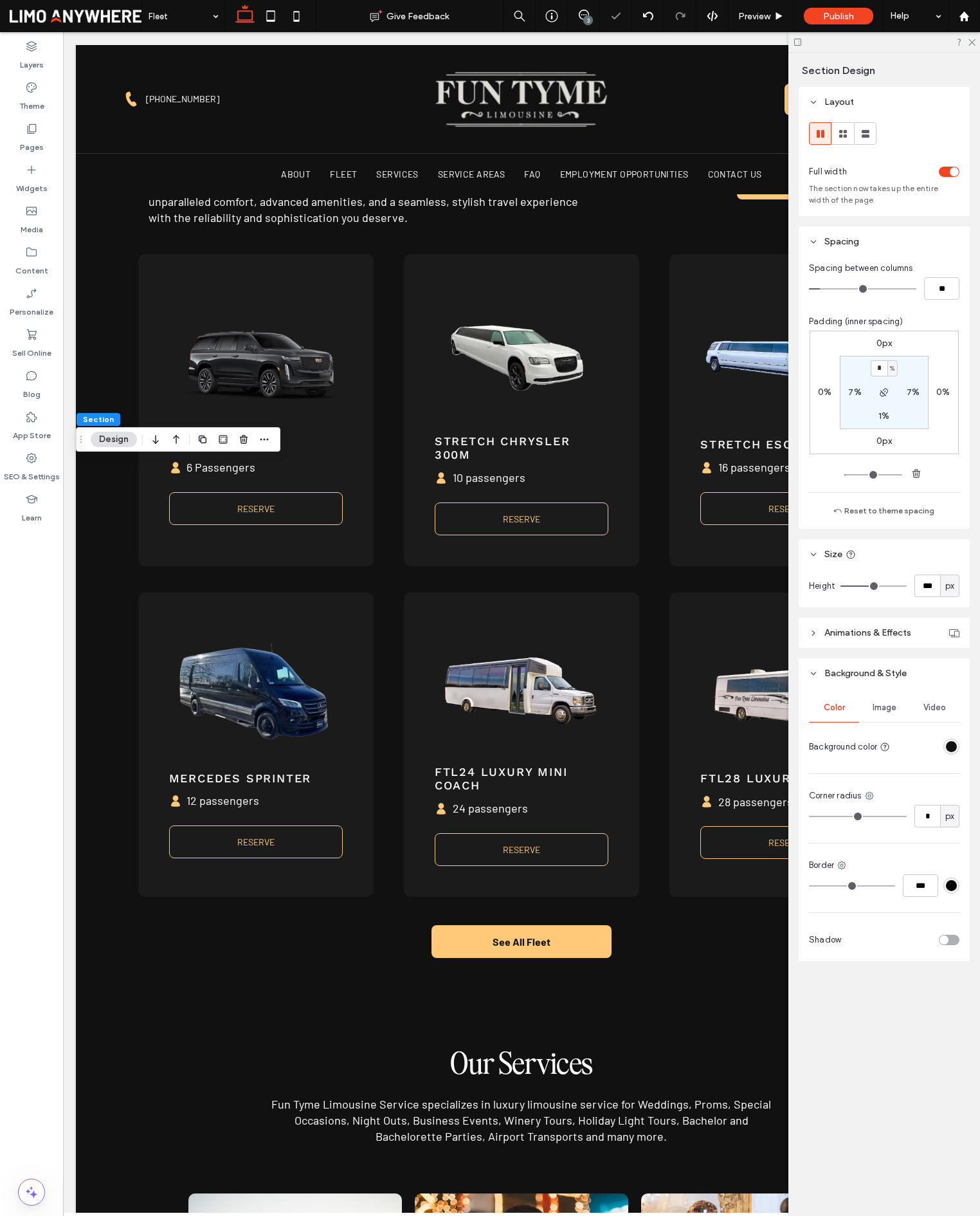
type input "*"
type input "**"
type input "*"
click at [827, 289] on input "range" at bounding box center [863, 289] width 107 height 2
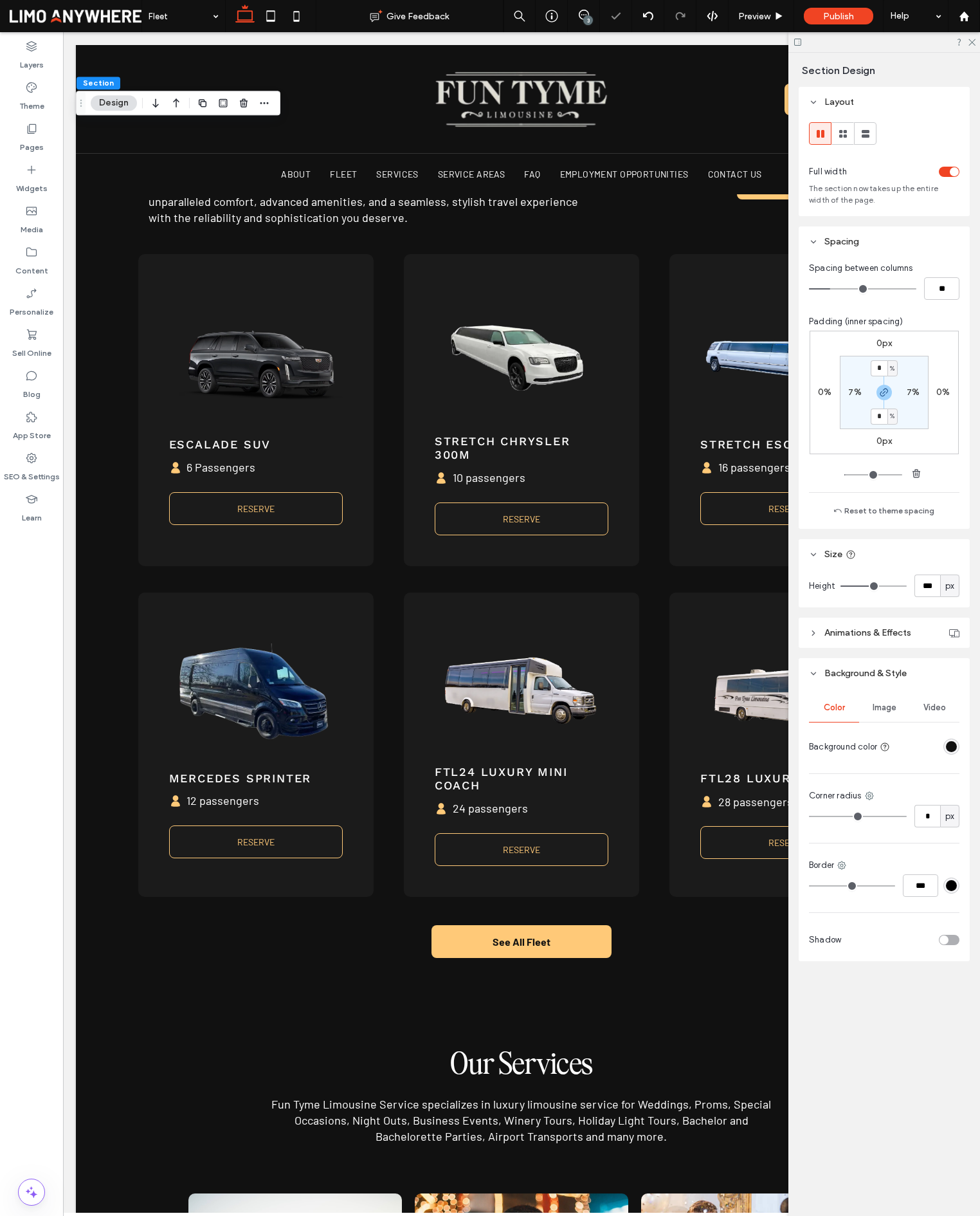
type input "*"
type input "**"
type input "*"
click at [830, 290] on input "range" at bounding box center [863, 289] width 107 height 2
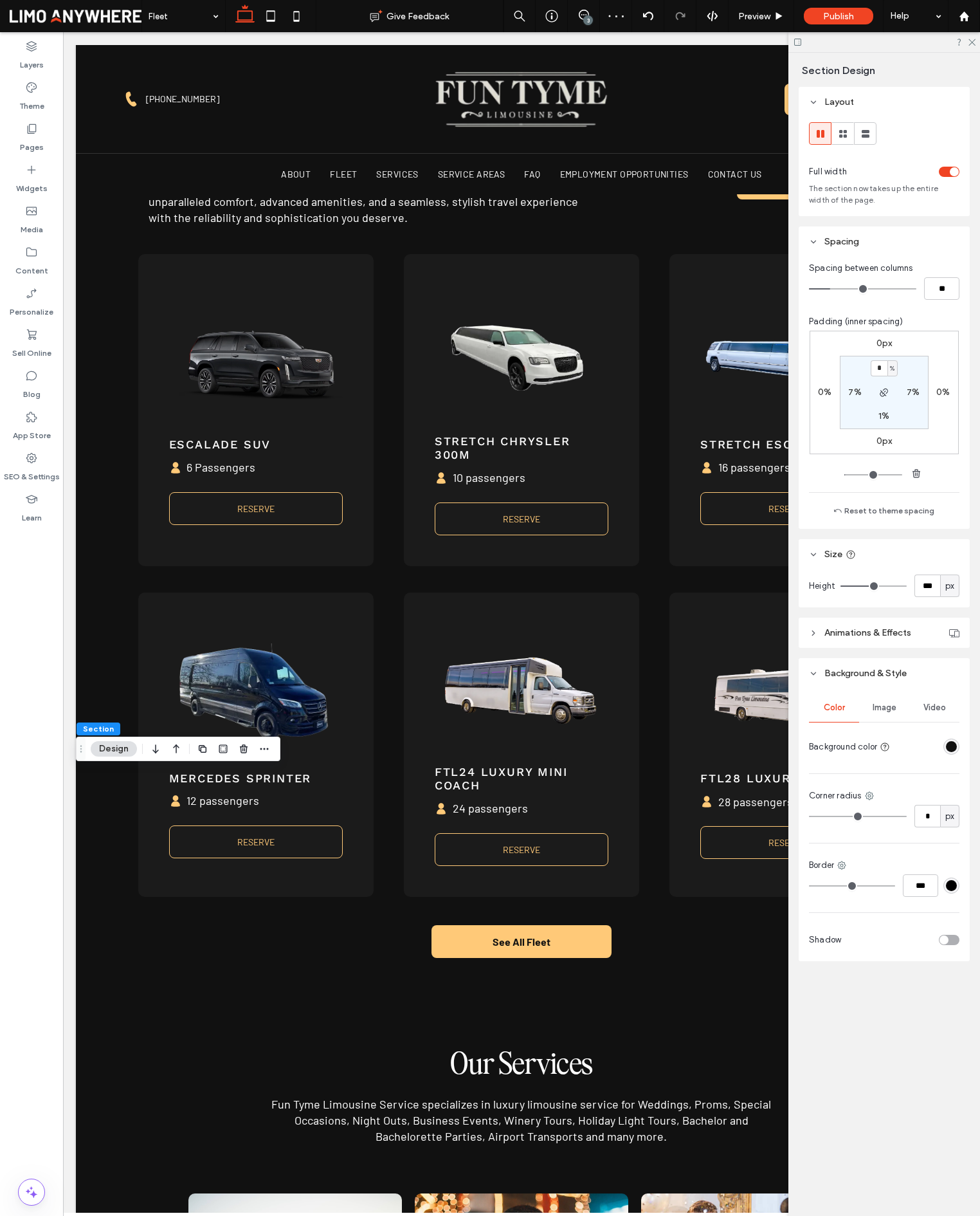
type input "*"
type input "**"
type input "*"
click at [830, 290] on input "range" at bounding box center [863, 289] width 107 height 2
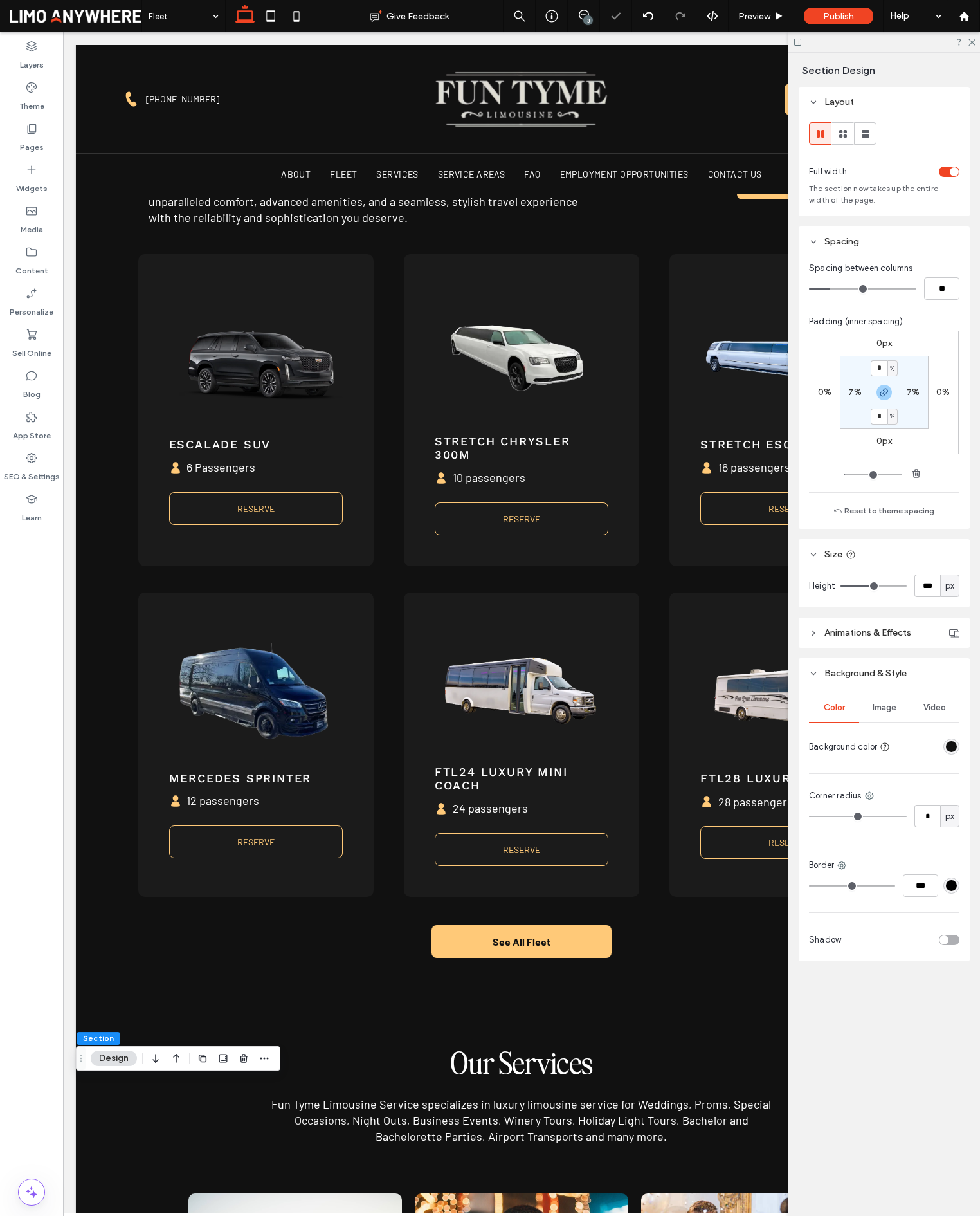
type input "*"
type input "**"
type input "*"
click at [826, 290] on input "range" at bounding box center [863, 289] width 107 height 2
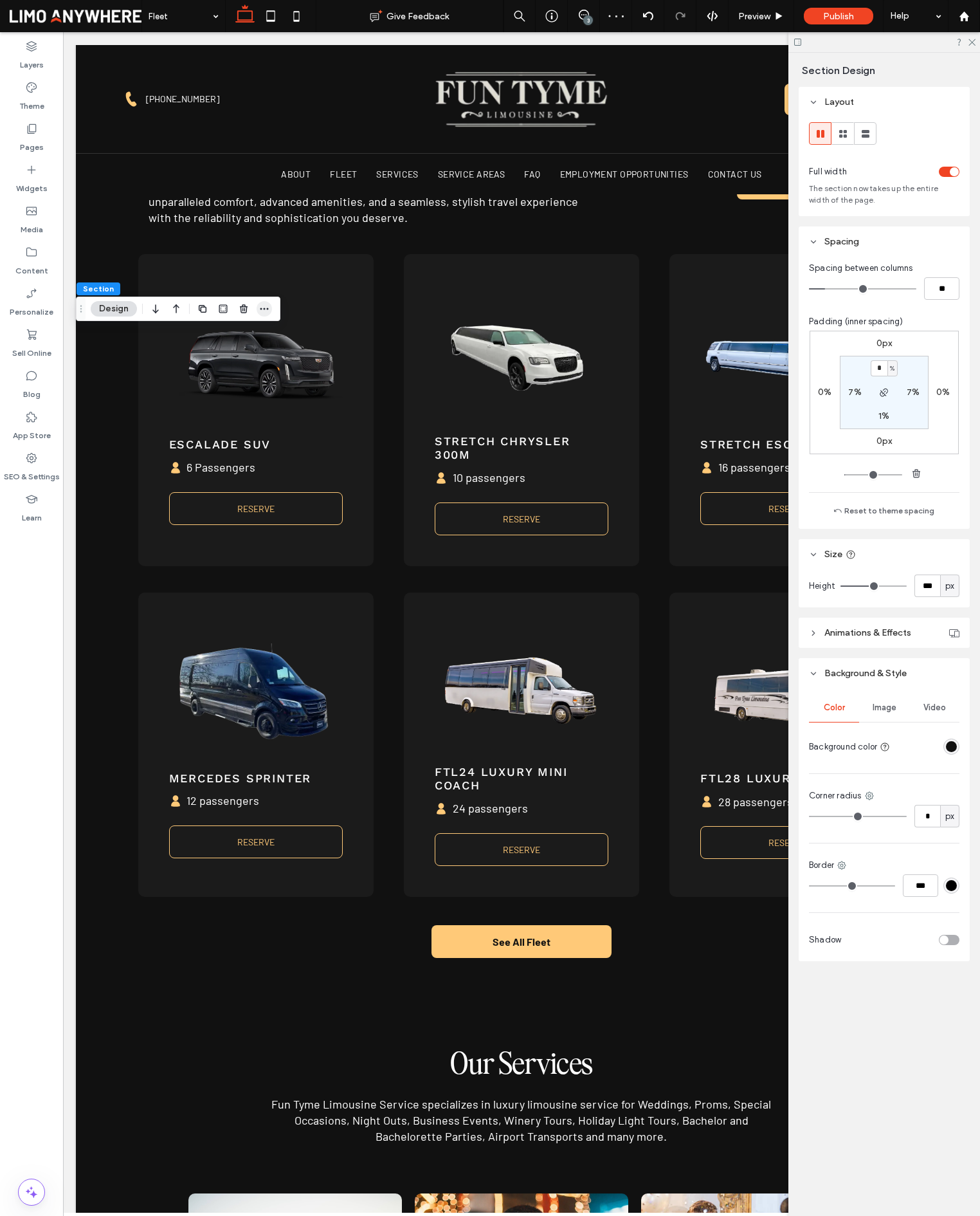
click at [271, 308] on span "button" at bounding box center [264, 308] width 15 height 15
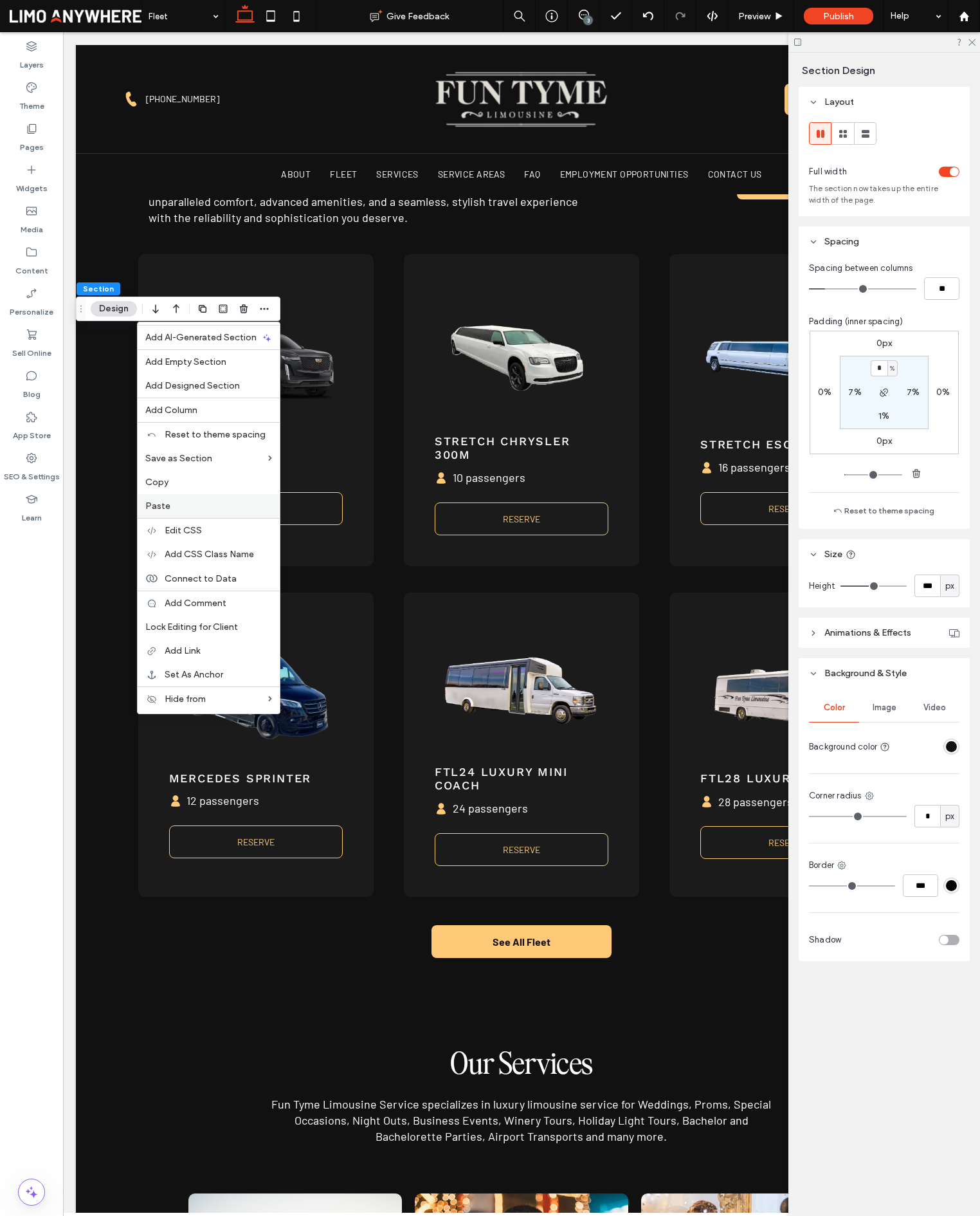
click at [218, 501] on label "Paste" at bounding box center [208, 506] width 126 height 11
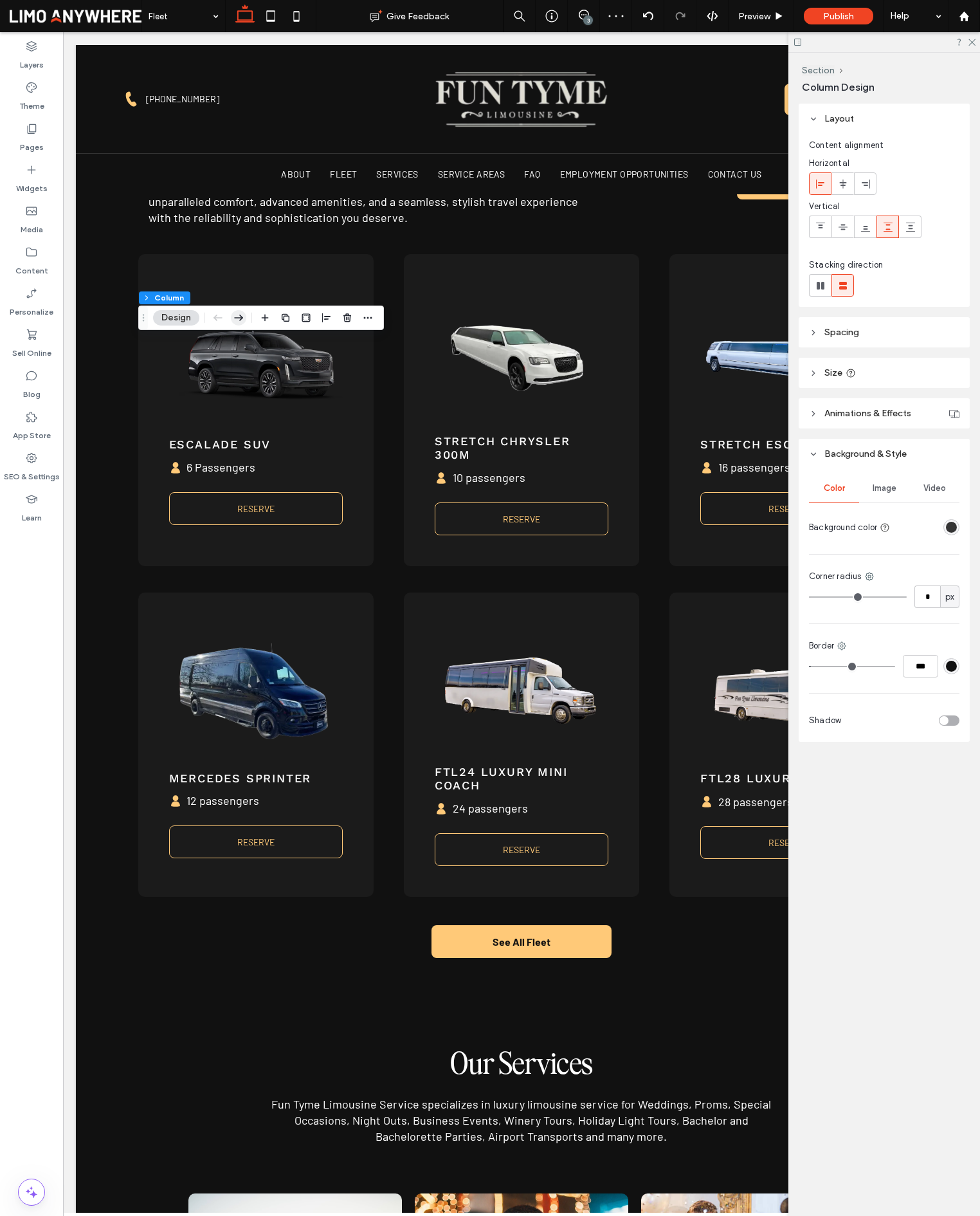
click at [241, 319] on icon "button" at bounding box center [238, 317] width 15 height 23
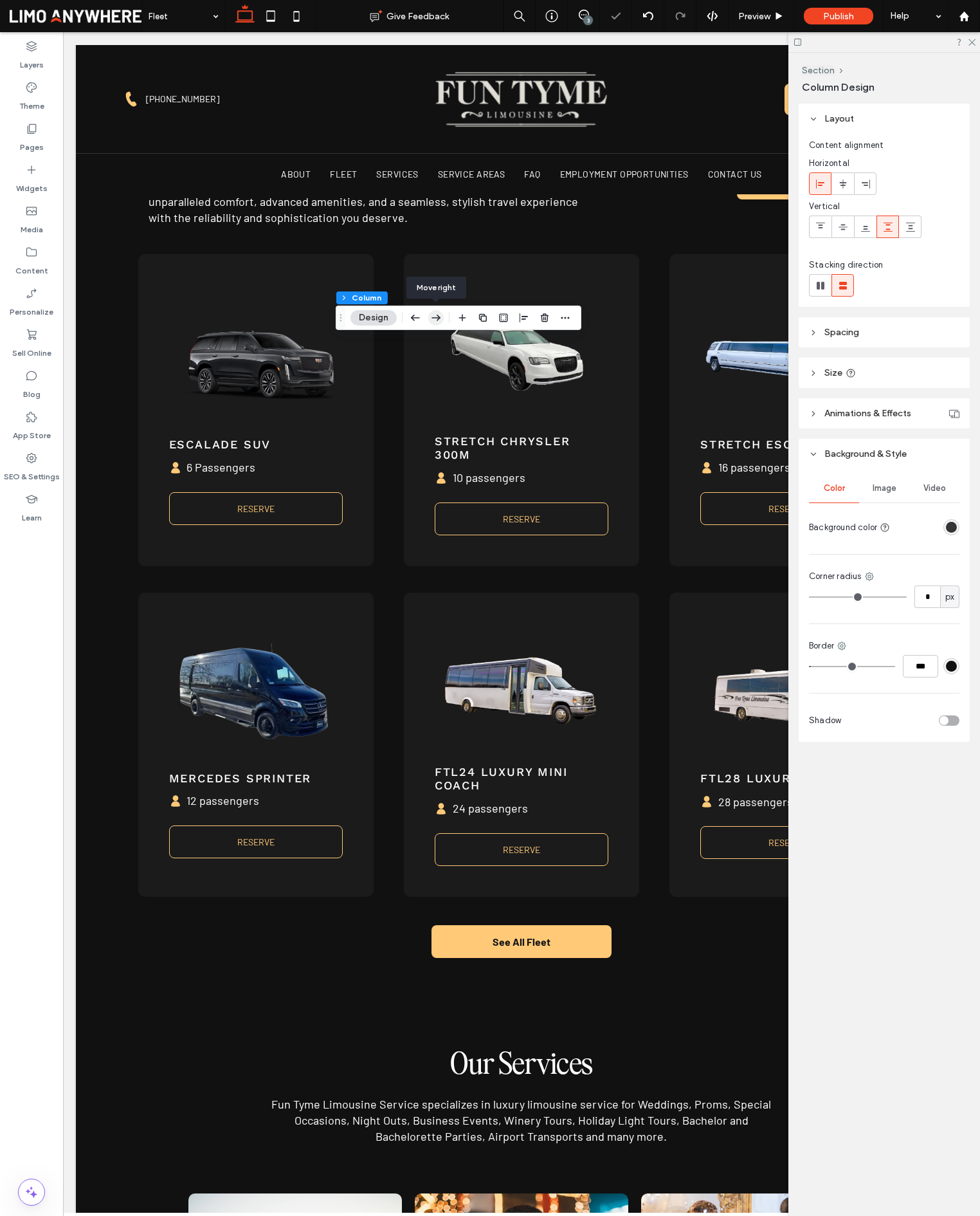
click at [441, 319] on icon "button" at bounding box center [435, 317] width 15 height 23
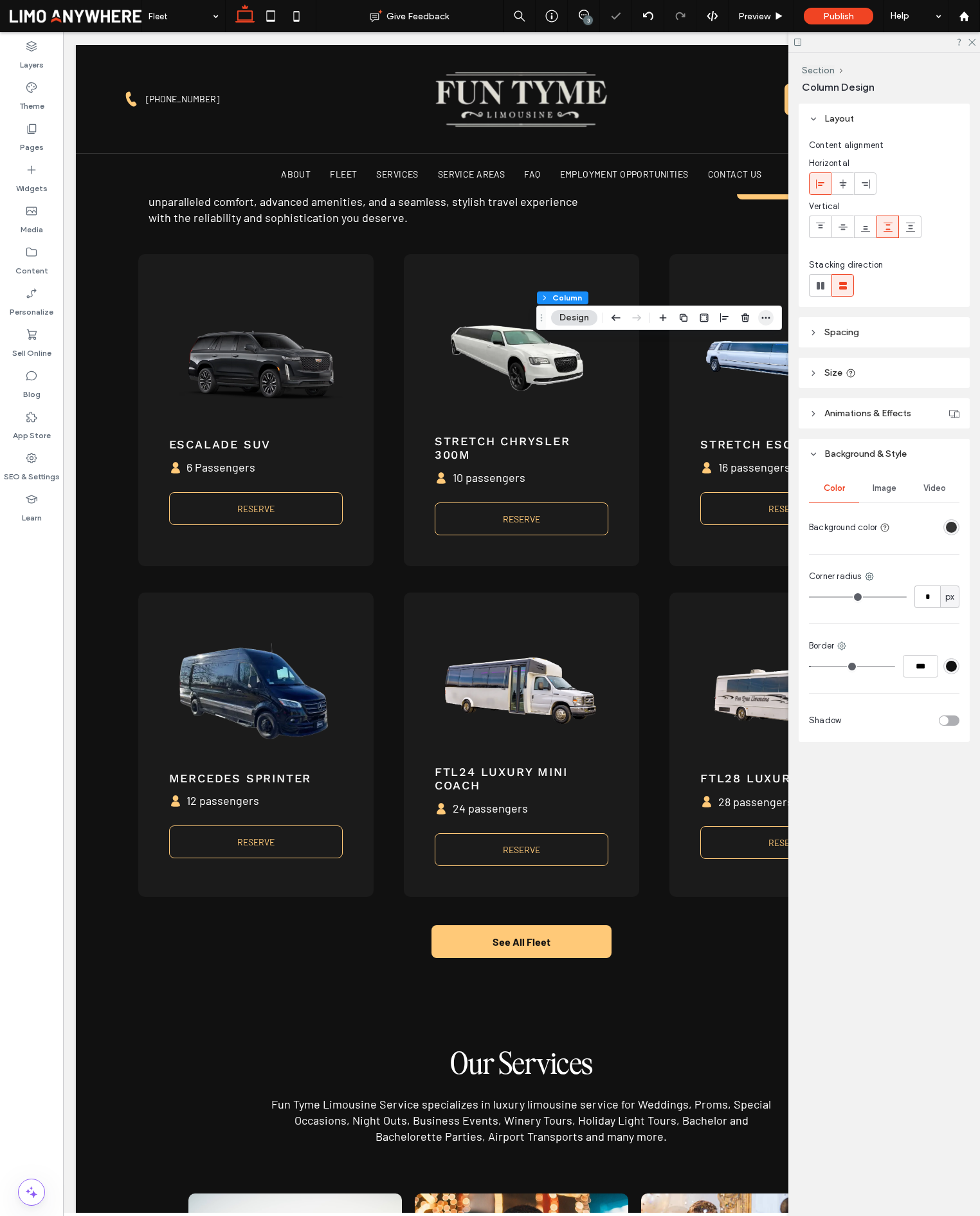
click at [768, 315] on icon "button" at bounding box center [766, 317] width 10 height 10
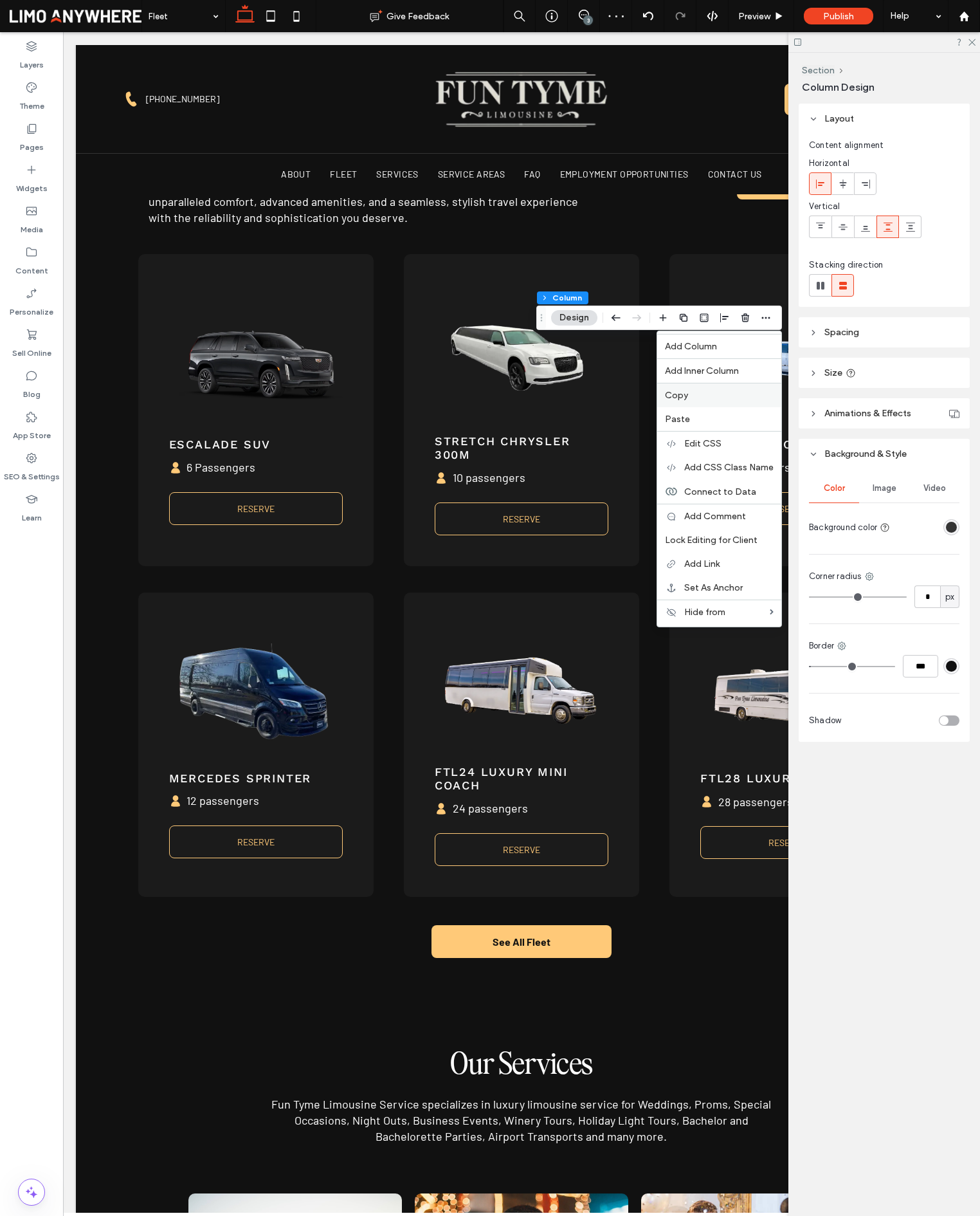
click at [723, 397] on label "Copy" at bounding box center [719, 395] width 109 height 11
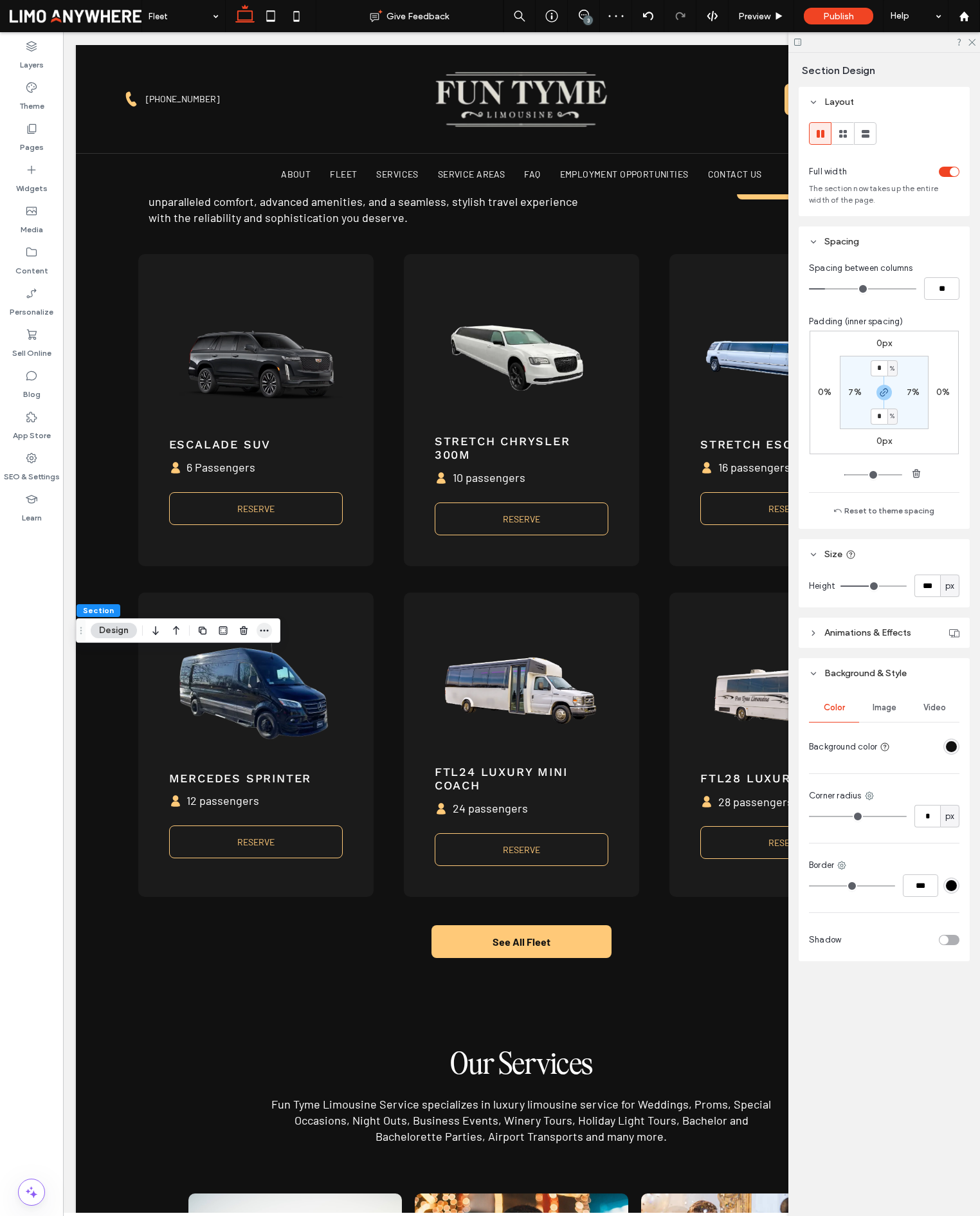
click at [263, 633] on icon "button" at bounding box center [264, 630] width 10 height 10
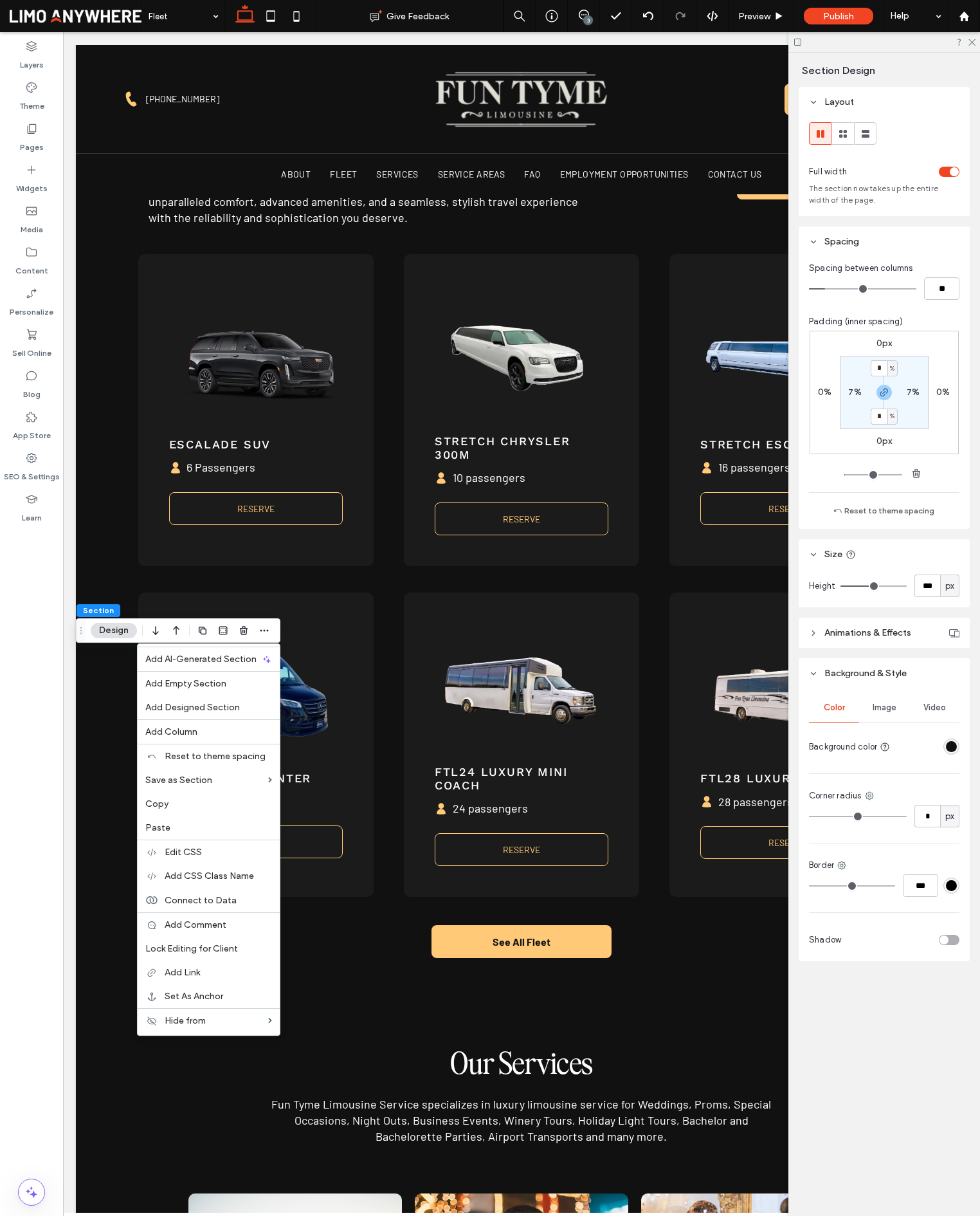
click at [229, 826] on label "Paste" at bounding box center [208, 828] width 126 height 11
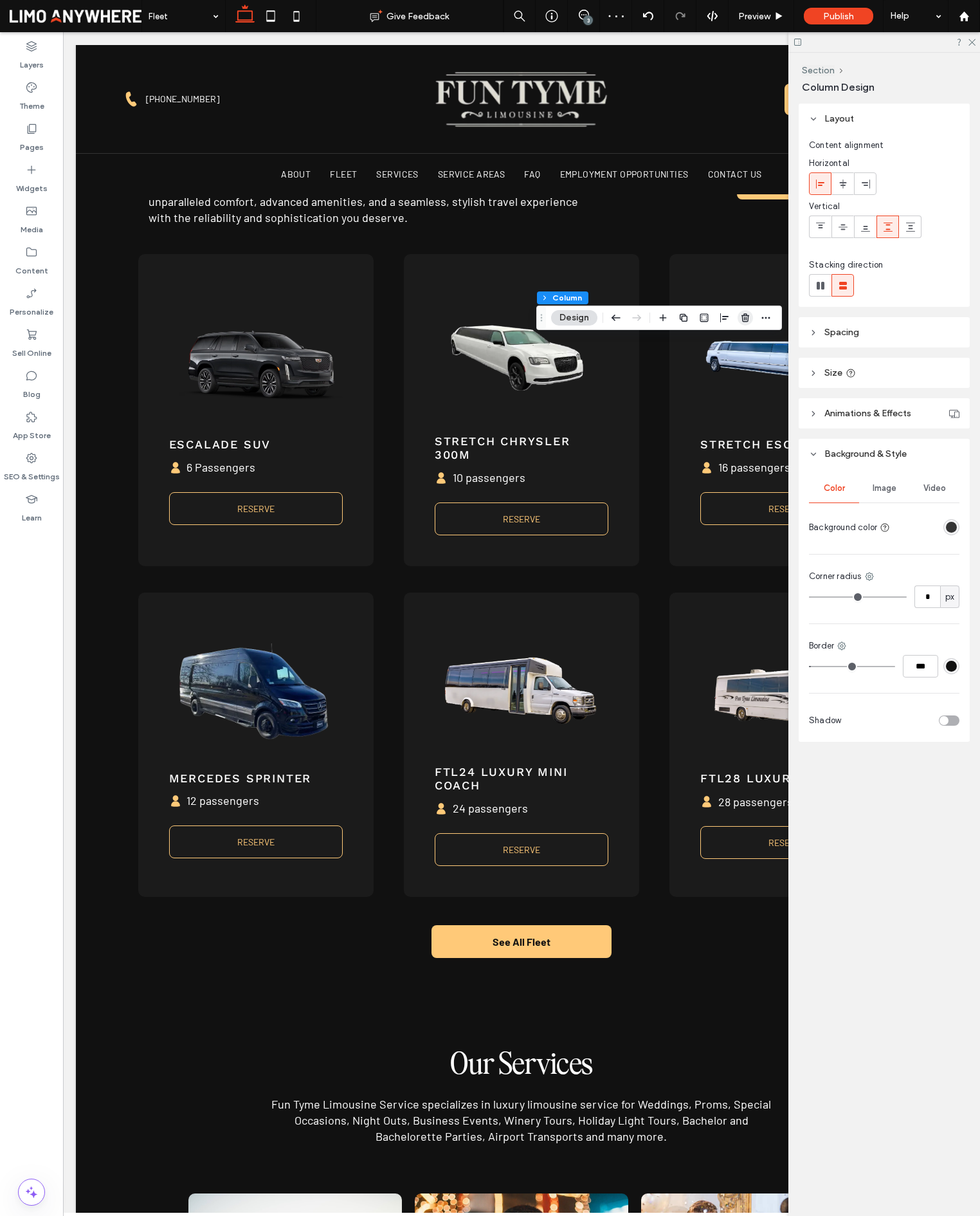
click at [747, 318] on icon "button" at bounding box center [745, 317] width 10 height 10
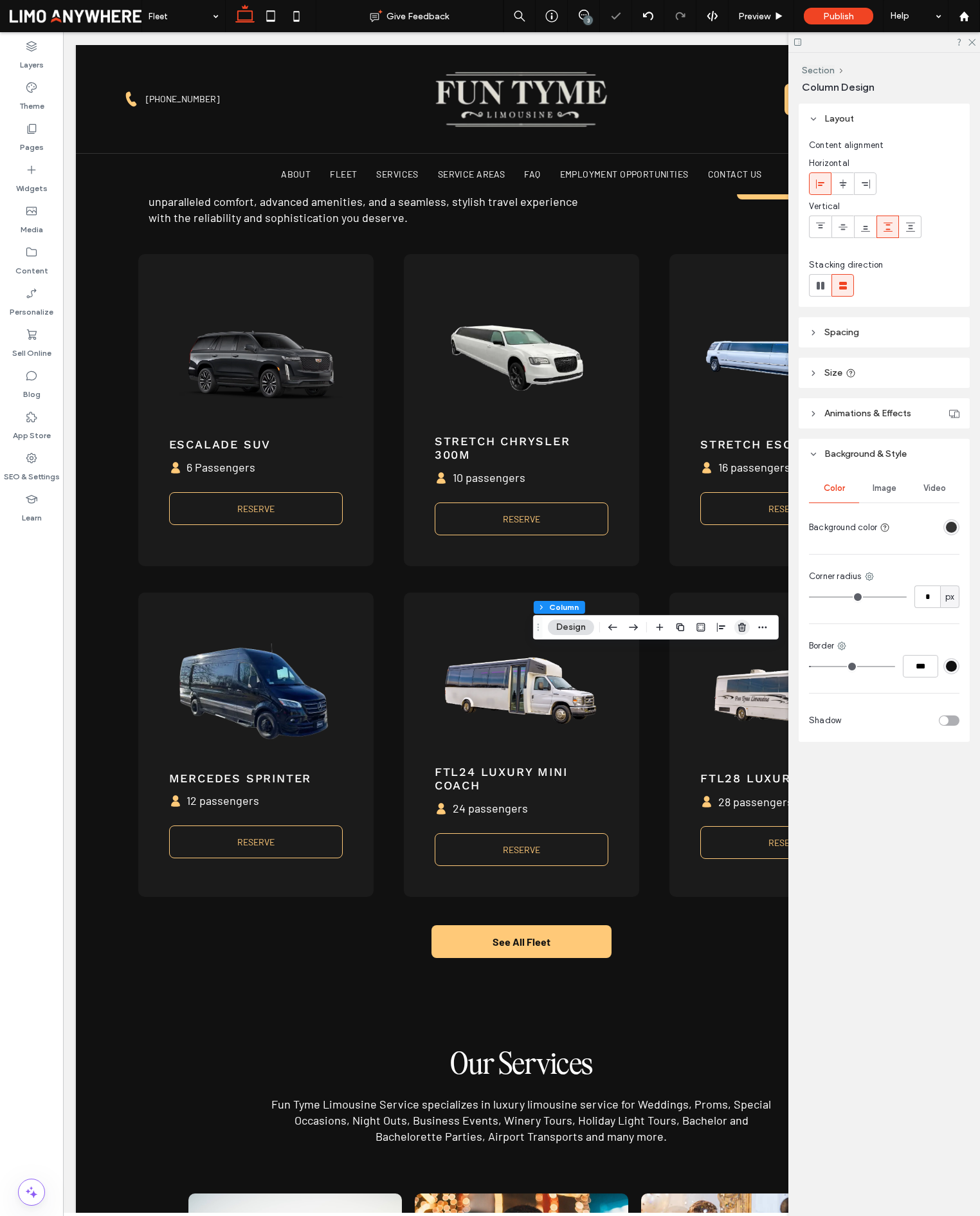
click at [745, 630] on icon "button" at bounding box center [742, 627] width 10 height 10
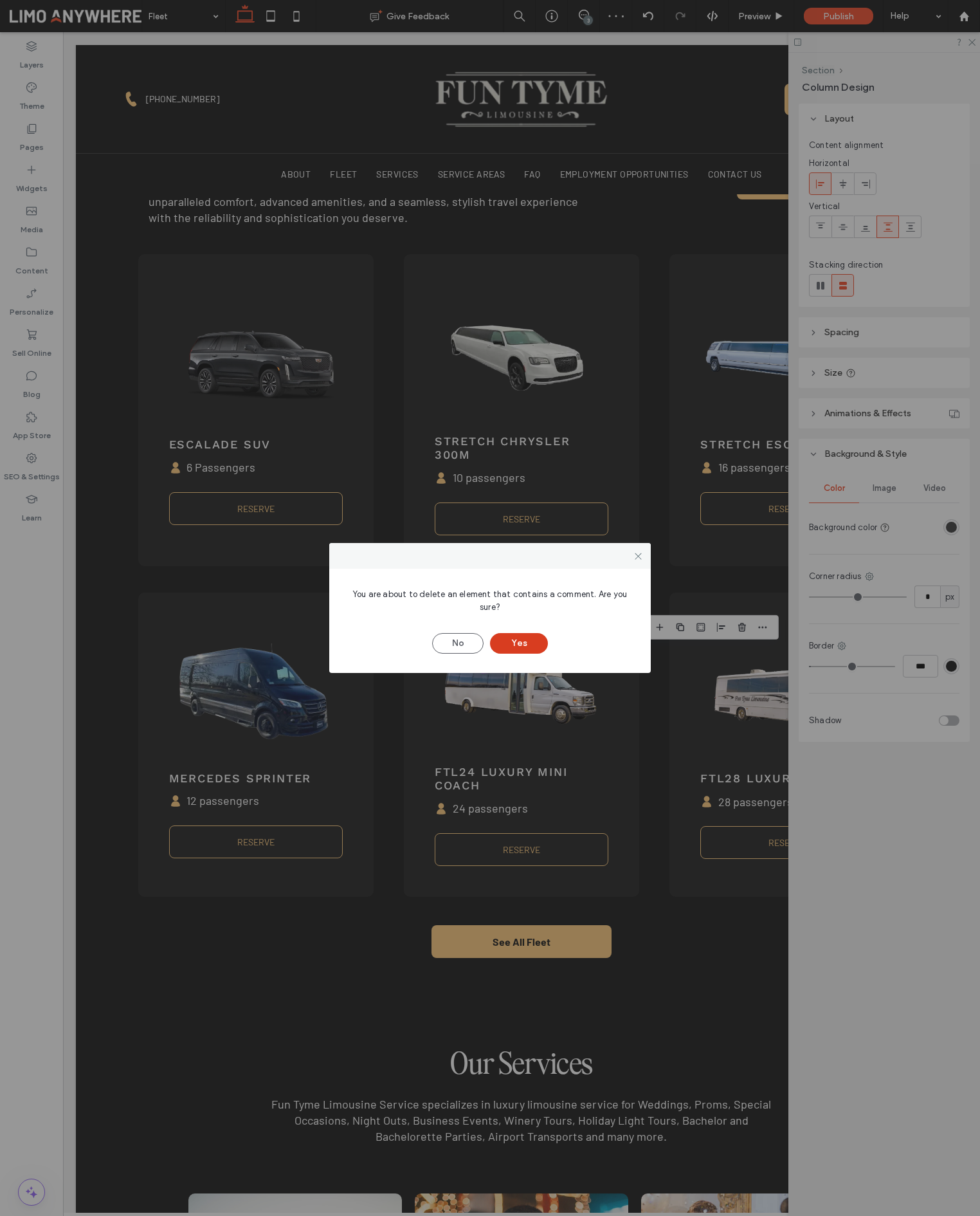
click at [532, 648] on button "Yes" at bounding box center [519, 644] width 58 height 21
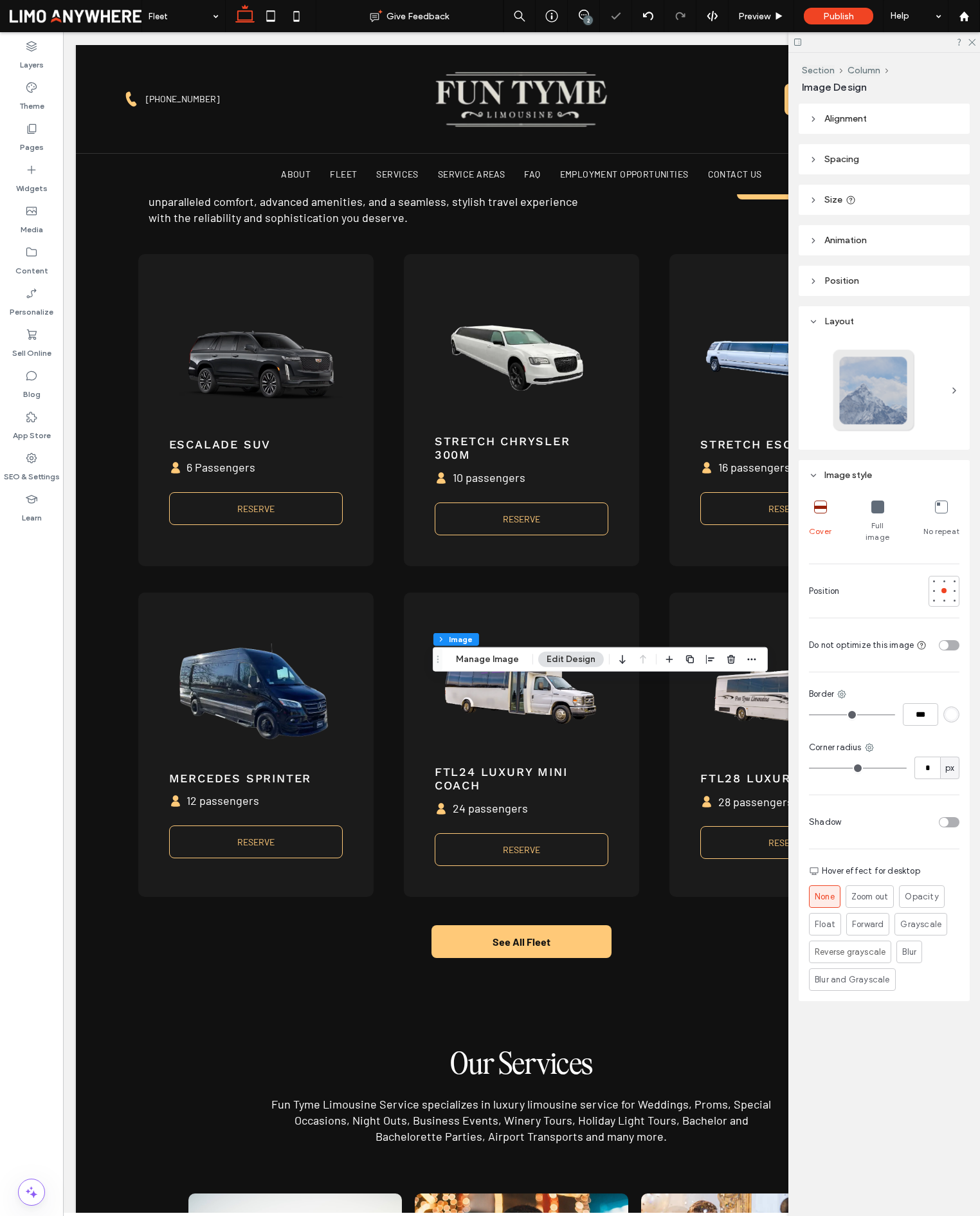
drag, startPoint x: 870, startPoint y: 495, endPoint x: 879, endPoint y: 503, distance: 12.0
click at [871, 495] on div "Full image" at bounding box center [878, 521] width 37 height 53
click at [880, 504] on icon at bounding box center [878, 507] width 13 height 13
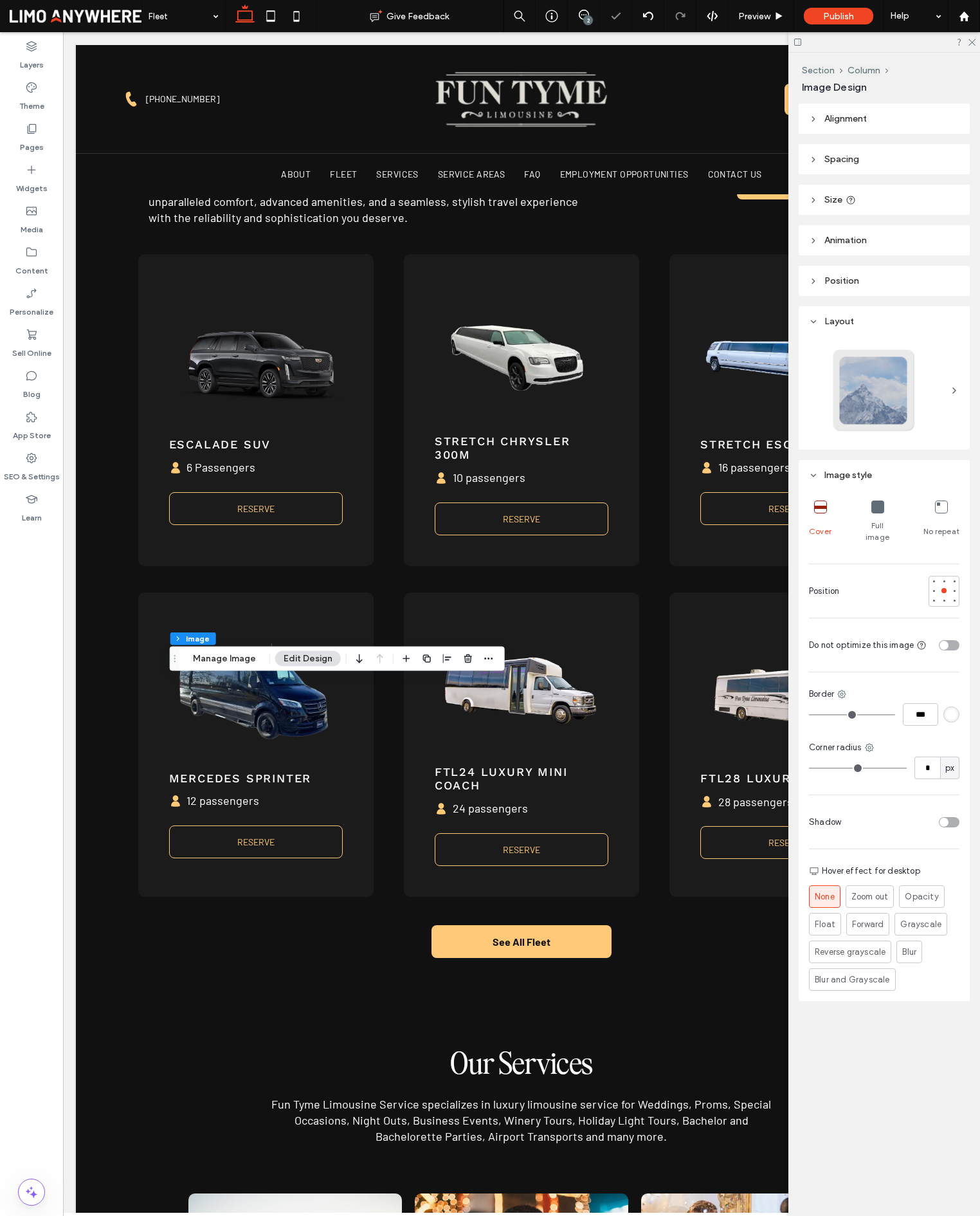
click at [871, 508] on icon at bounding box center [878, 507] width 13 height 13
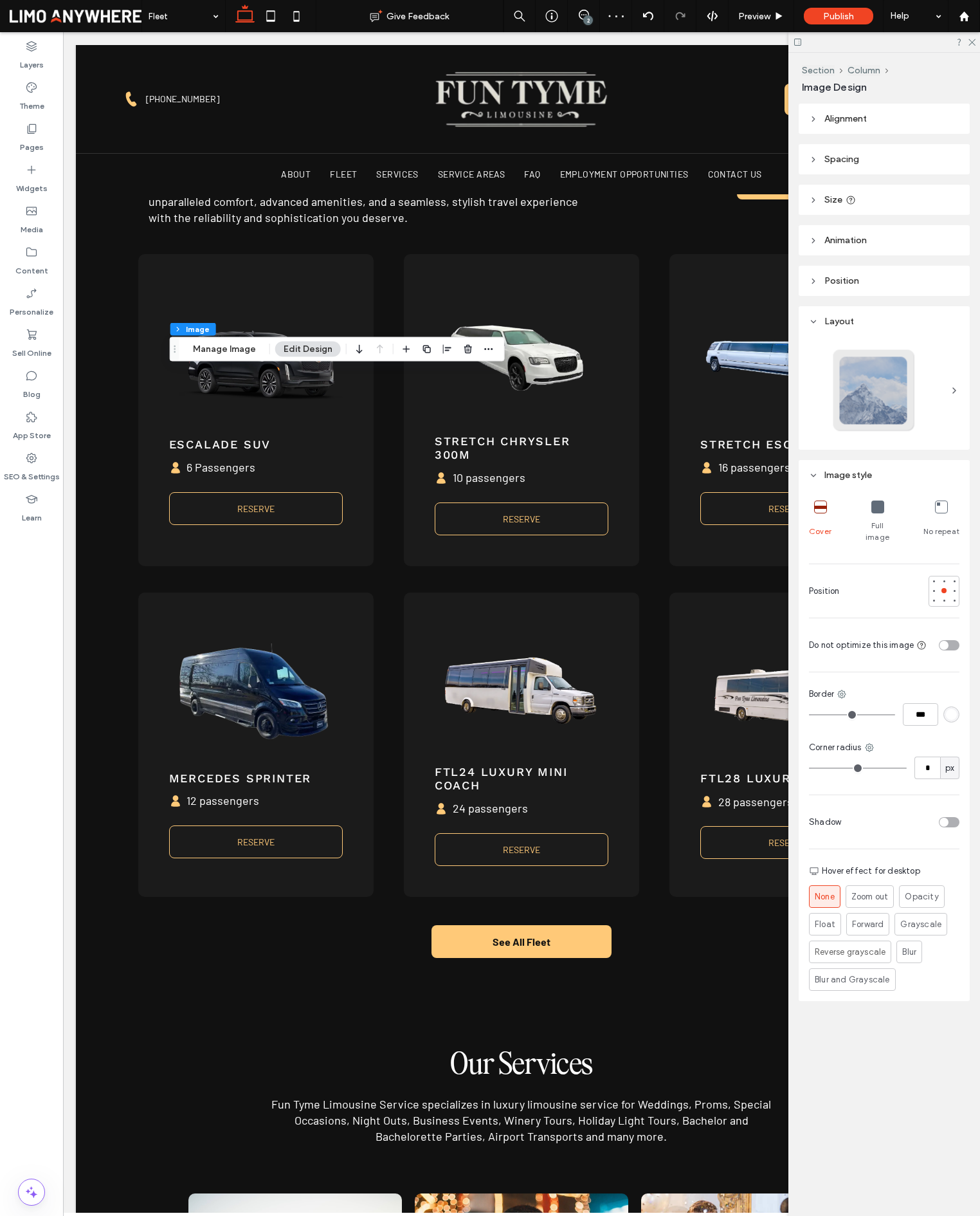
click at [877, 509] on icon at bounding box center [878, 507] width 13 height 13
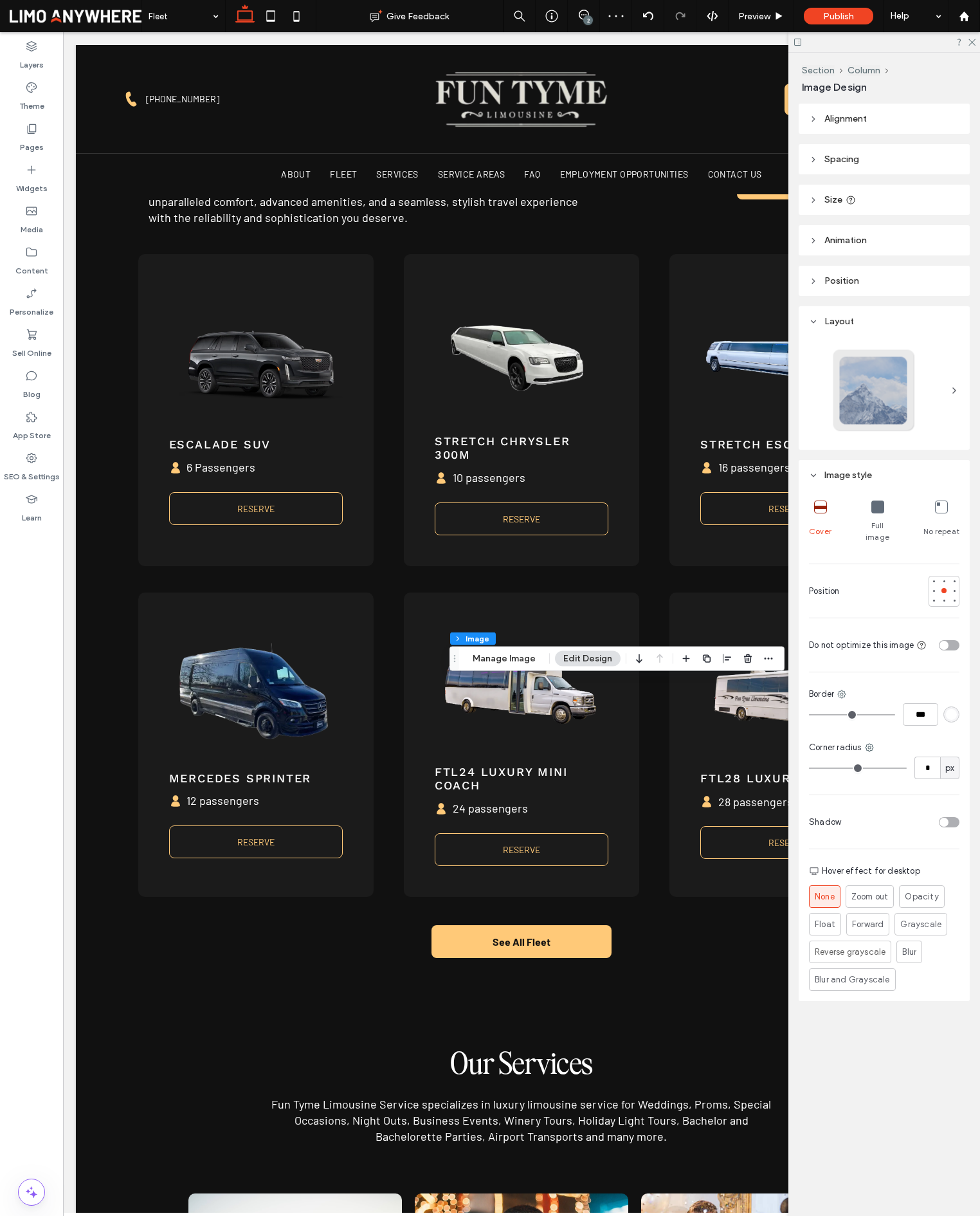
click at [877, 505] on icon at bounding box center [878, 507] width 13 height 13
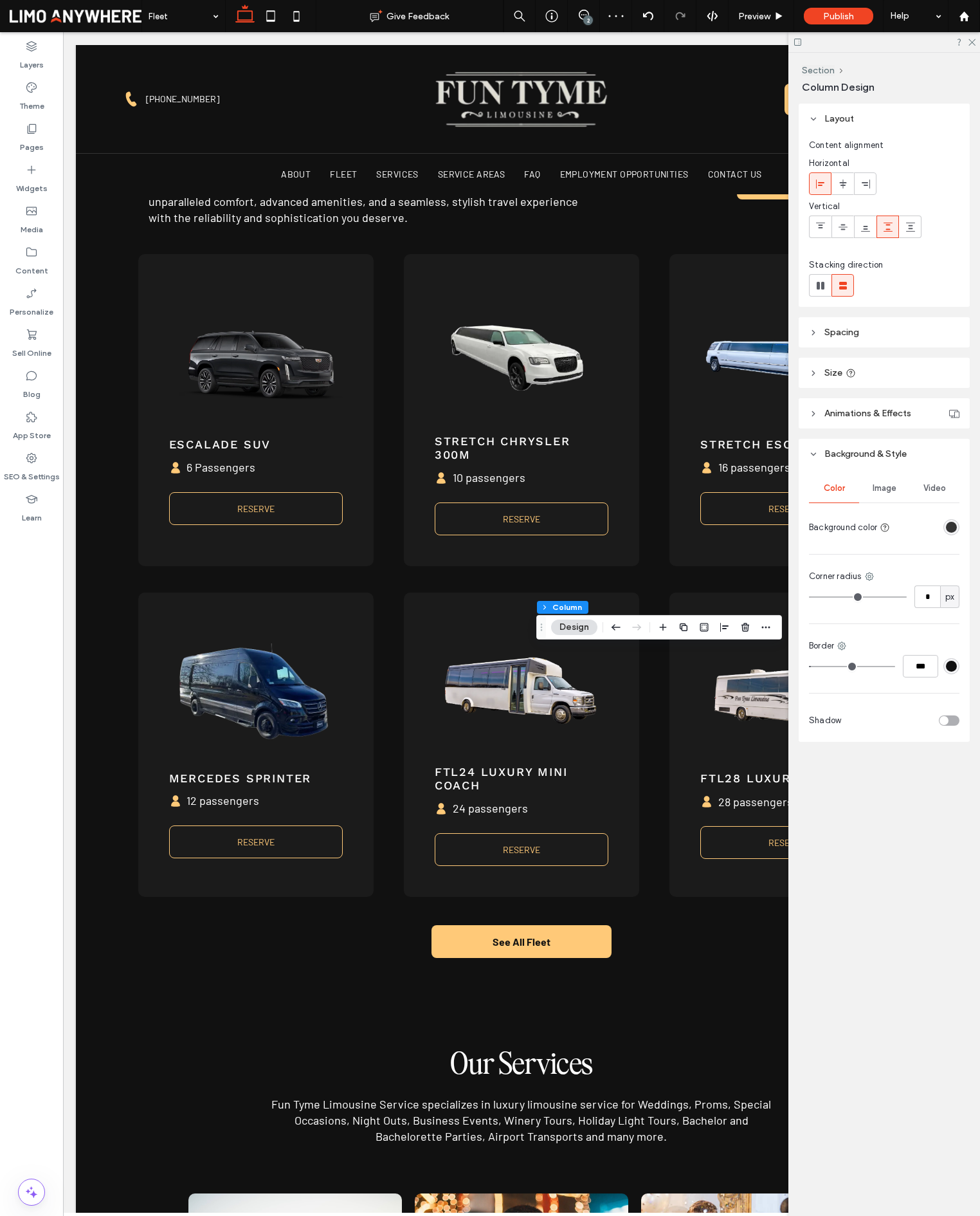
click at [768, 637] on div at bounding box center [765, 627] width 15 height 23
click at [768, 630] on icon "button" at bounding box center [766, 627] width 10 height 10
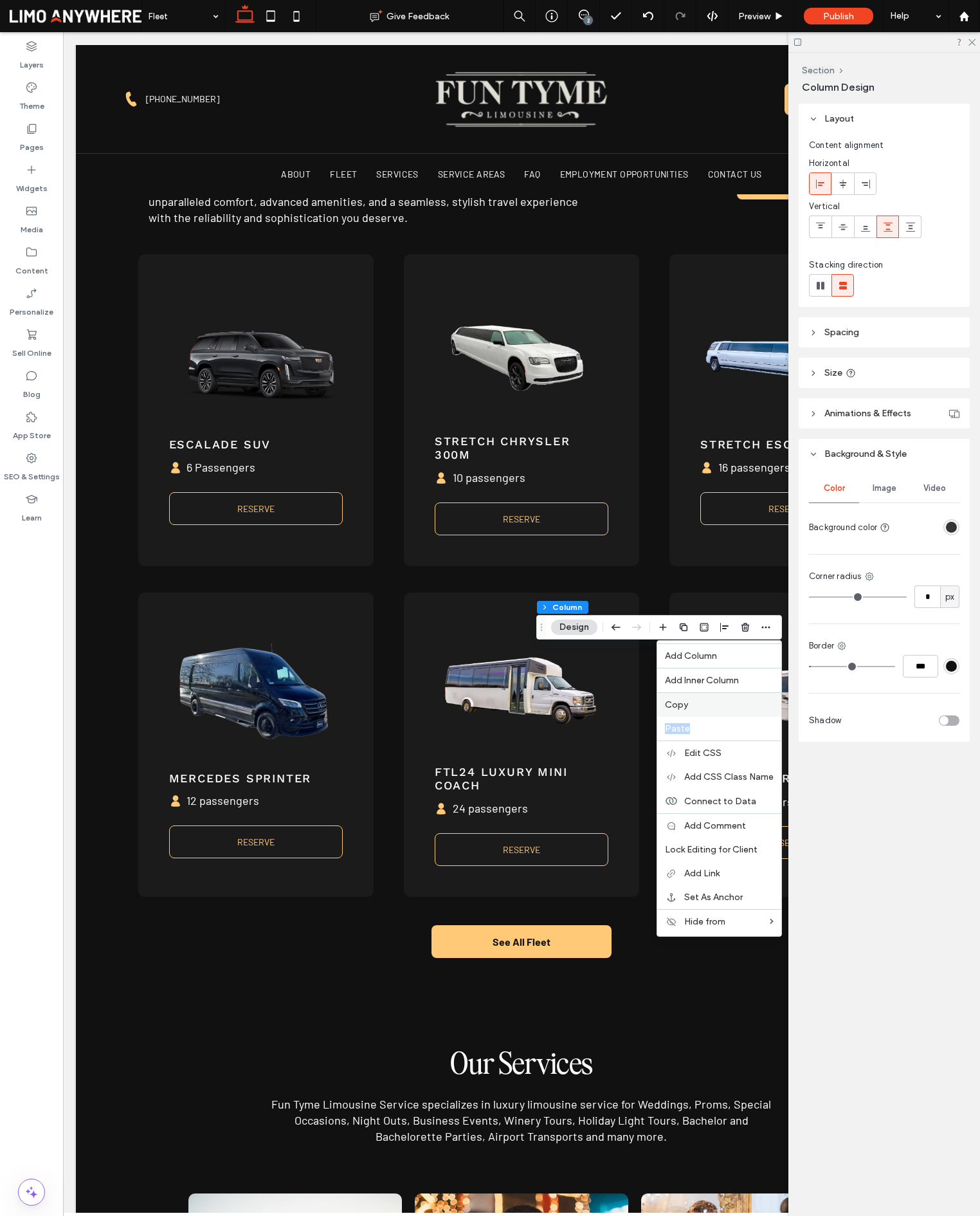
drag, startPoint x: 714, startPoint y: 723, endPoint x: 714, endPoint y: 710, distance: 13.0
click at [714, 710] on div "Add Column Add Inner Column Copy Paste Edit CSS Add CSS Class Name Connect to D…" at bounding box center [719, 788] width 126 height 296
click at [709, 706] on label "Copy" at bounding box center [719, 705] width 109 height 11
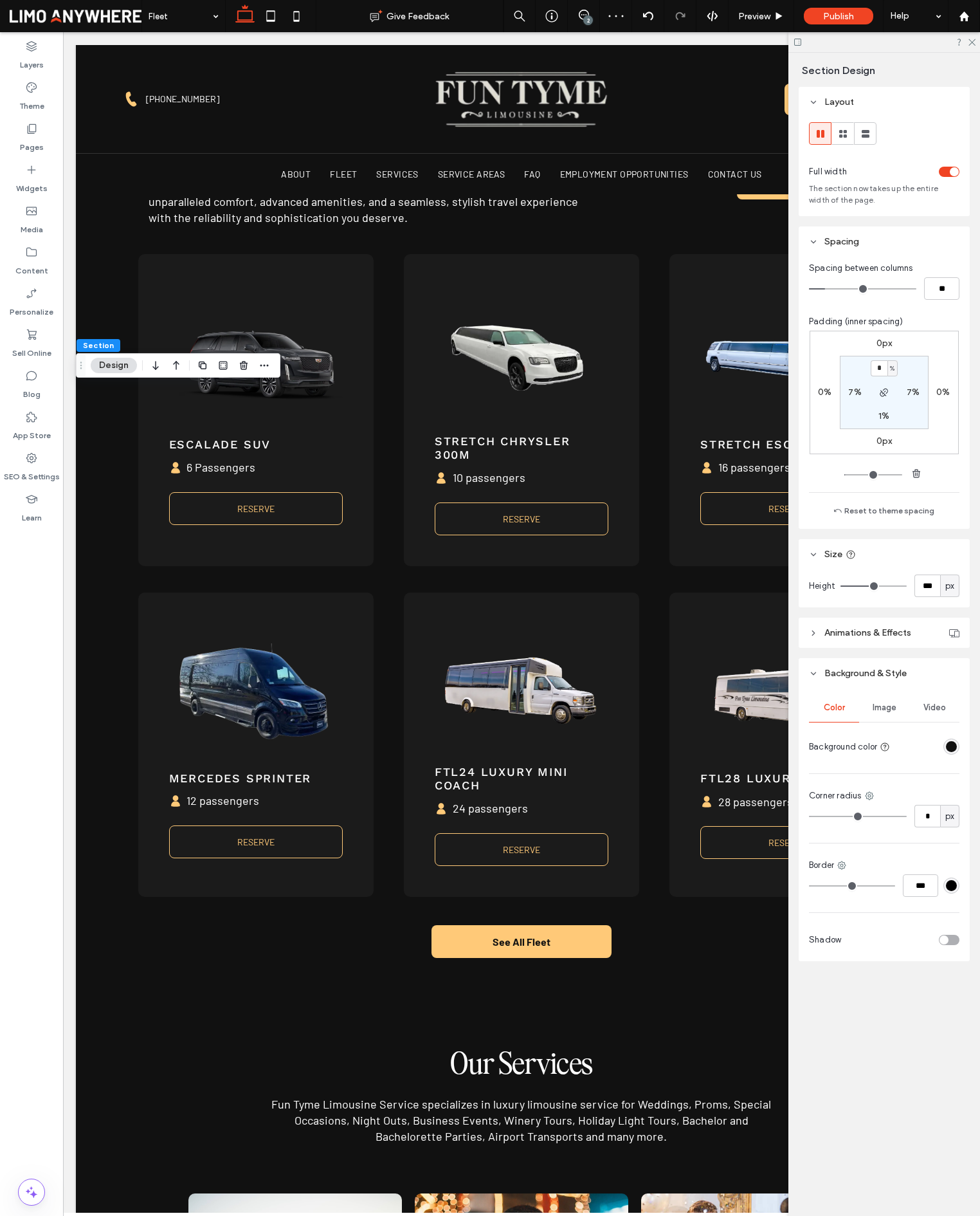
drag, startPoint x: 260, startPoint y: 367, endPoint x: 258, endPoint y: 373, distance: 6.3
click at [260, 367] on icon "button" at bounding box center [264, 365] width 10 height 10
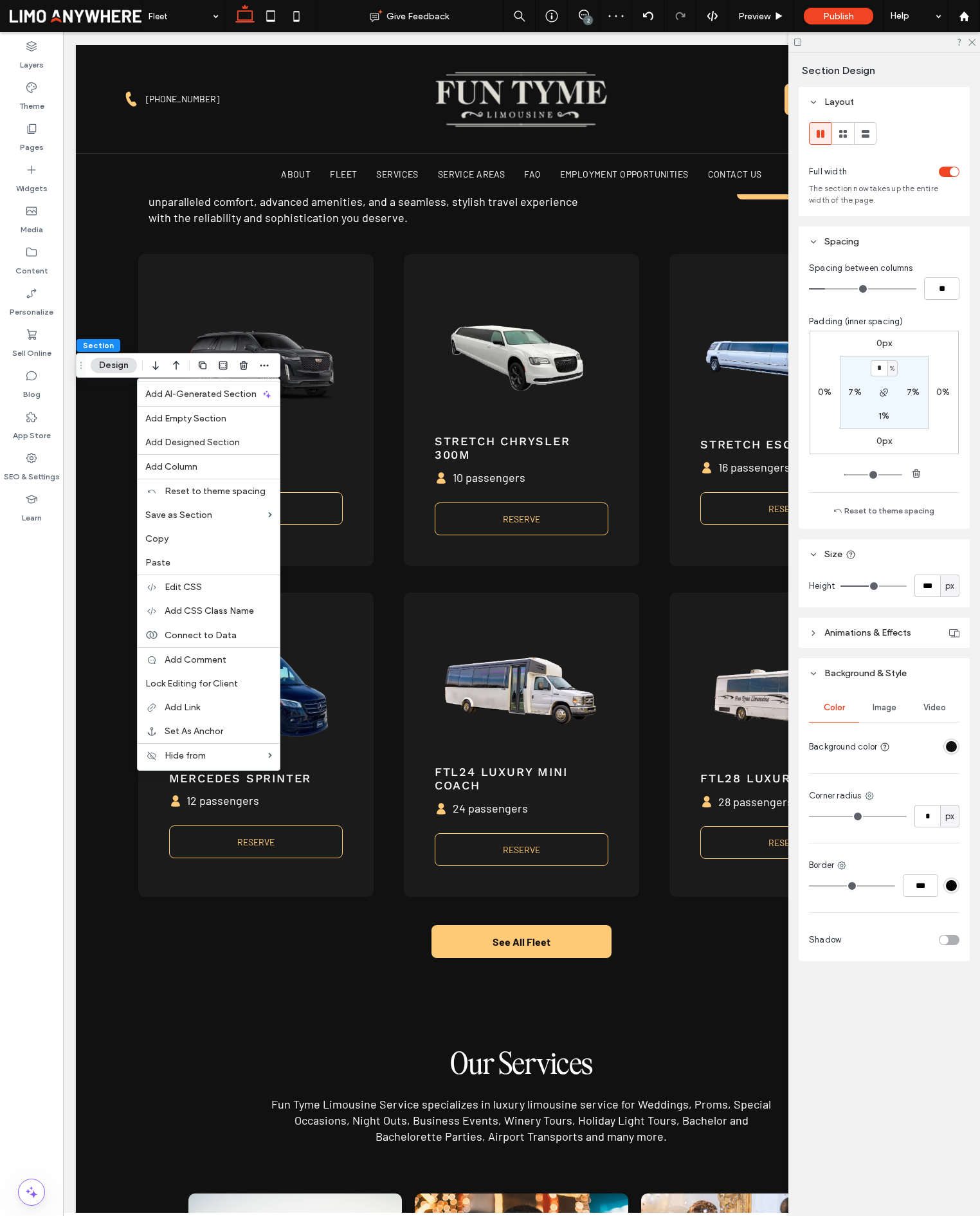
click at [213, 556] on div "Paste" at bounding box center [208, 563] width 142 height 24
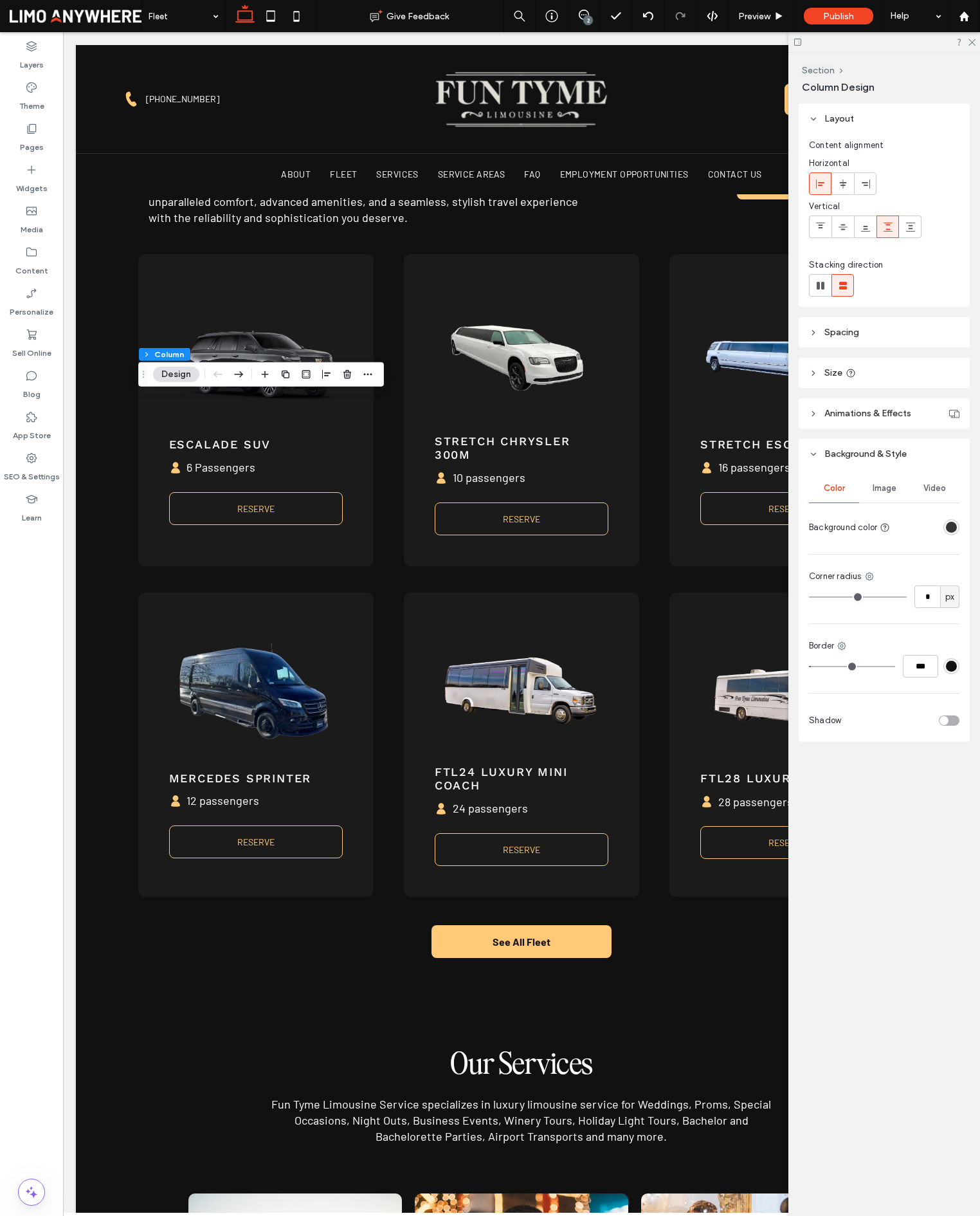
click at [247, 373] on div "Section Column Design" at bounding box center [261, 374] width 245 height 24
click at [240, 375] on icon "button" at bounding box center [238, 374] width 15 height 23
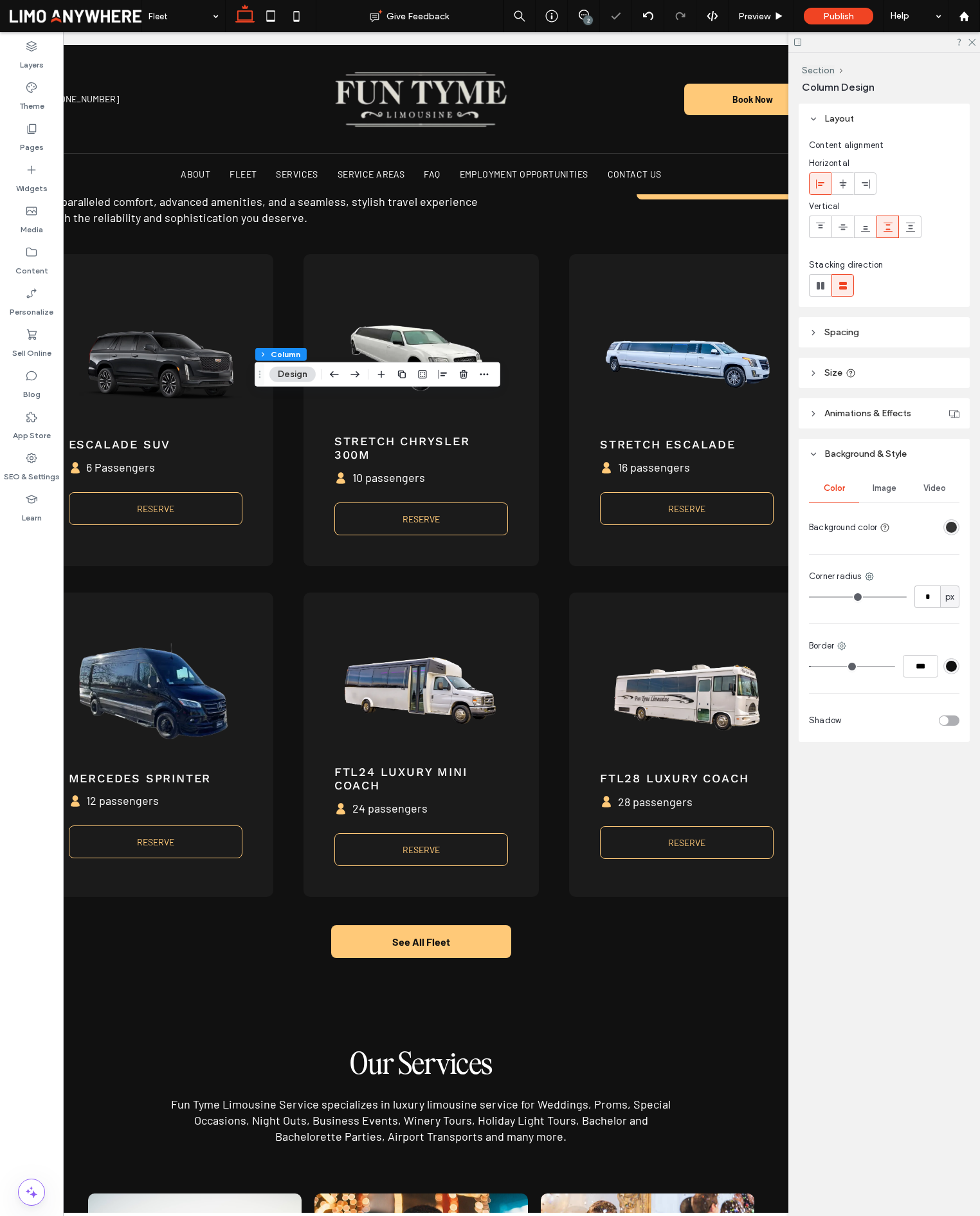
scroll to position [0, 132]
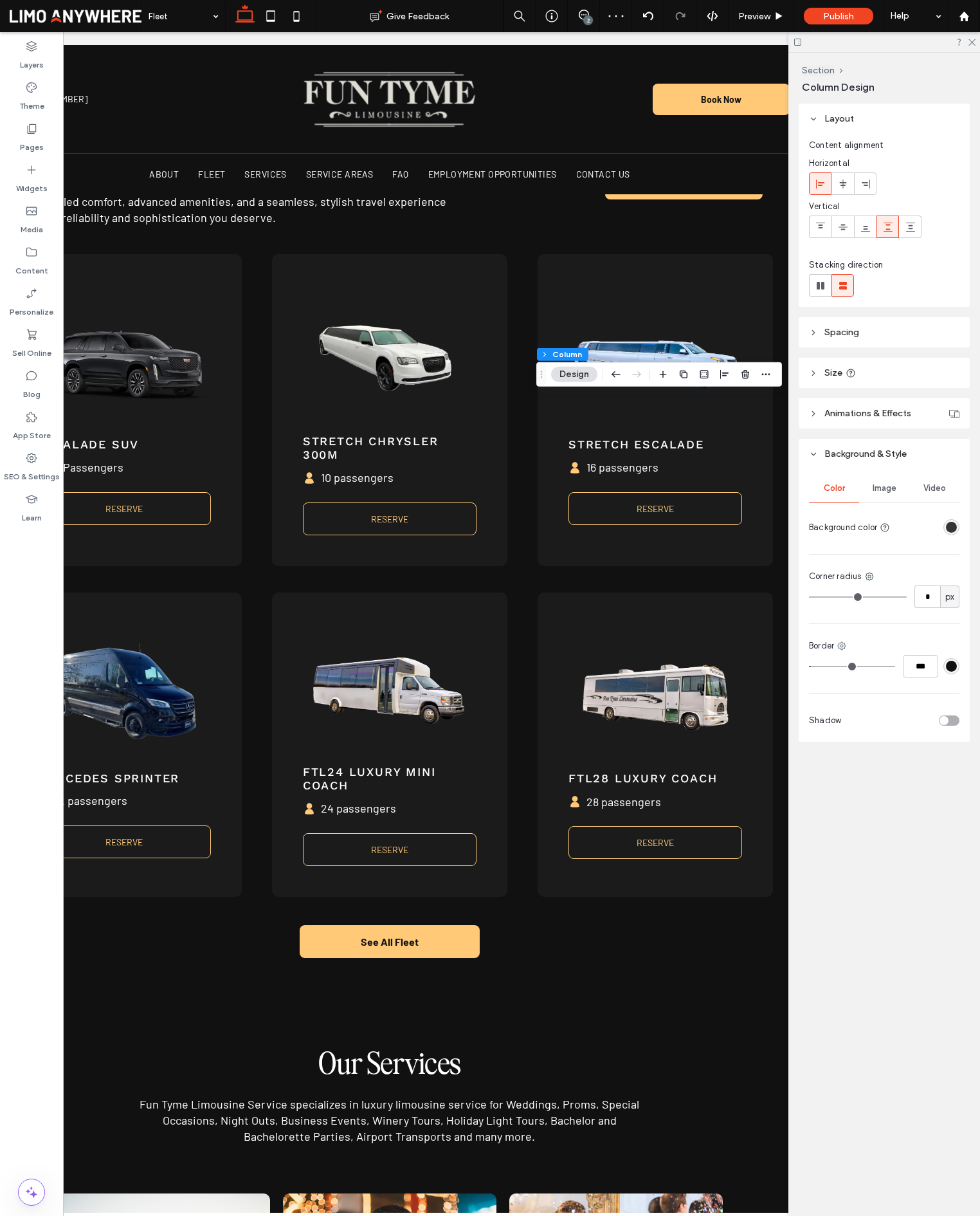
click at [780, 380] on div "Section Column Design" at bounding box center [659, 374] width 245 height 24
click at [772, 377] on span "button" at bounding box center [765, 374] width 15 height 15
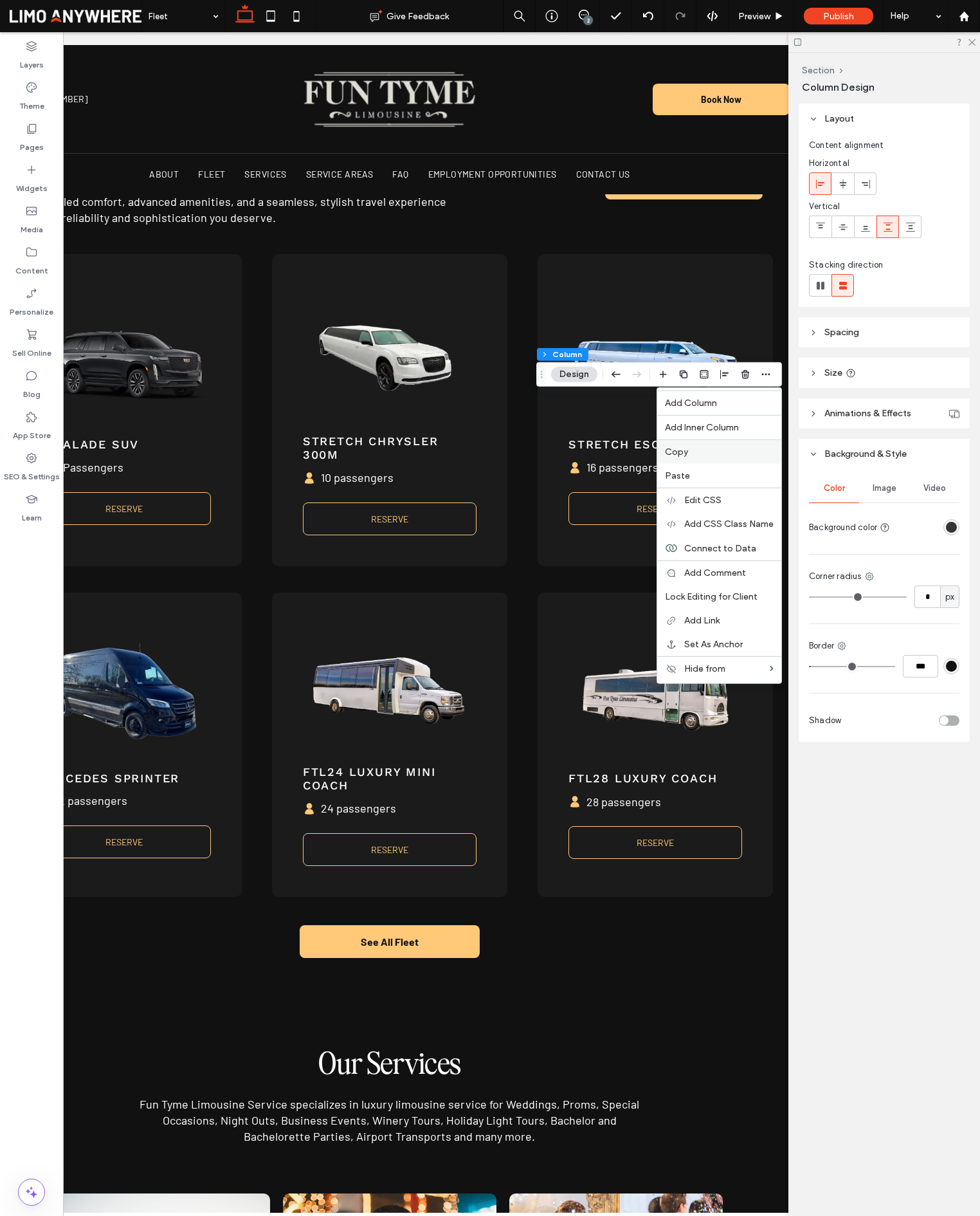
click at [692, 450] on label "Copy" at bounding box center [719, 452] width 109 height 11
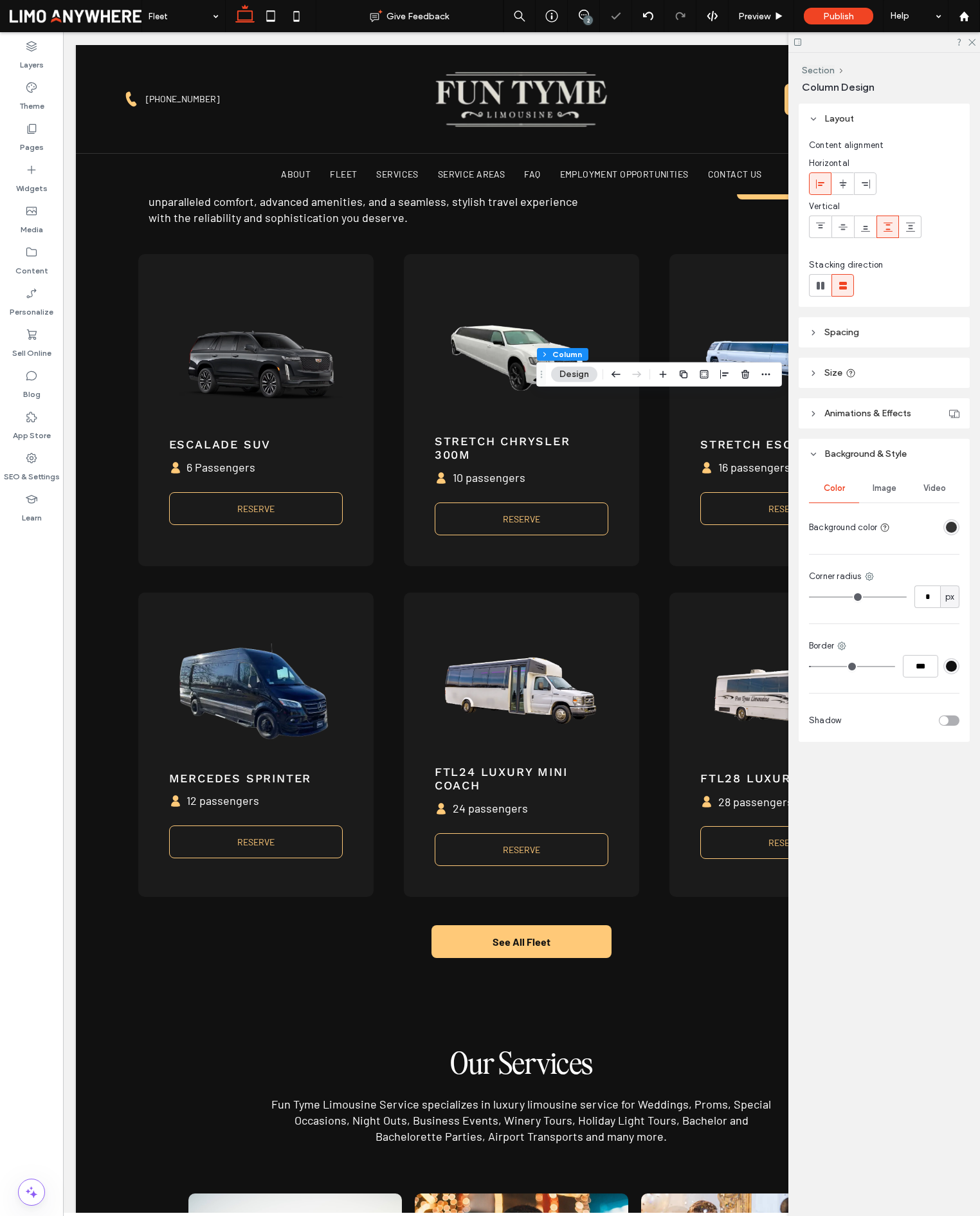
scroll to position [0, 0]
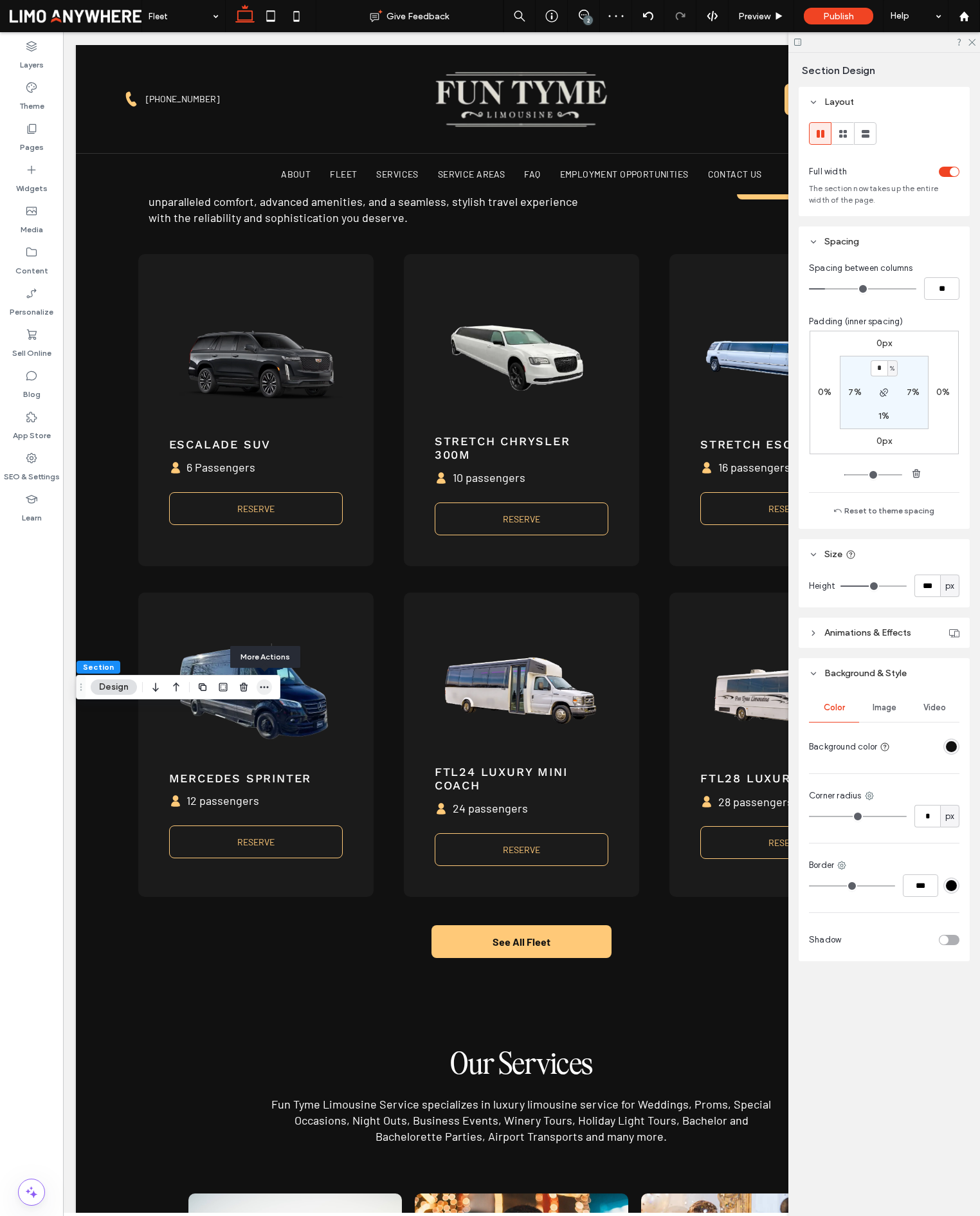
click at [266, 687] on icon "button" at bounding box center [264, 686] width 10 height 10
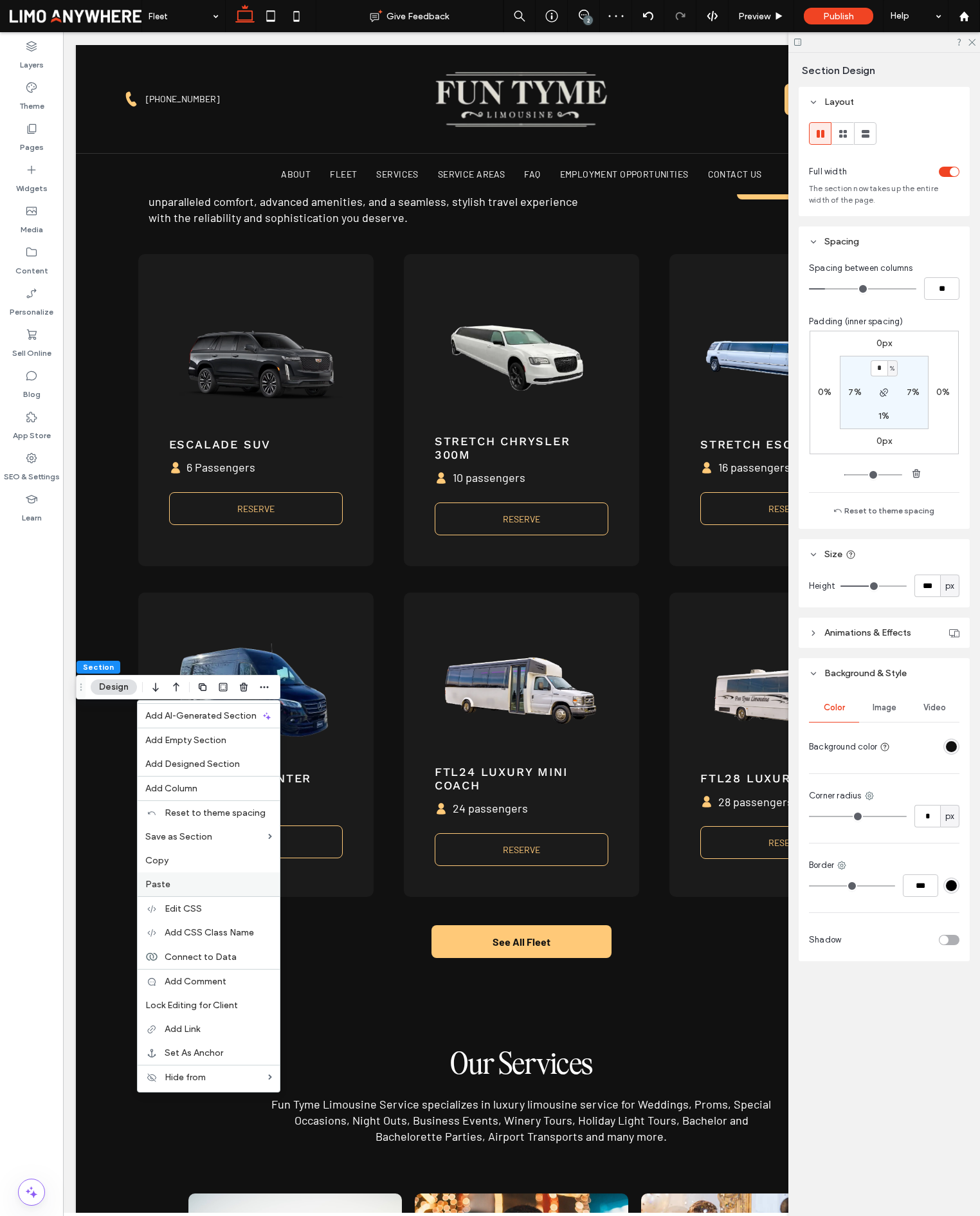
click at [216, 877] on div "Paste" at bounding box center [208, 884] width 142 height 24
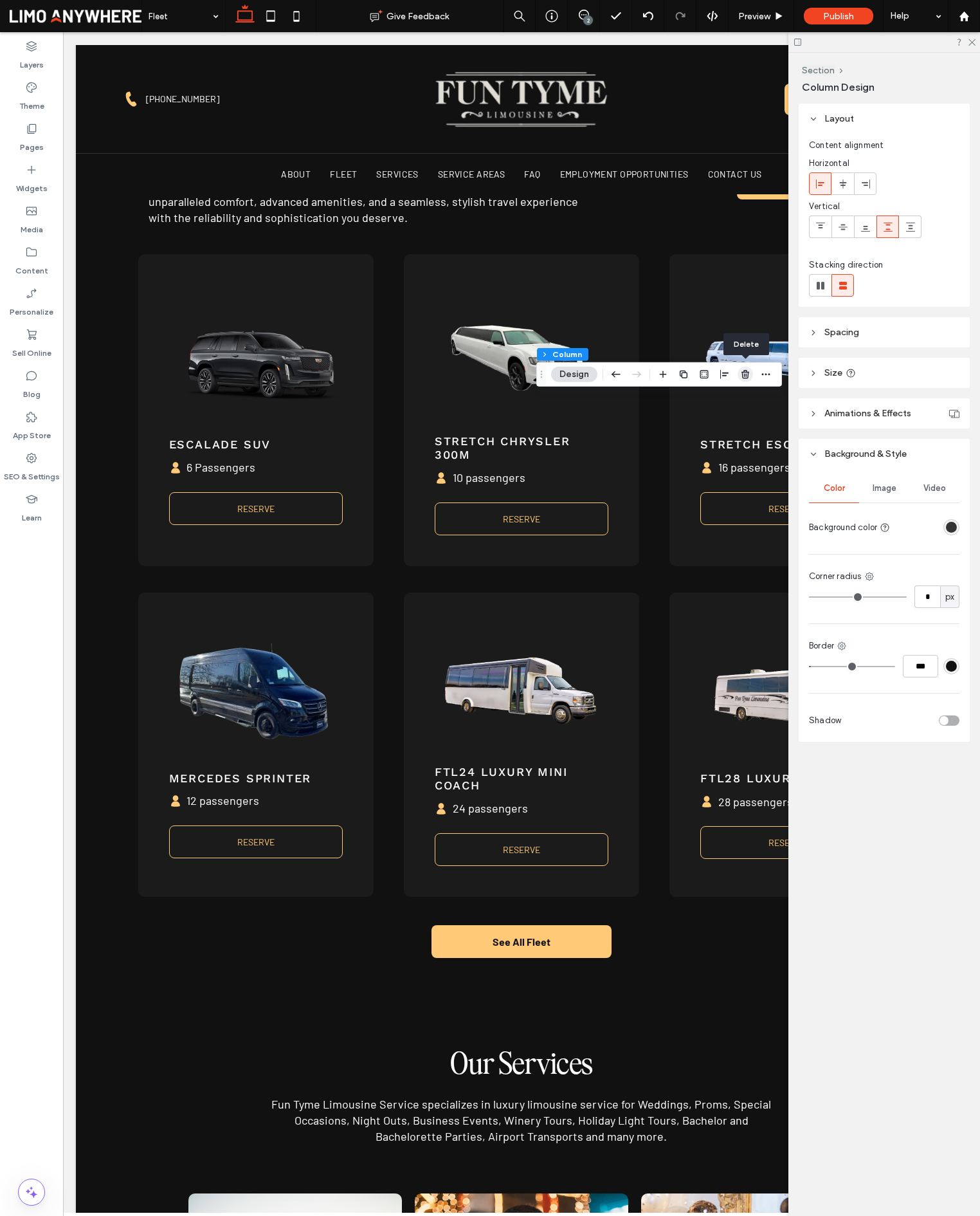
click at [746, 373] on icon "button" at bounding box center [745, 374] width 10 height 10
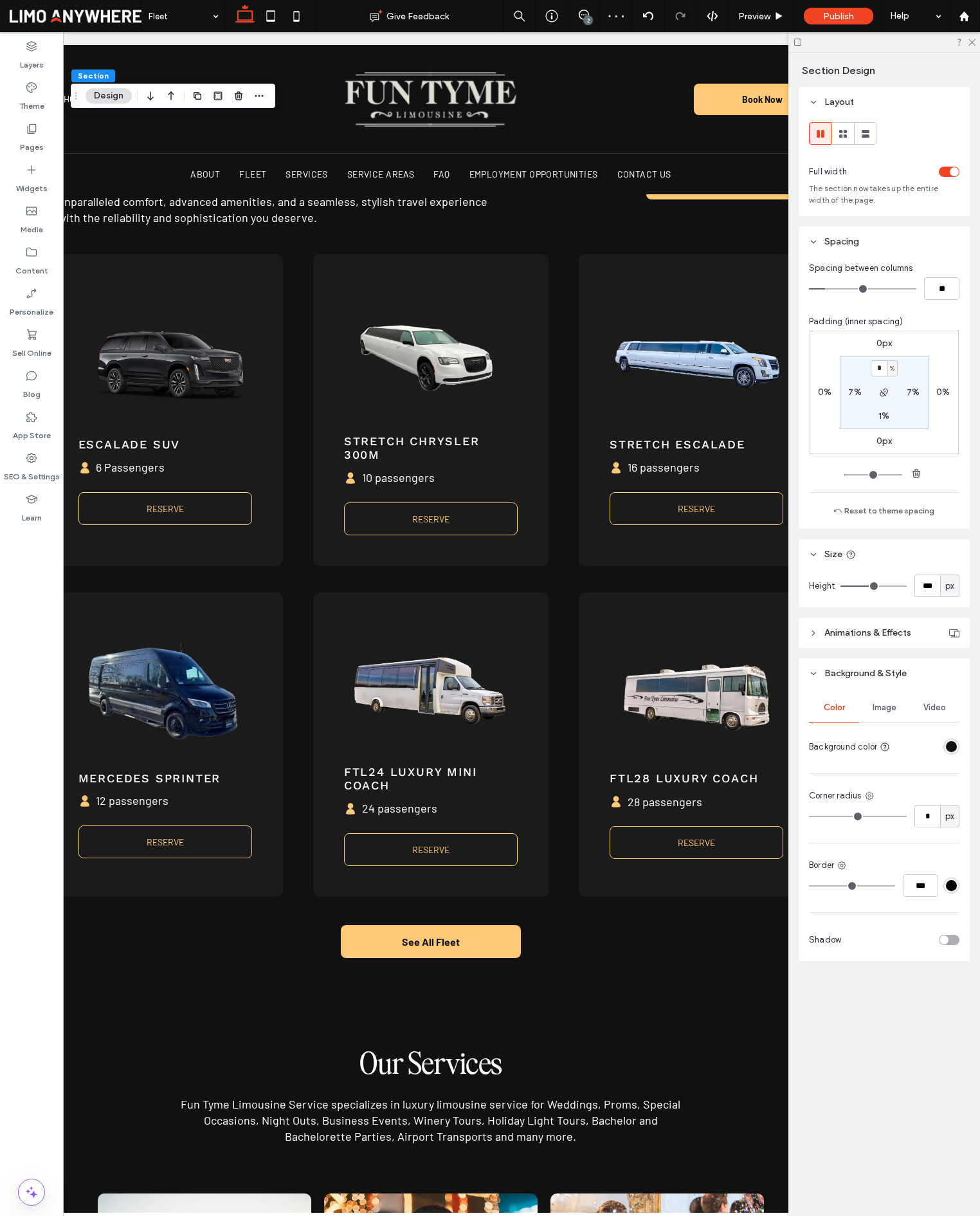
scroll to position [0, 110]
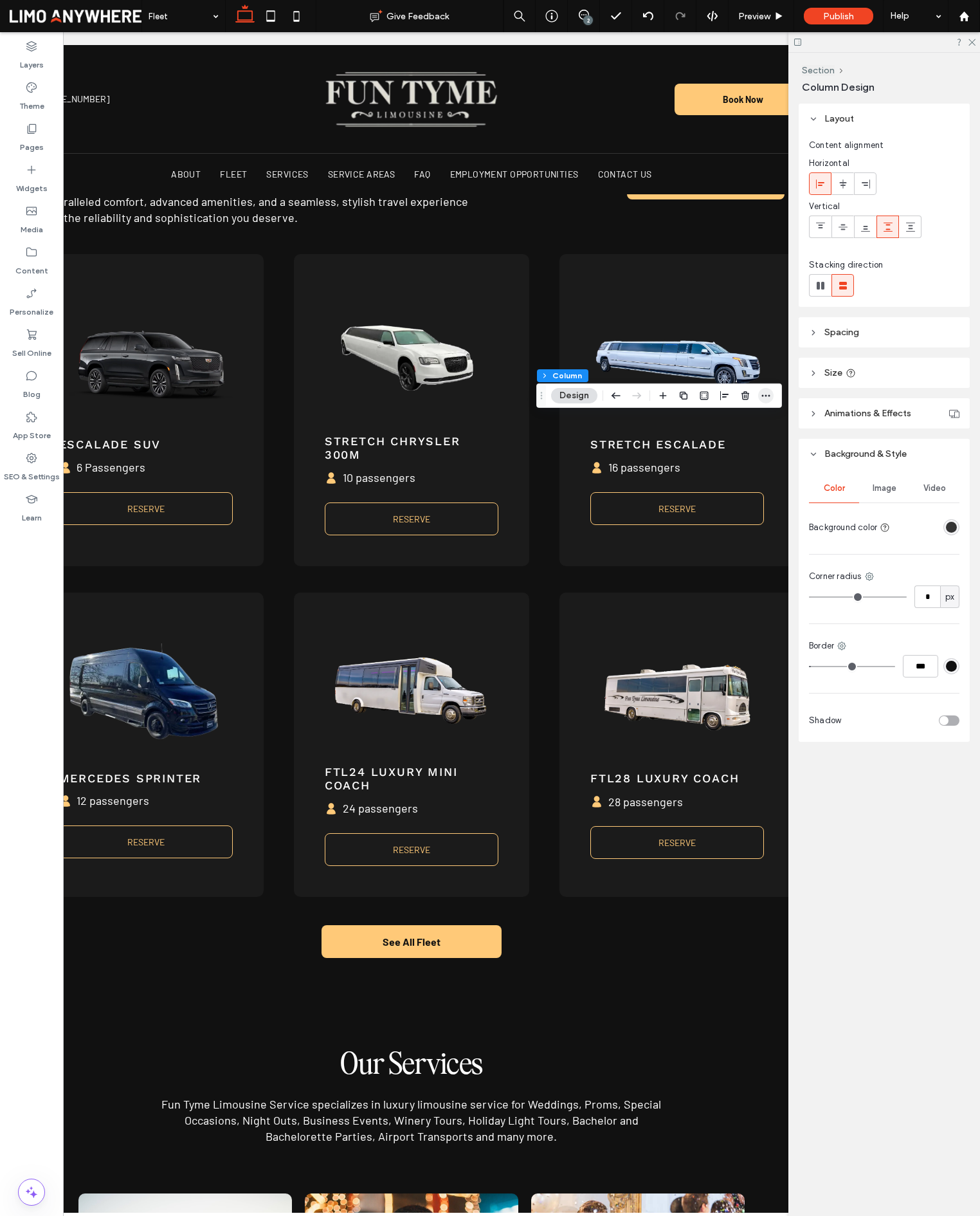
click at [772, 398] on span "button" at bounding box center [765, 395] width 15 height 15
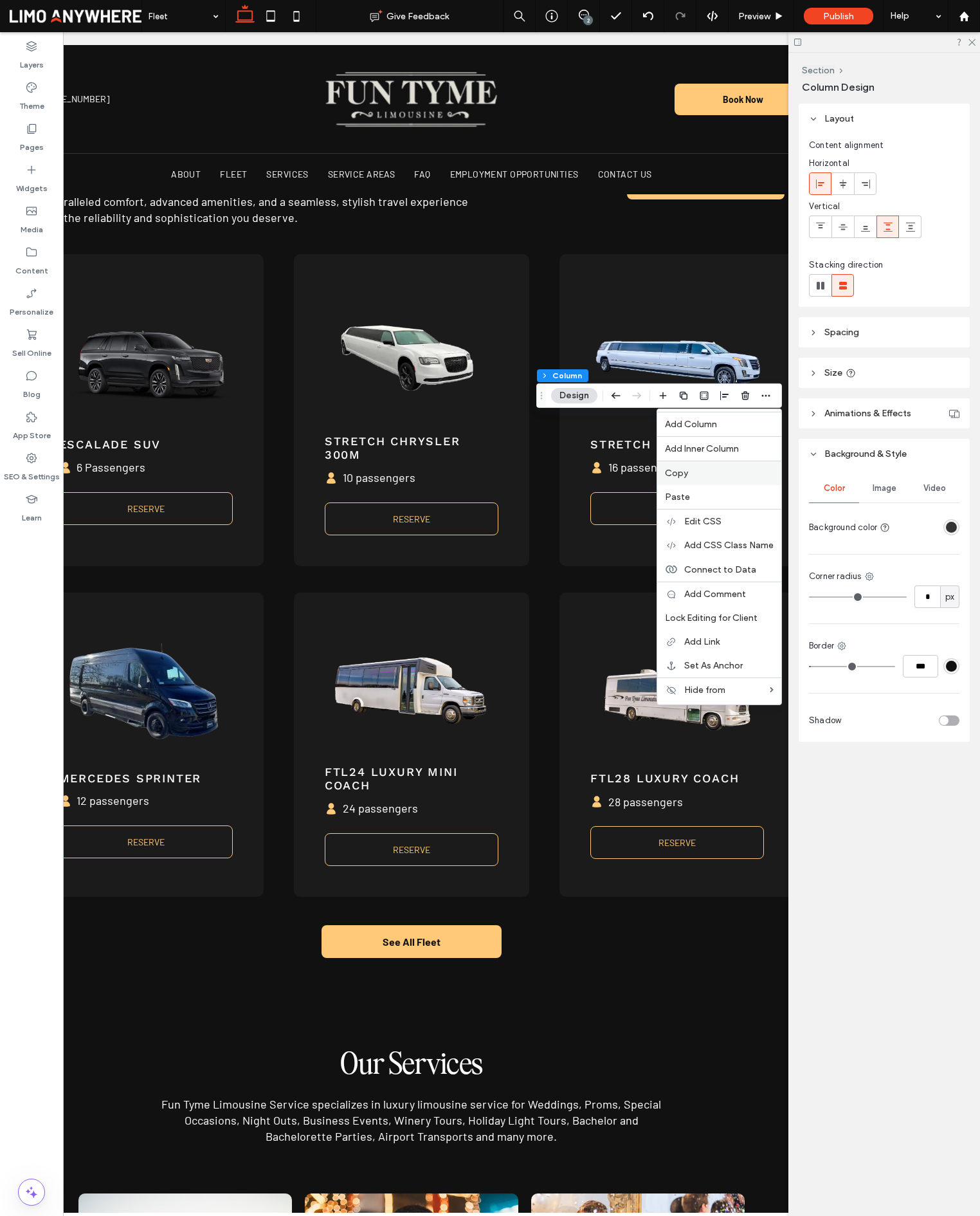
click at [721, 468] on label "Copy" at bounding box center [719, 473] width 109 height 11
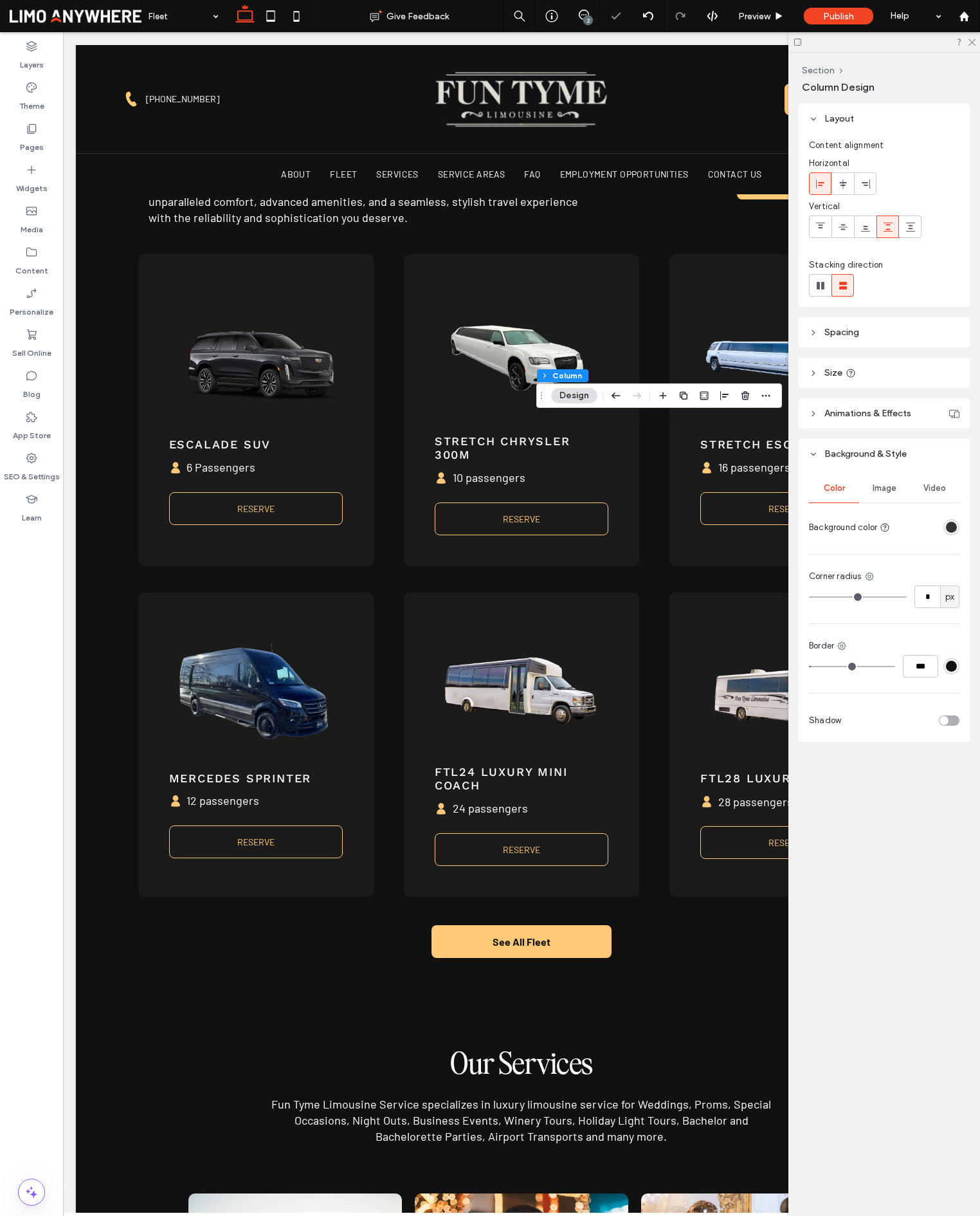
scroll to position [0, 0]
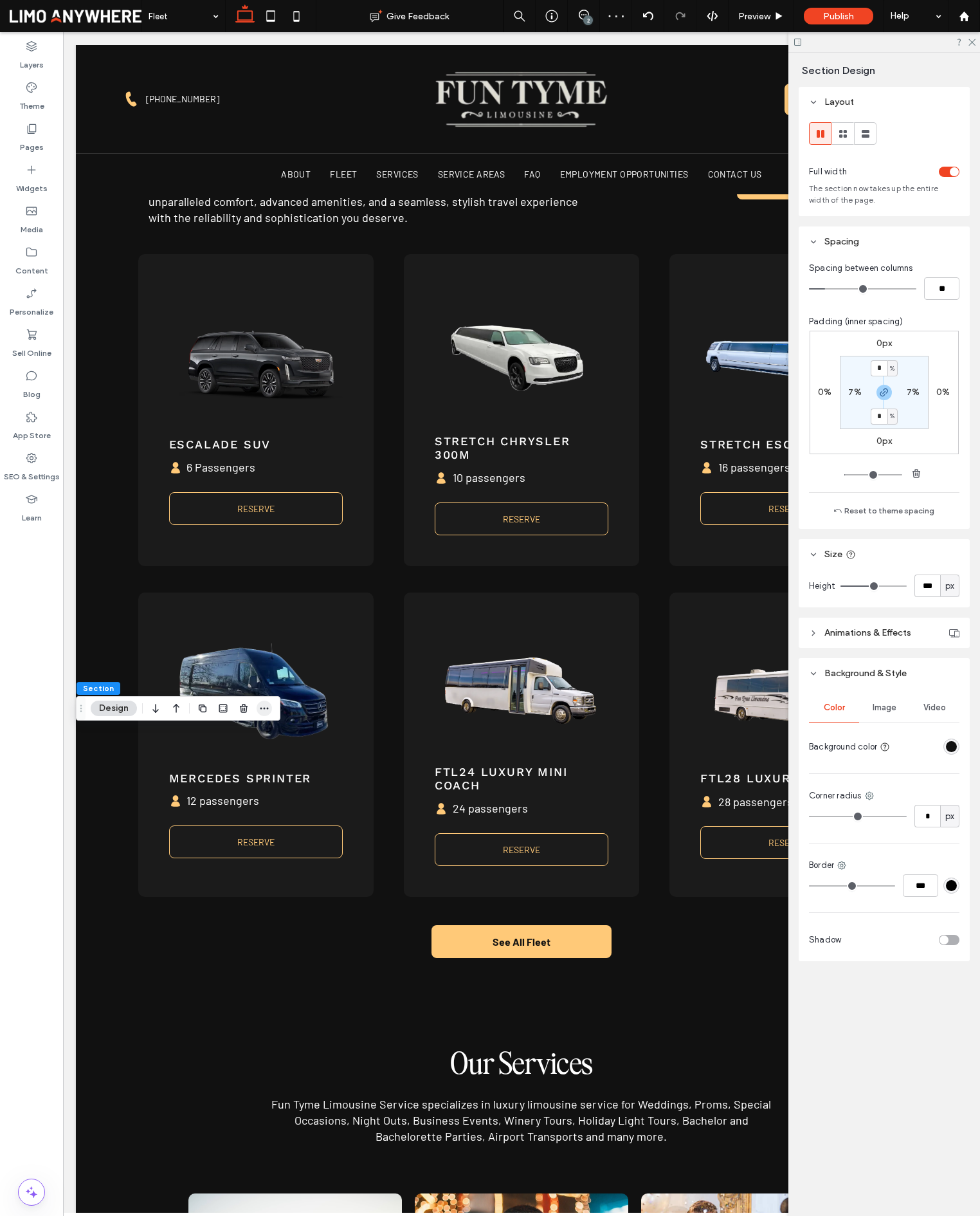
click at [265, 711] on icon "button" at bounding box center [264, 708] width 10 height 10
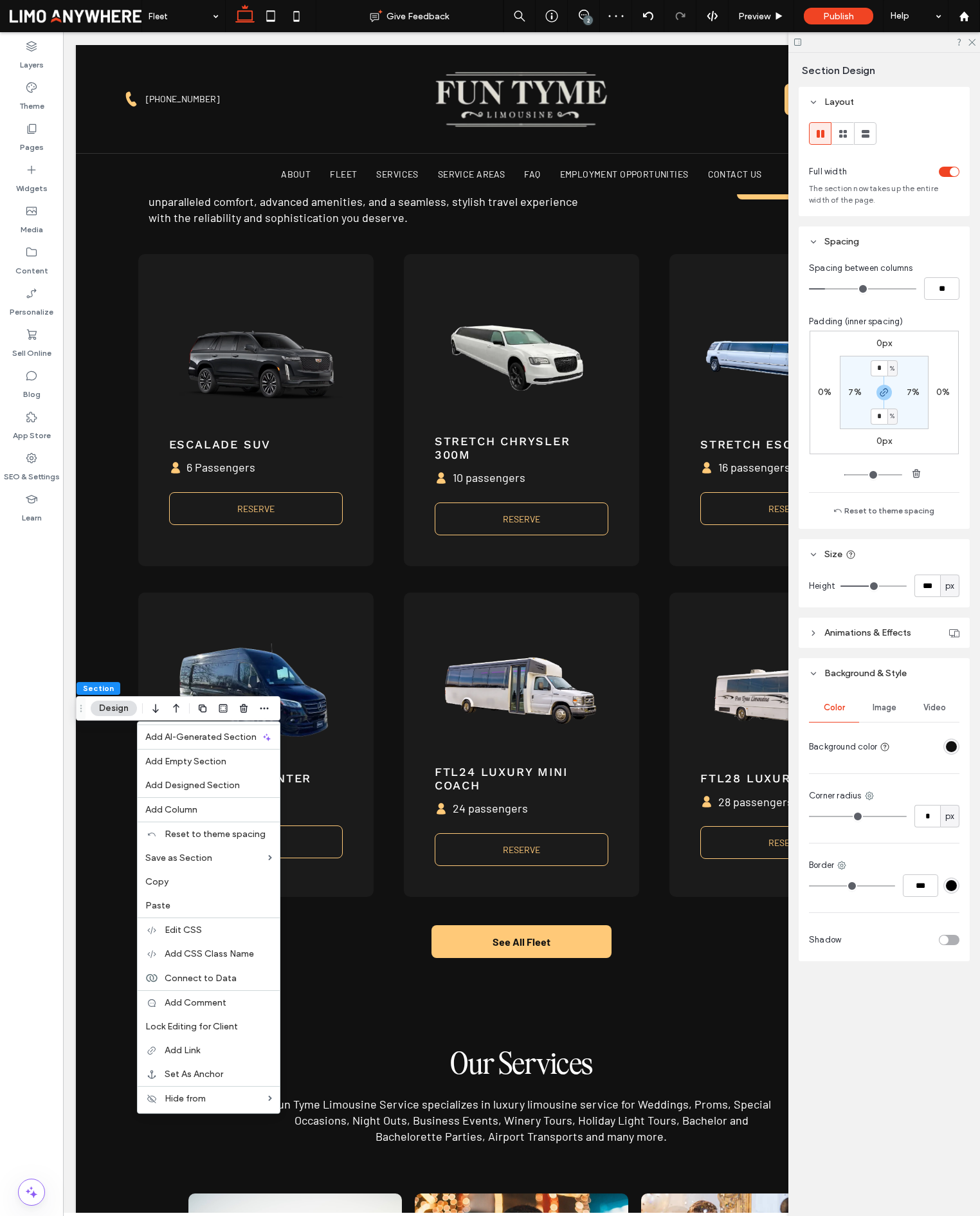
click at [203, 905] on label "Paste" at bounding box center [208, 905] width 126 height 11
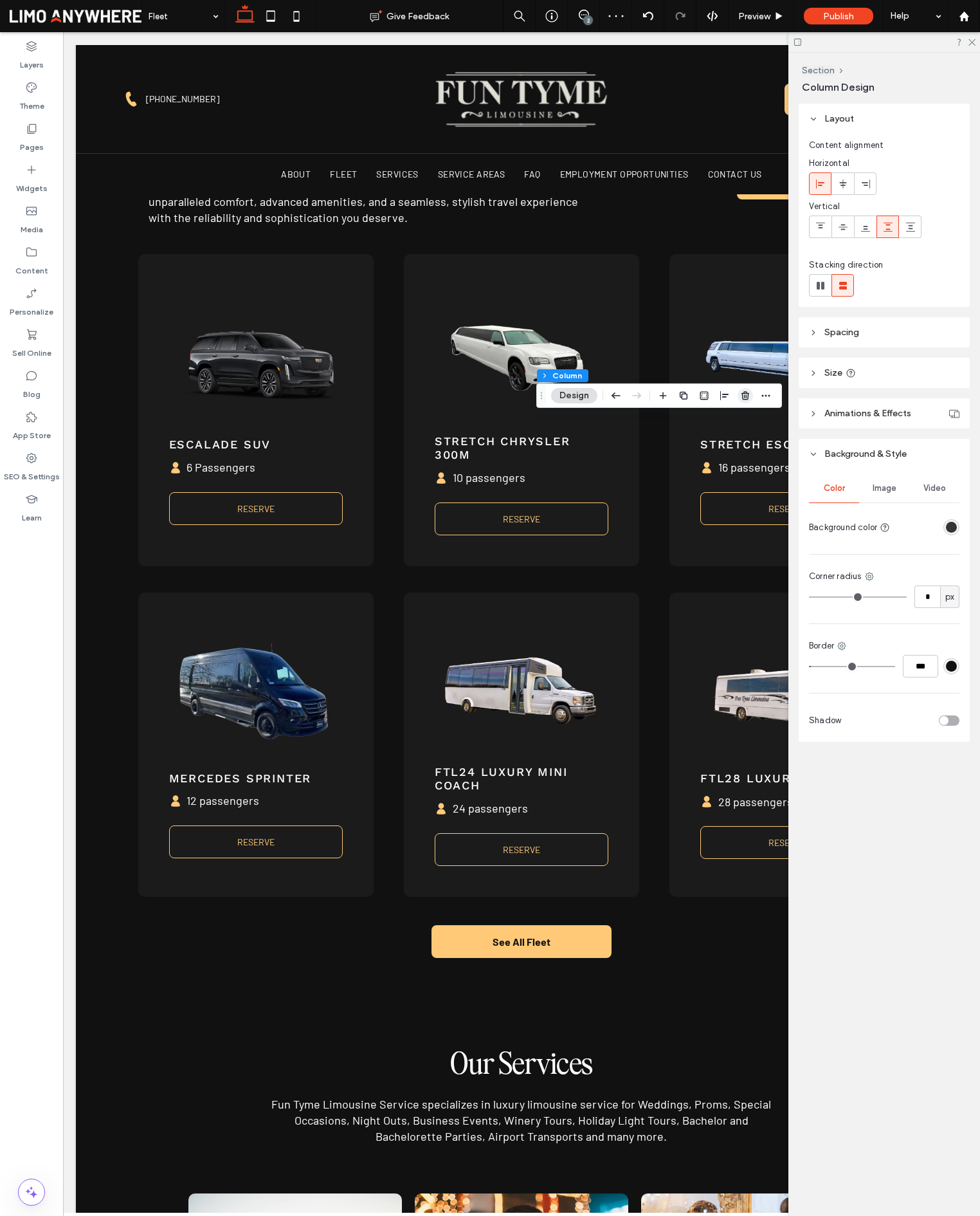
click at [743, 390] on span "button" at bounding box center [745, 395] width 15 height 15
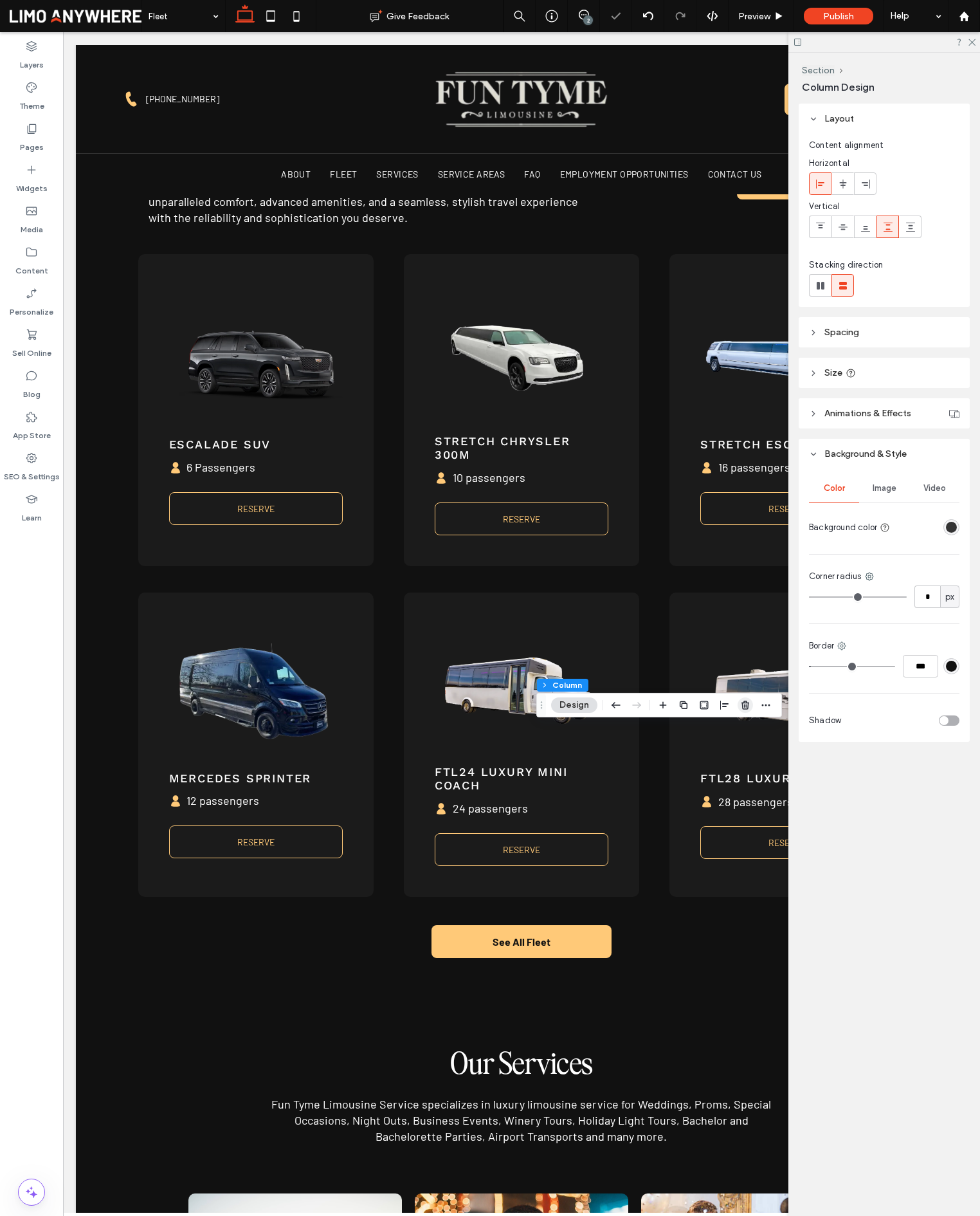
click at [740, 704] on icon "button" at bounding box center [745, 705] width 10 height 10
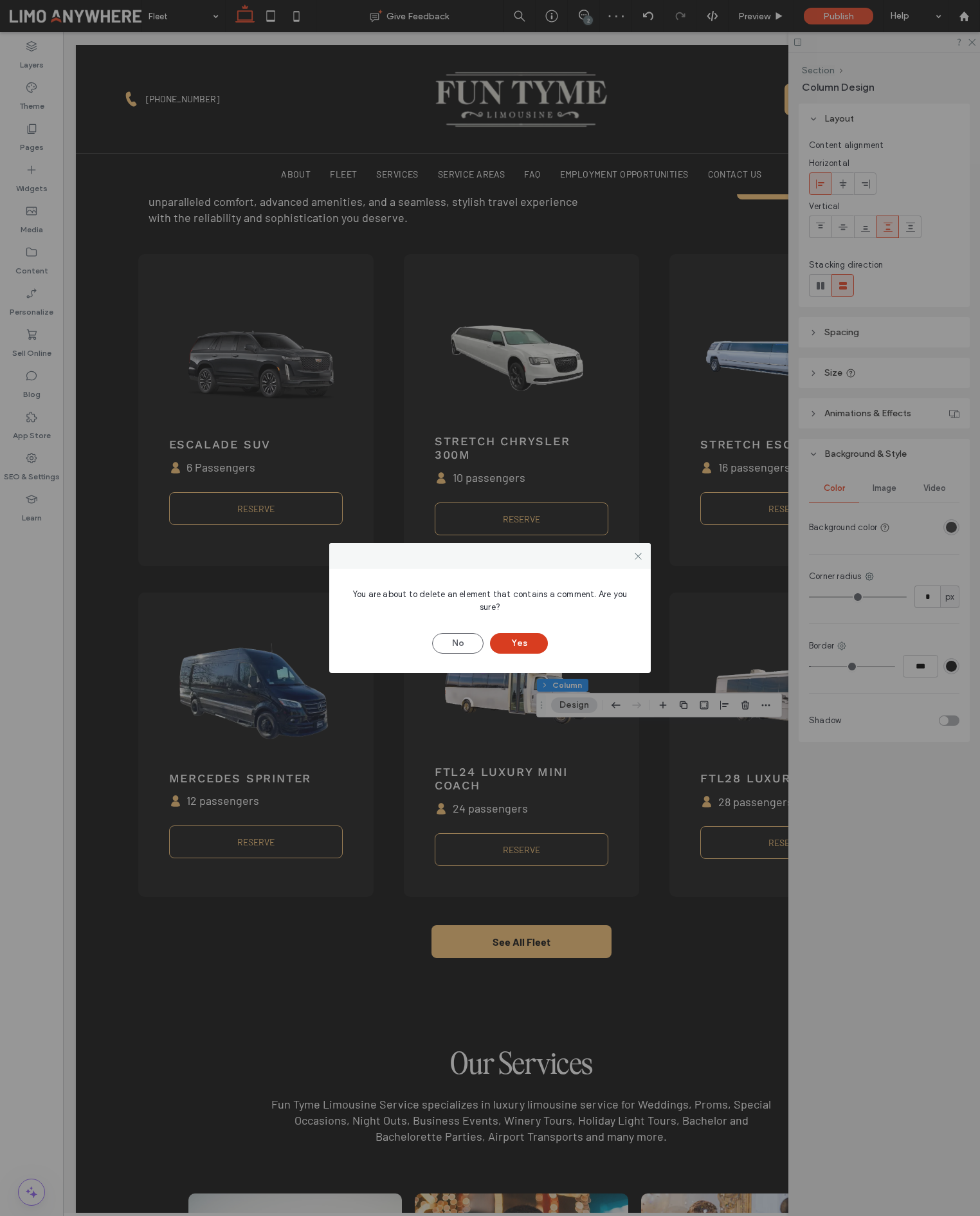
click at [523, 642] on button "Yes" at bounding box center [519, 644] width 58 height 21
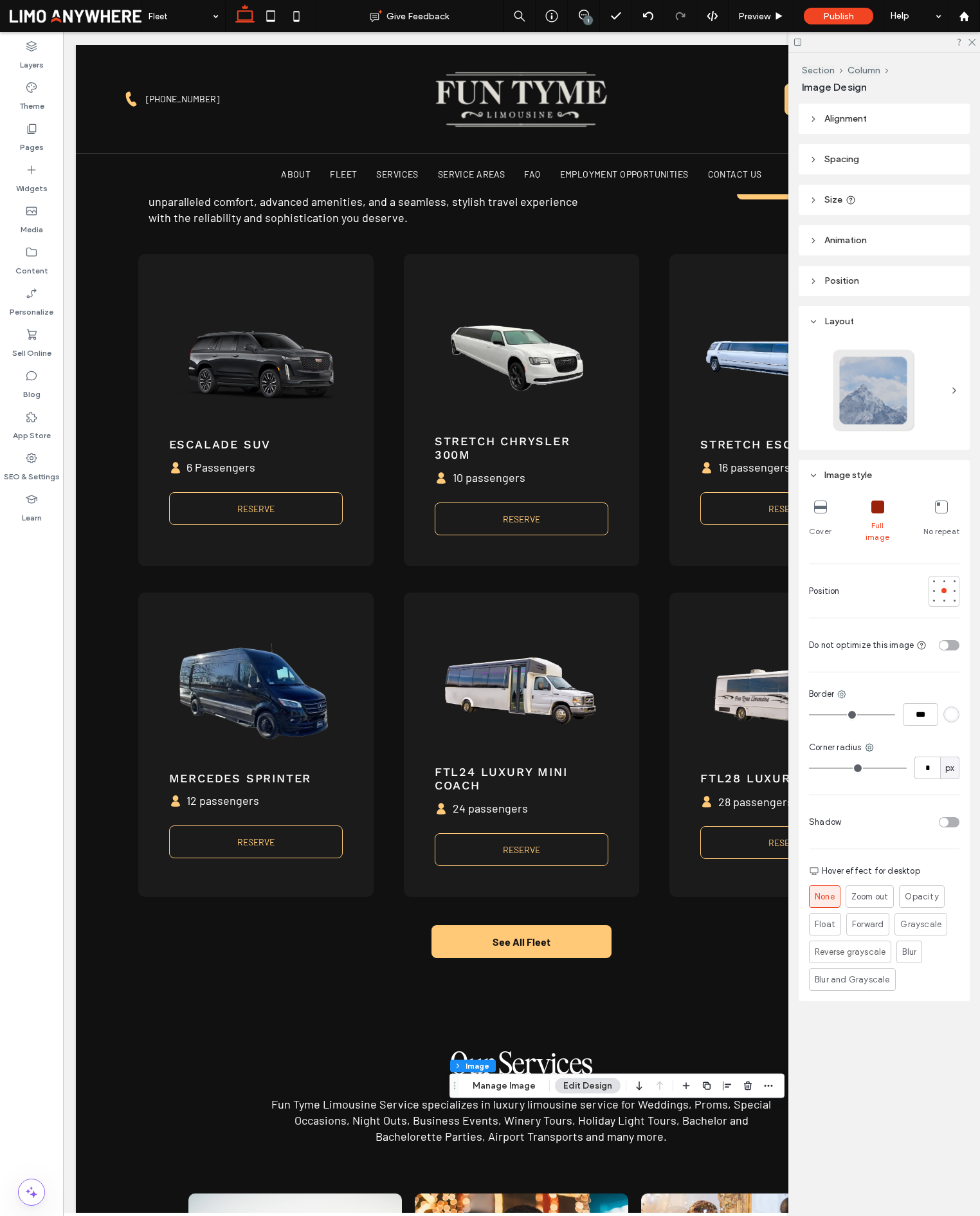
scroll to position [0, 10]
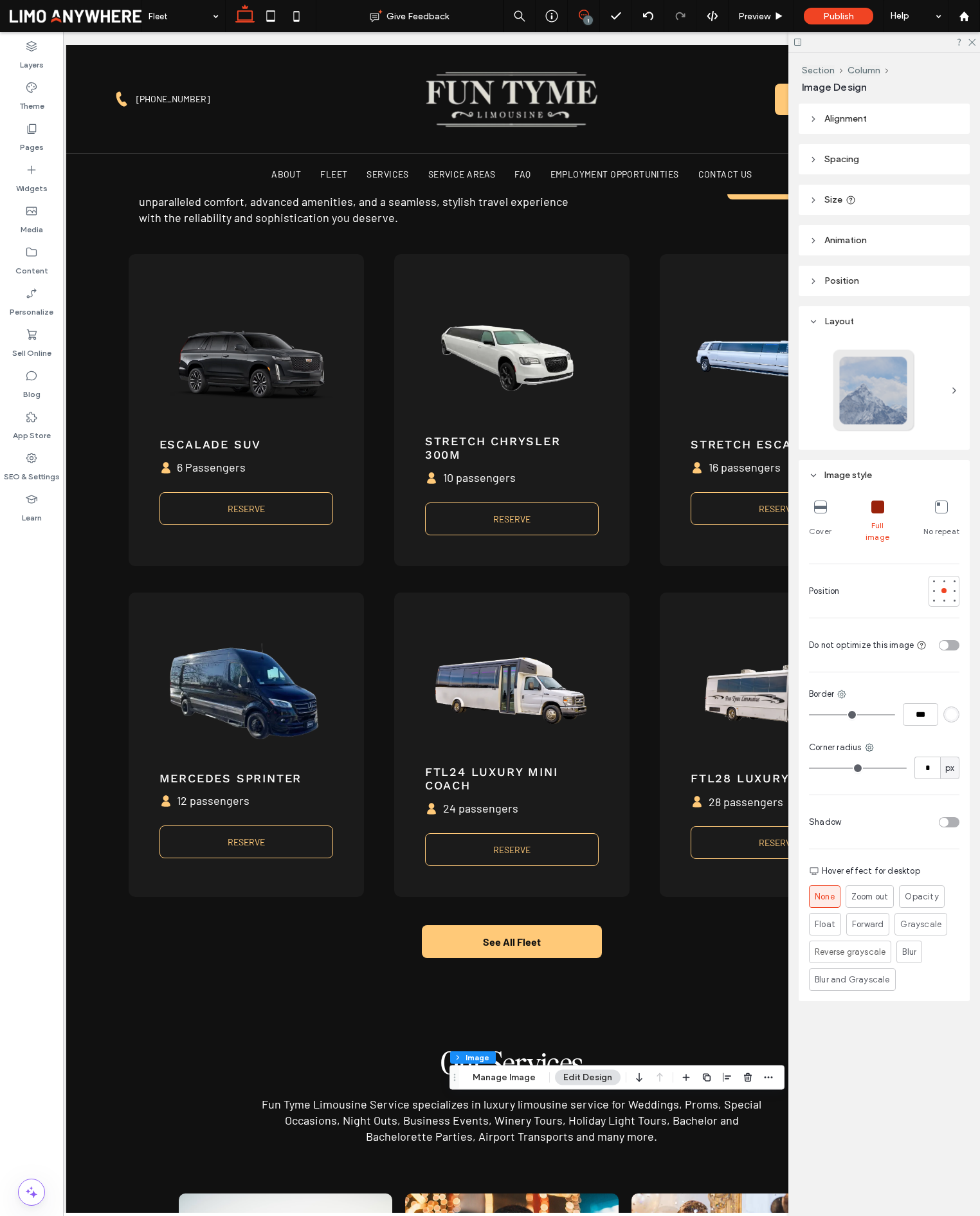
click at [584, 10] on use at bounding box center [583, 14] width 10 height 10
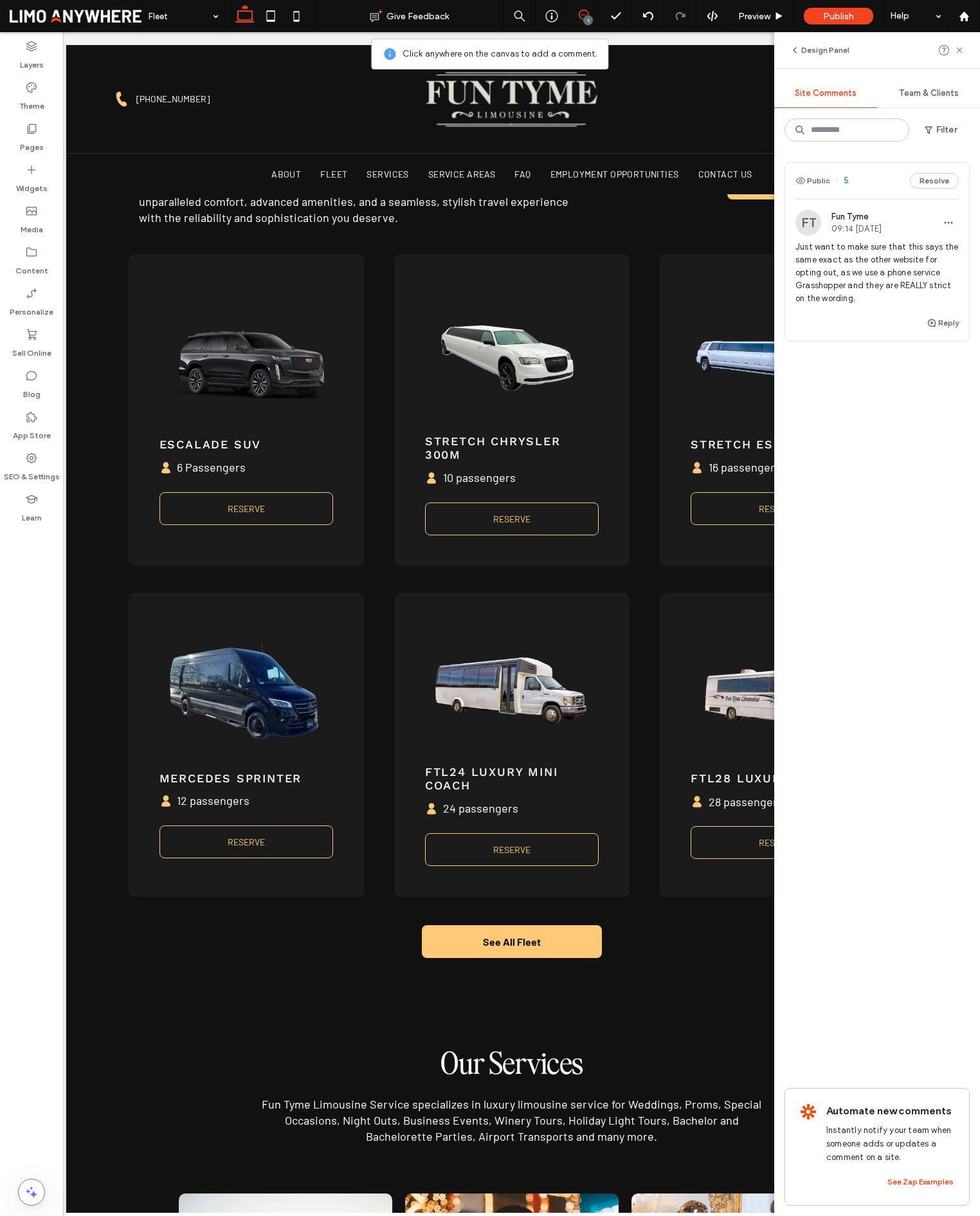
click at [846, 182] on span "5" at bounding box center [842, 181] width 14 height 13
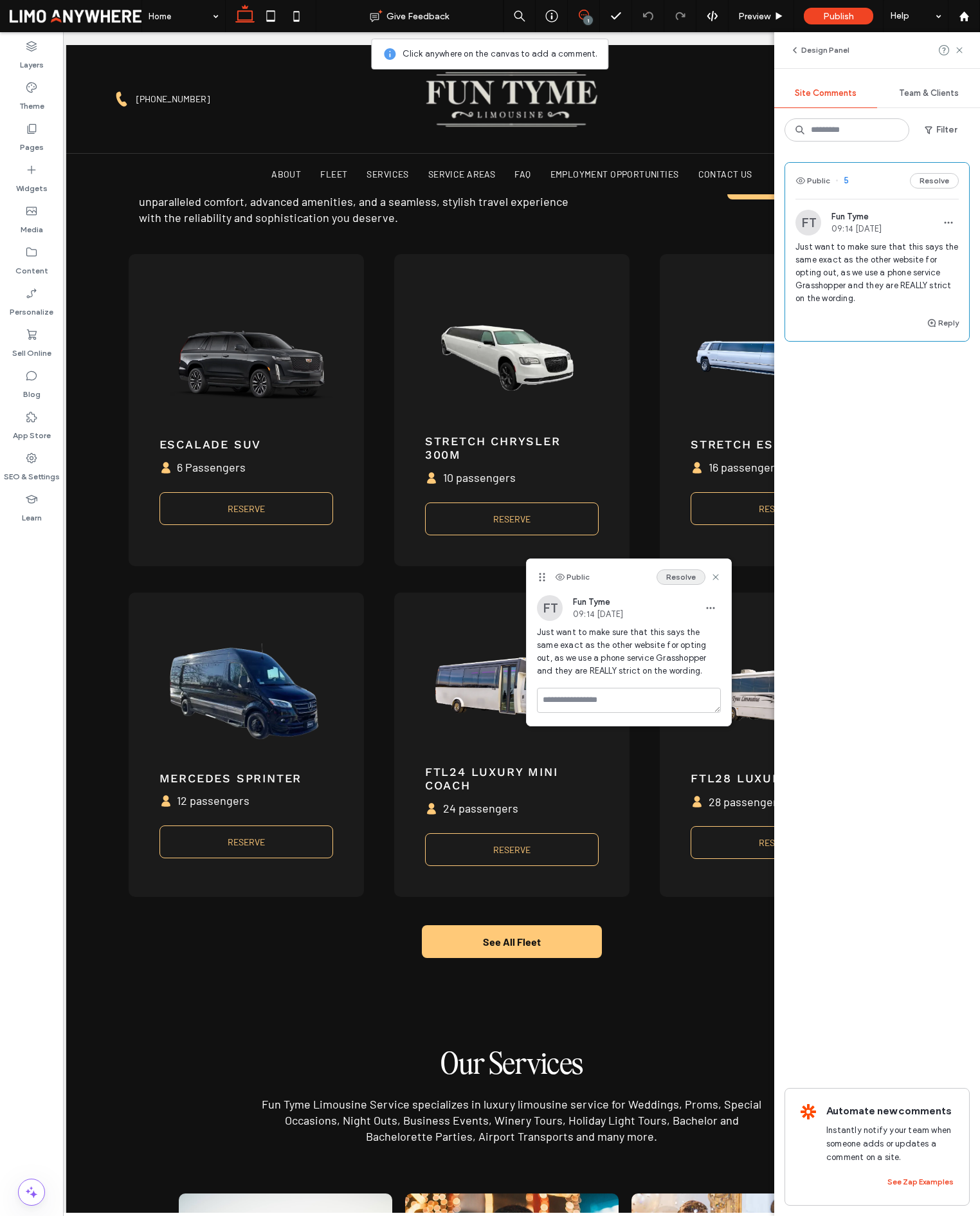
click at [685, 577] on button "Resolve" at bounding box center [681, 576] width 49 height 15
drag, startPoint x: 957, startPoint y: 50, endPoint x: 894, endPoint y: 82, distance: 70.7
click at [957, 50] on icon at bounding box center [959, 50] width 10 height 10
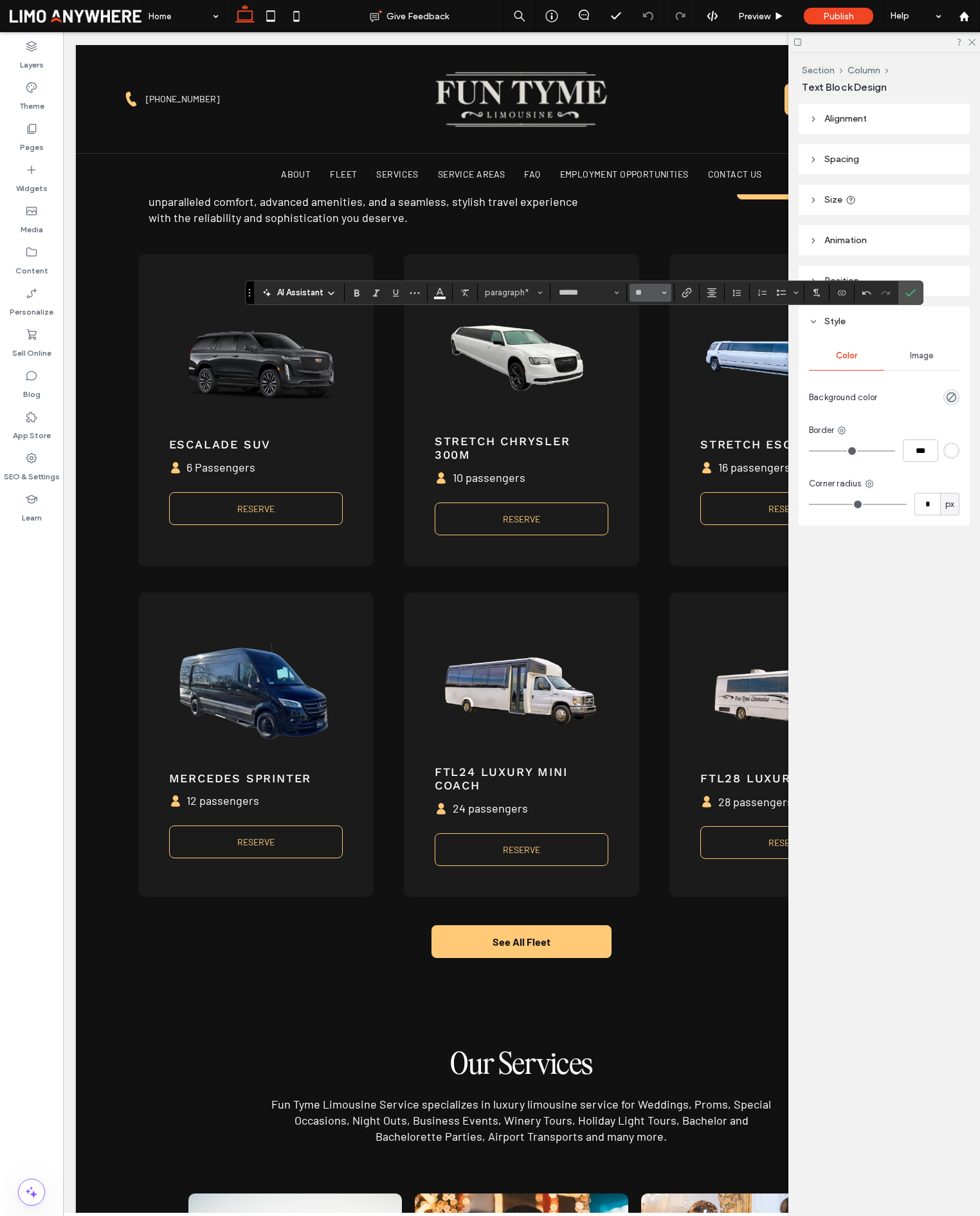
click at [654, 299] on button "**" at bounding box center [651, 292] width 42 height 18
click at [649, 381] on label "12" at bounding box center [650, 385] width 41 height 18
type input "**"
click at [909, 295] on use "Confirm" at bounding box center [910, 293] width 10 height 8
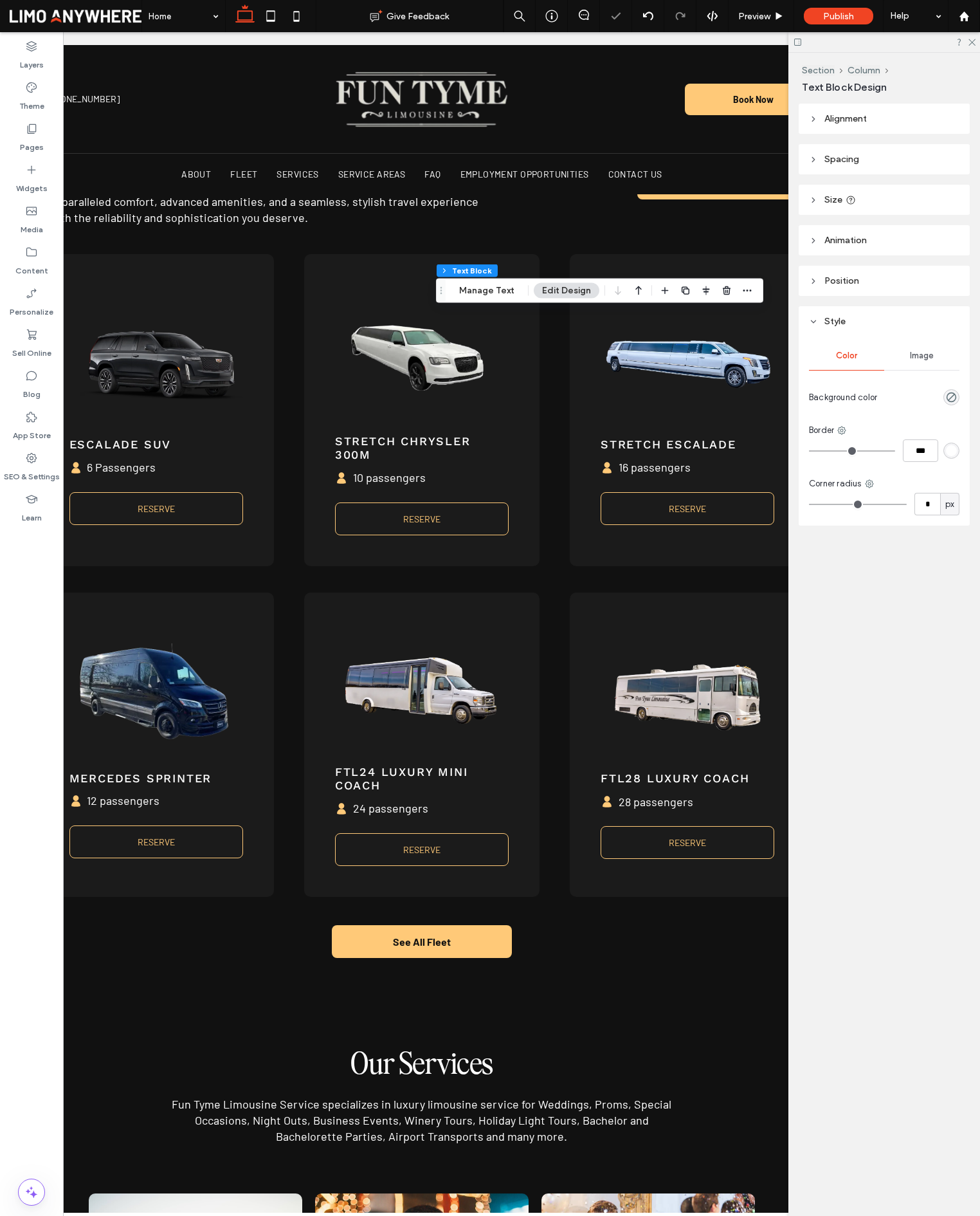
scroll to position [0, 136]
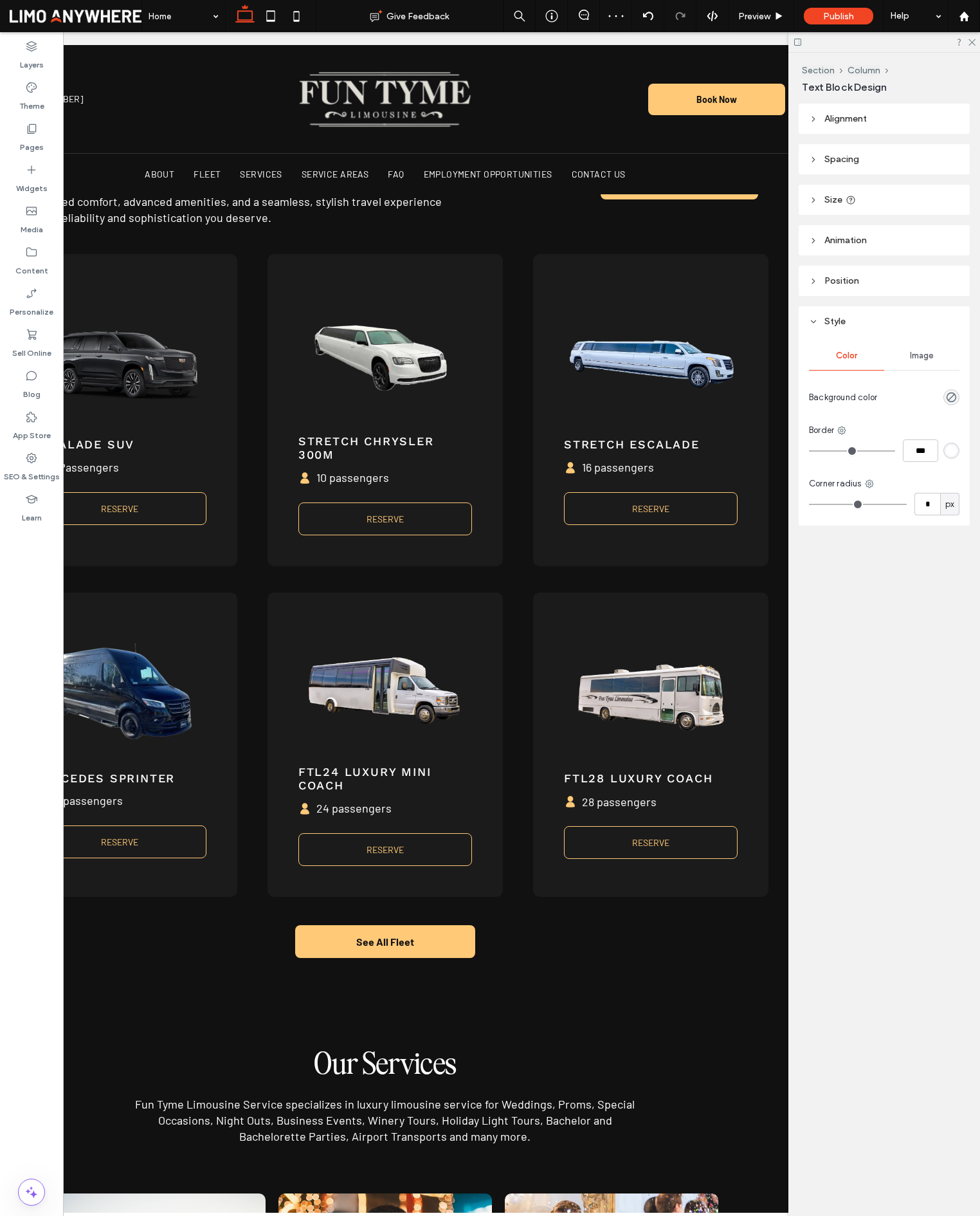
type input "******"
type input "**"
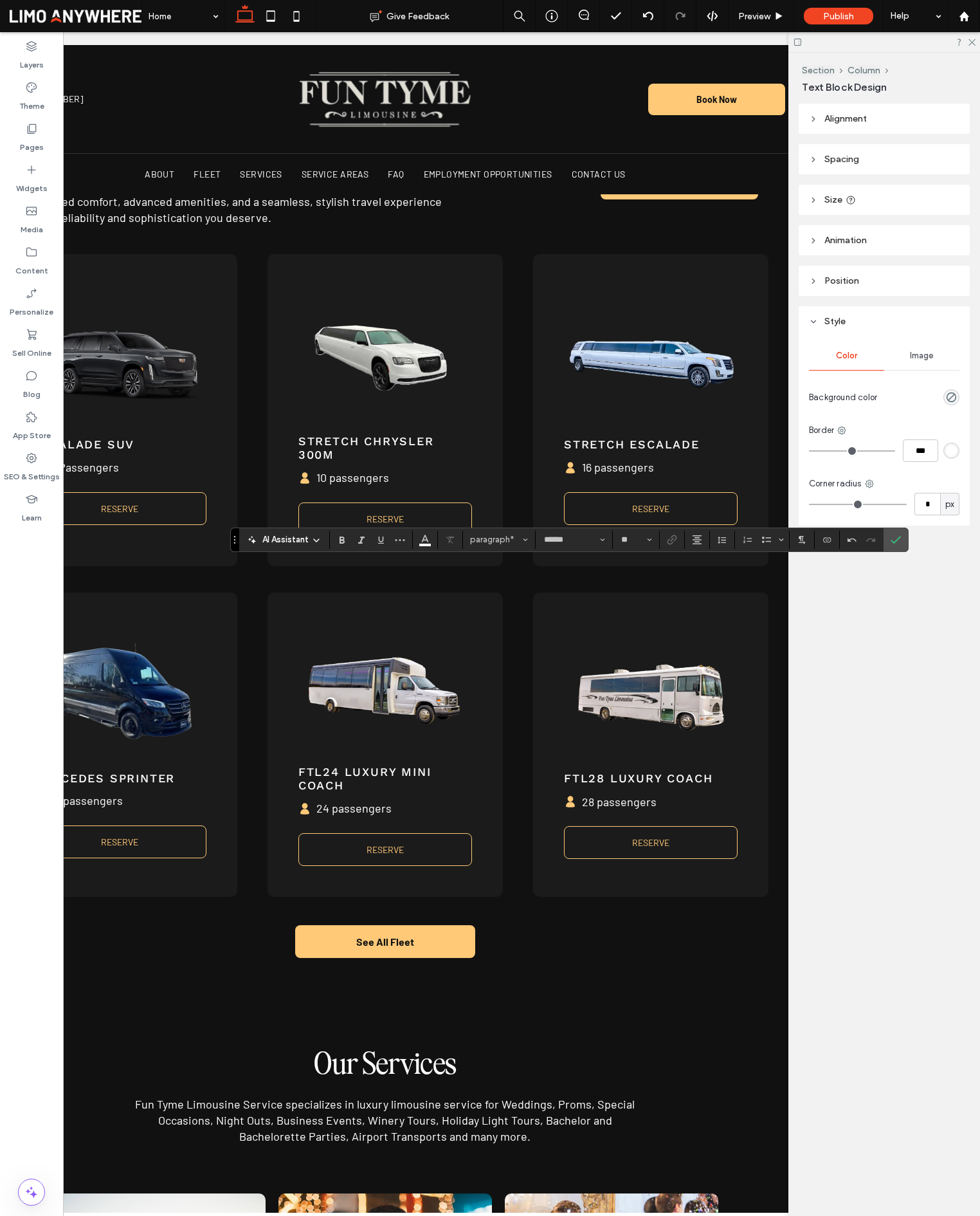
scroll to position [0, 154]
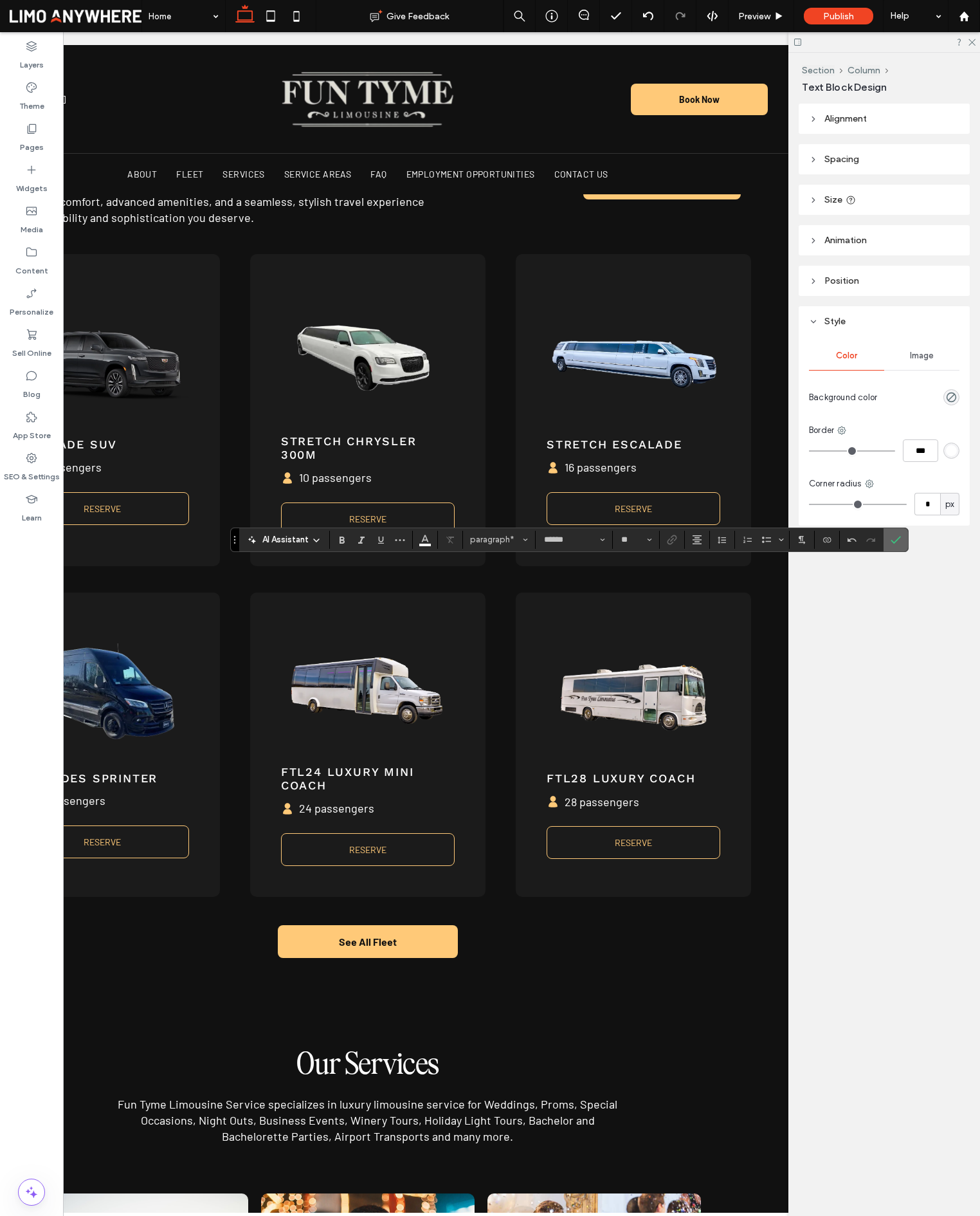
click at [891, 543] on icon "Confirm" at bounding box center [896, 539] width 10 height 10
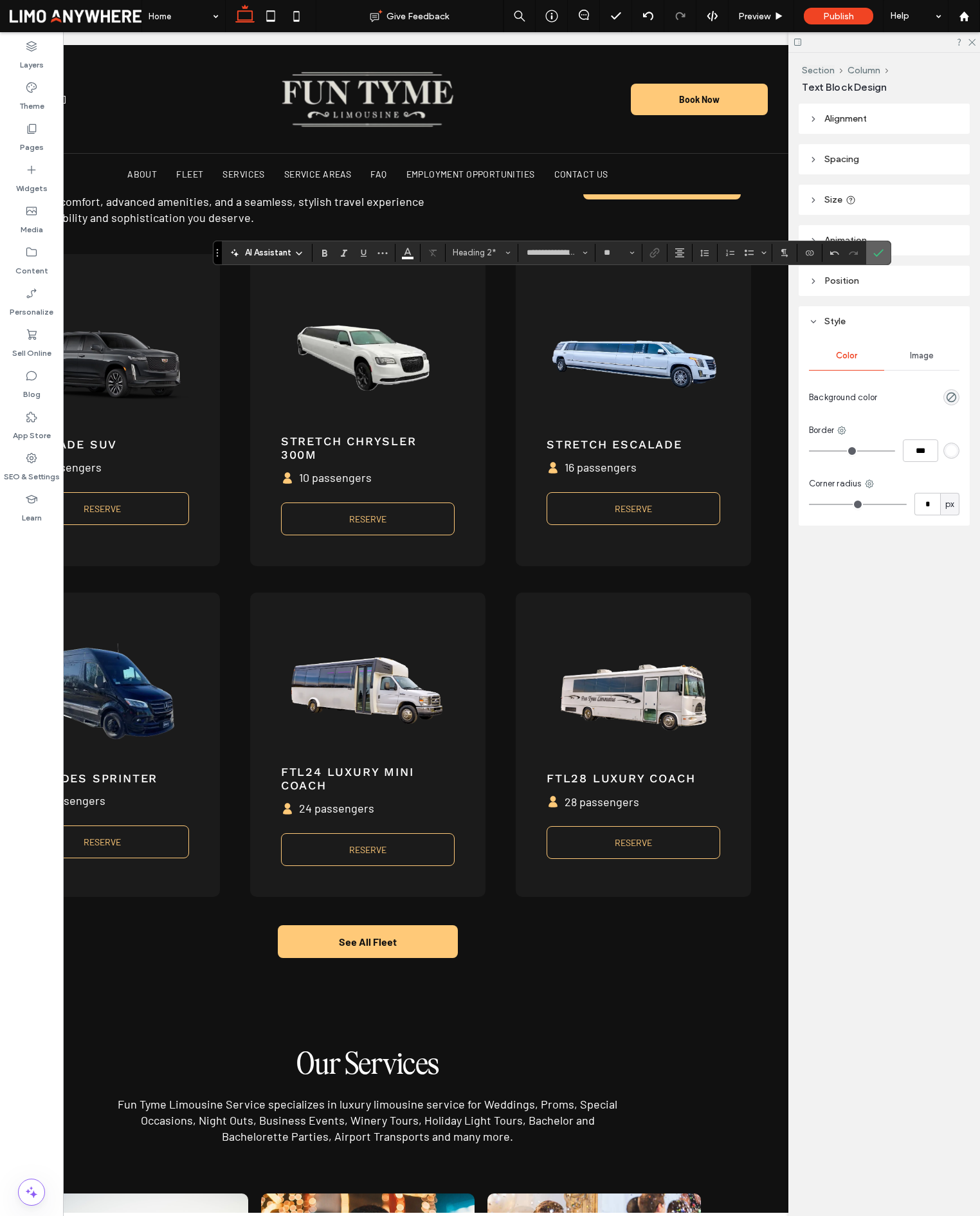
click at [884, 252] on label "Confirm" at bounding box center [879, 253] width 19 height 23
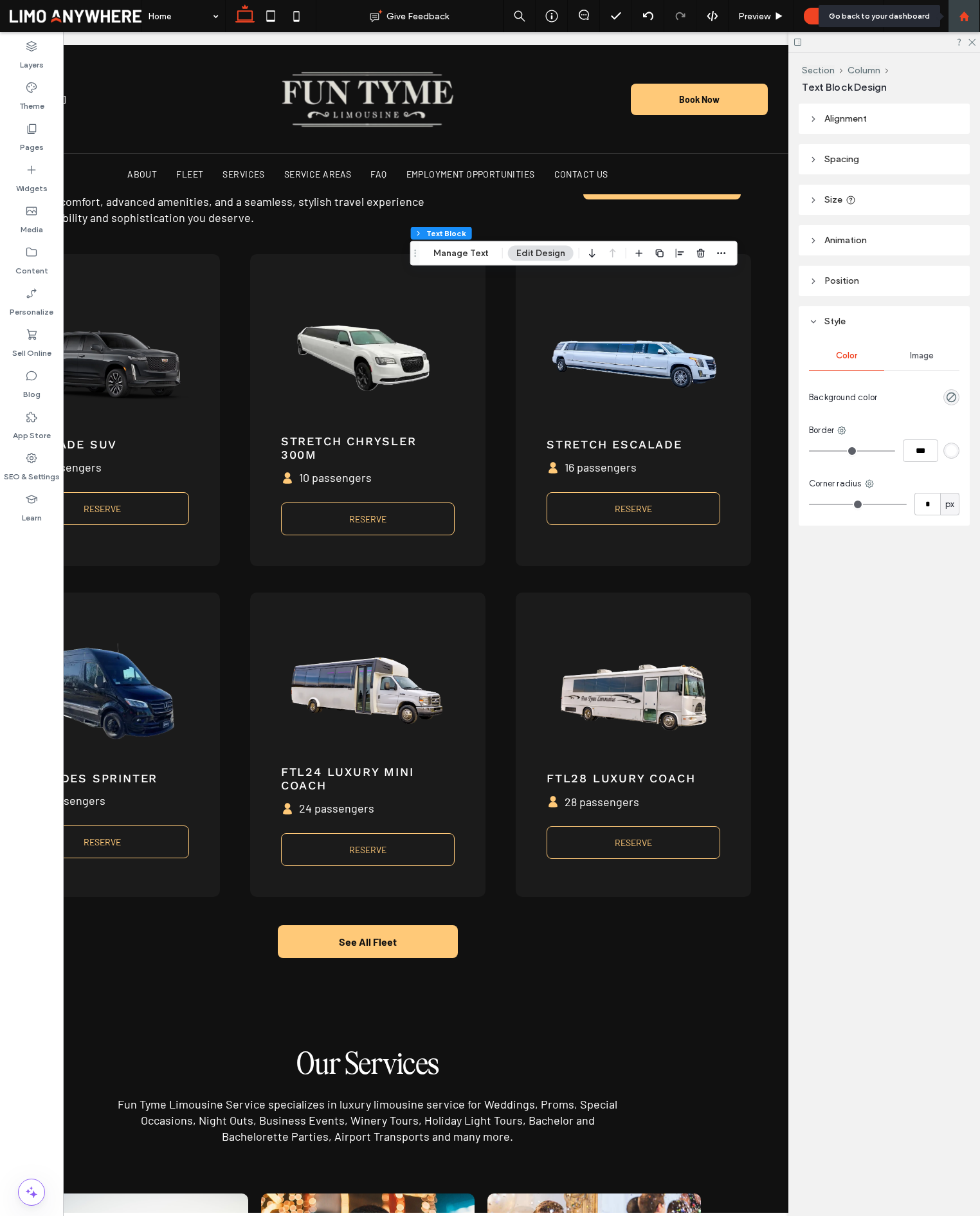
click at [964, 18] on icon at bounding box center [965, 17] width 11 height 11
